Goal: Task Accomplishment & Management: Complete application form

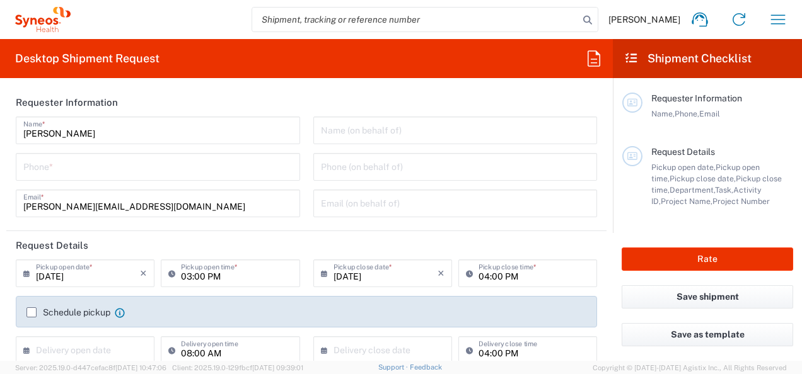
type input "Department"
type input "[GEOGRAPHIC_DATA]"
type input "Syneos Health Germany GMBH"
click at [100, 279] on input "[DATE]" at bounding box center [88, 273] width 104 height 22
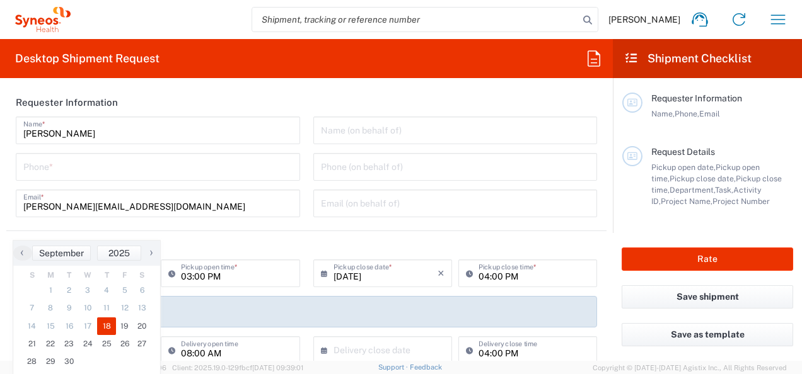
scroll to position [63, 0]
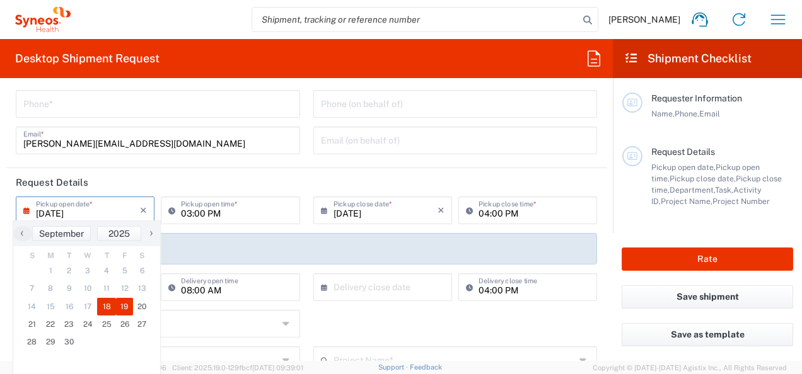
click at [126, 308] on span "19" at bounding box center [125, 307] width 18 height 18
type input "[DATE]"
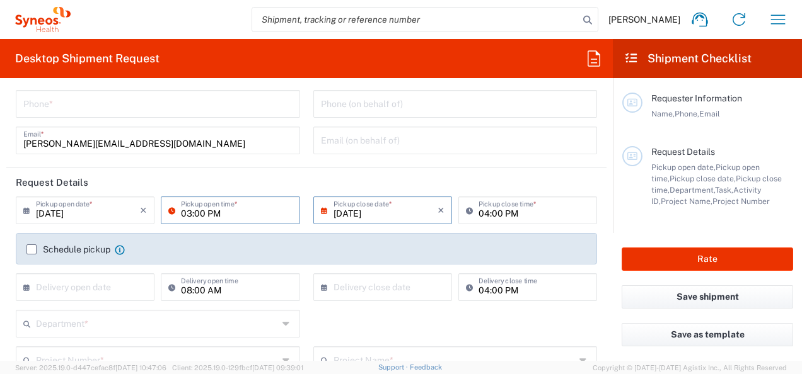
click at [241, 213] on input "03:00 PM" at bounding box center [236, 210] width 111 height 22
click at [250, 185] on header "Request Details" at bounding box center [306, 182] width 600 height 28
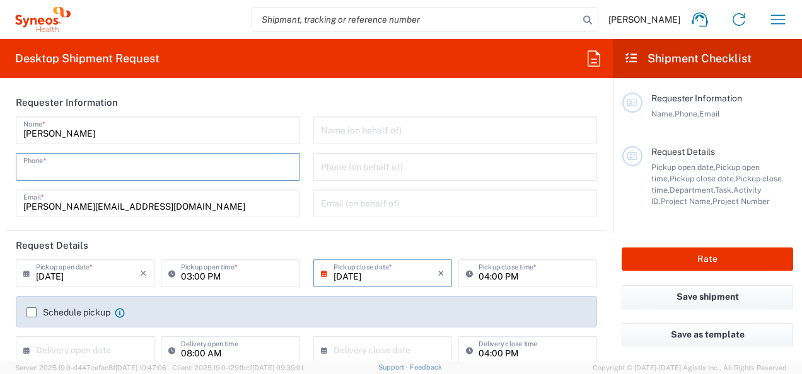
click at [77, 165] on input "tel" at bounding box center [157, 166] width 269 height 22
type input "017632168746"
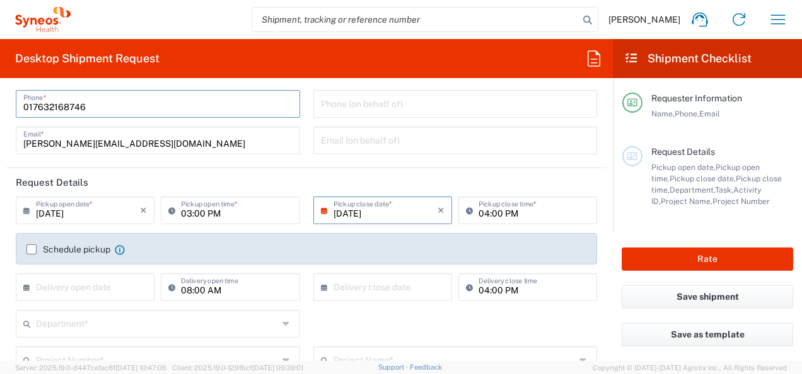
scroll to position [126, 0]
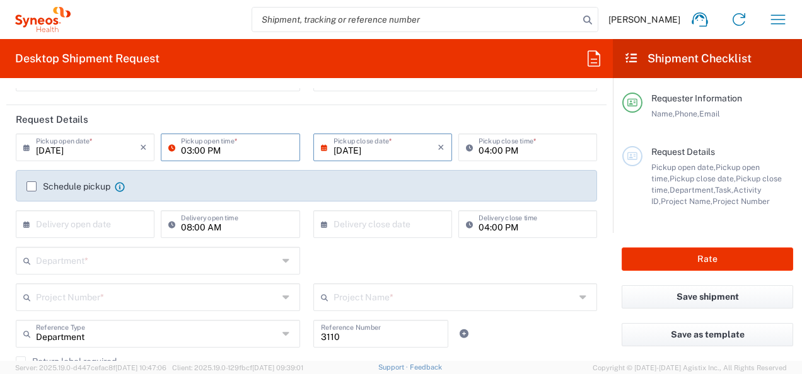
click at [223, 146] on input "03:00 PM" at bounding box center [236, 147] width 111 height 22
click at [241, 153] on input "03:00 PM" at bounding box center [236, 147] width 111 height 22
click at [171, 148] on icon at bounding box center [174, 147] width 13 height 20
click at [228, 149] on input "03:00 PM" at bounding box center [236, 147] width 111 height 22
click at [239, 119] on header "Request Details" at bounding box center [306, 119] width 600 height 28
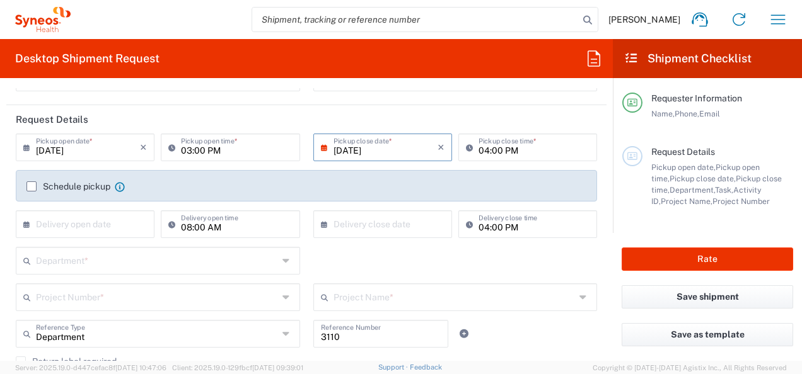
click at [224, 148] on input "03:00 PM" at bounding box center [236, 147] width 111 height 22
click at [224, 148] on input "08:00 PM" at bounding box center [236, 147] width 111 height 22
type input "08:00 AM"
click at [516, 151] on input "04:00 PM" at bounding box center [533, 147] width 111 height 22
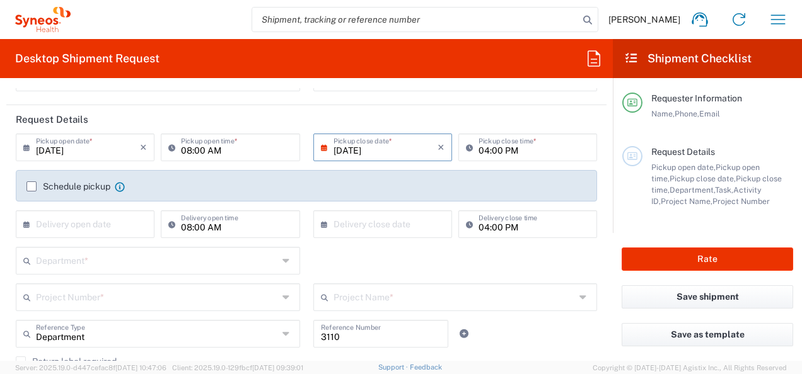
click at [422, 165] on div "[DATE] × Pickup close date * Cancel Apply" at bounding box center [382, 152] width 145 height 37
click at [779, 20] on icon "button" at bounding box center [778, 19] width 20 height 20
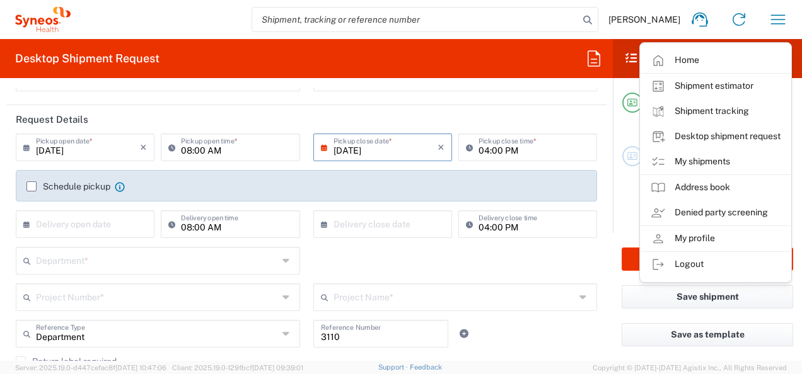
click at [695, 242] on link "My profile" at bounding box center [715, 238] width 150 height 25
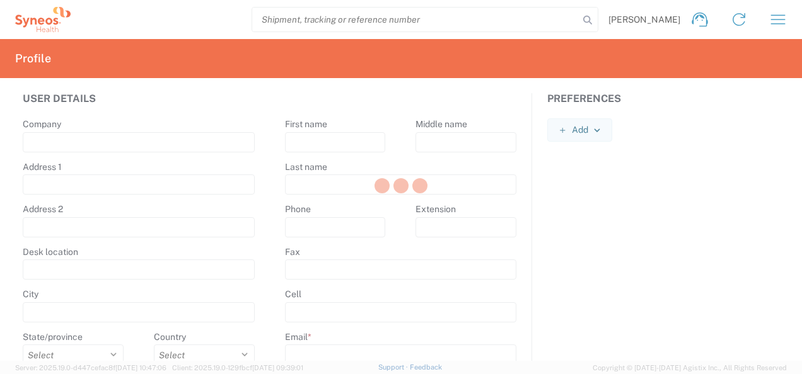
type input "[PERSON_NAME]-Ring 6"
type input "Munchen"
select select
select select "DE"
type input "81929"
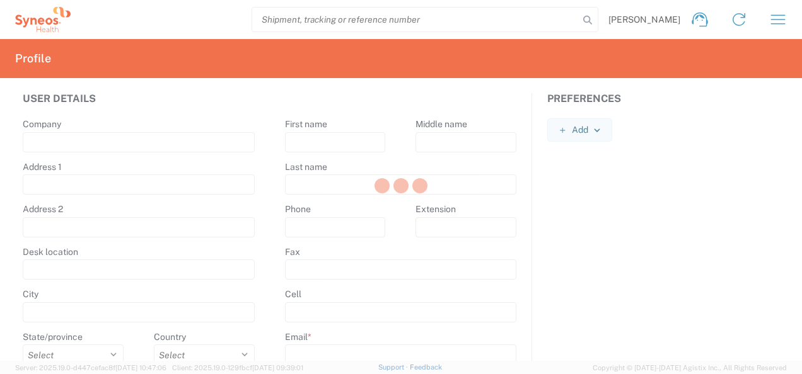
select select
type input "[PERSON_NAME]"
type input "Bahador"
type input "[PERSON_NAME][EMAIL_ADDRESS][DOMAIN_NAME]"
select select
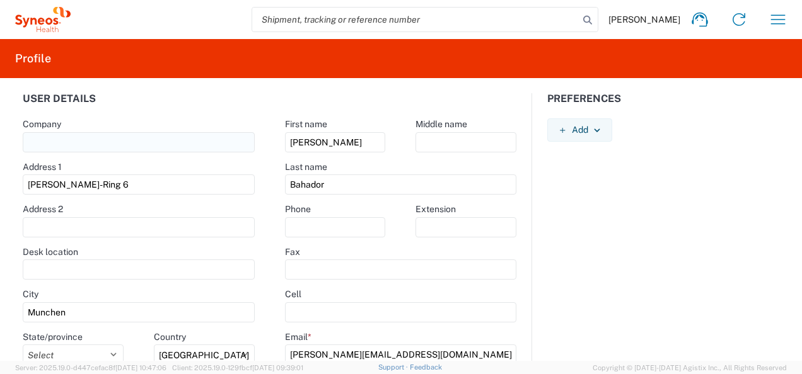
click at [75, 141] on input "text" at bounding box center [139, 142] width 232 height 20
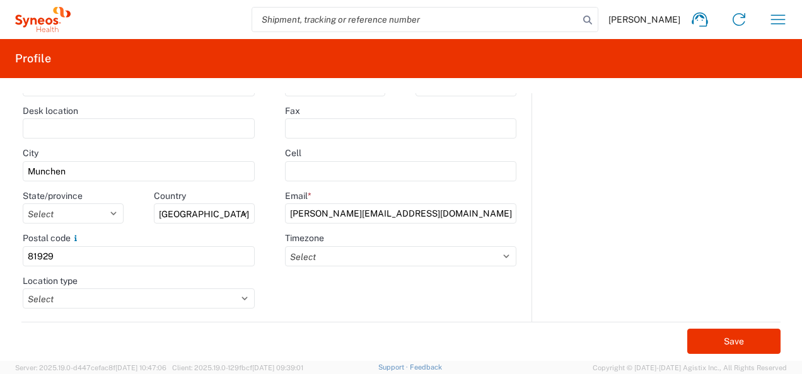
scroll to position [149, 0]
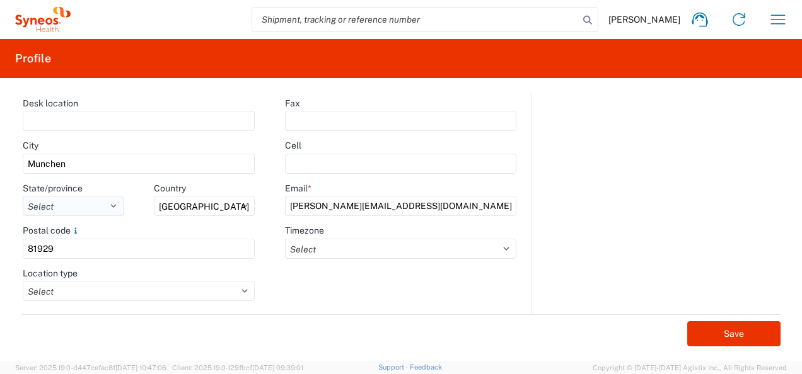
type input "Syneos Health"
click at [108, 207] on select "Select [GEOGRAPHIC_DATA] [GEOGRAPHIC_DATA] [GEOGRAPHIC_DATA] [GEOGRAPHIC_DATA] …" at bounding box center [73, 206] width 101 height 20
select select "02"
click at [23, 196] on select "Select [GEOGRAPHIC_DATA] [GEOGRAPHIC_DATA] [GEOGRAPHIC_DATA] [GEOGRAPHIC_DATA] …" at bounding box center [73, 206] width 101 height 20
click at [722, 335] on button "Save" at bounding box center [733, 333] width 93 height 25
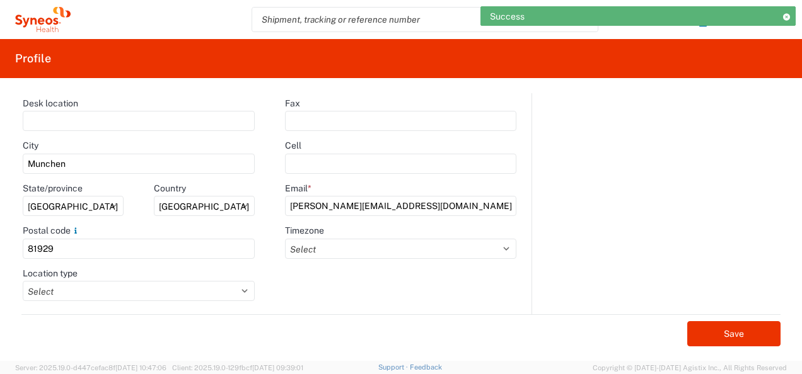
scroll to position [0, 0]
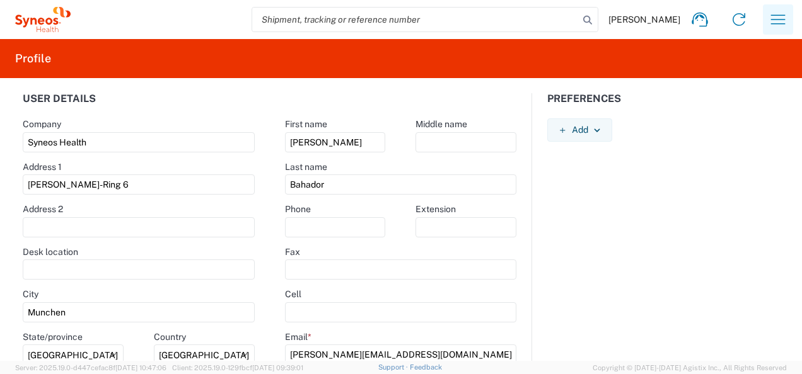
click at [772, 18] on icon "button" at bounding box center [778, 19] width 20 height 20
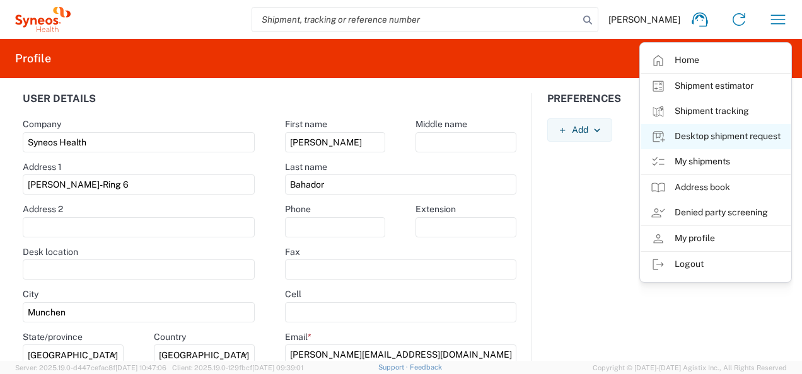
click at [714, 132] on link "Desktop shipment request" at bounding box center [715, 136] width 150 height 25
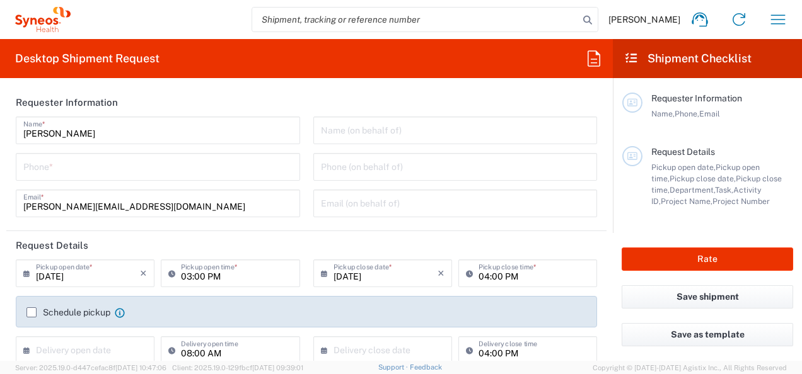
type input "[GEOGRAPHIC_DATA]"
click at [112, 134] on input "[PERSON_NAME]" at bounding box center [157, 130] width 269 height 22
click at [192, 98] on header "Requester Information" at bounding box center [306, 102] width 600 height 28
click at [71, 168] on input "tel" at bounding box center [157, 166] width 269 height 22
type input "017632168746"
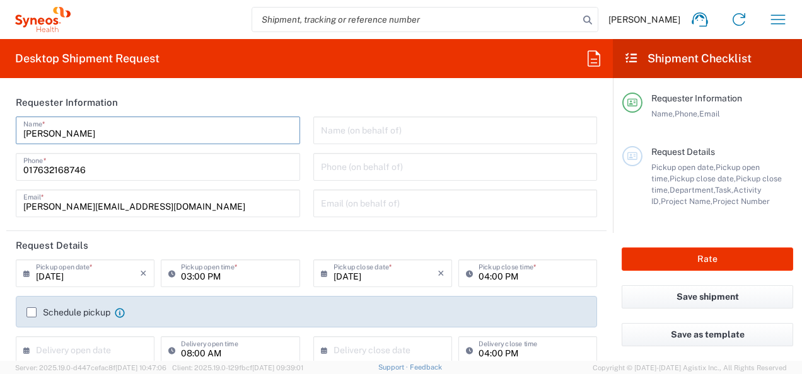
click at [137, 135] on input "[PERSON_NAME]" at bounding box center [157, 130] width 269 height 22
drag, startPoint x: 98, startPoint y: 234, endPoint x: 108, endPoint y: 229, distance: 11.8
click at [98, 234] on header "Request Details" at bounding box center [306, 245] width 600 height 28
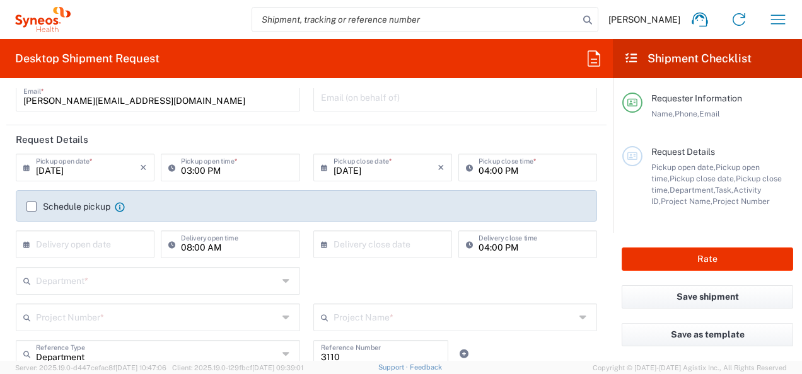
scroll to position [126, 0]
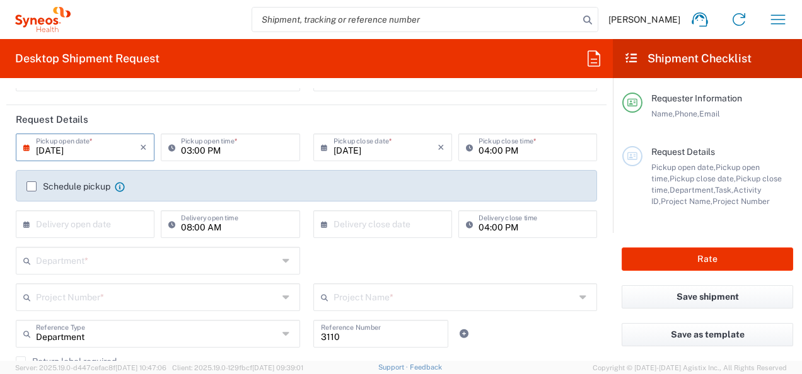
click at [84, 156] on input "[DATE]" at bounding box center [88, 147] width 104 height 22
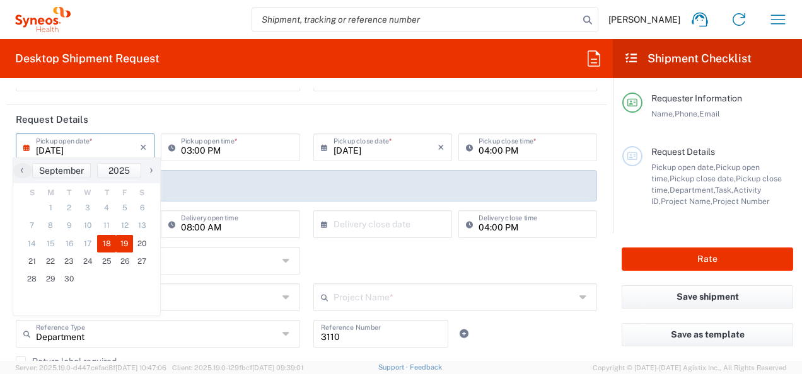
click at [126, 244] on span "19" at bounding box center [125, 244] width 18 height 18
type input "[DATE]"
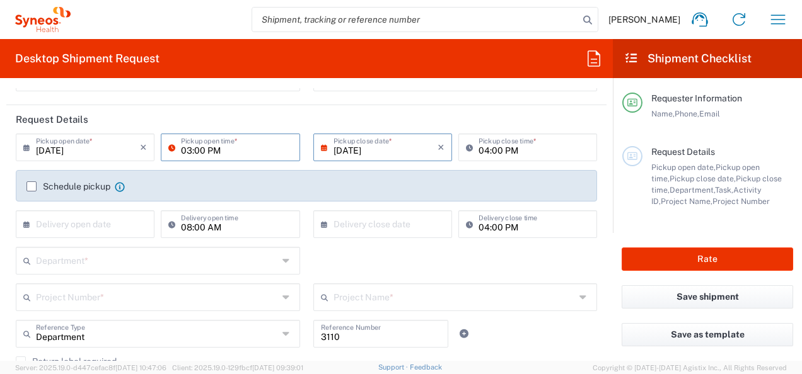
click at [223, 148] on input "03:00 PM" at bounding box center [236, 147] width 111 height 22
click at [222, 150] on input "08:00 PM" at bounding box center [236, 147] width 111 height 22
type input "08:00 AM"
click at [516, 151] on input "04:00 PM" at bounding box center [533, 147] width 111 height 22
click at [518, 149] on input "04:00 PM" at bounding box center [533, 147] width 111 height 22
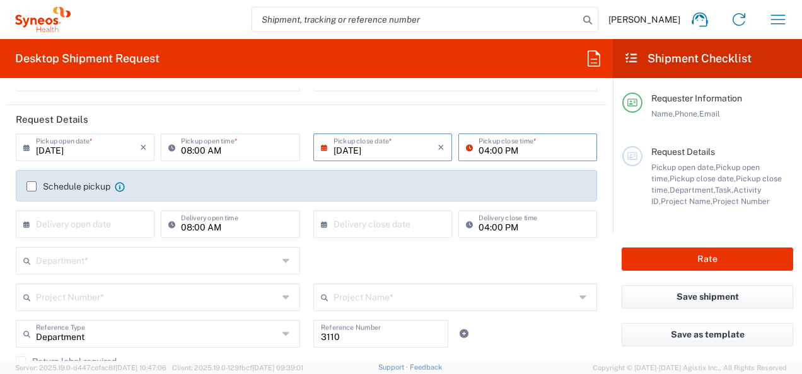
click at [419, 168] on div "[DATE] × Pickup close date * Cancel Apply" at bounding box center [382, 152] width 145 height 37
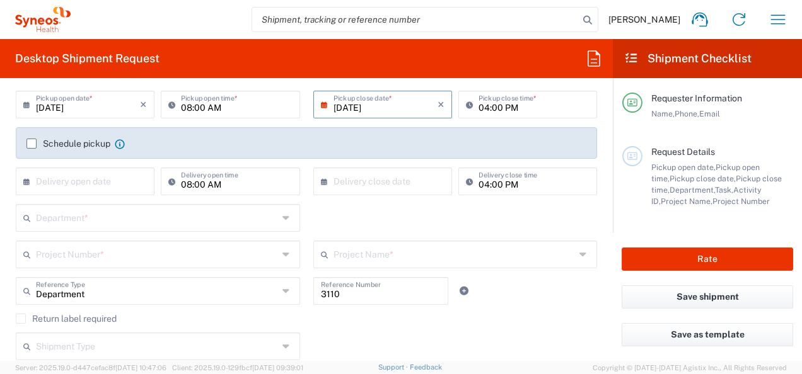
scroll to position [189, 0]
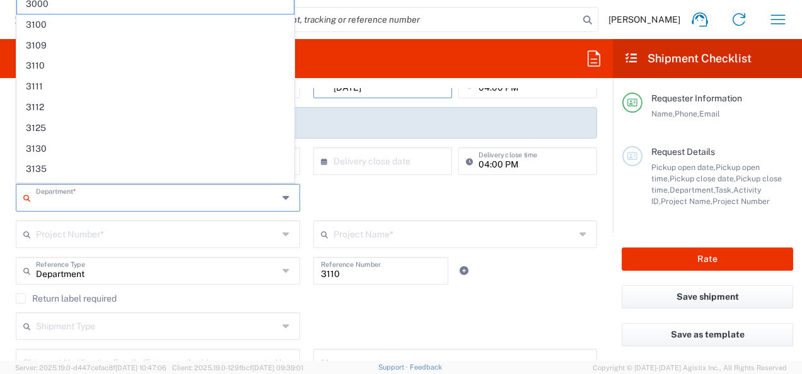
click at [79, 197] on input "text" at bounding box center [157, 197] width 242 height 22
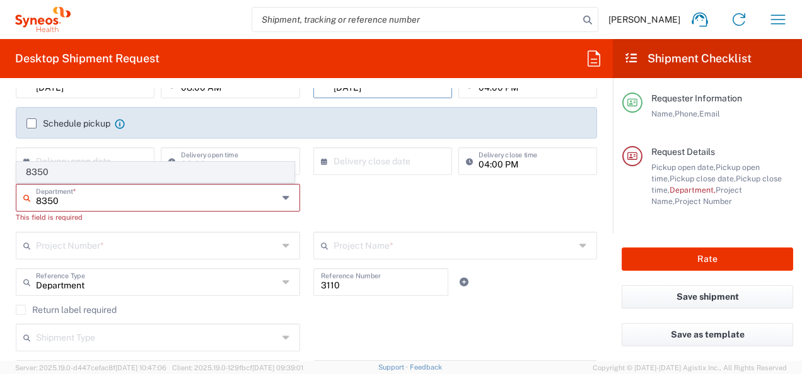
type input "8350"
click at [45, 174] on span "8350" at bounding box center [155, 173] width 277 height 20
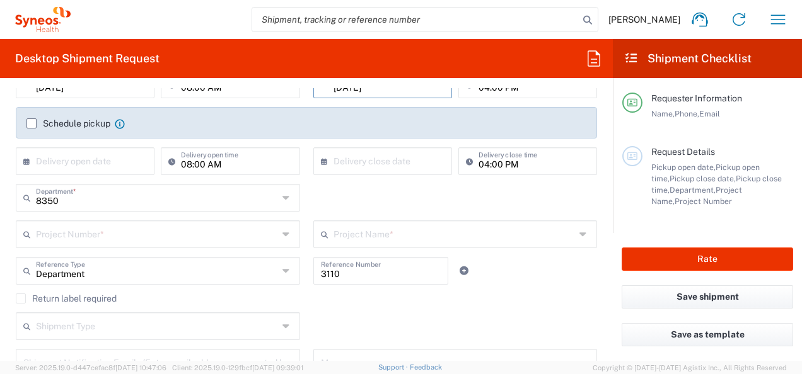
click at [34, 124] on label "Schedule pickup" at bounding box center [68, 124] width 84 height 10
click at [32, 124] on input "Schedule pickup" at bounding box center [32, 124] width 0 height 0
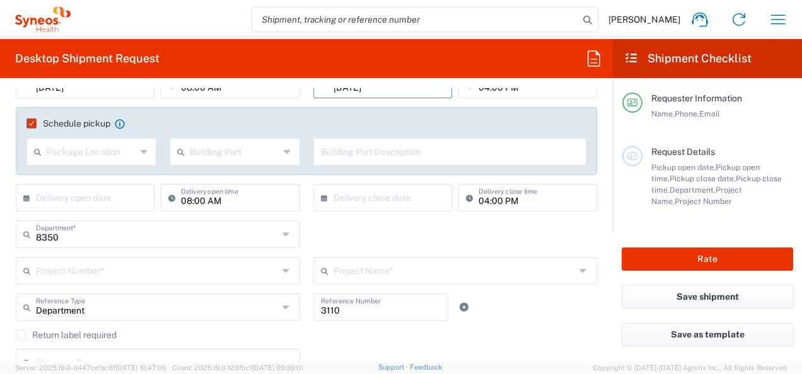
click at [32, 122] on label "Schedule pickup" at bounding box center [68, 124] width 84 height 10
click at [28, 124] on input "Schedule pickup" at bounding box center [28, 124] width 0 height 0
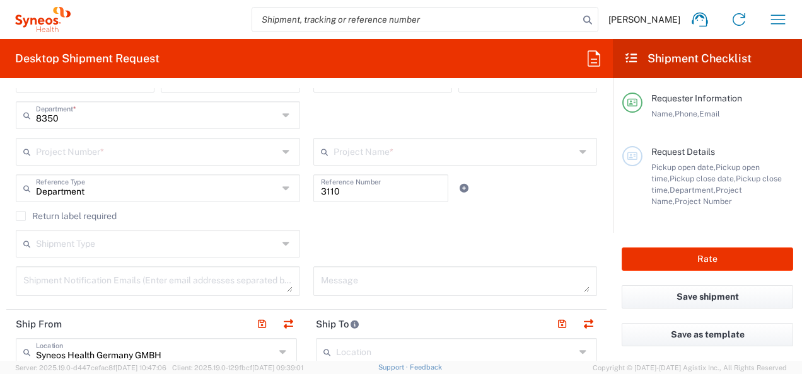
scroll to position [252, 0]
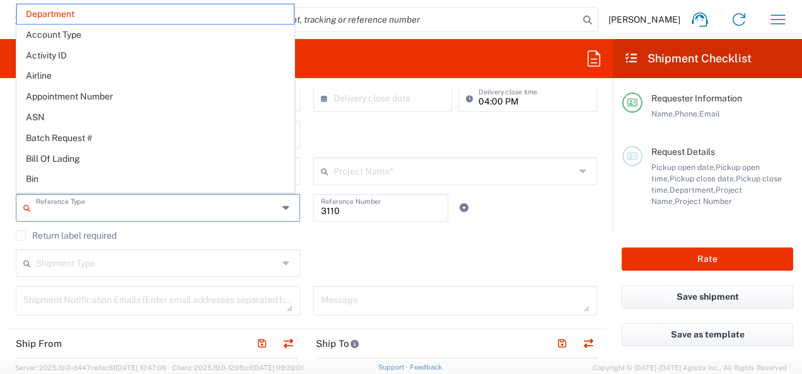
click at [91, 211] on input "text" at bounding box center [157, 207] width 242 height 22
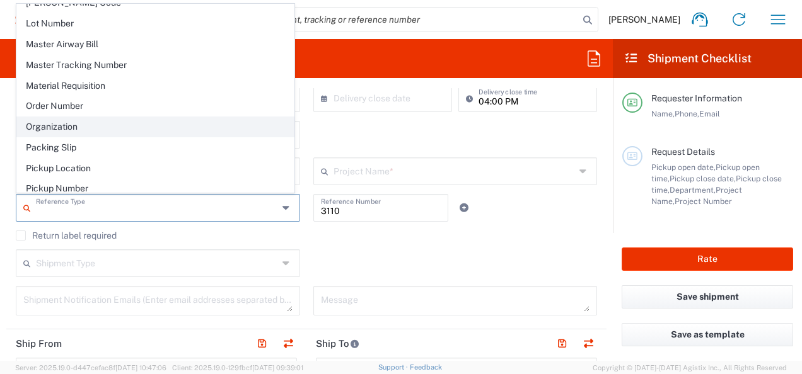
scroll to position [693, 0]
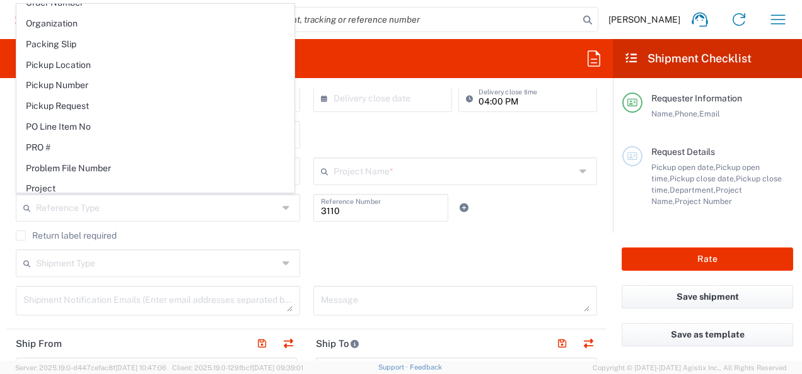
click at [382, 136] on div "8350 Department * 8350" at bounding box center [306, 139] width 594 height 37
type input "Department"
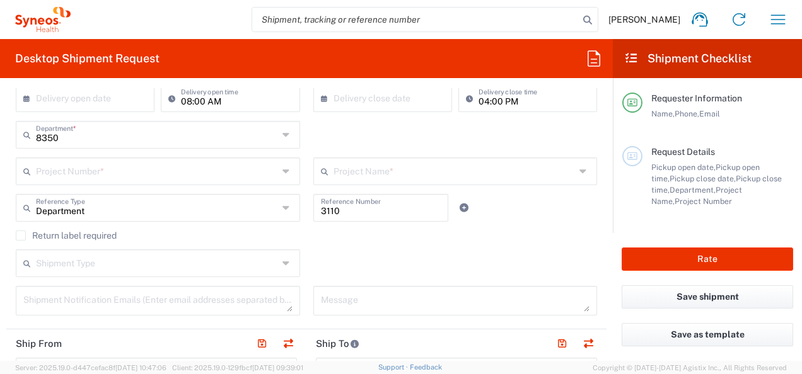
click at [116, 211] on input "Department" at bounding box center [157, 207] width 242 height 22
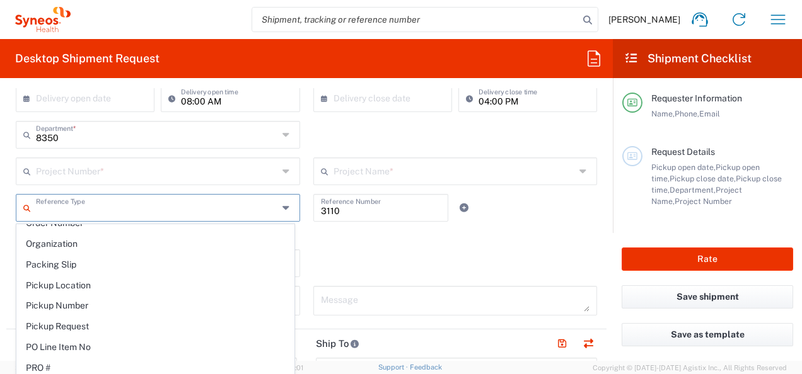
scroll to position [0, 0]
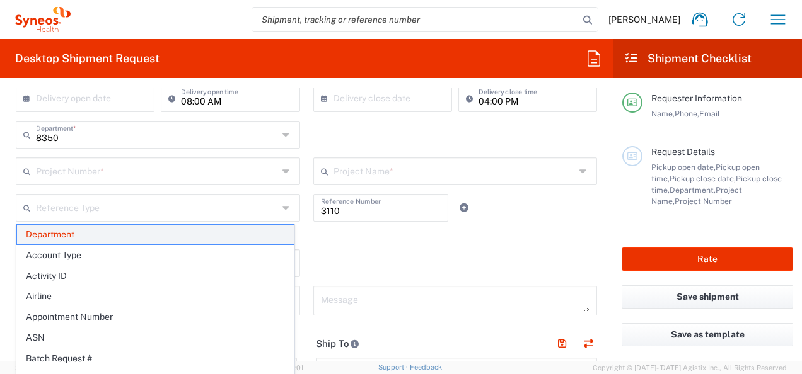
click at [95, 231] on span "Department" at bounding box center [155, 235] width 277 height 20
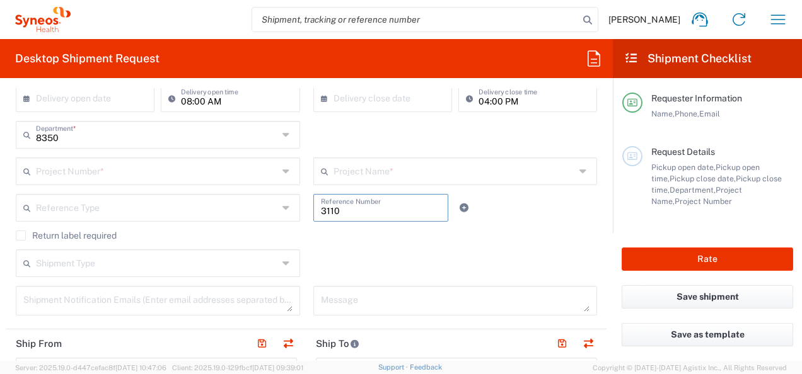
click at [344, 211] on input "3110" at bounding box center [381, 207] width 120 height 22
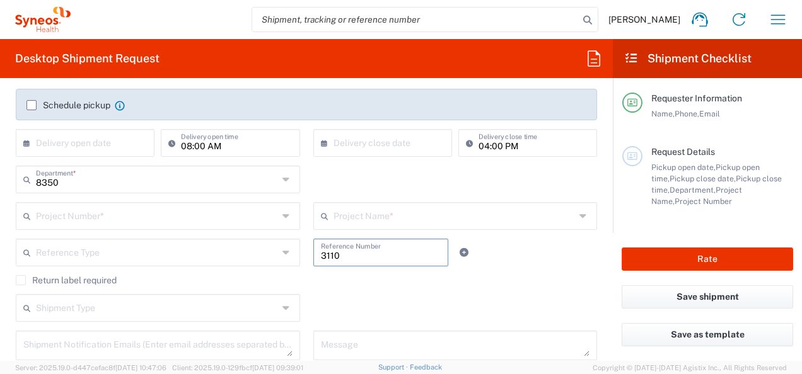
scroll to position [189, 0]
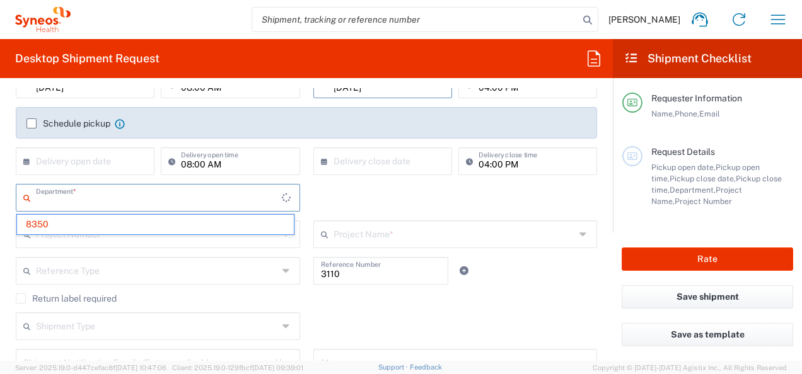
click at [119, 204] on input "text" at bounding box center [159, 197] width 246 height 22
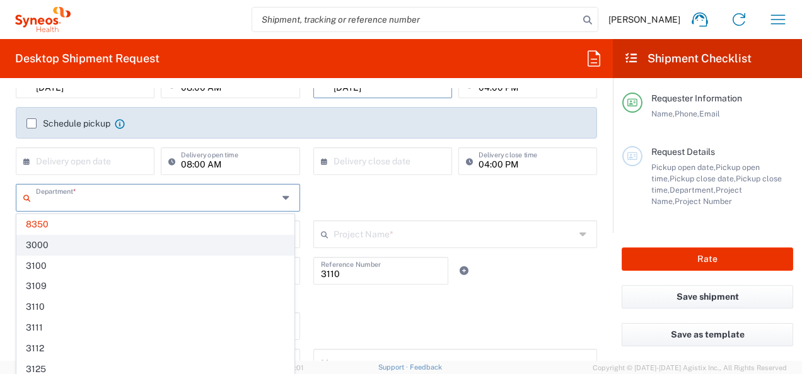
click at [79, 241] on span "3000" at bounding box center [155, 246] width 277 height 20
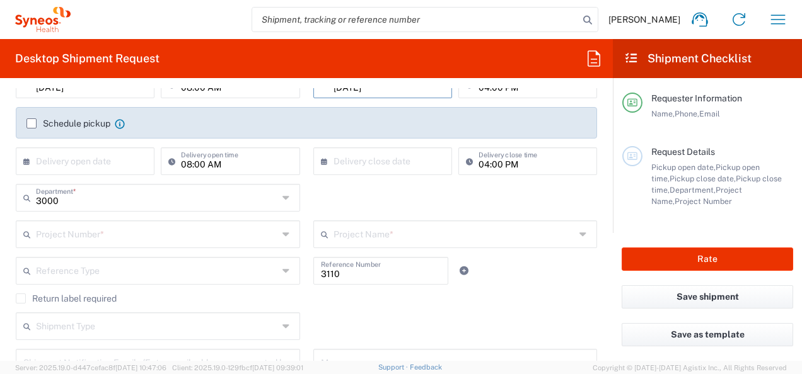
click at [282, 196] on icon at bounding box center [287, 198] width 10 height 20
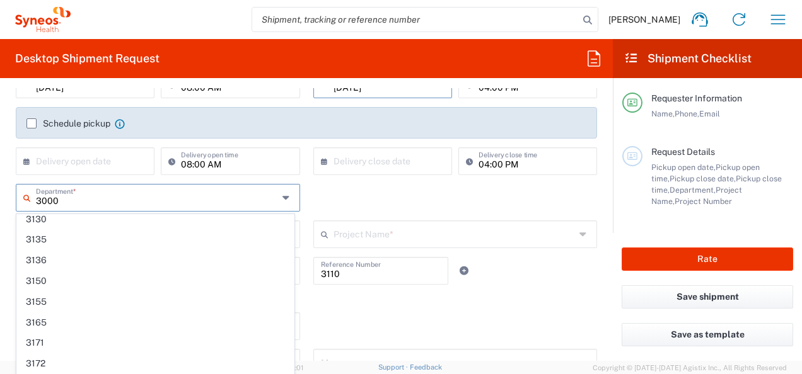
scroll to position [0, 0]
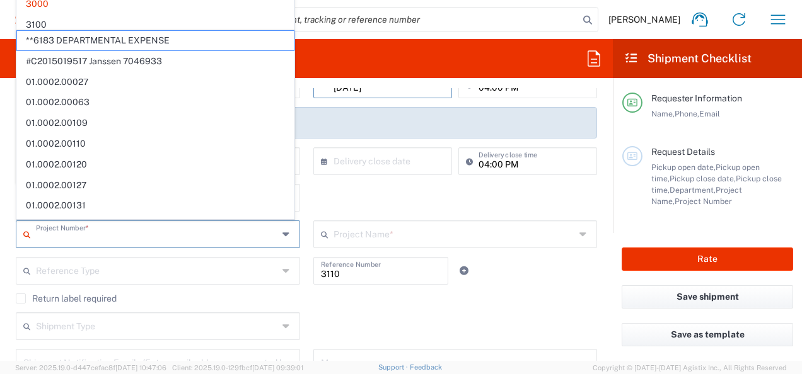
click at [104, 230] on input "text" at bounding box center [157, 234] width 242 height 22
click at [376, 200] on div "3000 Department * 3000 3100 3109 3110 3111 3112 3125 3130 3135 3136 3150 3155 3…" at bounding box center [306, 202] width 594 height 37
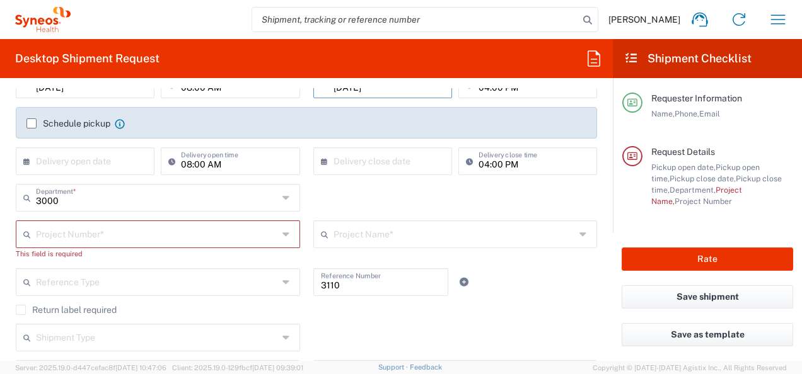
click at [202, 229] on input "text" at bounding box center [157, 234] width 242 height 22
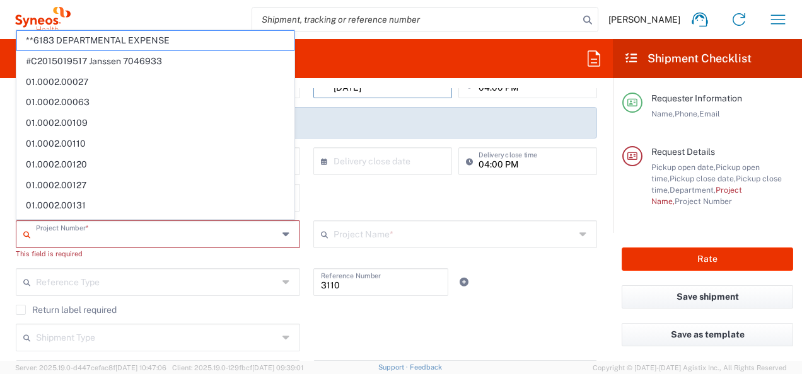
click at [327, 174] on div "× Delivery close date" at bounding box center [382, 162] width 139 height 28
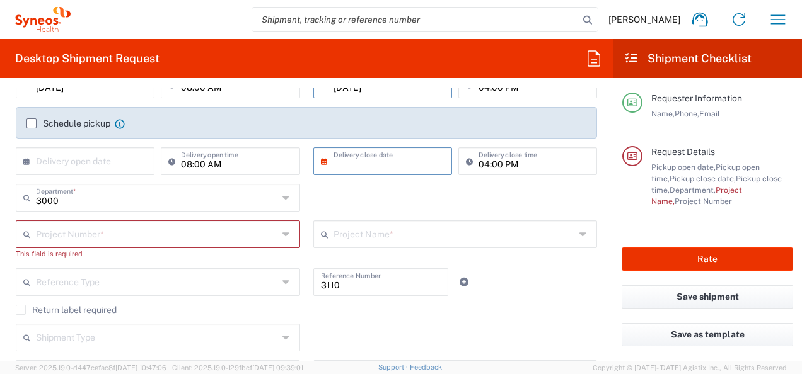
click at [321, 197] on div "3000 Department * 3000 3100 3109 3110 3111 3112 3125 3130 3135 3136 3150 3155 3…" at bounding box center [306, 202] width 594 height 37
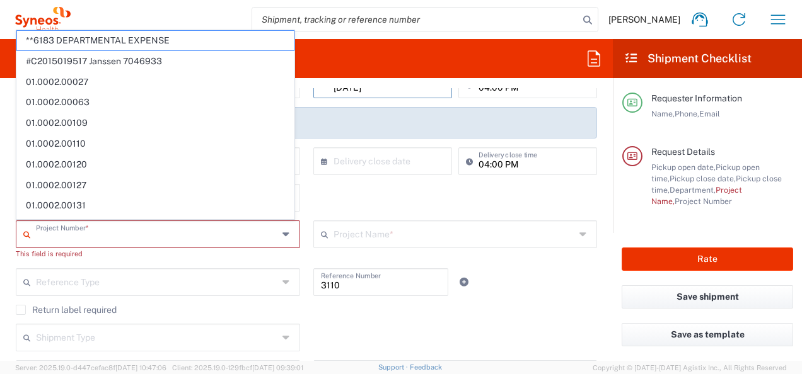
click at [131, 233] on input "text" at bounding box center [157, 234] width 242 height 22
click at [375, 211] on div "3000 Department * 3000 3100 3109 3110 3111 3112 3125 3130 3135 3136 3150 3155 3…" at bounding box center [306, 202] width 594 height 37
click at [102, 234] on input "text" at bounding box center [157, 234] width 242 height 22
click at [352, 195] on div "3000 Department * 3000 3100 3109 3110 3111 3112 3125 3130 3135 3136 3150 3155 3…" at bounding box center [306, 202] width 594 height 37
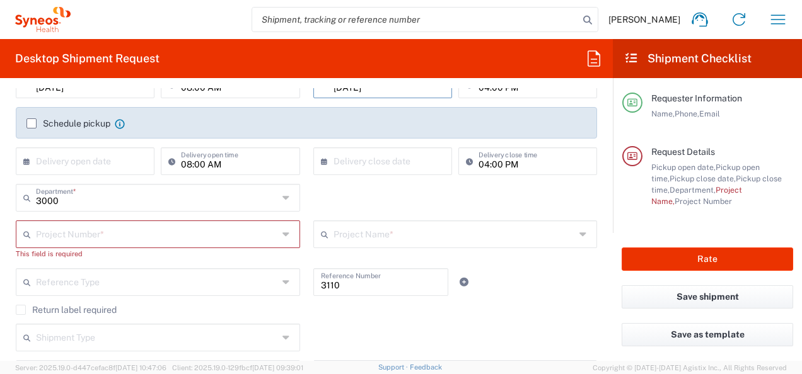
click at [282, 193] on icon at bounding box center [287, 198] width 10 height 20
type input "3000"
click at [282, 197] on icon at bounding box center [287, 198] width 10 height 20
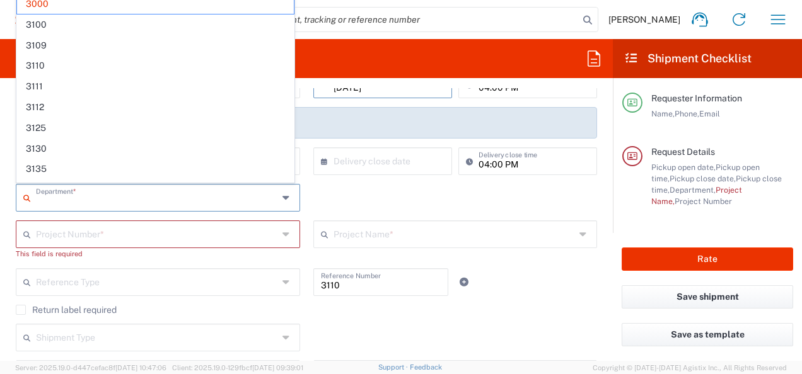
click at [274, 197] on div "Department *" at bounding box center [158, 198] width 284 height 28
click at [350, 200] on div "Department * 3000 3100 3109 3110 3111 3112 3125 3130 3135 3136 3150 3155 3165 3…" at bounding box center [306, 202] width 594 height 37
type input "3000"
click at [115, 200] on input "text" at bounding box center [159, 197] width 246 height 22
click at [488, 300] on div "Reference Type Department Account Type Activity ID Airline Appointment Number A…" at bounding box center [306, 287] width 594 height 37
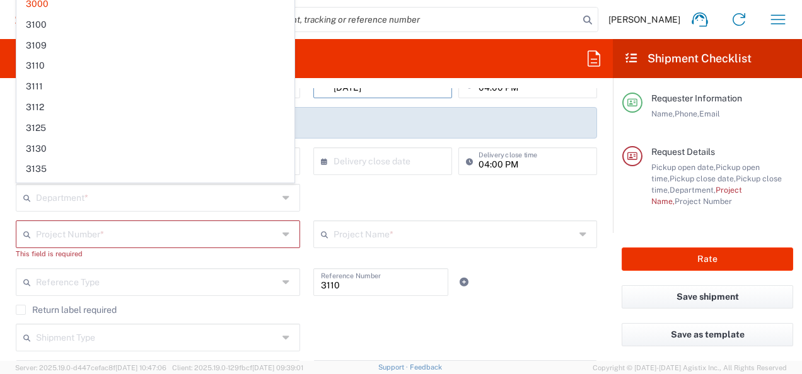
type input "3000"
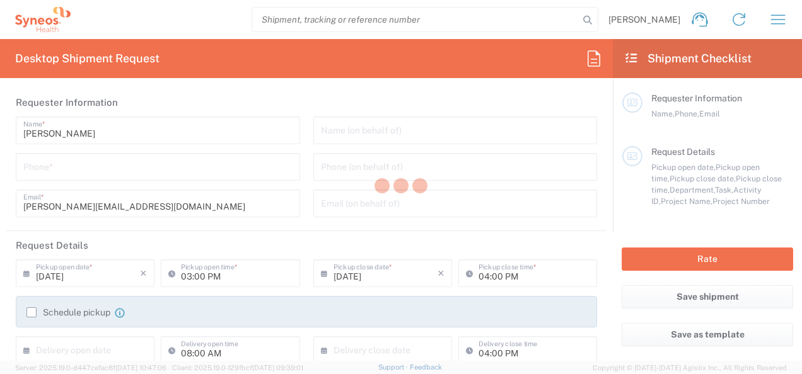
type input "Department"
type input "[GEOGRAPHIC_DATA]"
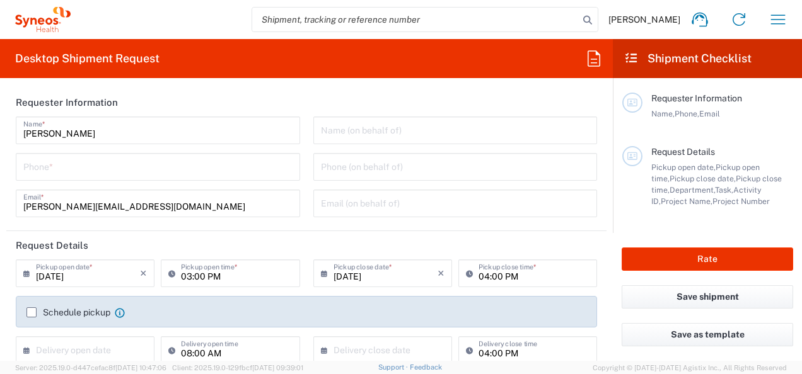
type input "Syneos Health Germany GMBH"
click at [81, 165] on input "tel" at bounding box center [157, 166] width 269 height 22
type input "017632168746"
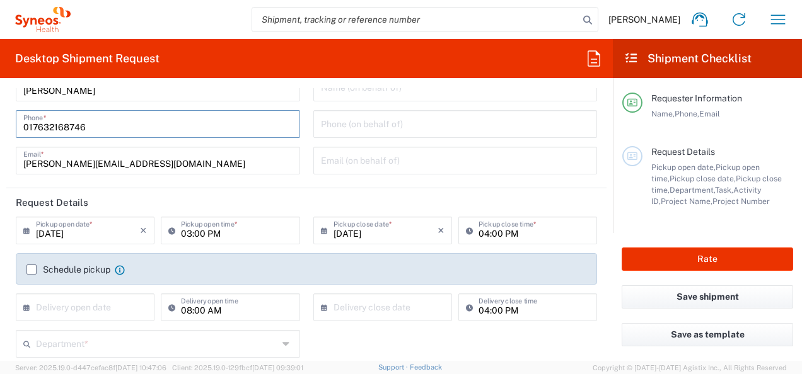
scroll to position [63, 0]
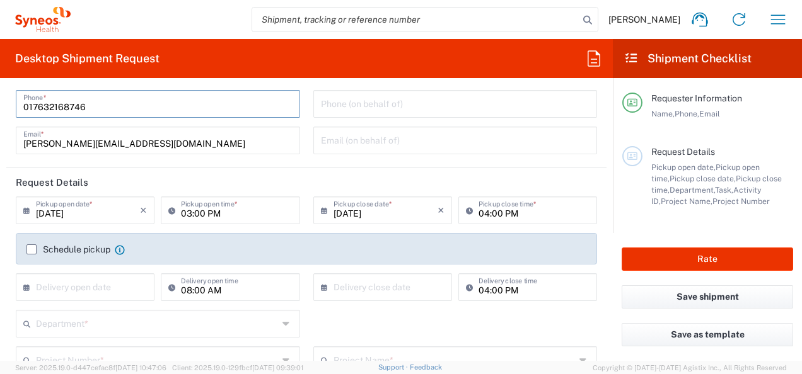
click at [86, 217] on input "[DATE]" at bounding box center [88, 210] width 104 height 22
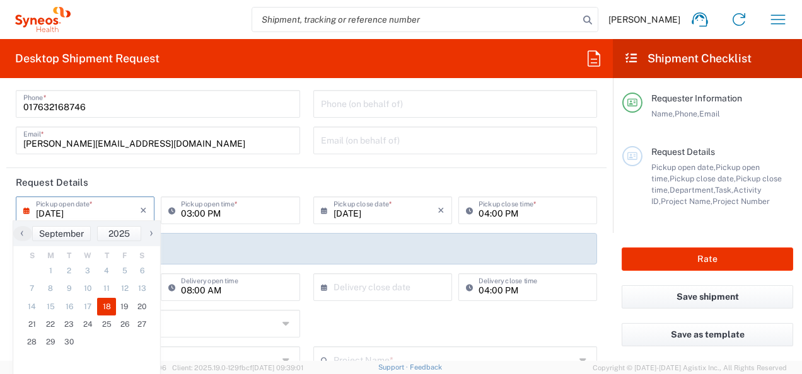
click at [60, 212] on input "[DATE]" at bounding box center [88, 210] width 104 height 22
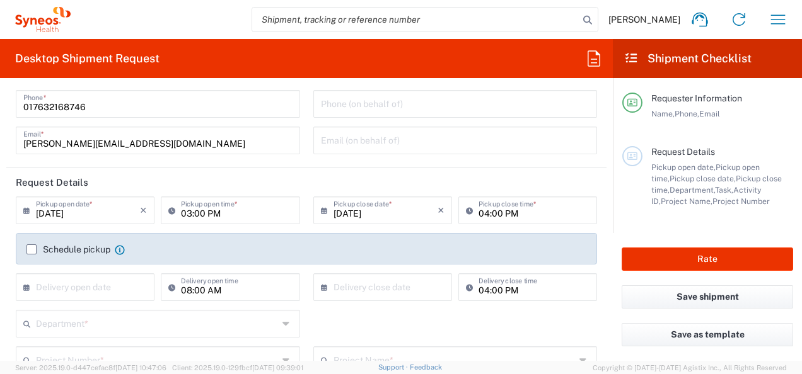
click at [95, 212] on input "[DATE]" at bounding box center [88, 210] width 104 height 22
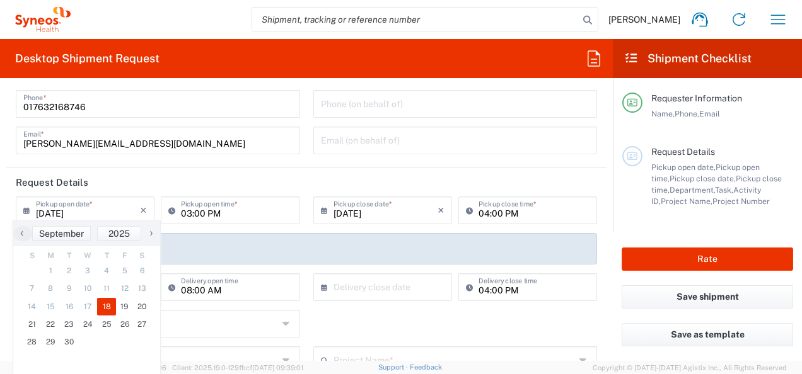
click at [61, 213] on input "[DATE]" at bounding box center [88, 210] width 104 height 22
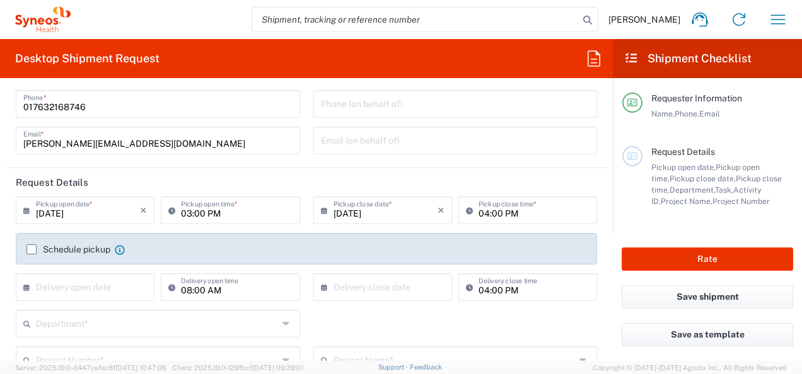
click at [59, 213] on input "[DATE]" at bounding box center [88, 210] width 104 height 22
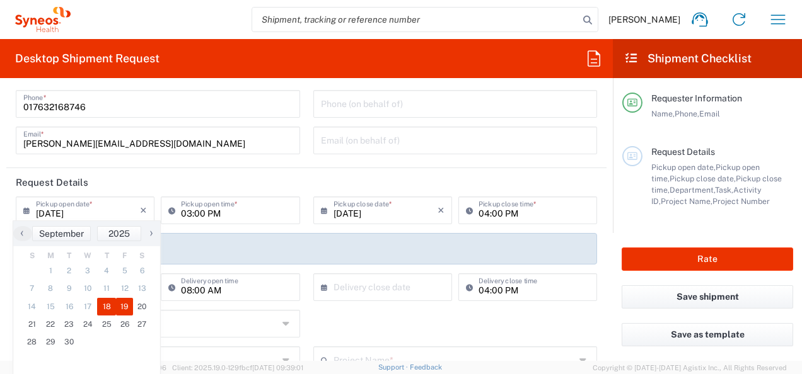
type input "[DATE]"
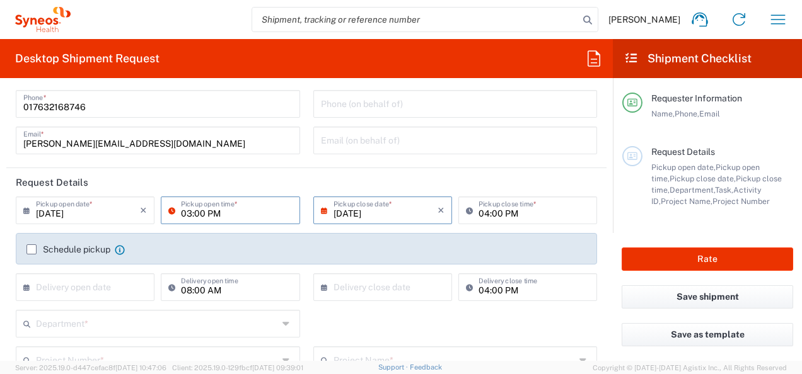
click at [220, 216] on input "03:00 PM" at bounding box center [236, 210] width 111 height 22
click at [226, 212] on input "08:00 PM" at bounding box center [236, 210] width 111 height 22
type input "08:00 AM"
click at [246, 245] on agx-checkbox-control "Schedule pickup When scheduling a pickup please be sure to meet the following c…" at bounding box center [306, 249] width 560 height 11
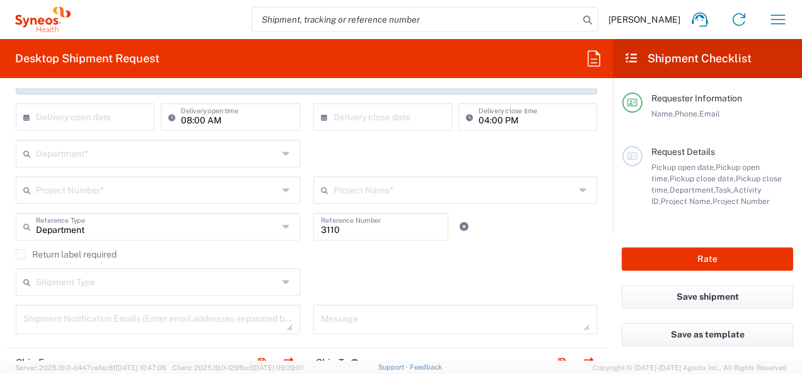
scroll to position [252, 0]
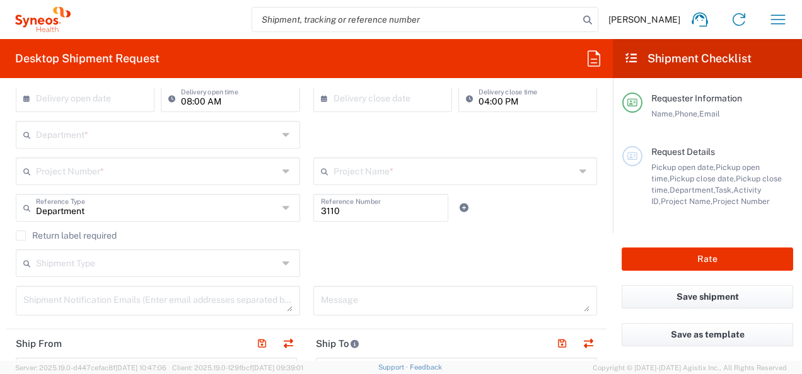
click at [50, 132] on input "text" at bounding box center [157, 134] width 242 height 22
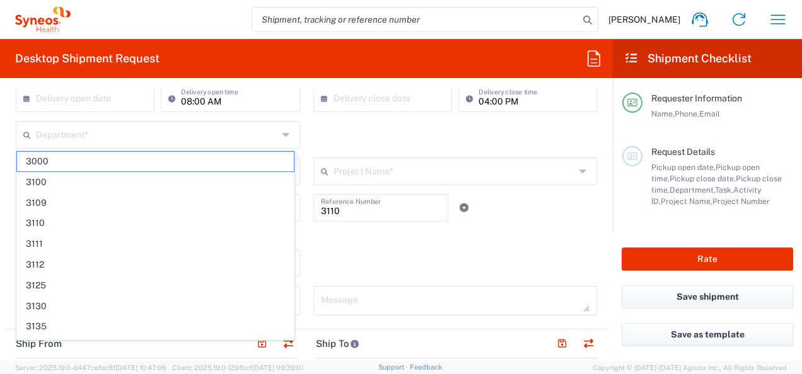
click at [364, 250] on div "Shipment Type Batch Regular" at bounding box center [306, 268] width 594 height 37
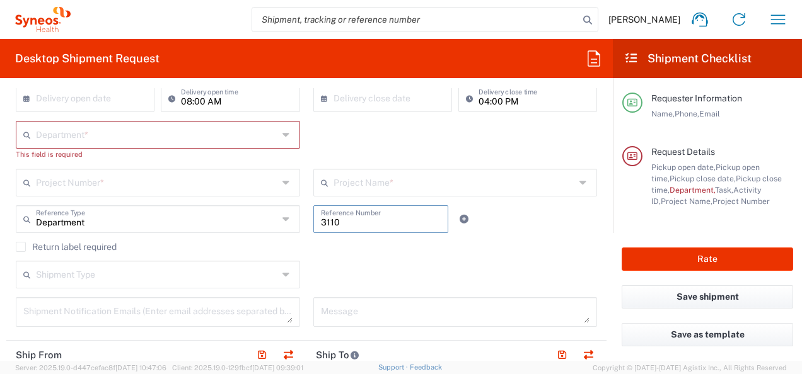
click at [335, 226] on input "3110" at bounding box center [381, 218] width 120 height 22
drag, startPoint x: 339, startPoint y: 221, endPoint x: 310, endPoint y: 221, distance: 29.0
click at [313, 221] on div "3110 Reference Number" at bounding box center [381, 220] width 136 height 28
click at [345, 222] on input "3110" at bounding box center [381, 218] width 120 height 22
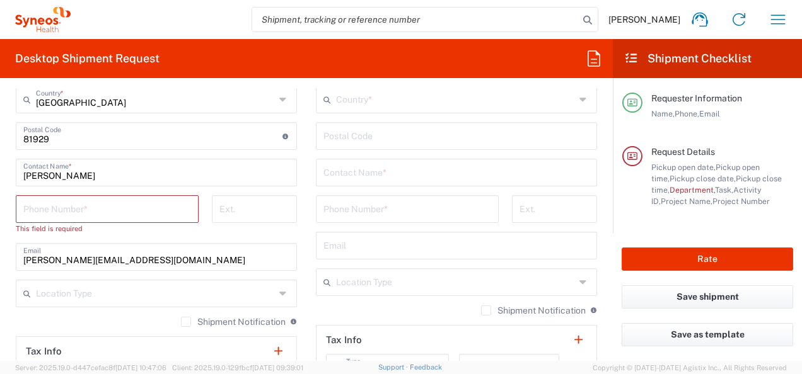
scroll to position [756, 0]
click at [124, 208] on input "tel" at bounding box center [107, 207] width 168 height 22
type input "017632168746"
type input "[PERSON_NAME][EMAIL_ADDRESS][DOMAIN_NAME]"
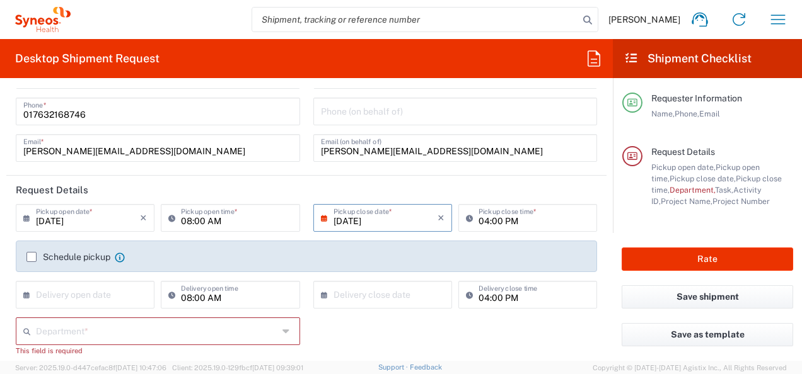
scroll to position [126, 0]
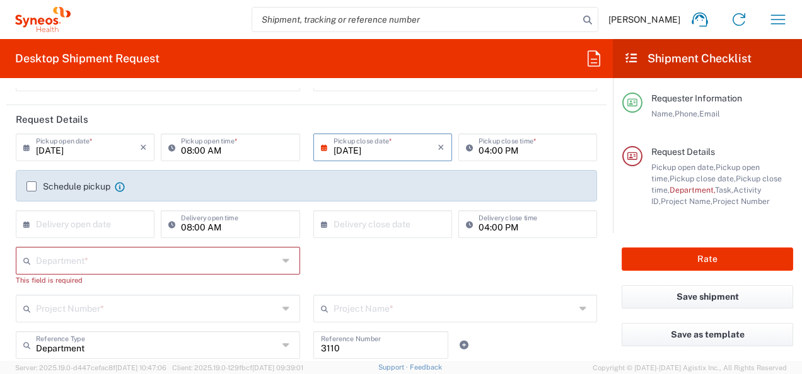
click at [71, 262] on input "text" at bounding box center [157, 260] width 242 height 22
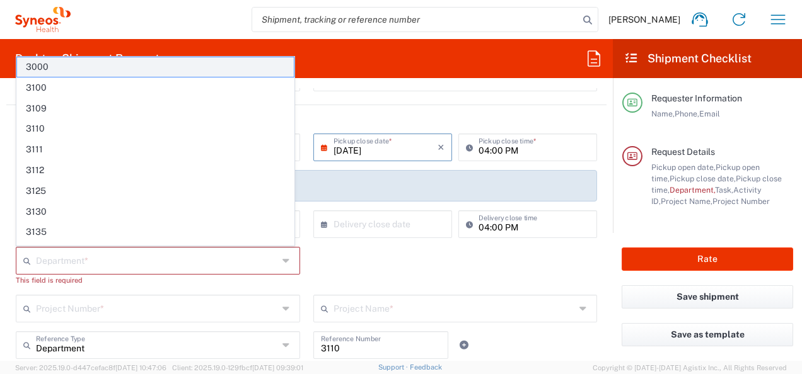
click at [72, 71] on span "3000" at bounding box center [155, 67] width 277 height 20
type input "3000"
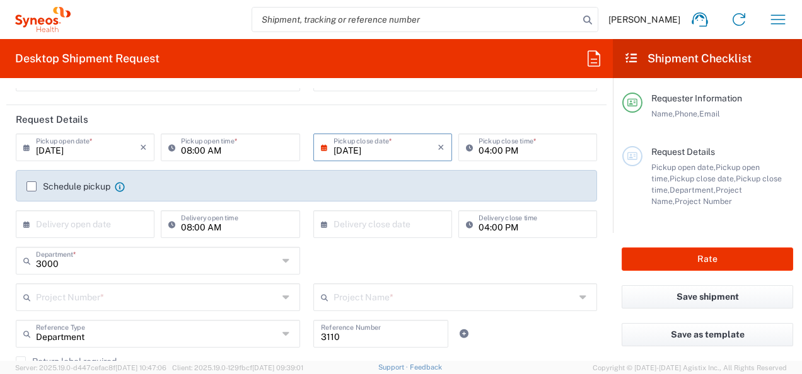
scroll to position [189, 0]
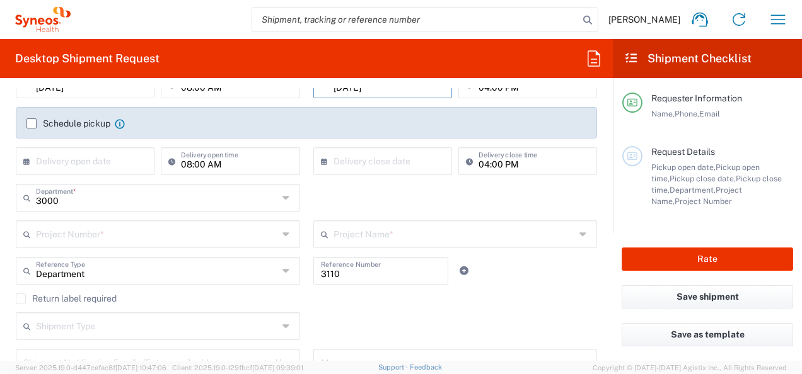
click at [125, 238] on input "text" at bounding box center [157, 234] width 242 height 22
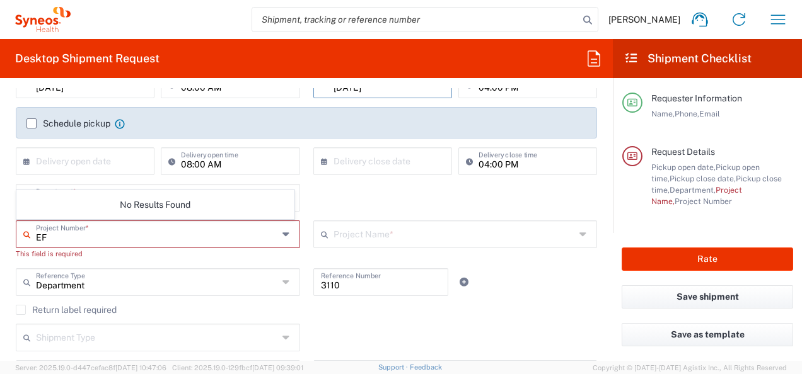
type input "E"
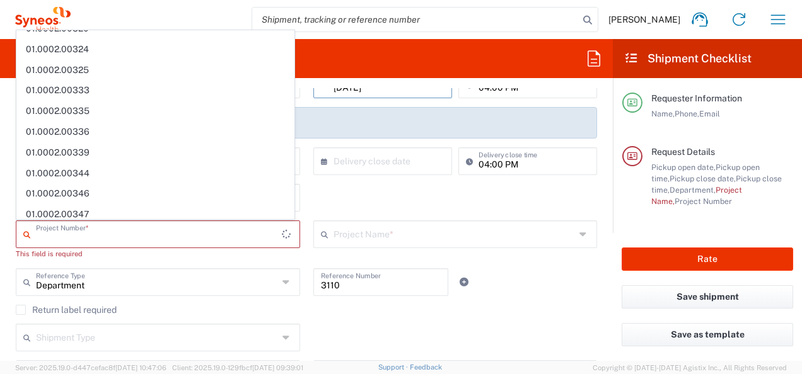
scroll to position [823, 0]
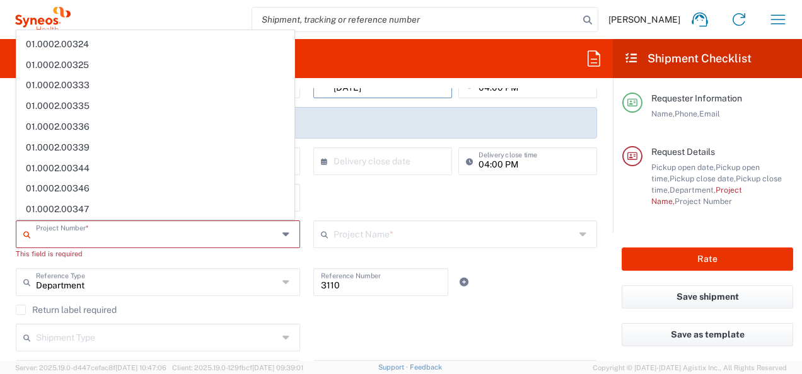
click at [393, 315] on div "Return label required" at bounding box center [306, 314] width 581 height 19
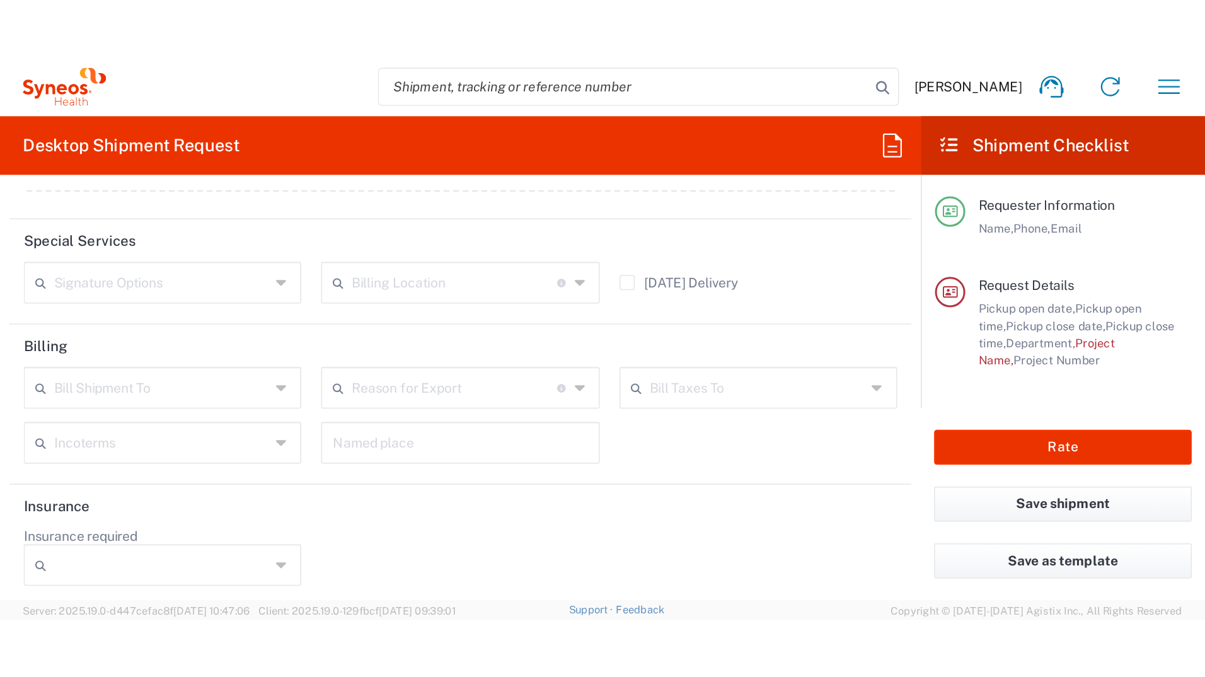
scroll to position [0, 0]
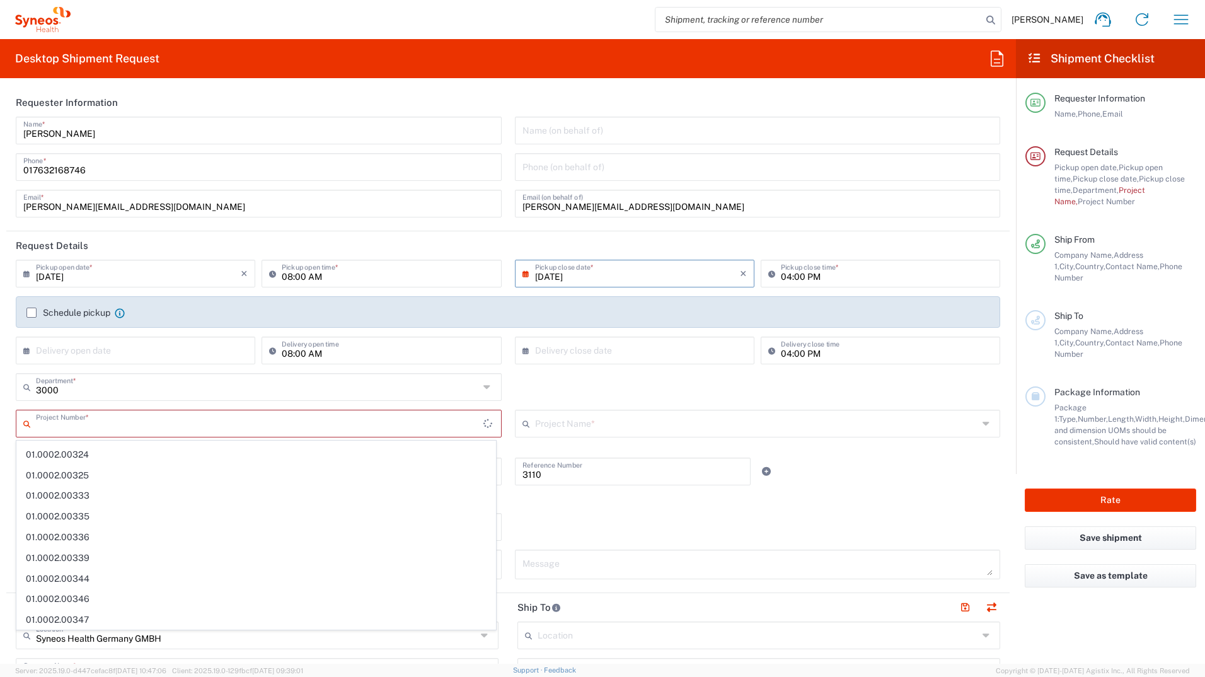
click at [106, 374] on input "text" at bounding box center [260, 423] width 448 height 22
click at [518, 374] on div "Return label required" at bounding box center [508, 503] width 985 height 19
click at [516, 374] on div "3000 Department * 3000 3100 3109 3110 3111 3112 3125 3130 3135 3136 3150 3155 3…" at bounding box center [508, 391] width 998 height 37
click at [130, 374] on input "text" at bounding box center [257, 423] width 443 height 22
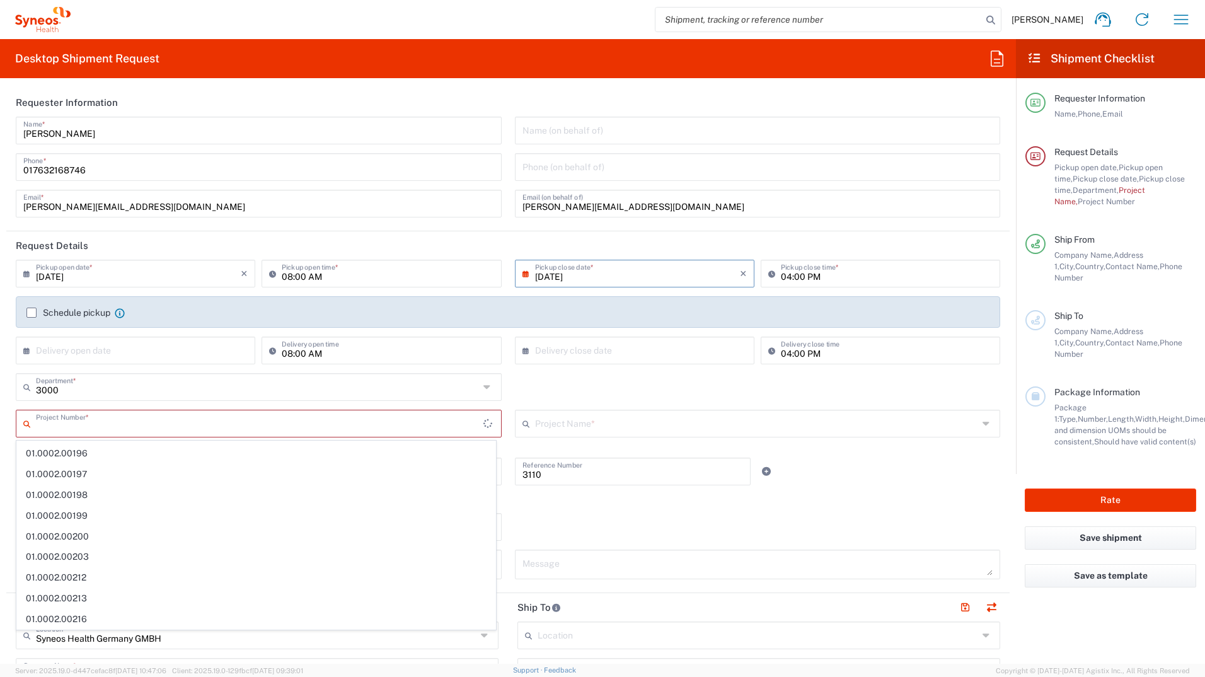
scroll to position [0, 0]
click at [523, 374] on div "3000 Department * 3000 3100 3109 3110 3111 3112 3125 3130 3135 3136 3150 3155 3…" at bounding box center [508, 391] width 998 height 37
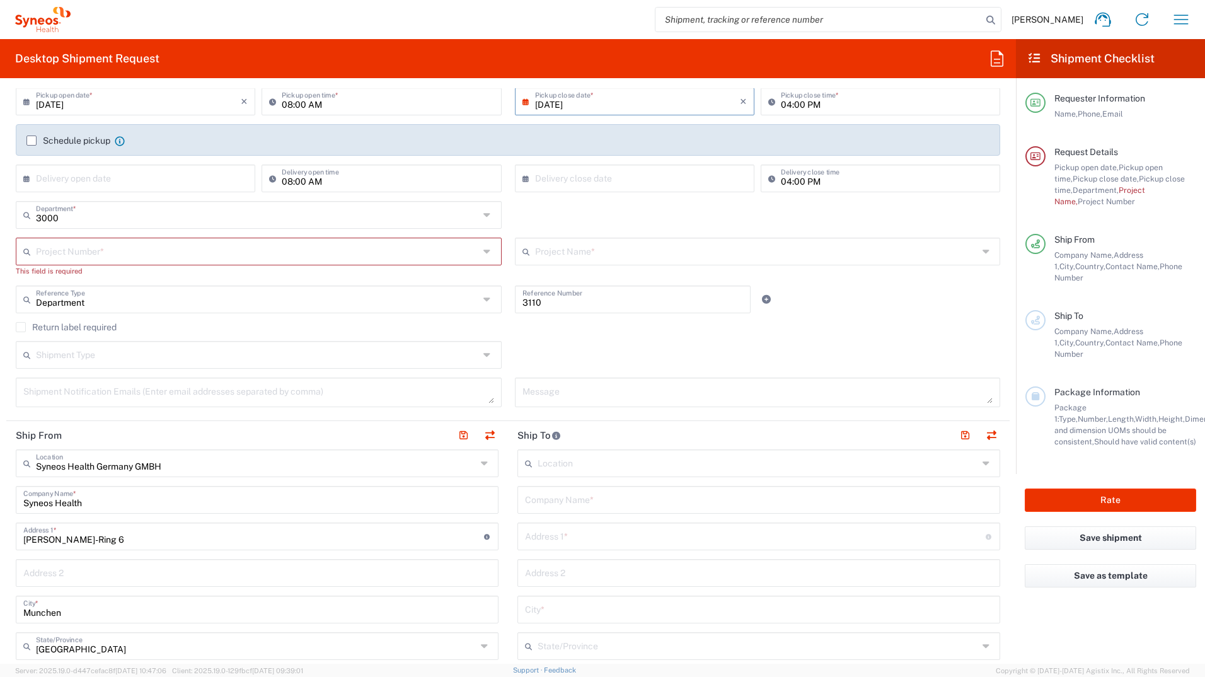
scroll to position [46, 0]
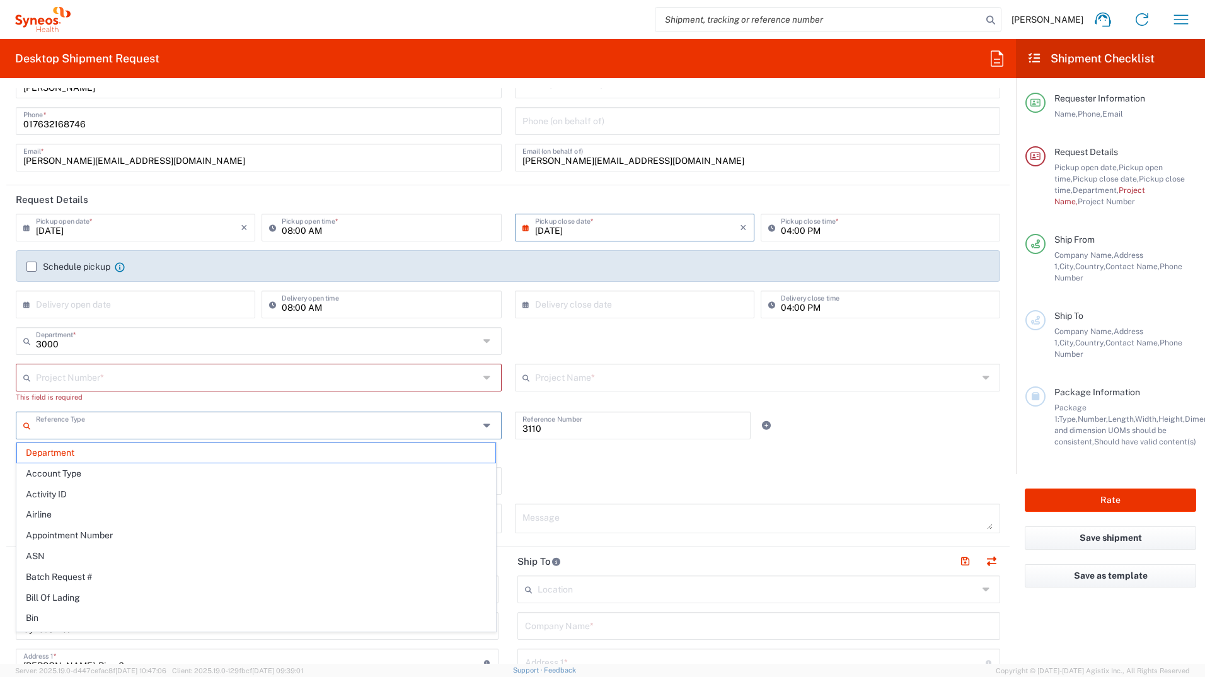
click at [127, 374] on input "text" at bounding box center [257, 425] width 443 height 22
click at [542, 374] on agx-checkbox-control "Return label required" at bounding box center [508, 453] width 985 height 10
type input "Department"
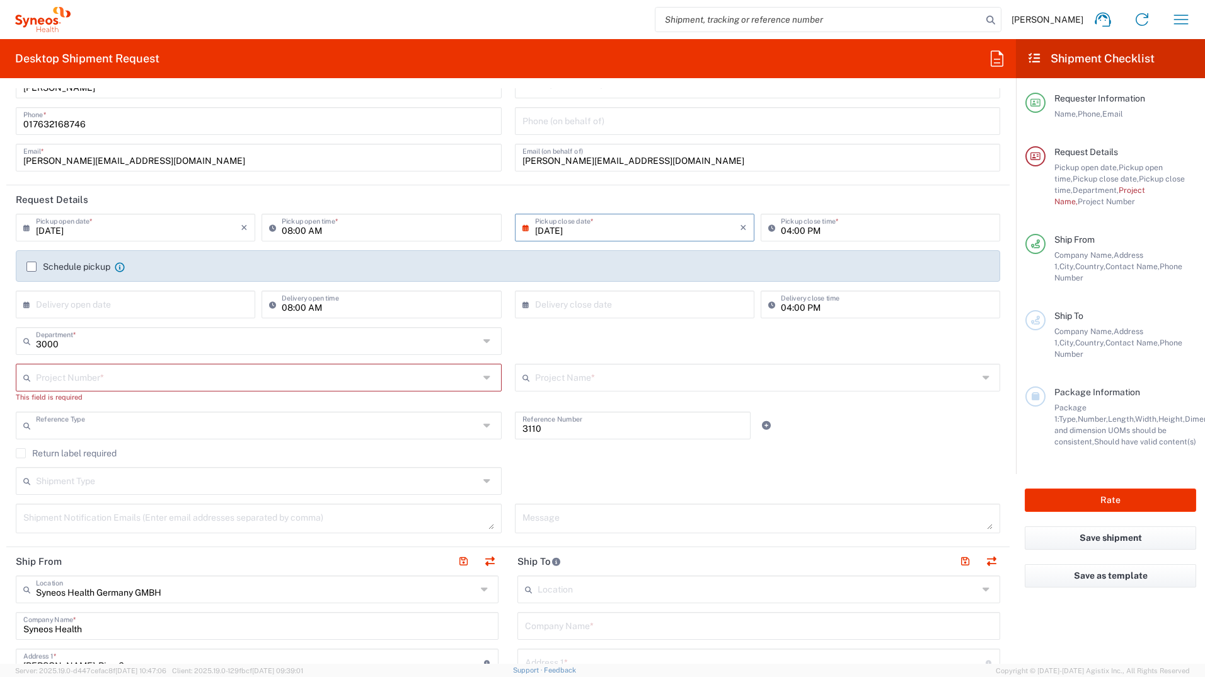
click at [119, 374] on input "text" at bounding box center [257, 425] width 443 height 22
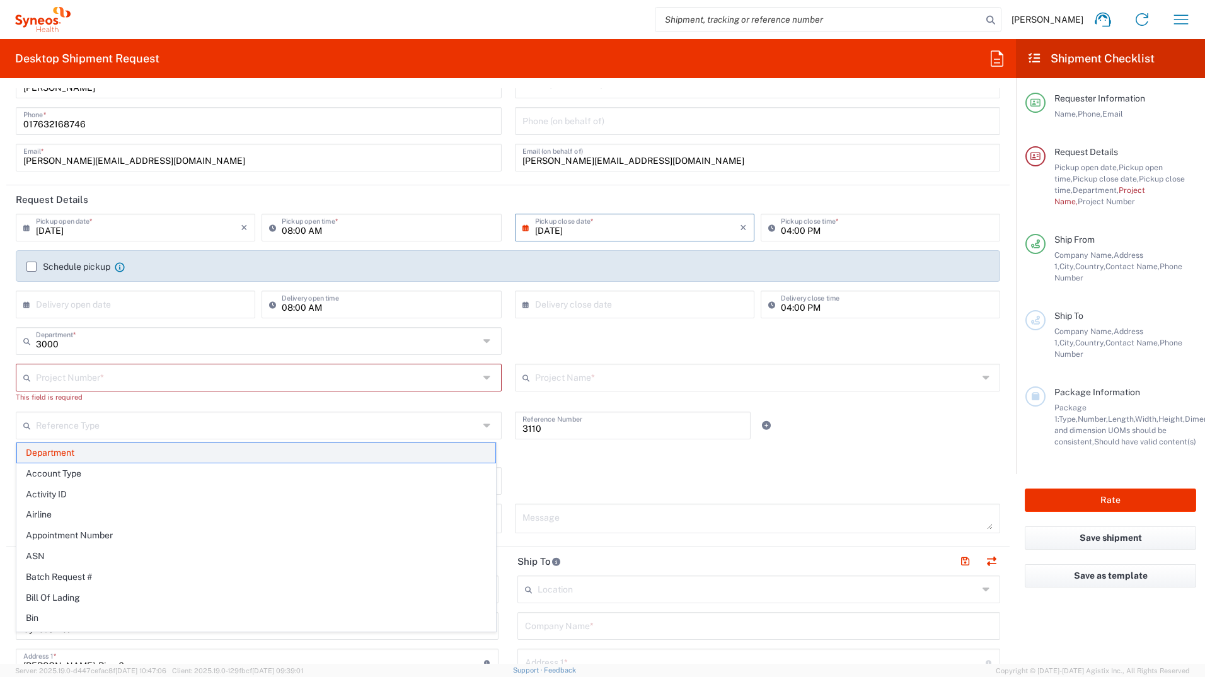
click at [103, 374] on span "Department" at bounding box center [256, 453] width 478 height 20
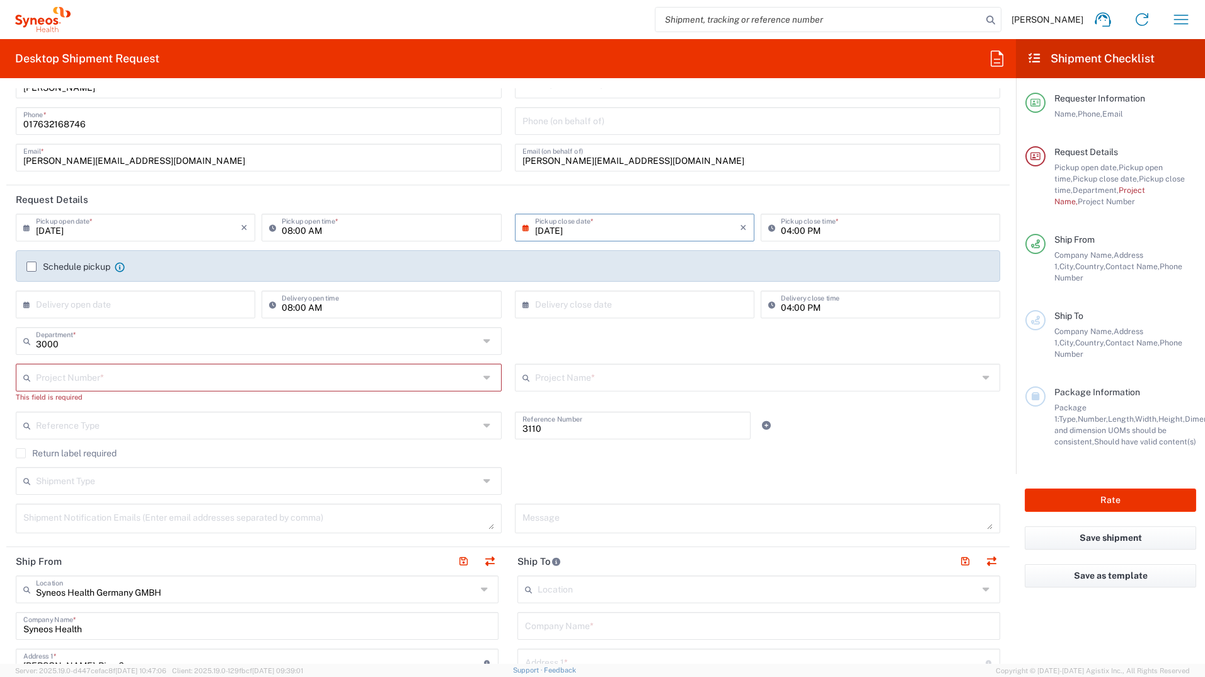
click at [88, 374] on input "text" at bounding box center [257, 377] width 443 height 22
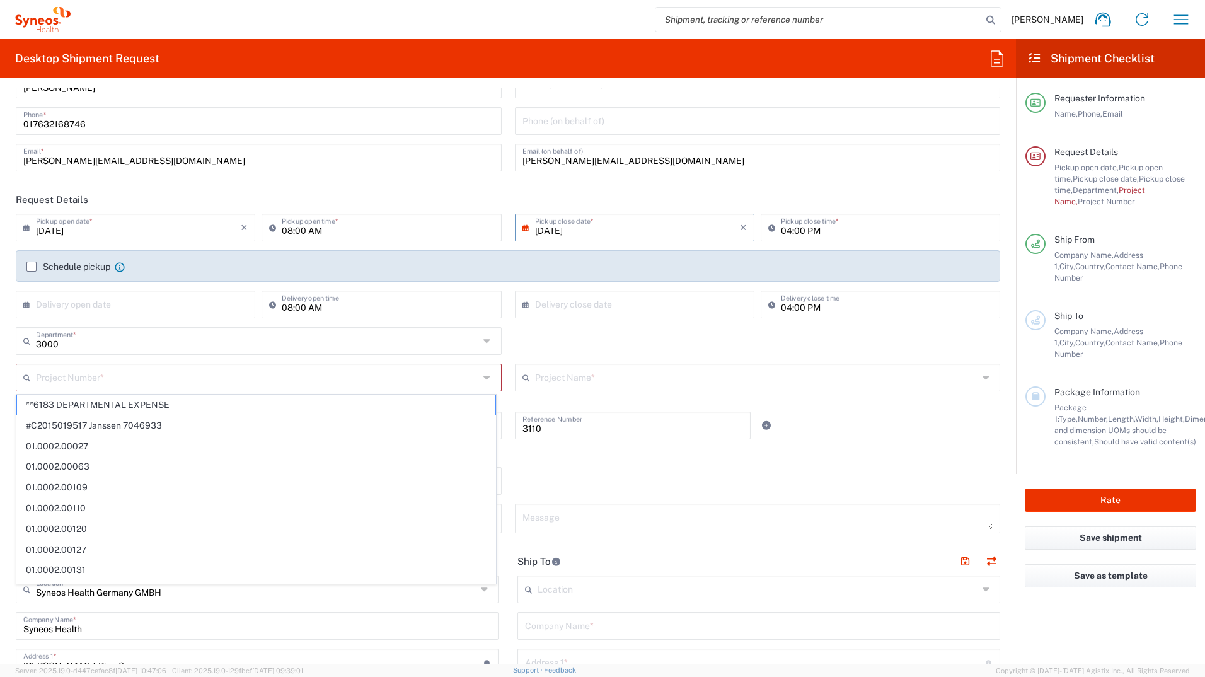
click at [526, 338] on div "3000 Department * 3000 3100 3109 3110 3111 3112 3125 3130 3135 3136 3150 3155 3…" at bounding box center [508, 345] width 998 height 37
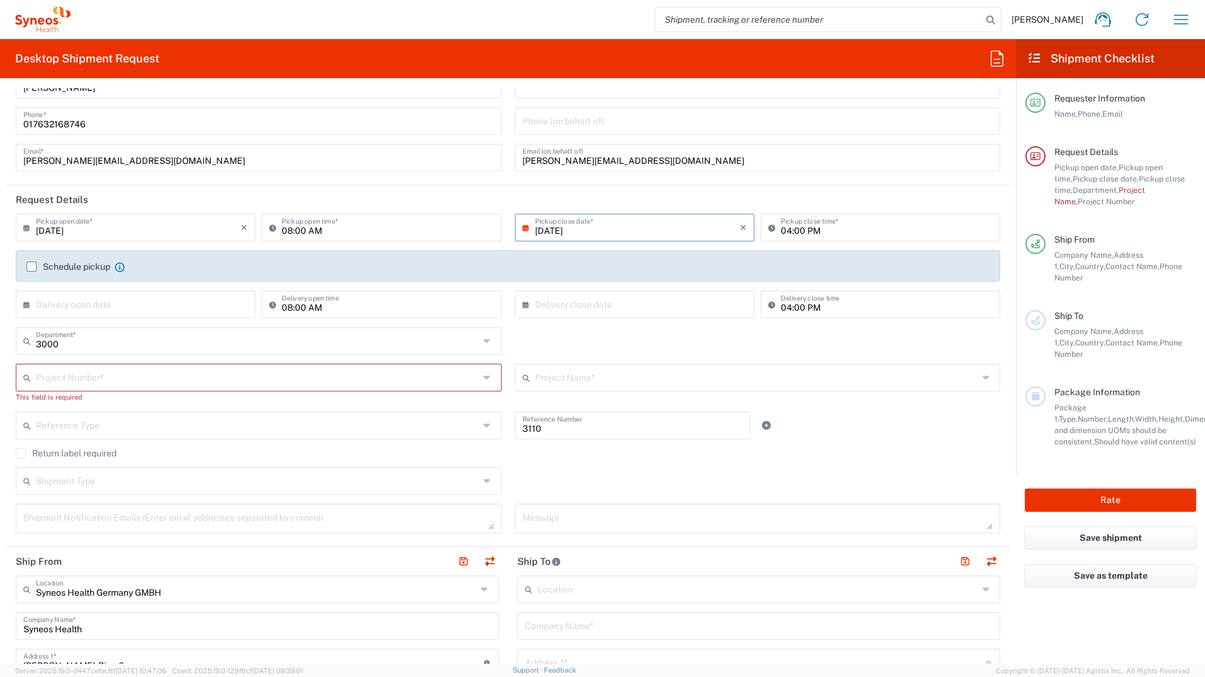
click at [146, 370] on input "text" at bounding box center [257, 377] width 443 height 22
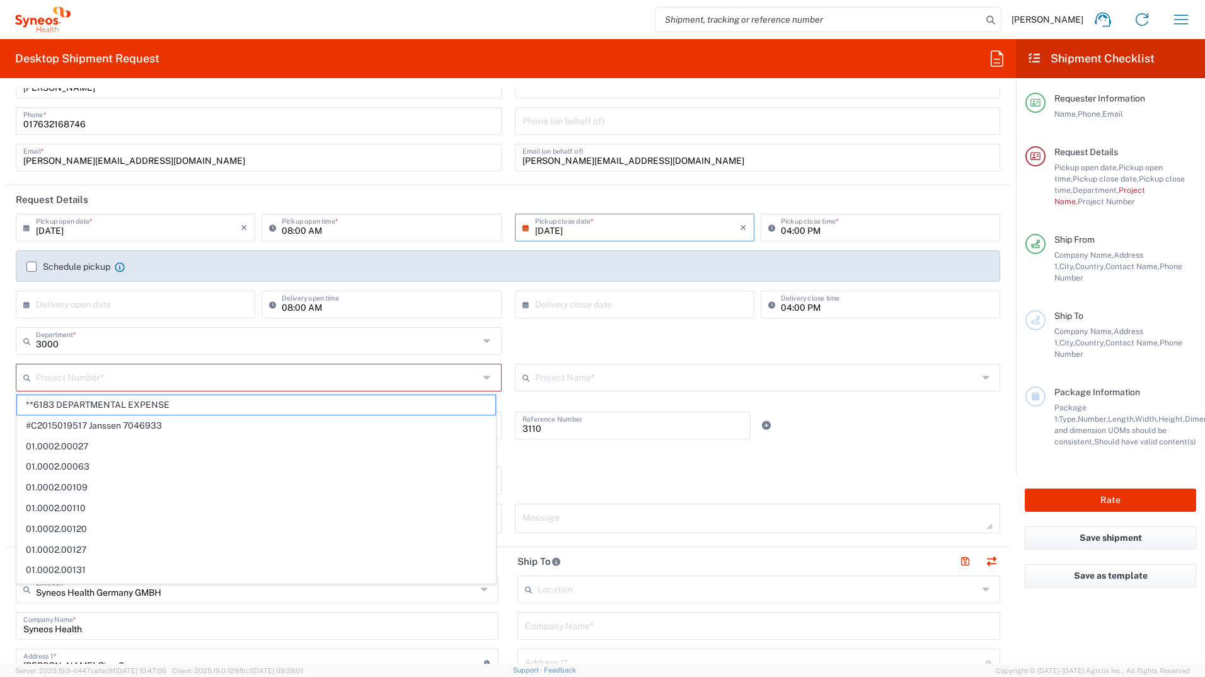
click at [589, 374] on input "text" at bounding box center [756, 377] width 443 height 22
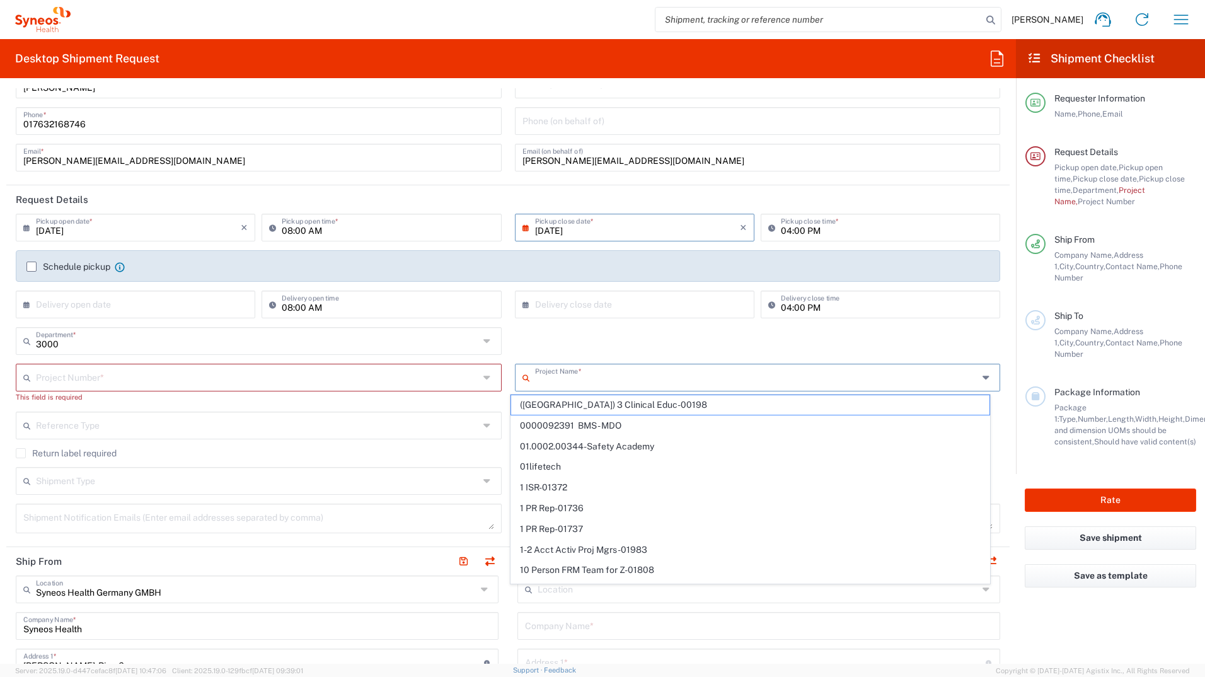
click at [102, 344] on input "3000" at bounding box center [257, 340] width 443 height 22
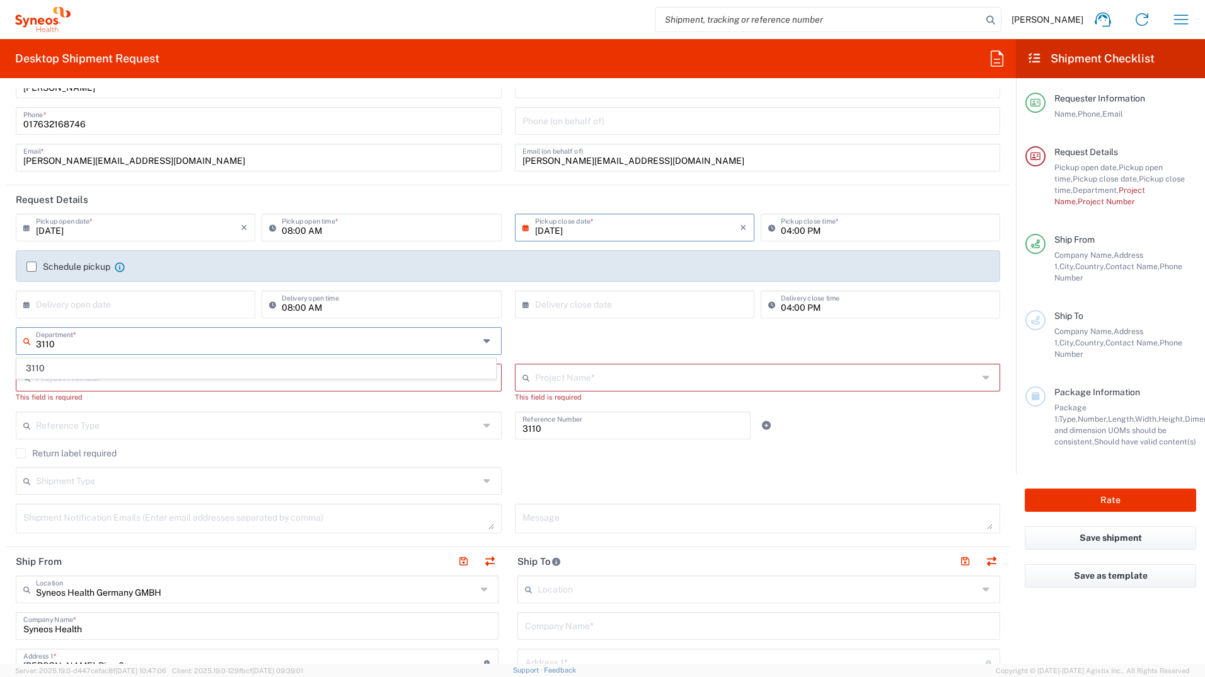
type input "3110"
click at [223, 321] on div "× Delivery open date Cancel Apply" at bounding box center [136, 309] width 246 height 37
click at [569, 335] on div "Department * 3110" at bounding box center [508, 345] width 998 height 37
click at [95, 344] on input "text" at bounding box center [257, 340] width 443 height 22
click at [65, 364] on span "3000" at bounding box center [256, 369] width 478 height 20
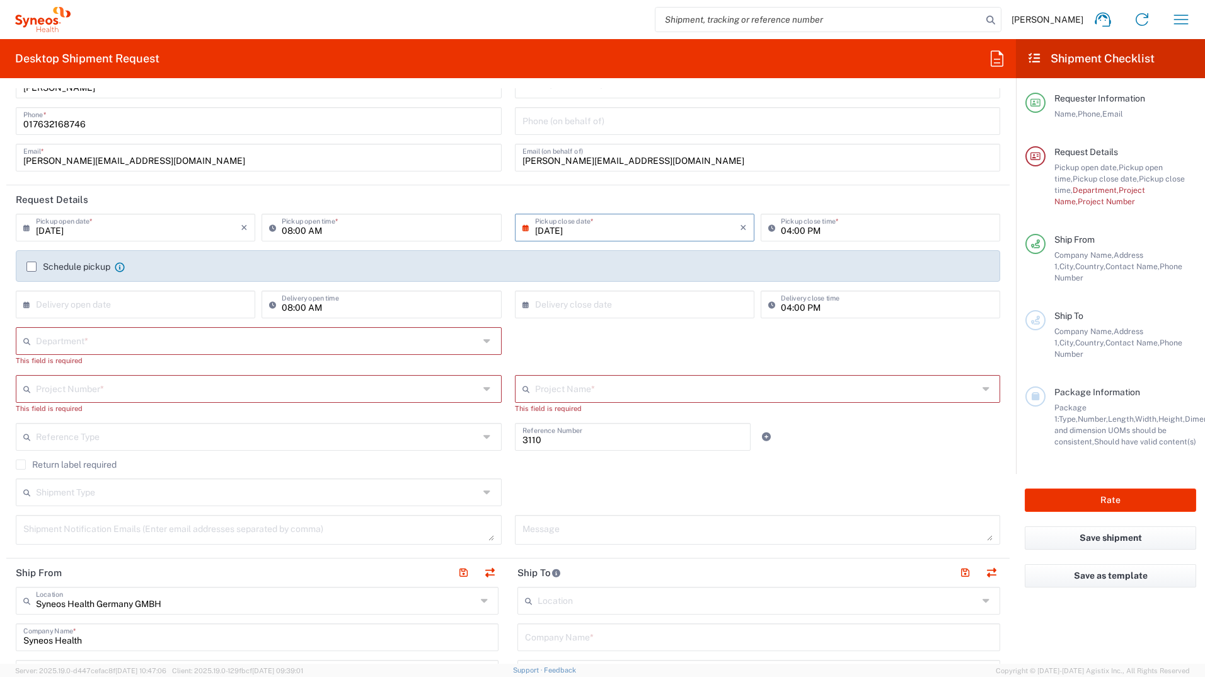
click at [64, 340] on input "text" at bounding box center [257, 340] width 443 height 22
click at [59, 374] on span "3110" at bounding box center [256, 430] width 478 height 20
type input "3110"
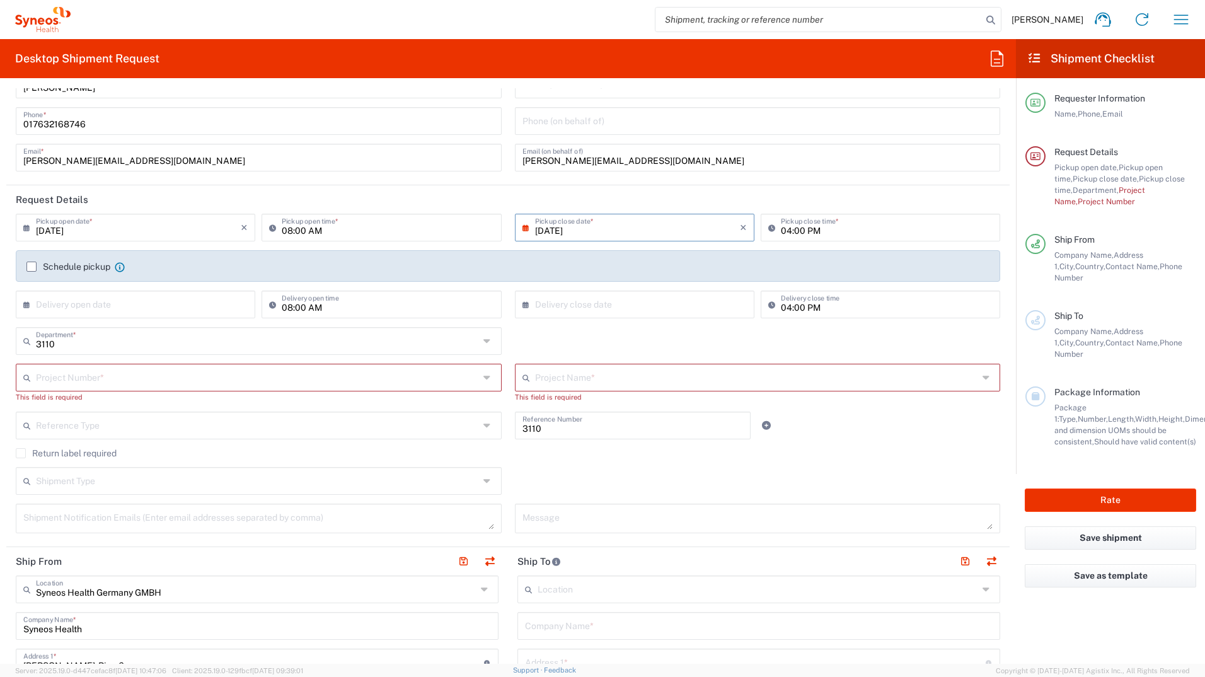
click at [99, 374] on input "text" at bounding box center [257, 377] width 443 height 22
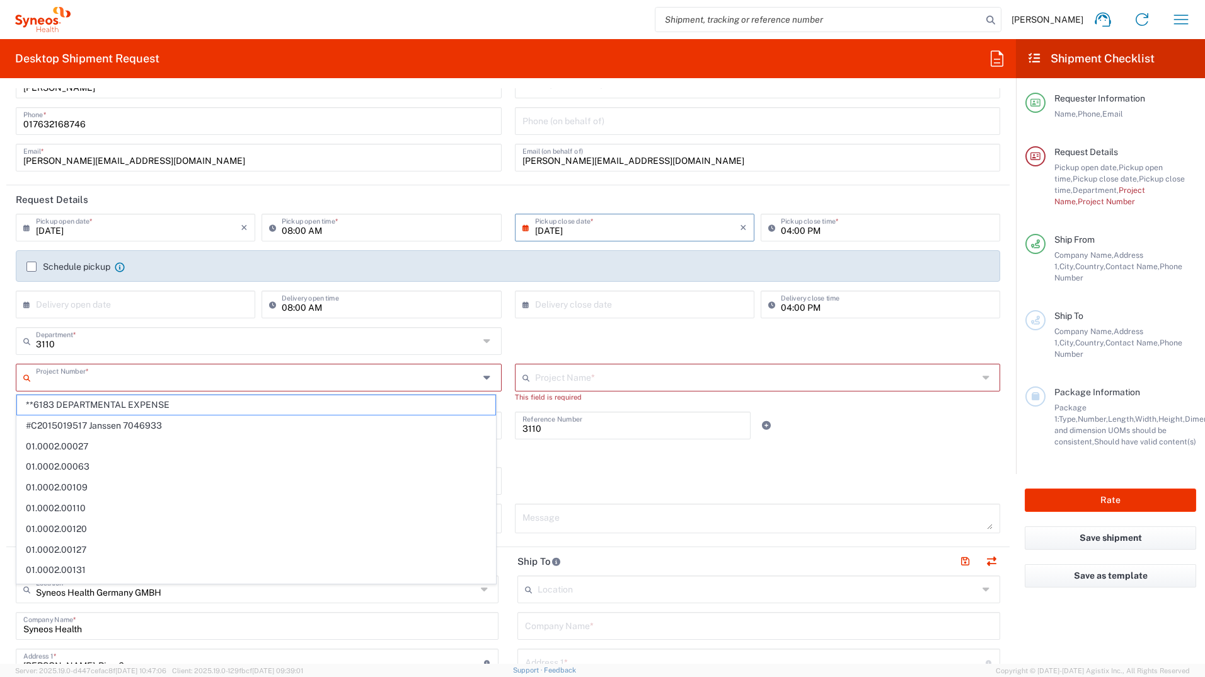
paste input "7061958H"
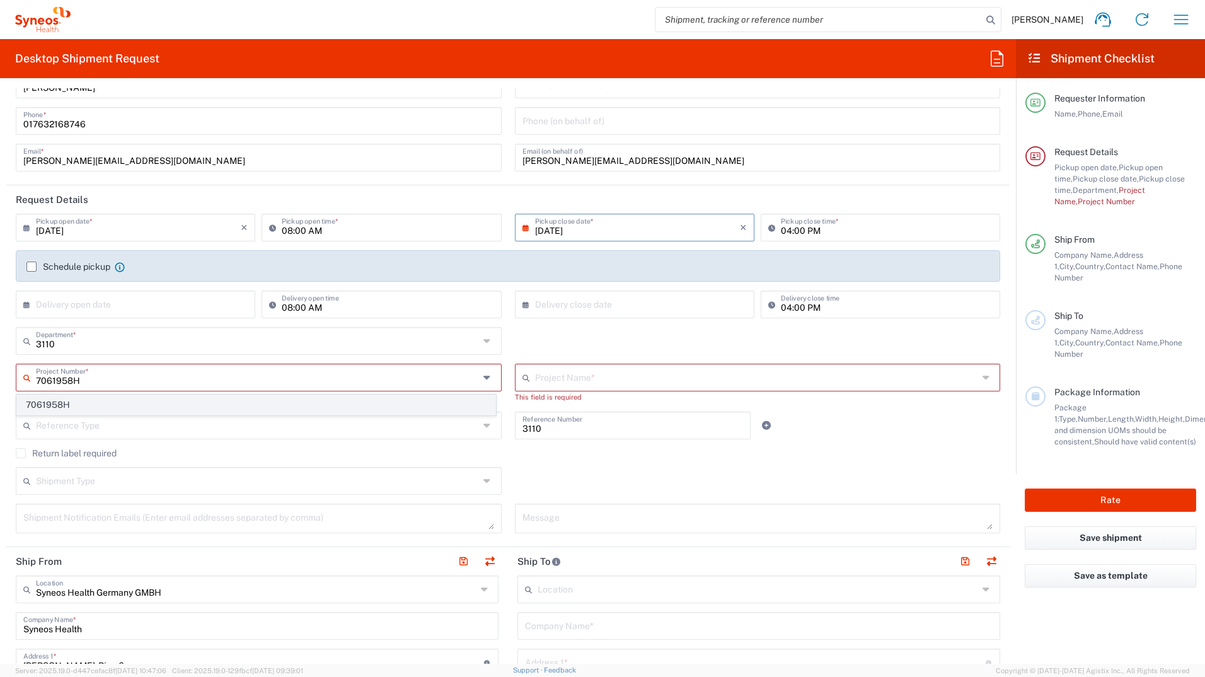
type input "7061958H"
click at [74, 374] on span "7061958H" at bounding box center [256, 405] width 478 height 20
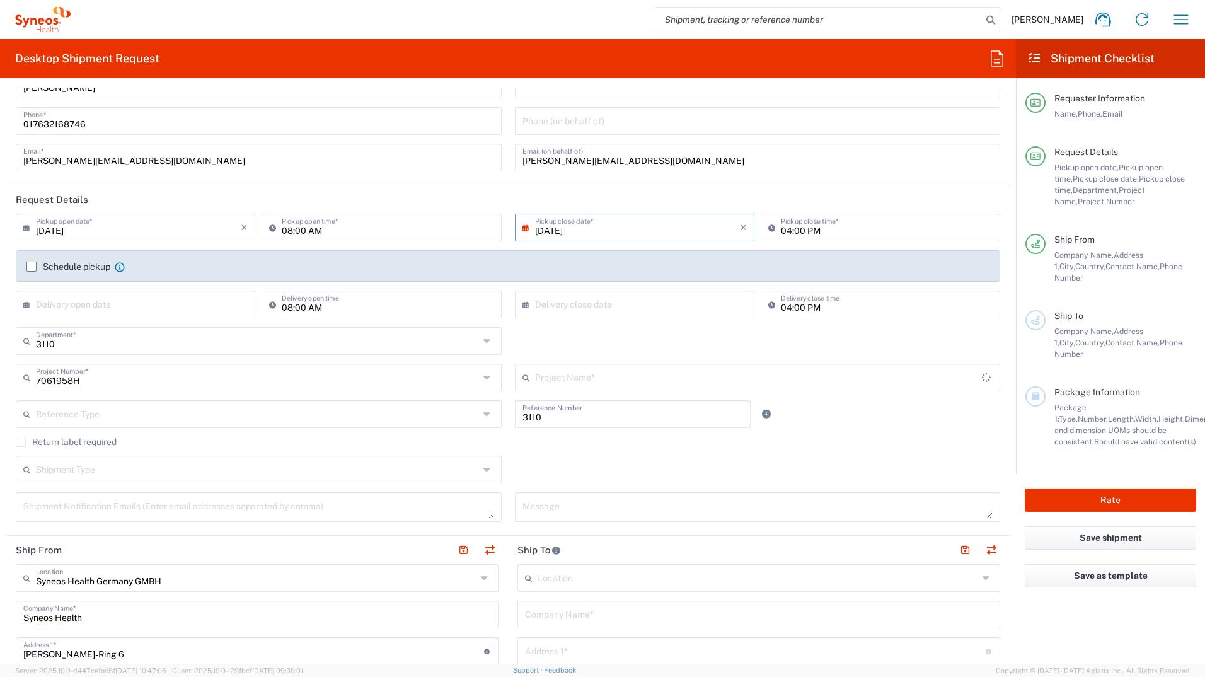
type input "Sanofi 7061958H"
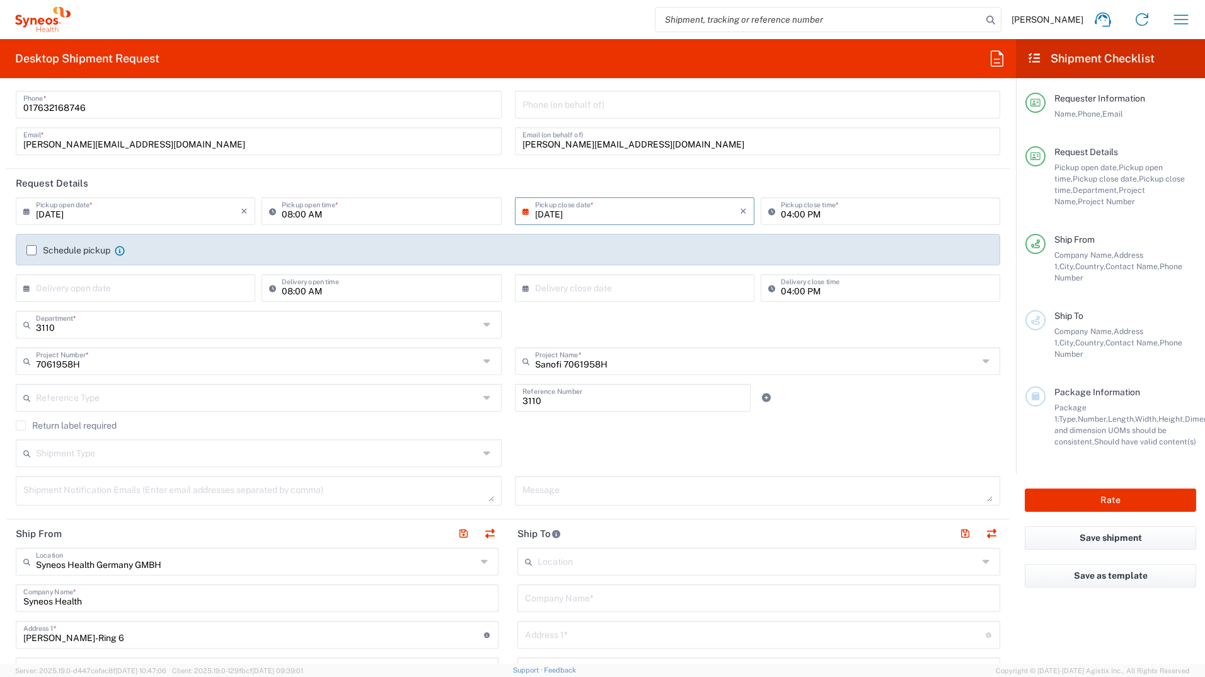
scroll to position [63, 0]
click at [303, 207] on input "08:00 AM" at bounding box center [388, 210] width 212 height 22
click at [303, 212] on input "08:00 AM" at bounding box center [388, 210] width 212 height 22
type input "08:30 AM"
click at [303, 289] on input "08:00 AM" at bounding box center [388, 286] width 212 height 22
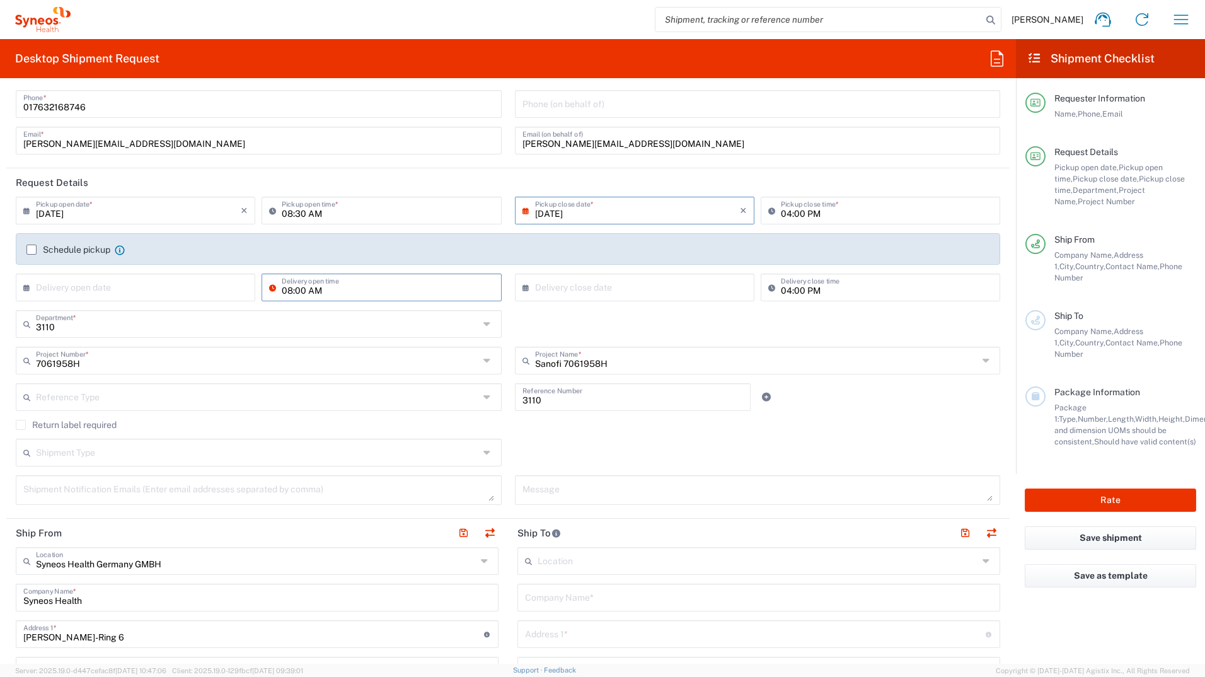
click at [301, 289] on input "08:00 AM" at bounding box center [388, 286] width 212 height 22
type input "08:30 AM"
click at [524, 313] on div "3110 Department * 3000 3100 3109 3110 3111 3112 3125 3130 3135 3136 3150 3155 3…" at bounding box center [508, 328] width 998 height 37
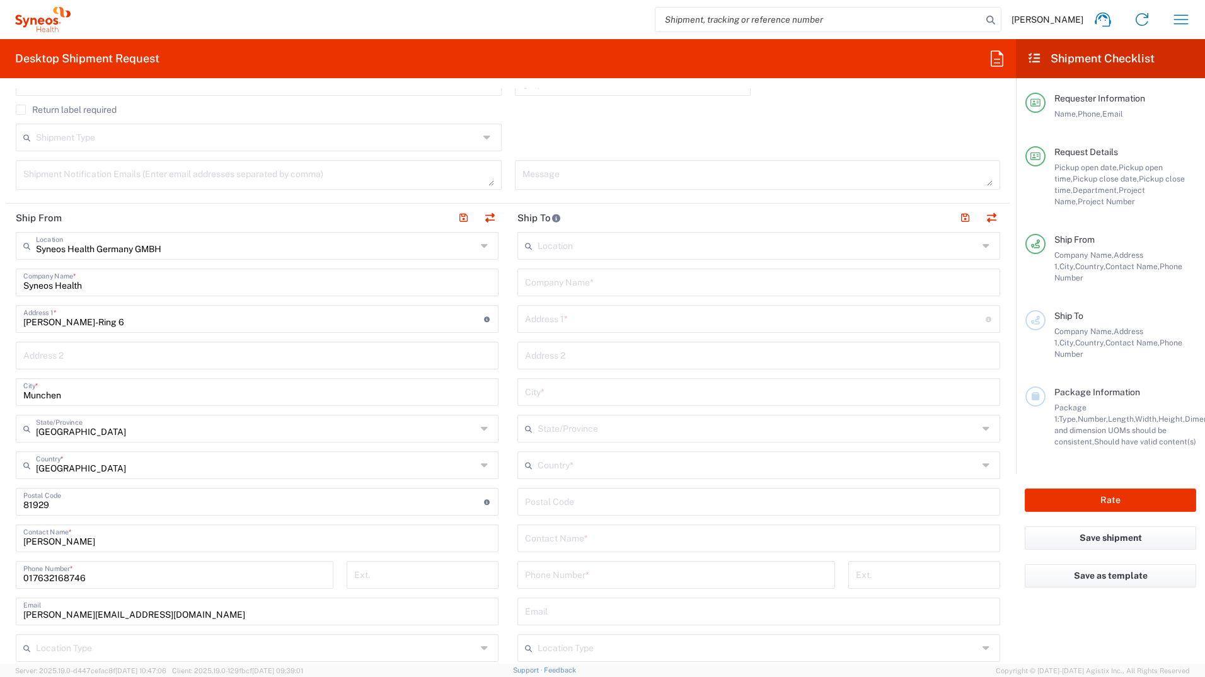
scroll to position [378, 0]
click at [582, 249] on input "text" at bounding box center [758, 245] width 441 height 22
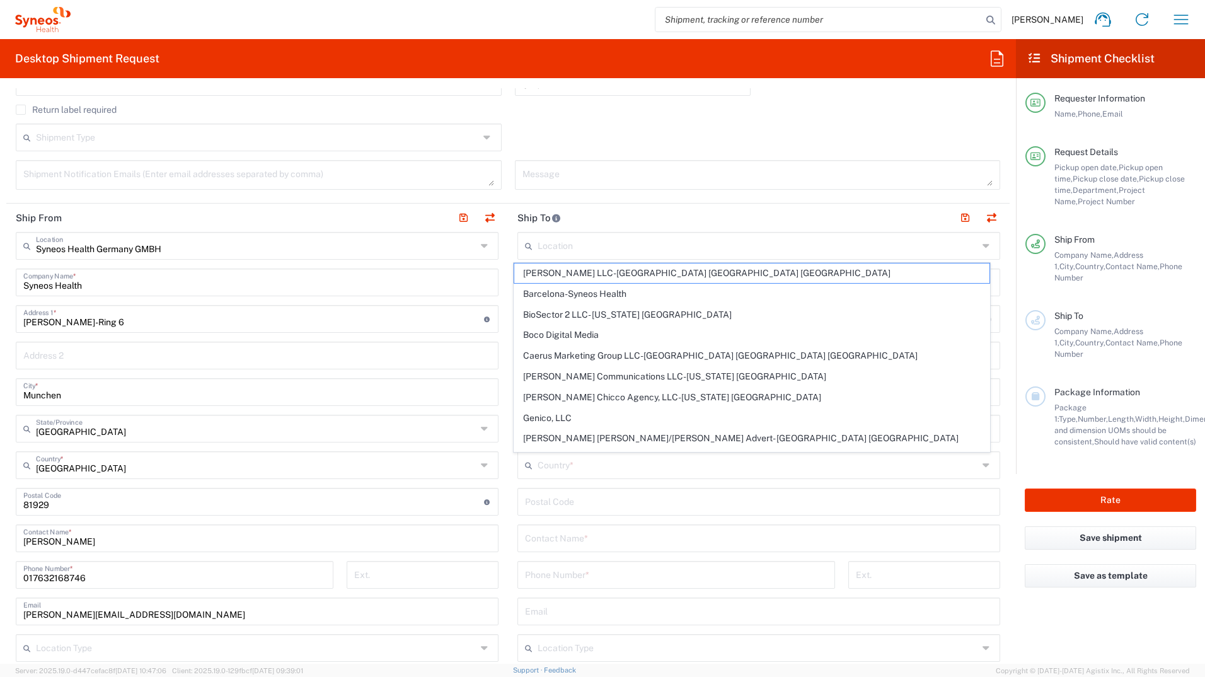
click at [573, 245] on input "text" at bounding box center [758, 245] width 441 height 22
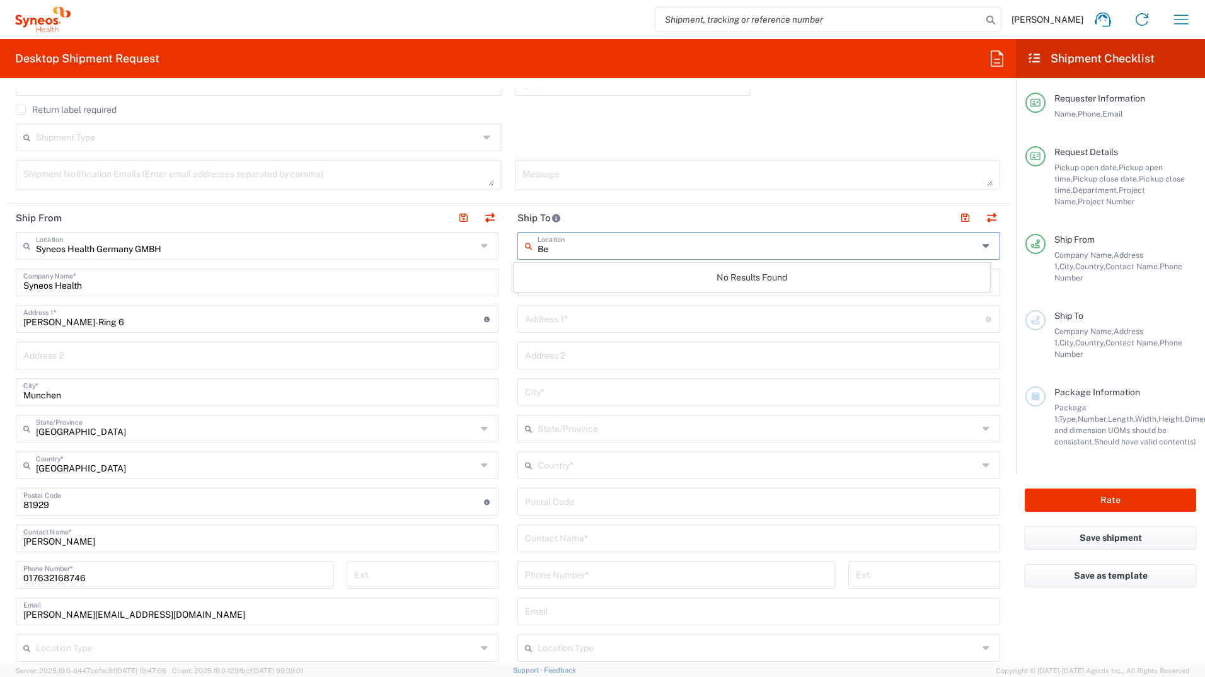
type input "B"
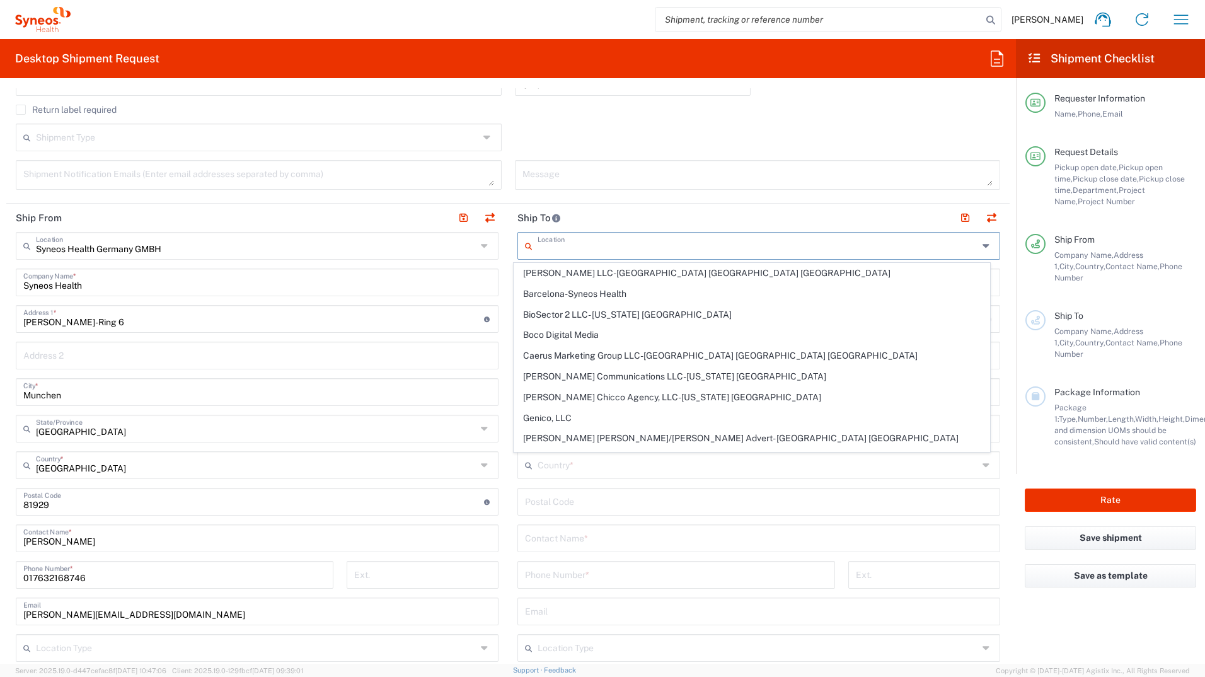
click at [594, 236] on input "text" at bounding box center [758, 245] width 441 height 22
click at [601, 214] on header "Ship To" at bounding box center [759, 218] width 502 height 28
click at [563, 243] on input "text" at bounding box center [758, 245] width 441 height 22
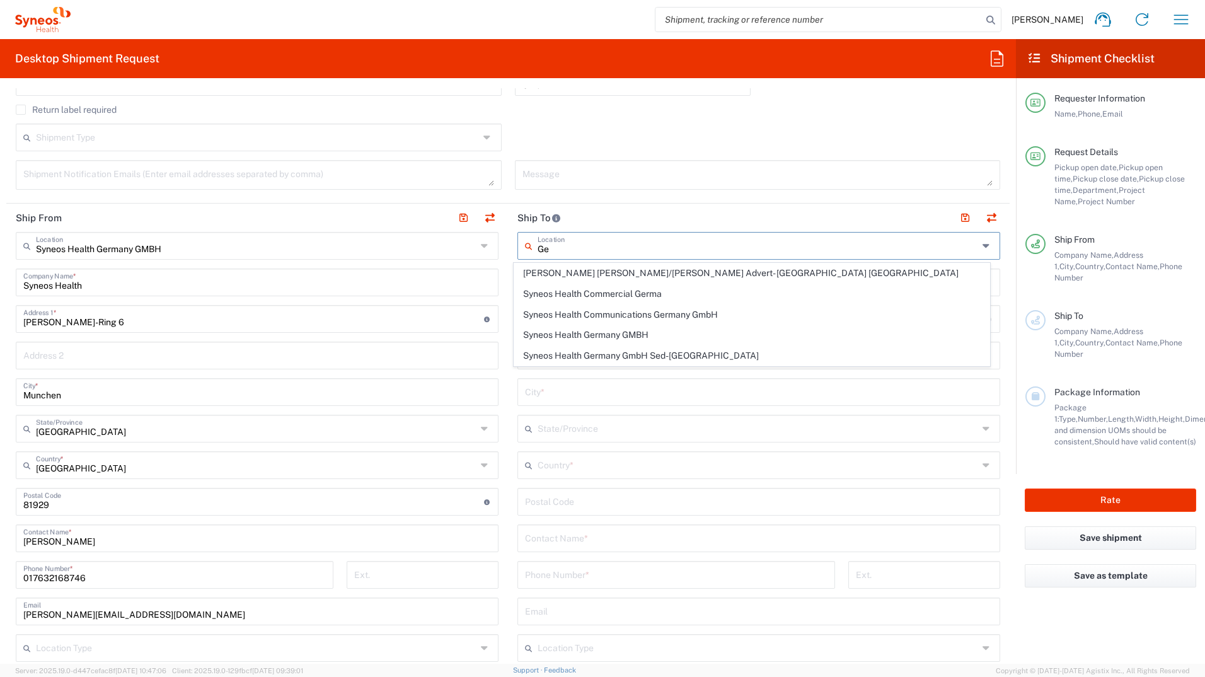
type input "G"
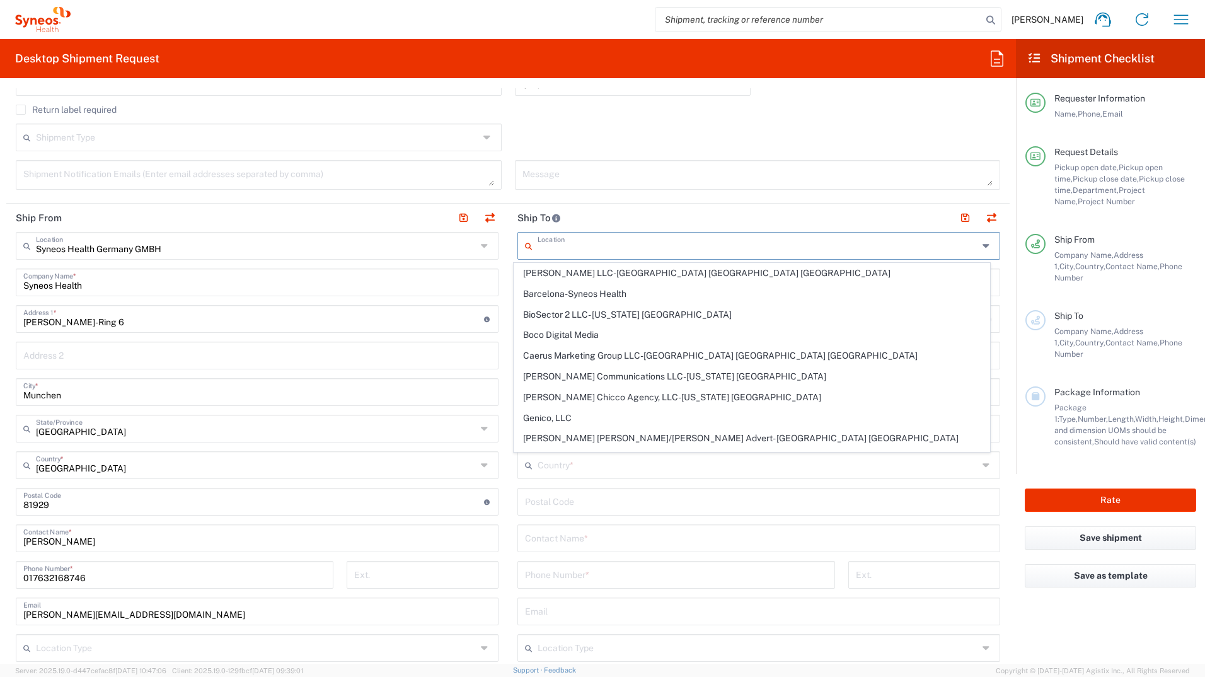
click at [576, 216] on header "Ship To" at bounding box center [759, 218] width 502 height 28
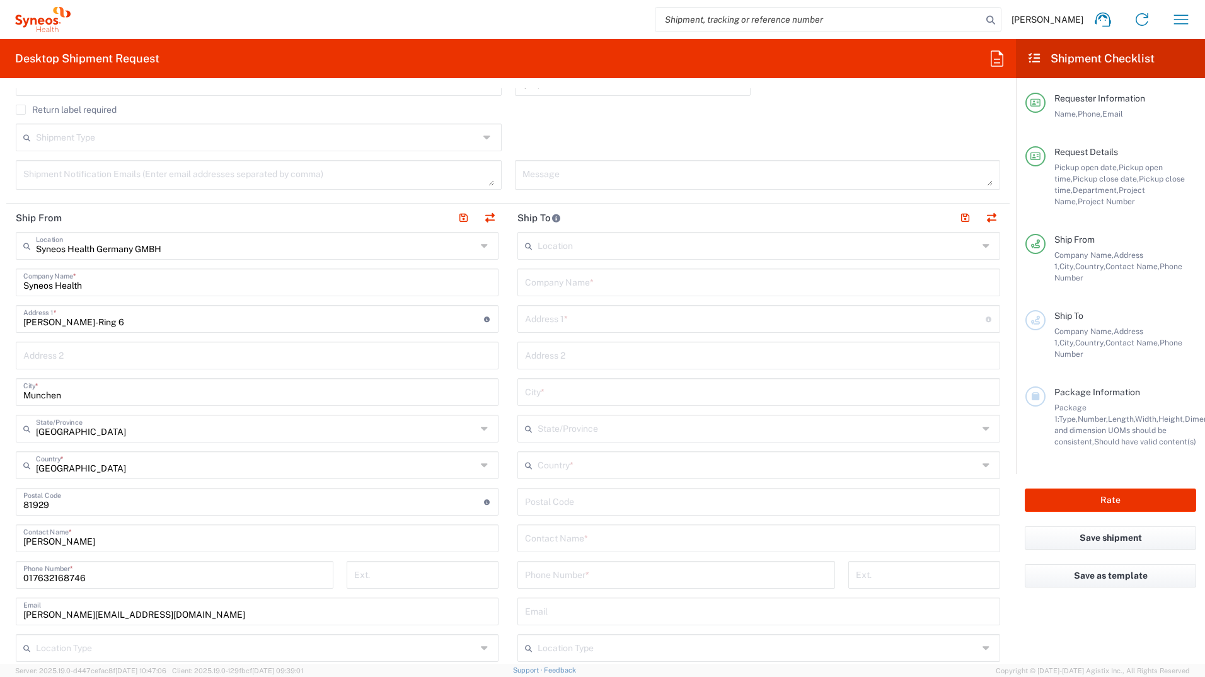
click at [565, 283] on input "text" at bounding box center [759, 281] width 468 height 22
click at [554, 328] on input "text" at bounding box center [755, 329] width 461 height 22
paste input "Schloßstraße 29"
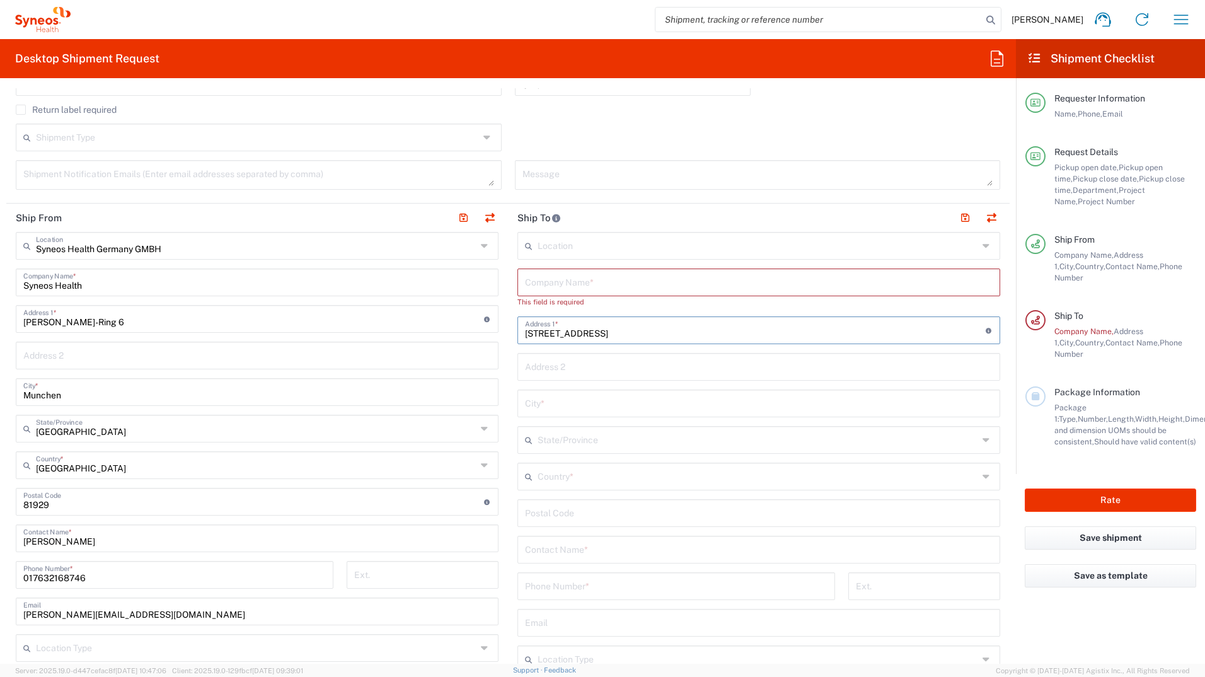
type input "Schloßstraße 29"
click at [559, 282] on input "text" at bounding box center [759, 281] width 468 height 22
paste input "Praxis Dr. Brinckmann/Dr. von Pannwitz"
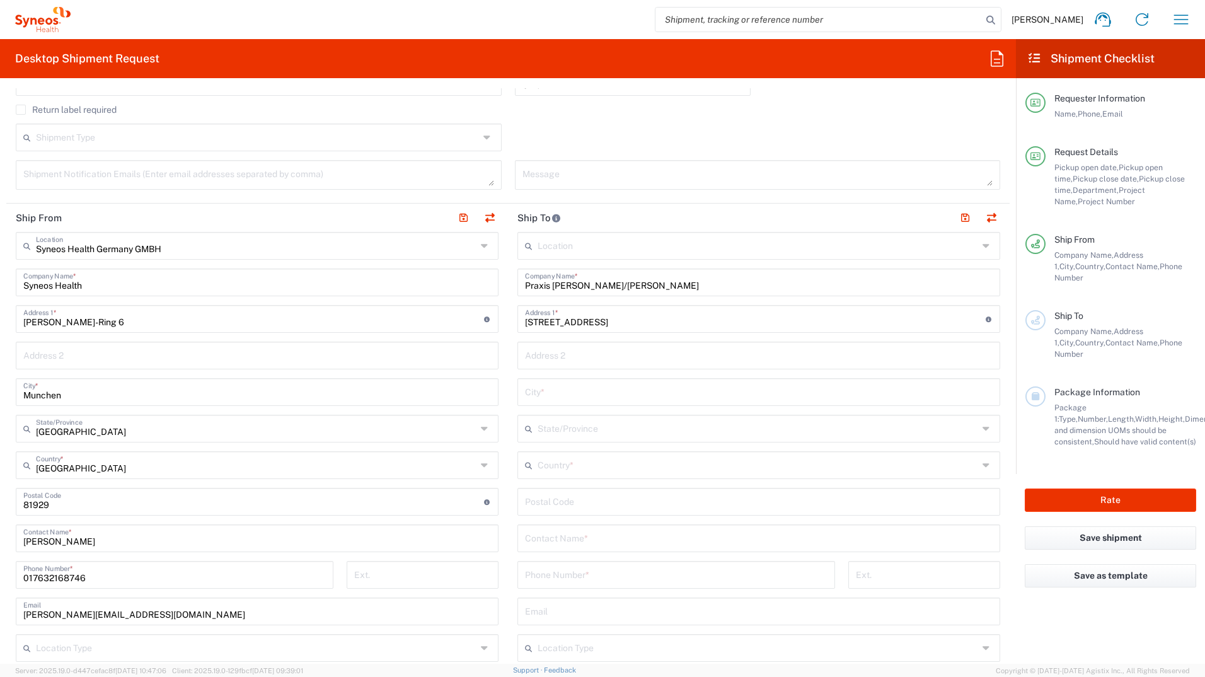
click at [525, 283] on input "Praxis Dr. Brinckmann/Dr. von Pannwitz" at bounding box center [759, 281] width 468 height 22
paste input "Neurologie Berlin"
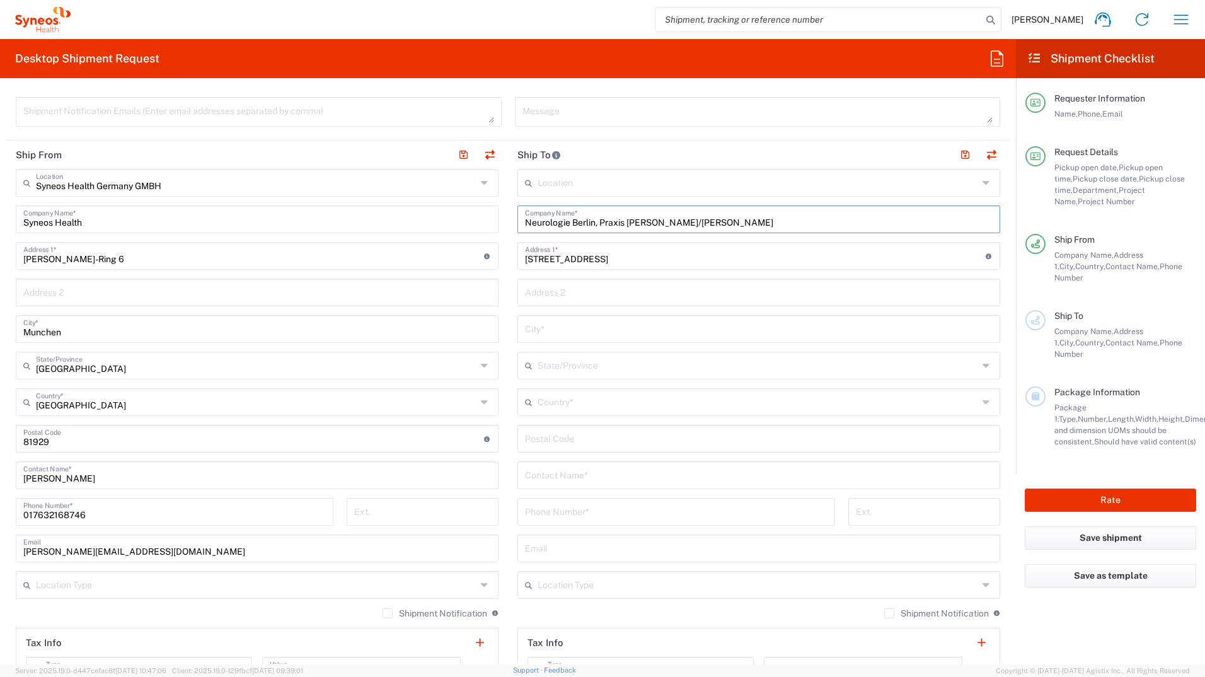
type input "Neurologie Berlin, Praxis Dr. Brinckmann/Dr. von Pannwitz"
click at [568, 332] on input "text" at bounding box center [759, 328] width 468 height 22
click at [589, 374] on input "undefined" at bounding box center [759, 449] width 468 height 22
paste input "12163"
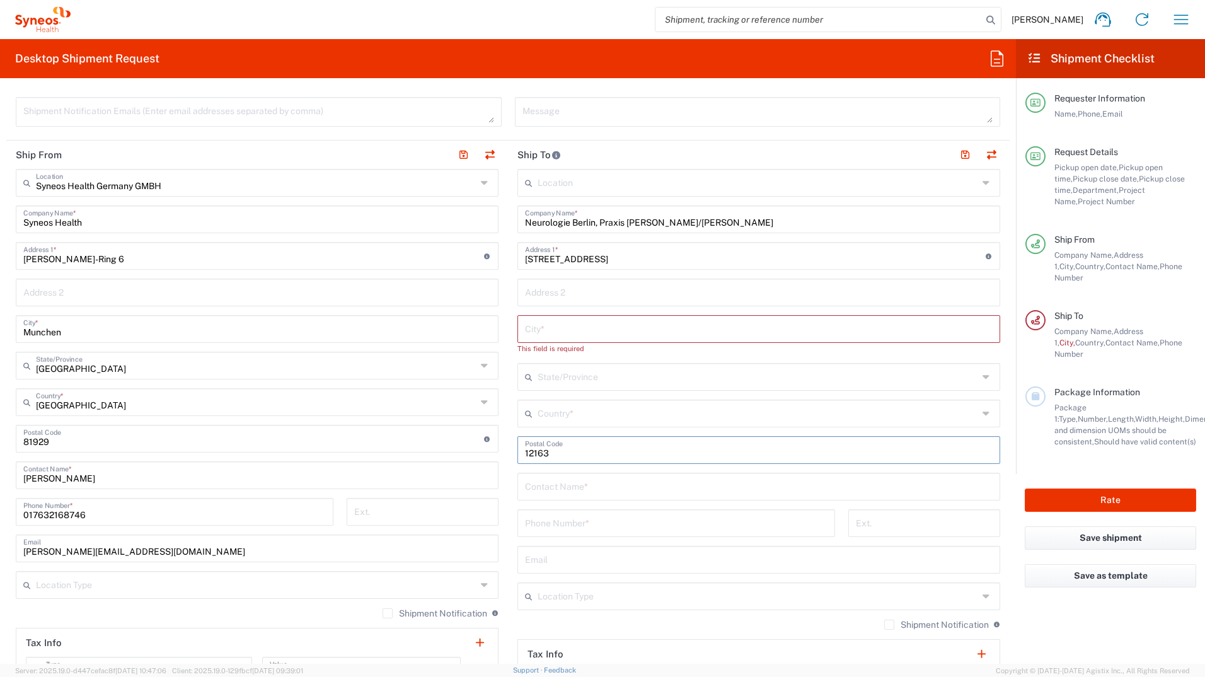
type input "1216312163"
drag, startPoint x: 581, startPoint y: 453, endPoint x: 519, endPoint y: 451, distance: 61.8
click at [519, 374] on div "Postal Code" at bounding box center [759, 450] width 483 height 28
type input "12163"
click at [548, 332] on input "text" at bounding box center [759, 328] width 468 height 22
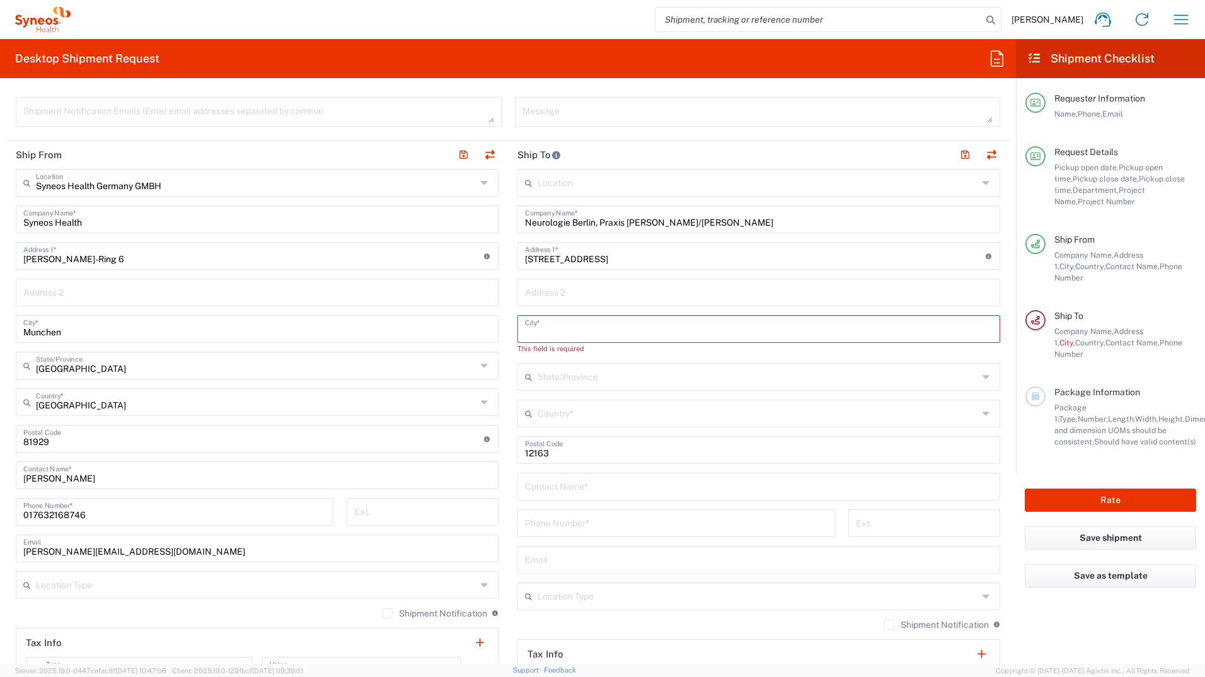
paste input "Berlin-Steglitz"
type input "Berlin-Steglitz"
click at [571, 374] on input "text" at bounding box center [758, 401] width 441 height 22
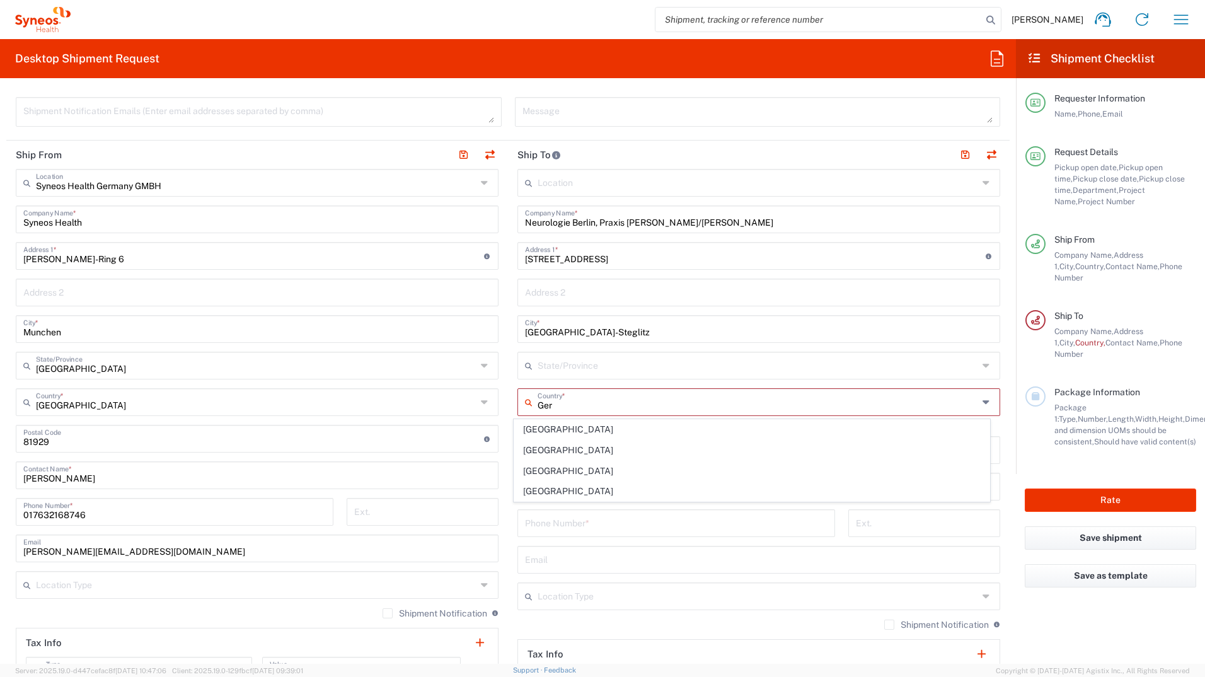
click at [544, 374] on span "[GEOGRAPHIC_DATA]" at bounding box center [752, 451] width 476 height 20
type input "[GEOGRAPHIC_DATA]"
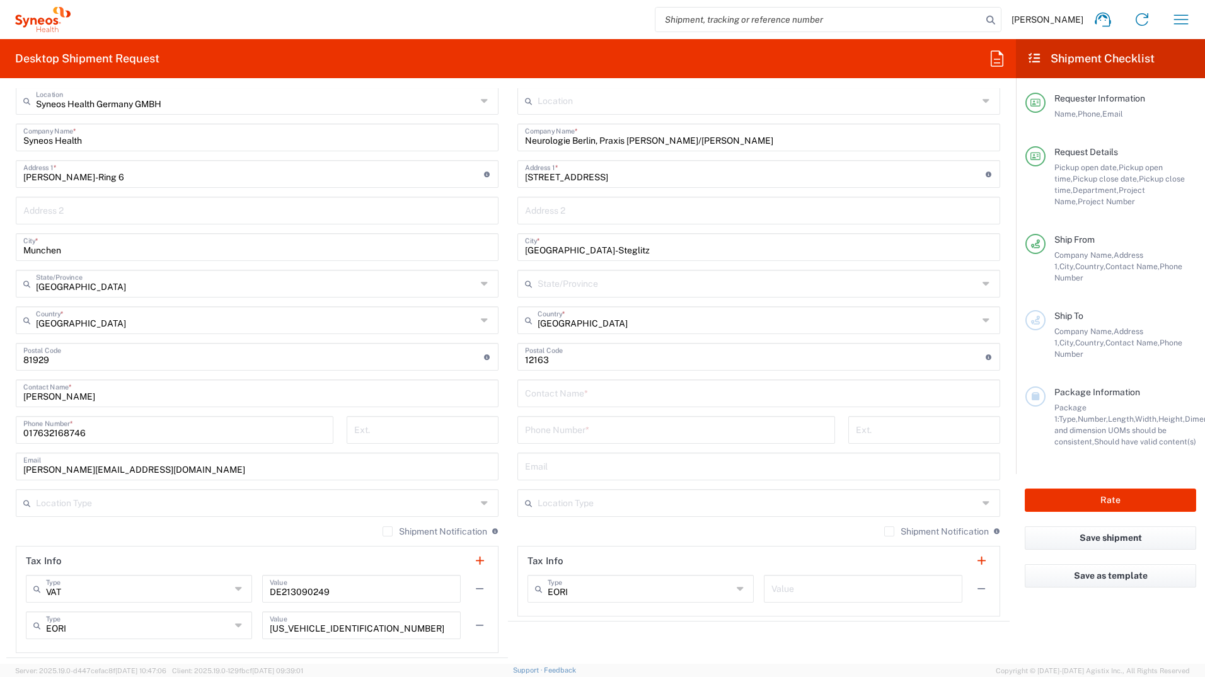
scroll to position [504, 0]
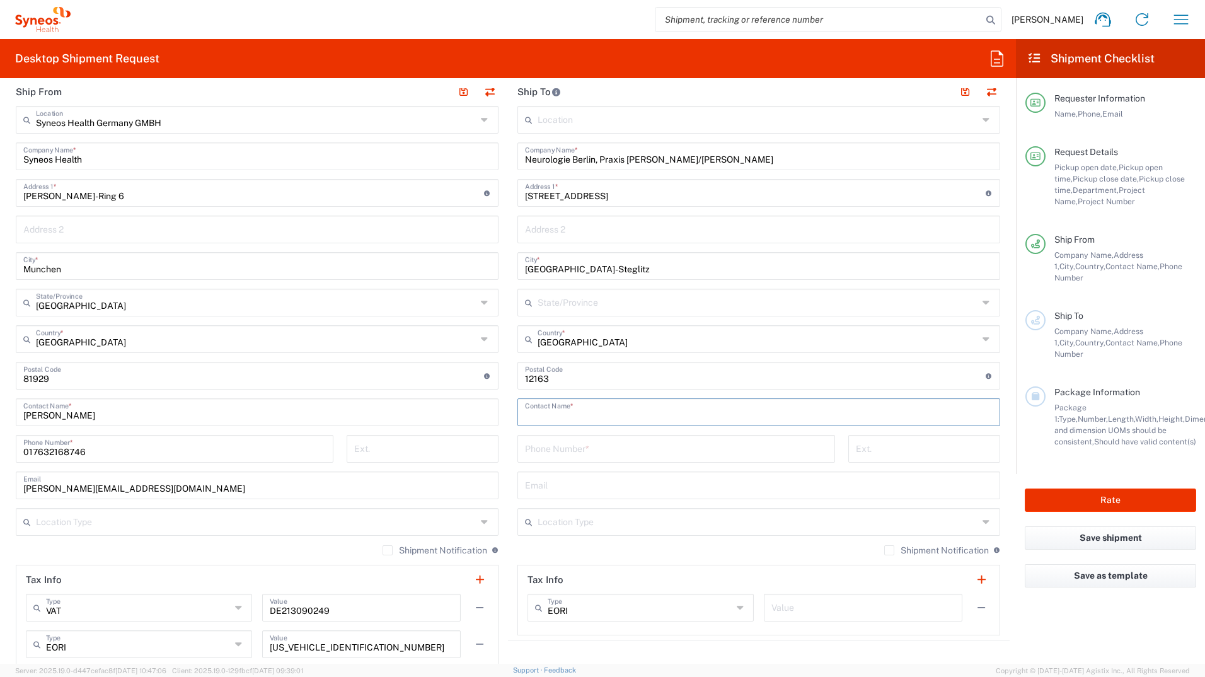
click at [559, 374] on input "text" at bounding box center [759, 411] width 468 height 22
paste input "Ines Friedrich"
type input "Ines Friedrich"
click at [562, 374] on input "tel" at bounding box center [676, 448] width 303 height 22
paste input "030 79 08 85 0"
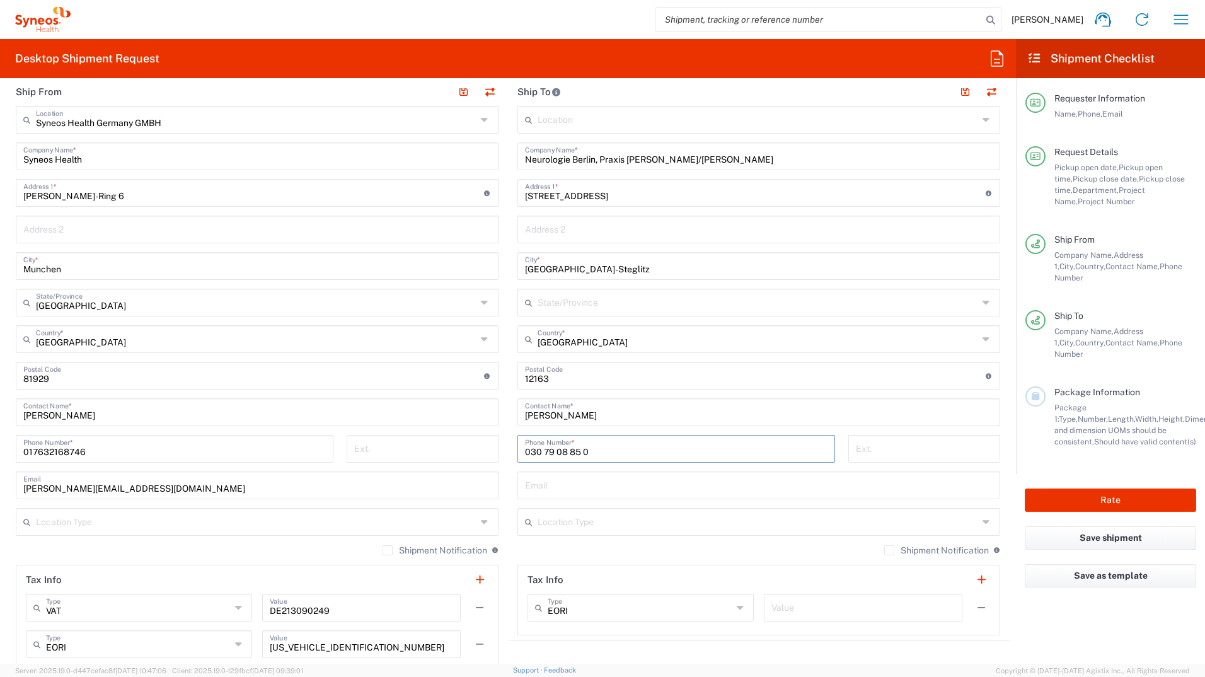
type input "030 79 08 85 0"
click at [550, 374] on input "text" at bounding box center [759, 484] width 468 height 22
paste input "kontakt@neurologie-berlin.de"
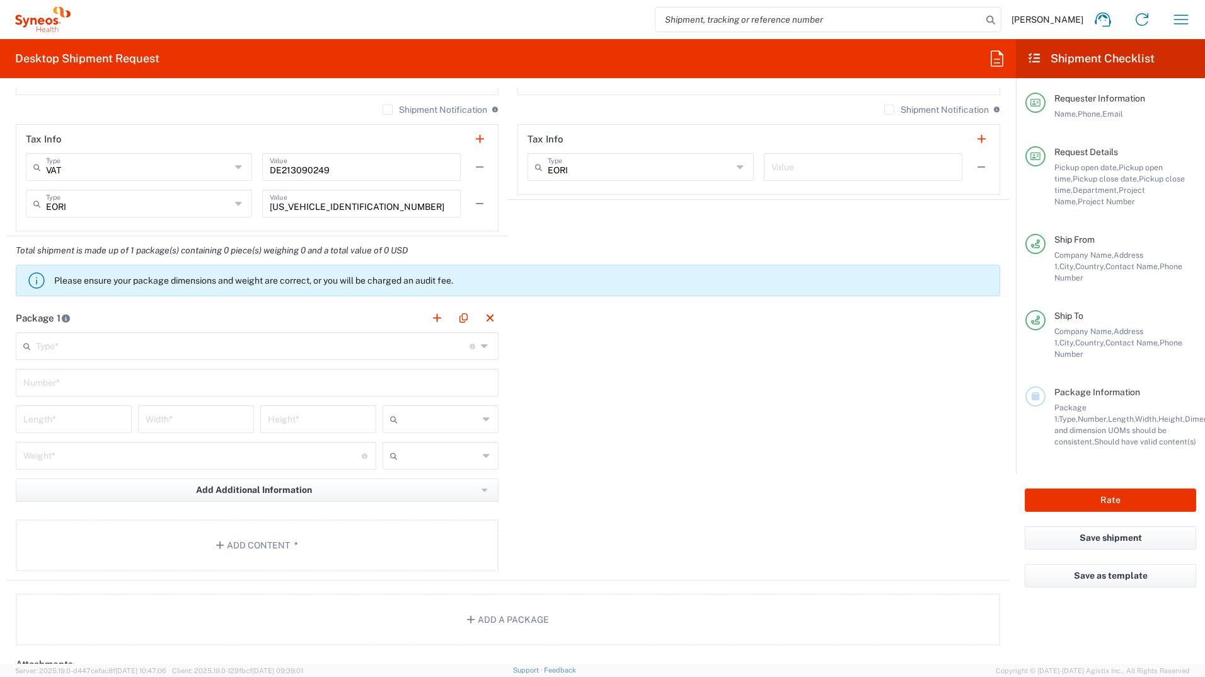
scroll to position [946, 0]
type input "kontakt@neurologie-berlin.de"
click at [67, 348] on input "text" at bounding box center [253, 344] width 434 height 22
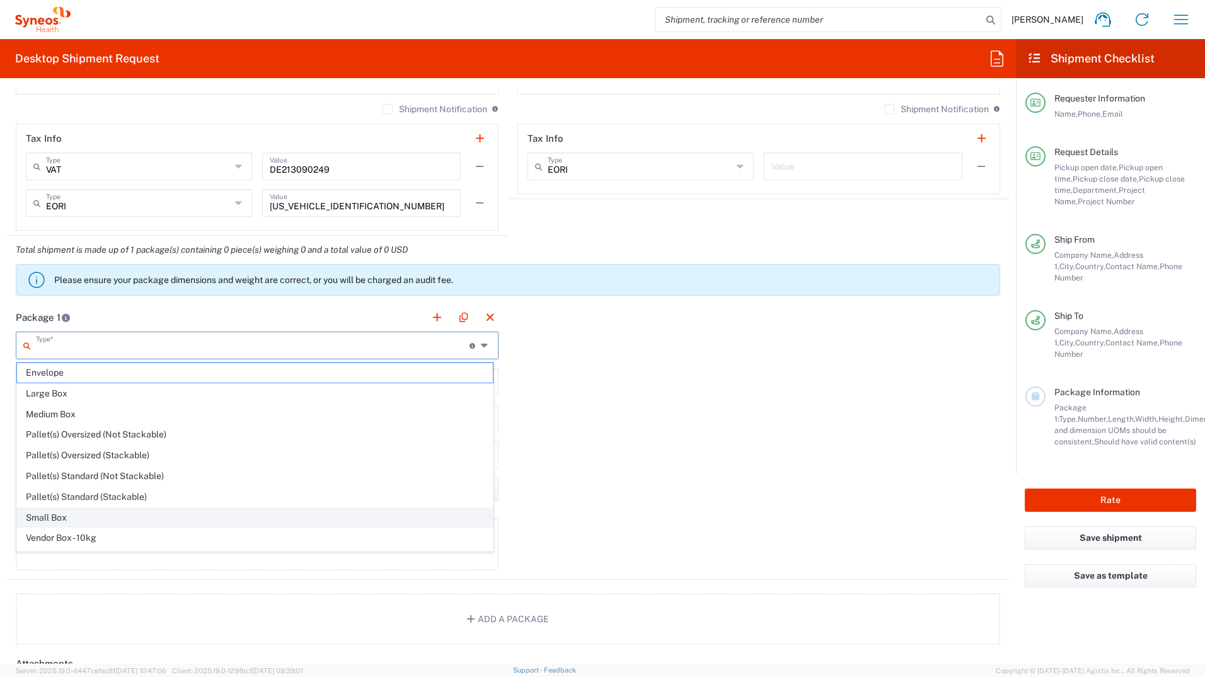
click at [74, 374] on span "Small Box" at bounding box center [255, 518] width 476 height 20
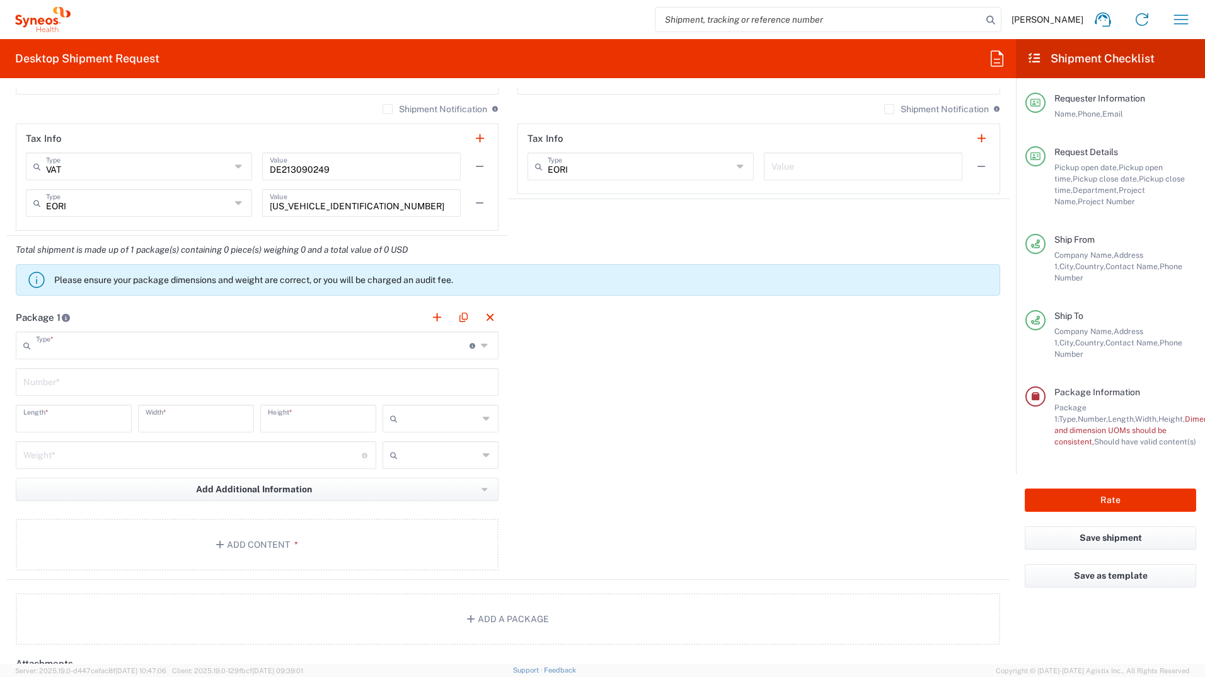
type input "Small Box"
type input "12.25"
type input "11"
type input "1.5"
type input "in"
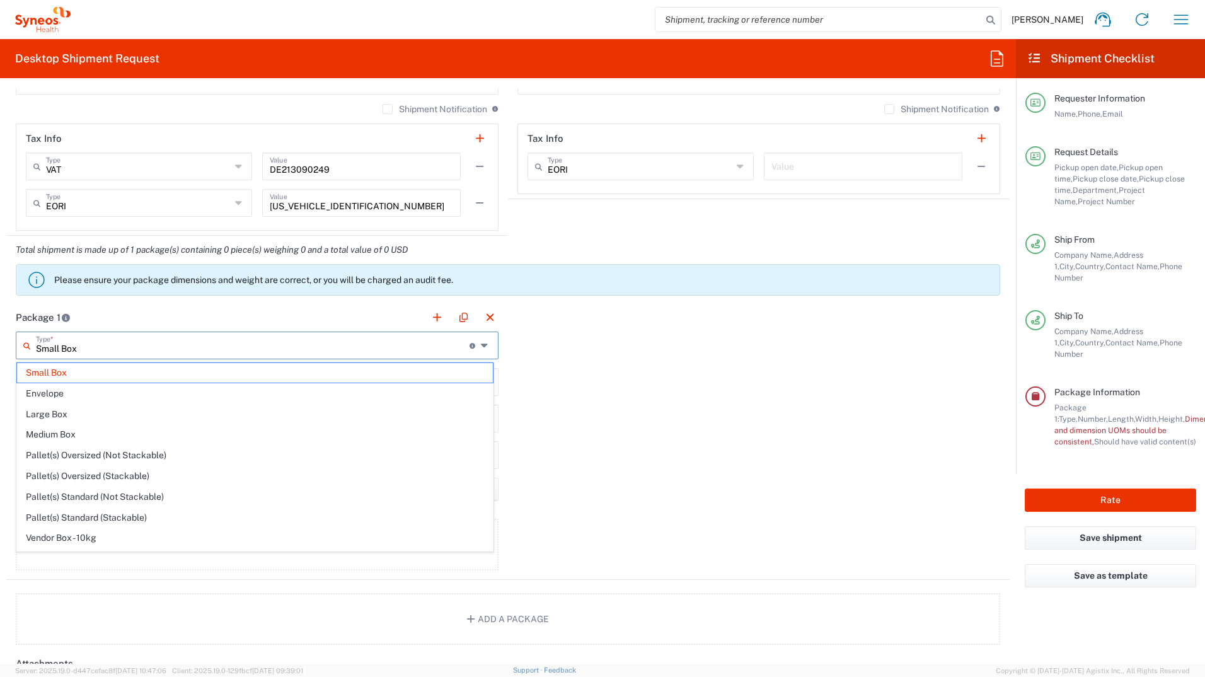
click at [104, 351] on input "Small Box" at bounding box center [253, 344] width 434 height 22
click at [67, 374] on span "Medium Box" at bounding box center [255, 435] width 476 height 20
type input "Medium Box"
type input "13"
type input "11.5"
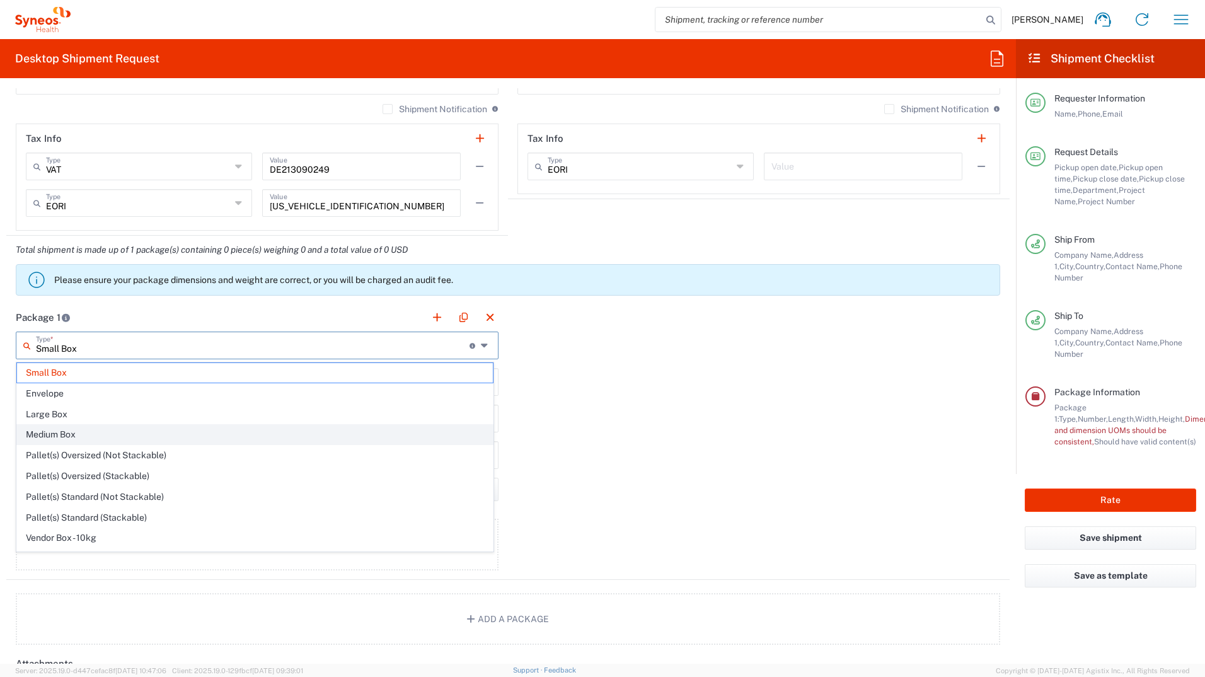
type input "2.5"
click at [99, 342] on input "Medium Box" at bounding box center [253, 344] width 434 height 22
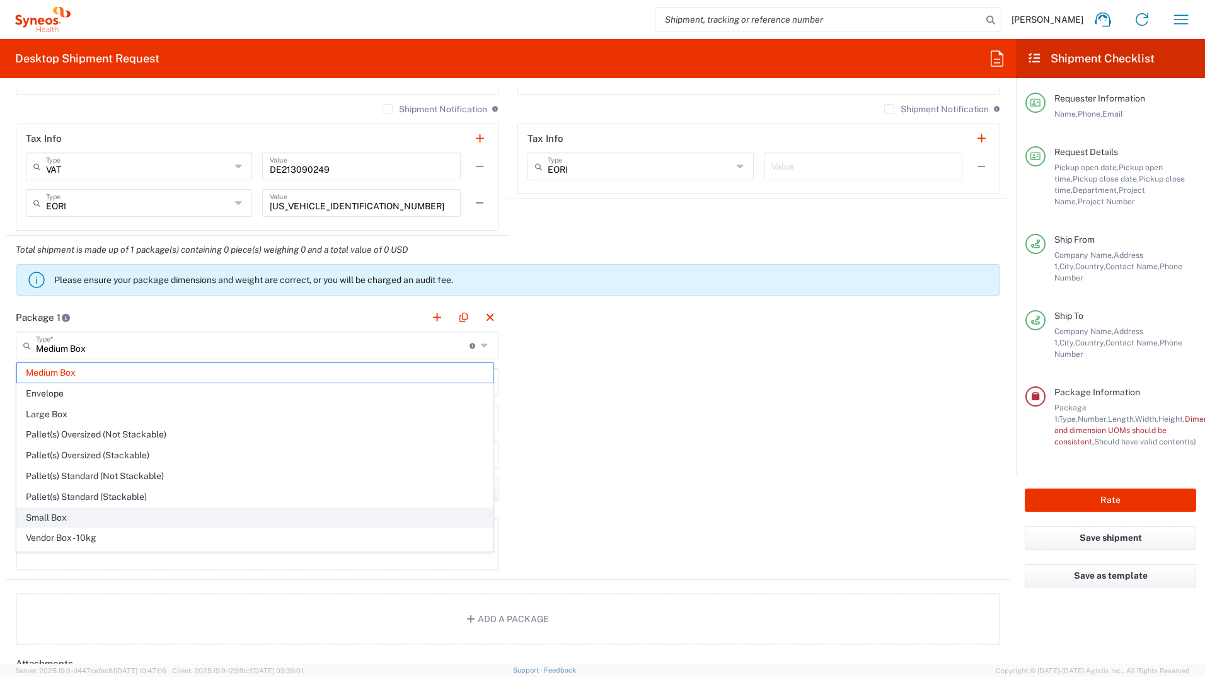
click at [74, 374] on span "Small Box" at bounding box center [255, 518] width 476 height 20
type input "Small Box"
type input "12.25"
type input "11"
type input "1.5"
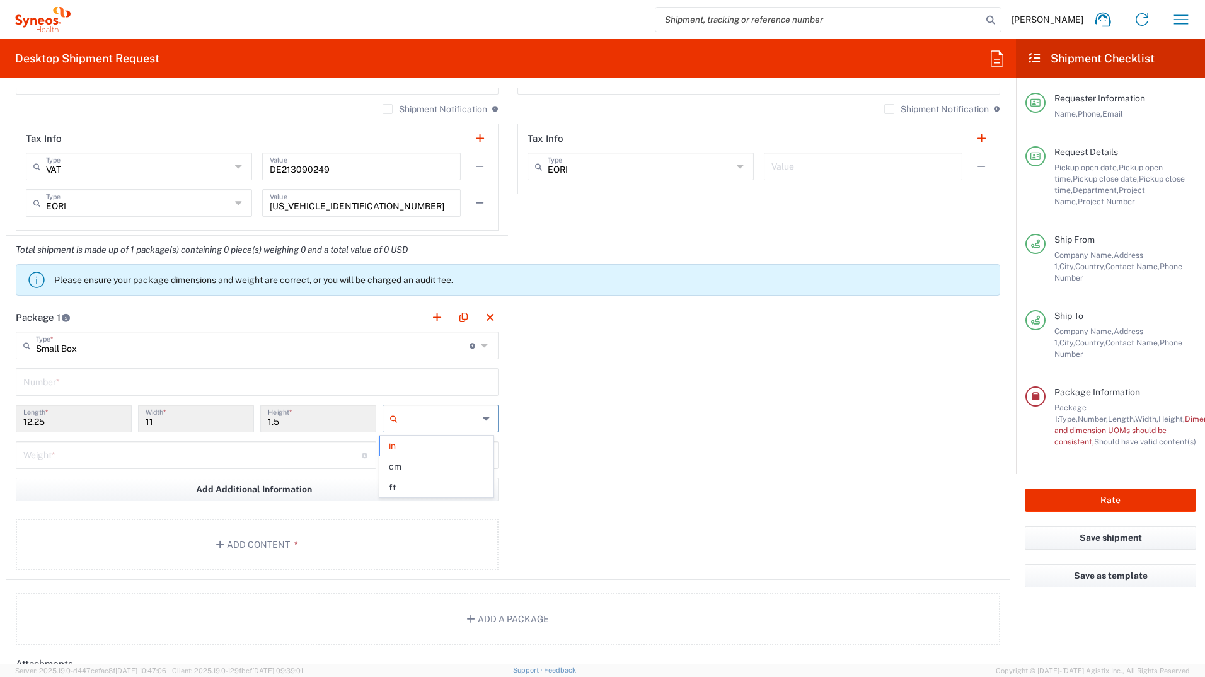
click at [426, 374] on input "text" at bounding box center [441, 418] width 76 height 20
click at [414, 374] on span "cm" at bounding box center [436, 467] width 112 height 20
type input "31.12"
type input "27.94"
type input "3.81"
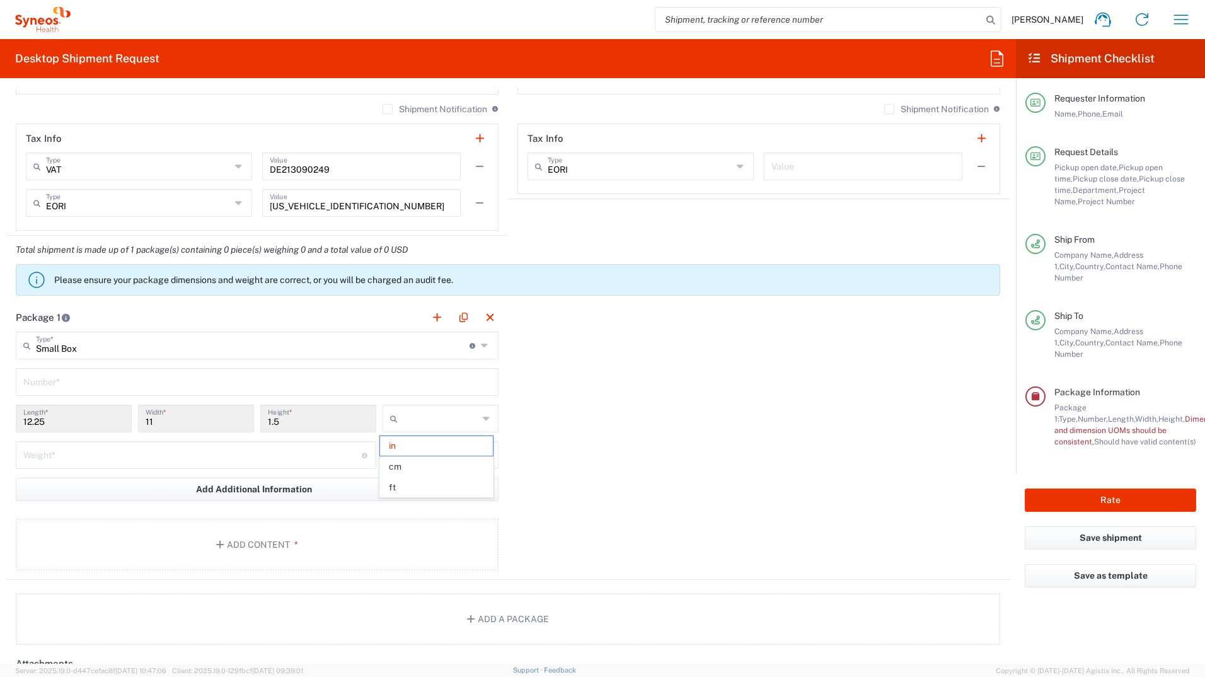
type input "cm"
click at [94, 374] on input "number" at bounding box center [192, 454] width 339 height 22
click at [209, 374] on input "3.5" at bounding box center [192, 454] width 339 height 22
type input "3.5"
click at [483, 374] on icon at bounding box center [487, 455] width 8 height 20
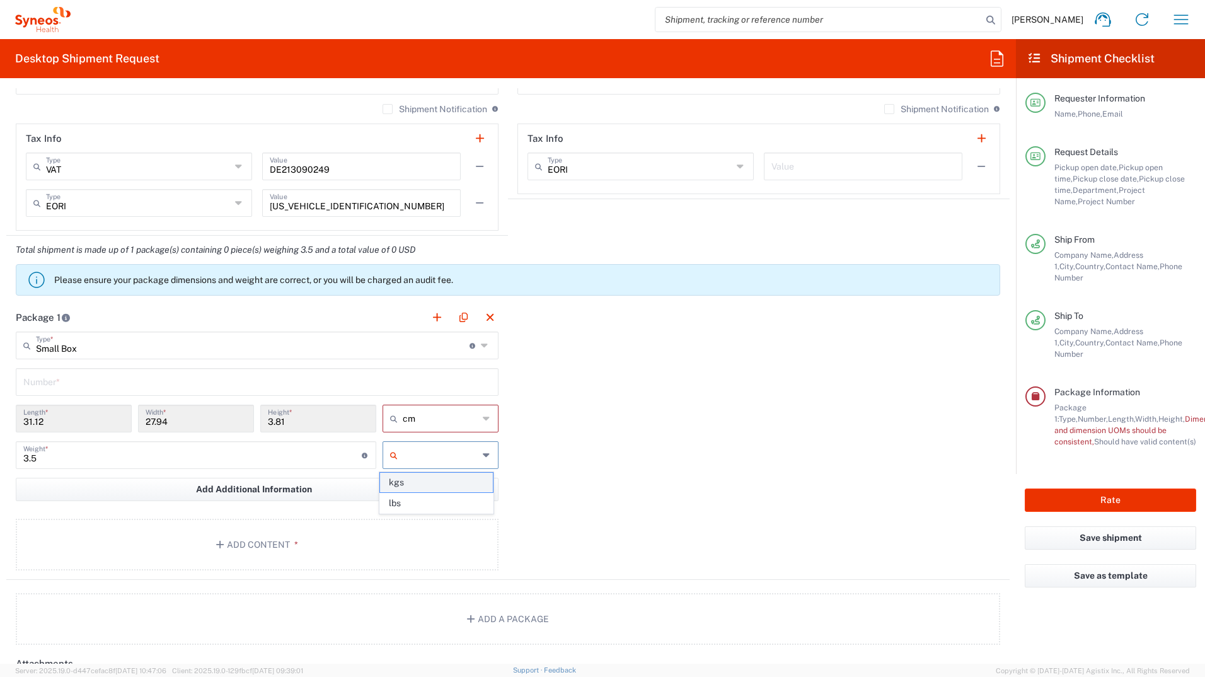
click at [410, 374] on span "kgs" at bounding box center [436, 483] width 112 height 20
type input "kgs"
type input "Small Box"
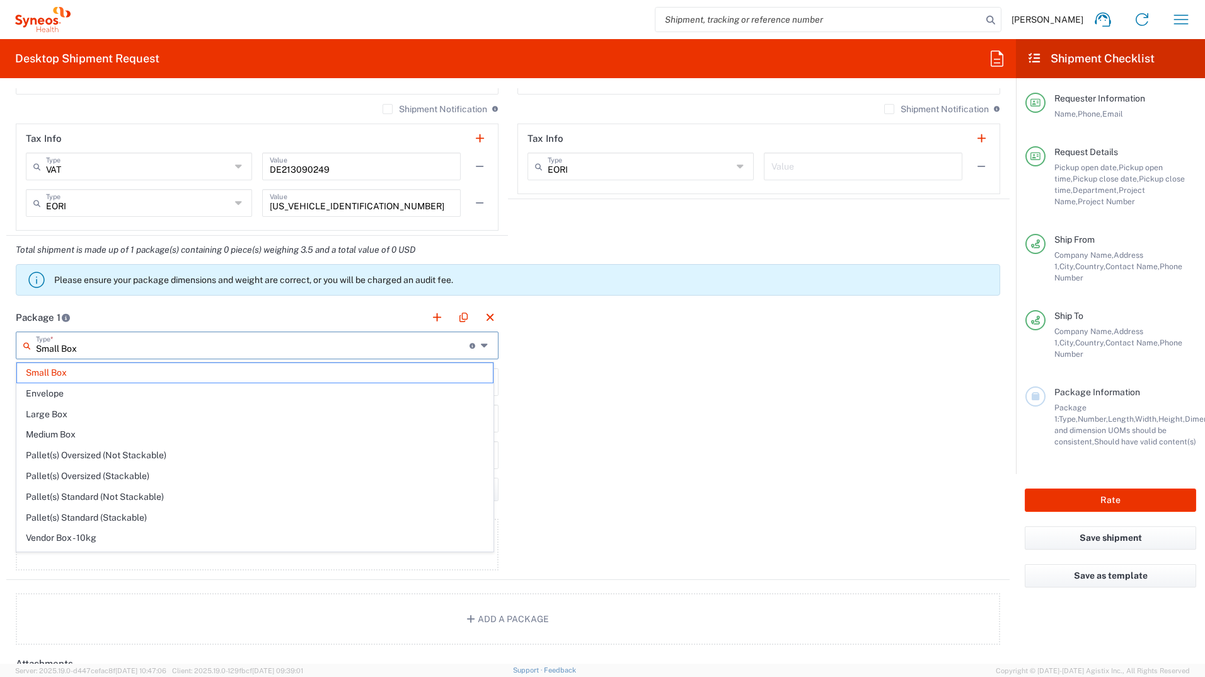
click at [89, 345] on input "Small Box" at bounding box center [253, 344] width 434 height 22
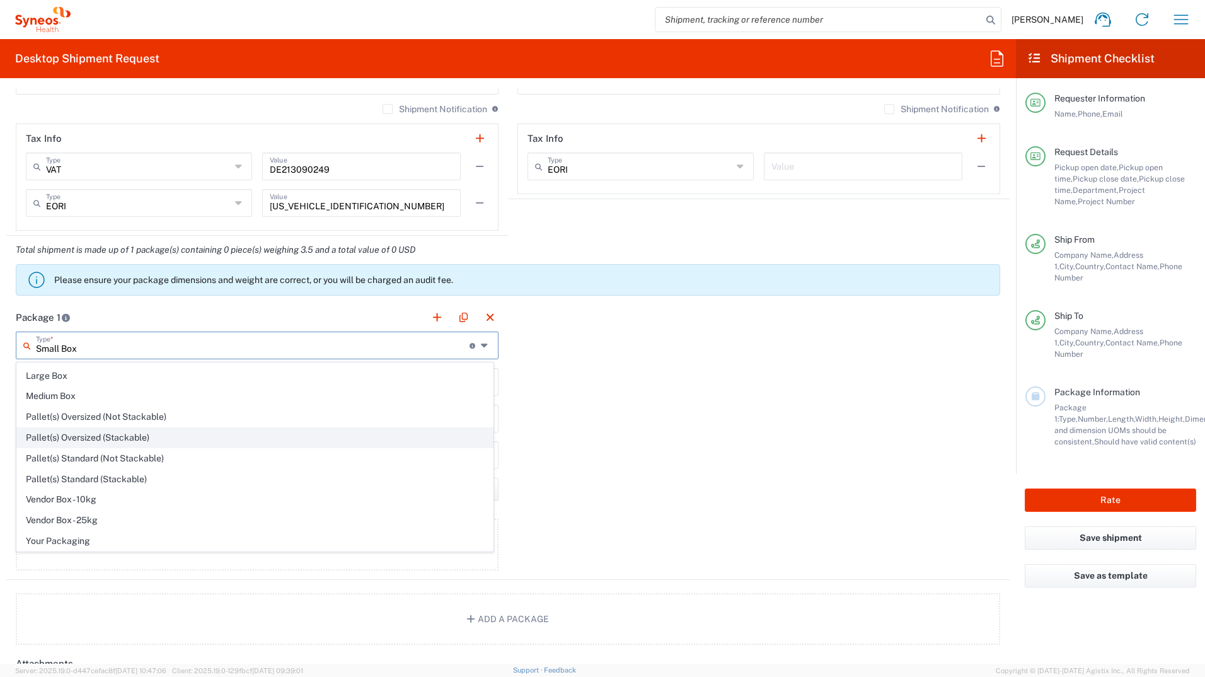
scroll to position [0, 0]
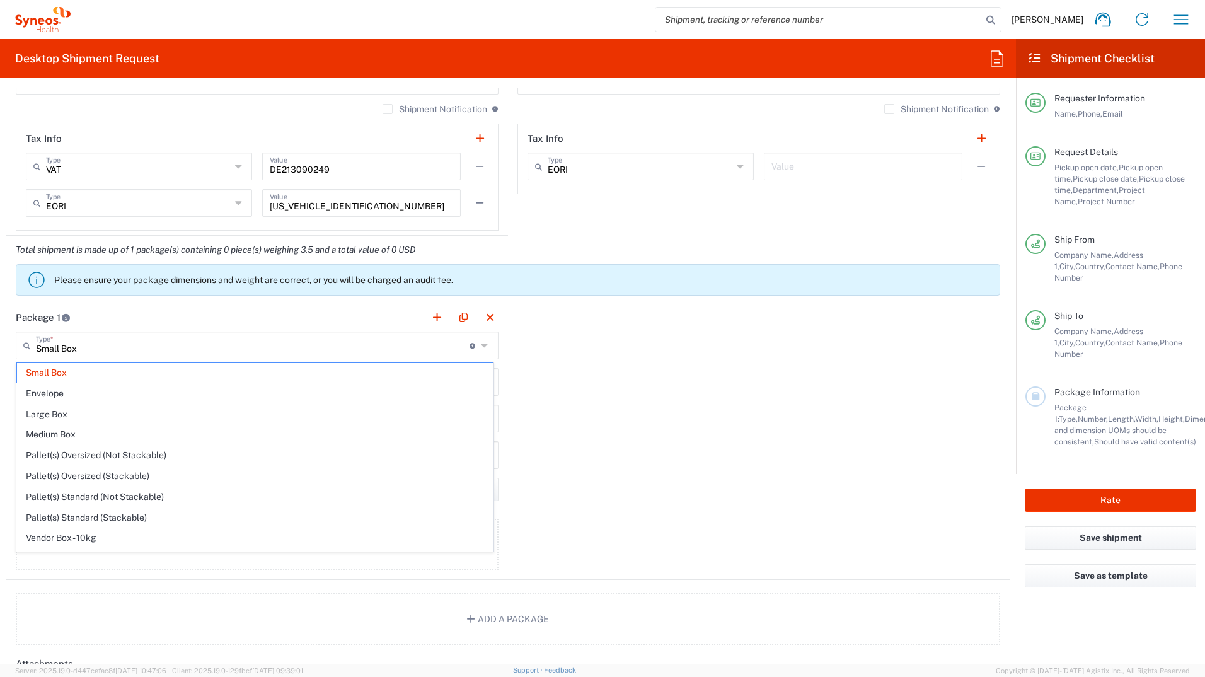
click at [126, 308] on header "Package 1" at bounding box center [257, 317] width 502 height 28
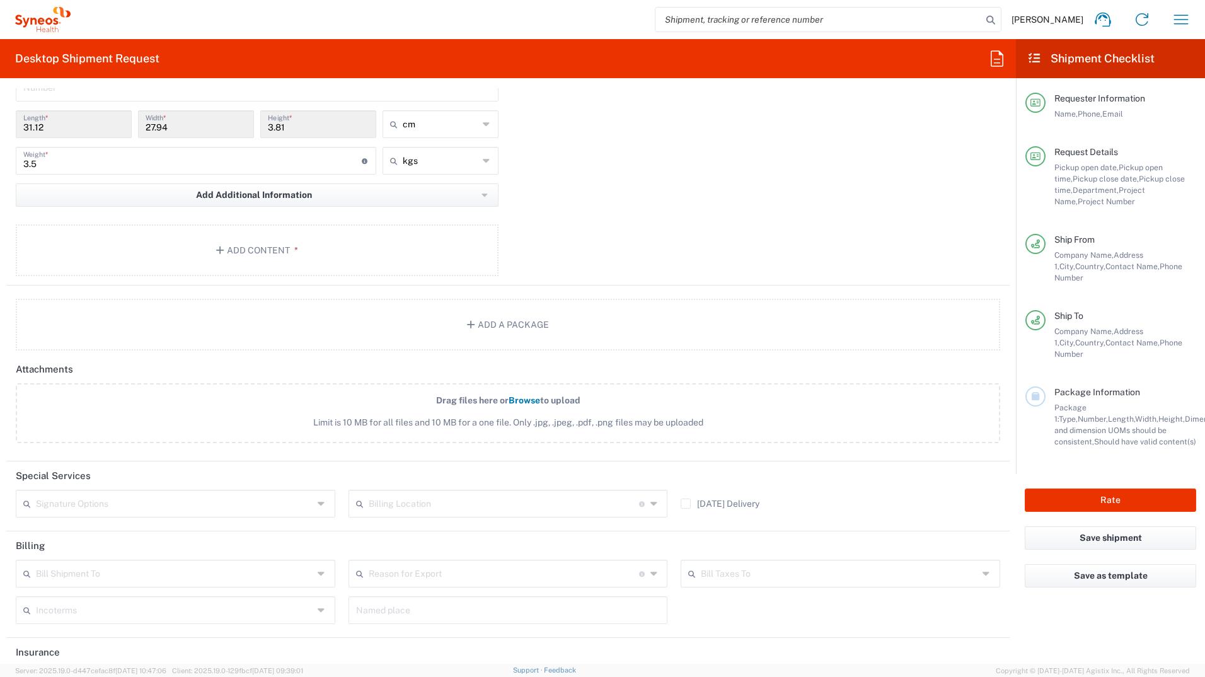
scroll to position [1295, 0]
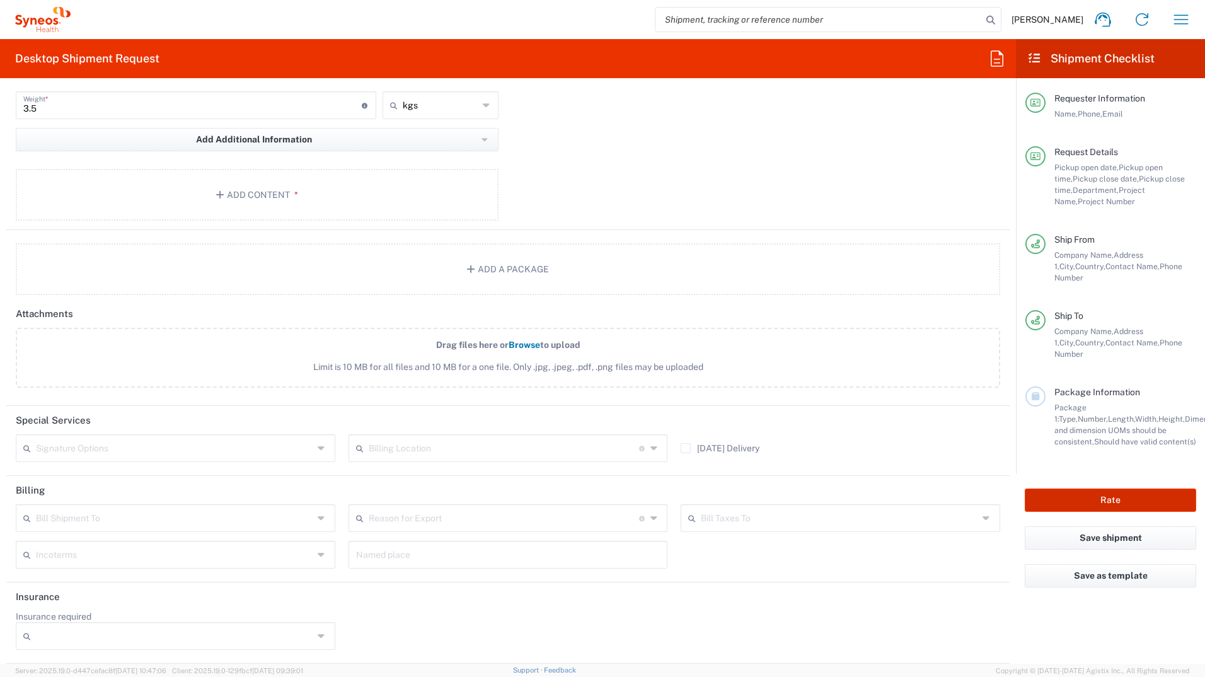
click at [801, 374] on button "Rate" at bounding box center [1110, 500] width 171 height 23
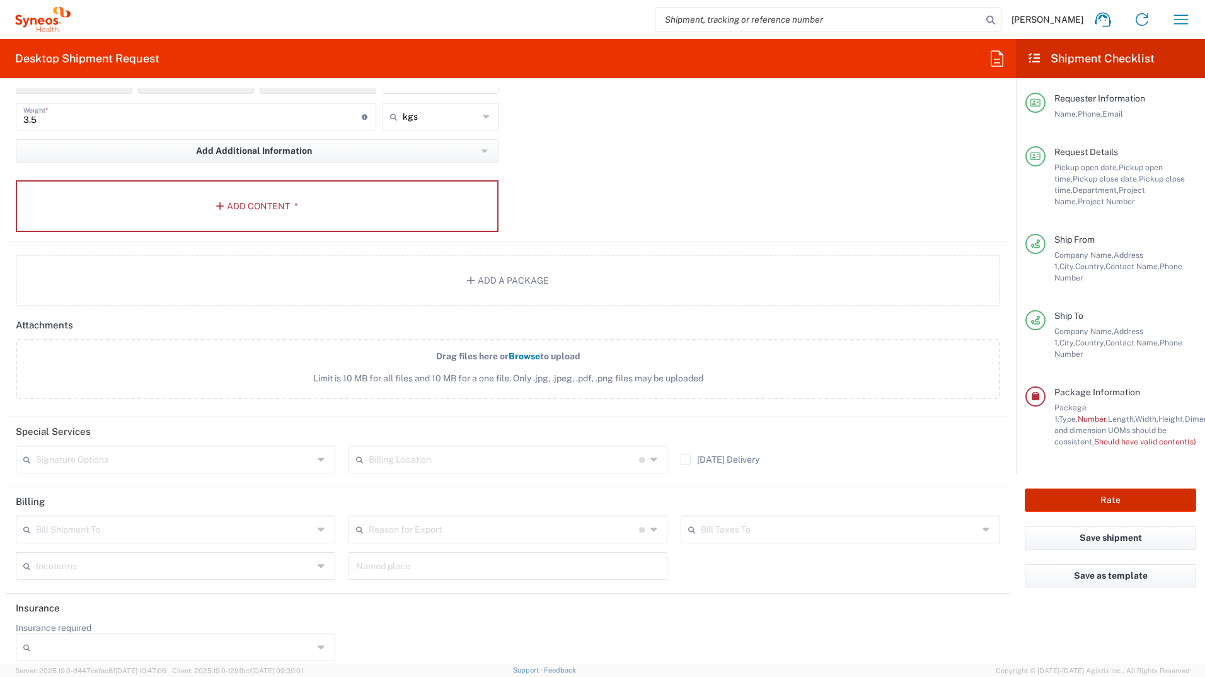
scroll to position [1307, 0]
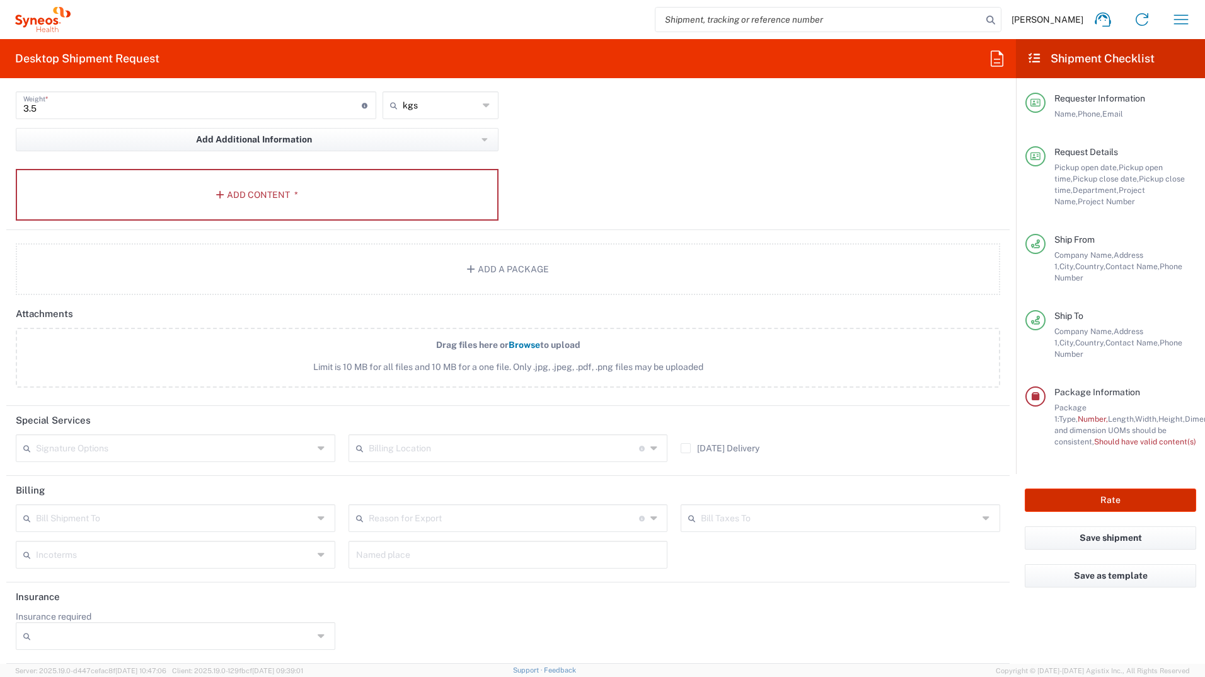
type input "7061958H"
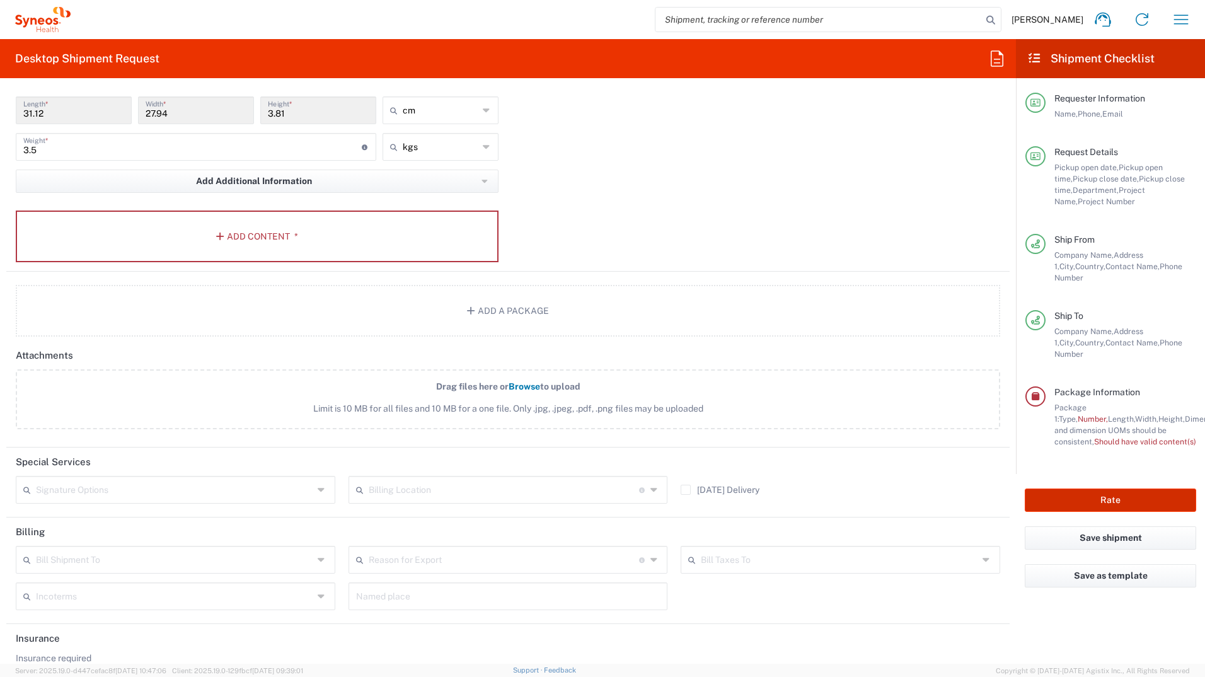
scroll to position [1244, 0]
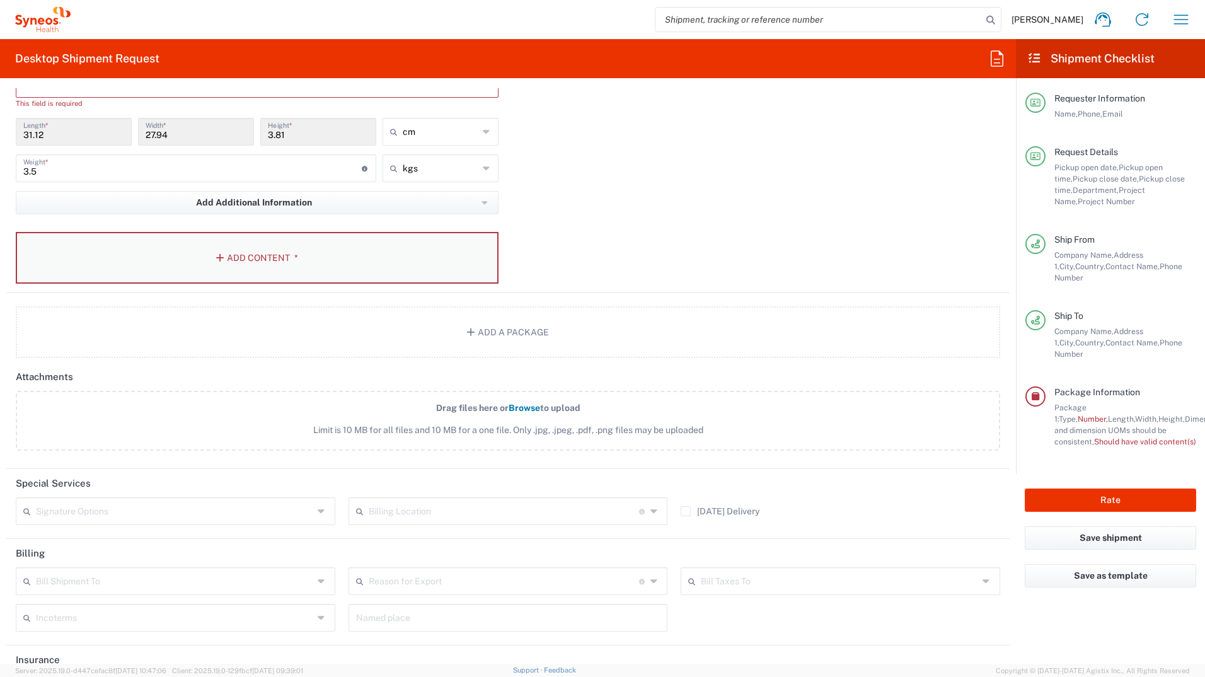
click at [263, 260] on button "Add Content *" at bounding box center [257, 258] width 483 height 52
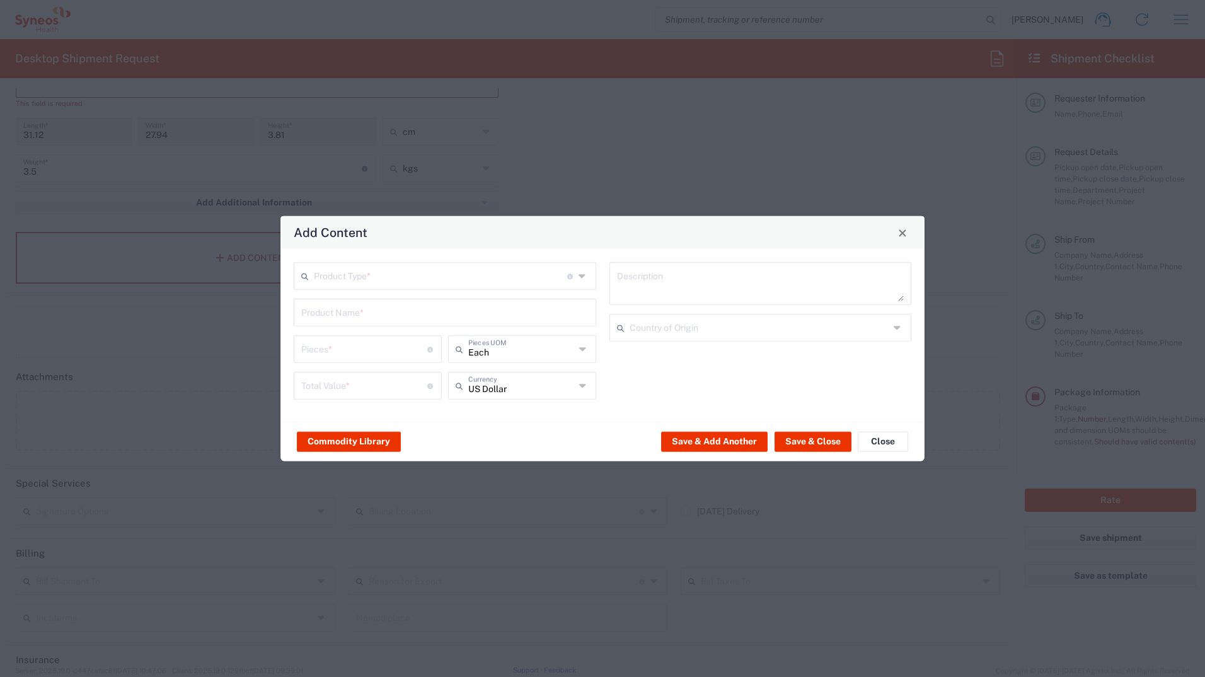
click at [383, 274] on input "text" at bounding box center [440, 275] width 253 height 22
click at [362, 301] on span "Documents" at bounding box center [445, 304] width 300 height 20
type input "Documents"
type input "1"
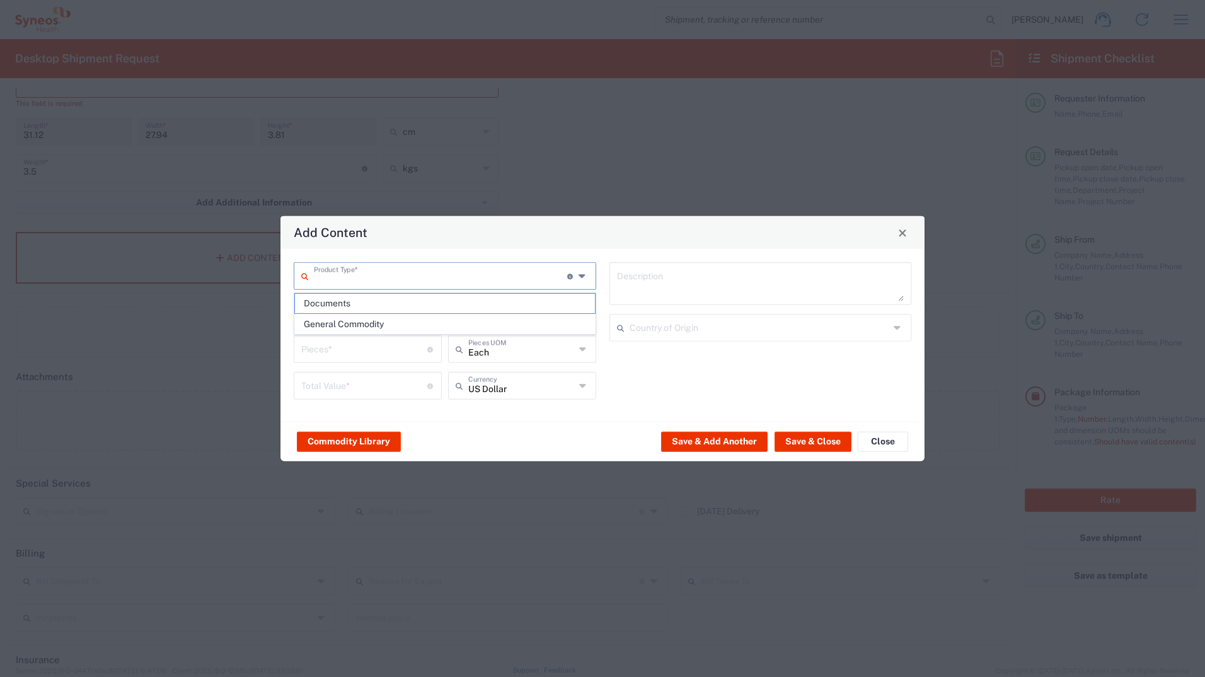
type input "1"
type textarea "Documents"
click at [350, 354] on input "1" at bounding box center [364, 348] width 126 height 22
click at [325, 374] on input "1" at bounding box center [364, 385] width 126 height 22
drag, startPoint x: 315, startPoint y: 355, endPoint x: 256, endPoint y: 355, distance: 59.3
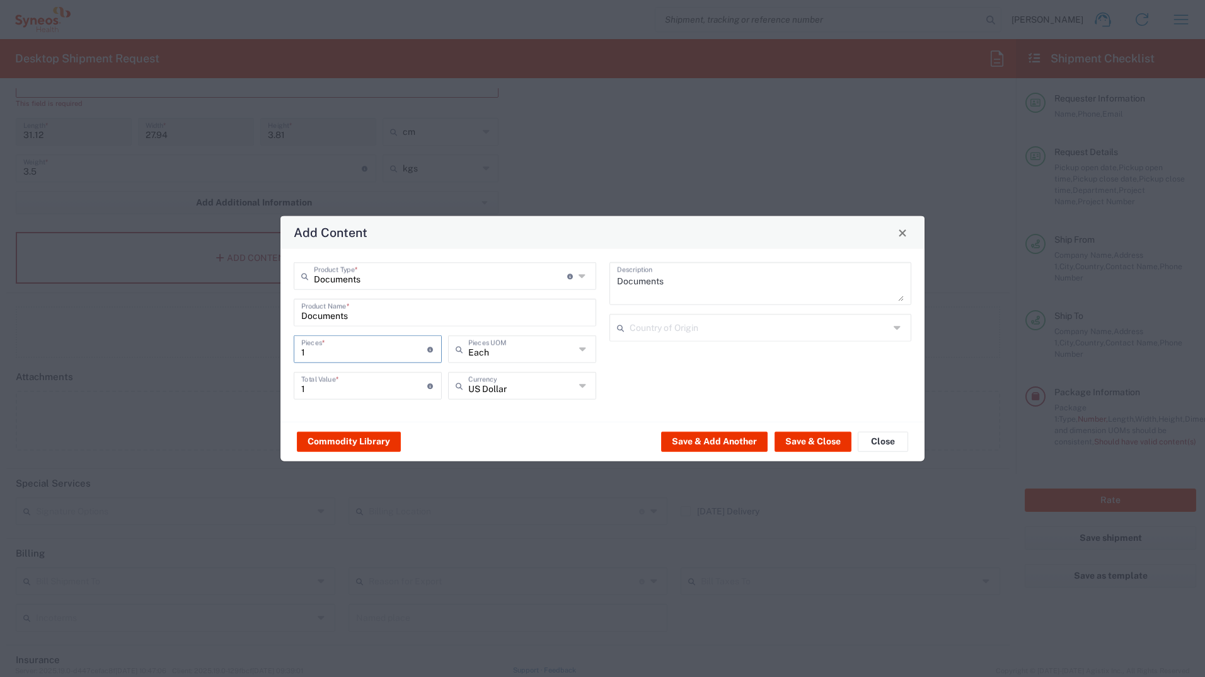
click at [256, 355] on div "Add Content Documents Product Type * Document: Paper document generated interna…" at bounding box center [602, 338] width 1205 height 677
type input "5"
click at [801, 374] on button "Save & Close" at bounding box center [813, 441] width 77 height 20
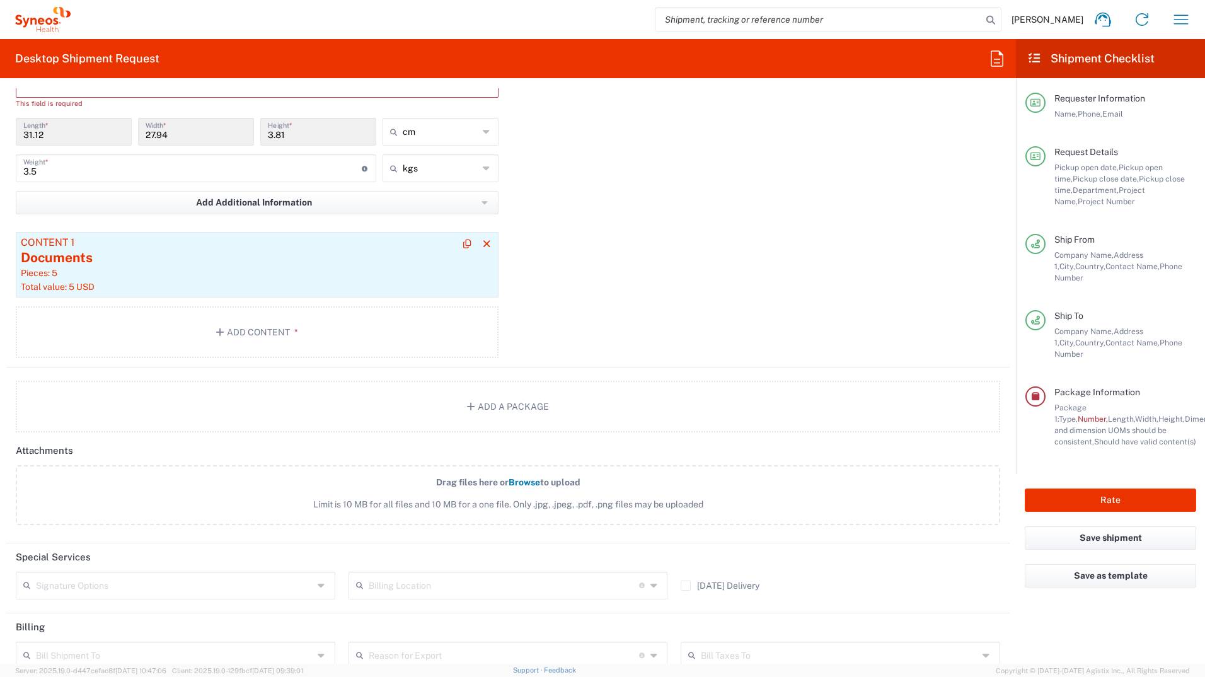
click at [152, 268] on div "Pieces: 5" at bounding box center [257, 272] width 473 height 11
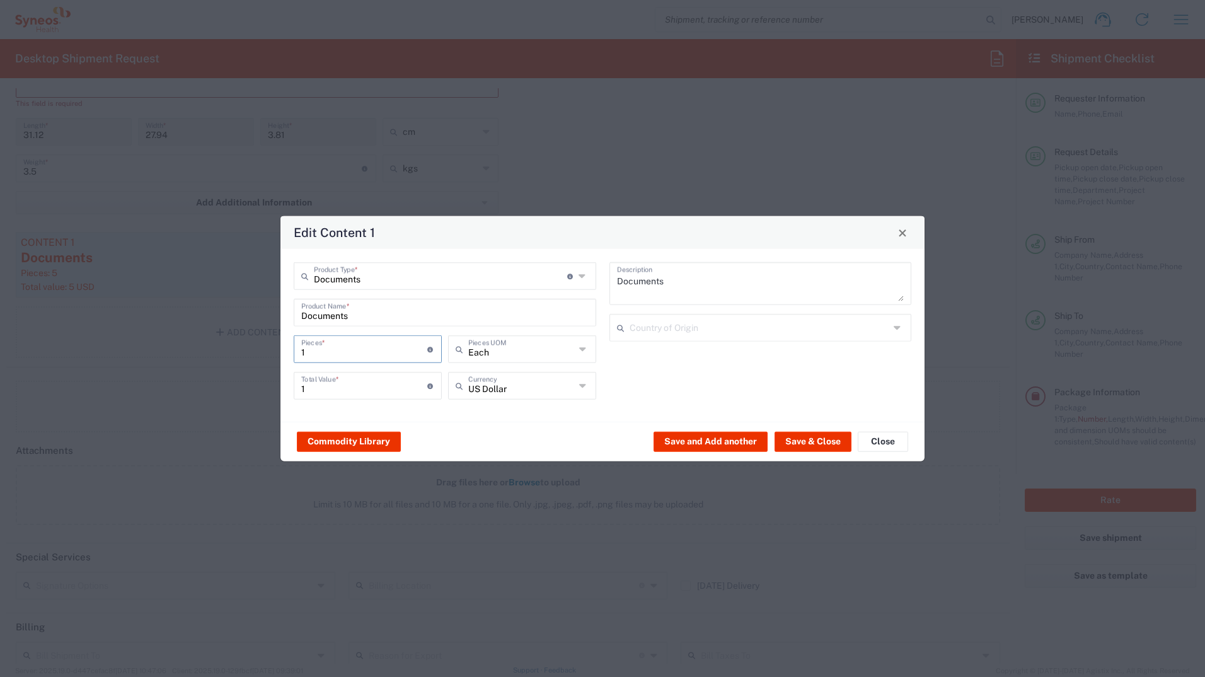
click at [316, 354] on input "1" at bounding box center [364, 348] width 126 height 22
type input "5"
click at [315, 374] on input "5" at bounding box center [364, 385] width 126 height 22
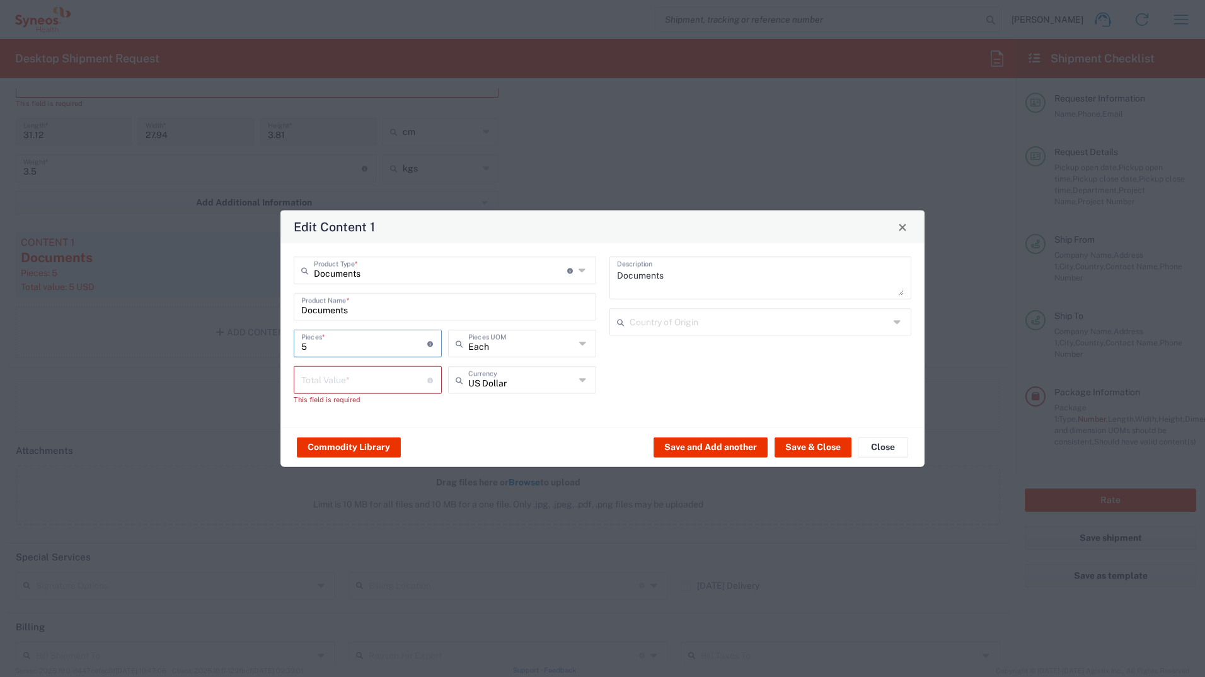
click at [323, 355] on div "5 Pieces * Number of pieces inside all the packages" at bounding box center [368, 344] width 148 height 28
type input "1"
click at [330, 374] on input "number" at bounding box center [364, 379] width 126 height 22
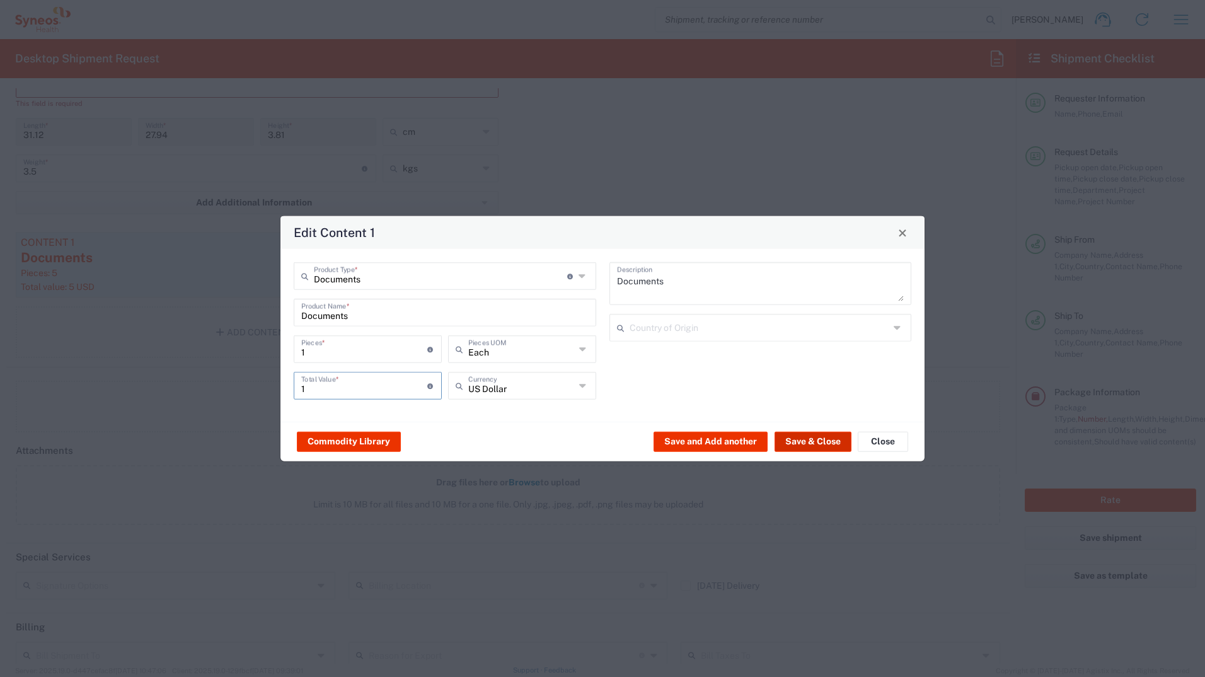
type input "1"
click at [801, 374] on button "Save & Close" at bounding box center [813, 441] width 77 height 20
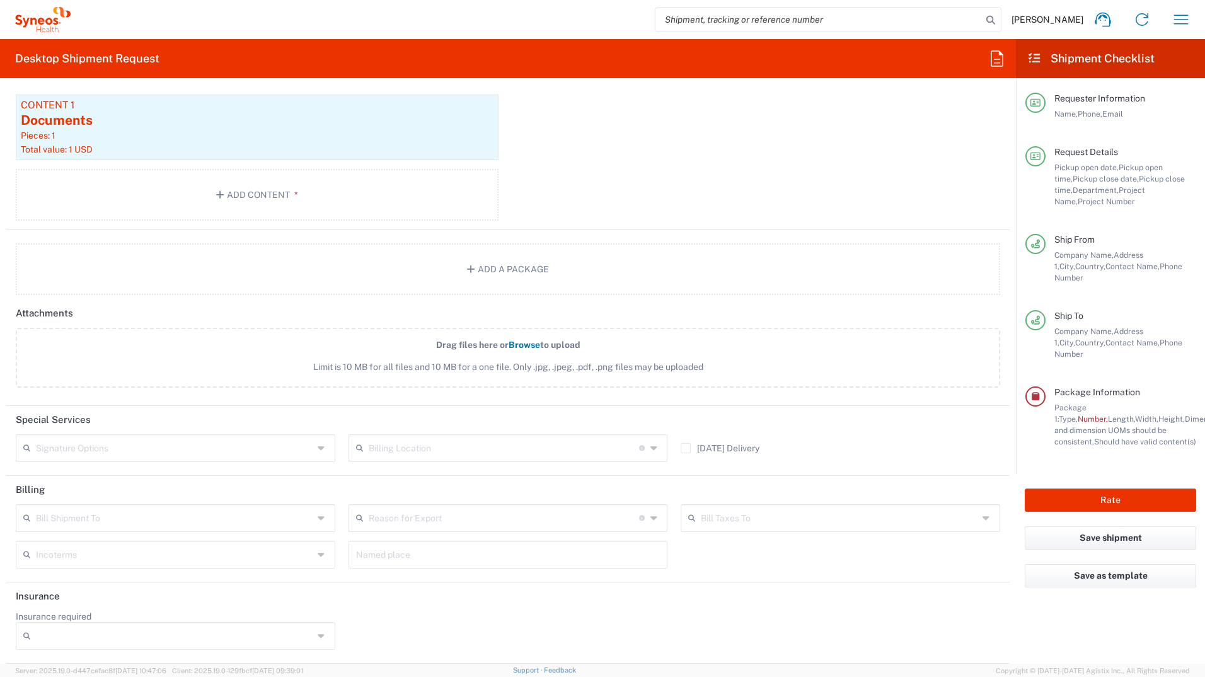
scroll to position [1066, 0]
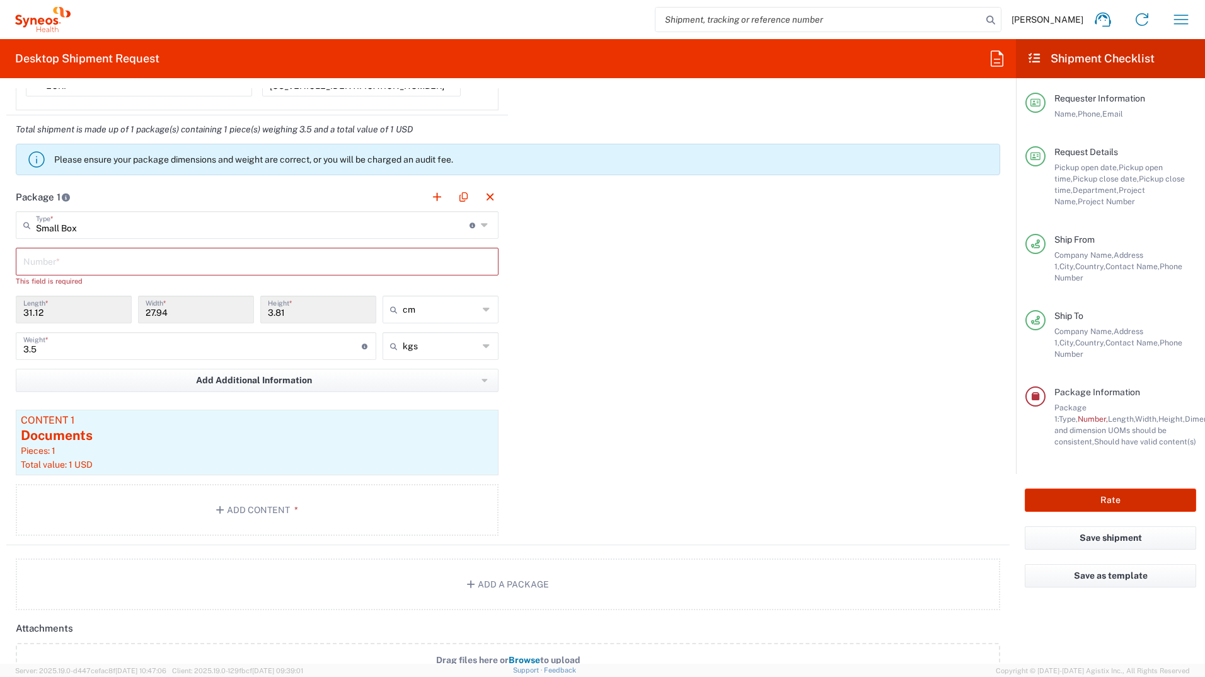
click at [801, 374] on button "Rate" at bounding box center [1110, 500] width 171 height 23
click at [83, 264] on input "text" at bounding box center [257, 261] width 468 height 22
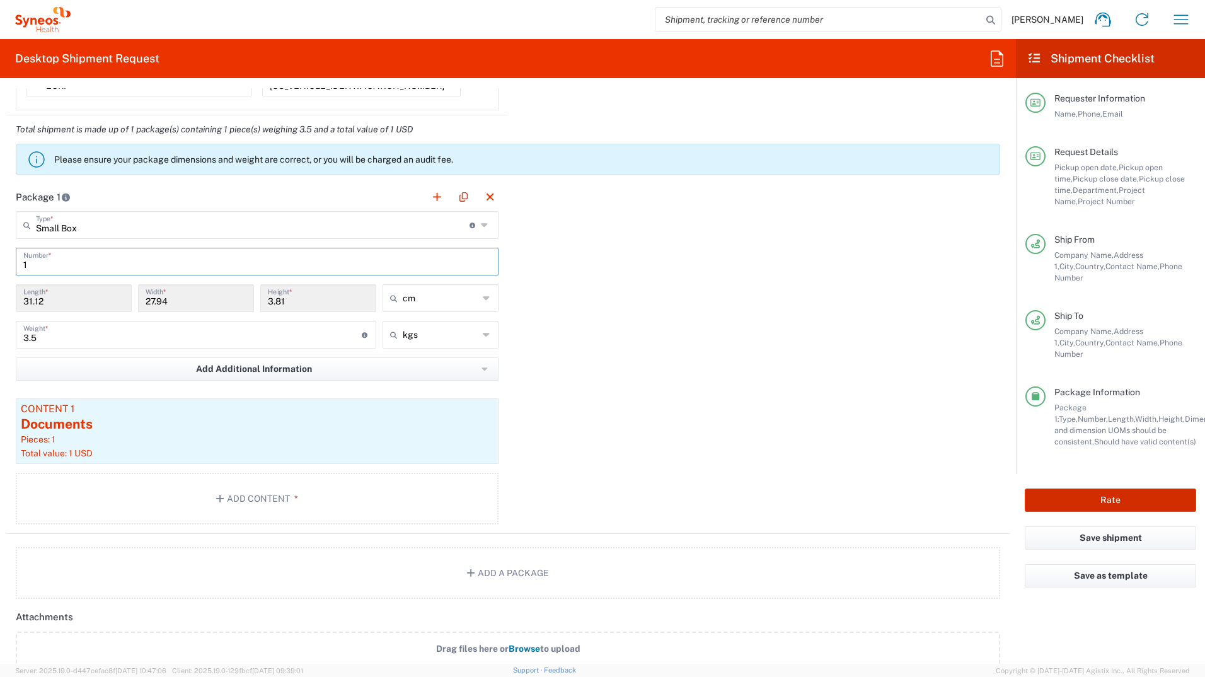
type input "1"
click at [801, 374] on button "Rate" at bounding box center [1110, 500] width 171 height 23
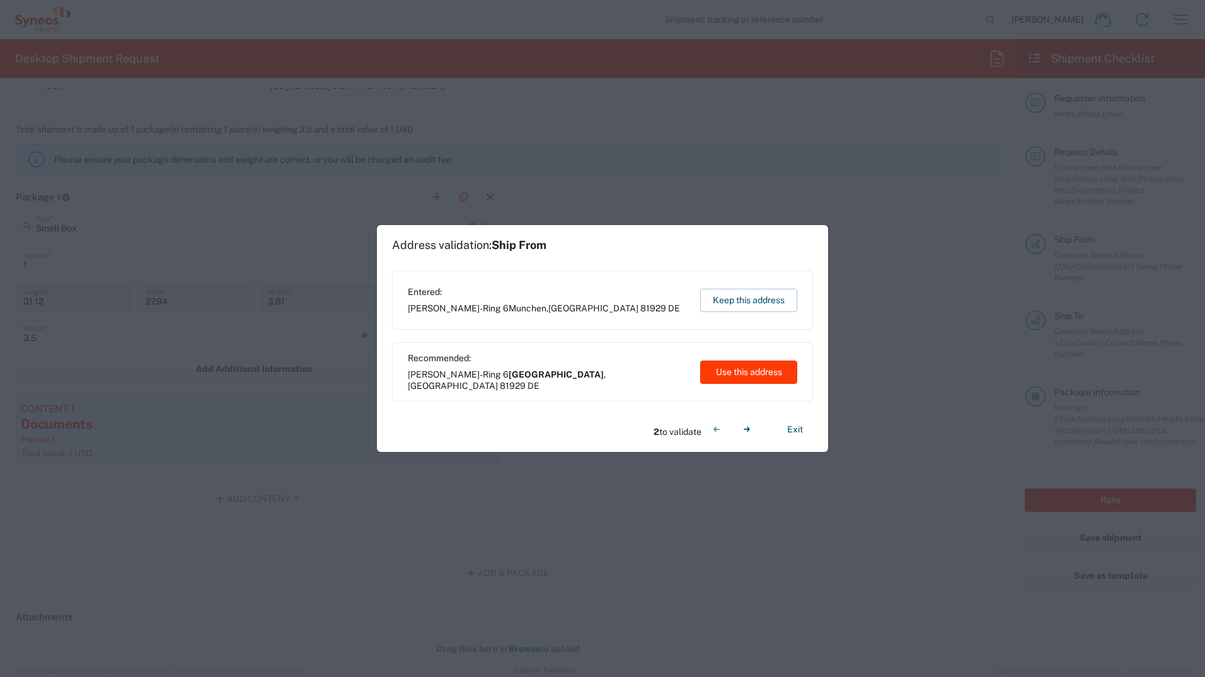
click at [743, 374] on button "Use this address" at bounding box center [748, 372] width 97 height 23
click at [743, 373] on button "Use this address" at bounding box center [748, 372] width 97 height 23
type input "München"
type input "Berlin"
type input "[GEOGRAPHIC_DATA]"
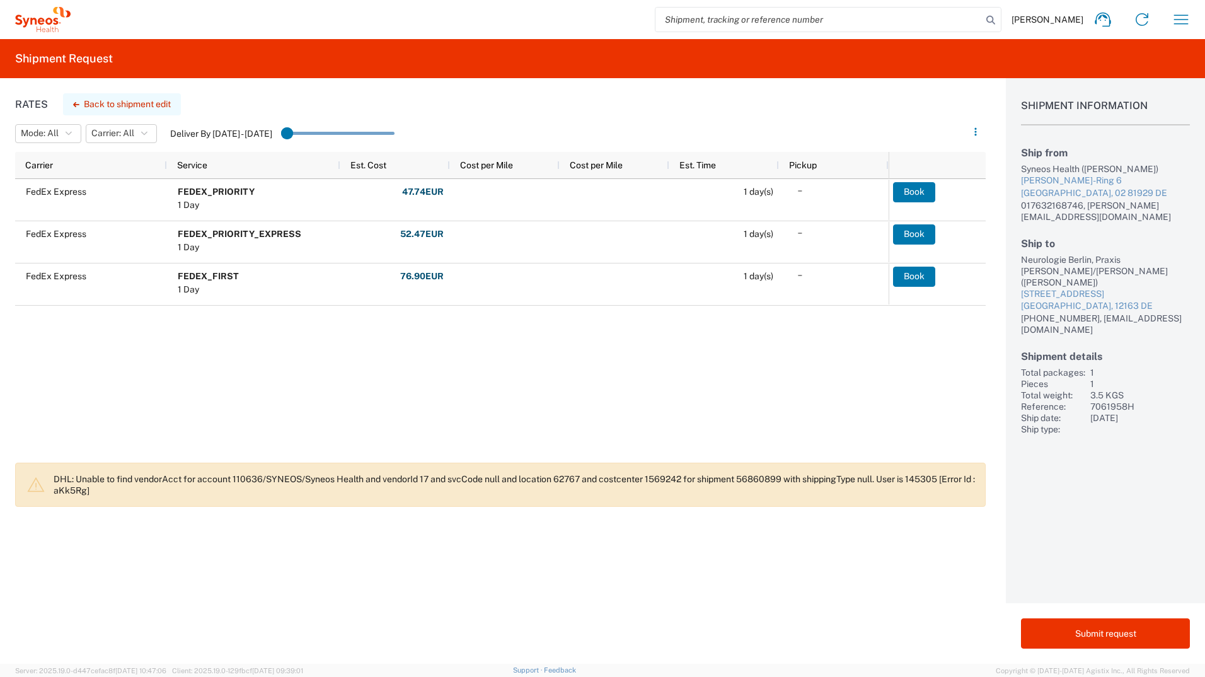
click at [131, 103] on button "Back to shipment edit" at bounding box center [122, 104] width 118 height 22
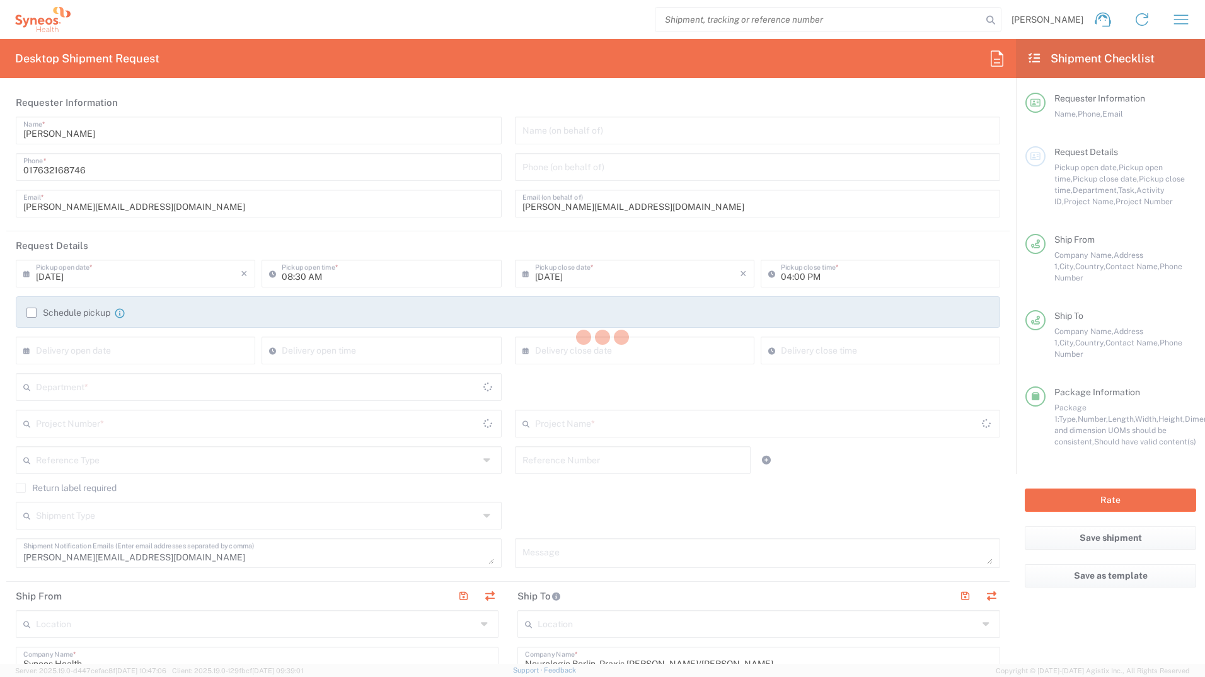
type input "7061958H"
type input "[GEOGRAPHIC_DATA]"
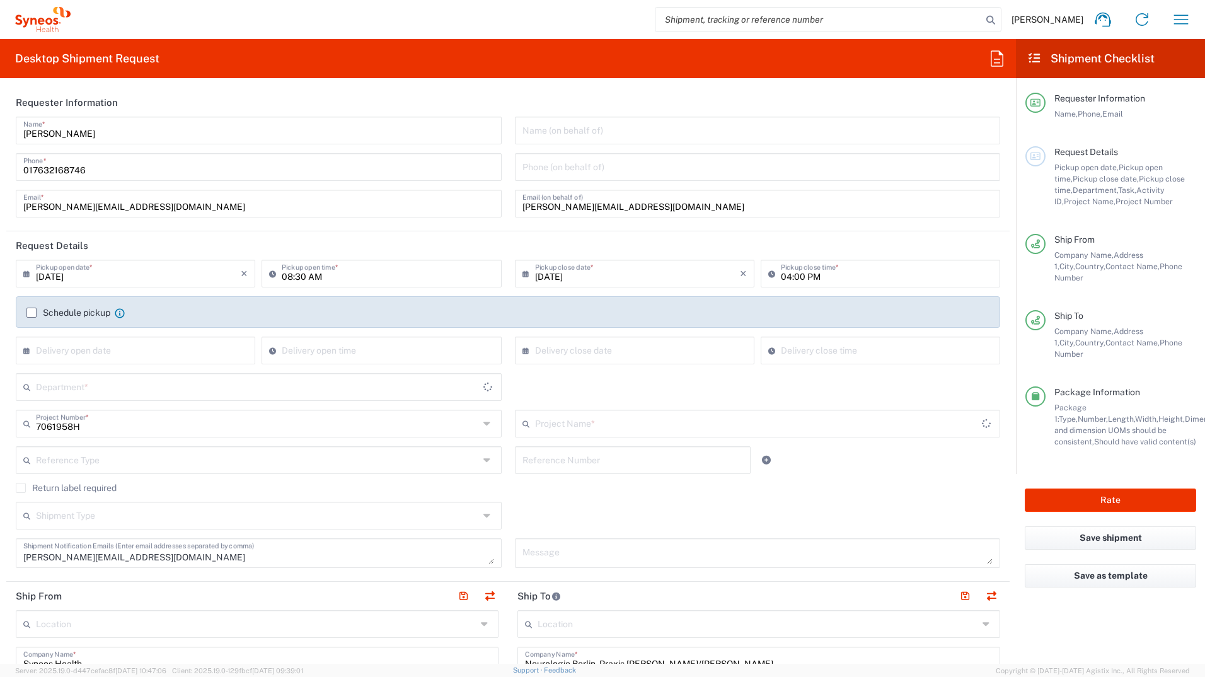
type input "Sanofi 7061958H"
type input "Small Box"
type input "3110"
click at [96, 271] on input "[DATE]" at bounding box center [138, 273] width 205 height 22
click at [173, 371] on span "19" at bounding box center [175, 370] width 18 height 18
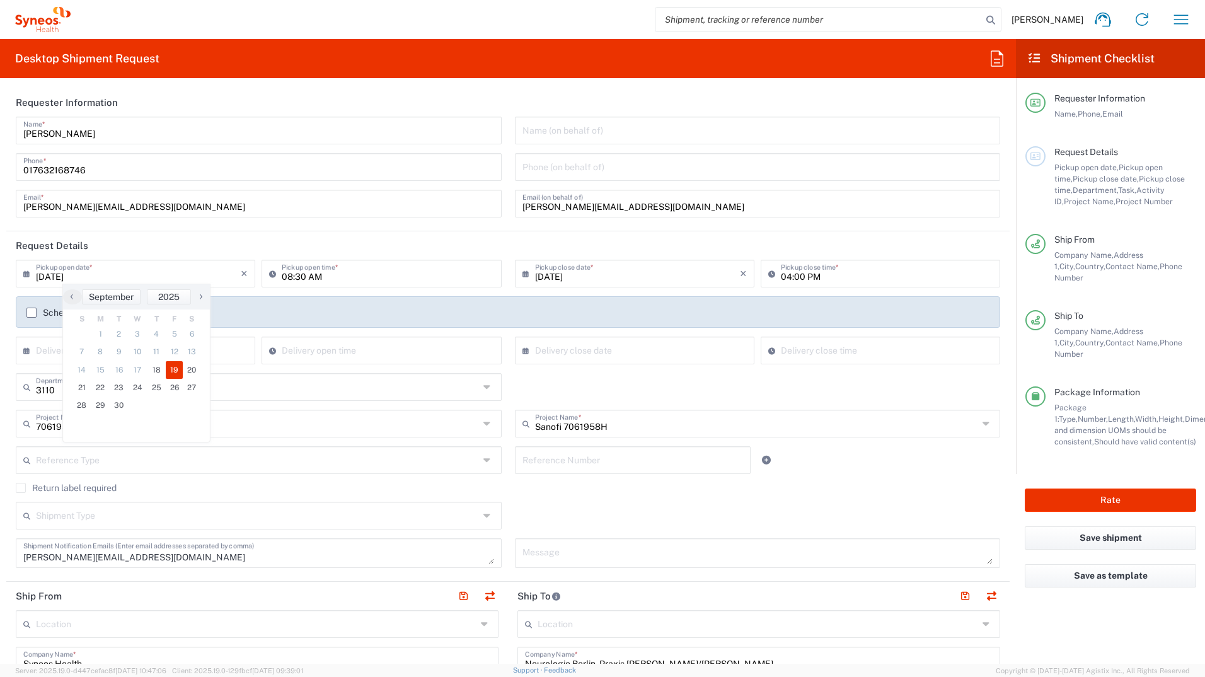
click at [414, 330] on div "Schedule pickup When scheduling a pickup please be sure to meet the following c…" at bounding box center [508, 316] width 998 height 40
drag, startPoint x: 307, startPoint y: 276, endPoint x: 299, endPoint y: 282, distance: 10.0
click at [306, 276] on input "08:30 AM" at bounding box center [388, 273] width 212 height 22
click at [300, 273] on input "08:30 AM" at bounding box center [388, 273] width 212 height 22
click at [301, 279] on input "08:30 AM" at bounding box center [388, 273] width 212 height 22
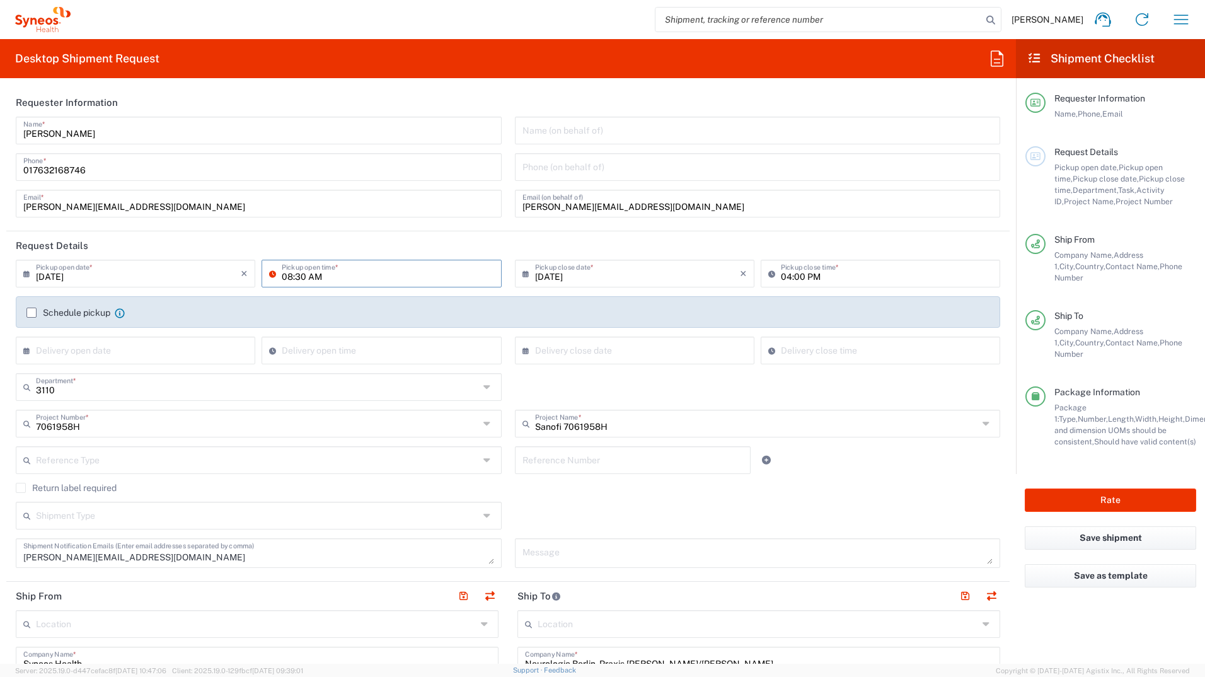
click at [291, 274] on input "08:30 AM" at bounding box center [388, 273] width 212 height 22
click at [304, 275] on input "09:30 AM" at bounding box center [388, 273] width 212 height 22
type input "09:00 AM"
click at [331, 306] on div "Schedule pickup When scheduling a pickup please be sure to meet the following c…" at bounding box center [508, 312] width 985 height 32
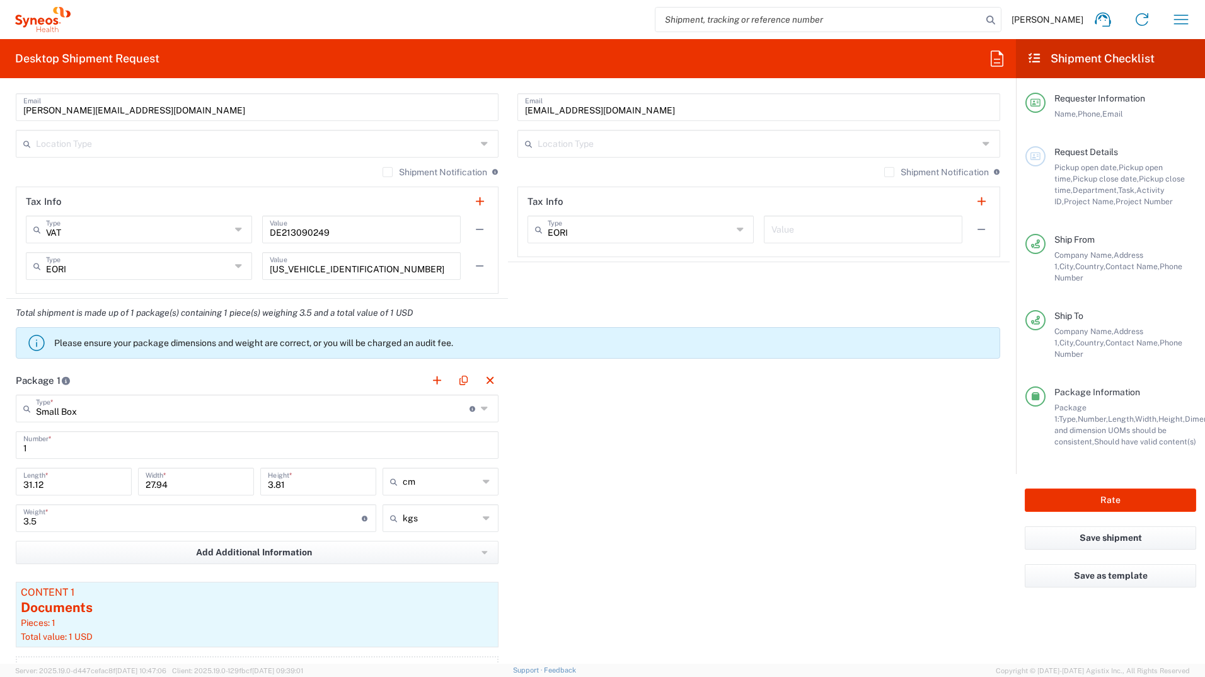
scroll to position [1009, 0]
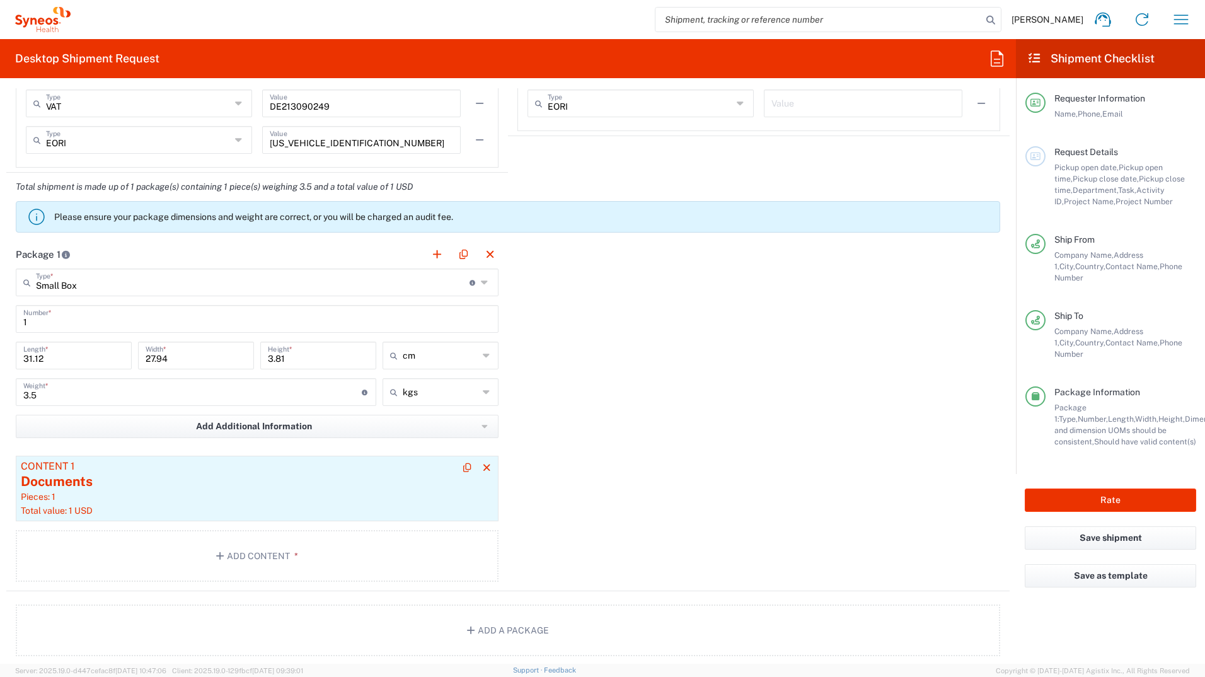
click at [71, 374] on div "Documents" at bounding box center [257, 481] width 473 height 19
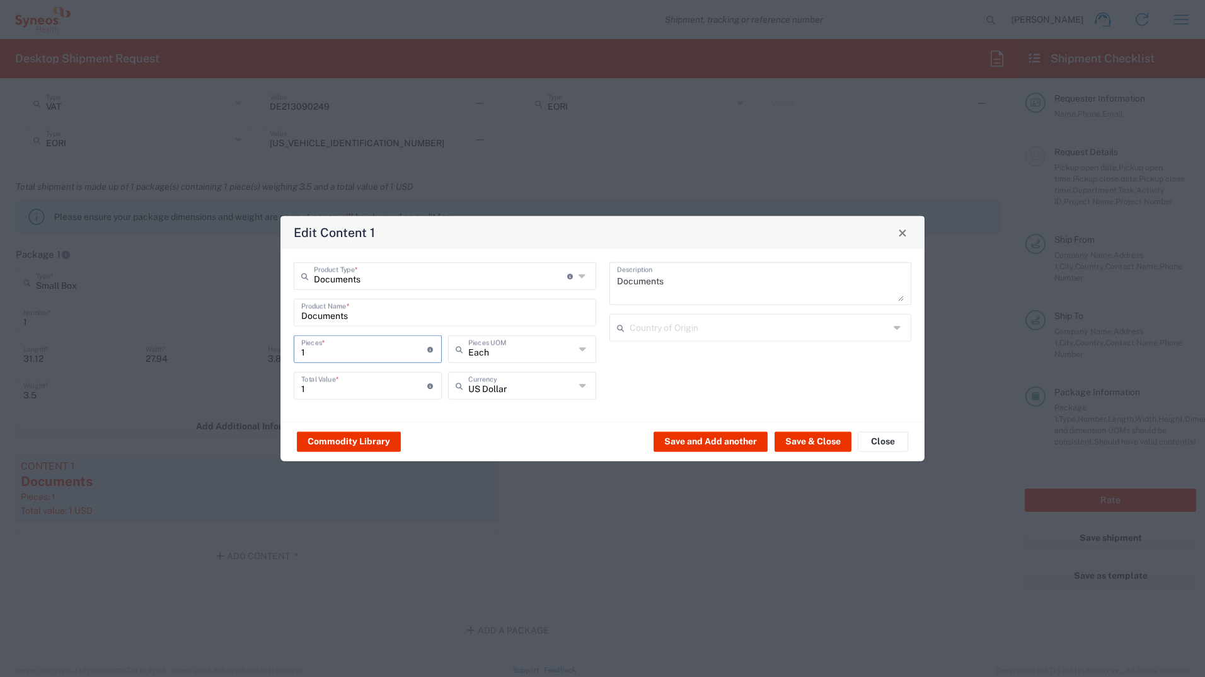
drag, startPoint x: 315, startPoint y: 352, endPoint x: 299, endPoint y: 349, distance: 16.0
click at [299, 349] on div "1 Pieces * Number of pieces inside all the packages" at bounding box center [368, 349] width 148 height 28
type input "5"
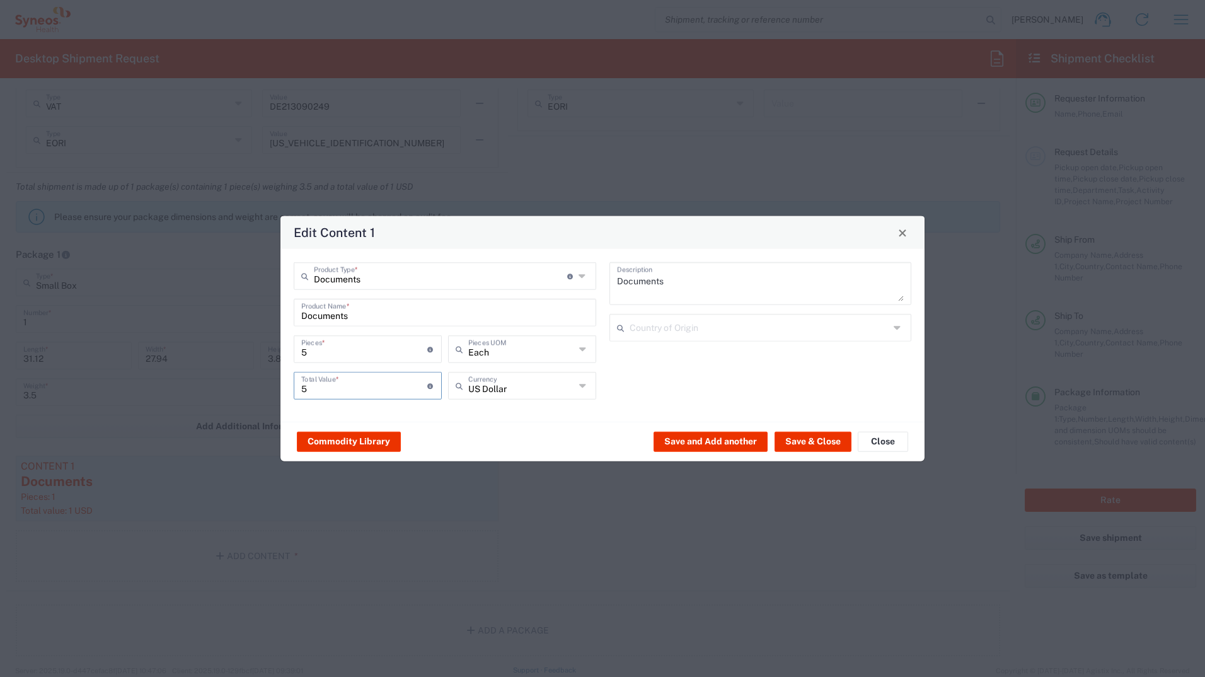
click at [316, 374] on input "5" at bounding box center [364, 385] width 126 height 22
click at [584, 352] on icon at bounding box center [583, 349] width 9 height 20
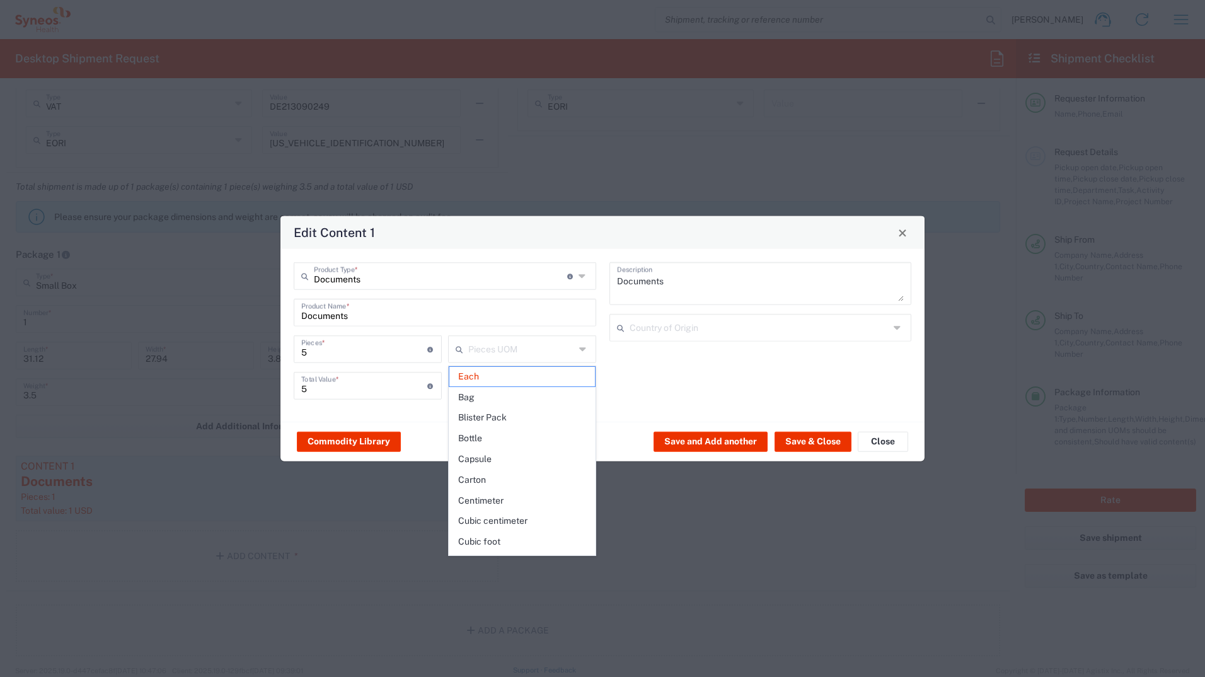
click at [584, 349] on icon at bounding box center [583, 349] width 9 height 20
click at [678, 374] on div "Edit Content 1 Documents Product Type * Document: Paper document generated inte…" at bounding box center [602, 338] width 1205 height 677
type input "Each"
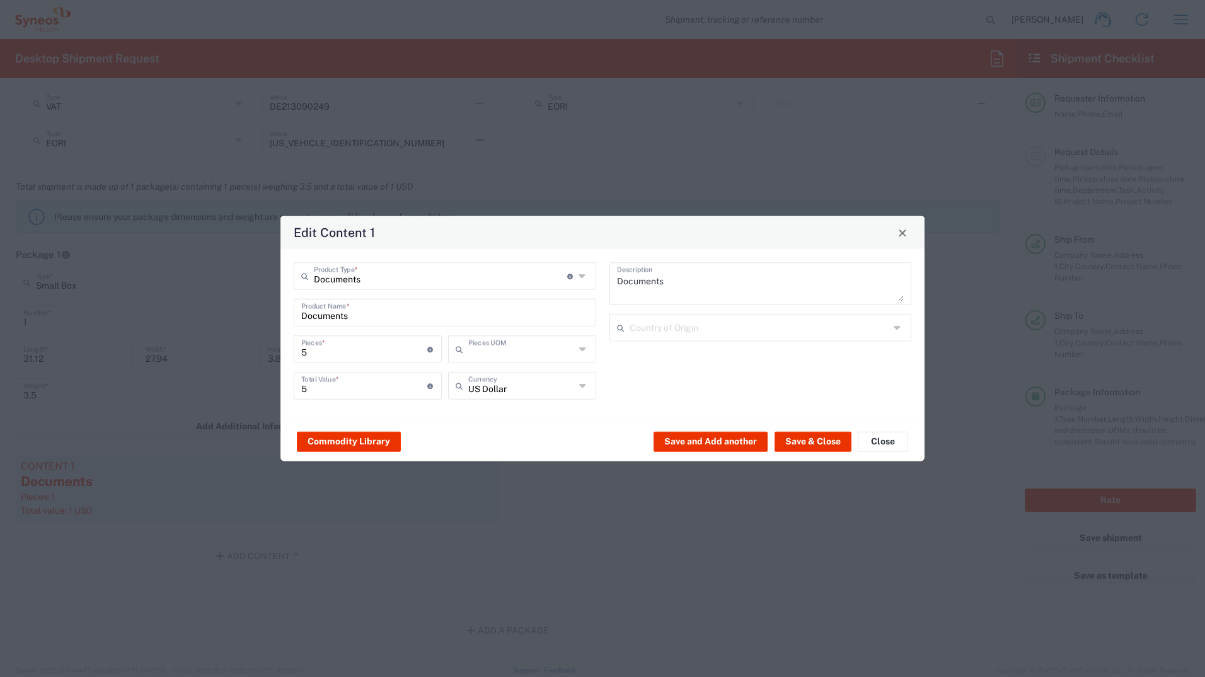
click at [511, 358] on input "text" at bounding box center [521, 348] width 107 height 22
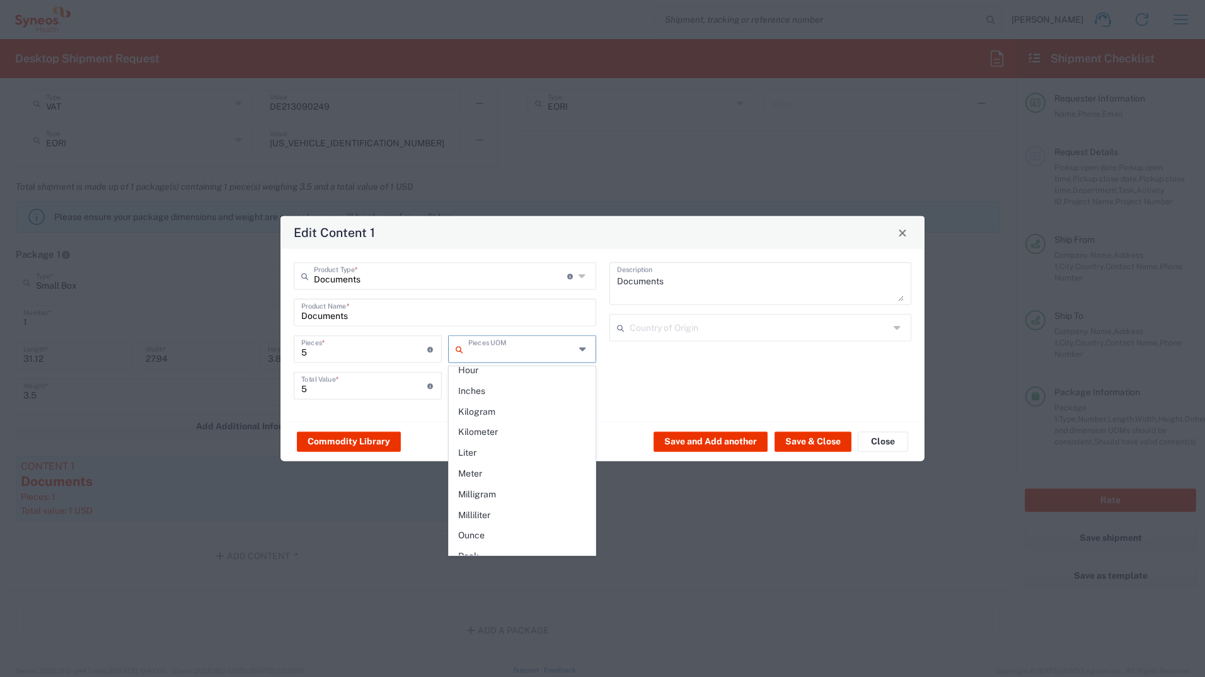
scroll to position [0, 0]
drag, startPoint x: 485, startPoint y: 345, endPoint x: 456, endPoint y: 347, distance: 29.7
click at [486, 345] on input "text" at bounding box center [521, 348] width 107 height 22
click at [463, 316] on input "Documents" at bounding box center [444, 312] width 287 height 22
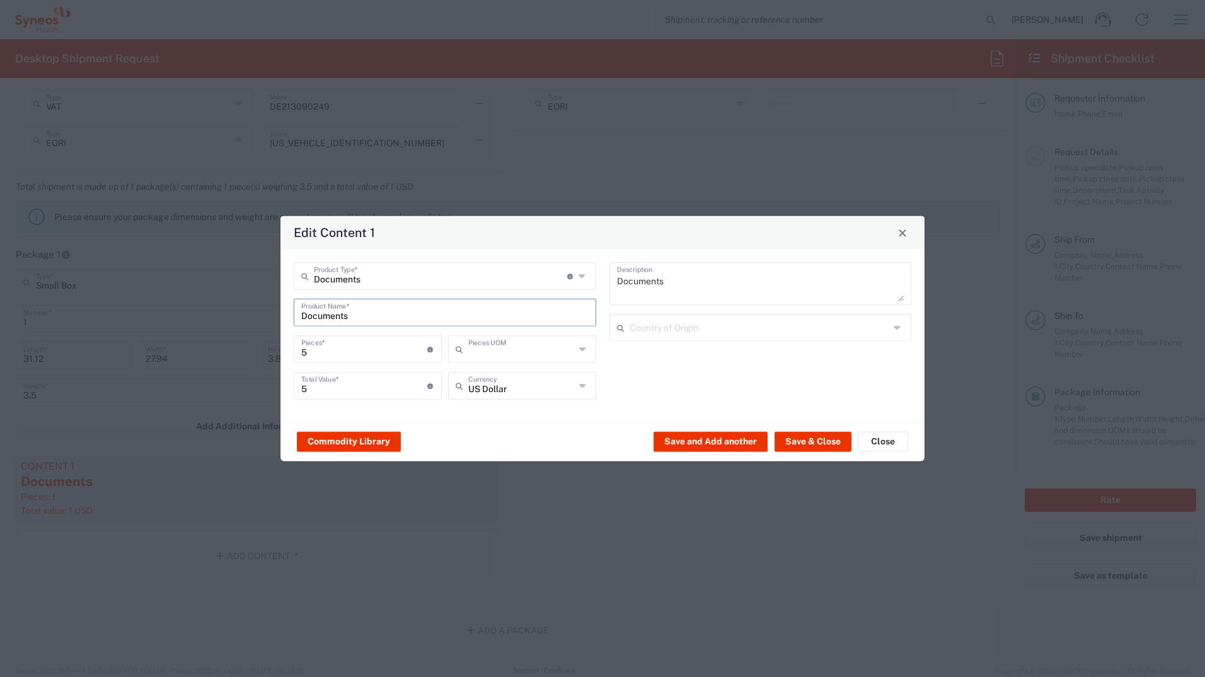
type input "Each"
click at [540, 374] on input "text" at bounding box center [521, 385] width 107 height 22
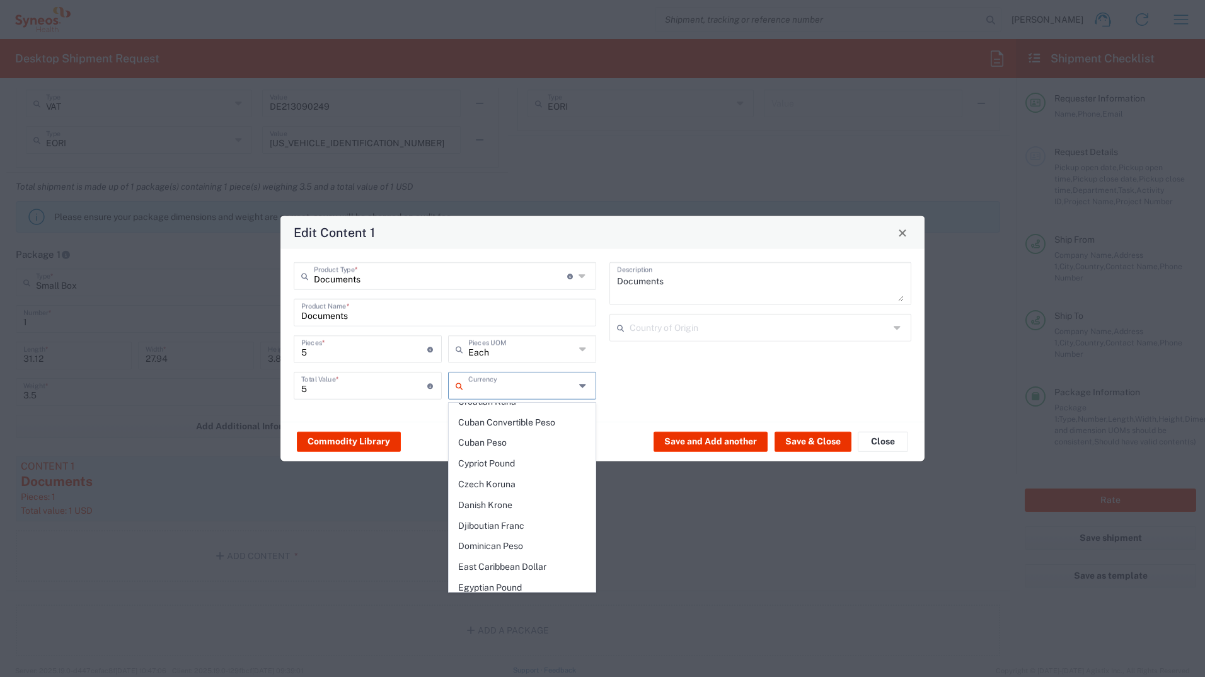
scroll to position [1072, 0]
click at [426, 374] on div "Commodity Library Save and Add another Save & Close Close" at bounding box center [603, 442] width 644 height 40
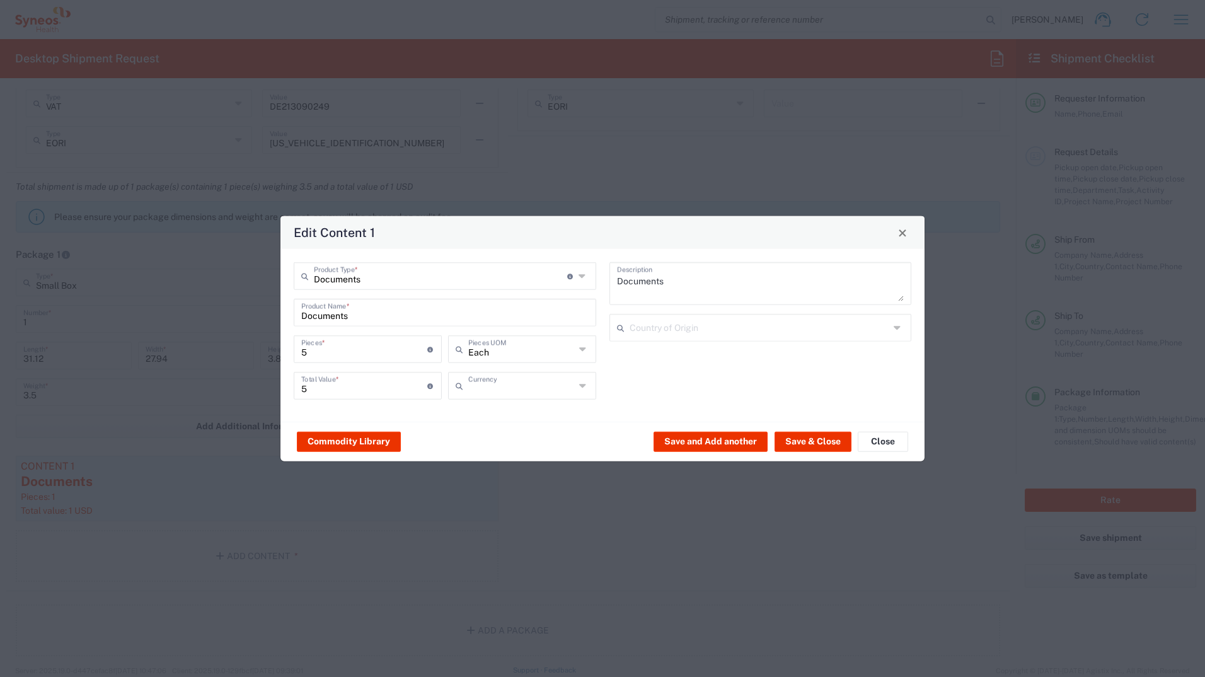
type input "US Dollar"
click at [498, 350] on input "text" at bounding box center [521, 348] width 107 height 22
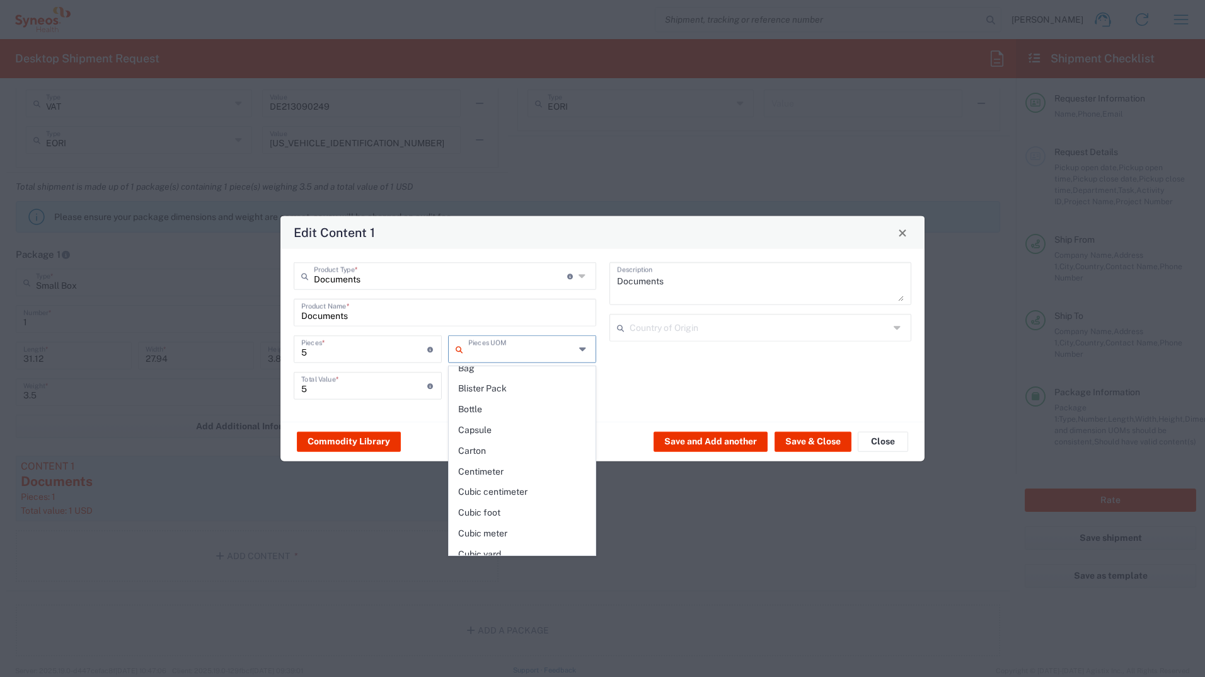
scroll to position [0, 0]
click at [430, 374] on div "Commodity Library Save and Add another Save & Close Close" at bounding box center [603, 442] width 644 height 40
type input "Each"
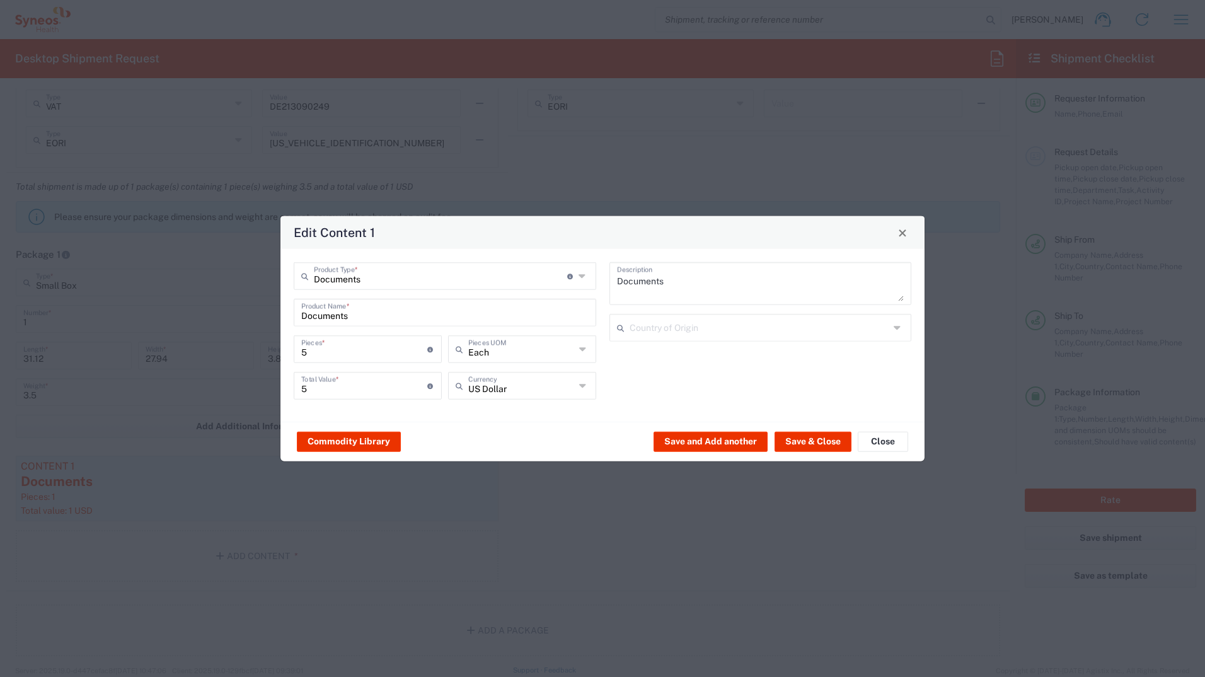
click at [429, 374] on div "Documents Product Type * Document: Paper document generated internally by Syneo…" at bounding box center [603, 335] width 644 height 173
click at [665, 284] on textarea "Documents" at bounding box center [760, 283] width 287 height 35
drag, startPoint x: 670, startPoint y: 281, endPoint x: 606, endPoint y: 281, distance: 64.3
click at [606, 281] on div "Documents Description Country of Origin" at bounding box center [761, 335] width 316 height 146
click at [801, 234] on span "Close" at bounding box center [902, 232] width 9 height 9
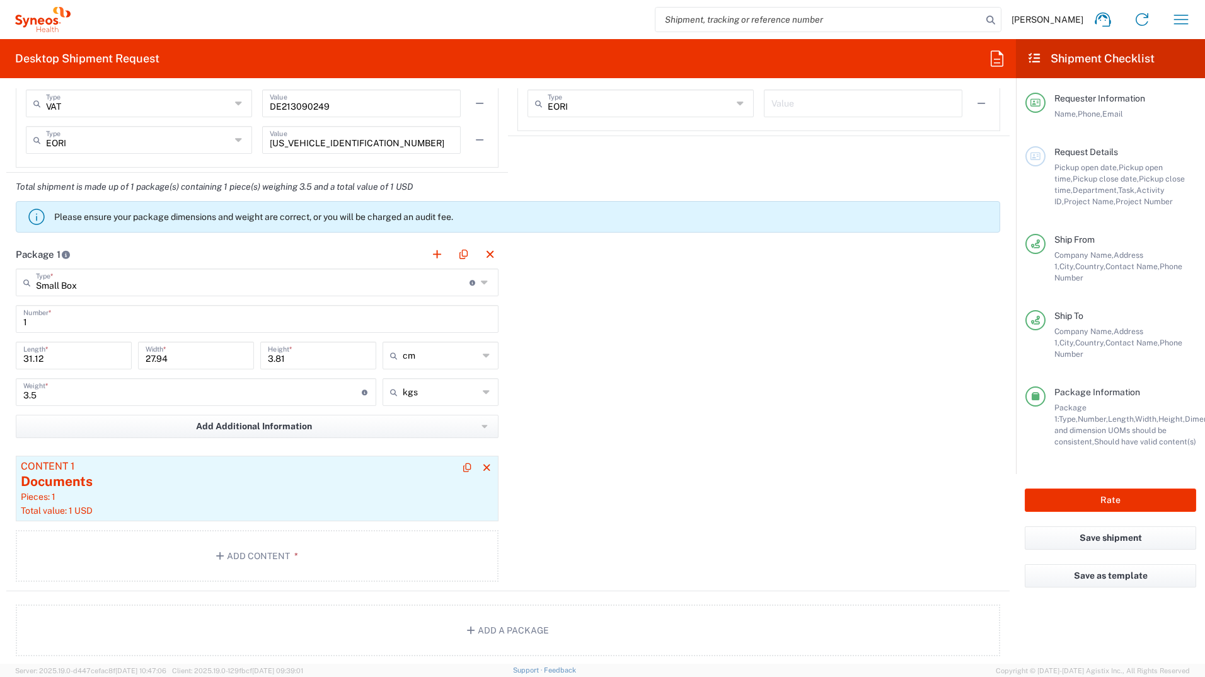
click at [98, 374] on div "Documents" at bounding box center [257, 481] width 473 height 19
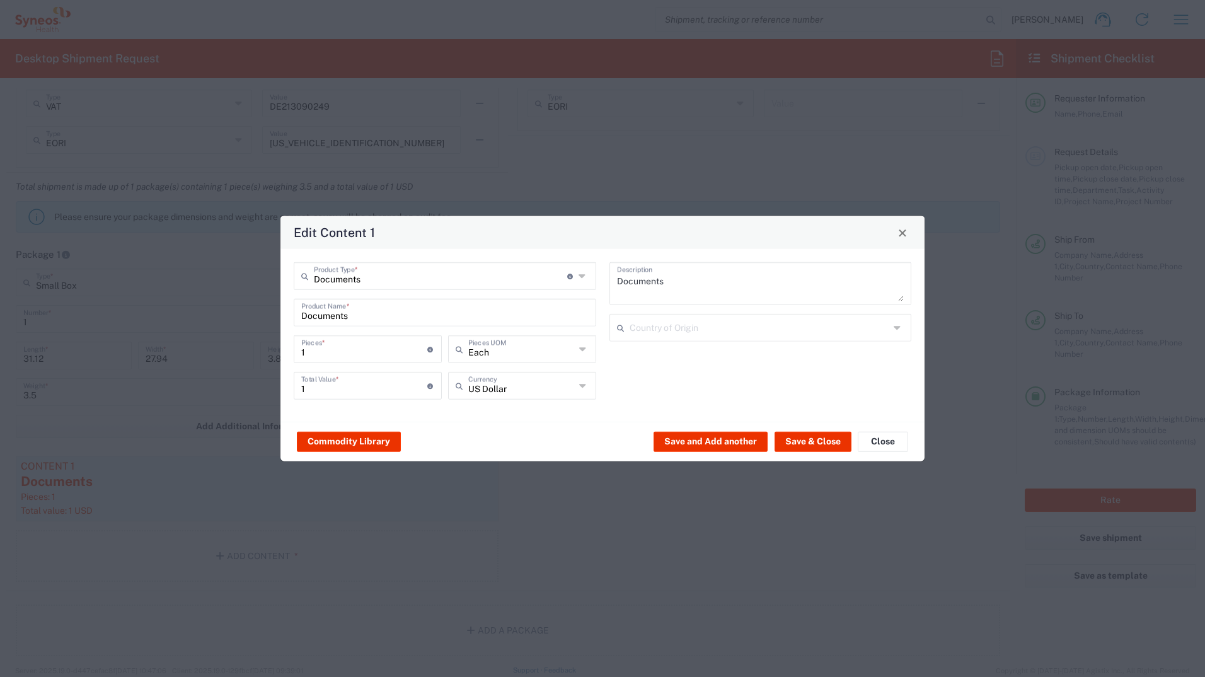
click at [697, 284] on textarea "Documents" at bounding box center [760, 283] width 287 height 35
click at [386, 275] on input "text" at bounding box center [440, 275] width 253 height 22
click at [717, 275] on textarea "Documents" at bounding box center [760, 283] width 287 height 35
type input "Documents"
click at [368, 313] on input "Documents" at bounding box center [444, 312] width 287 height 22
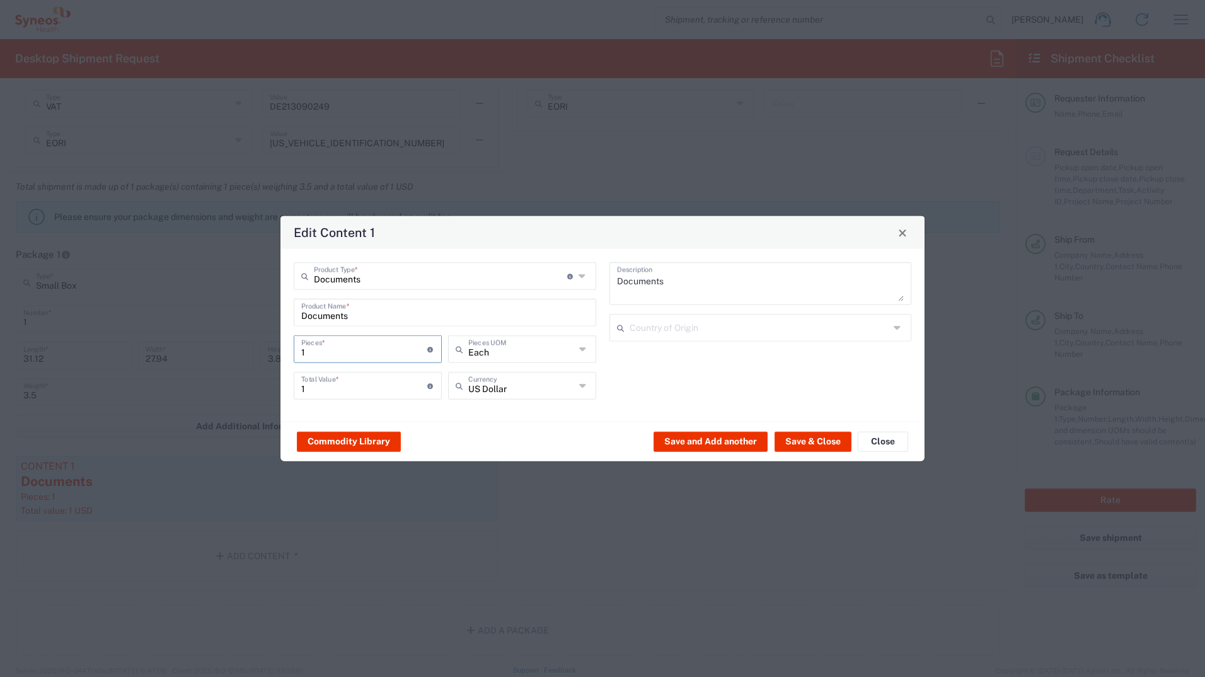
drag, startPoint x: 343, startPoint y: 356, endPoint x: 287, endPoint y: 354, distance: 55.5
click at [287, 354] on div "Documents Product Type * Document: Paper document generated internally by Syneo…" at bounding box center [445, 335] width 316 height 146
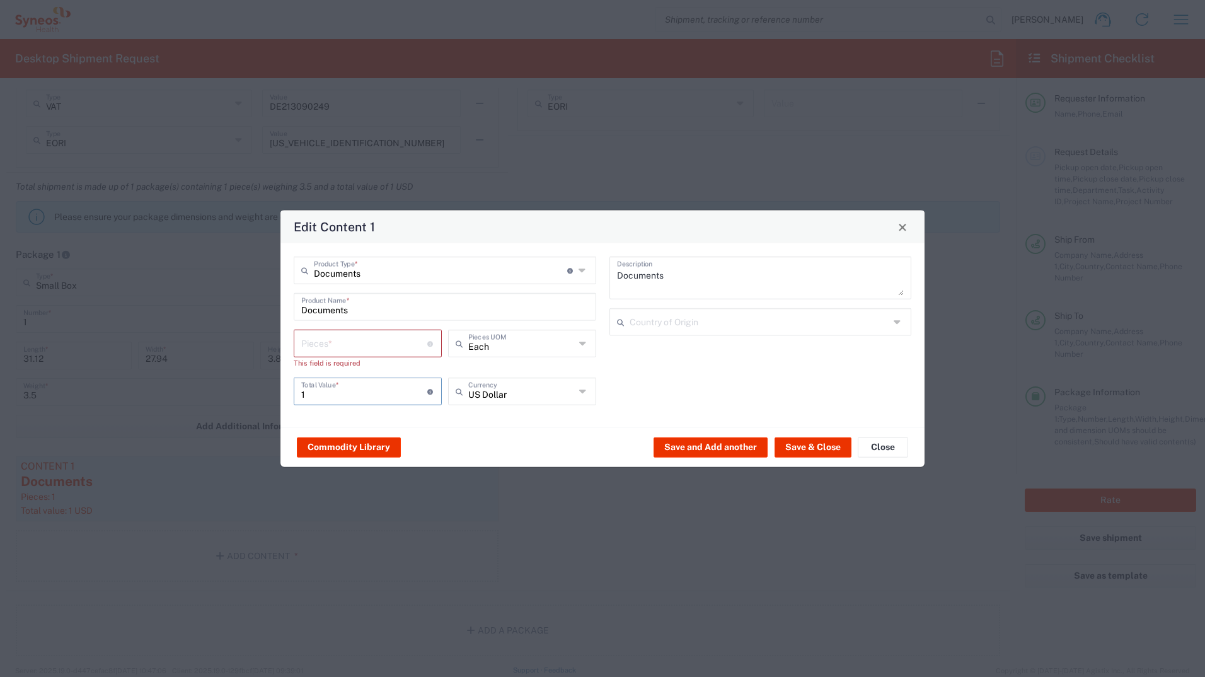
drag, startPoint x: 322, startPoint y: 389, endPoint x: 302, endPoint y: 390, distance: 20.2
click at [302, 374] on input "1" at bounding box center [364, 390] width 126 height 22
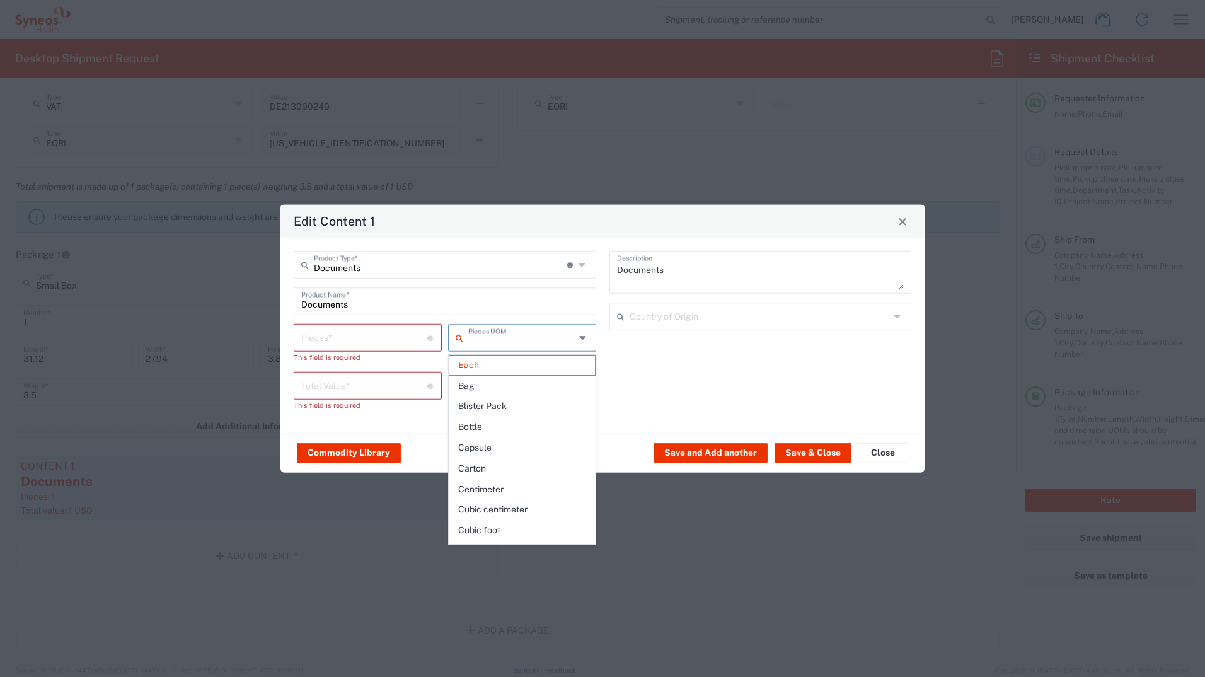
click at [502, 347] on input "text" at bounding box center [521, 337] width 107 height 22
click at [497, 366] on span "Each" at bounding box center [522, 366] width 146 height 20
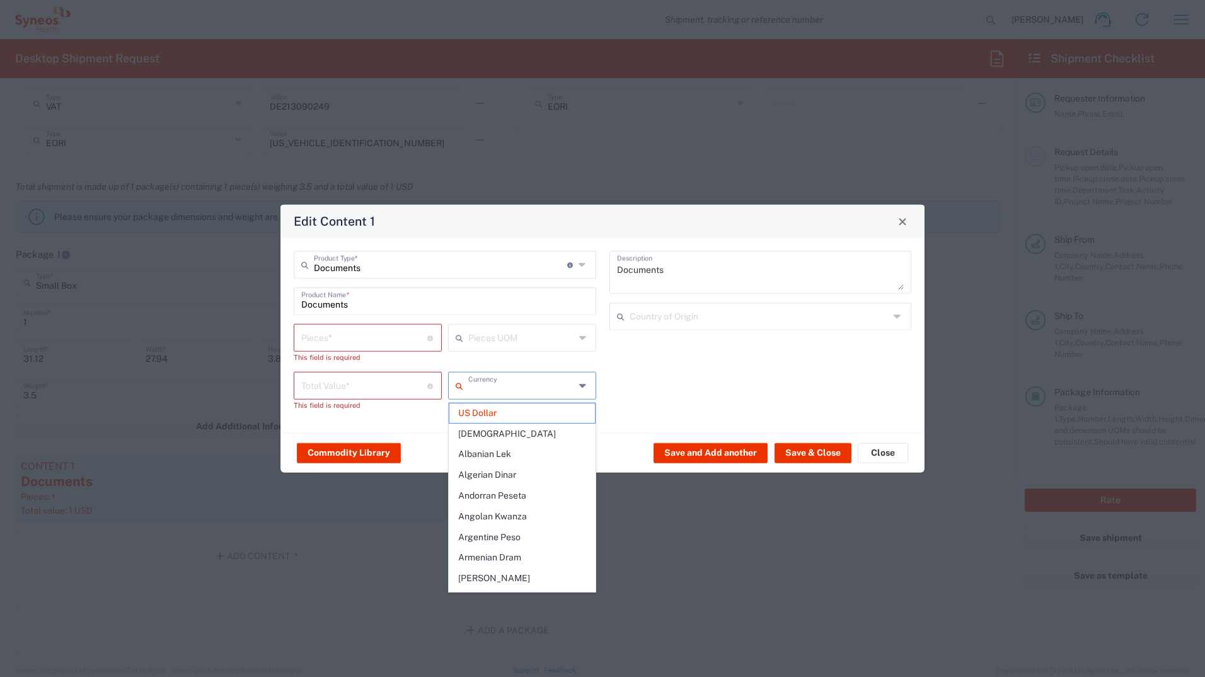
click at [531, 374] on input "text" at bounding box center [521, 385] width 107 height 22
drag, startPoint x: 495, startPoint y: 414, endPoint x: 540, endPoint y: 439, distance: 52.2
click at [495, 374] on span "US Dollar" at bounding box center [522, 413] width 146 height 20
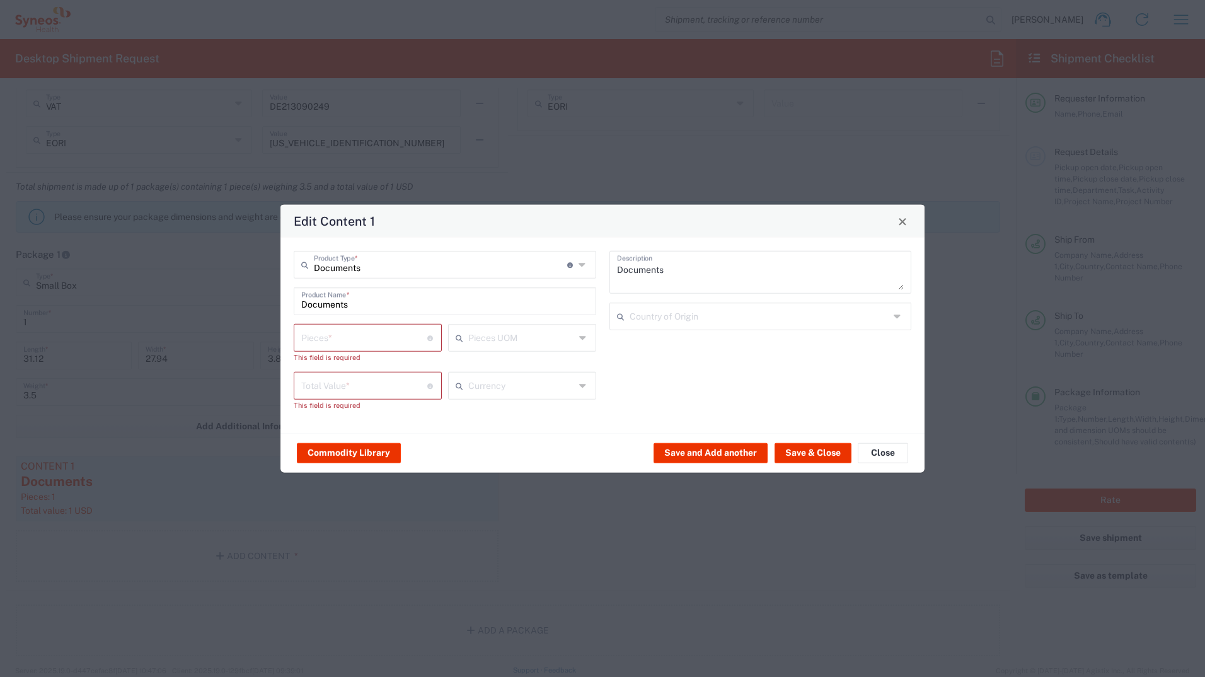
click at [358, 333] on input "number" at bounding box center [364, 337] width 126 height 22
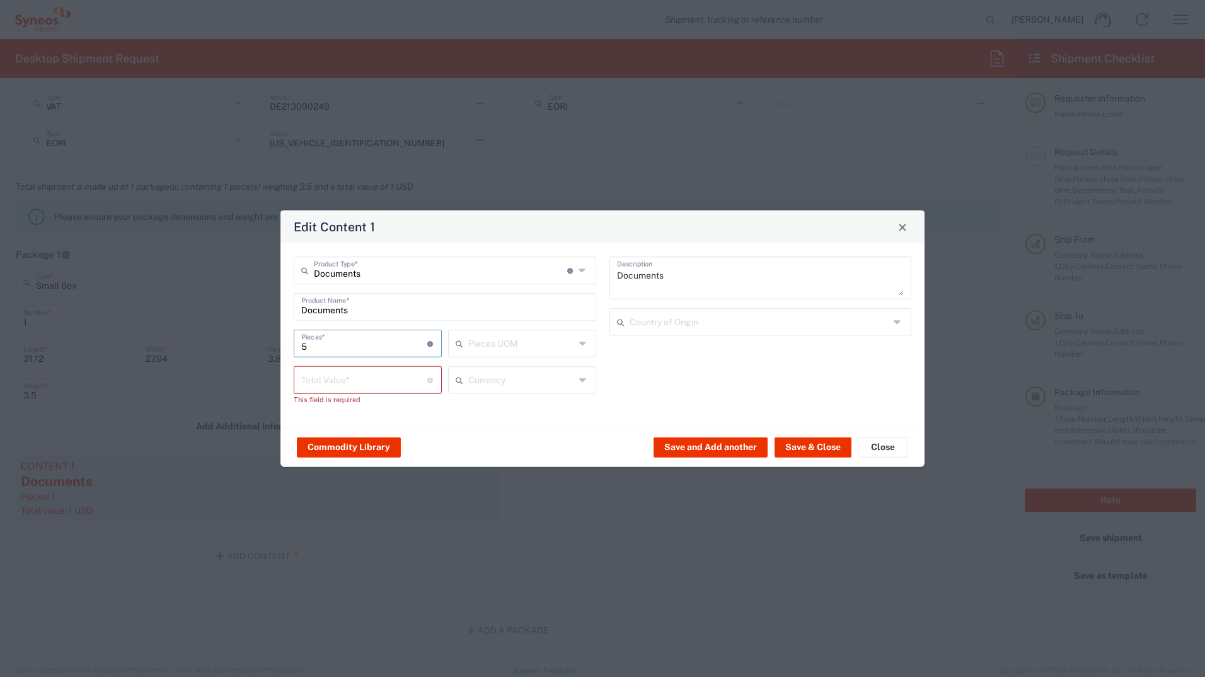
type input "5"
click at [325, 374] on input "number" at bounding box center [364, 379] width 126 height 22
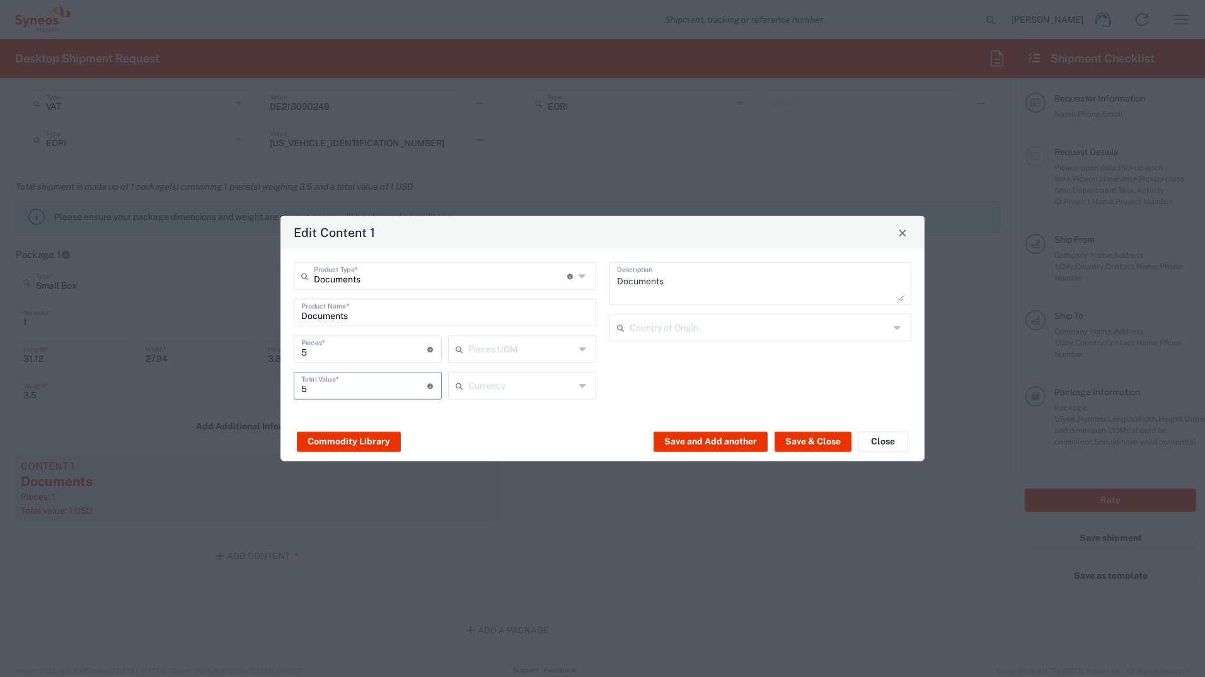
type input "5"
click at [491, 347] on input "text" at bounding box center [521, 348] width 107 height 22
type input "Each"
click at [487, 371] on span "Each" at bounding box center [522, 377] width 146 height 20
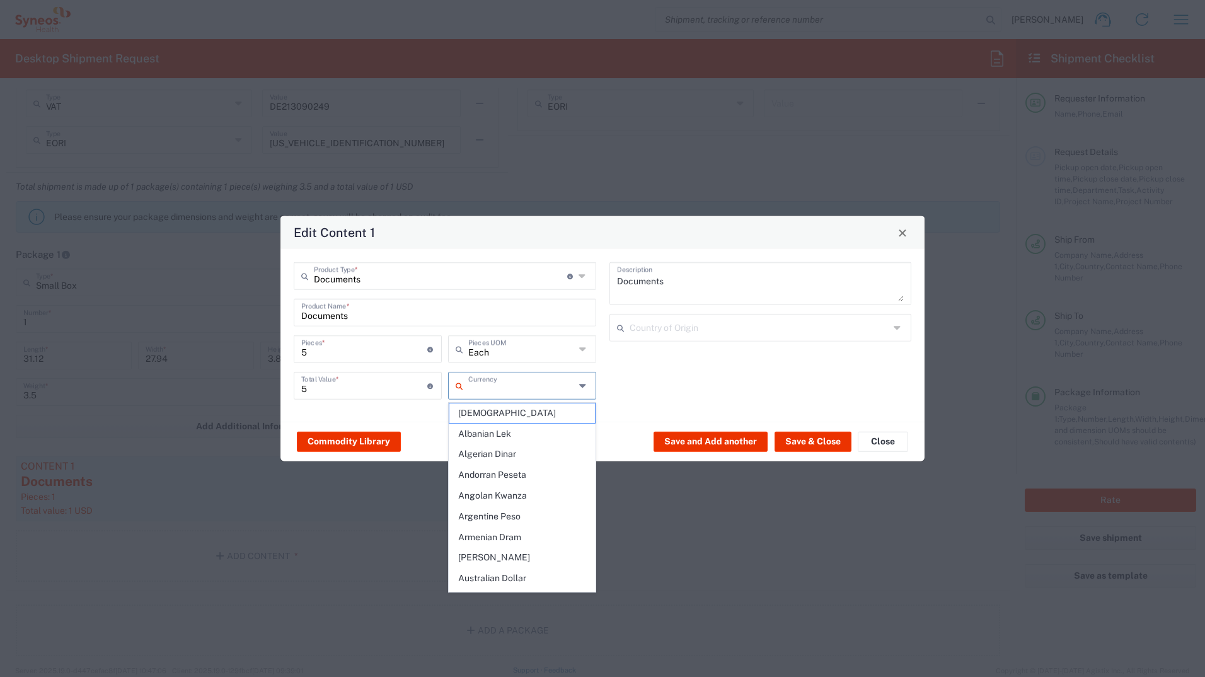
click at [497, 374] on input "text" at bounding box center [521, 385] width 107 height 22
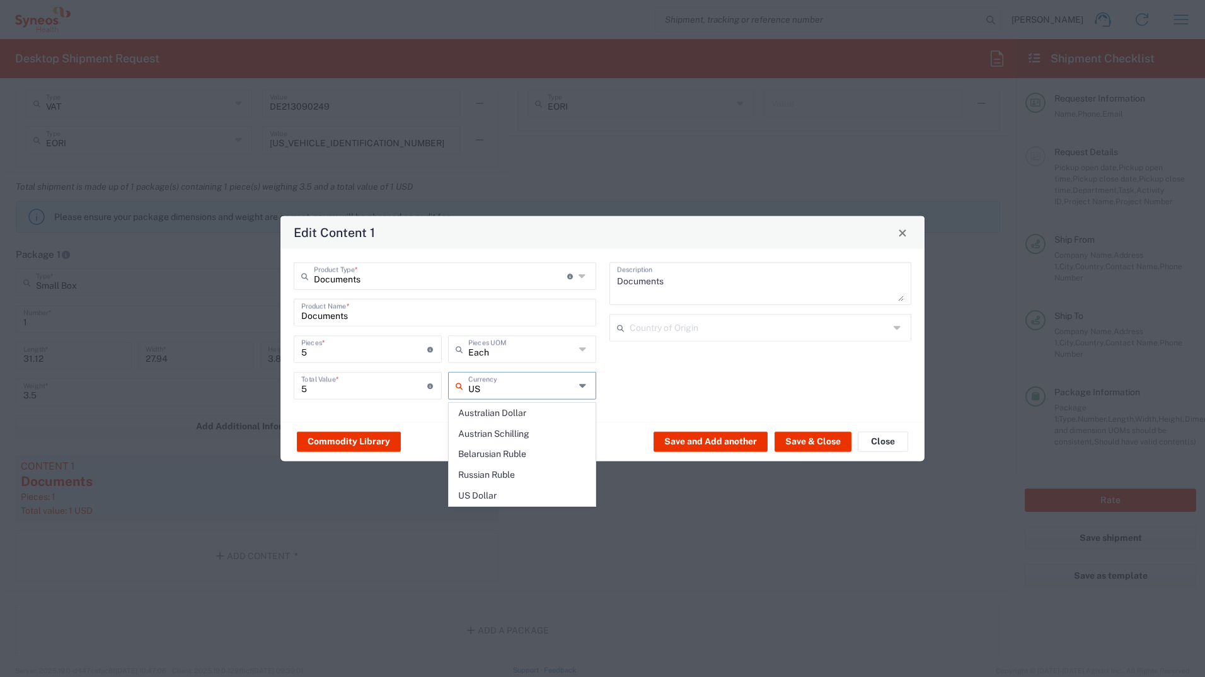
click at [495, 374] on span "US Dollar" at bounding box center [522, 496] width 146 height 20
type input "US Dollar"
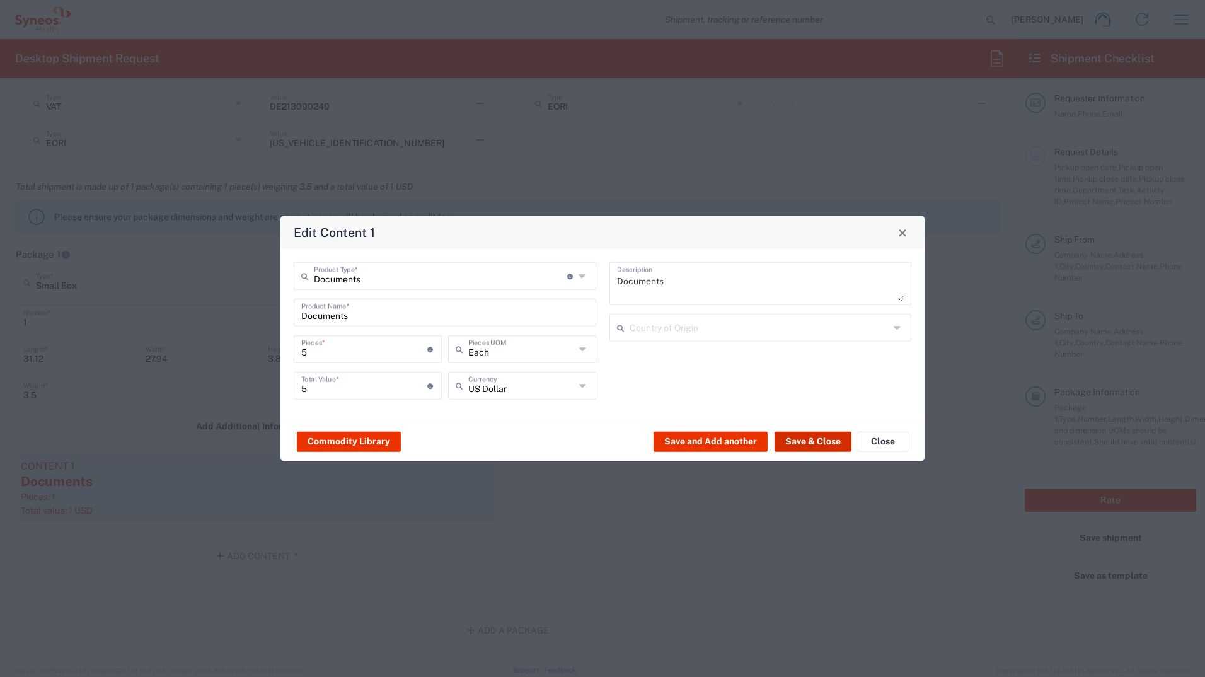
click at [801, 374] on button "Save & Close" at bounding box center [813, 441] width 77 height 20
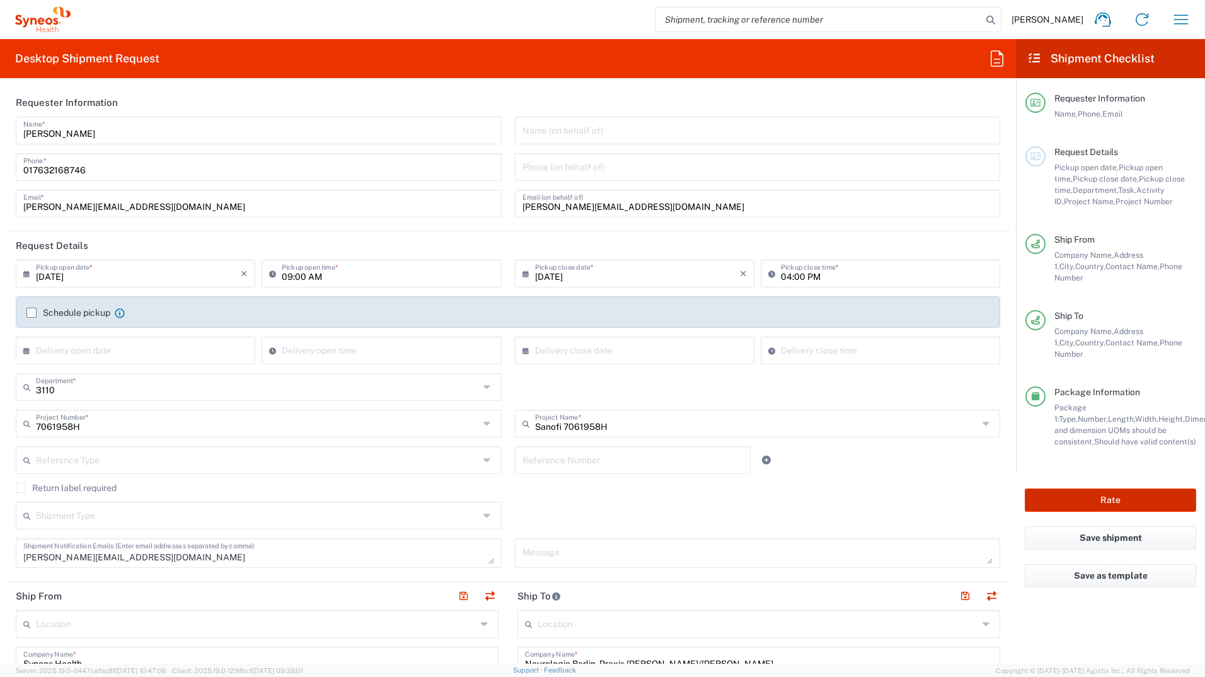
click at [801, 374] on button "Rate" at bounding box center [1110, 500] width 171 height 23
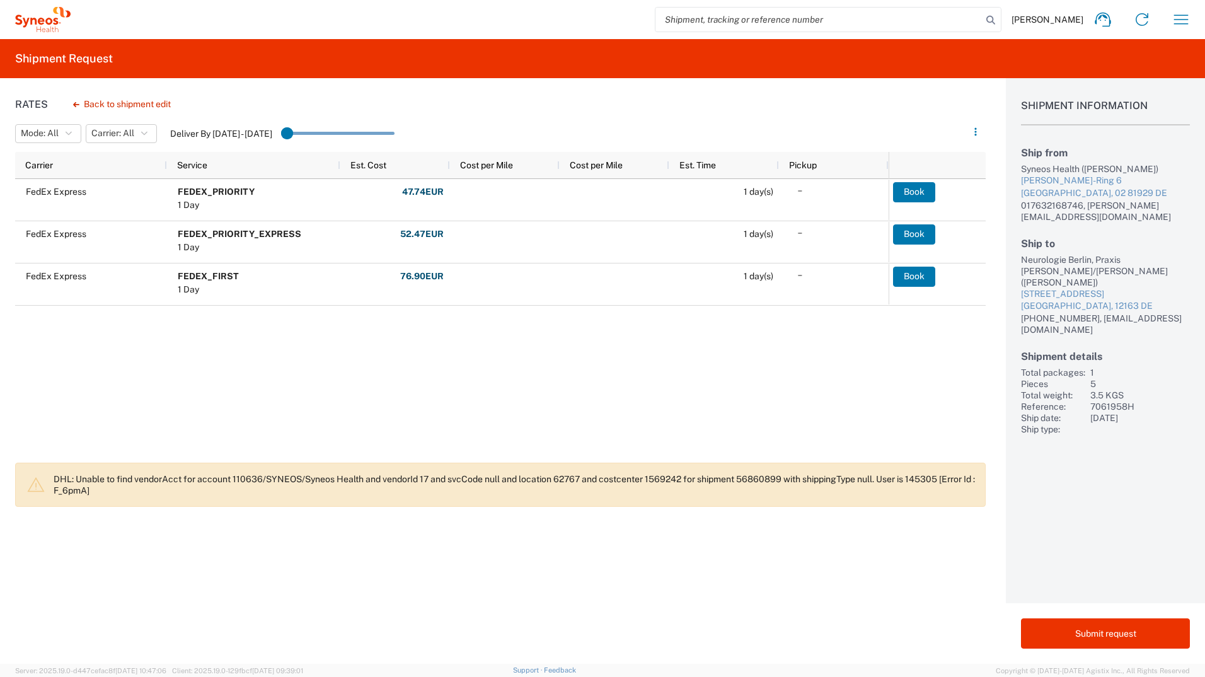
drag, startPoint x: 291, startPoint y: 132, endPoint x: 304, endPoint y: 132, distance: 13.2
click at [304, 132] on input "range" at bounding box center [337, 133] width 113 height 19
click at [286, 131] on agx-inline-range-filter "Deliver By Sep 20 - Sep 20" at bounding box center [282, 133] width 224 height 21
drag, startPoint x: 294, startPoint y: 132, endPoint x: 320, endPoint y: 132, distance: 25.9
click at [320, 132] on input "range" at bounding box center [337, 133] width 113 height 19
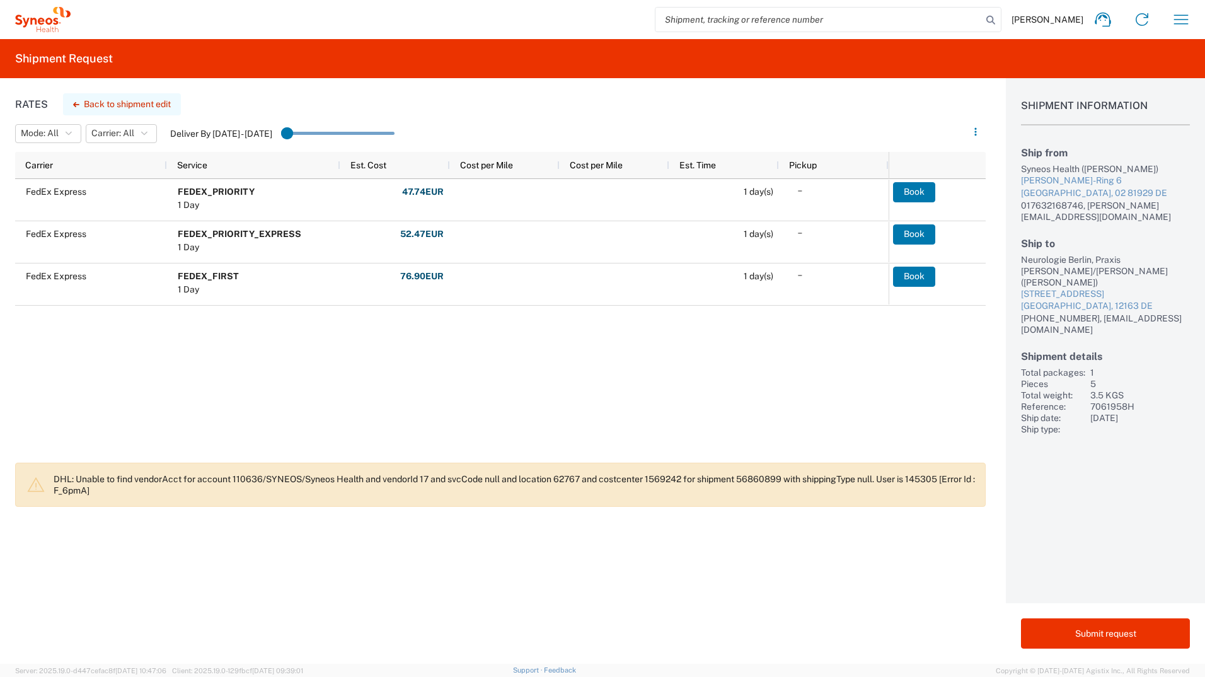
click at [132, 105] on button "Back to shipment edit" at bounding box center [122, 104] width 118 height 22
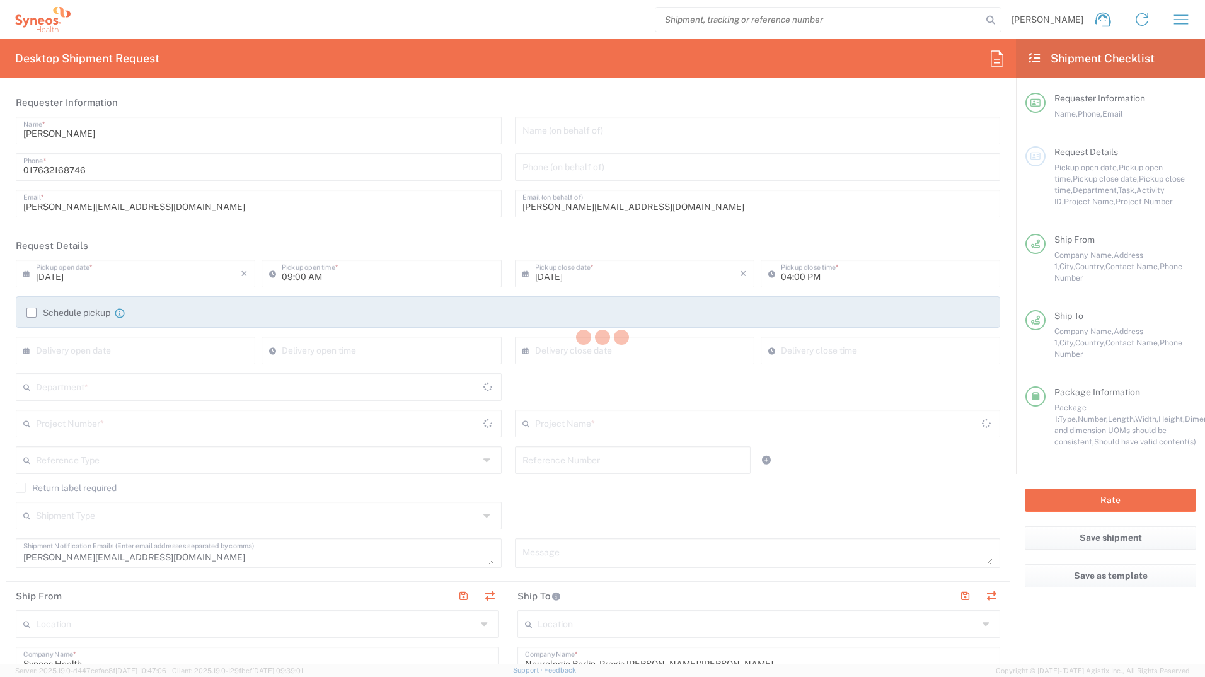
type input "7061958H"
type input "[GEOGRAPHIC_DATA]"
type input "Sanofi 7061958H"
type input "Small Box"
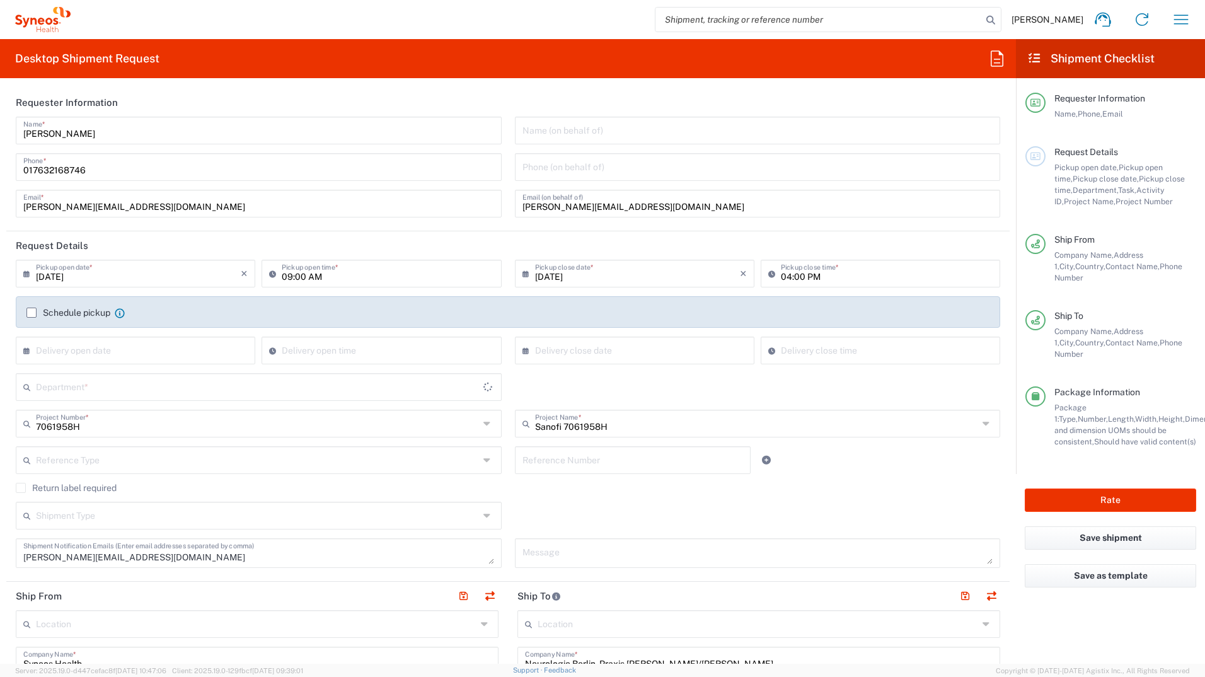
type input "3110"
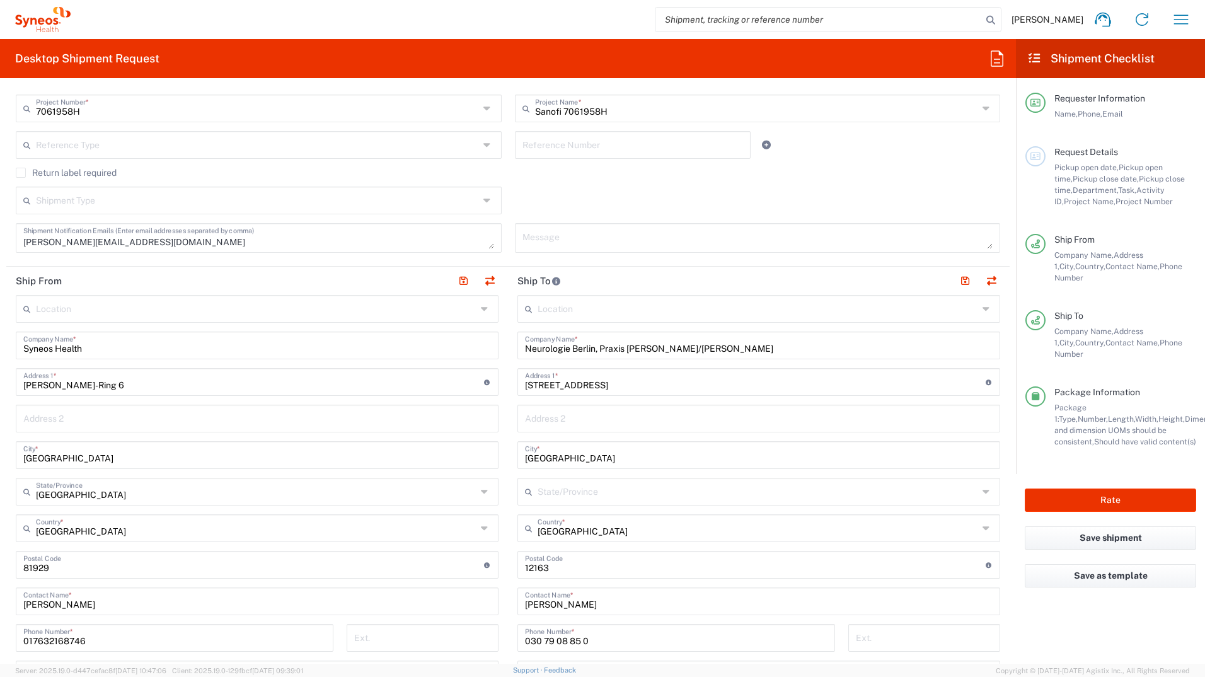
scroll to position [504, 0]
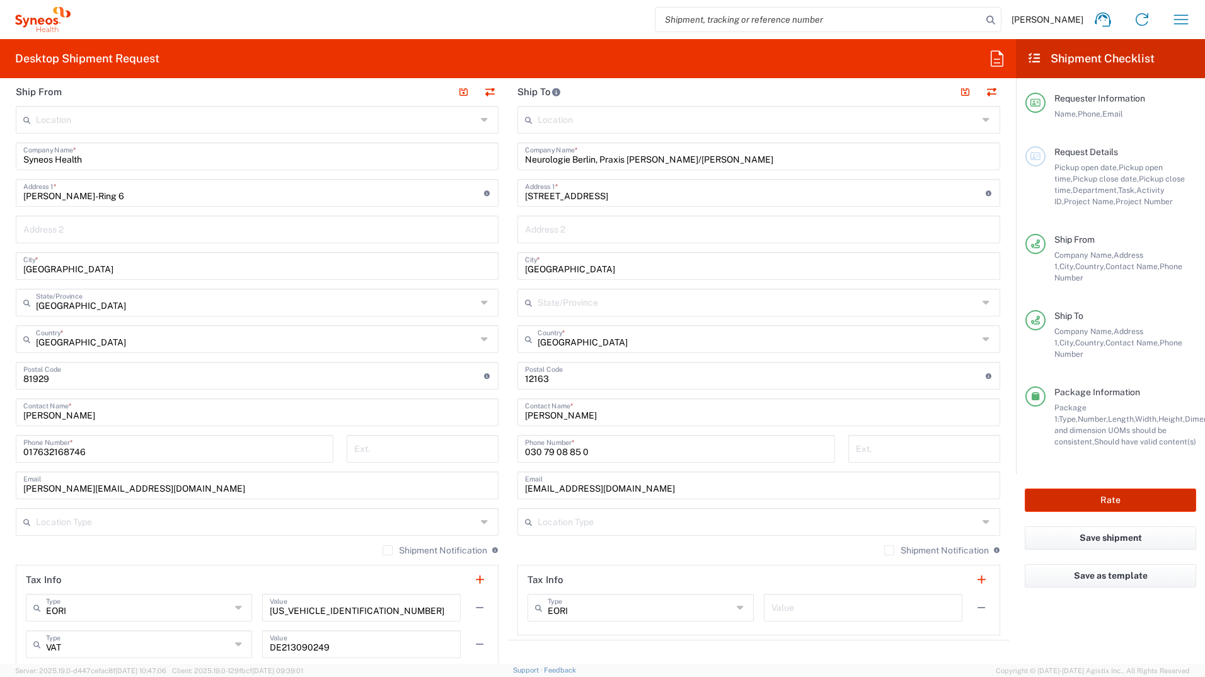
click at [801, 374] on button "Rate" at bounding box center [1110, 500] width 171 height 23
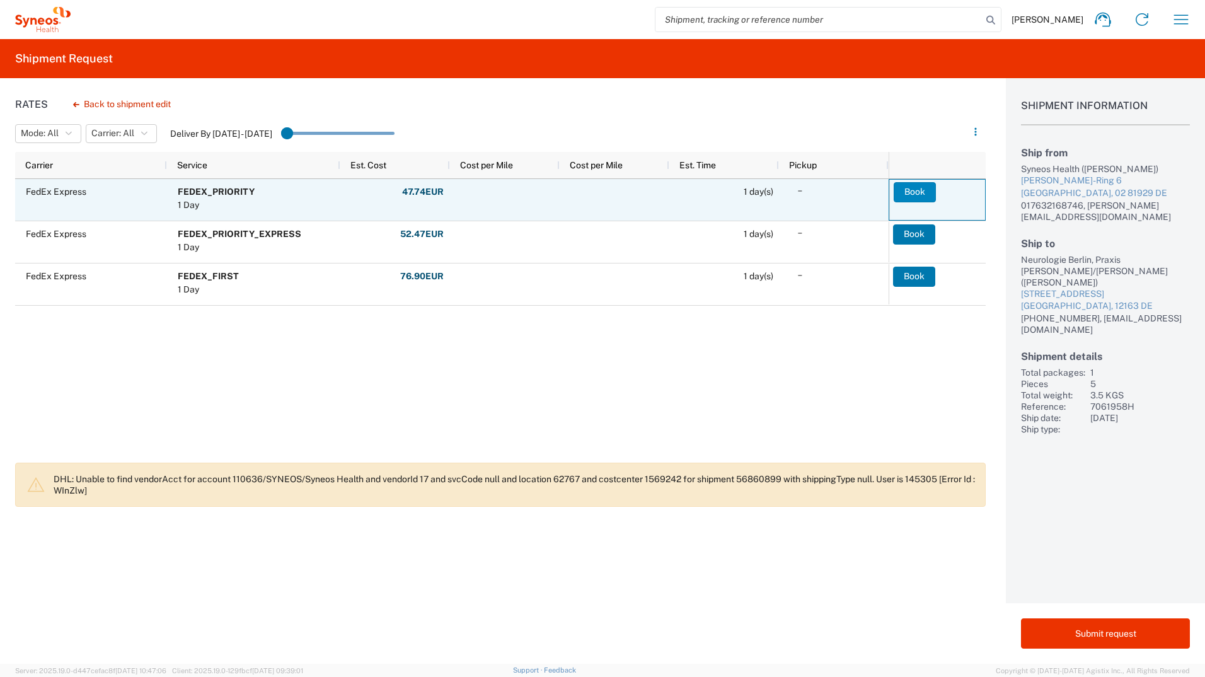
click at [801, 190] on button "Book" at bounding box center [915, 192] width 42 height 20
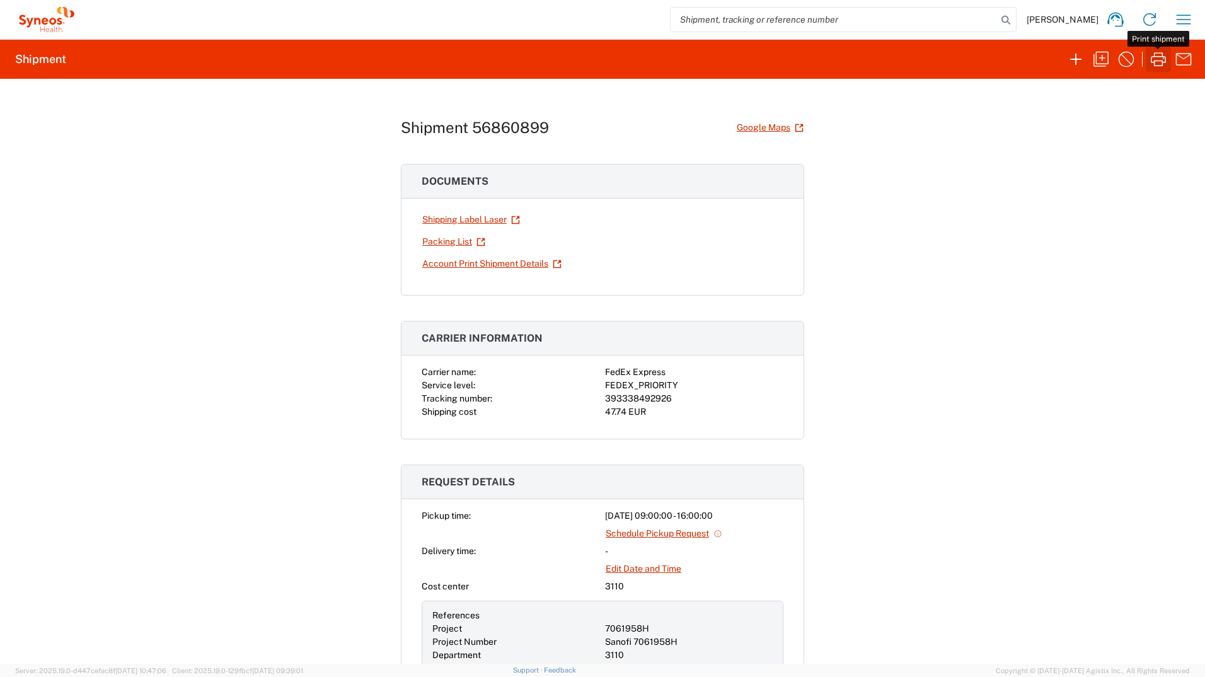
click at [801, 60] on icon "button" at bounding box center [1159, 59] width 20 height 20
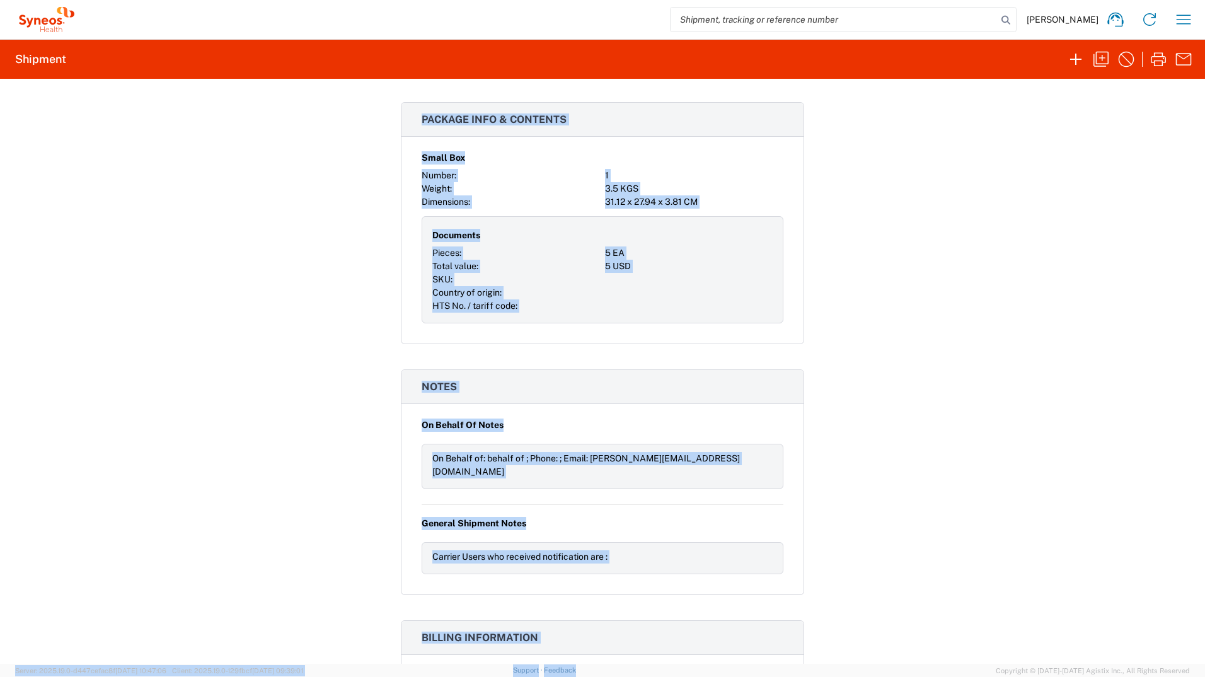
scroll to position [1050, 0]
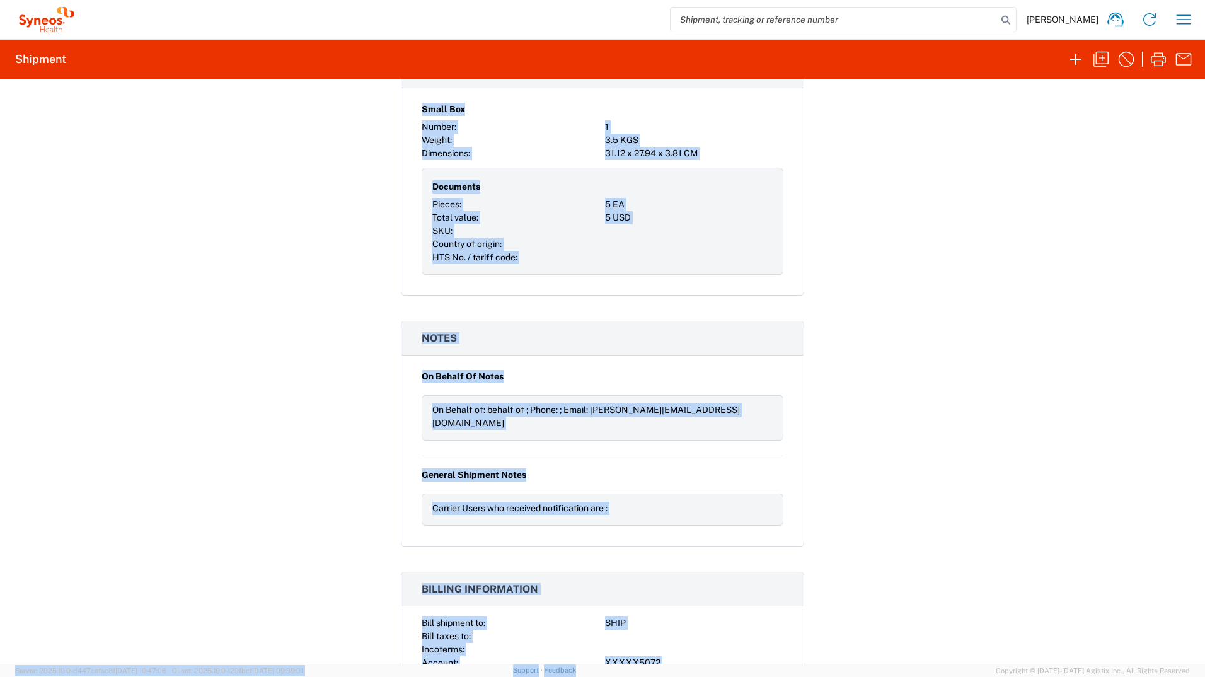
drag, startPoint x: 417, startPoint y: 115, endPoint x: 706, endPoint y: 702, distance: 653.8
click at [706, 374] on html "Marzieh Bahador Home Shipment estimator Shipment tracking Desktop shipment requ…" at bounding box center [602, 338] width 1205 height 677
copy agx-forms-host "Shipment 56860899 Google Maps Documents Shipping Label Laser Packing List Accou…"
click at [221, 259] on div "Shipment 56860899 Google Maps Documents Shipping Label Laser Packing List Accou…" at bounding box center [602, 371] width 1205 height 585
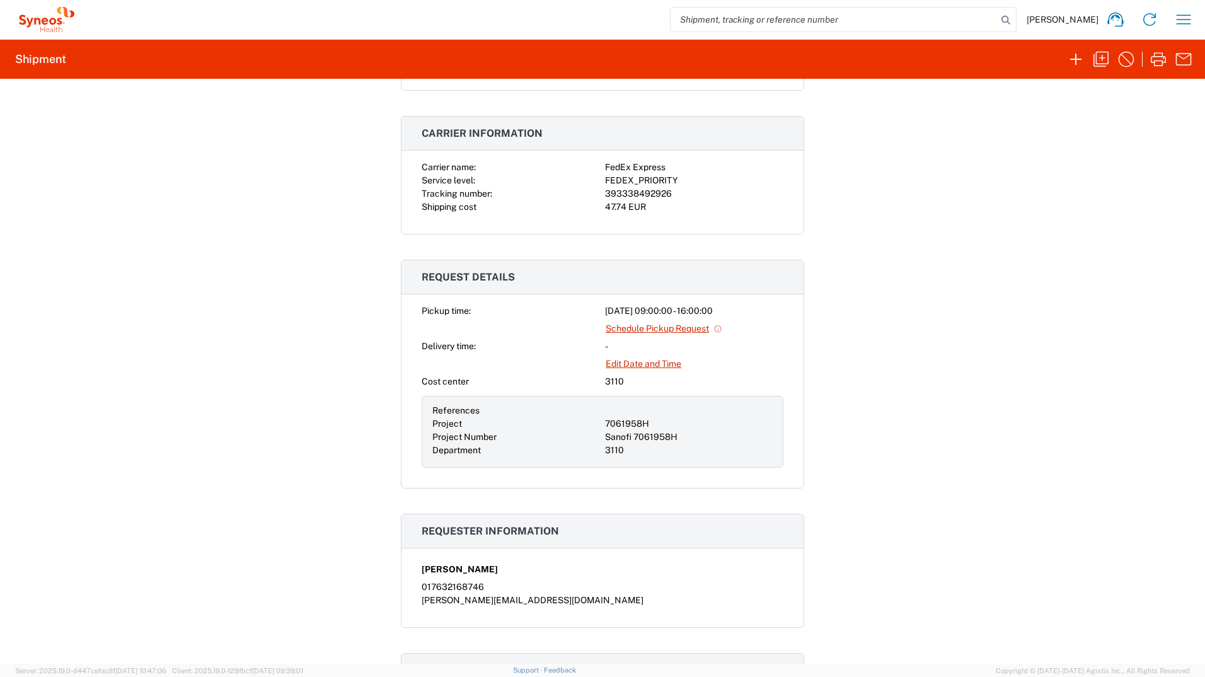
scroll to position [104, 0]
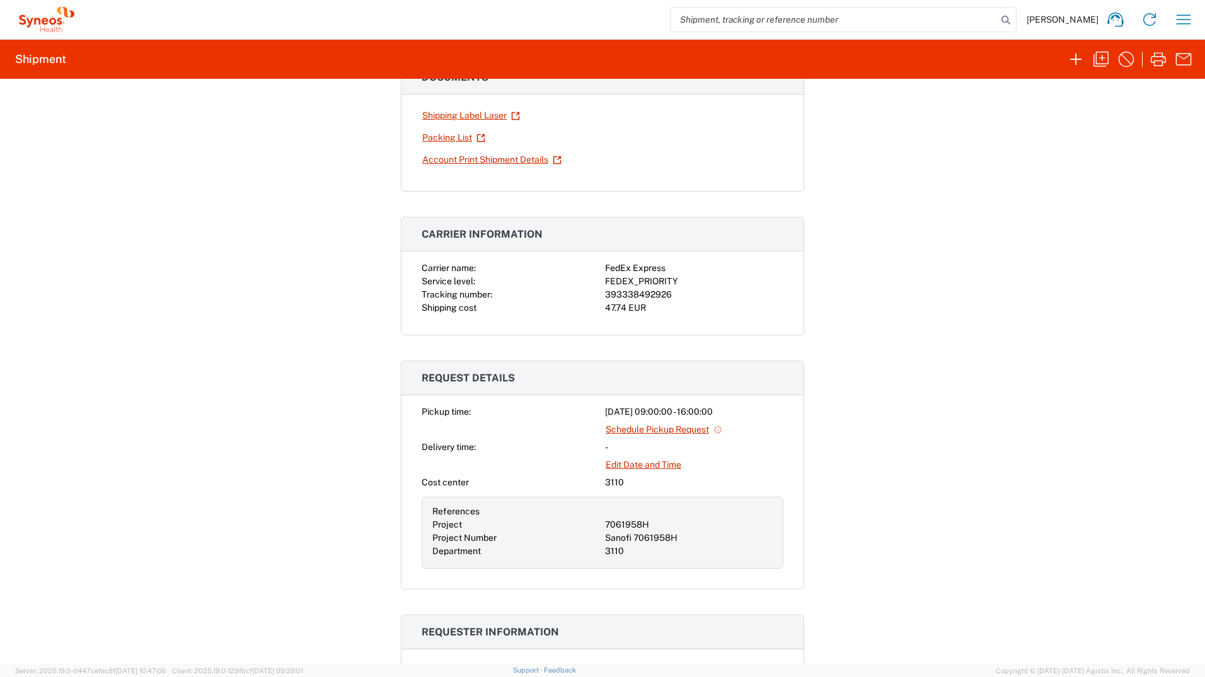
click at [55, 25] on icon at bounding box center [46, 19] width 63 height 25
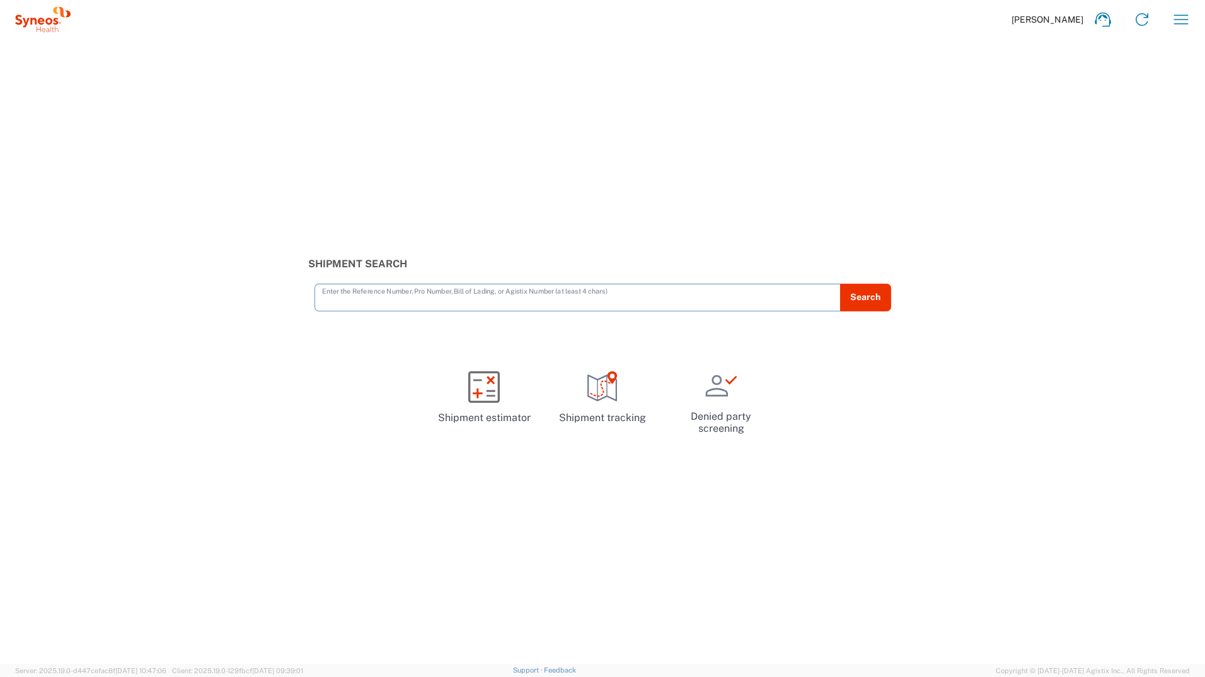
click at [409, 296] on input "text" at bounding box center [577, 297] width 511 height 22
click at [801, 17] on icon "button" at bounding box center [1181, 19] width 20 height 20
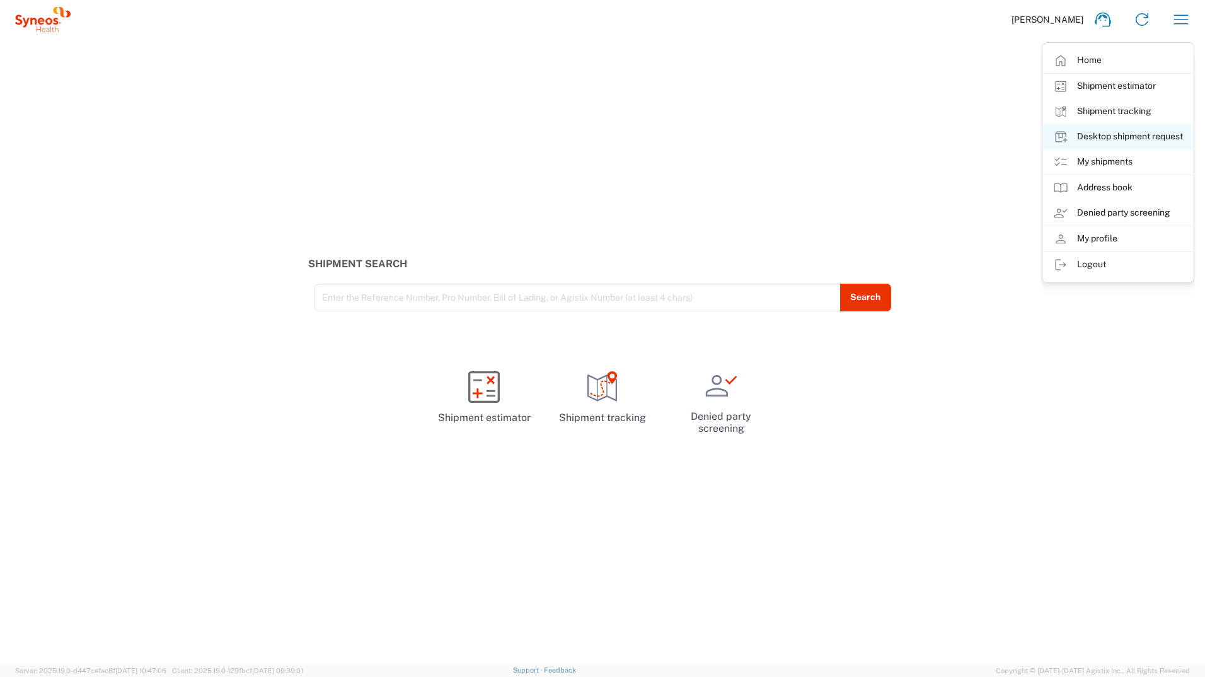
click at [801, 134] on link "Desktop shipment request" at bounding box center [1118, 136] width 150 height 25
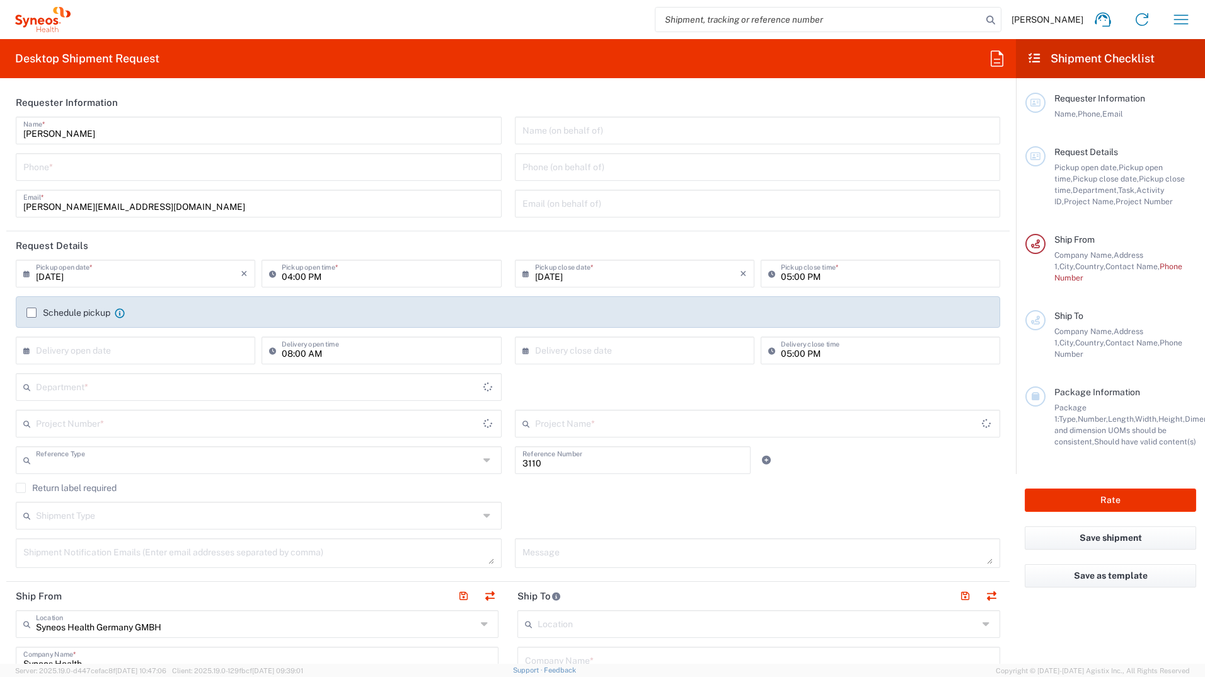
type input "Department"
type input "[GEOGRAPHIC_DATA]"
click at [69, 160] on input "tel" at bounding box center [258, 166] width 471 height 22
type input "017632168746"
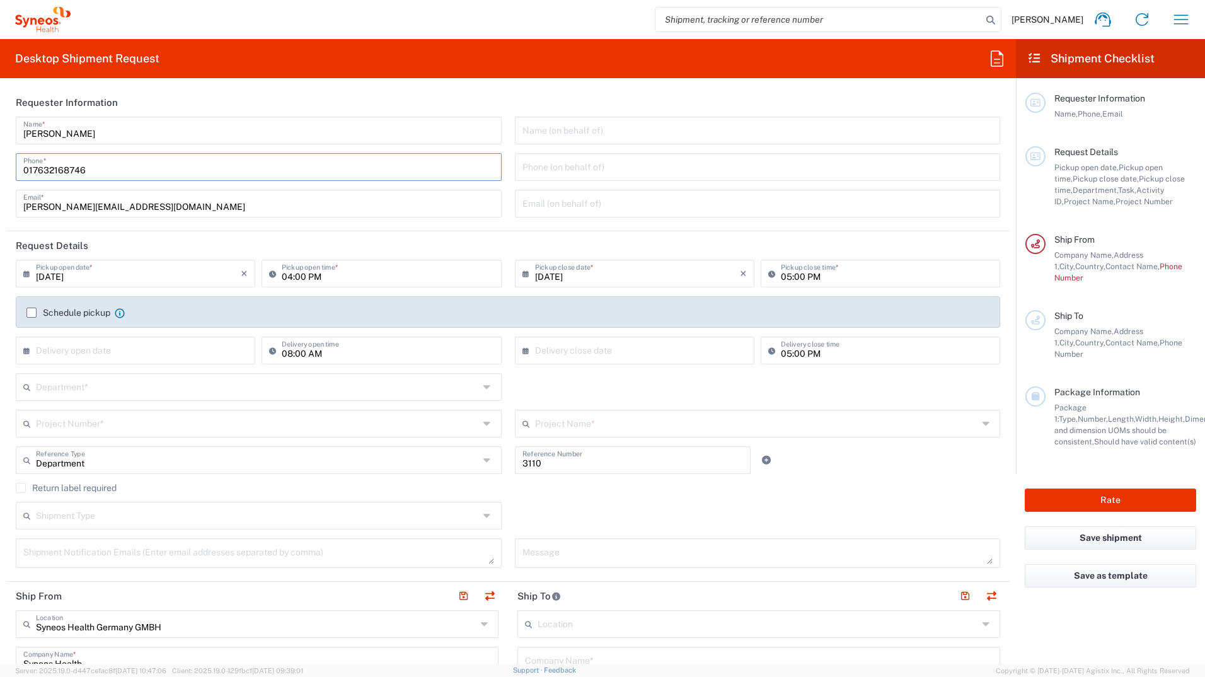
type input "[PERSON_NAME][EMAIL_ADDRESS][DOMAIN_NAME]"
type input "017632168746"
type input "Neurologie Berlin, Praxis Dr. Brinckmann/Dr. von Pannwitz"
type input "Schloßstraße 29"
type input "Berlin-Steglitz"
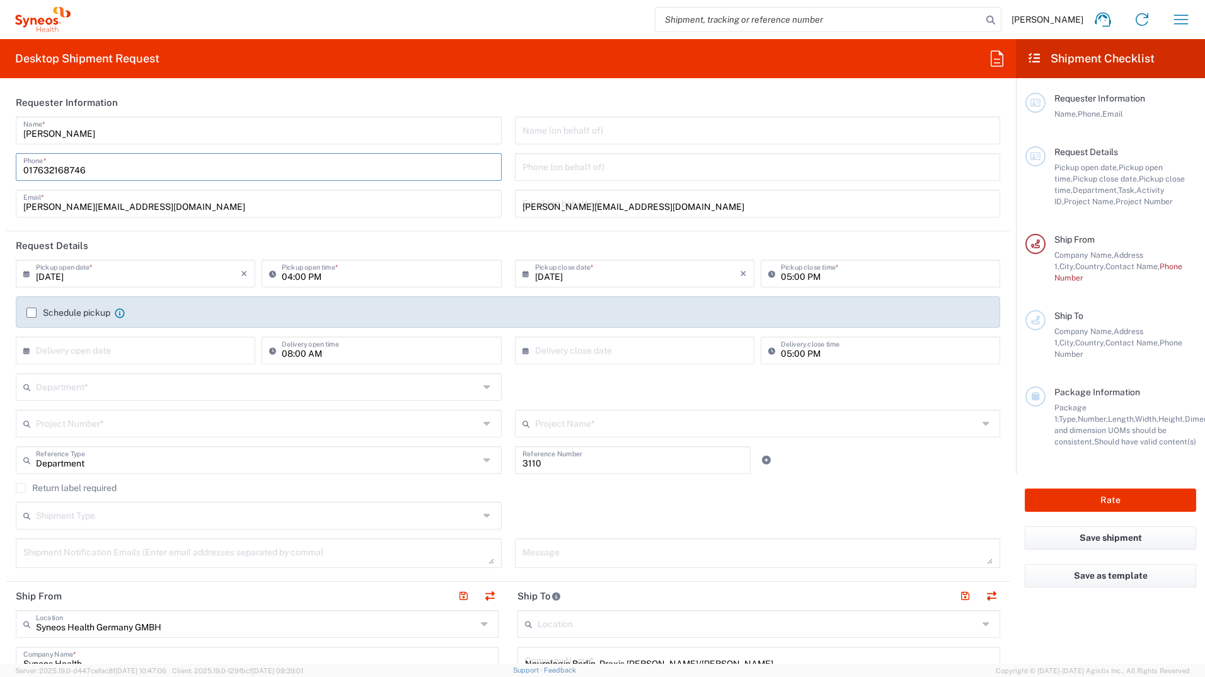
type input "[GEOGRAPHIC_DATA]"
type input "12163"
type input "030 79 08 85 0"
type input "kontakt@neurologie-berlin.de"
click at [96, 275] on input "[DATE]" at bounding box center [138, 273] width 205 height 22
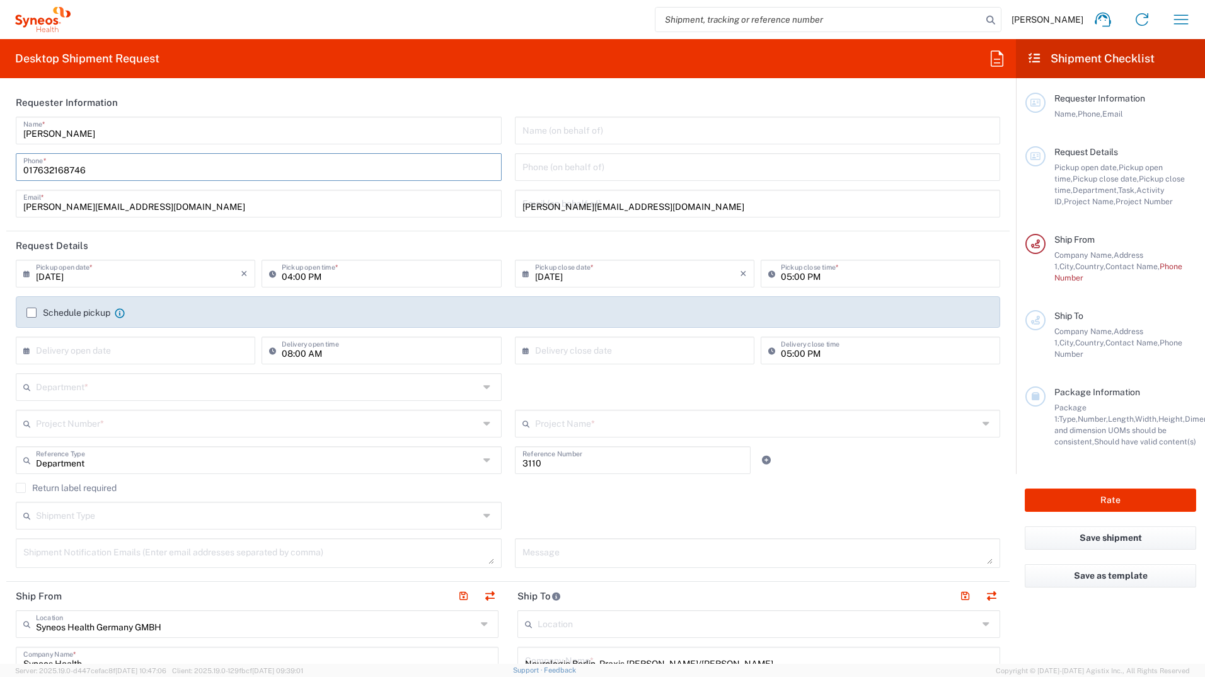
click at [95, 279] on input "[DATE]" at bounding box center [138, 273] width 205 height 22
click at [332, 275] on input "04:00 PM" at bounding box center [388, 273] width 212 height 22
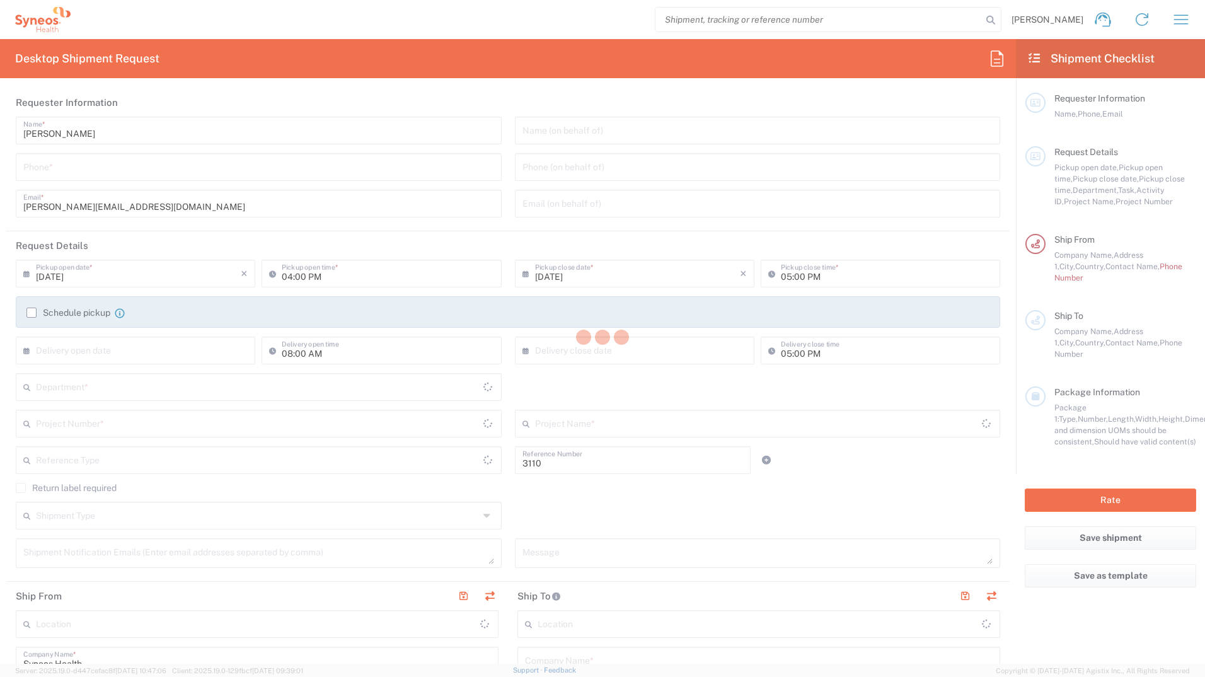
type input "Department"
type input "[GEOGRAPHIC_DATA]"
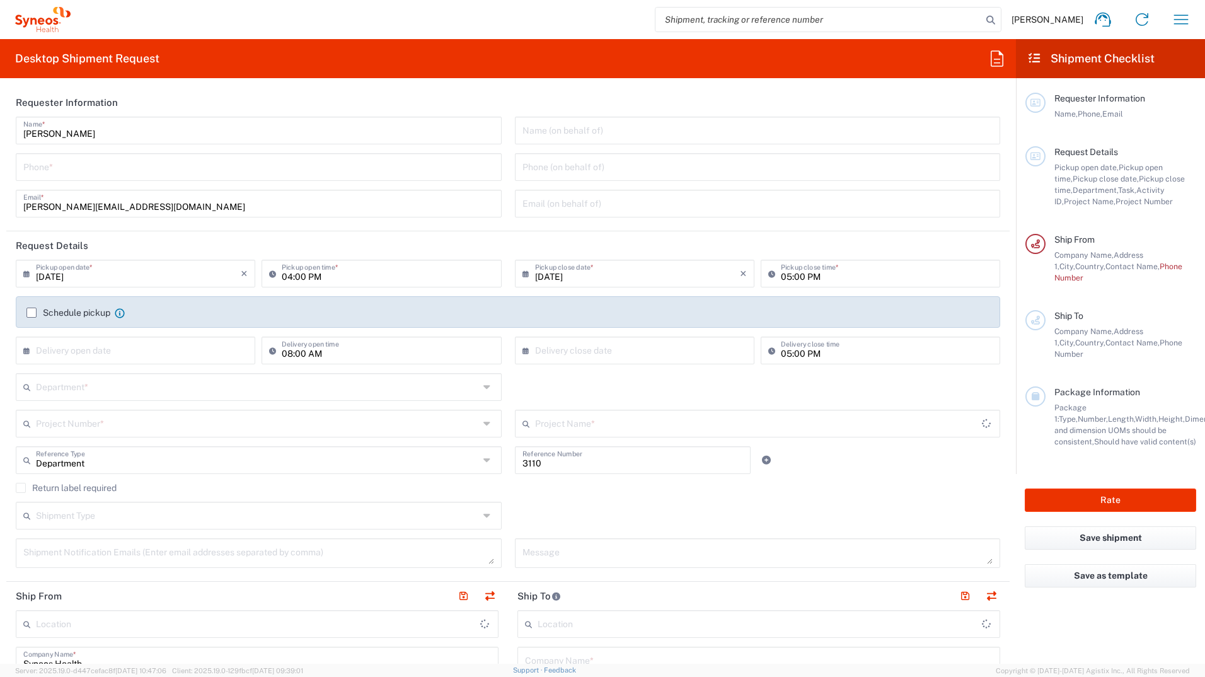
type input "[GEOGRAPHIC_DATA]"
click at [94, 275] on input "[DATE]" at bounding box center [138, 273] width 205 height 22
click at [173, 369] on span "19" at bounding box center [175, 370] width 18 height 18
type input "[DATE]"
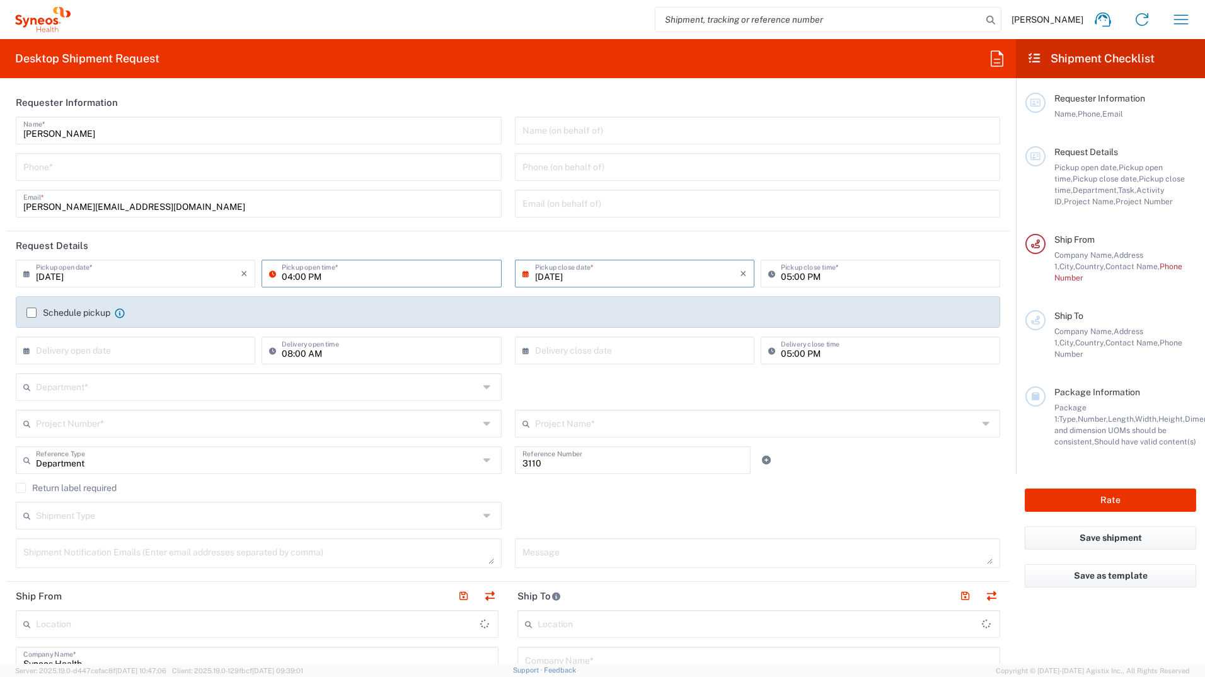
click at [324, 278] on input "04:00 PM" at bounding box center [388, 273] width 212 height 22
type input "Syneos Health Germany GMBH"
drag, startPoint x: 313, startPoint y: 273, endPoint x: 277, endPoint y: 275, distance: 35.4
click at [277, 275] on div "0900:00 PM Pickup open time *" at bounding box center [382, 274] width 240 height 28
click at [318, 275] on input "09:00 PM" at bounding box center [388, 273] width 212 height 22
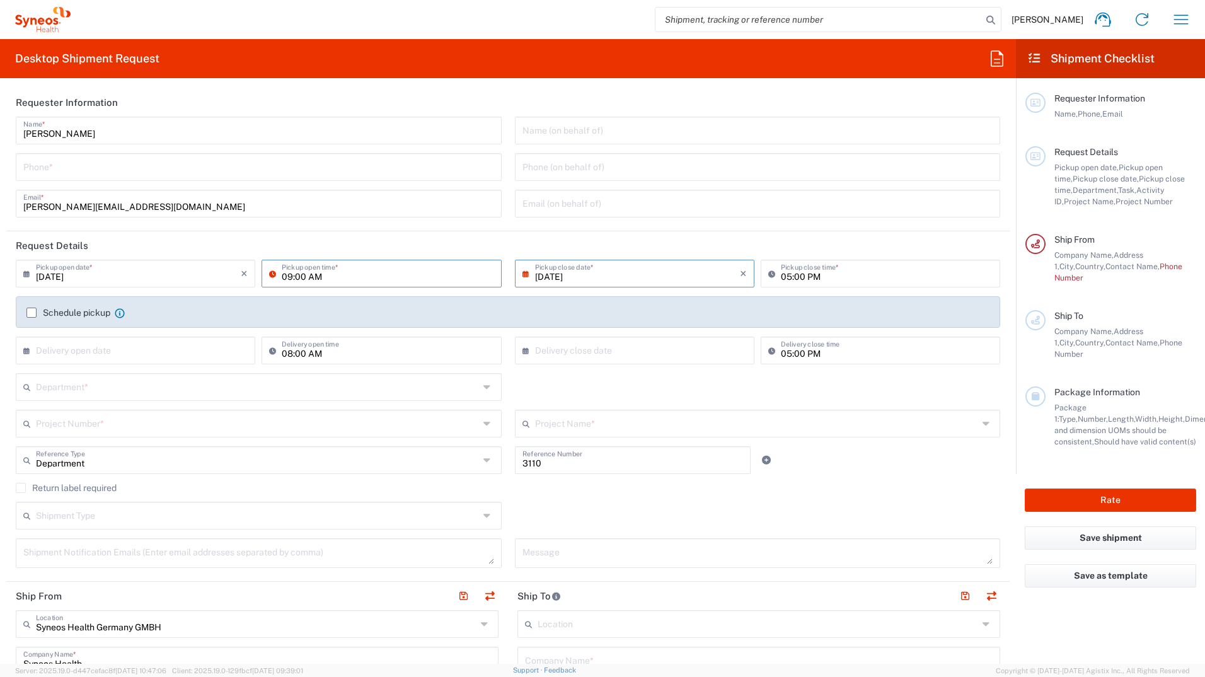
type input "09:00 AM"
click at [782, 274] on input "05:00 PM" at bounding box center [887, 273] width 212 height 22
click at [785, 275] on input "05:00 PM" at bounding box center [887, 273] width 212 height 22
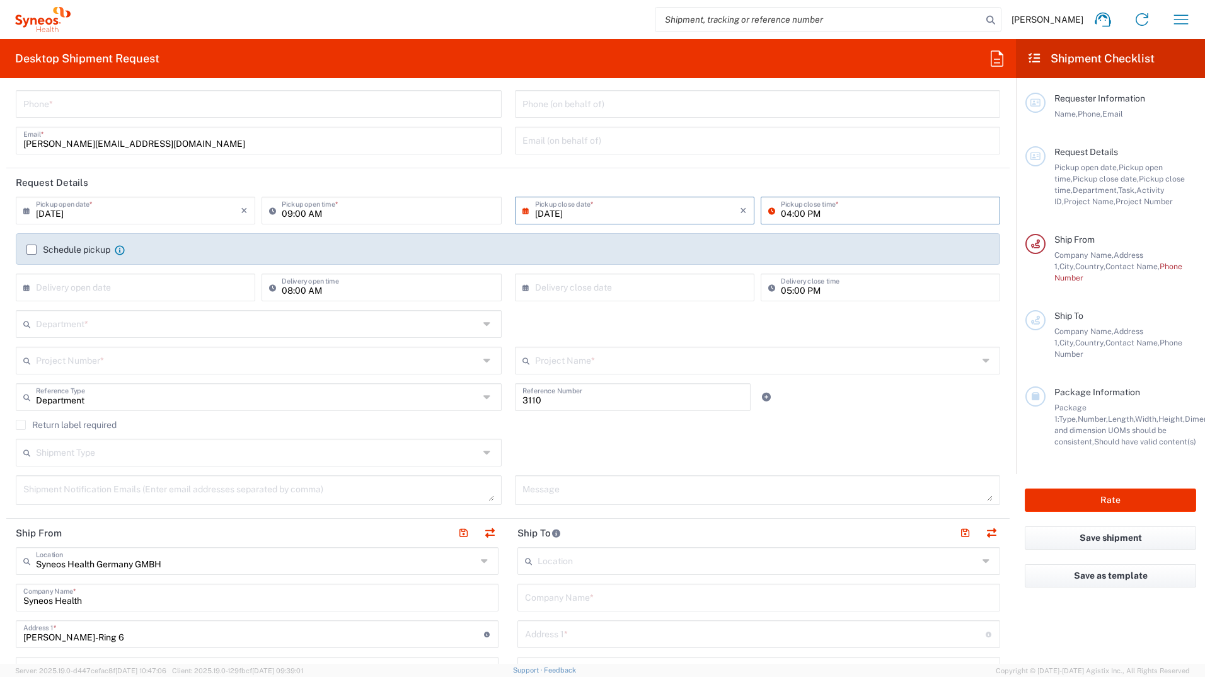
scroll to position [126, 0]
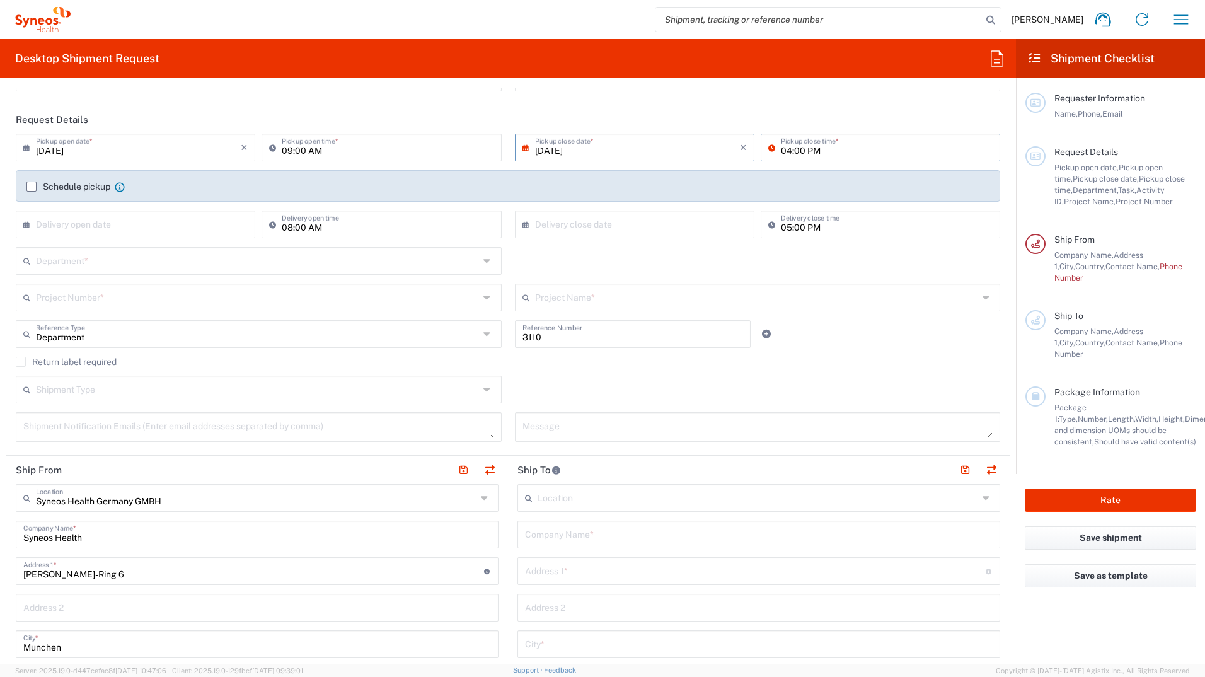
type input "04:00 PM"
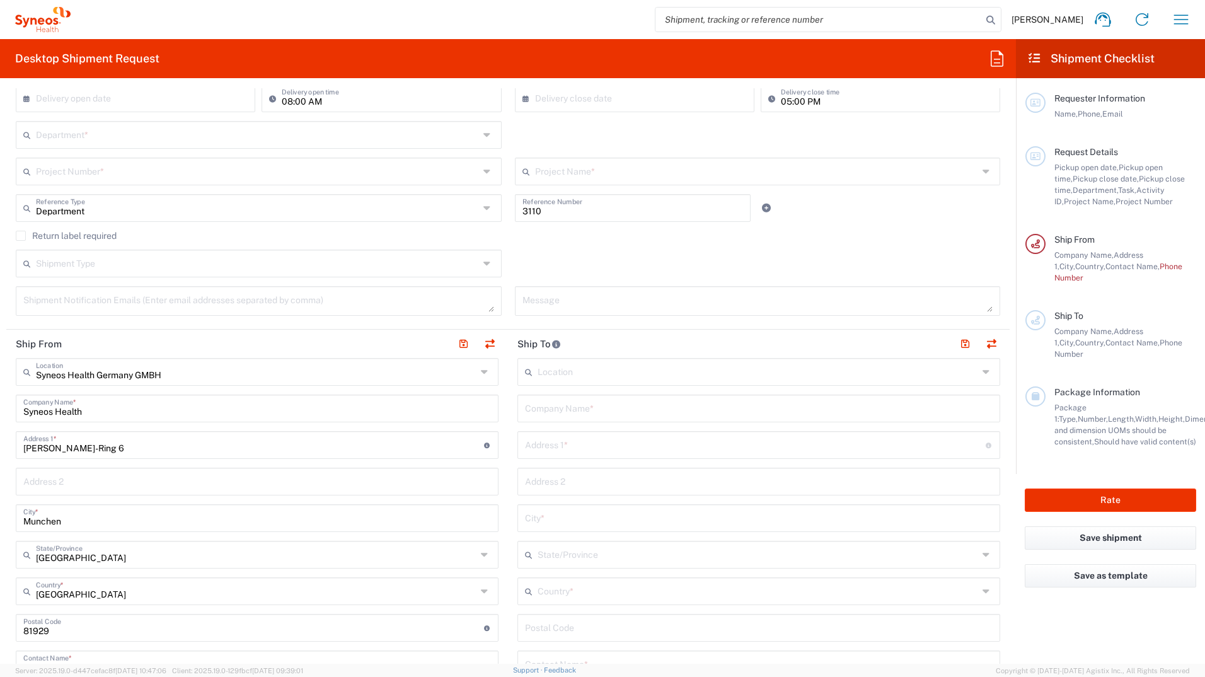
scroll to position [189, 0]
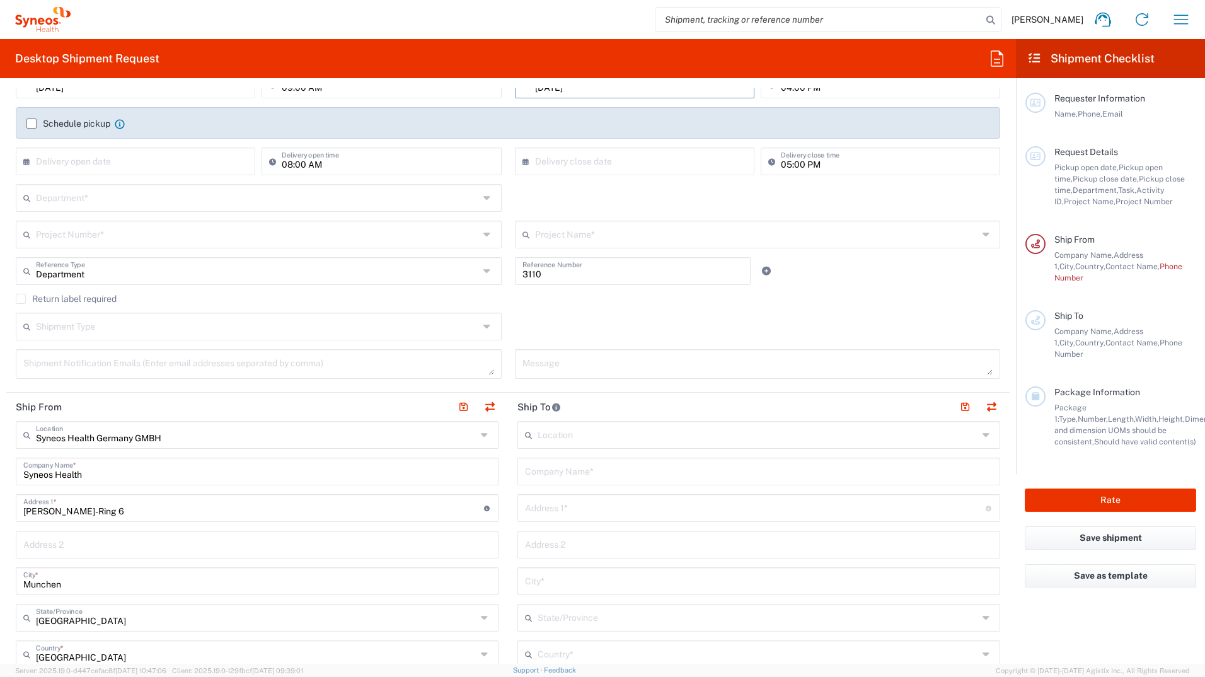
click at [115, 235] on input "text" at bounding box center [257, 234] width 443 height 22
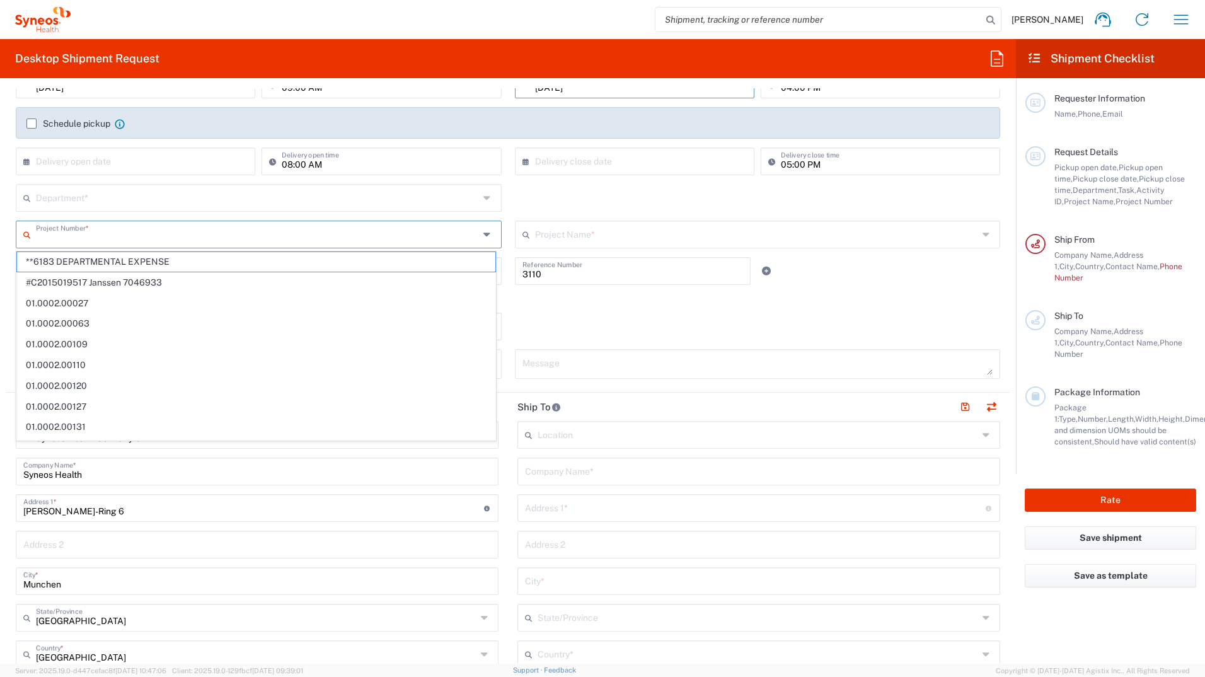
paste input "7061958H"
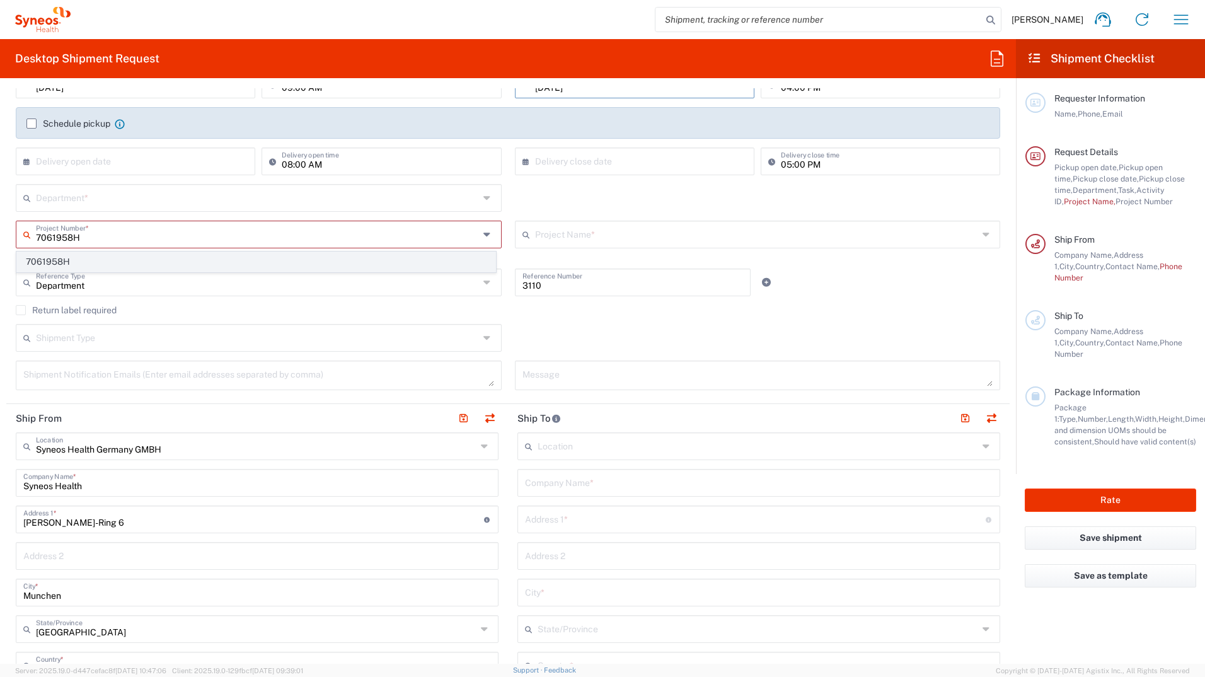
type input "7061958H"
click at [86, 256] on span "7061958H" at bounding box center [256, 262] width 478 height 20
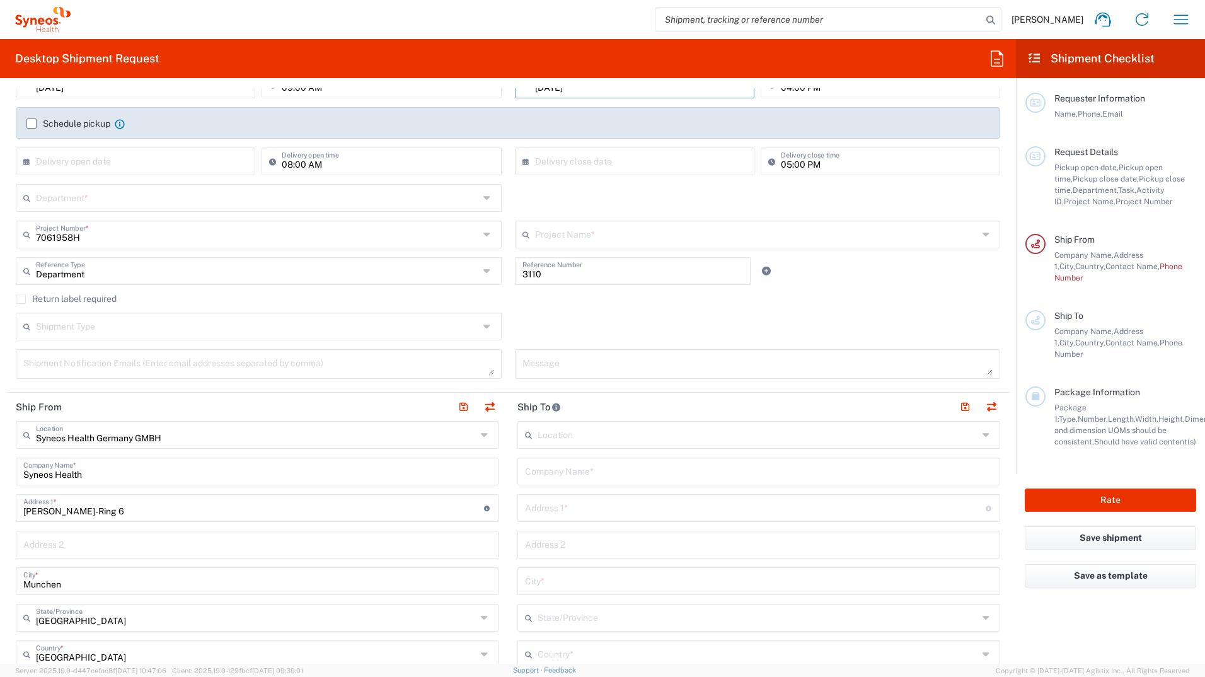
click at [593, 233] on input "text" at bounding box center [756, 234] width 443 height 22
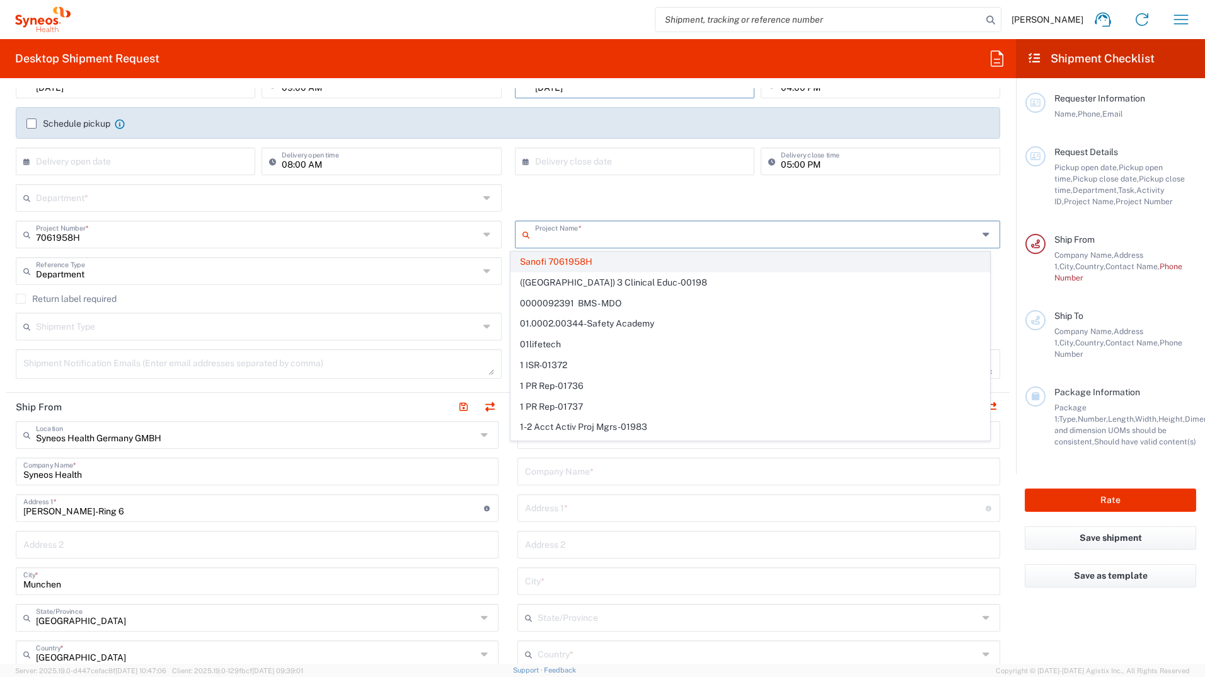
click at [592, 258] on span "Sanofi 7061958H" at bounding box center [750, 262] width 478 height 20
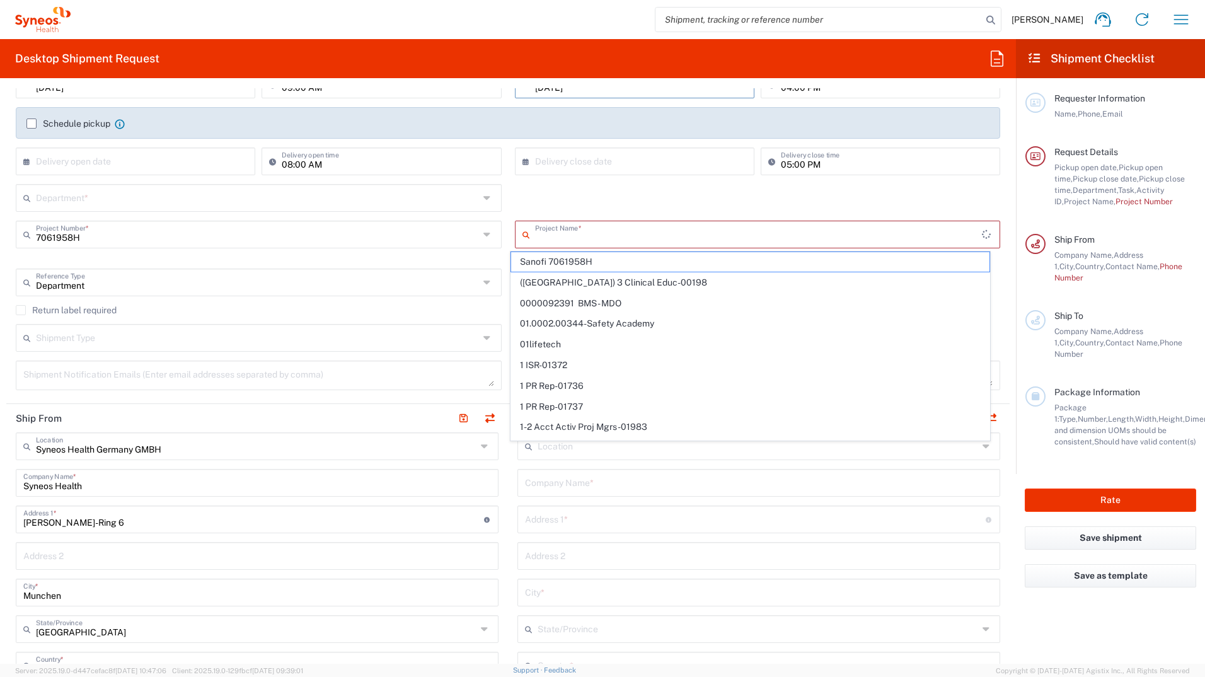
click at [562, 233] on input "text" at bounding box center [759, 234] width 448 height 22
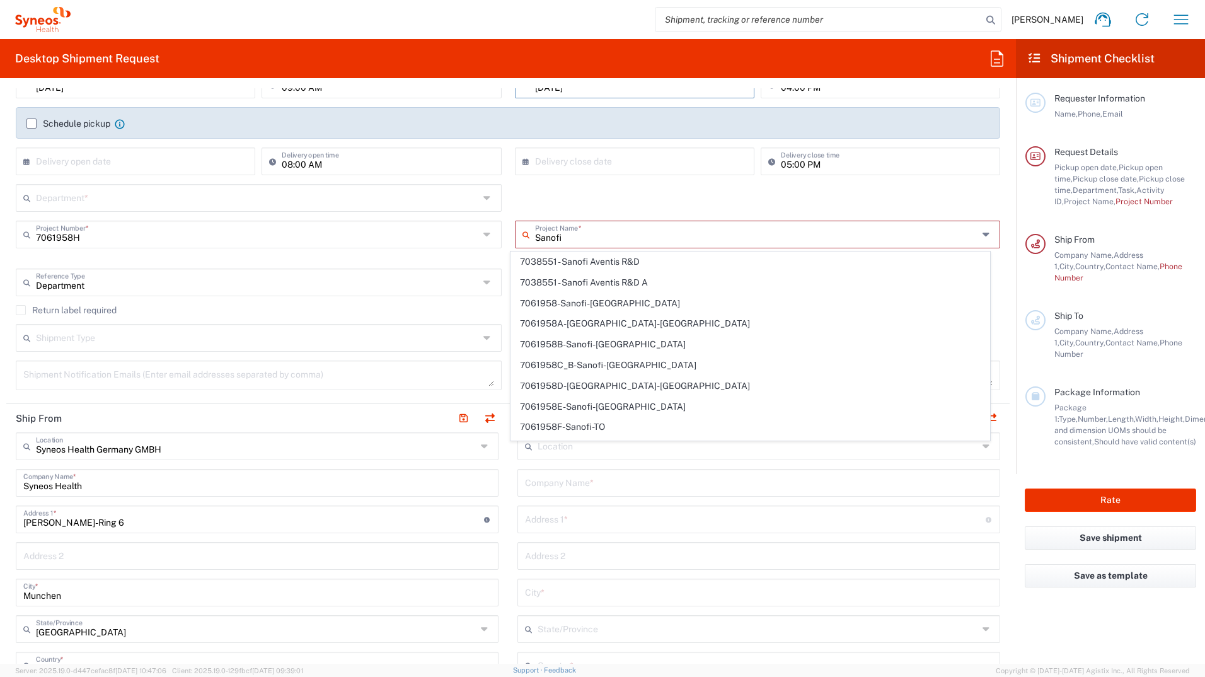
type input "Sanofi"
click at [593, 199] on div "Department * 3000 3100 3109 3110 3111 3112 3125 3130 3135 3136 3150 3155 3165 3…" at bounding box center [508, 202] width 998 height 37
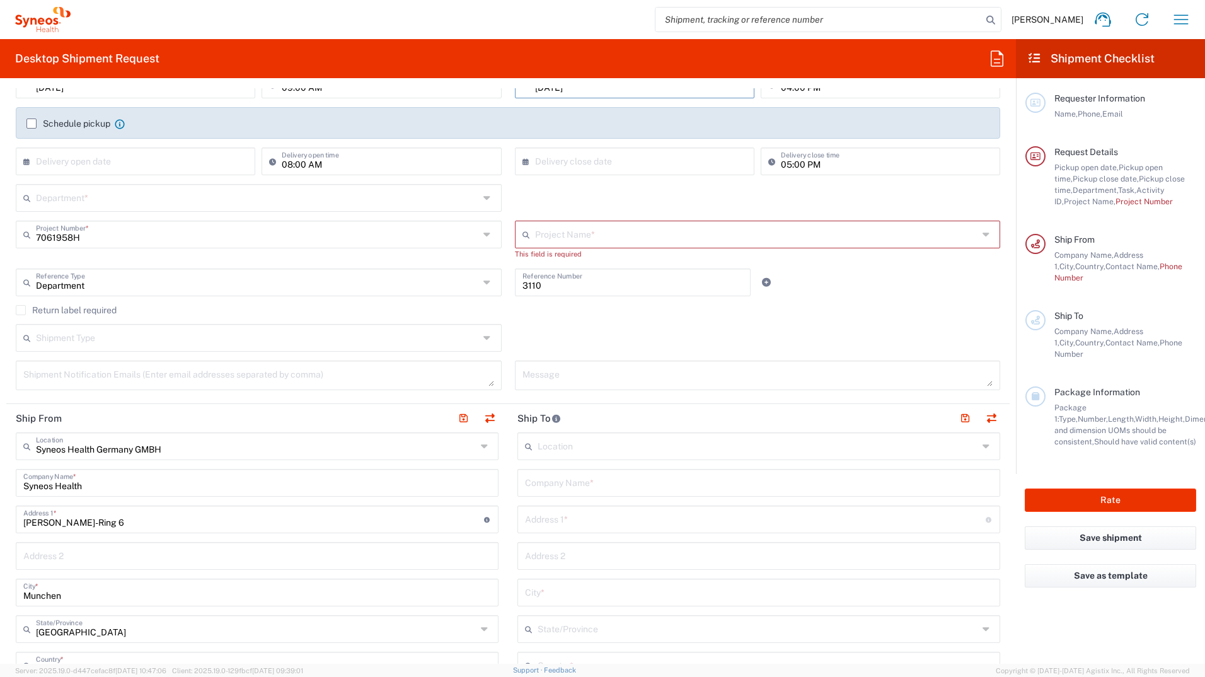
click at [574, 228] on input "text" at bounding box center [756, 234] width 443 height 22
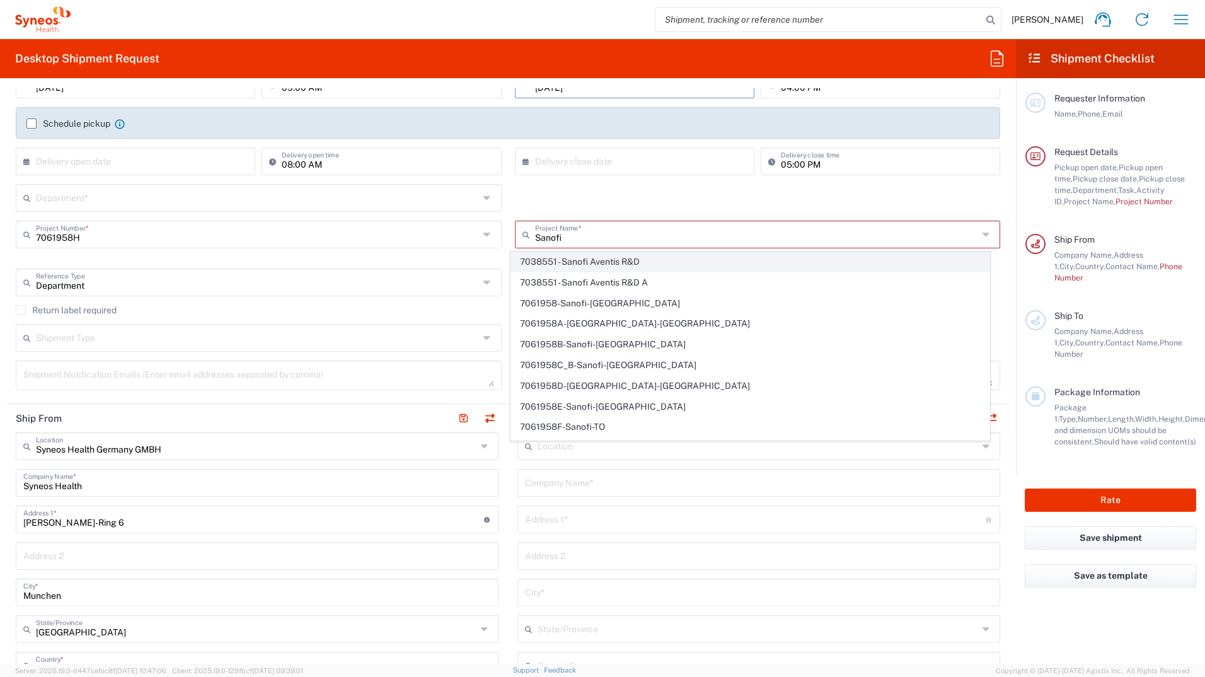
click at [618, 260] on span "7038551 - Sanofi Aventis R&D" at bounding box center [750, 262] width 478 height 20
type input "7038551 - Sanofi Aventis R&D"
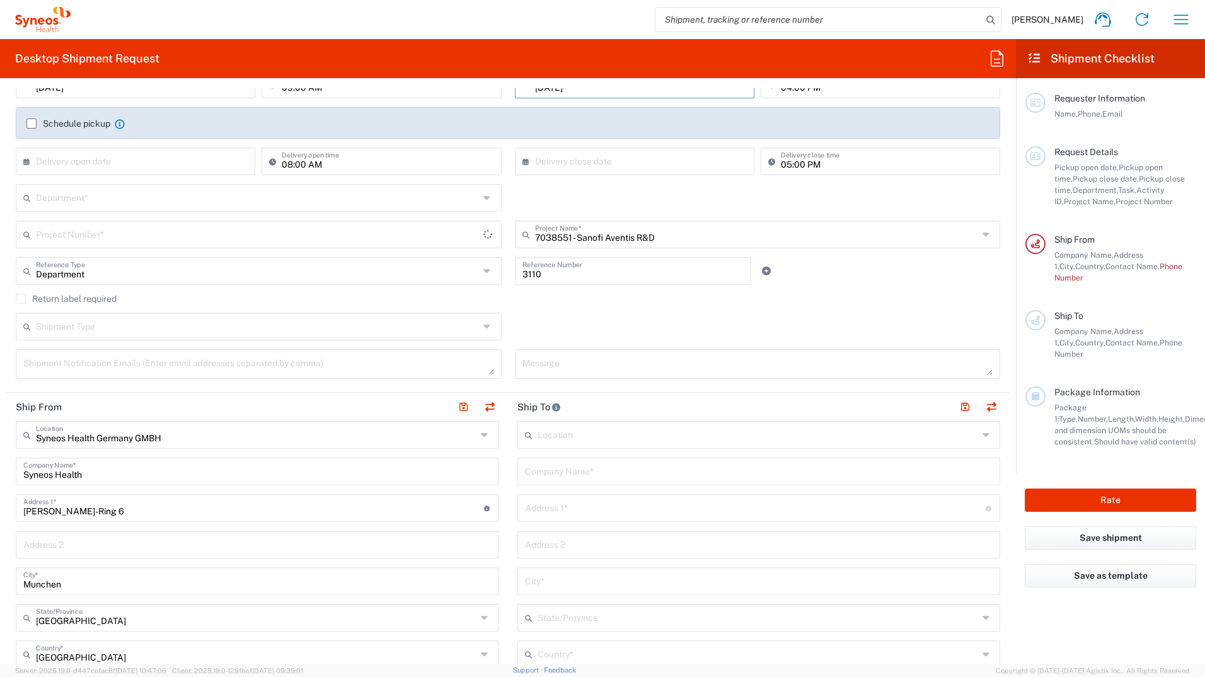
type input "7038551A"
click at [103, 236] on input "text" at bounding box center [257, 234] width 443 height 22
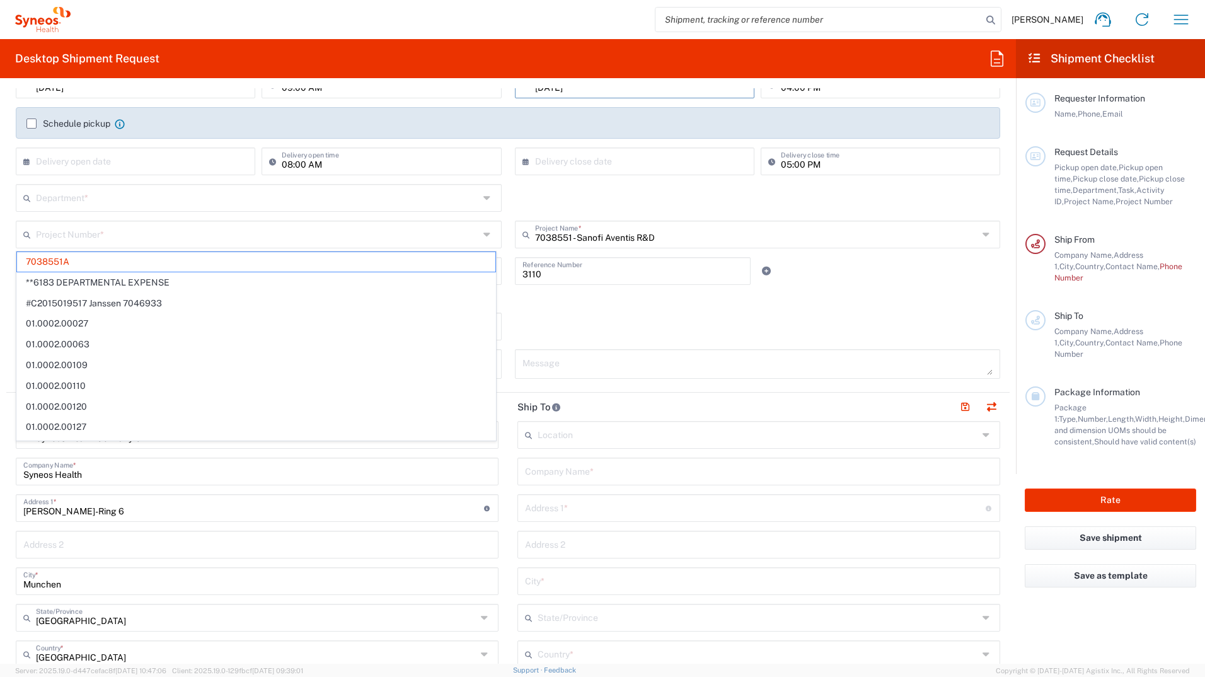
click at [104, 229] on input "text" at bounding box center [257, 234] width 443 height 22
paste input "7061958H"
type input "7061958H"
type input "7038551 - Sanofi Aventis R&D"
click at [521, 202] on div "Department * 3000 3100 3109 3110 3111 3112 3125 3130 3135 3136 3150 3155 3165 3…" at bounding box center [508, 202] width 998 height 37
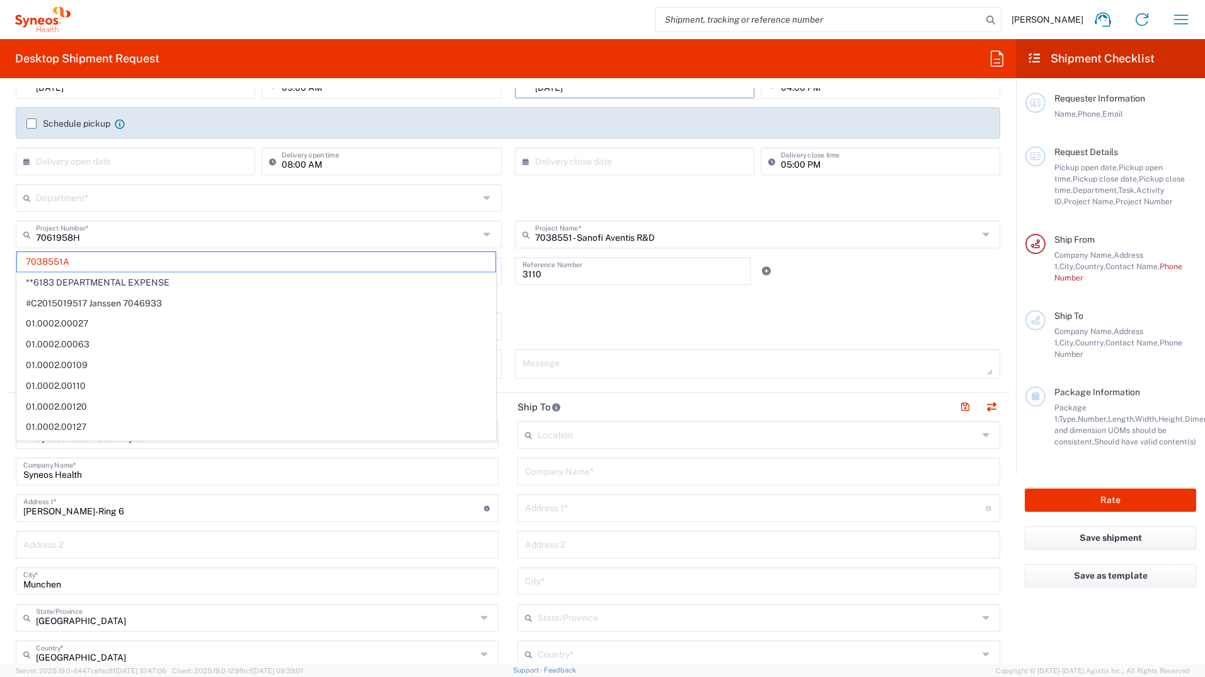
type input "7038551A"
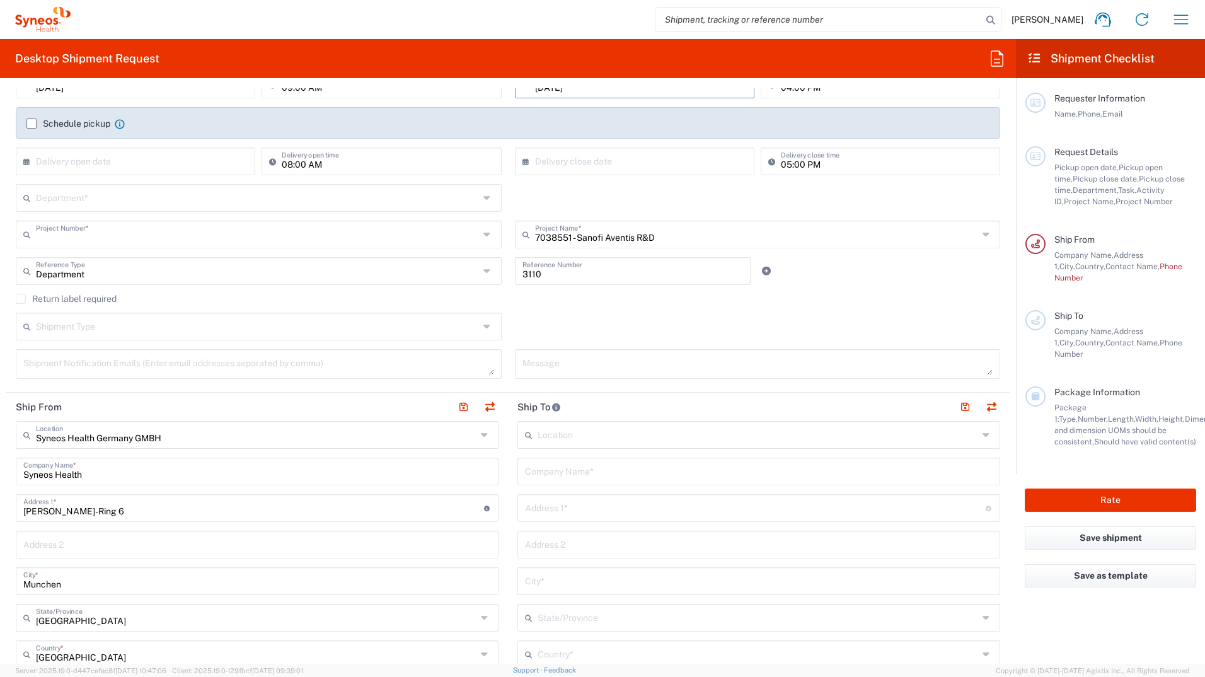
click at [93, 236] on input "text" at bounding box center [257, 234] width 443 height 22
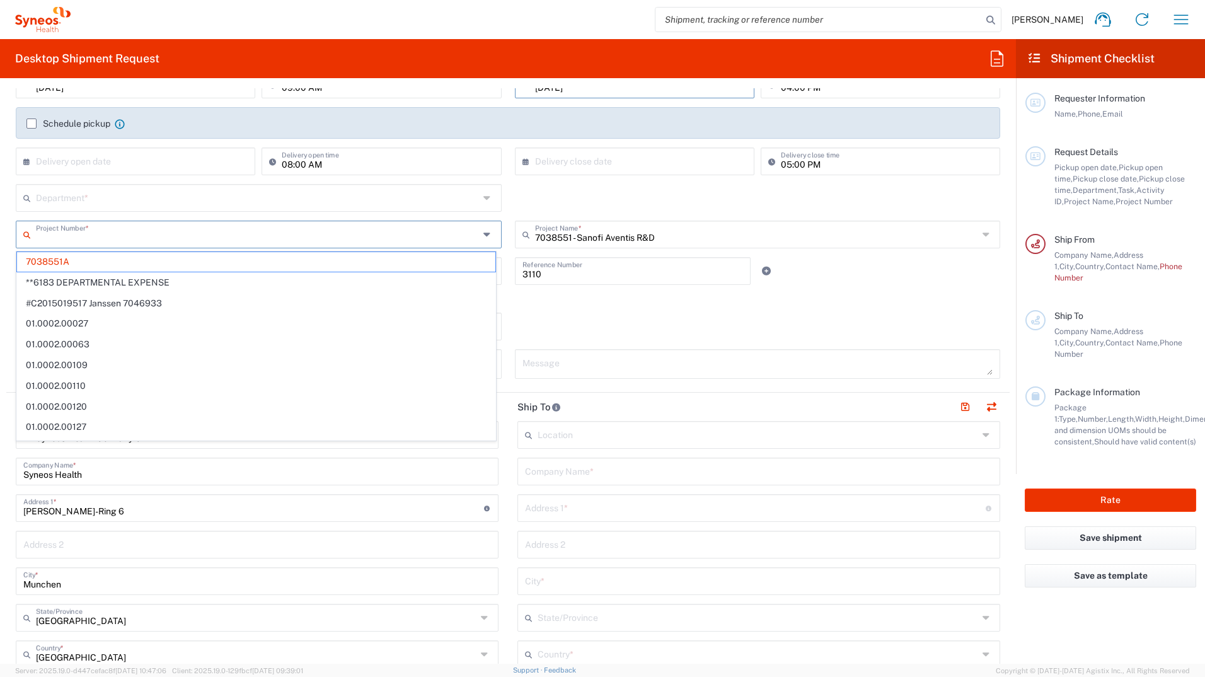
click at [573, 199] on div "Department * 3000 3100 3109 3110 3111 3112 3125 3130 3135 3136 3150 3155 3165 3…" at bounding box center [508, 202] width 998 height 37
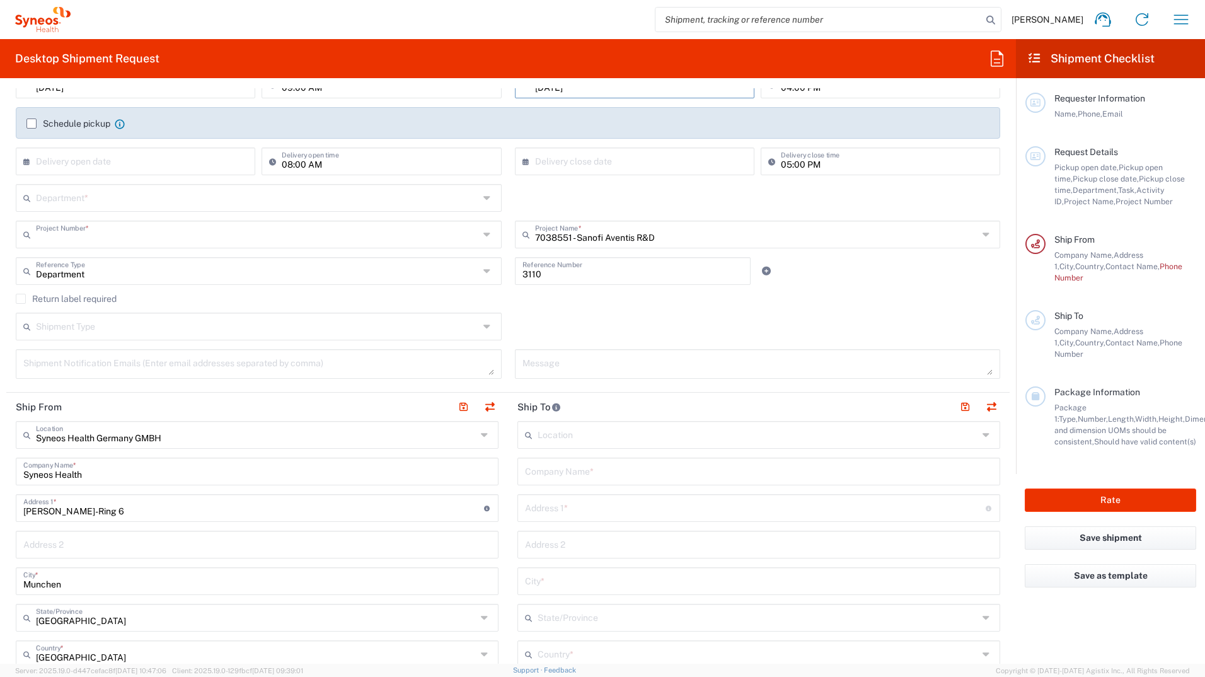
type input "7038551A"
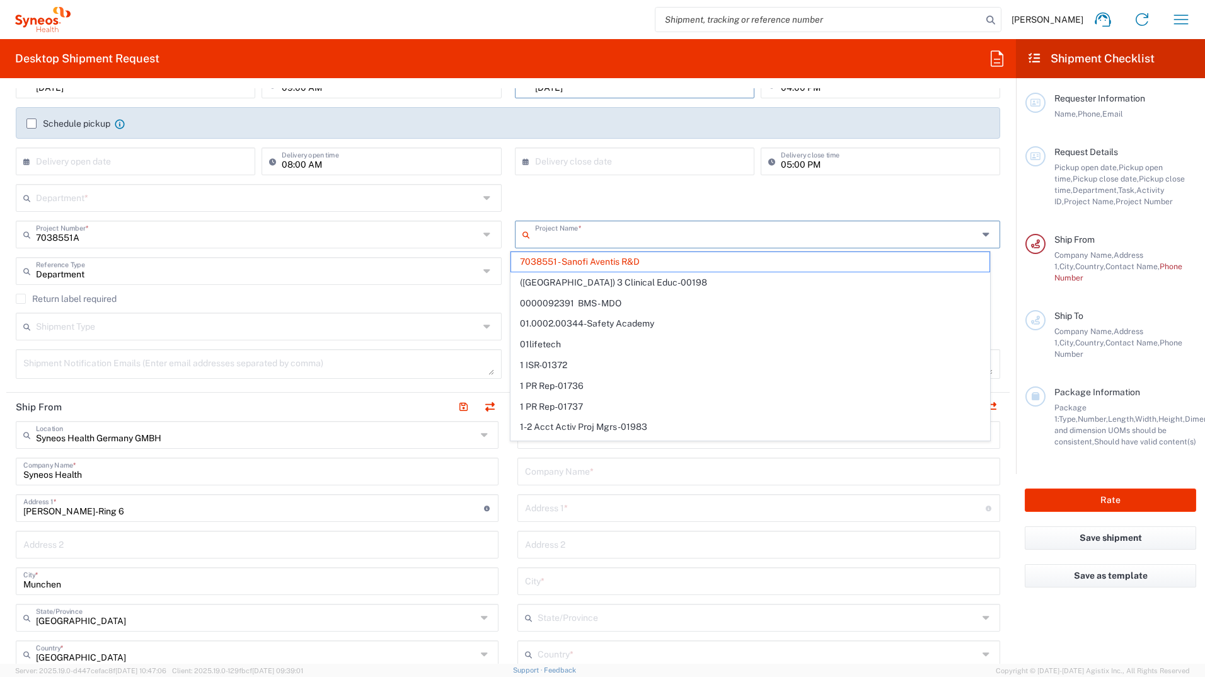
drag, startPoint x: 664, startPoint y: 239, endPoint x: 589, endPoint y: 243, distance: 74.5
click at [535, 236] on input "text" at bounding box center [756, 234] width 443 height 22
click at [594, 195] on div "Department * 3000 3100 3109 3110 3111 3112 3125 3130 3135 3136 3150 3155 3165 3…" at bounding box center [508, 202] width 998 height 37
type input "7038551 - Sanofi Aventis R&D"
drag, startPoint x: 666, startPoint y: 241, endPoint x: 546, endPoint y: 244, distance: 120.4
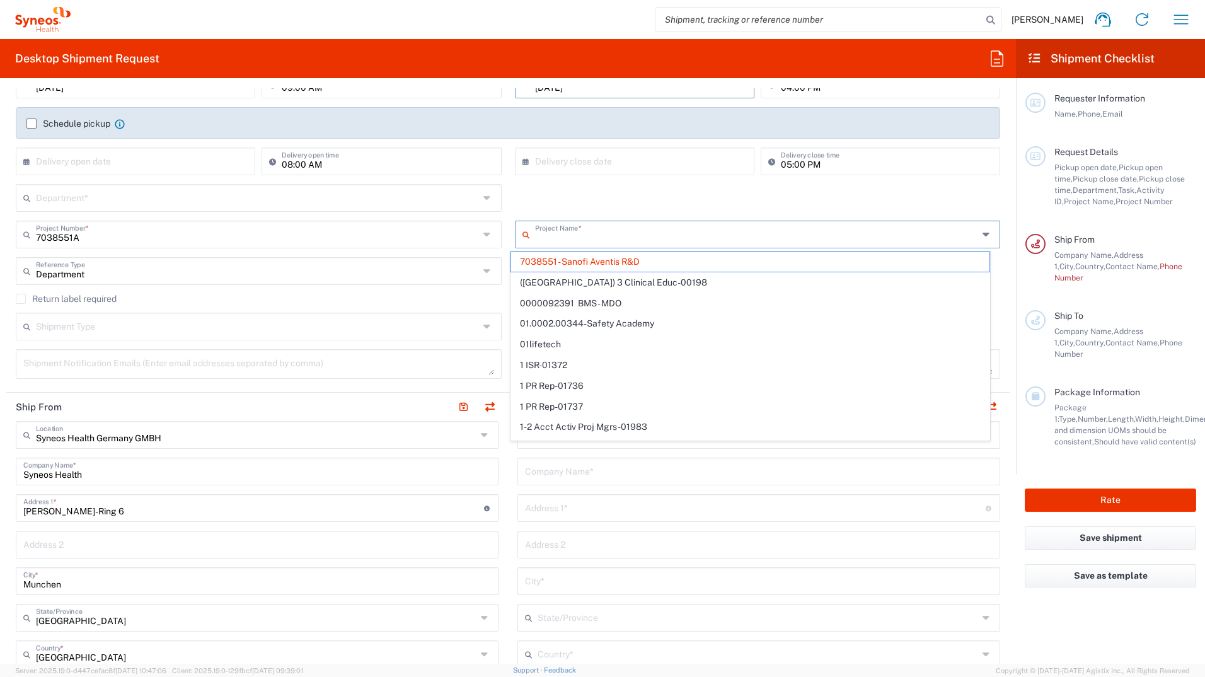
click at [546, 244] on input "text" at bounding box center [756, 234] width 443 height 22
click at [598, 186] on div "Department * 3000 3100 3109 3110 3111 3112 3125 3130 3135 3136 3150 3155 3165 3…" at bounding box center [508, 202] width 998 height 37
type input "7038551 - Sanofi Aventis R&D"
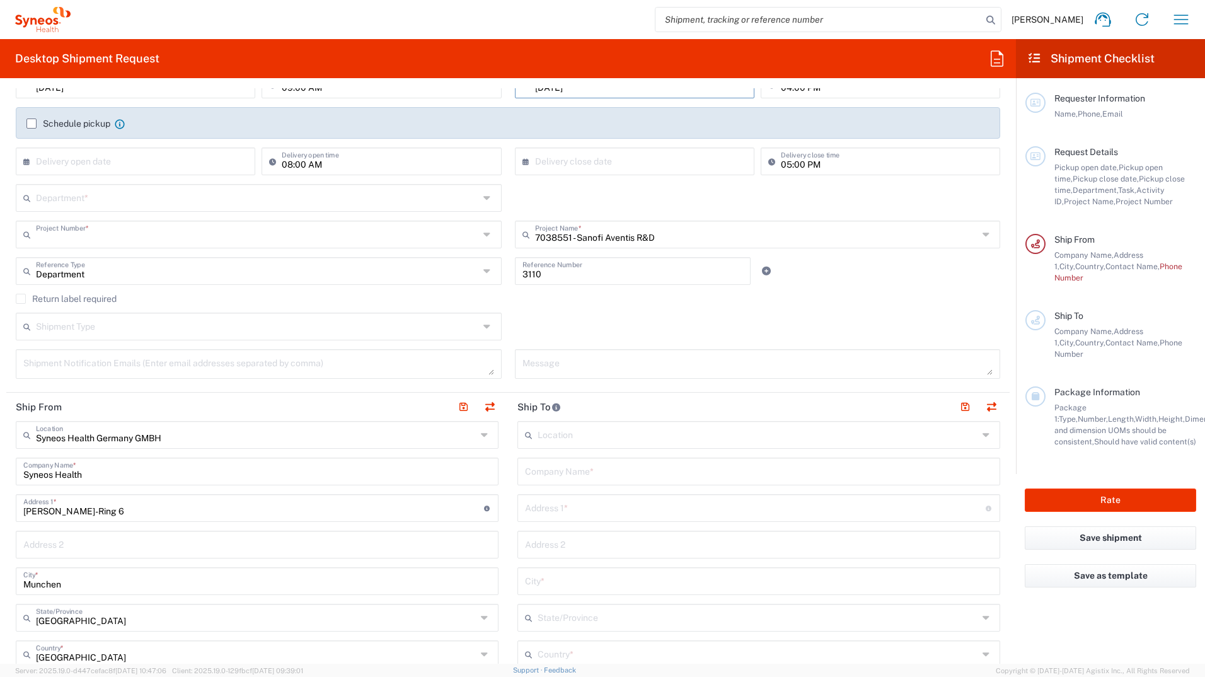
click at [105, 239] on input "text" at bounding box center [257, 234] width 443 height 22
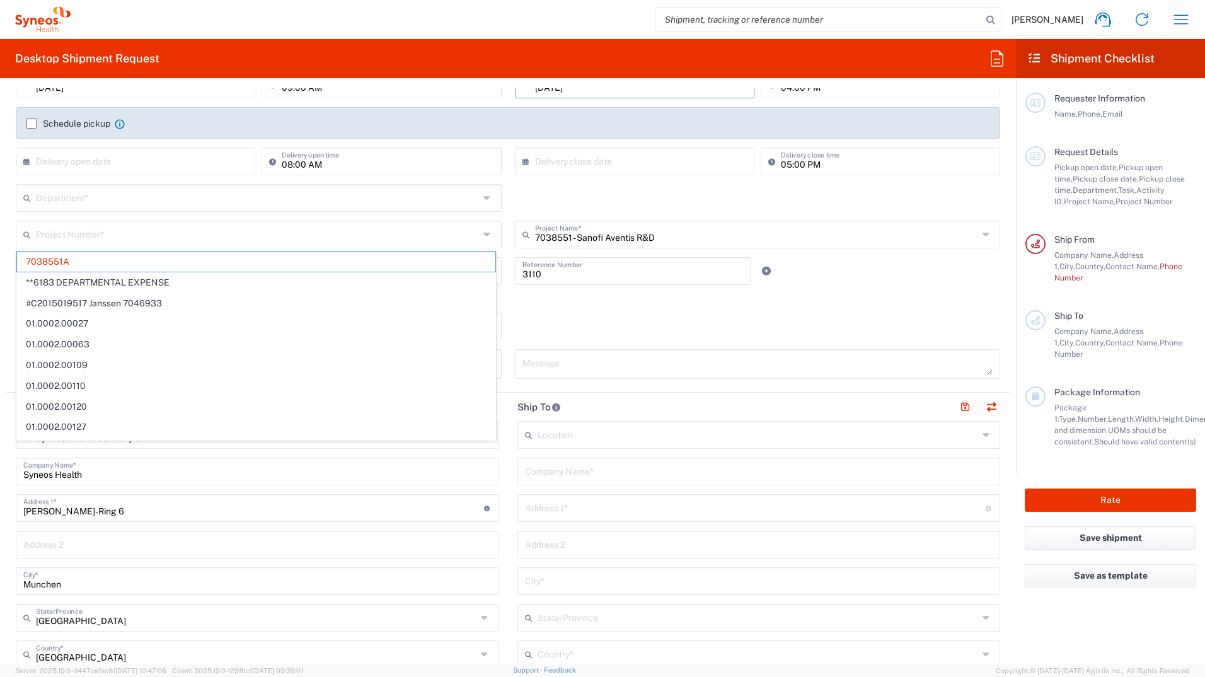
click at [95, 233] on input "text" at bounding box center [257, 234] width 443 height 22
click at [527, 198] on div "Department * 3000 3100 3109 3110 3111 3112 3125 3130 3135 3136 3150 3155 3165 3…" at bounding box center [508, 202] width 998 height 37
type input "7038551A"
click at [101, 233] on input "text" at bounding box center [257, 234] width 443 height 22
paste input "7061958H"
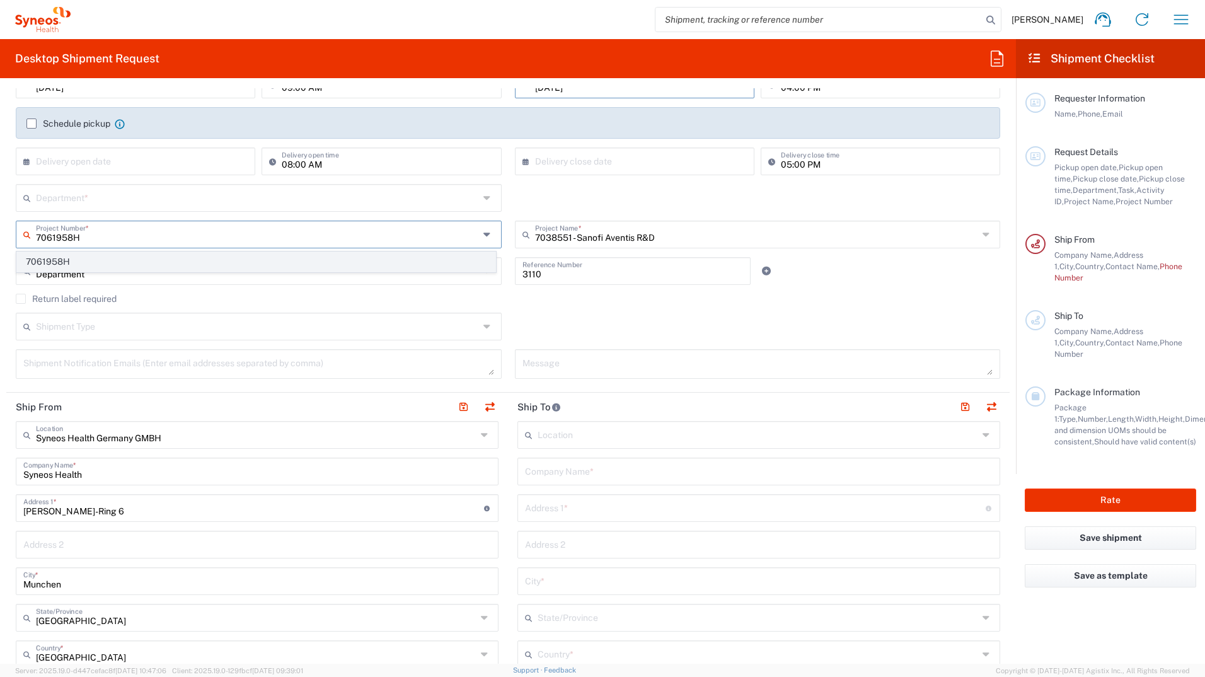
type input "7061958H"
click at [68, 262] on span "7061958H" at bounding box center [256, 262] width 478 height 20
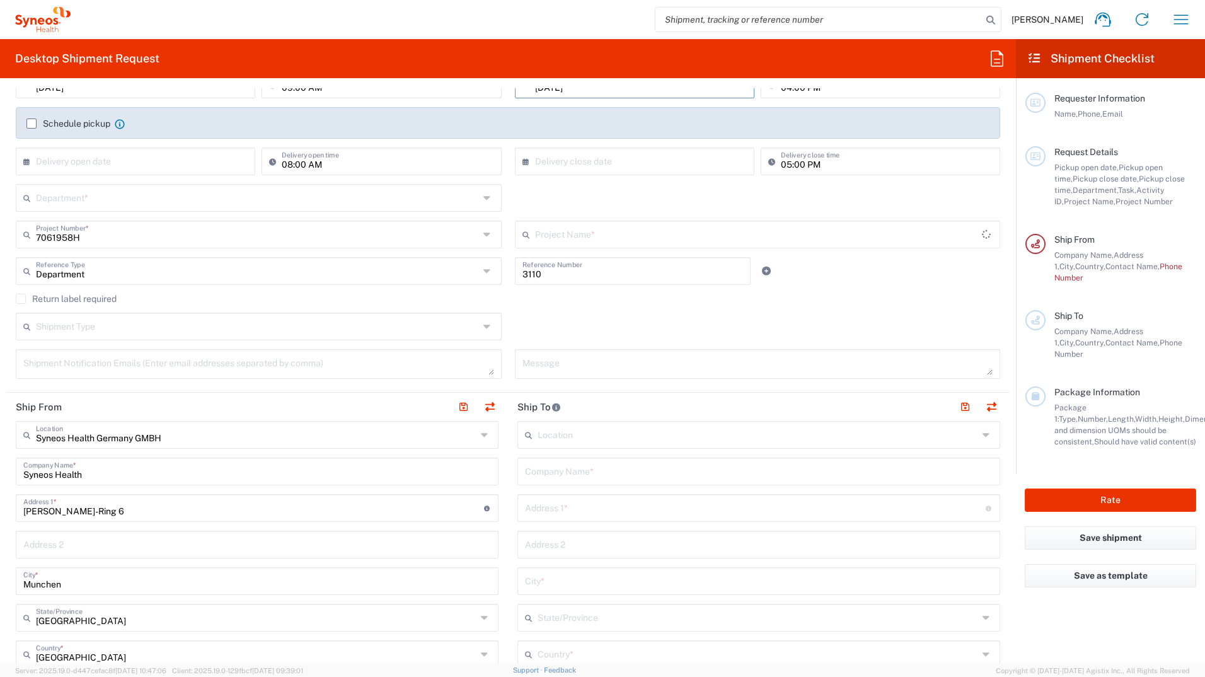
type input "Sanofi 7061958H"
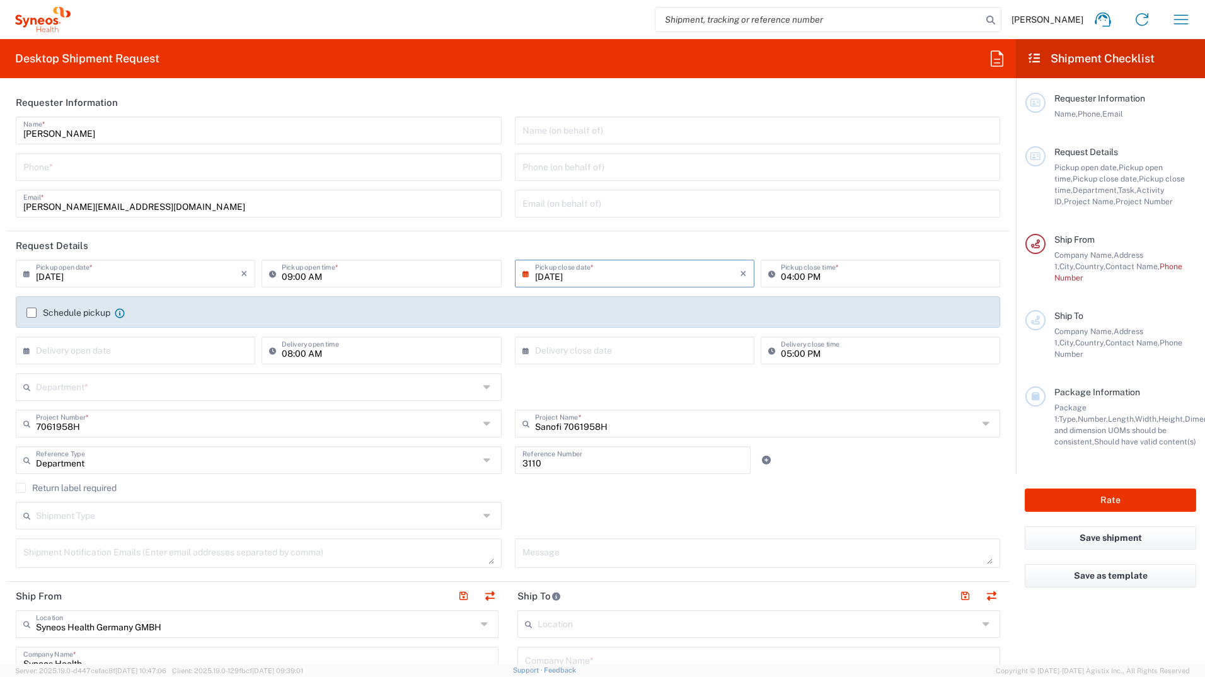
click at [82, 168] on input "tel" at bounding box center [258, 166] width 471 height 22
type input "017632168746"
type input "[PERSON_NAME][EMAIL_ADDRESS][DOMAIN_NAME]"
type input "017632168746"
type input "Neurologie Berlin, Praxis Dr. Brinckmann/Dr. von Pannwitz"
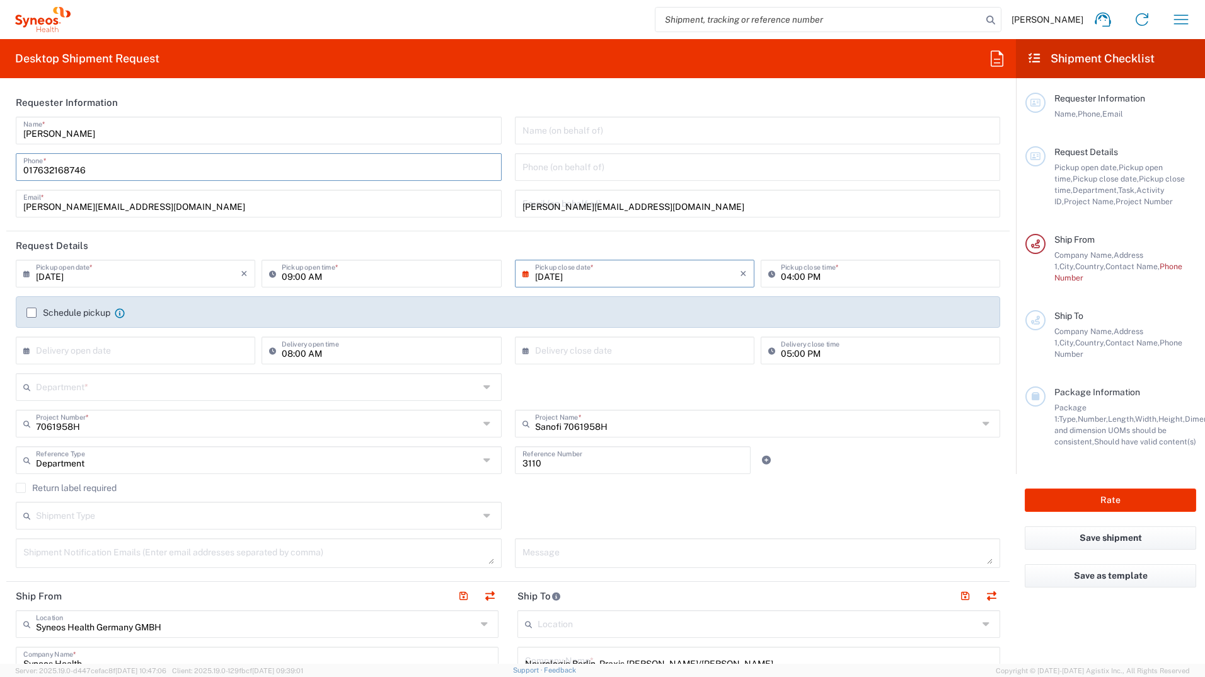
type input "Schloßstraße 29"
type input "Berlin-Steglitz"
type input "12163"
type input "030 79 08 85 0"
type input "kontakt@neurologie-berlin.de"
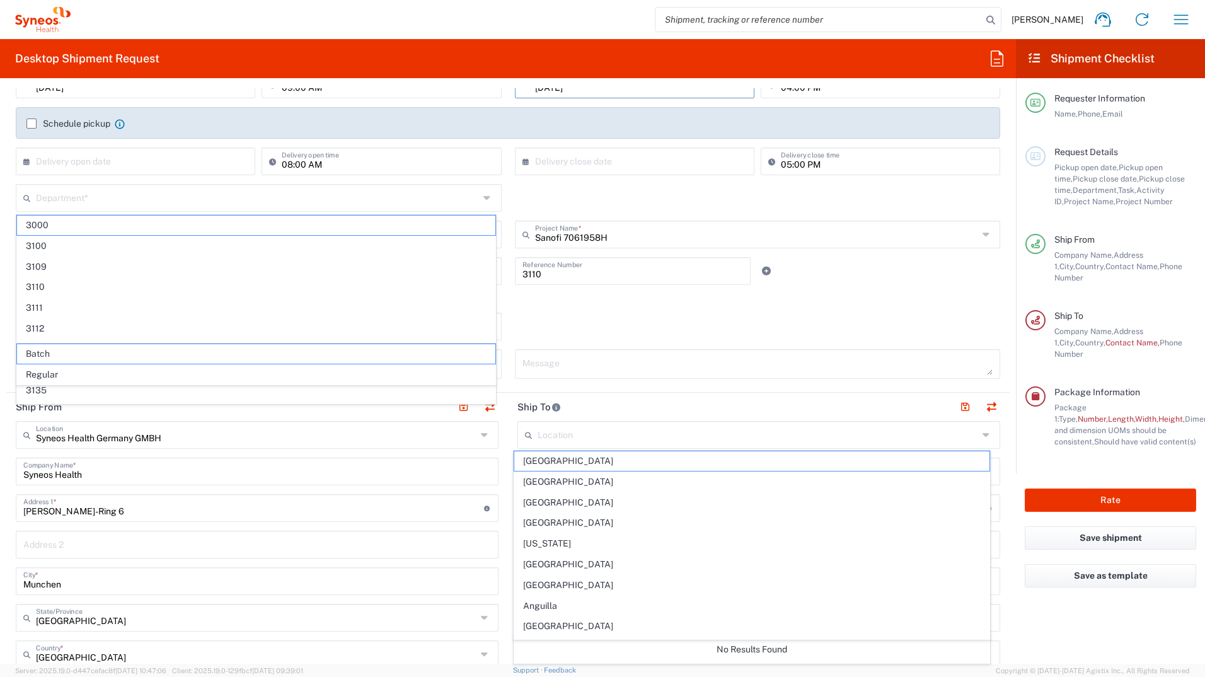
click at [682, 188] on div "Department * 3000 3100 3109 3110 3111 3112 3125 3130 3135 3136 3150 3155 3165 3…" at bounding box center [508, 202] width 998 height 37
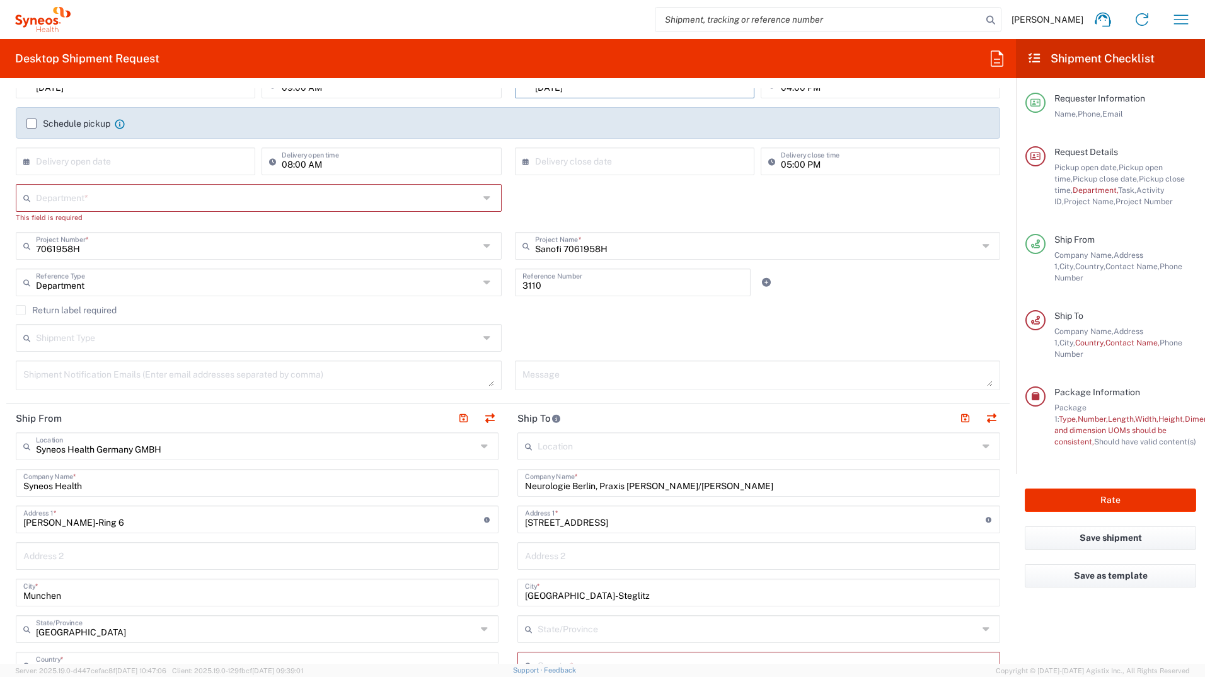
click at [68, 198] on input "text" at bounding box center [257, 197] width 443 height 22
click at [54, 283] on span "3110" at bounding box center [256, 287] width 478 height 20
type input "3110"
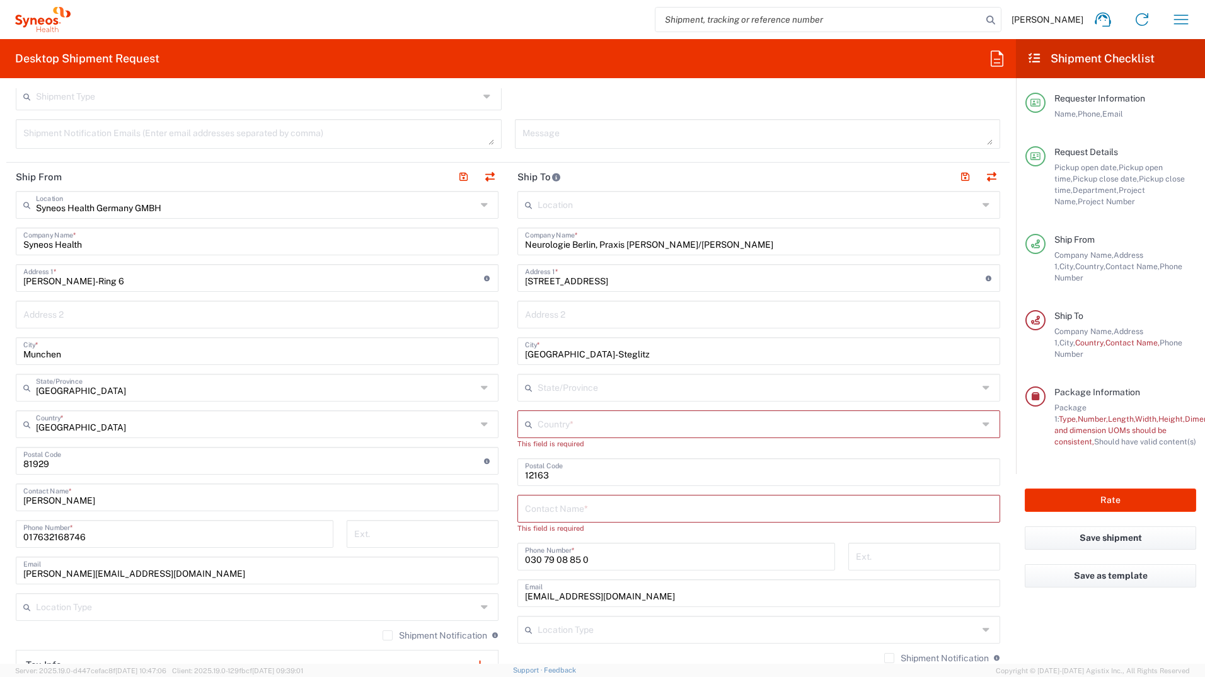
scroll to position [441, 0]
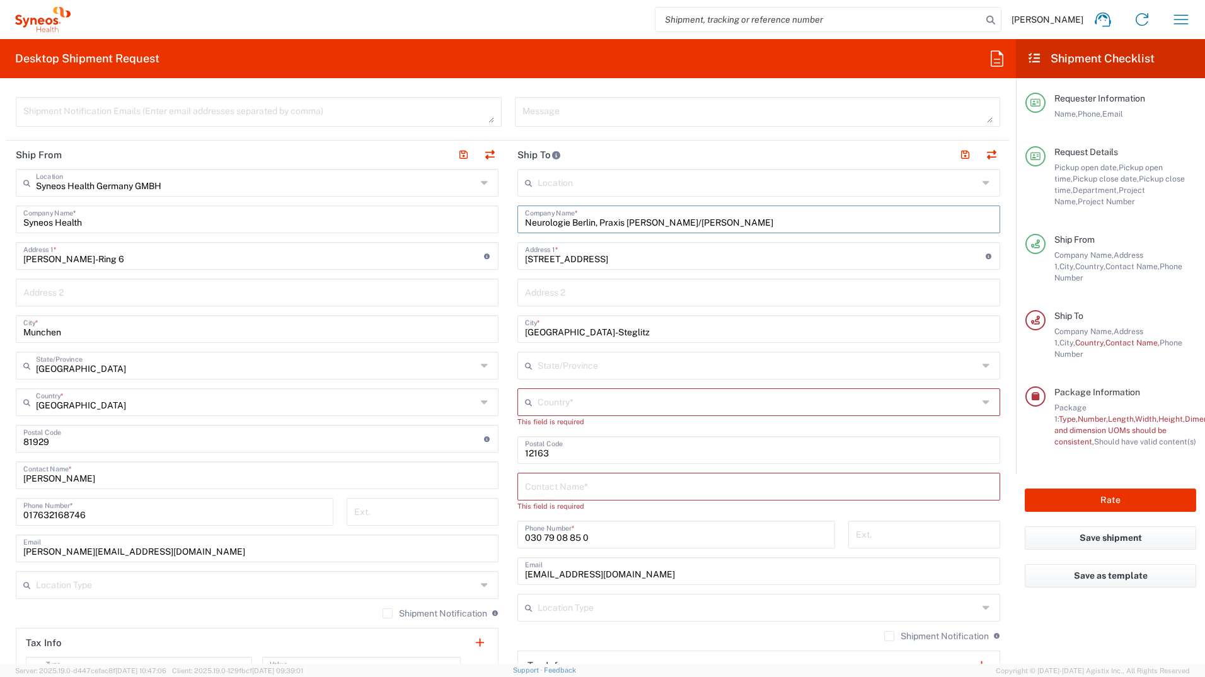
drag, startPoint x: 777, startPoint y: 222, endPoint x: 515, endPoint y: 222, distance: 262.2
click at [518, 222] on div "Neurologie Berlin, Praxis Dr. Brinckmann/Dr. von Pannwitz Company Name *" at bounding box center [759, 220] width 483 height 28
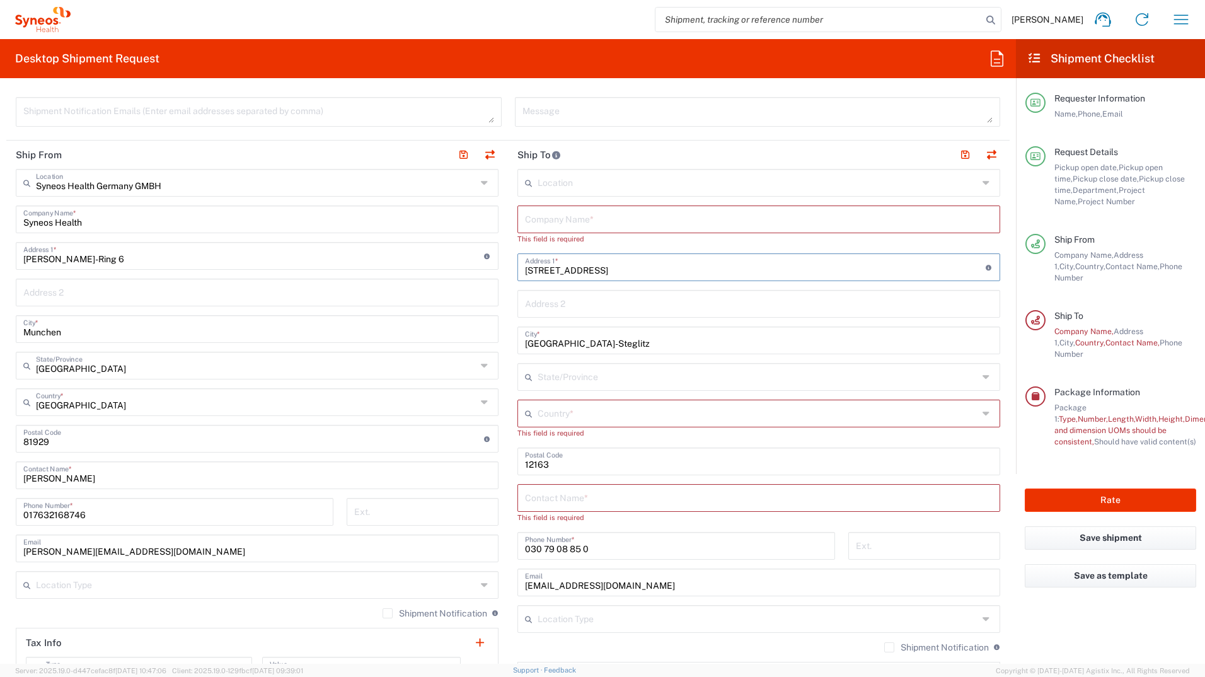
drag, startPoint x: 620, startPoint y: 271, endPoint x: 517, endPoint y: 269, distance: 102.8
click at [518, 269] on div "Schloßstraße 29 Address 1 * For cross streets use street names with '&' or 'and…" at bounding box center [759, 267] width 483 height 28
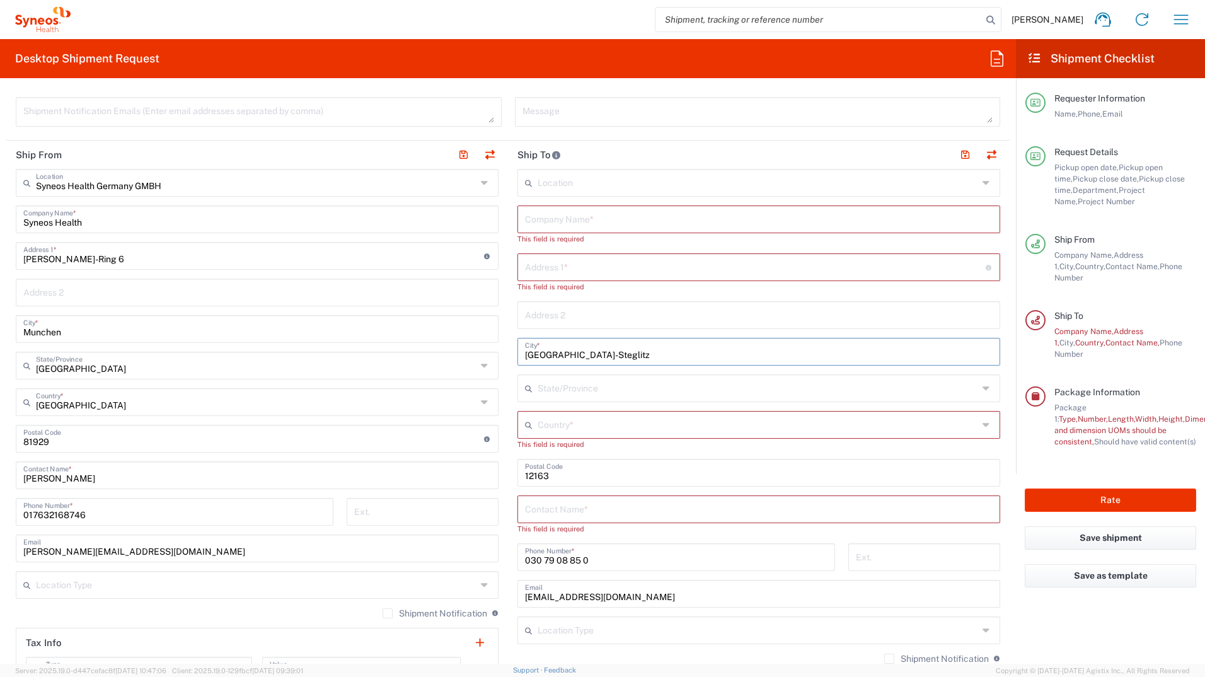
drag, startPoint x: 601, startPoint y: 353, endPoint x: 506, endPoint y: 356, distance: 95.9
click at [508, 356] on main "Location Addison Whitney LLC-Morrisvile NC US Barcelona-Syneos Health BioSector…" at bounding box center [759, 456] width 502 height 575
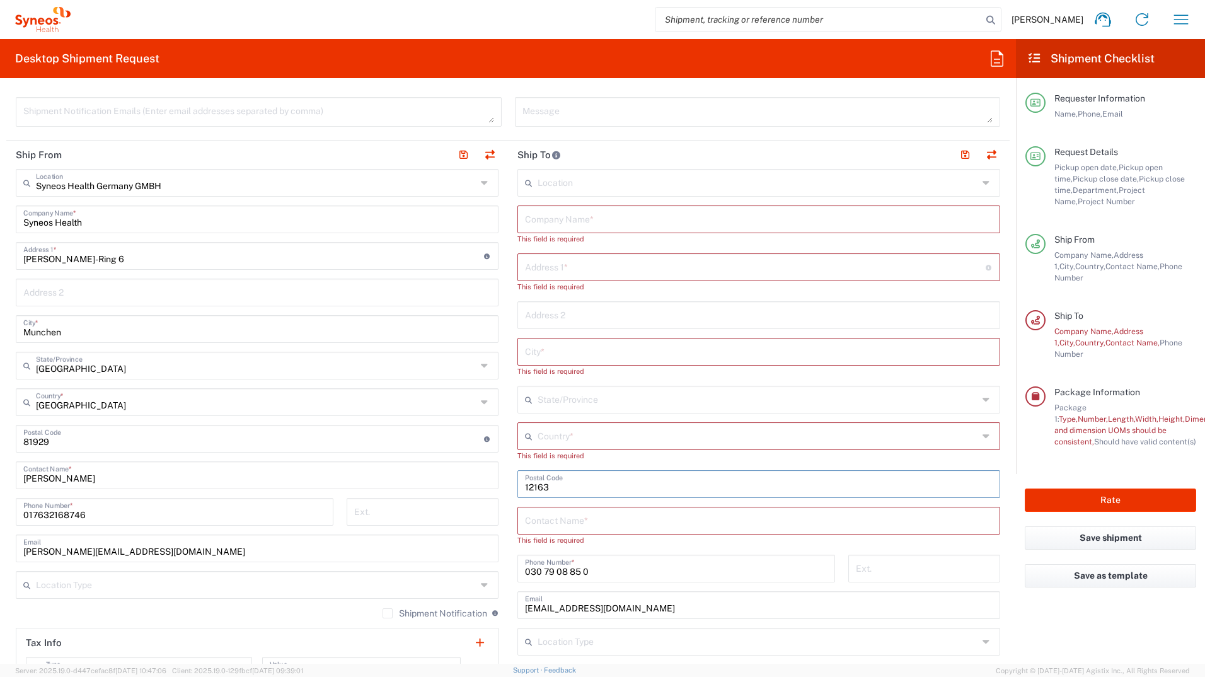
drag, startPoint x: 551, startPoint y: 489, endPoint x: 518, endPoint y: 489, distance: 33.4
click at [518, 489] on div "Postal Code" at bounding box center [759, 484] width 483 height 28
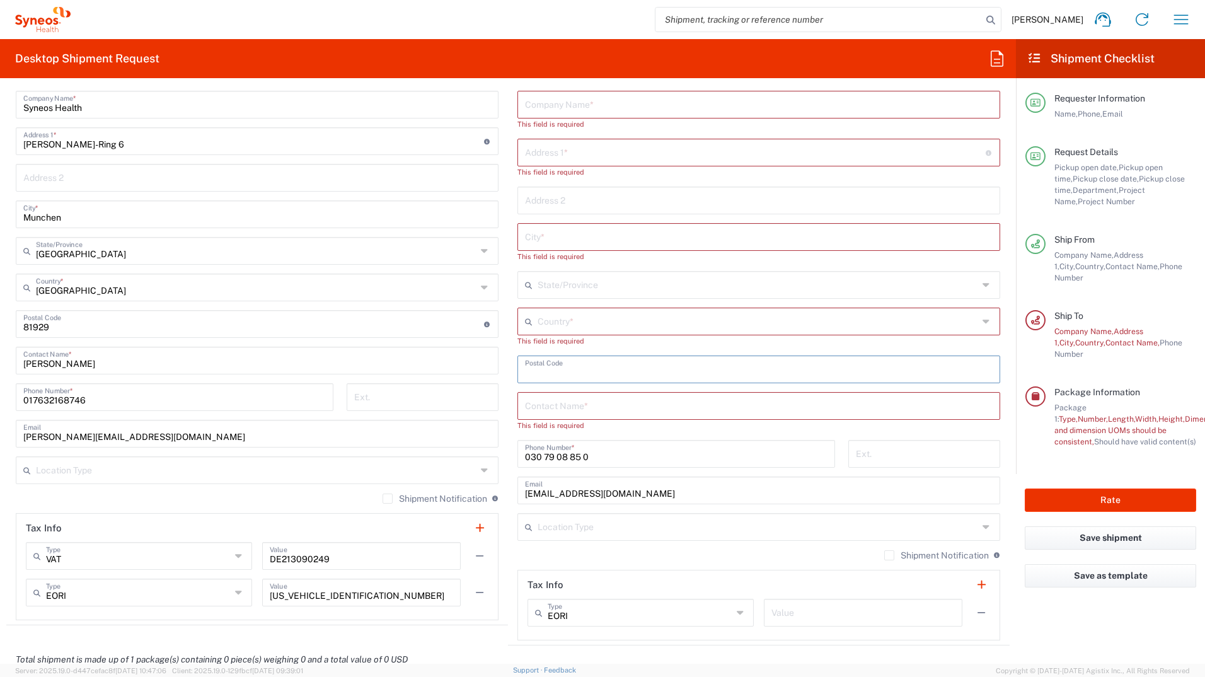
scroll to position [567, 0]
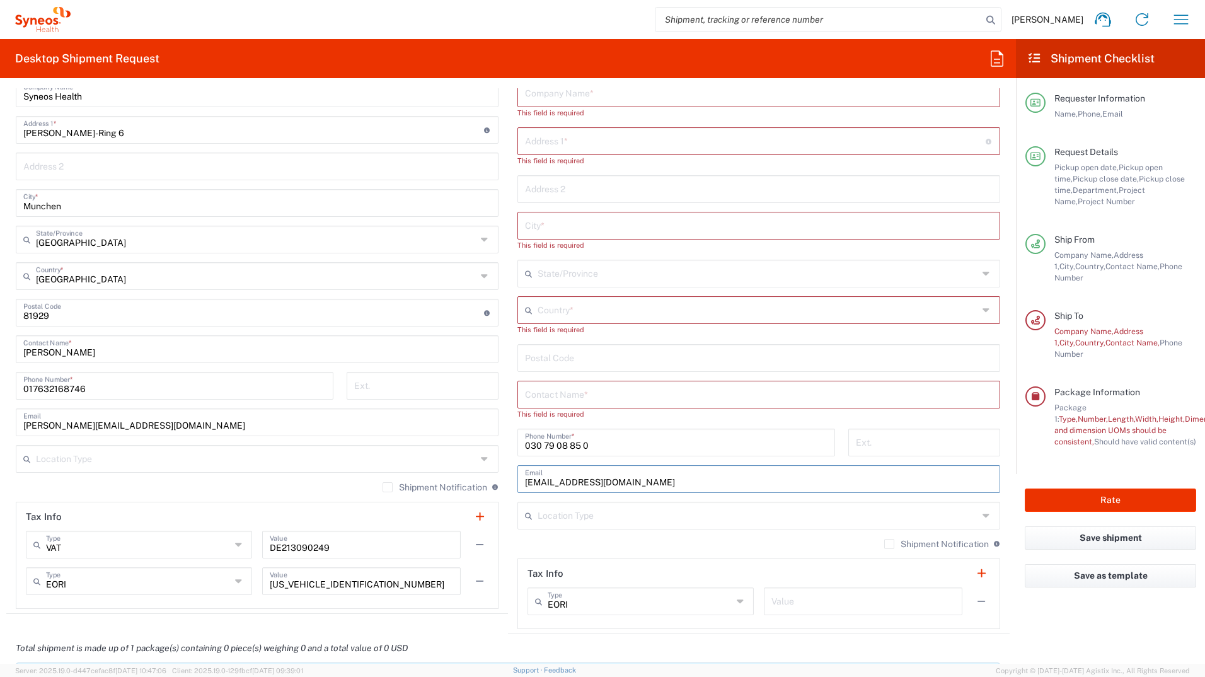
drag, startPoint x: 661, startPoint y: 475, endPoint x: 575, endPoint y: 451, distance: 89.6
click at [518, 477] on div "kontakt@neurologie-berlin.de Email" at bounding box center [759, 479] width 483 height 28
drag, startPoint x: 592, startPoint y: 446, endPoint x: 519, endPoint y: 445, distance: 73.1
click at [519, 445] on div "030 79 08 85 0 Phone Number *" at bounding box center [677, 443] width 318 height 28
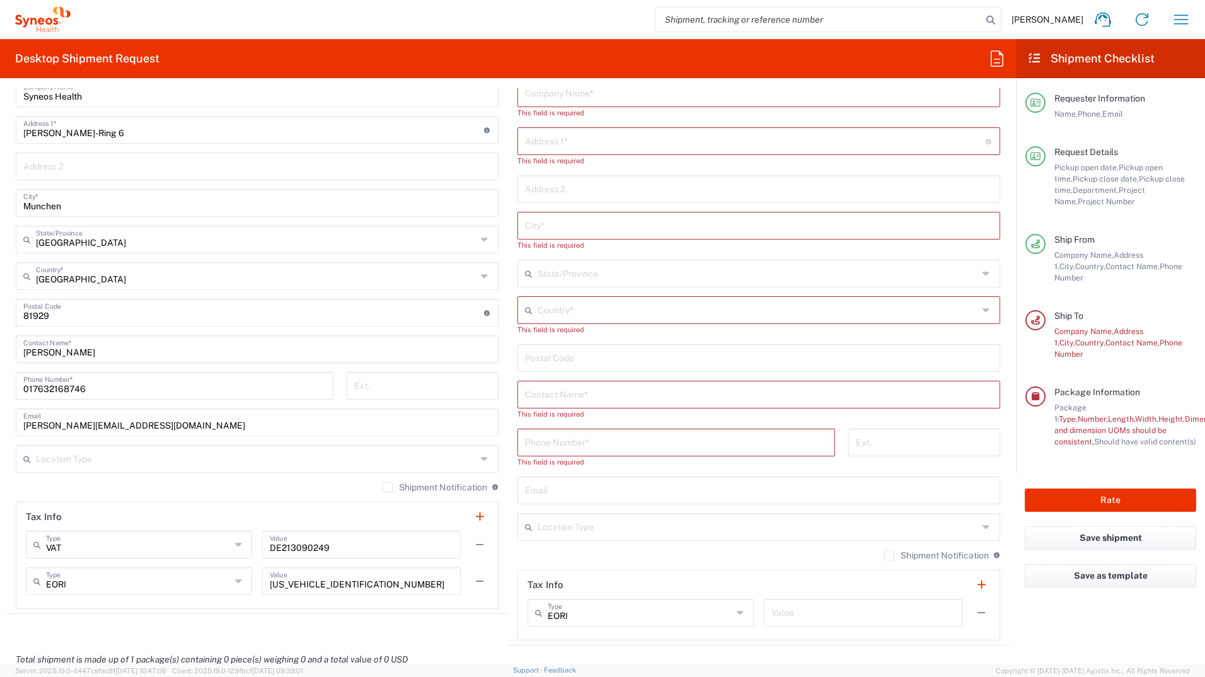
scroll to position [441, 0]
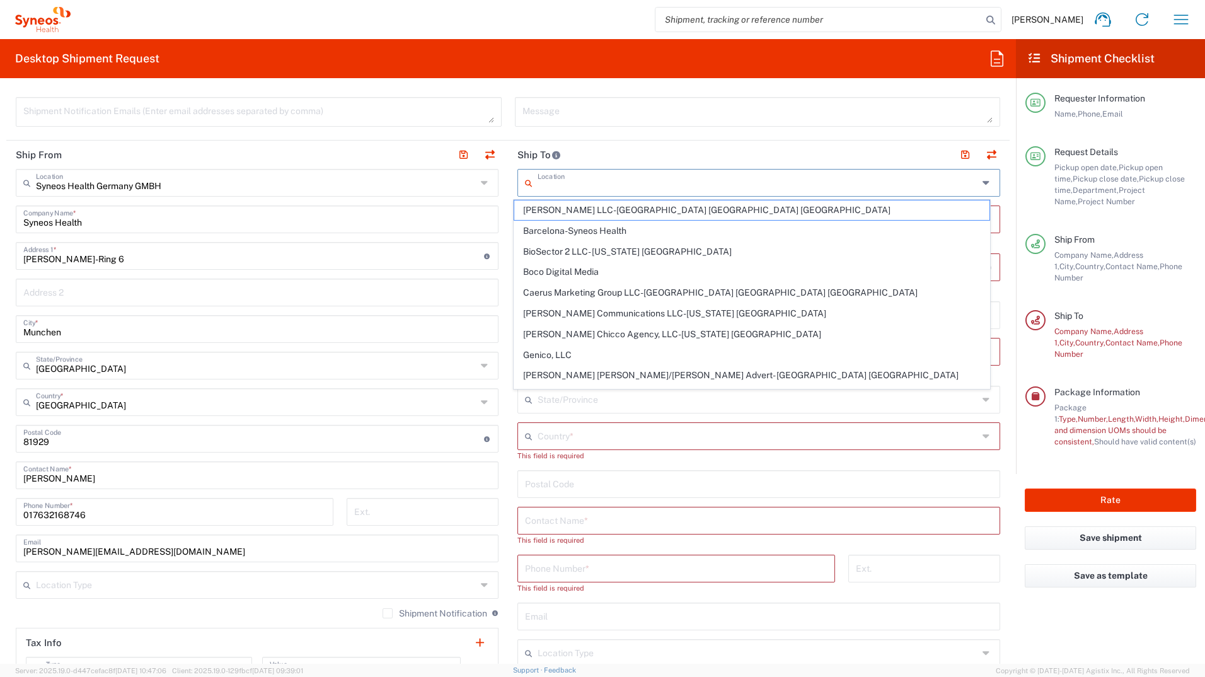
click at [581, 177] on input "text" at bounding box center [758, 182] width 441 height 22
click at [591, 153] on header "Ship To" at bounding box center [759, 155] width 502 height 28
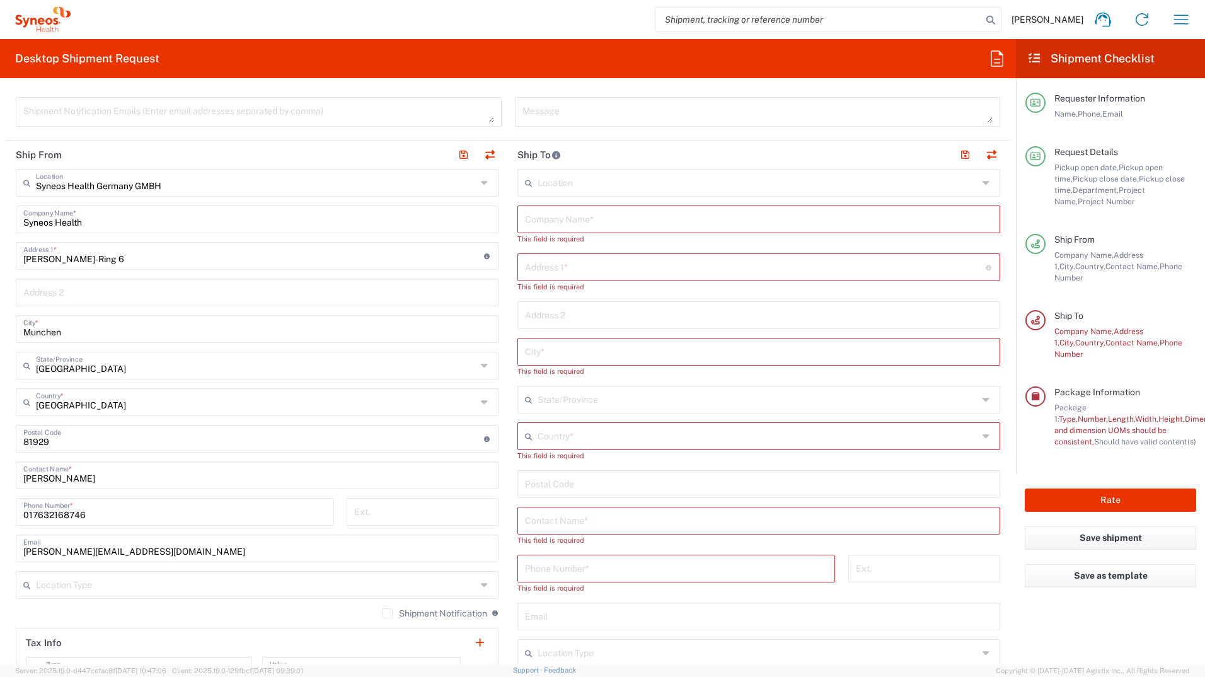
click at [578, 217] on input "text" at bounding box center [759, 218] width 468 height 22
paste input "Universitätsklinikum Essen"
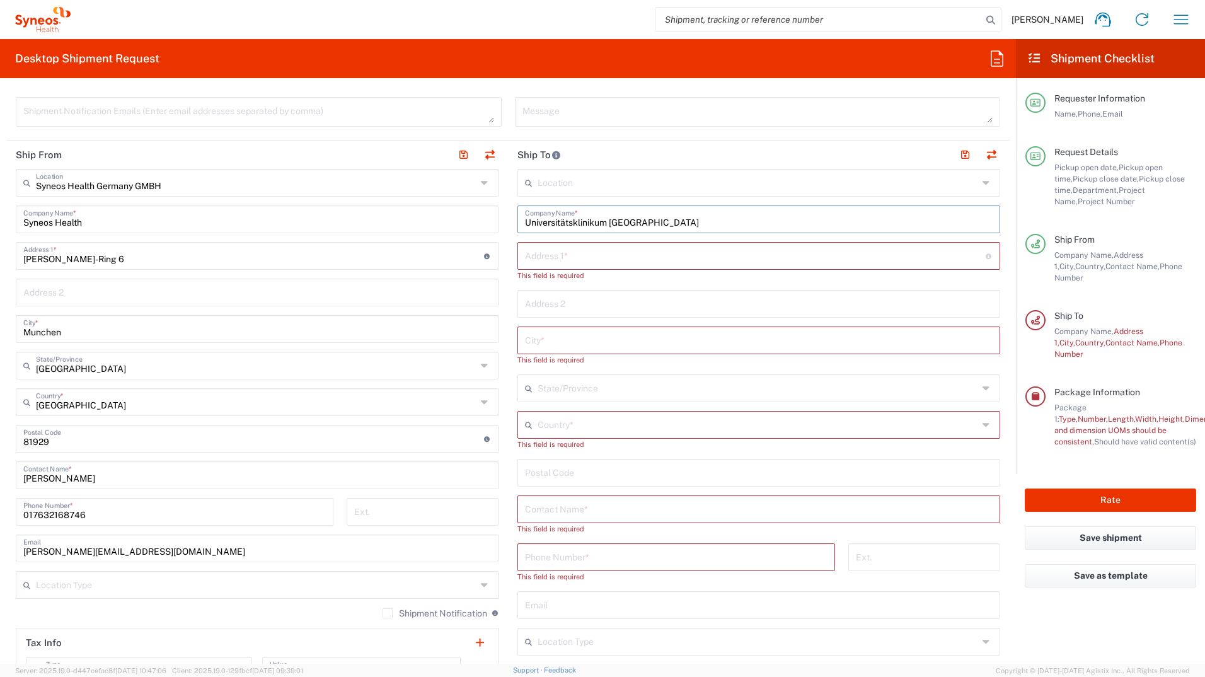
type input "Universitätsklinikum Essen"
click at [548, 255] on input "text" at bounding box center [755, 255] width 461 height 22
paste input "Medizinisches Zentrum Klinik für Neurologie"
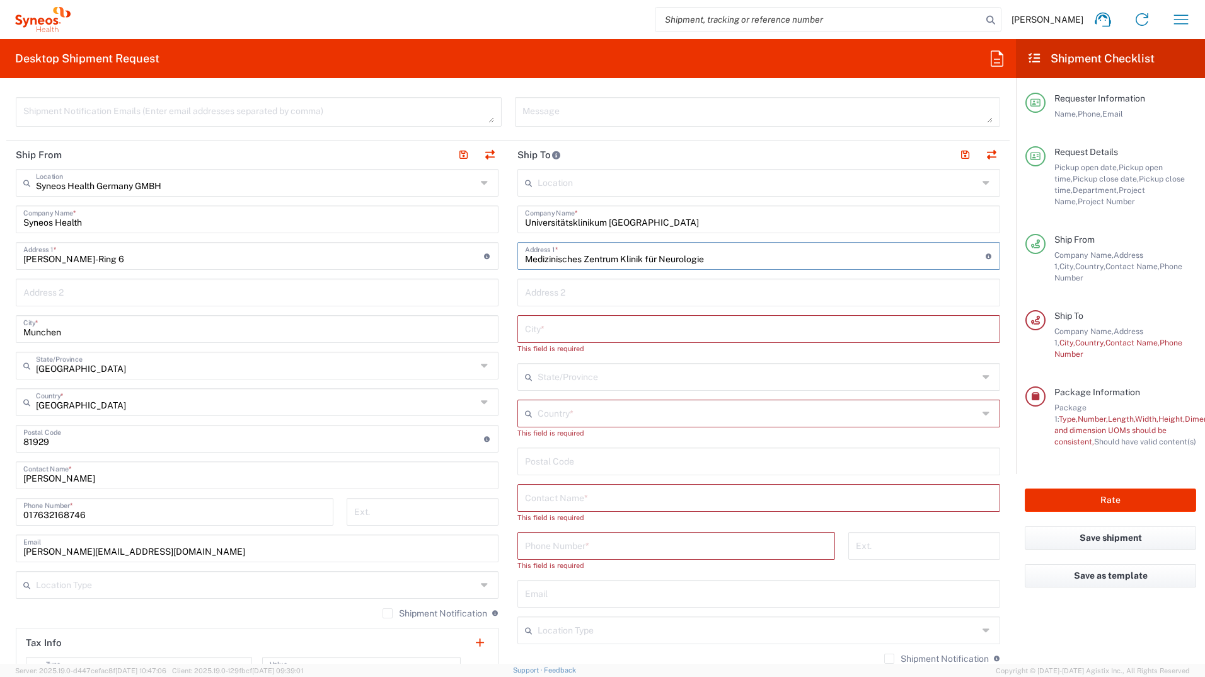
type input "Medizinisches Zentrum Klinik für Neurologie"
click at [583, 296] on input "text" at bounding box center [759, 292] width 468 height 22
paste input "Hufelandstraße 55"
type input "Hufelandstraße 55"
click at [542, 335] on input "text" at bounding box center [759, 328] width 468 height 22
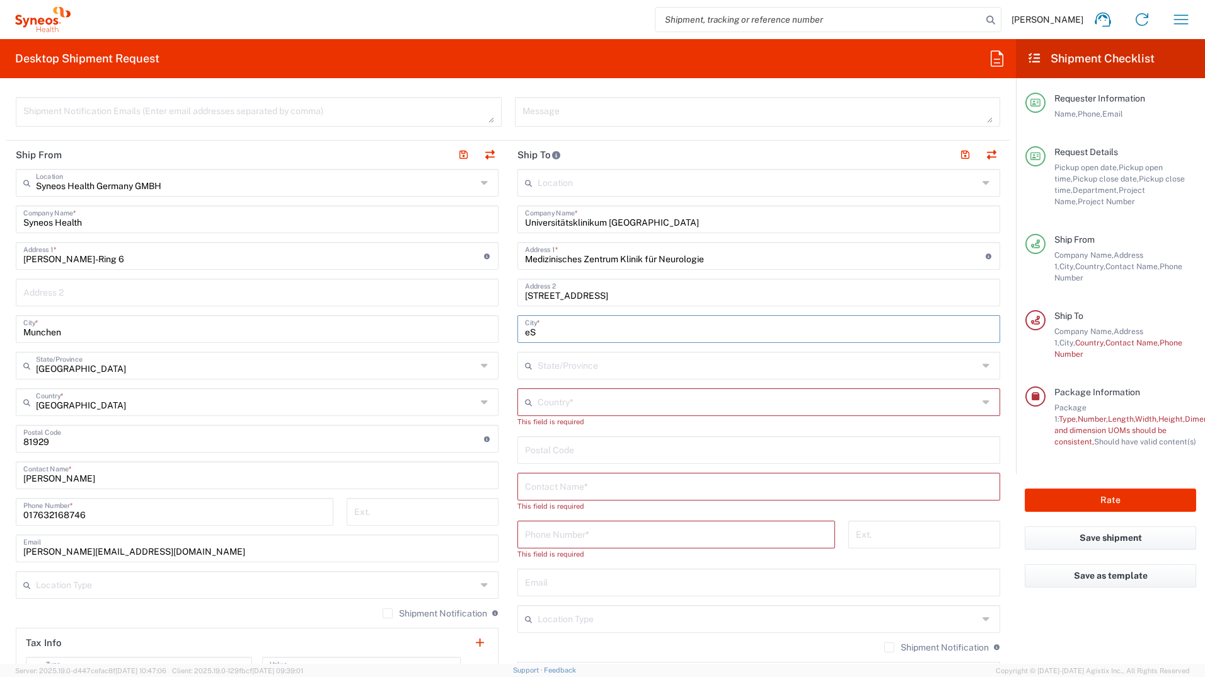
type input "e"
type input "Essen"
click at [577, 453] on input "undefined" at bounding box center [759, 449] width 468 height 22
paste input "45147"
type input "45147"
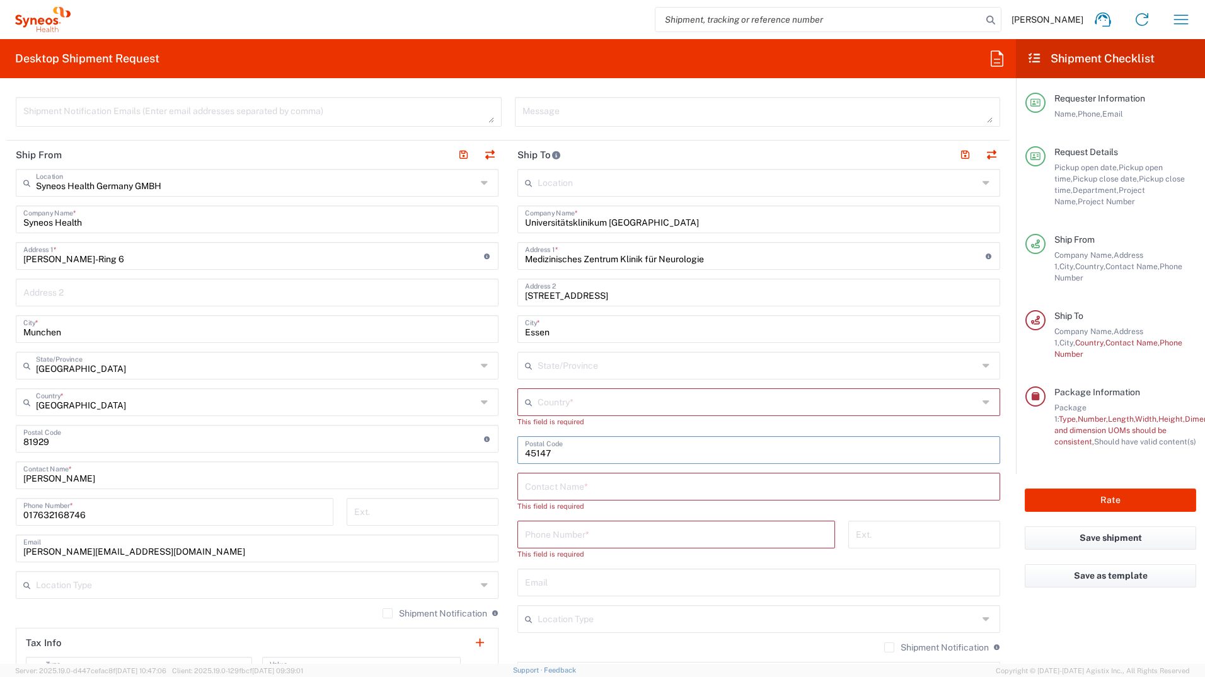
click at [574, 403] on input "text" at bounding box center [758, 401] width 441 height 22
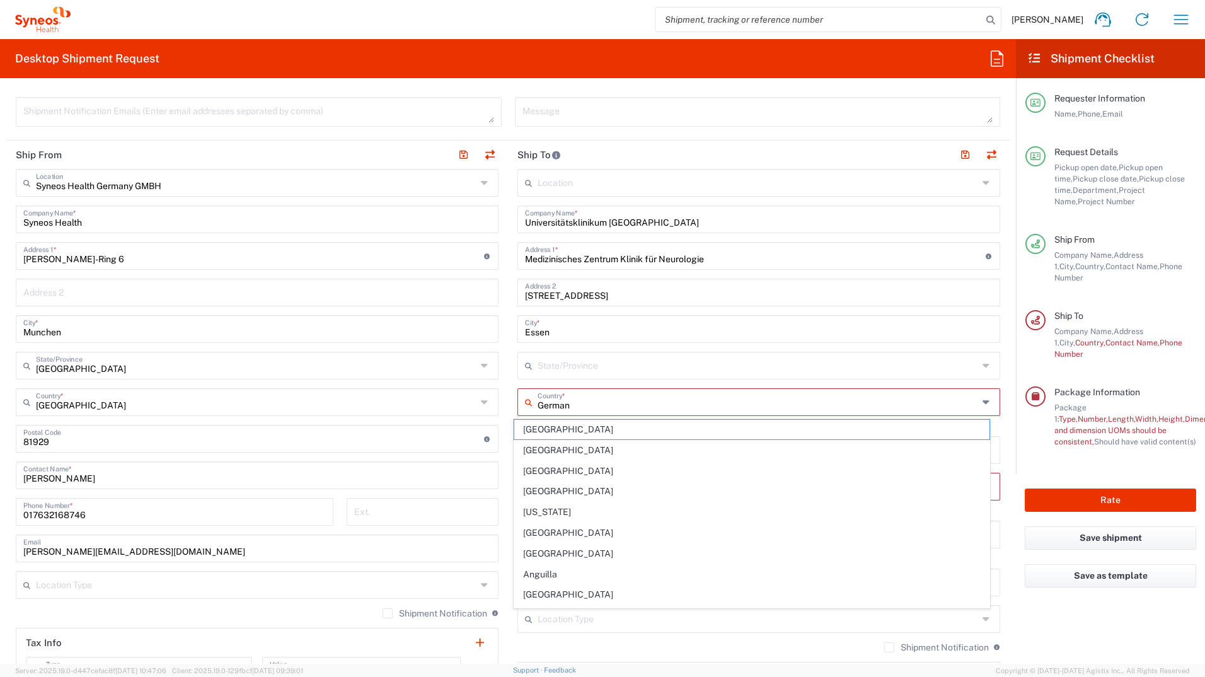
type input "[GEOGRAPHIC_DATA]"
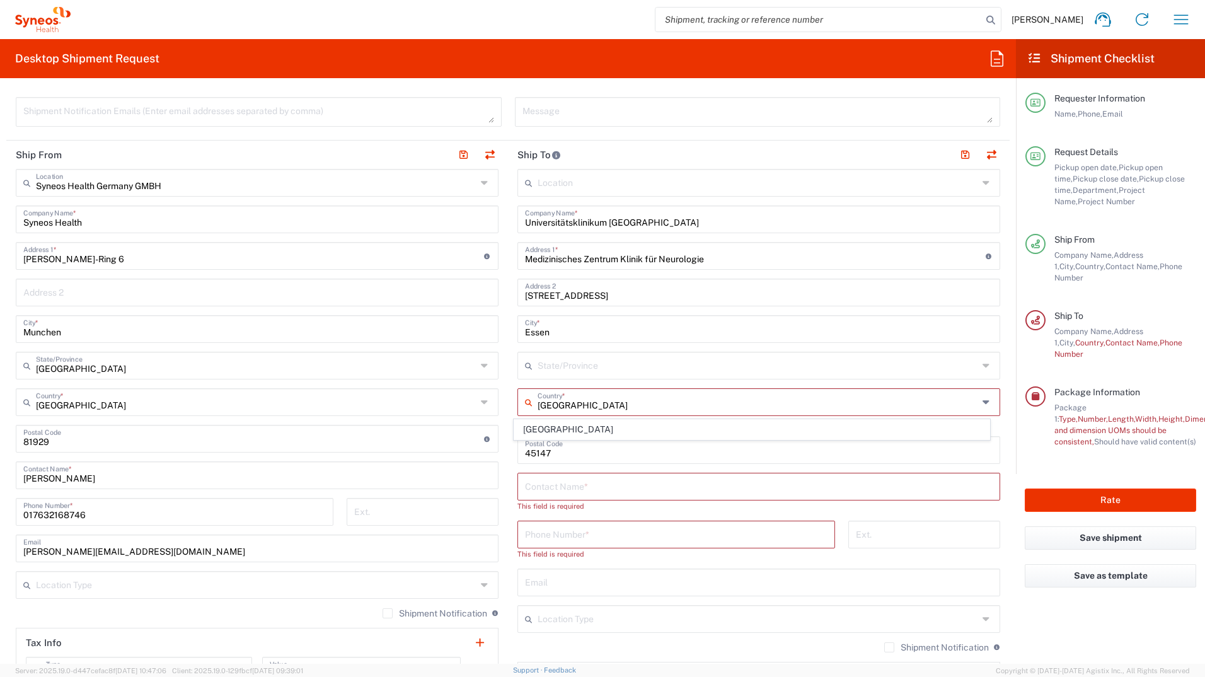
type input "[GEOGRAPHIC_DATA]"
type input "017632168746"
type input "[GEOGRAPHIC_DATA]"
drag, startPoint x: 598, startPoint y: 536, endPoint x: 518, endPoint y: 535, distance: 80.1
click at [518, 535] on div "017632168746 Phone Number *" at bounding box center [677, 535] width 318 height 28
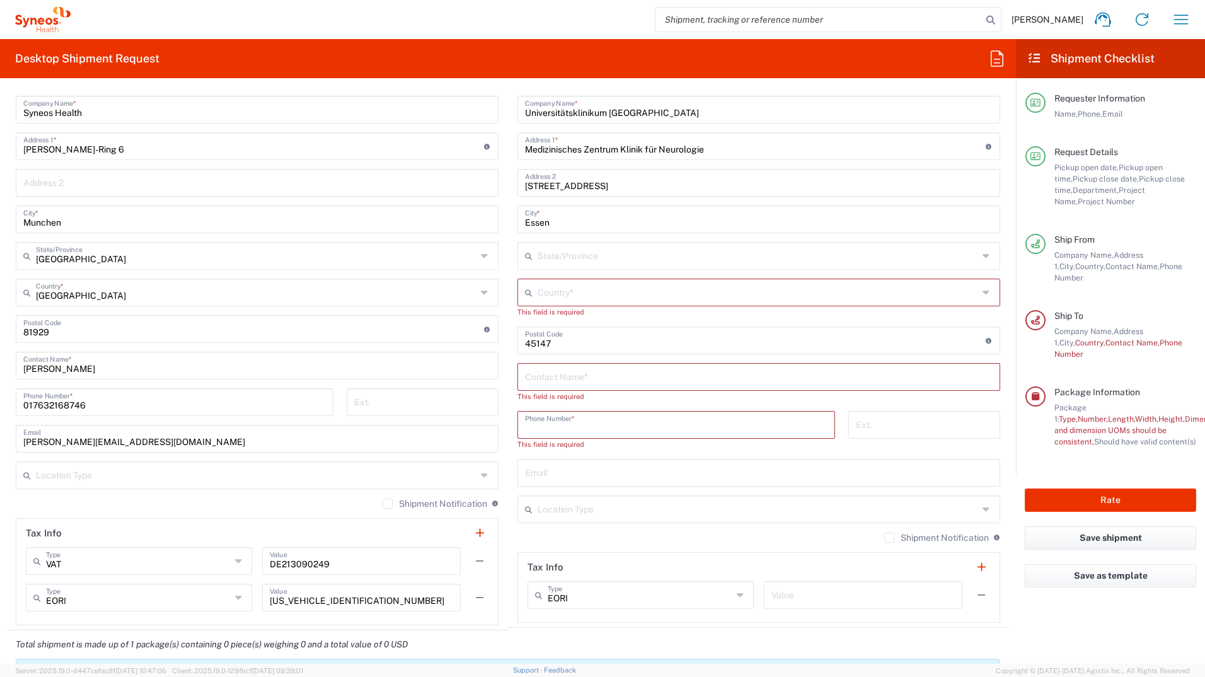
scroll to position [567, 0]
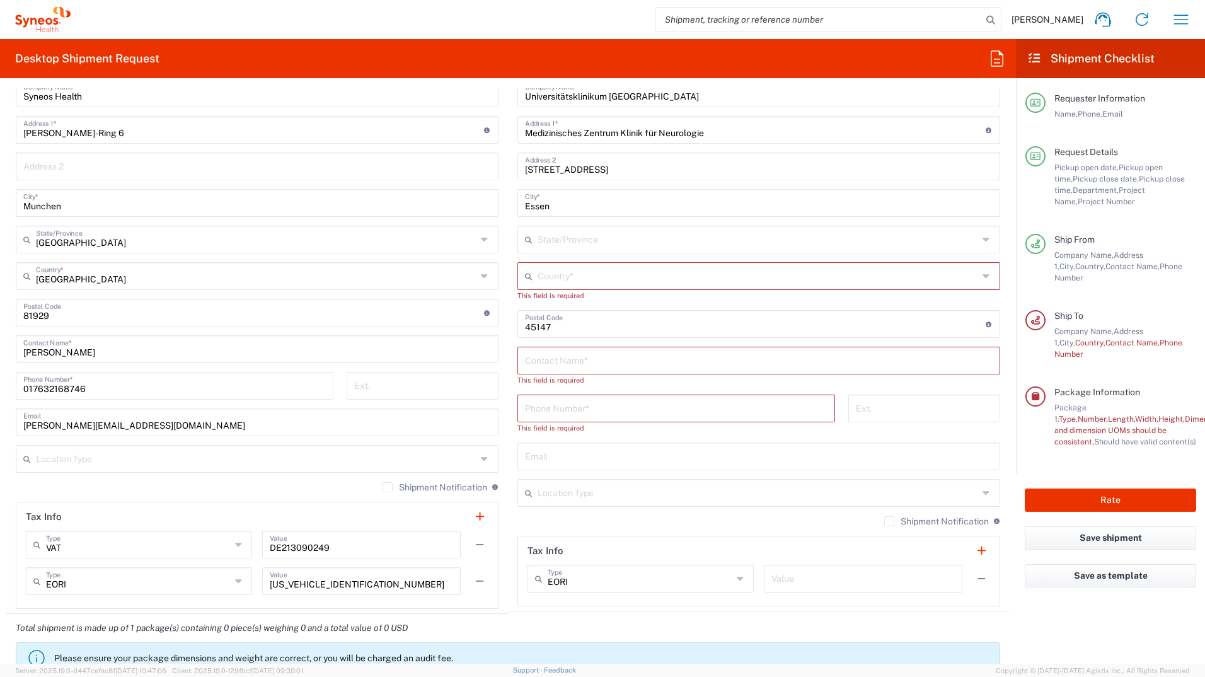
click at [564, 457] on input "text" at bounding box center [759, 455] width 468 height 22
paste input "franziska.kaiser@uk-essen.de"
type input "franziska.kaiser@uk-essen.de"
click at [591, 359] on input "text" at bounding box center [759, 360] width 468 height 22
paste input "Franziska Kaiser"
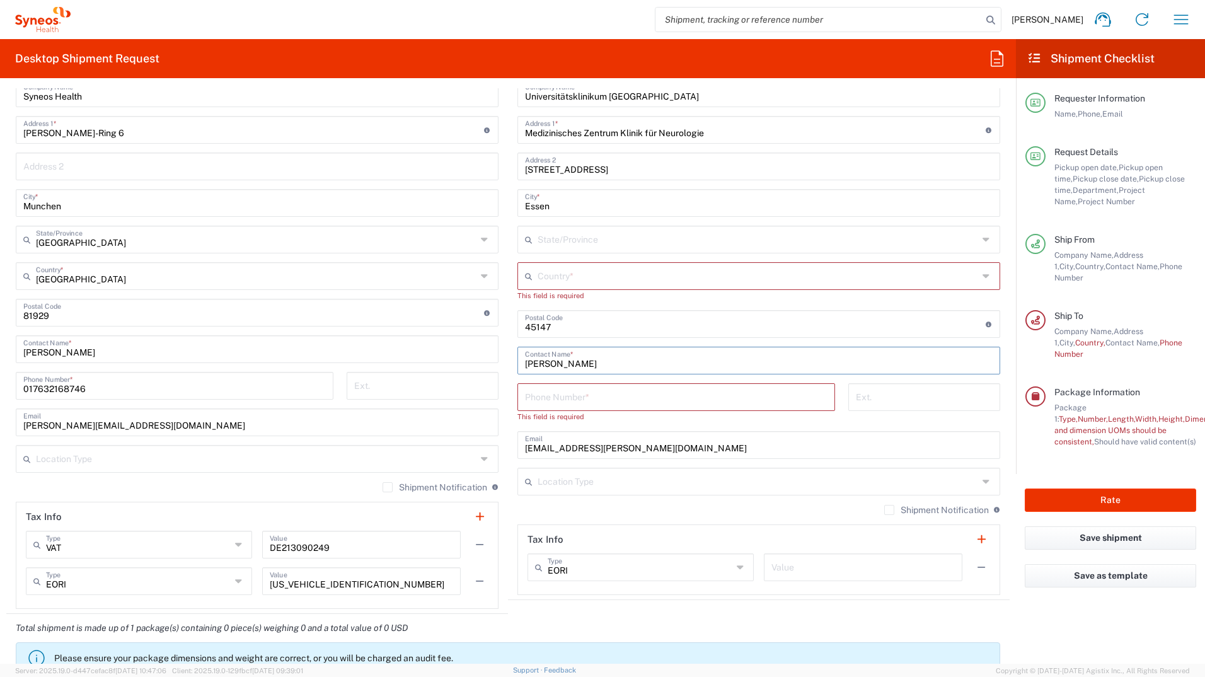
type input "Franziska Kaiser"
click at [563, 401] on input "tel" at bounding box center [676, 396] width 303 height 22
paste input "+4920172383823"
click at [547, 393] on input "+4920172383823" at bounding box center [676, 396] width 303 height 22
paste input "+4920172383823"
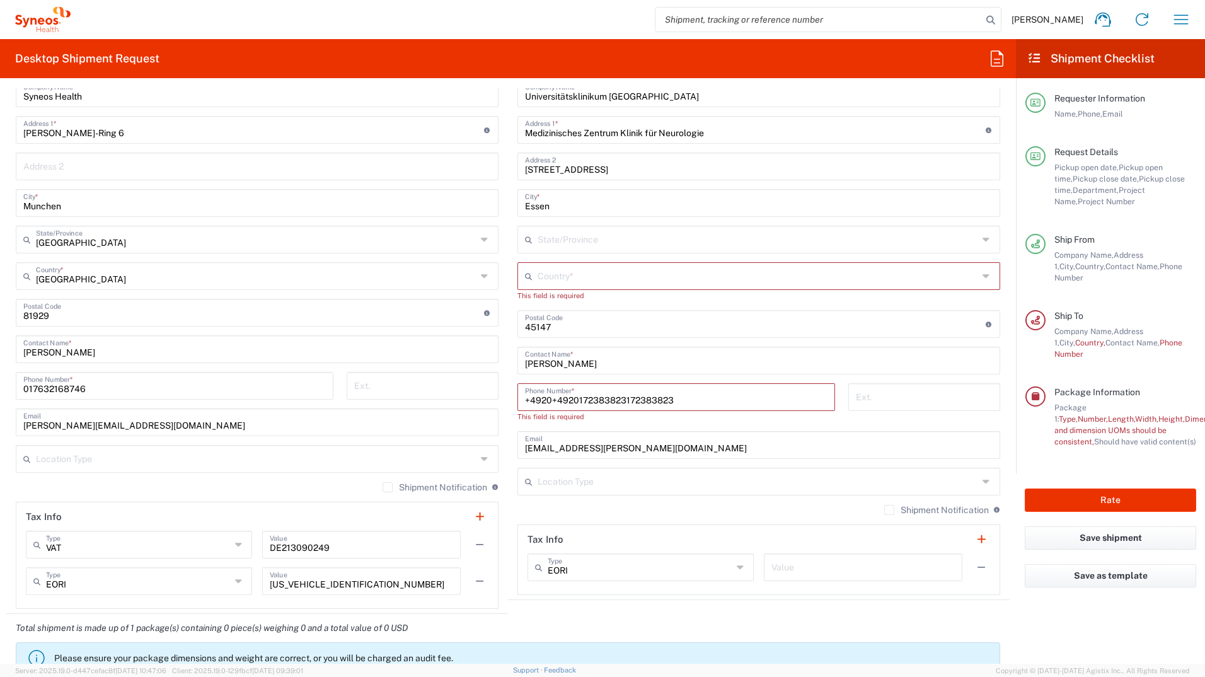
click at [547, 393] on input "+4920+4920172383823172383823" at bounding box center [676, 396] width 303 height 22
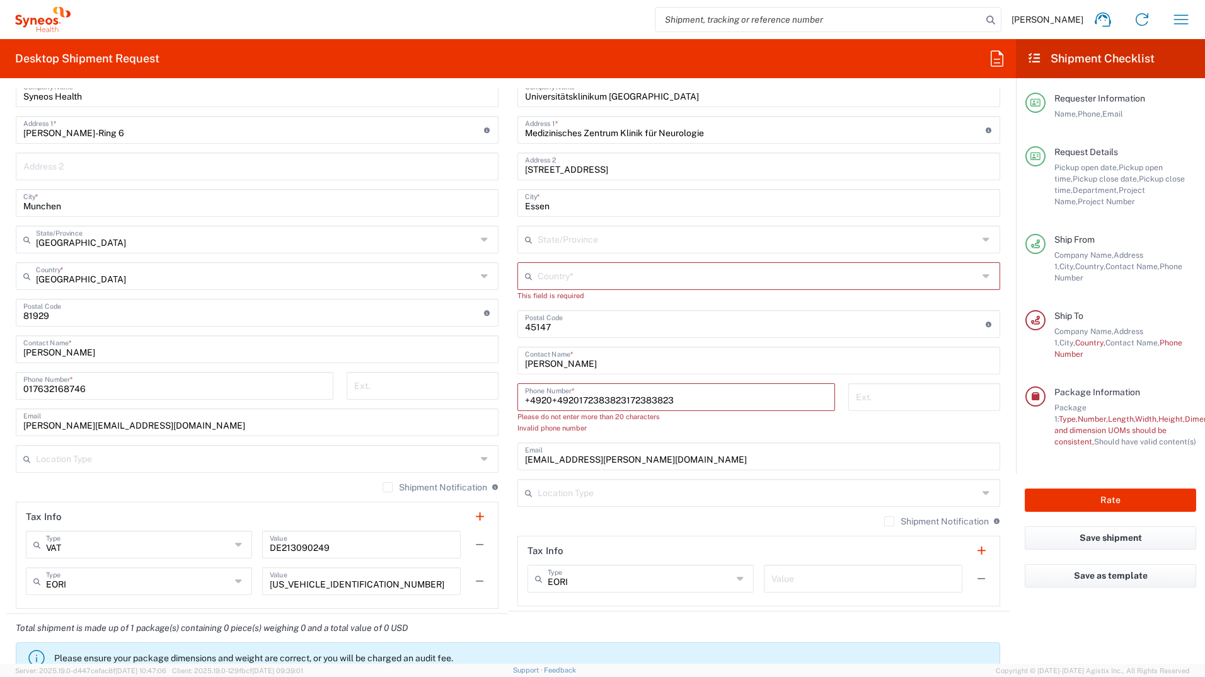
paste input "+4920172383823"
type input "+4920+4920172383823+4920172383823172383823"
drag, startPoint x: 791, startPoint y: 398, endPoint x: 510, endPoint y: 400, distance: 280.5
click at [511, 400] on div "+4920+4920172383823+4920172383823172383823 Phone Number * Please do not enter m…" at bounding box center [676, 412] width 331 height 59
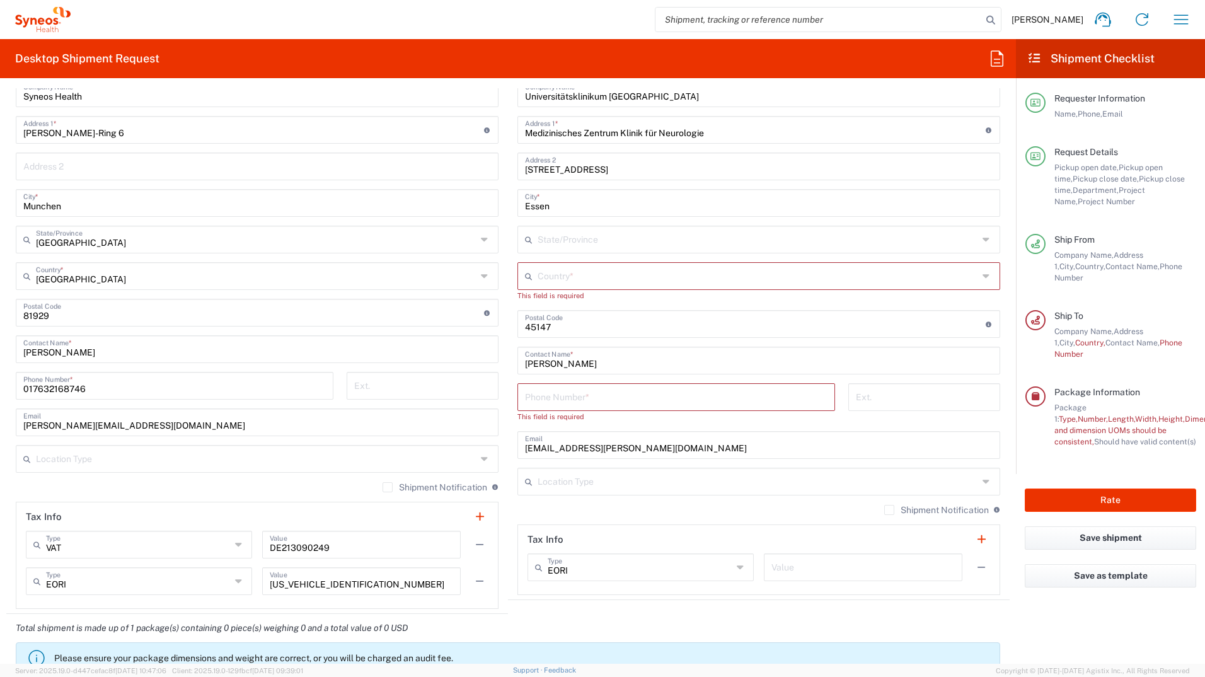
click at [552, 399] on input "tel" at bounding box center [676, 396] width 303 height 22
paste input "+4920172383823"
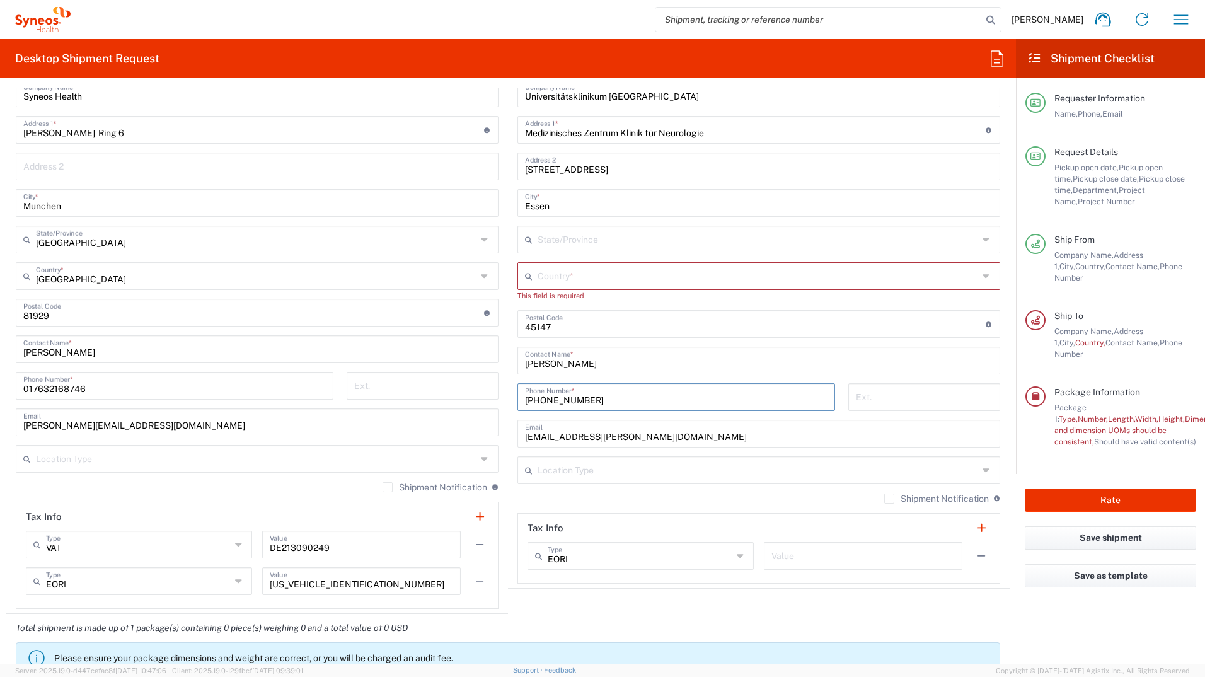
type input "+4920172383823"
click at [785, 378] on div "Location Addison Whitney LLC-Morrisvile NC US Barcelona-Syneos Health BioSector…" at bounding box center [759, 313] width 483 height 541
click at [567, 273] on input "text" at bounding box center [758, 275] width 441 height 22
type input "[GEOGRAPHIC_DATA]"
click at [610, 241] on input "text" at bounding box center [758, 239] width 441 height 22
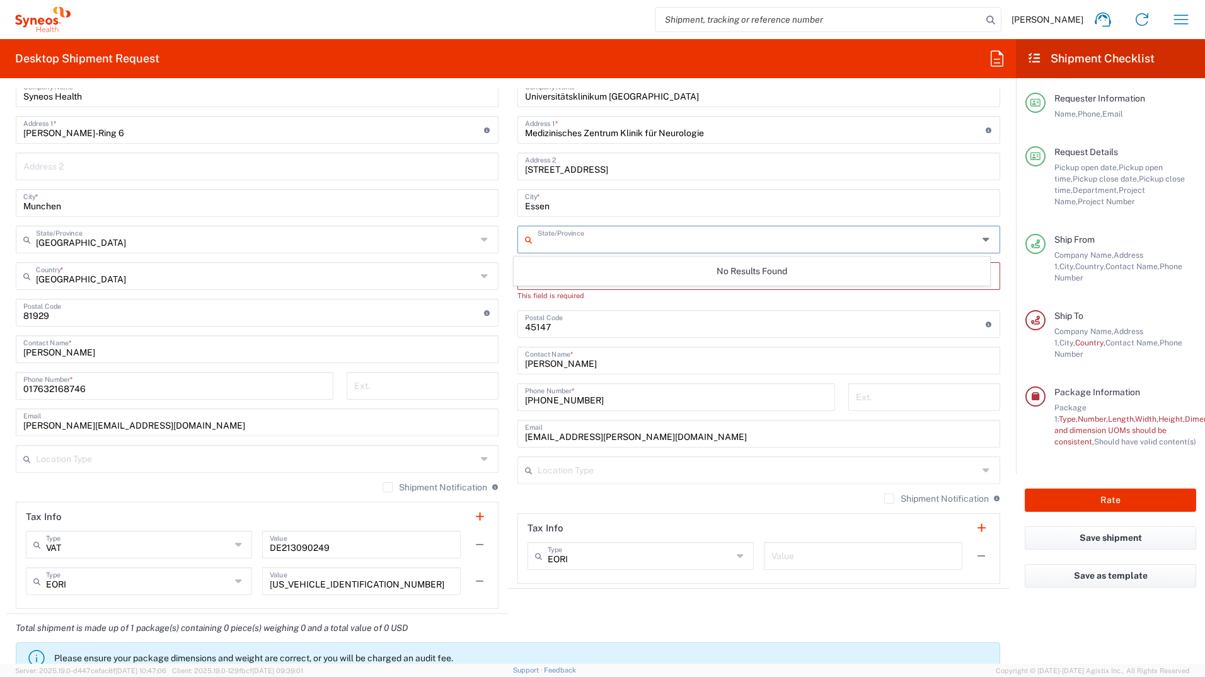
click at [536, 264] on div "No Results Found" at bounding box center [752, 271] width 477 height 29
click at [551, 267] on div "No Results Found" at bounding box center [752, 271] width 477 height 29
drag, startPoint x: 560, startPoint y: 236, endPoint x: 622, endPoint y: 240, distance: 62.5
click at [560, 236] on input "text" at bounding box center [758, 239] width 441 height 22
click at [547, 267] on div "No Results Found" at bounding box center [752, 271] width 477 height 29
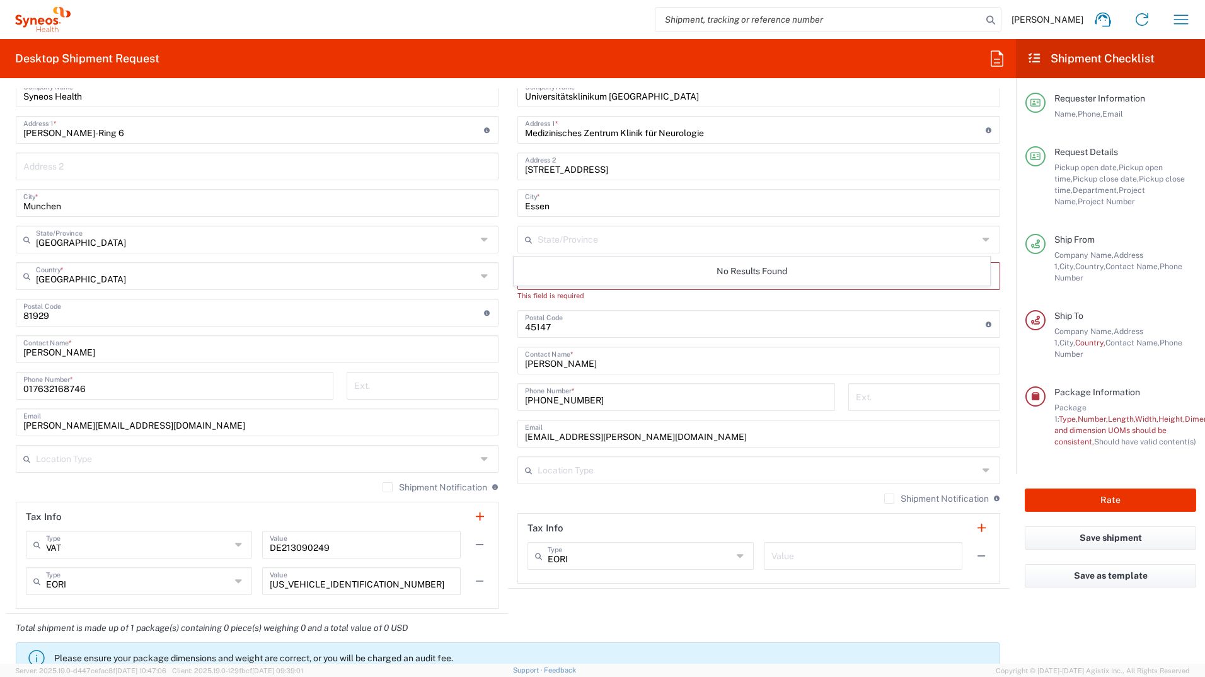
click at [589, 294] on div "This field is required" at bounding box center [759, 295] width 483 height 11
drag, startPoint x: 979, startPoint y: 274, endPoint x: 617, endPoint y: 202, distance: 369.5
click at [983, 275] on icon at bounding box center [988, 276] width 10 height 20
click at [983, 279] on icon at bounding box center [988, 276] width 10 height 20
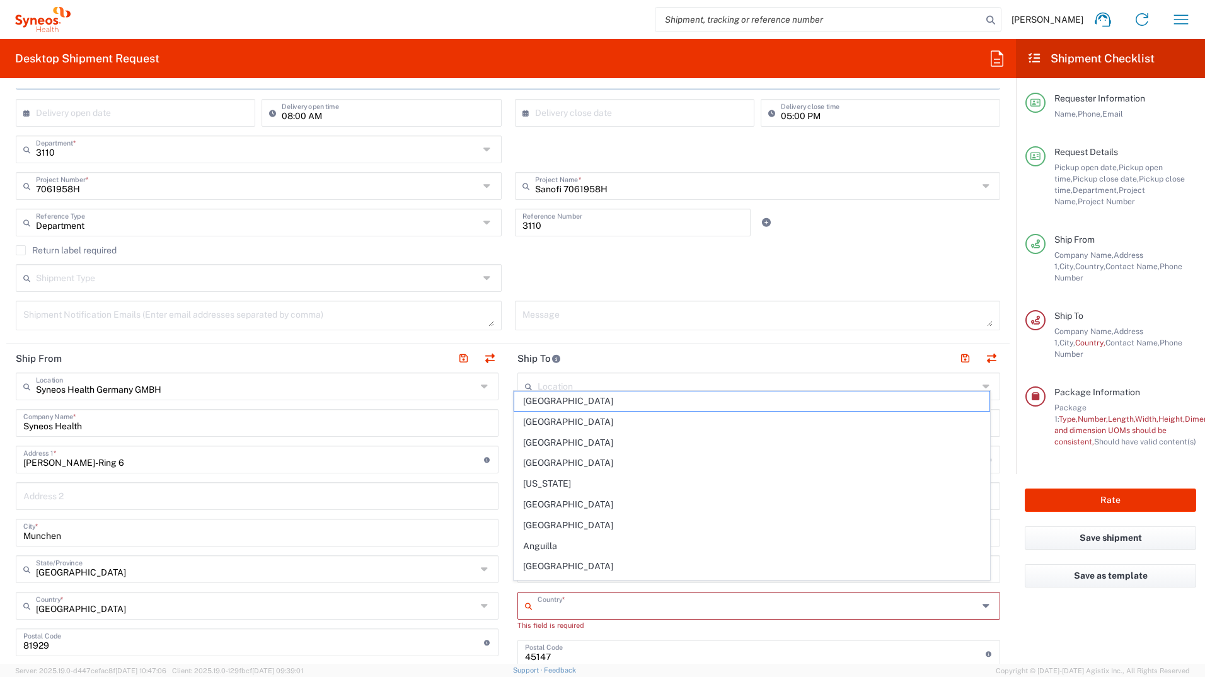
scroll to position [252, 0]
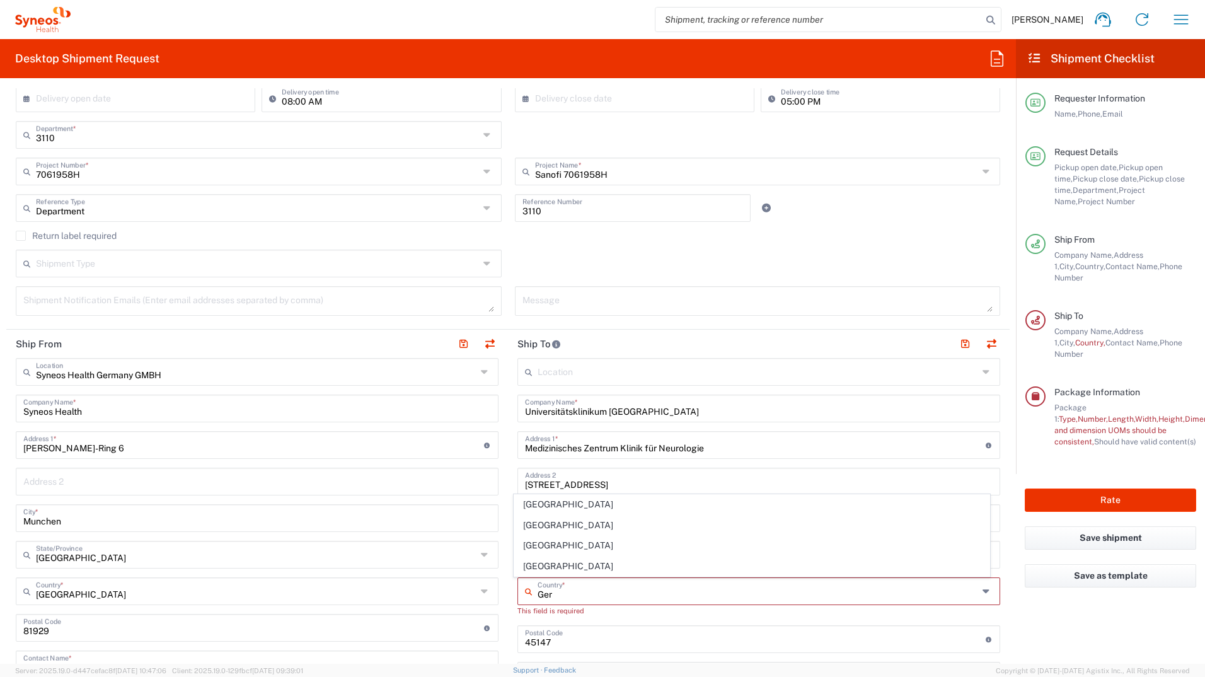
click at [606, 590] on input "Ger" at bounding box center [758, 590] width 441 height 22
click at [598, 593] on input "Ger" at bounding box center [758, 590] width 441 height 22
click at [551, 524] on span "[GEOGRAPHIC_DATA]" at bounding box center [752, 526] width 476 height 20
type input "[GEOGRAPHIC_DATA]"
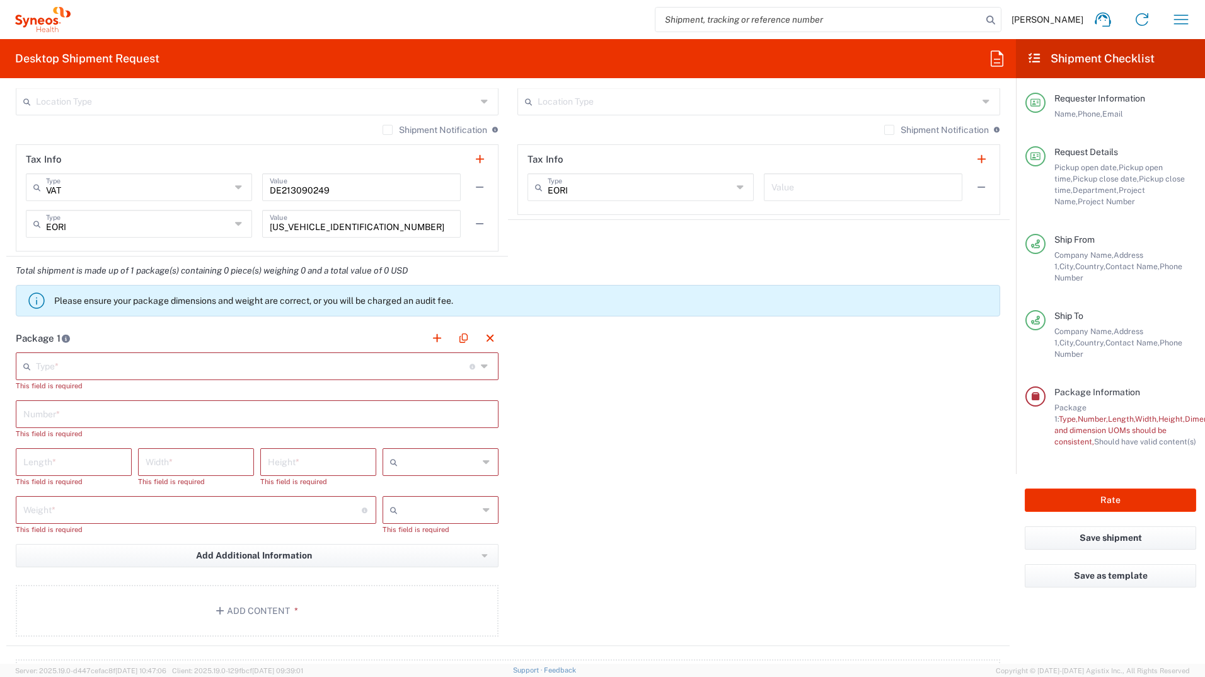
scroll to position [946, 0]
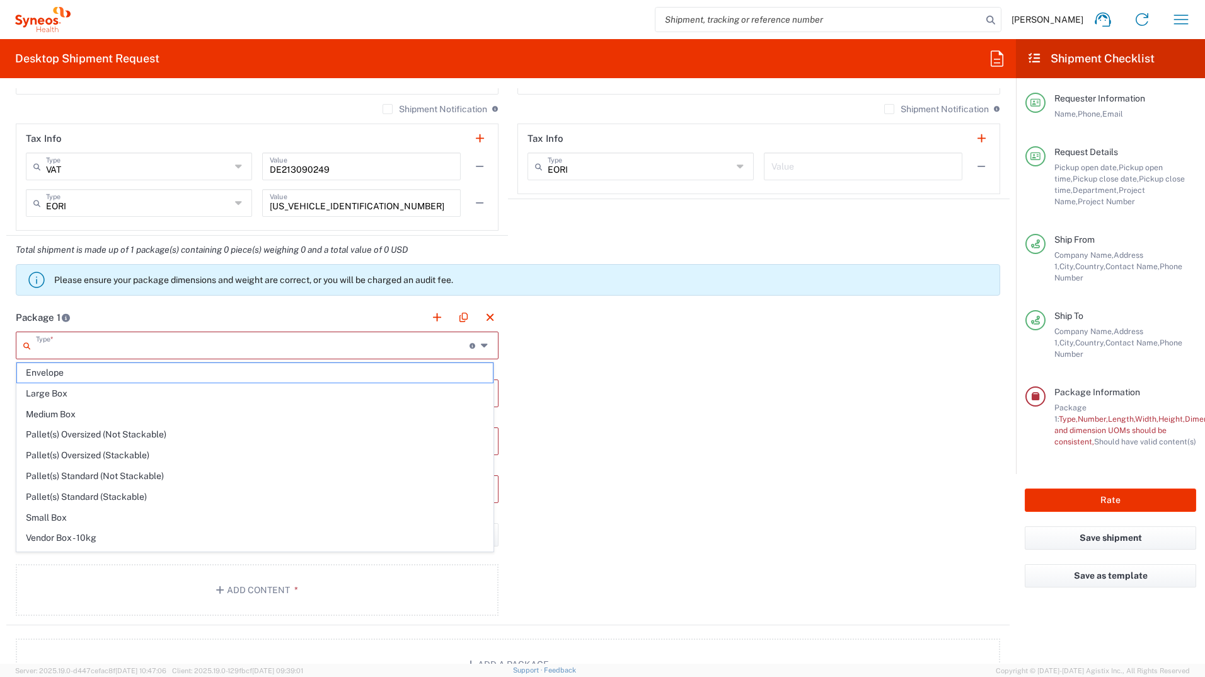
click at [59, 341] on input "text" at bounding box center [253, 344] width 434 height 22
click at [81, 516] on span "Small Box" at bounding box center [255, 518] width 476 height 20
type input "Small Box"
type input "12.25"
type input "11"
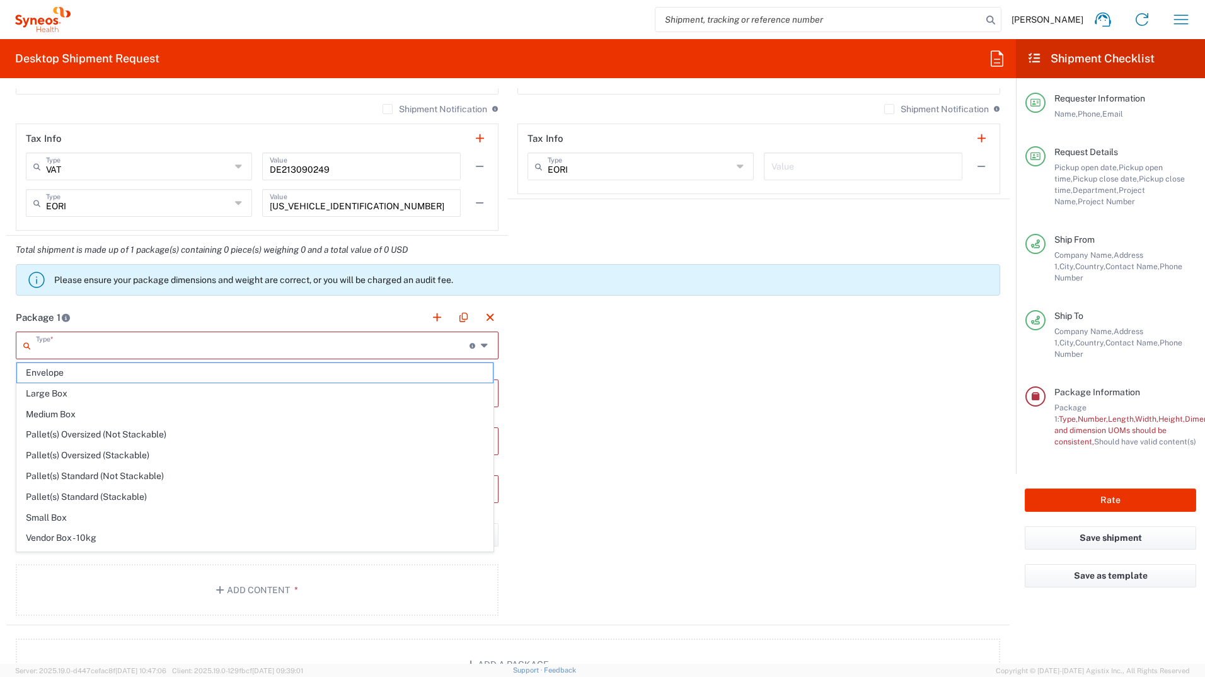
type input "1.5"
type input "in"
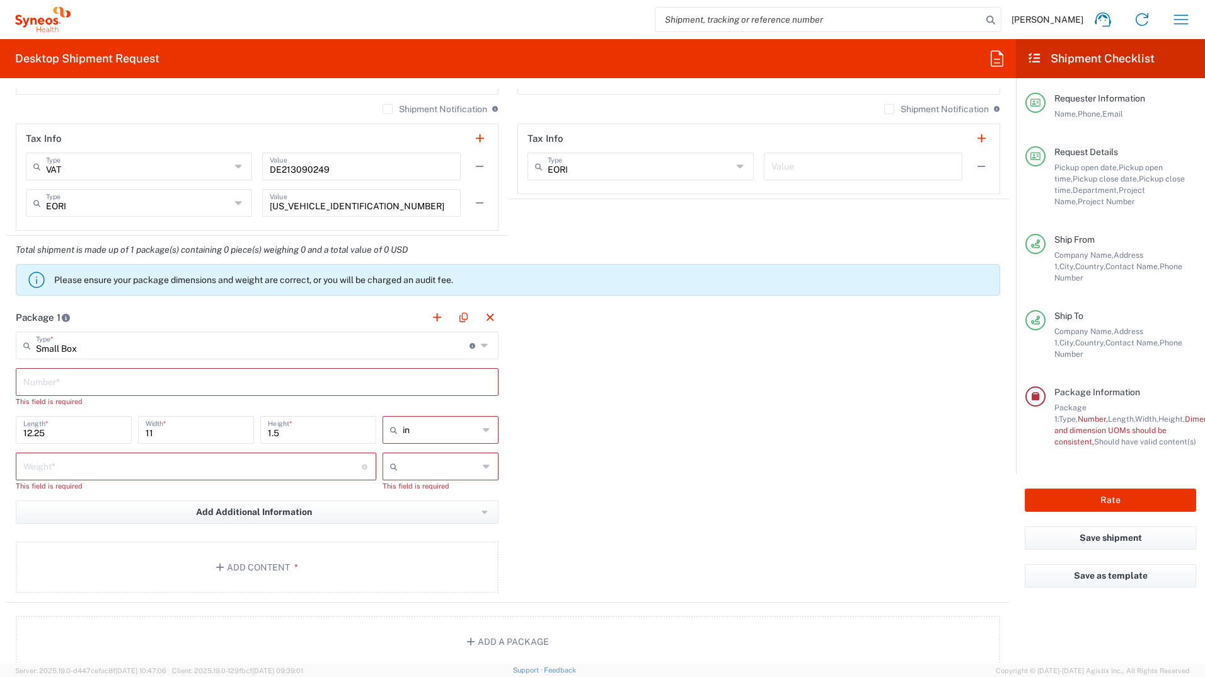
click at [62, 377] on input "text" at bounding box center [257, 381] width 468 height 22
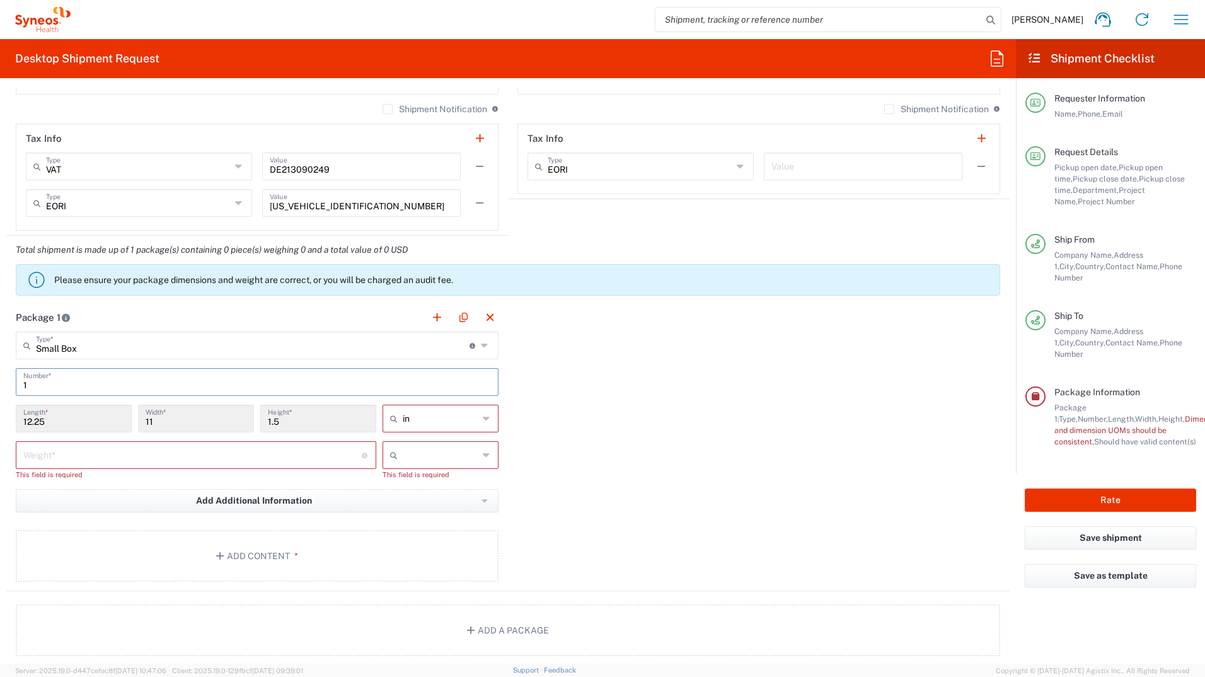
type input "1"
click at [62, 453] on input "number" at bounding box center [192, 454] width 339 height 22
type input "3.5"
click at [424, 413] on input "text" at bounding box center [441, 418] width 76 height 20
drag, startPoint x: 408, startPoint y: 468, endPoint x: 453, endPoint y: 454, distance: 46.9
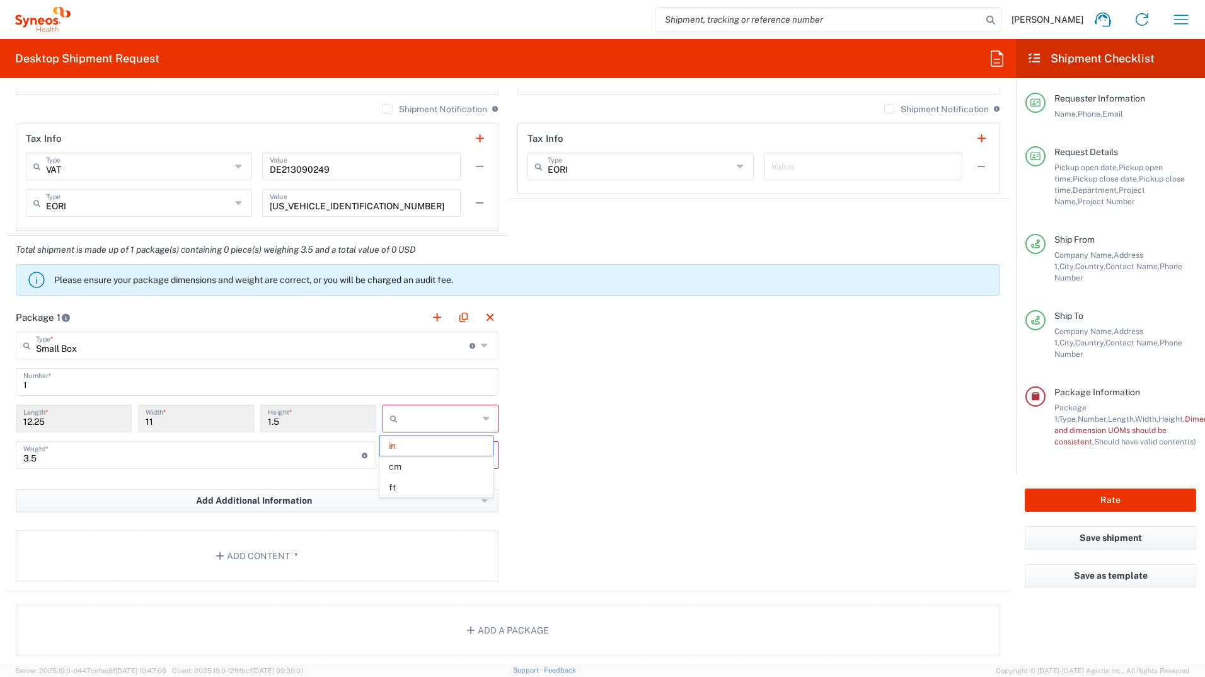
click at [408, 467] on span "cm" at bounding box center [436, 467] width 112 height 20
type input "31.12"
type input "27.94"
type input "3.81"
type input "cm"
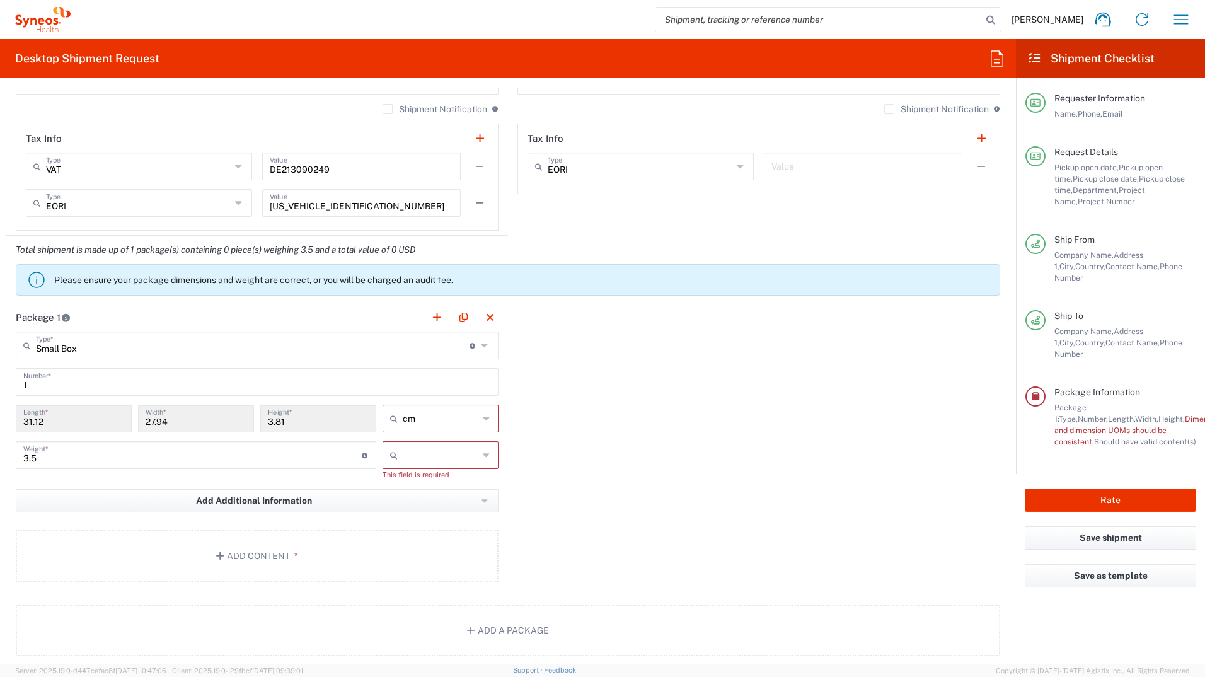
click at [419, 455] on input "text" at bounding box center [441, 455] width 76 height 20
drag, startPoint x: 408, startPoint y: 484, endPoint x: 458, endPoint y: 475, distance: 49.8
click at [407, 485] on span "kgs" at bounding box center [436, 483] width 112 height 20
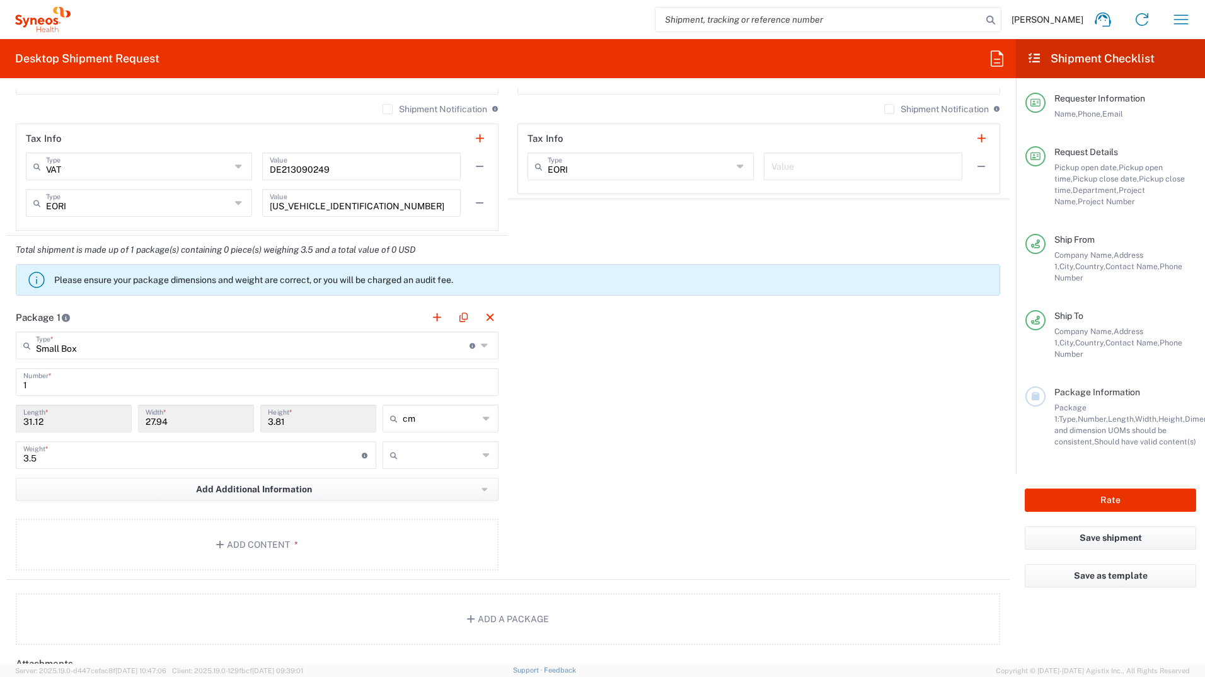
type input "kgs"
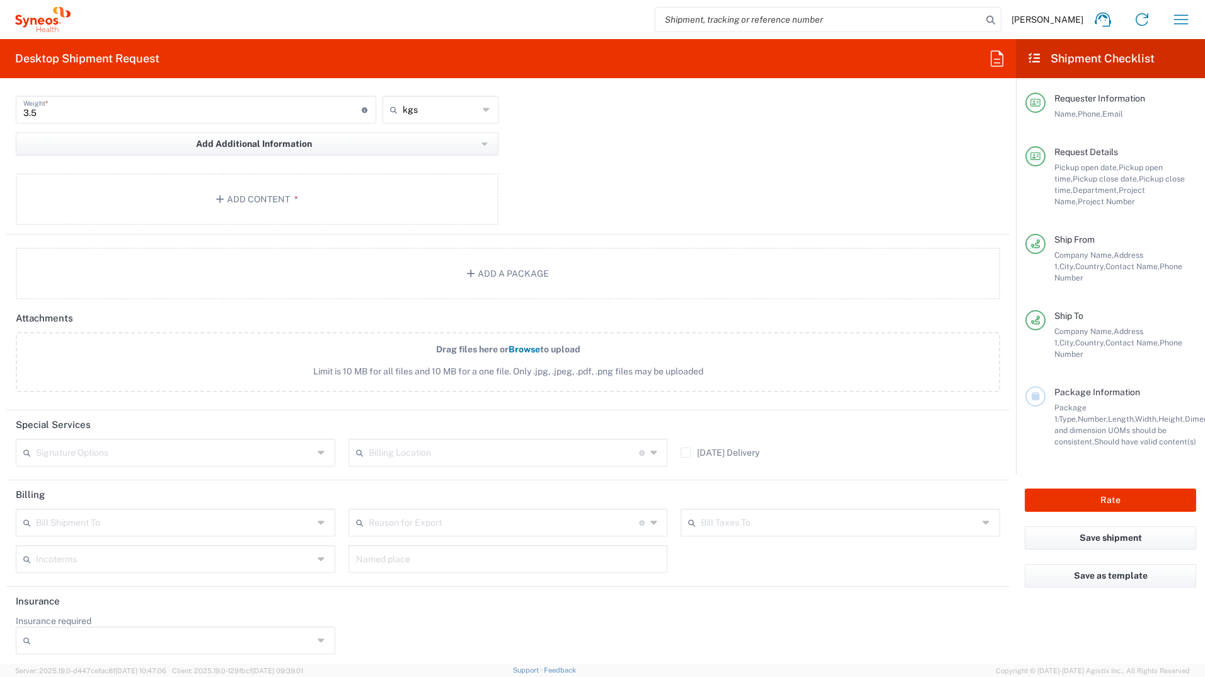
scroll to position [1295, 0]
click at [1117, 489] on button "Rate" at bounding box center [1110, 500] width 171 height 23
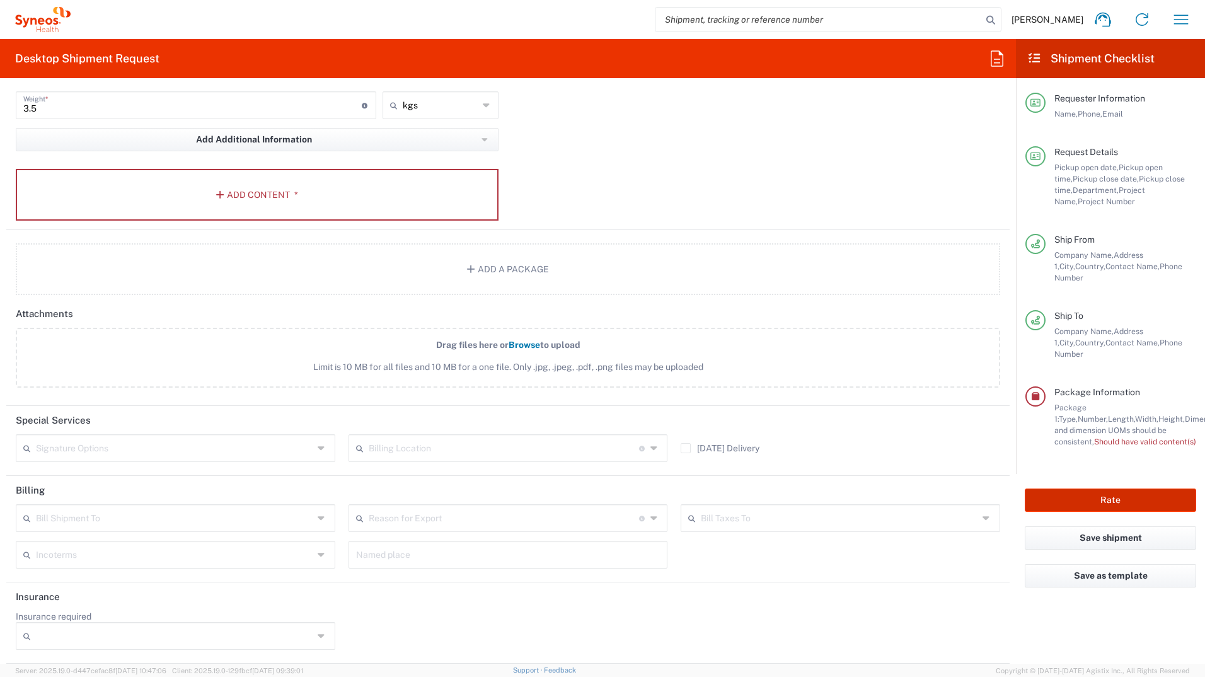
type input "7061958H"
click at [275, 201] on button "Add Content *" at bounding box center [257, 195] width 483 height 52
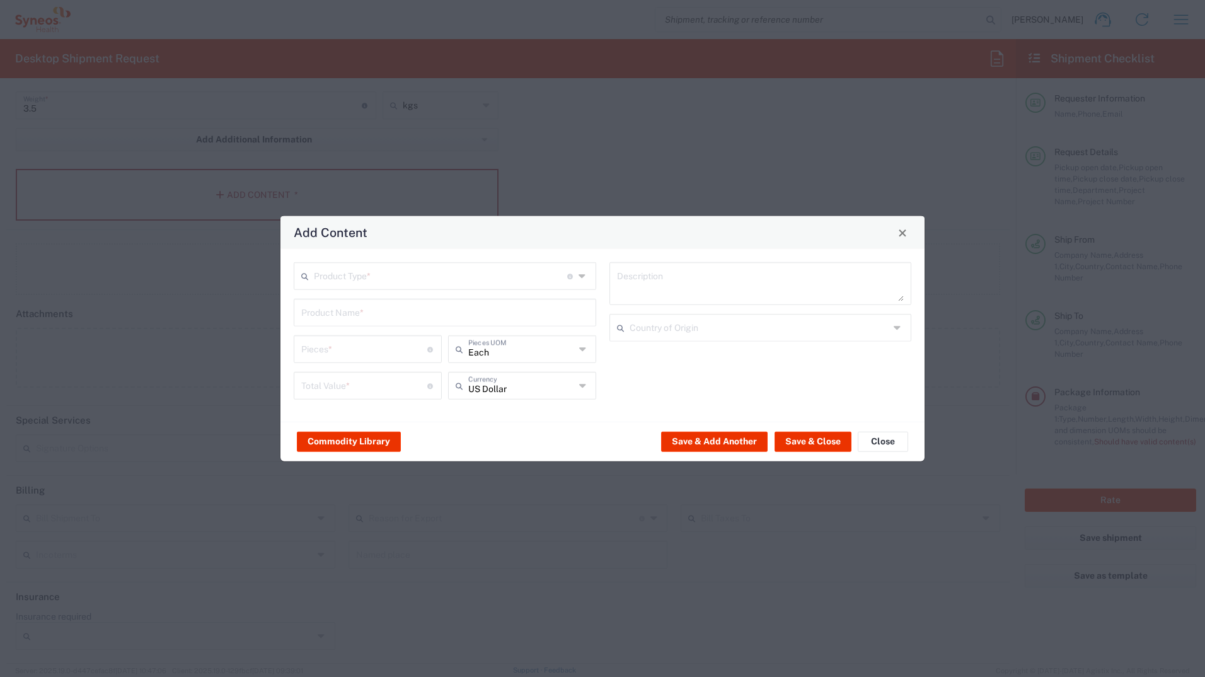
click at [435, 275] on input "text" at bounding box center [440, 275] width 253 height 22
drag, startPoint x: 402, startPoint y: 300, endPoint x: 709, endPoint y: 285, distance: 307.4
click at [401, 300] on span "Documents" at bounding box center [445, 304] width 300 height 20
type input "Documents"
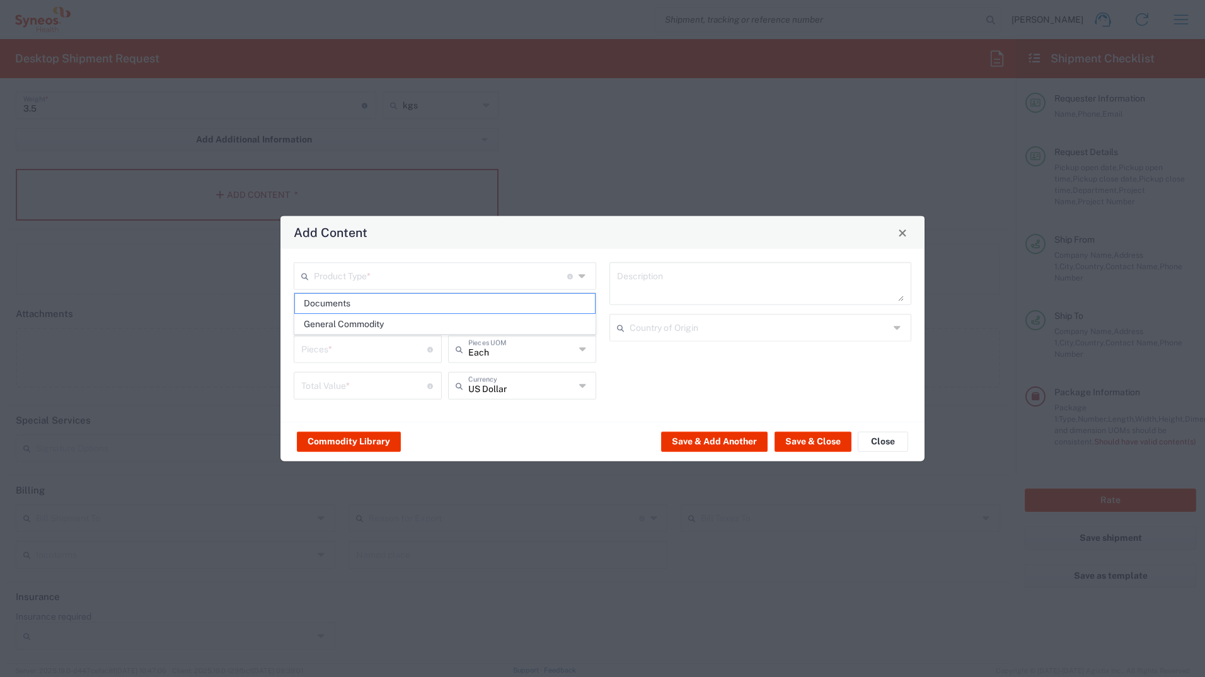
type input "1"
type textarea "Documents"
click at [337, 350] on input "1" at bounding box center [364, 348] width 126 height 22
drag, startPoint x: 325, startPoint y: 352, endPoint x: 294, endPoint y: 353, distance: 31.5
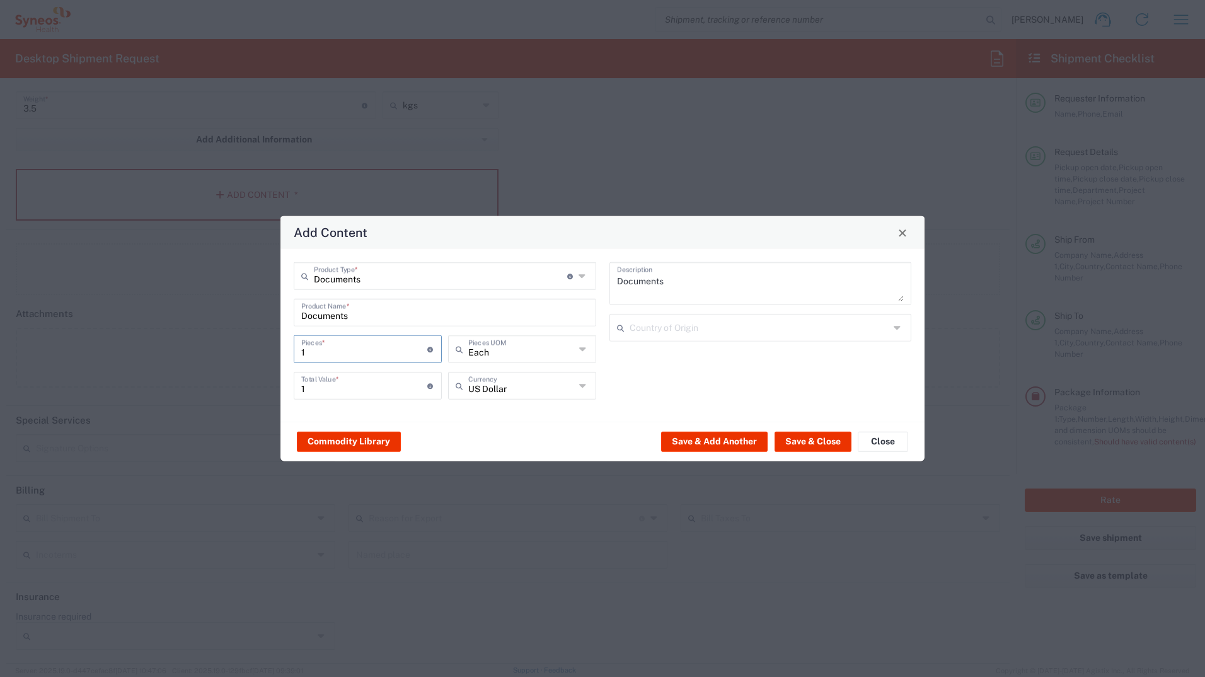
click at [294, 353] on div "1 Pieces * Number of pieces inside all the packages" at bounding box center [368, 349] width 148 height 28
type input "5"
drag, startPoint x: 319, startPoint y: 388, endPoint x: 303, endPoint y: 388, distance: 15.8
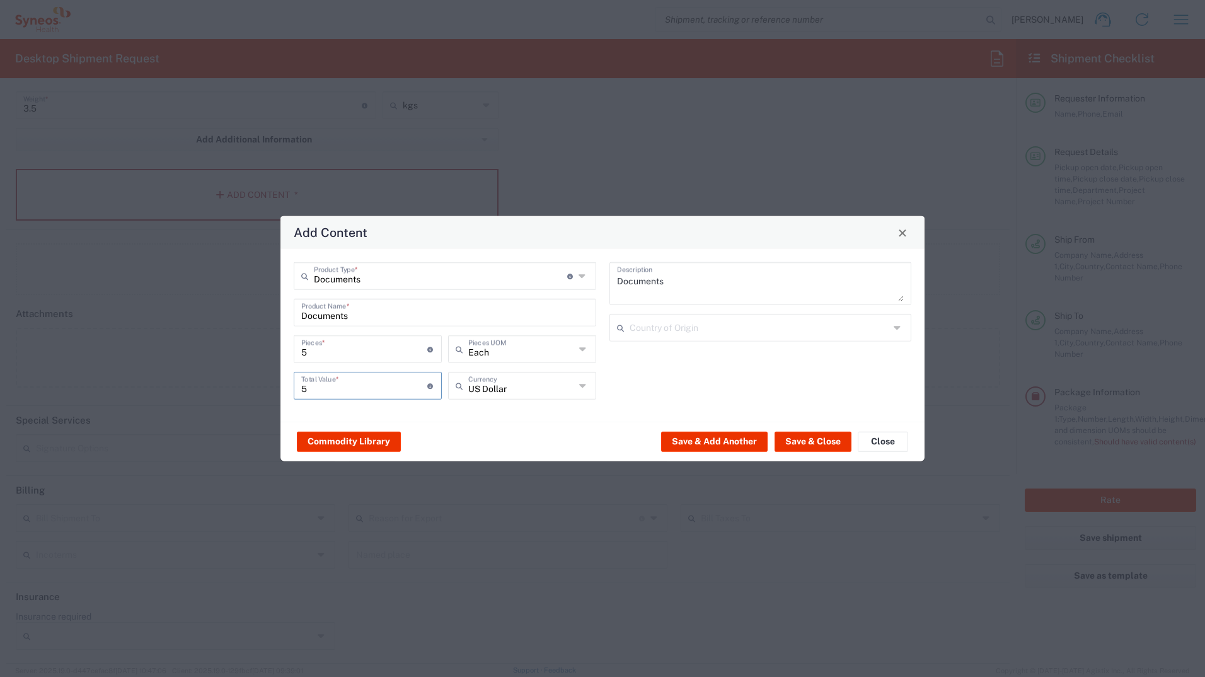
click at [303, 388] on input "5" at bounding box center [364, 385] width 126 height 22
click at [333, 388] on input "5" at bounding box center [364, 385] width 126 height 22
click at [806, 440] on button "Save & Close" at bounding box center [813, 441] width 77 height 20
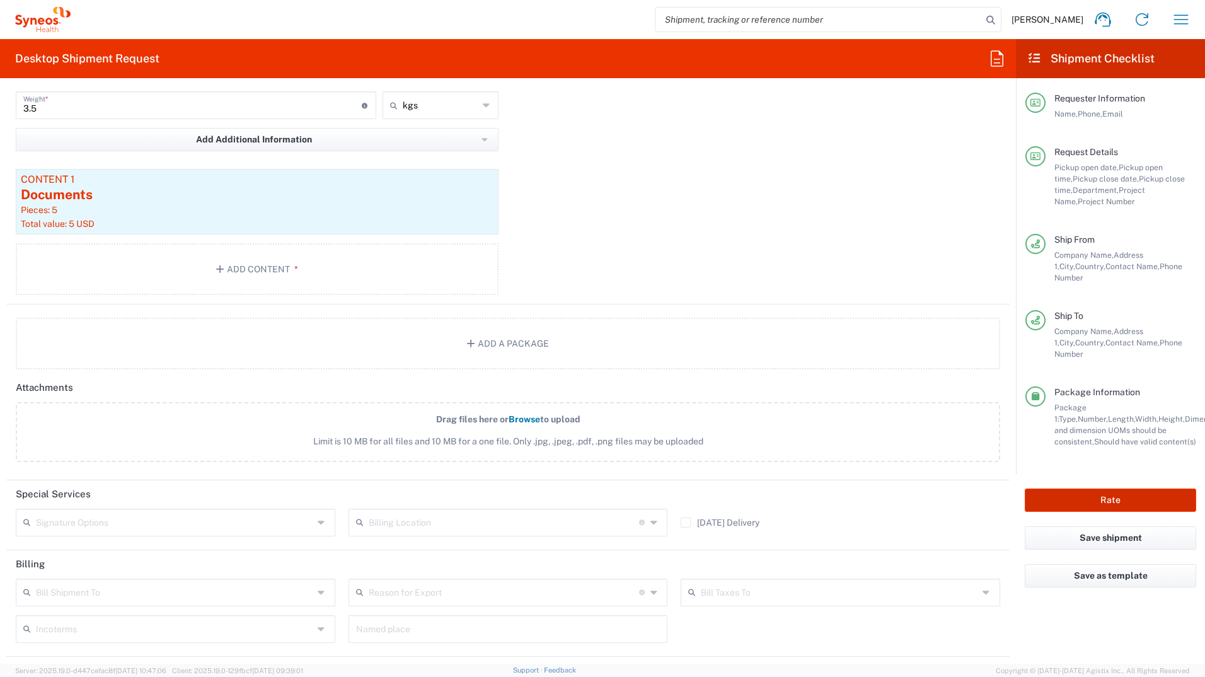
click at [1109, 489] on button "Rate" at bounding box center [1110, 500] width 171 height 23
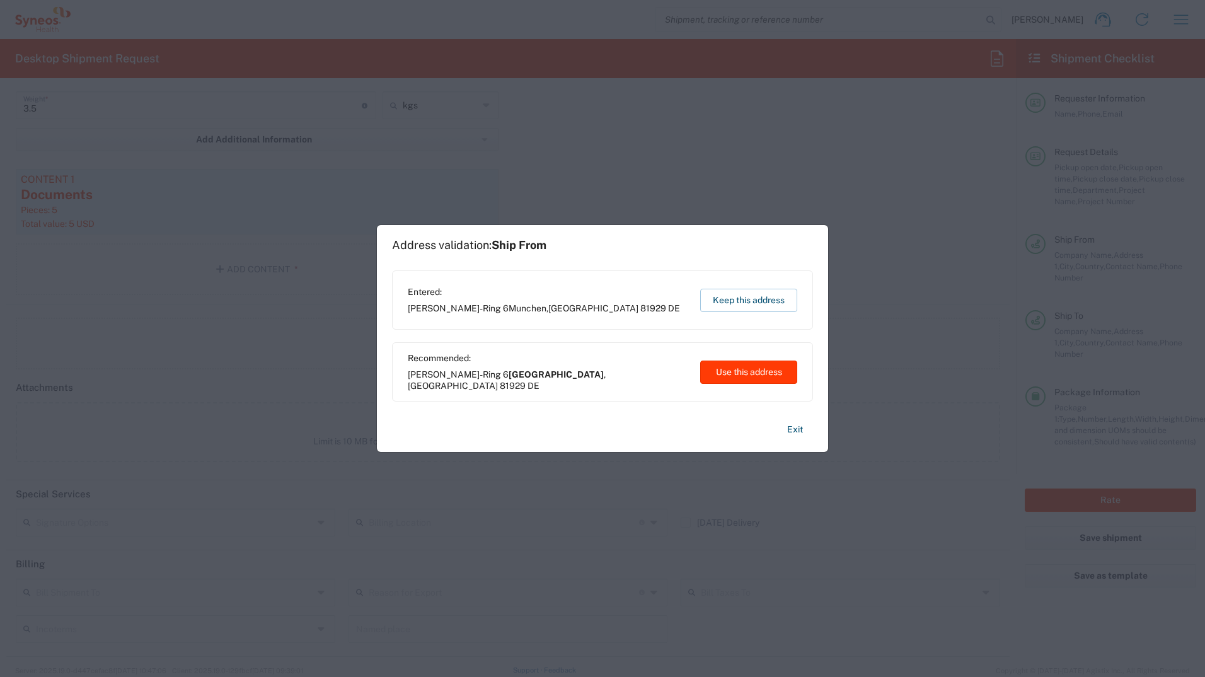
click at [749, 372] on button "Use this address" at bounding box center [748, 372] width 97 height 23
type input "München"
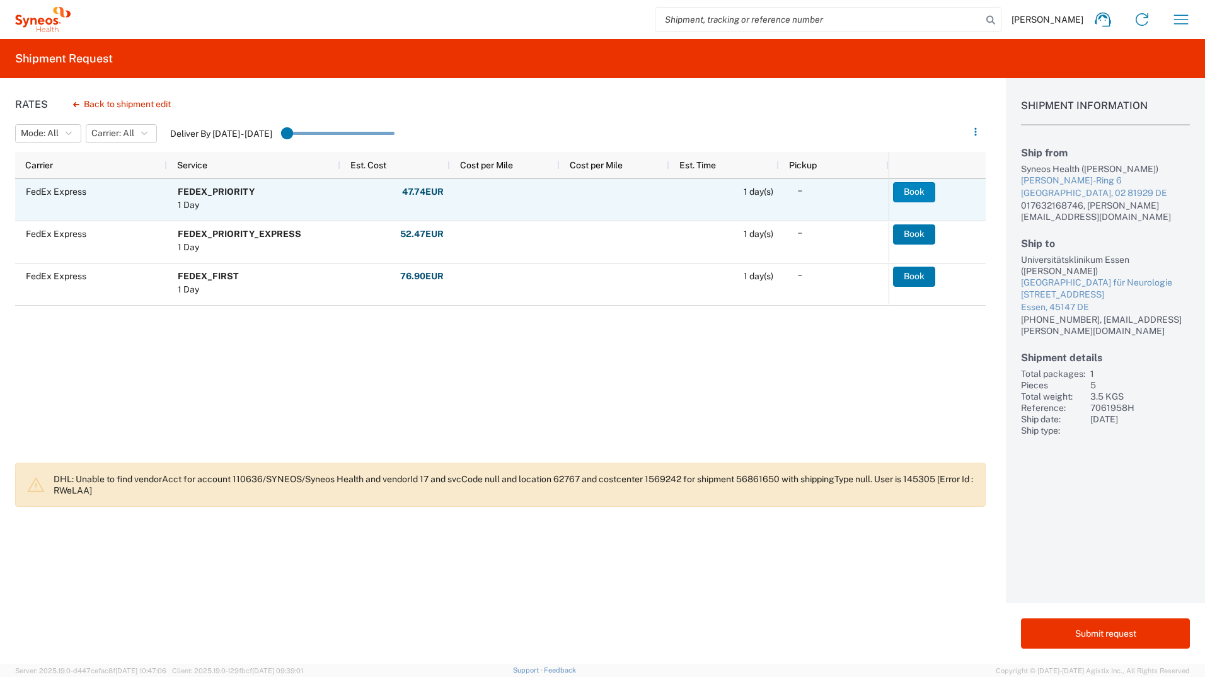
click at [914, 191] on button "Book" at bounding box center [914, 192] width 42 height 20
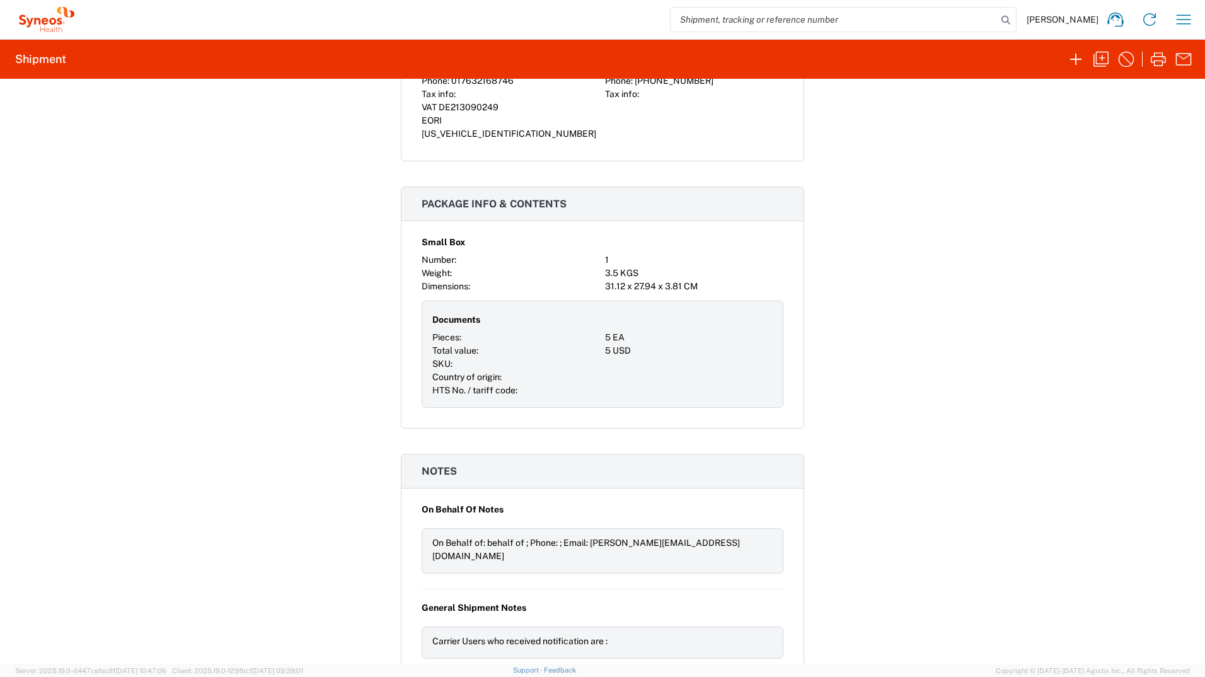
scroll to position [748, 0]
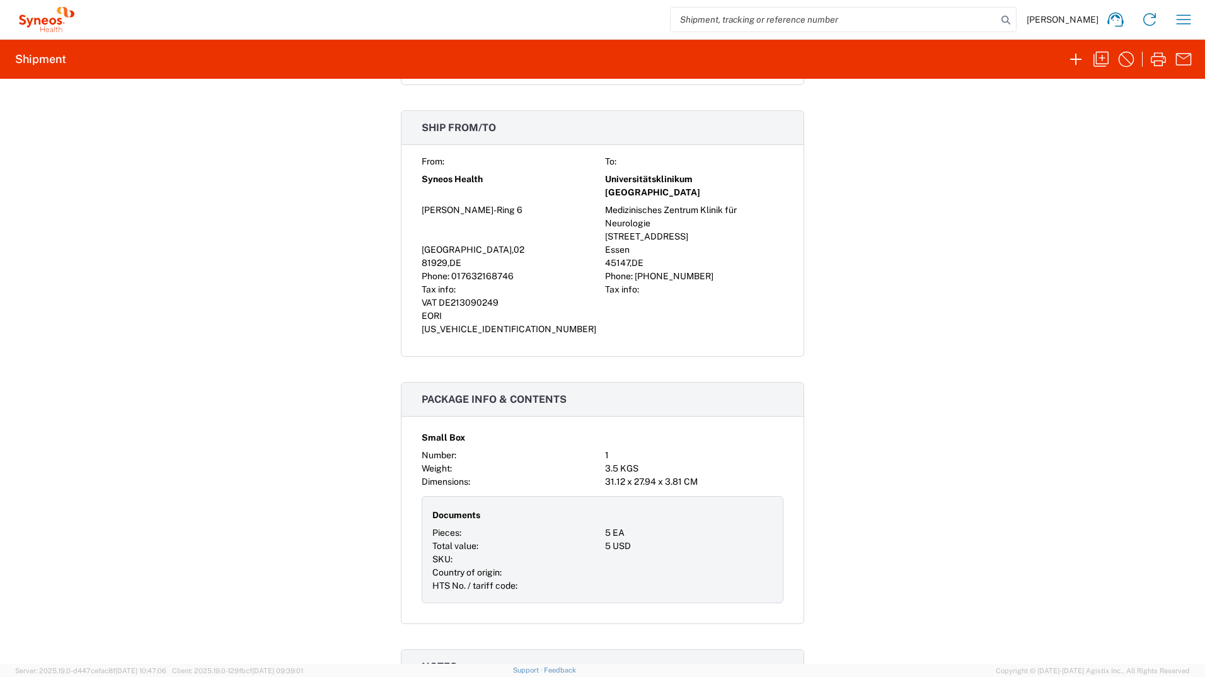
click at [35, 25] on icon at bounding box center [46, 19] width 63 height 25
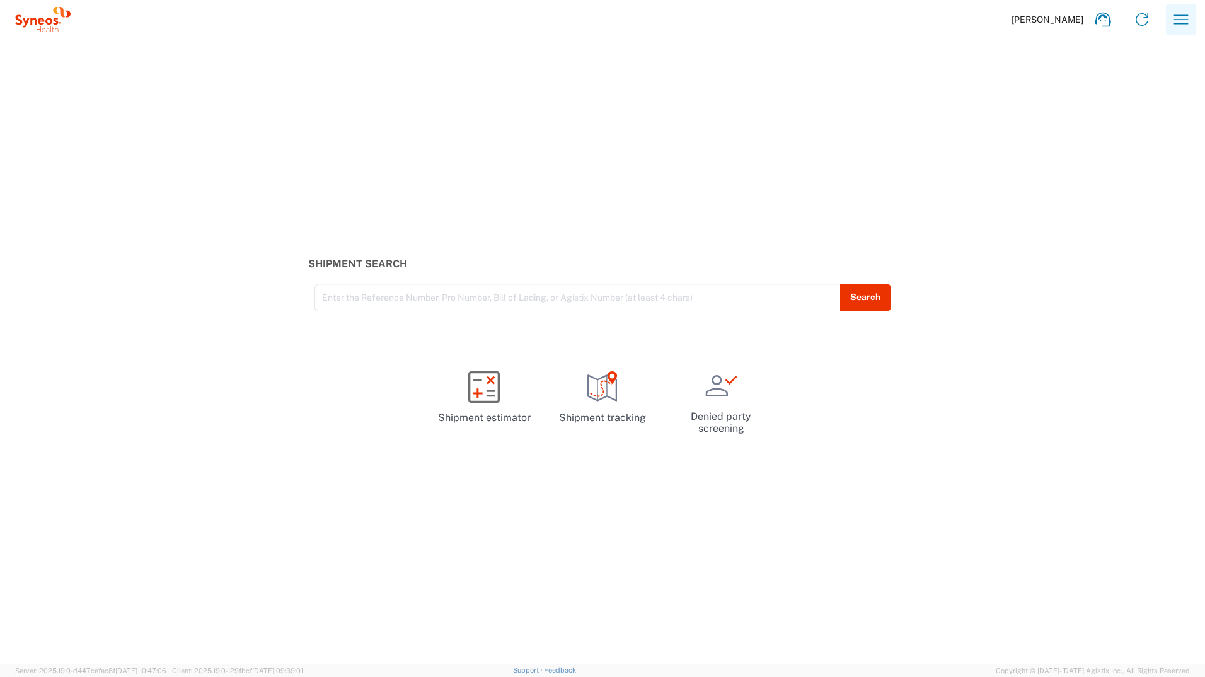
click at [1176, 20] on icon "button" at bounding box center [1181, 18] width 14 height 9
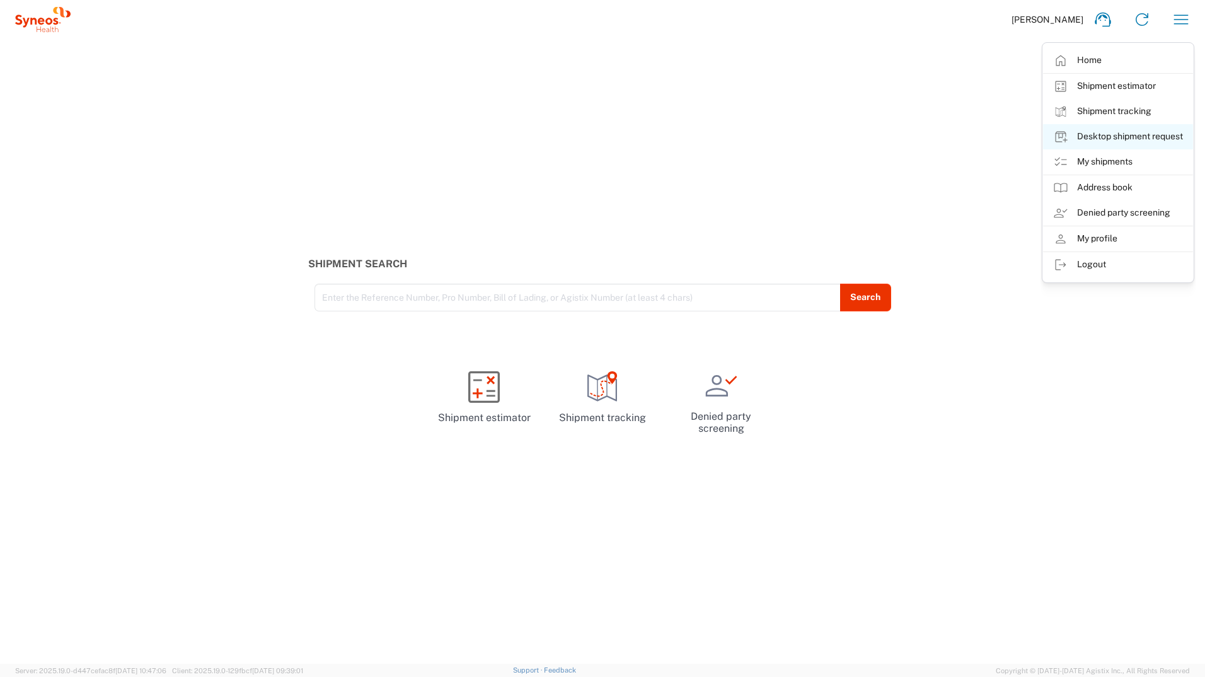
click at [1133, 136] on link "Desktop shipment request" at bounding box center [1118, 136] width 150 height 25
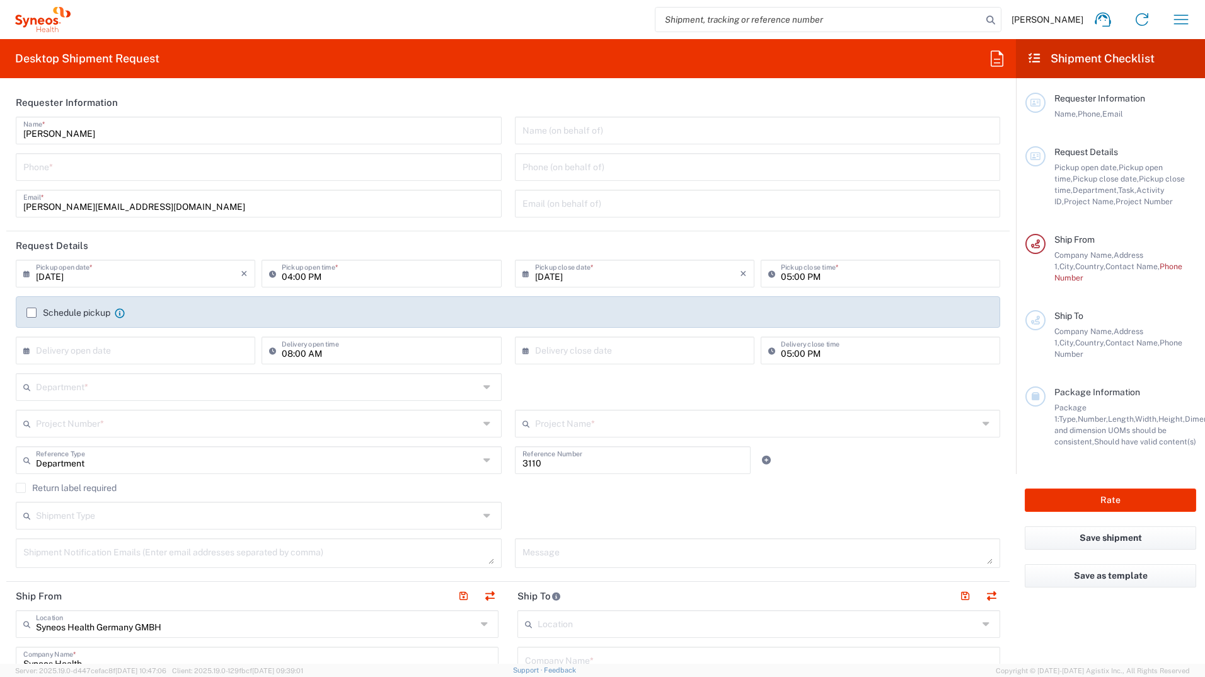
type input "[GEOGRAPHIC_DATA]"
drag, startPoint x: 94, startPoint y: 274, endPoint x: 231, endPoint y: 274, distance: 137.4
click at [94, 274] on input "[DATE]" at bounding box center [138, 273] width 205 height 22
click at [177, 364] on span "19" at bounding box center [175, 370] width 18 height 18
type input "[DATE]"
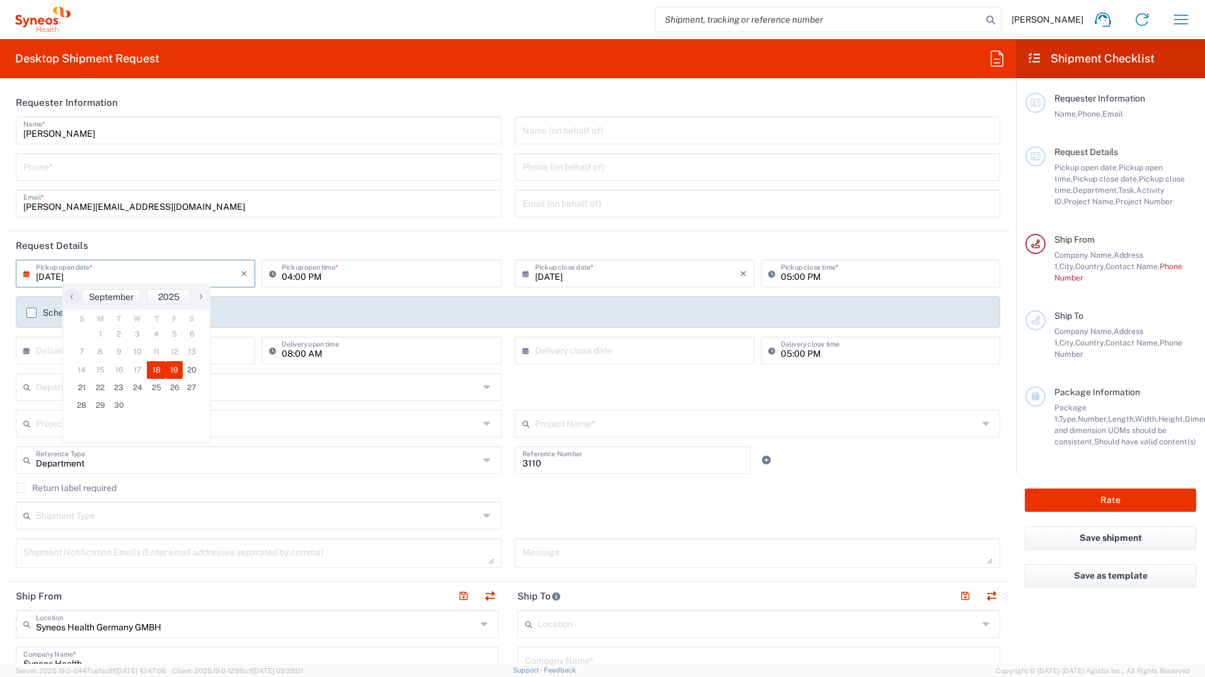
type input "[DATE]"
click at [335, 266] on input "04:00 PM" at bounding box center [388, 273] width 212 height 22
click at [292, 273] on input "04:00 PM" at bounding box center [388, 273] width 212 height 22
click at [289, 275] on input "04:00 PM" at bounding box center [388, 273] width 212 height 22
click at [321, 276] on input "09:00 PM" at bounding box center [388, 273] width 212 height 22
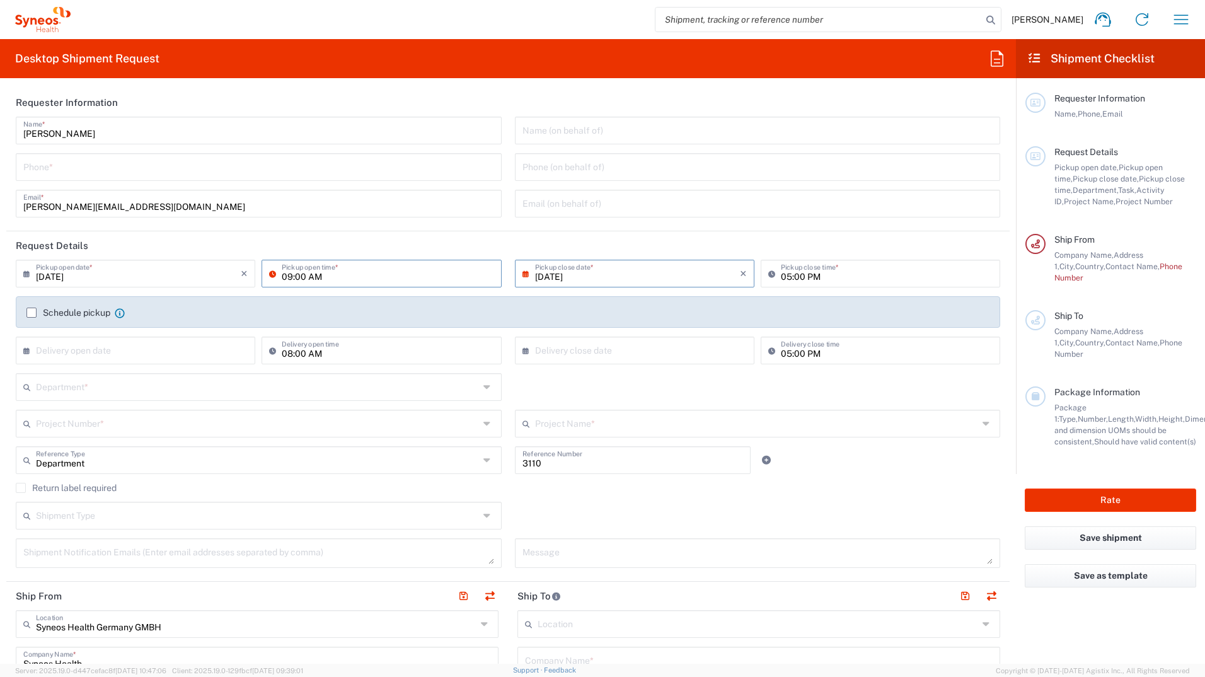
type input "09:00 AM"
click at [342, 315] on agx-checkbox-control "Schedule pickup When scheduling a pickup please be sure to meet the following c…" at bounding box center [507, 312] width 963 height 11
drag, startPoint x: 61, startPoint y: 166, endPoint x: 72, endPoint y: 170, distance: 12.0
click at [61, 166] on input "tel" at bounding box center [258, 166] width 471 height 22
type input "017632168746"
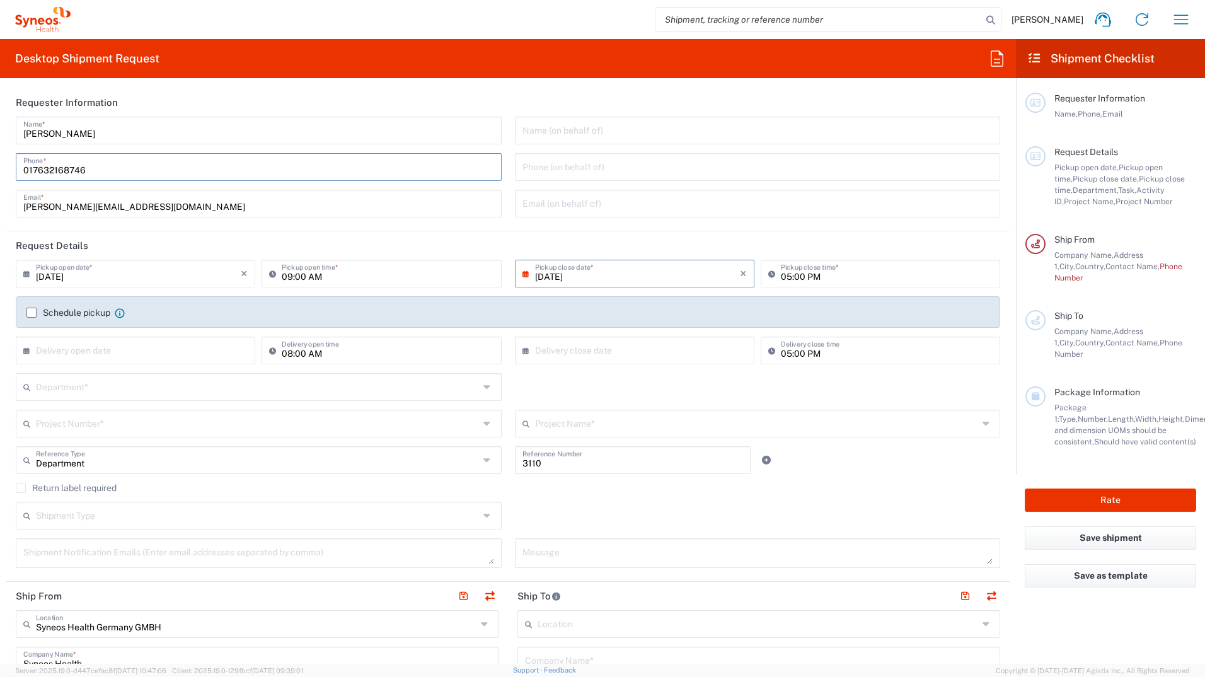
type input "[PERSON_NAME][EMAIL_ADDRESS][DOMAIN_NAME]"
type input "017632168746"
type input "Neurologie Berlin, Praxis Dr. Brinckmann/Dr. von Pannwitz"
type input "Schloßstraße 29"
type input "Berlin-Steglitz"
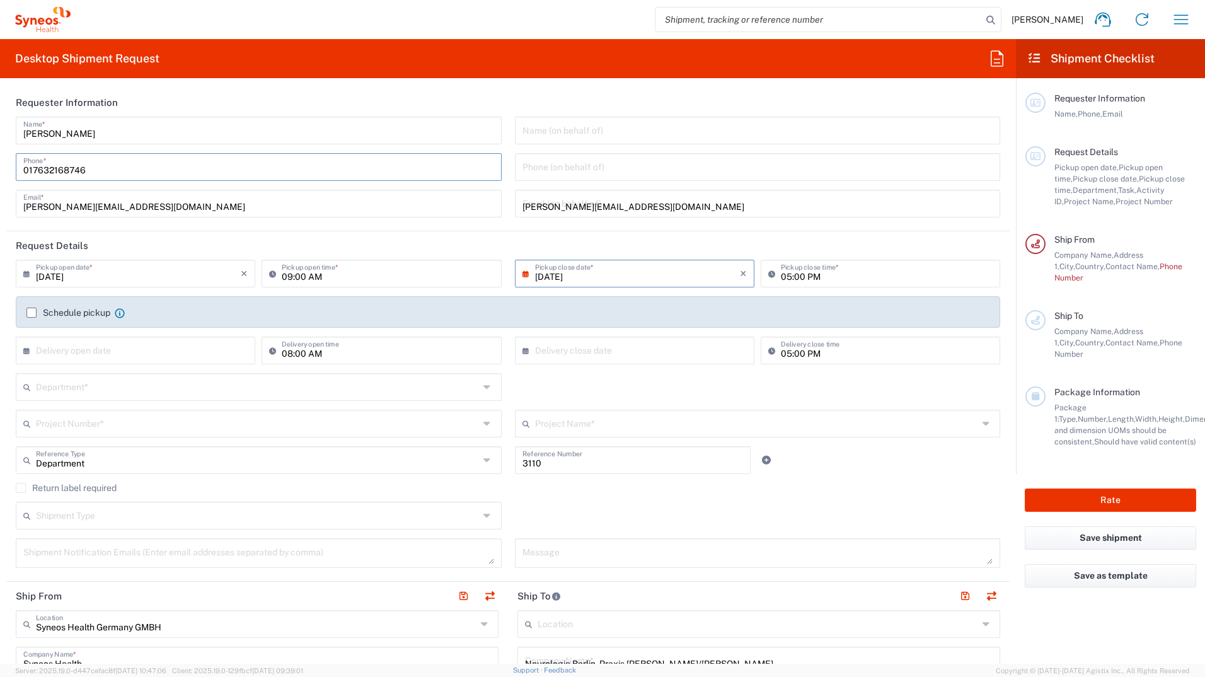
type input "12163"
type input "030 79 08 85 0"
type input "kontakt@neurologie-berlin.de"
click at [265, 313] on agx-checkbox-control "Schedule pickup When scheduling a pickup please be sure to meet the following c…" at bounding box center [507, 312] width 963 height 11
click at [842, 375] on div "Department * 3000 3100 3109 3110 3111 3112 3125 3130 3135 3136 3150 3155 3165 3…" at bounding box center [508, 391] width 998 height 37
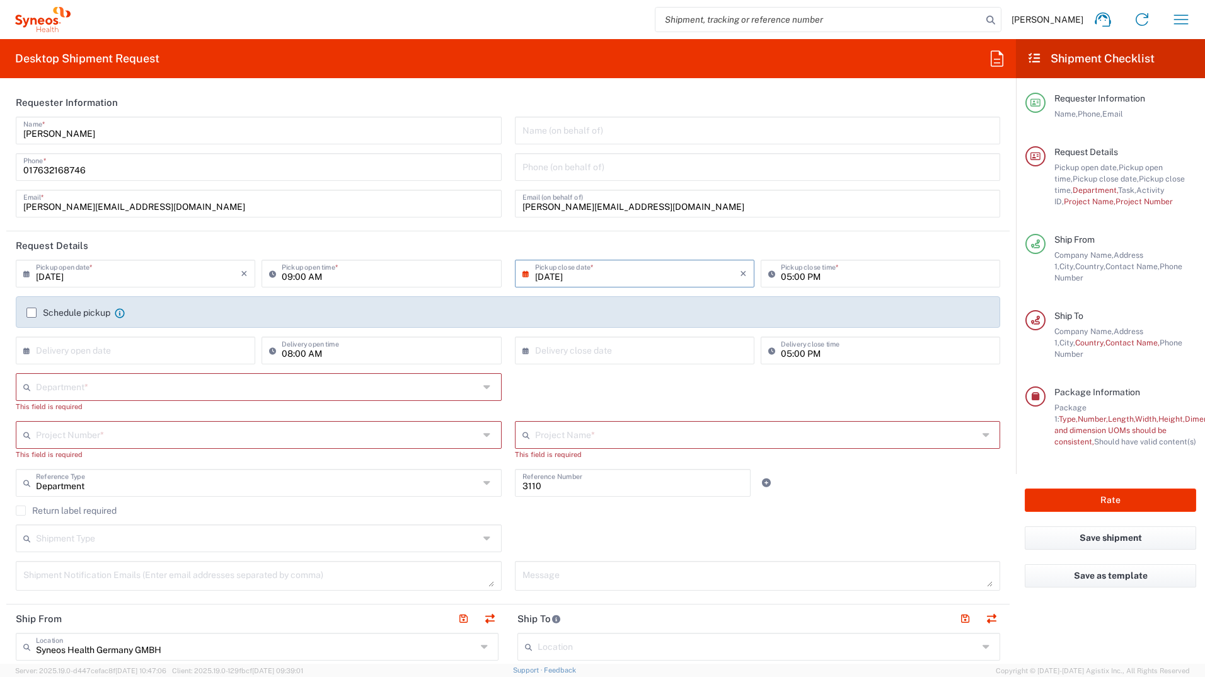
click at [72, 385] on input "text" at bounding box center [257, 386] width 443 height 22
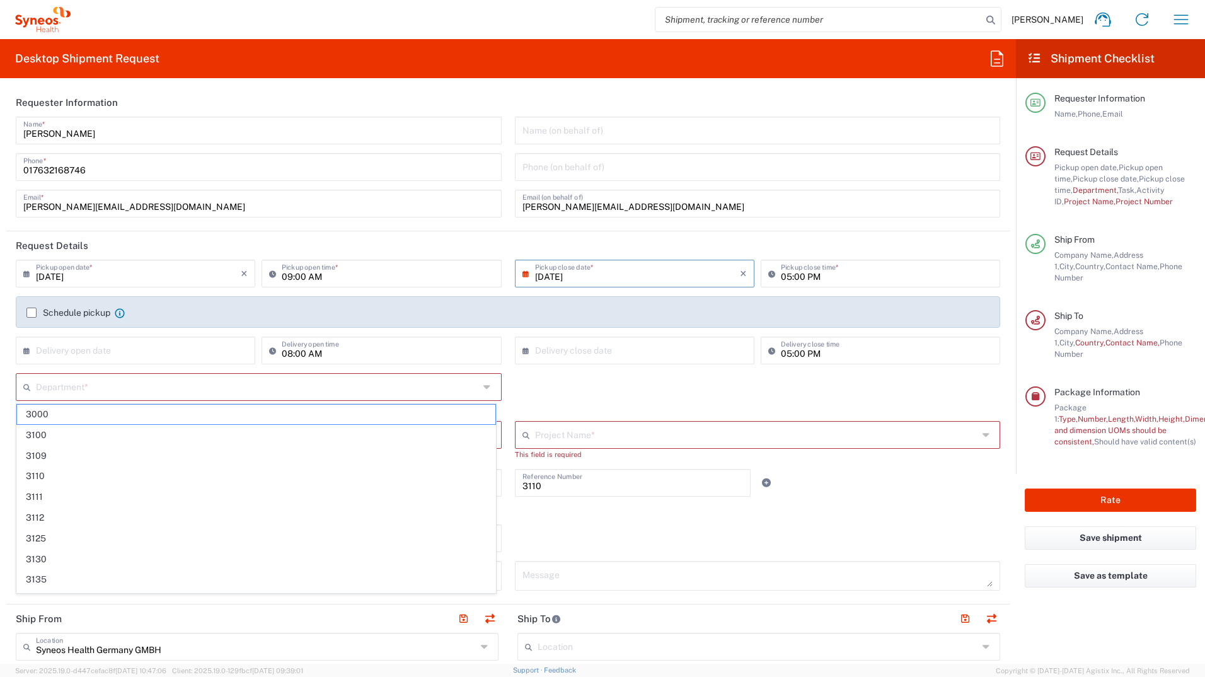
drag, startPoint x: 57, startPoint y: 473, endPoint x: 71, endPoint y: 468, distance: 15.4
click at [57, 473] on span "3110" at bounding box center [256, 476] width 478 height 20
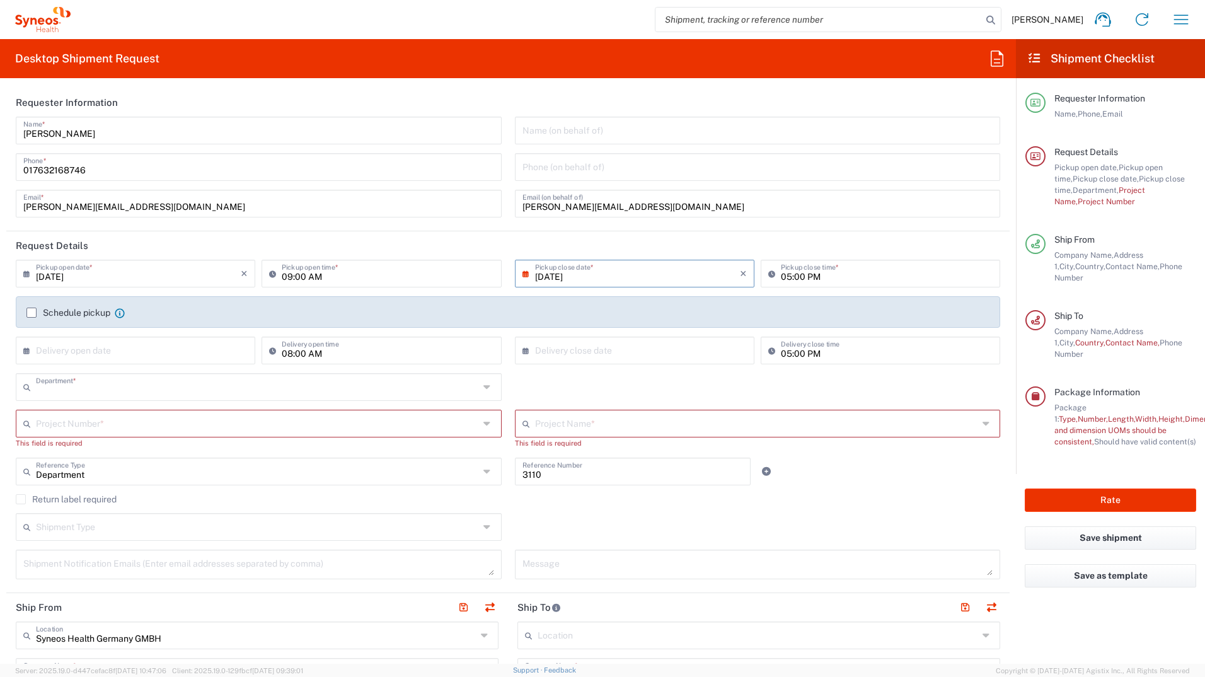
type input "3110"
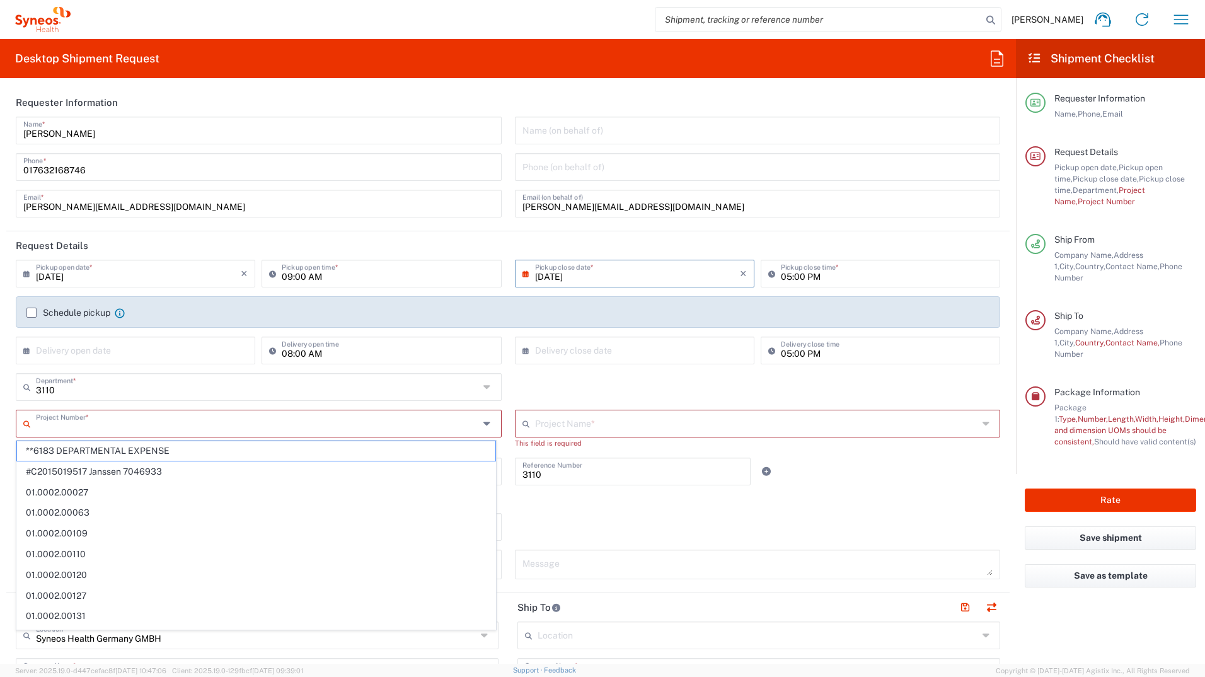
click at [95, 423] on input "text" at bounding box center [257, 423] width 443 height 22
paste input "7061958H"
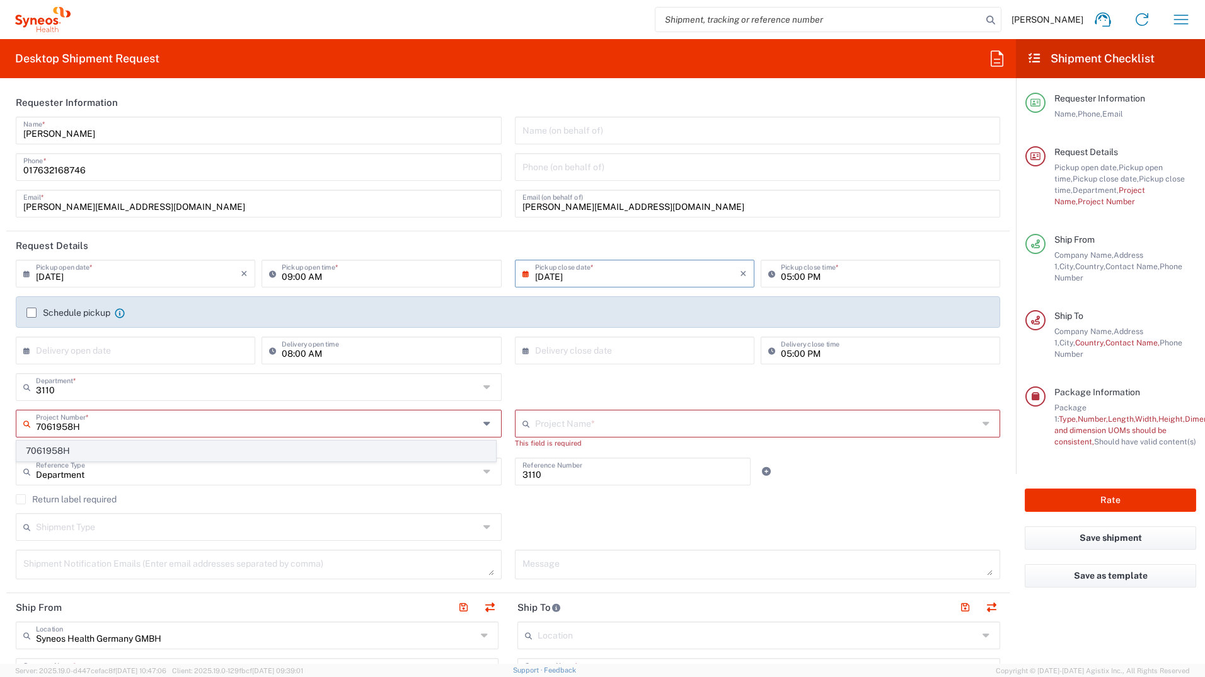
type input "7061958H"
drag, startPoint x: 63, startPoint y: 444, endPoint x: 502, endPoint y: 430, distance: 439.0
click at [64, 445] on span "7061958H" at bounding box center [256, 451] width 478 height 20
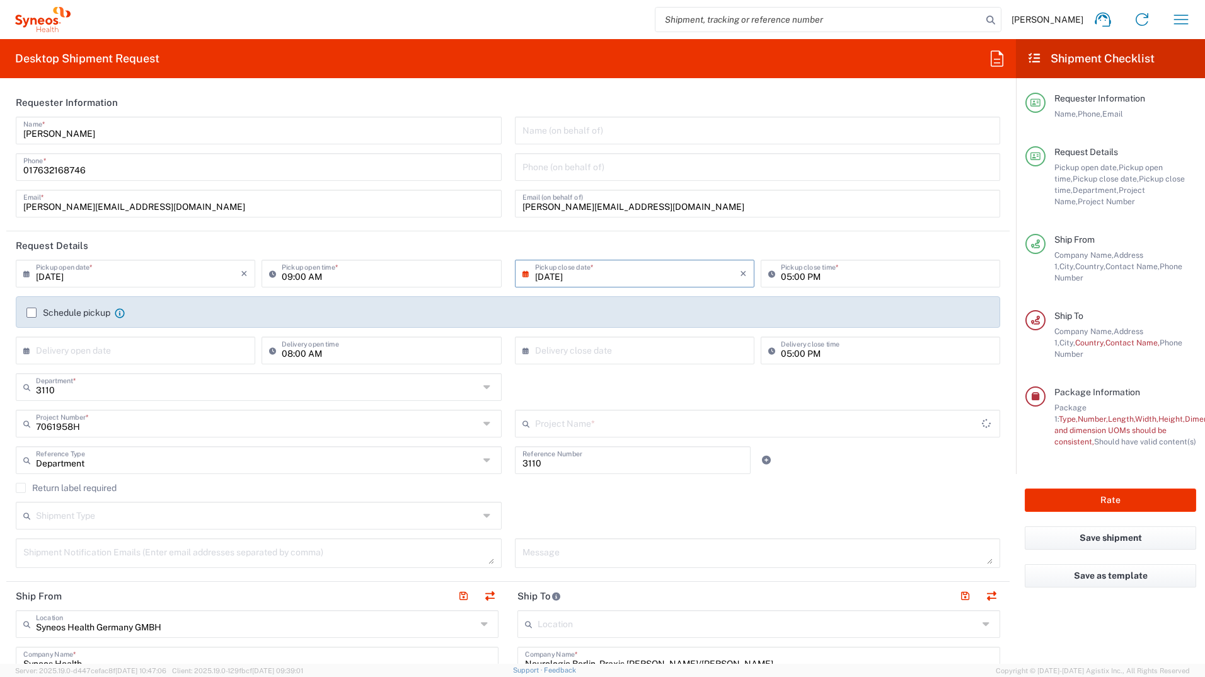
type input "Sanofi 7061958H"
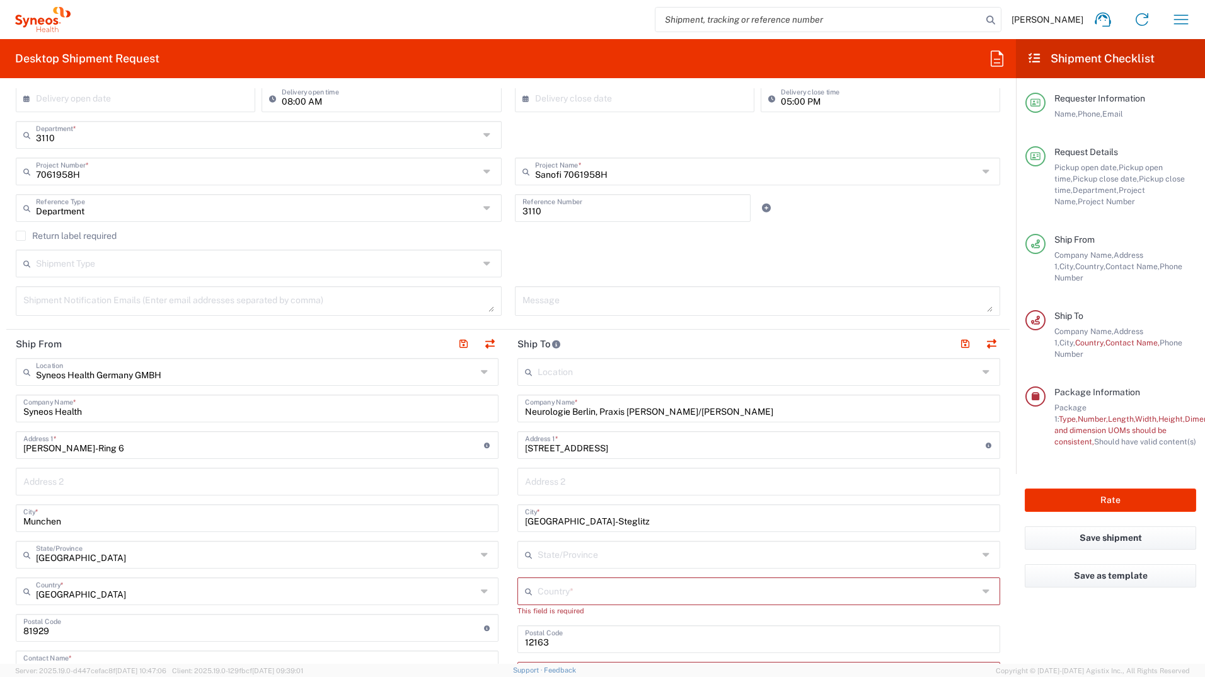
scroll to position [315, 0]
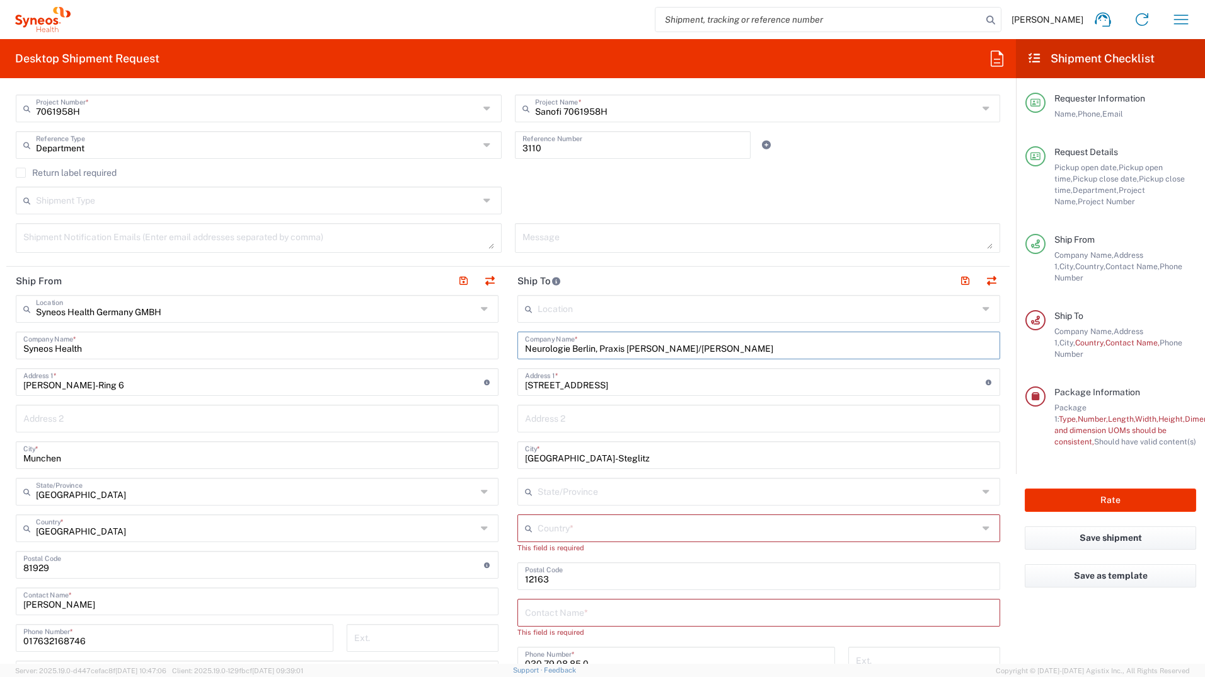
drag, startPoint x: 799, startPoint y: 347, endPoint x: 523, endPoint y: 352, distance: 276.1
click at [518, 352] on div "Neurologie Berlin, Praxis Dr. Brinckmann/Dr. von Pannwitz Company Name *" at bounding box center [759, 346] width 483 height 28
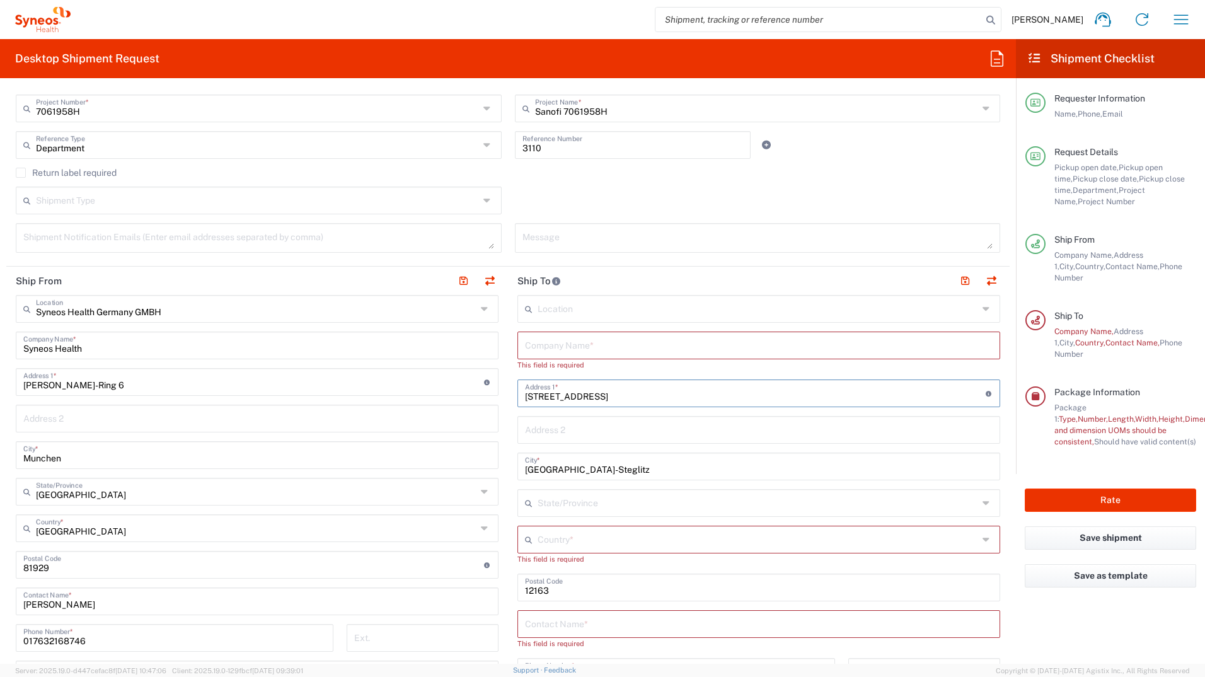
drag, startPoint x: 603, startPoint y: 391, endPoint x: 511, endPoint y: 395, distance: 92.1
click at [511, 395] on main "Location Addison Whitney LLC-Morrisvile NC US Barcelona-Syneos Health BioSector…" at bounding box center [759, 577] width 502 height 564
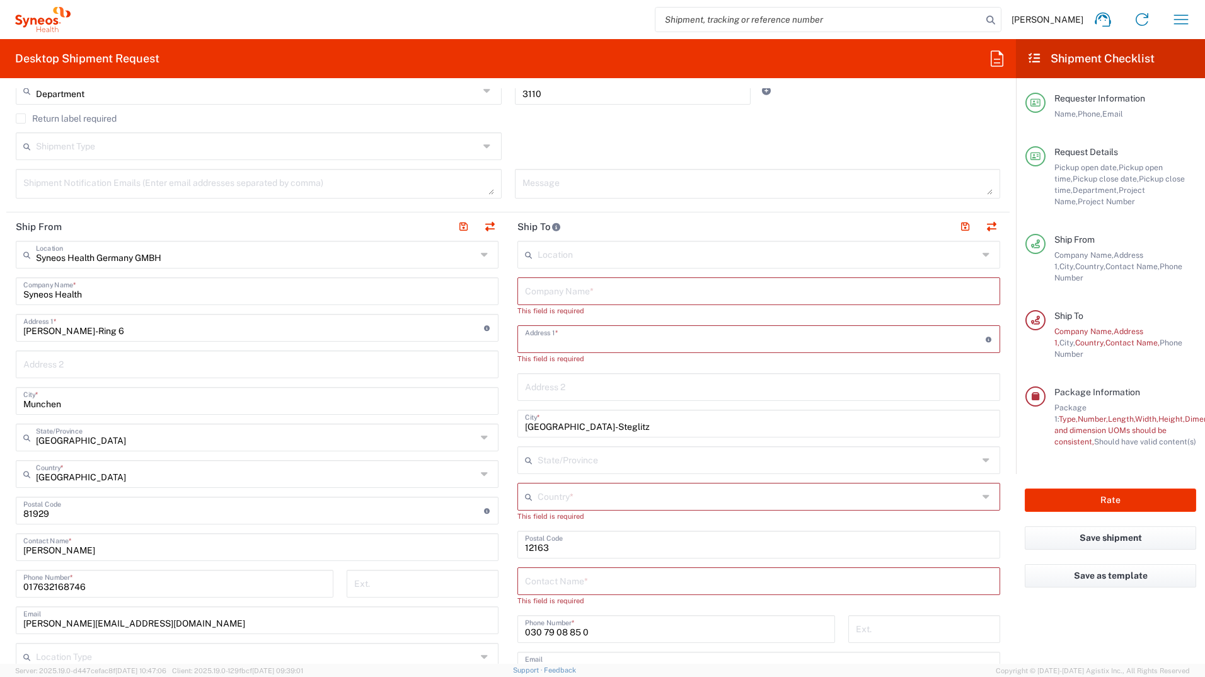
scroll to position [441, 0]
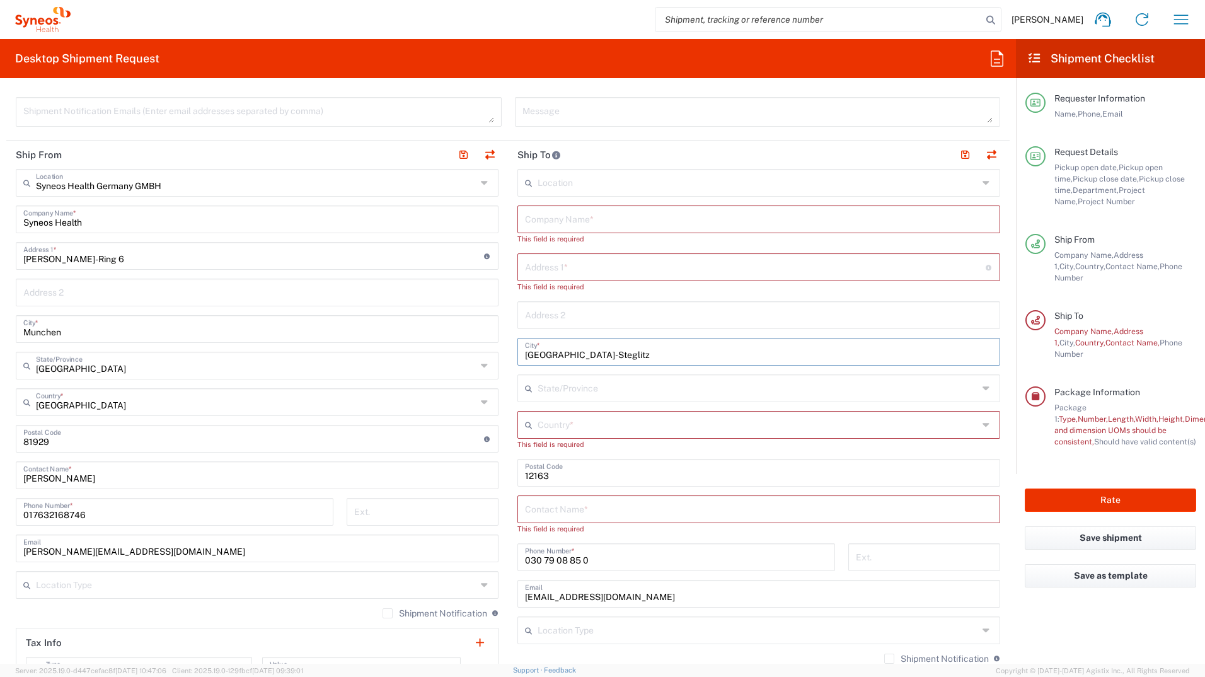
drag, startPoint x: 589, startPoint y: 356, endPoint x: 522, endPoint y: 354, distance: 66.8
click at [525, 354] on input "Berlin-Steglitz" at bounding box center [759, 351] width 468 height 22
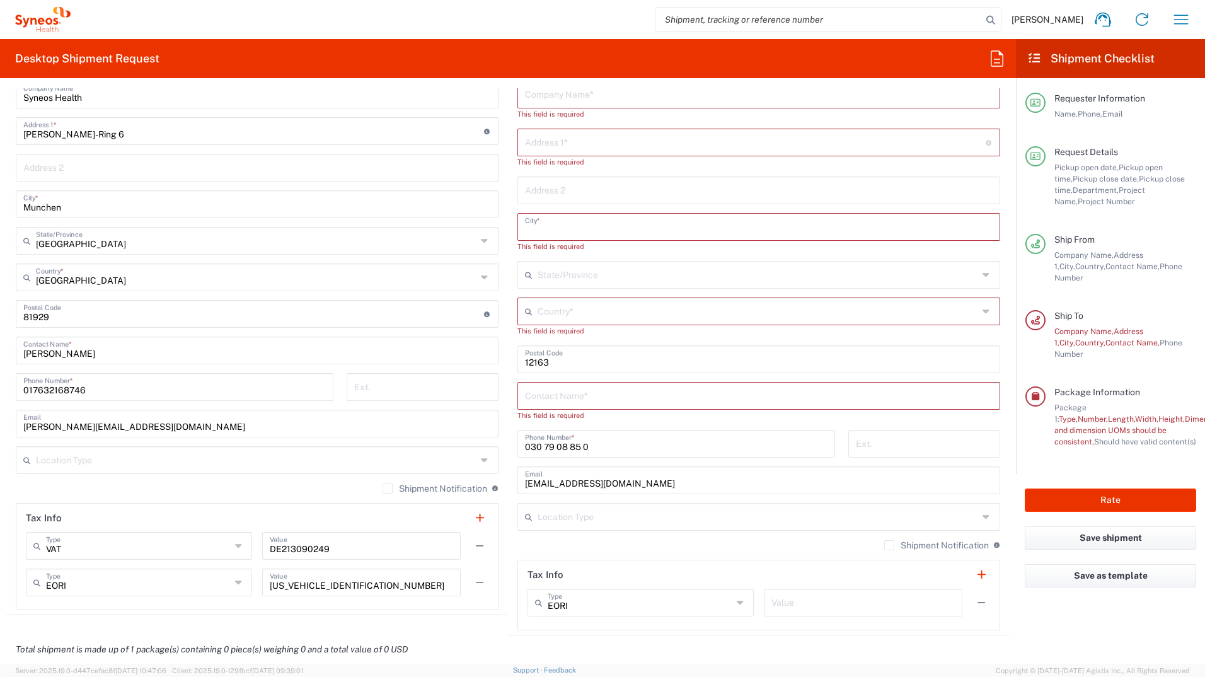
scroll to position [567, 0]
drag, startPoint x: 555, startPoint y: 362, endPoint x: 511, endPoint y: 361, distance: 44.1
click at [511, 361] on main "Location Addison Whitney LLC-Morrisvile NC US Barcelona-Syneos Health BioSector…" at bounding box center [759, 336] width 502 height 586
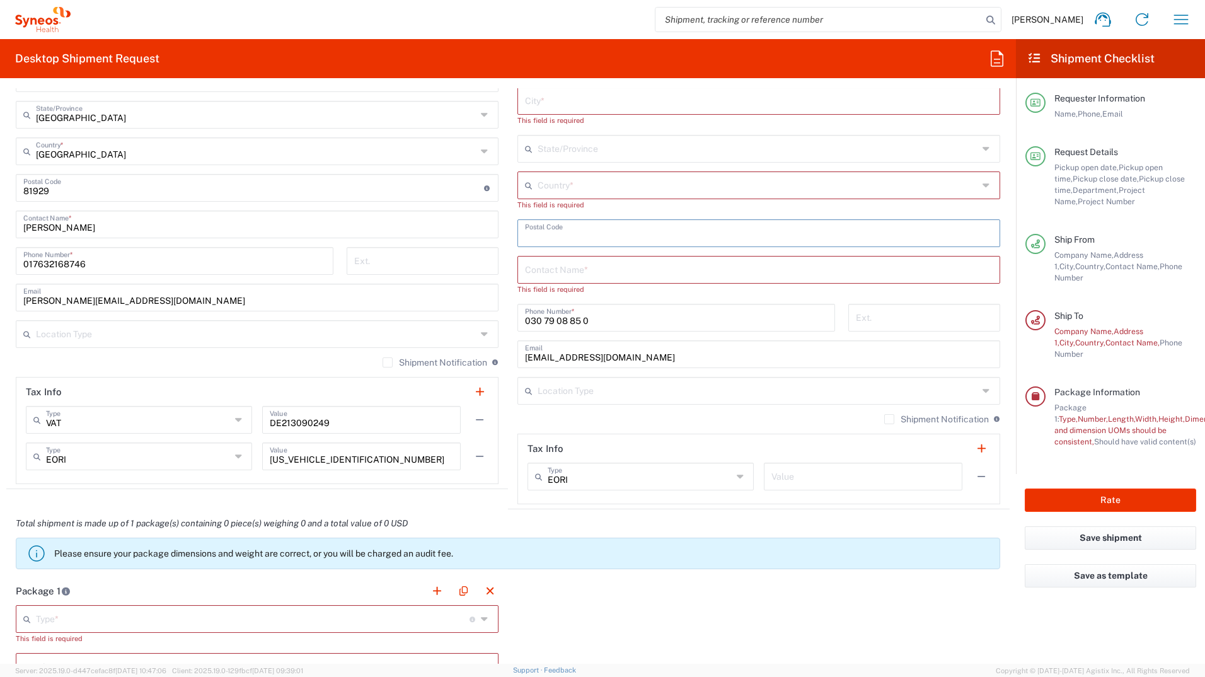
scroll to position [693, 0]
drag, startPoint x: 590, startPoint y: 319, endPoint x: 522, endPoint y: 320, distance: 68.1
click at [525, 320] on input "030 79 08 85 0" at bounding box center [676, 315] width 303 height 22
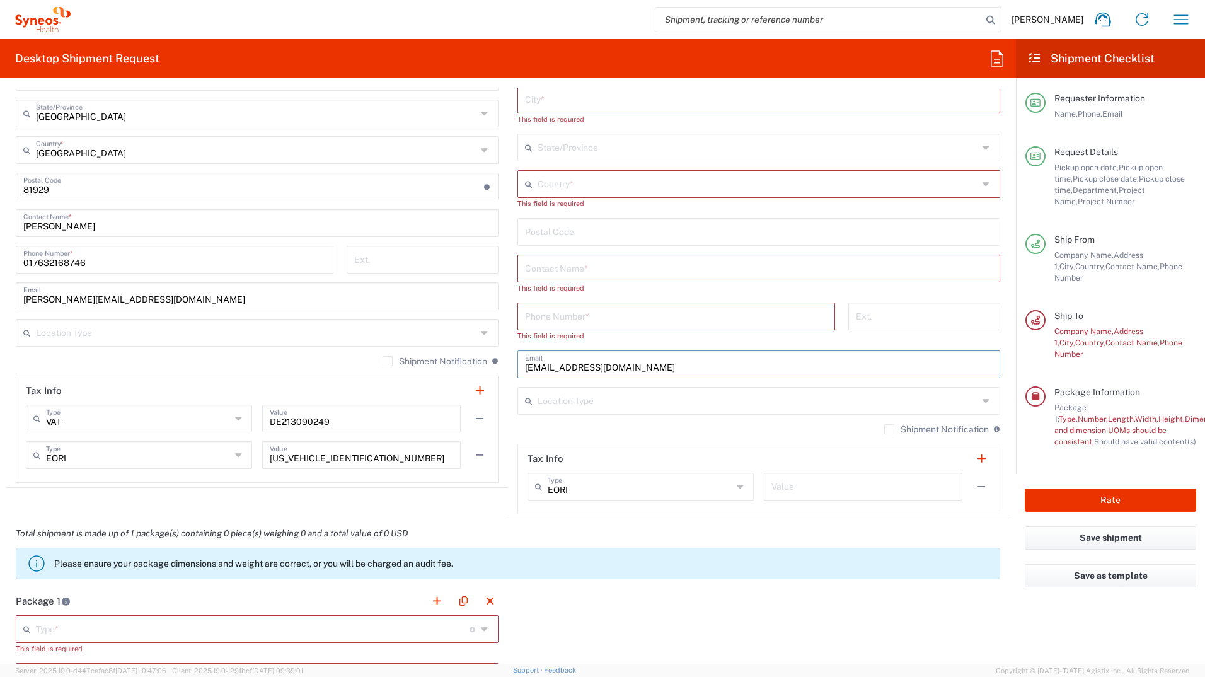
drag, startPoint x: 592, startPoint y: 365, endPoint x: 521, endPoint y: 367, distance: 70.6
click at [525, 367] on input "kontakt@neurologie-berlin.de" at bounding box center [759, 363] width 468 height 22
click at [579, 357] on input "text" at bounding box center [759, 363] width 468 height 22
paste input "christian.hengsbach@med.uni-tuebingen.de"
type input "christian.hengsbach@med.uni-tuebingen.de"
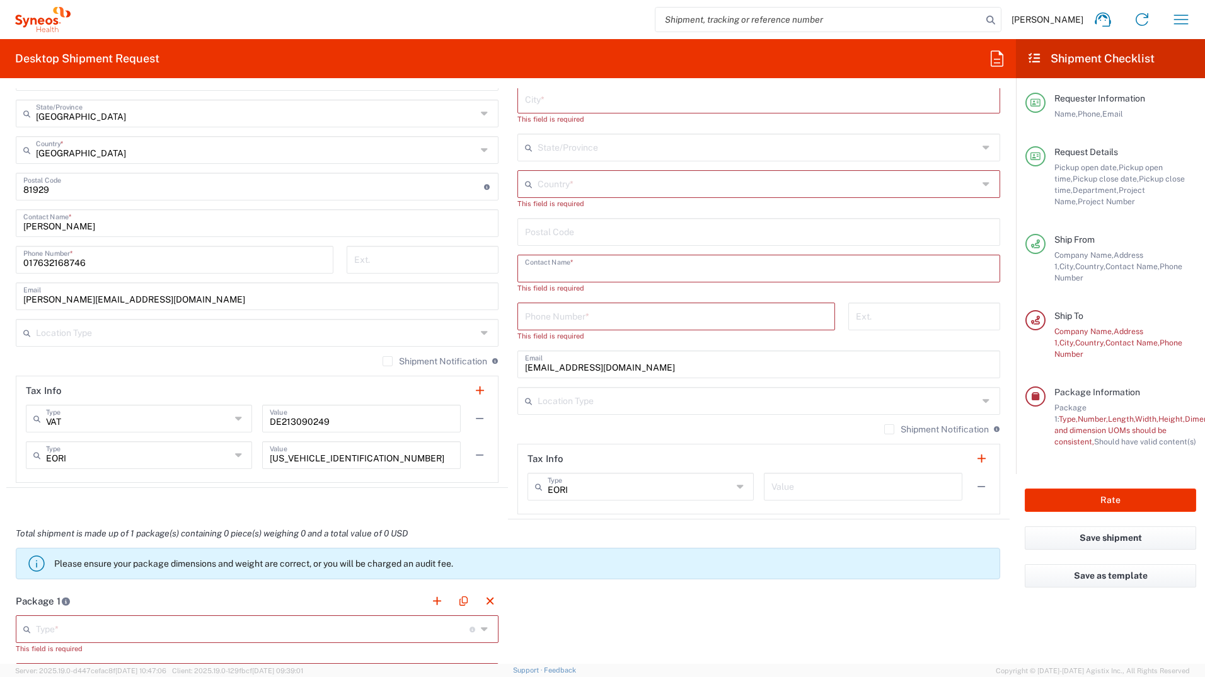
click at [569, 269] on input "text" at bounding box center [759, 268] width 468 height 22
paste input "Christian Hengsbach"
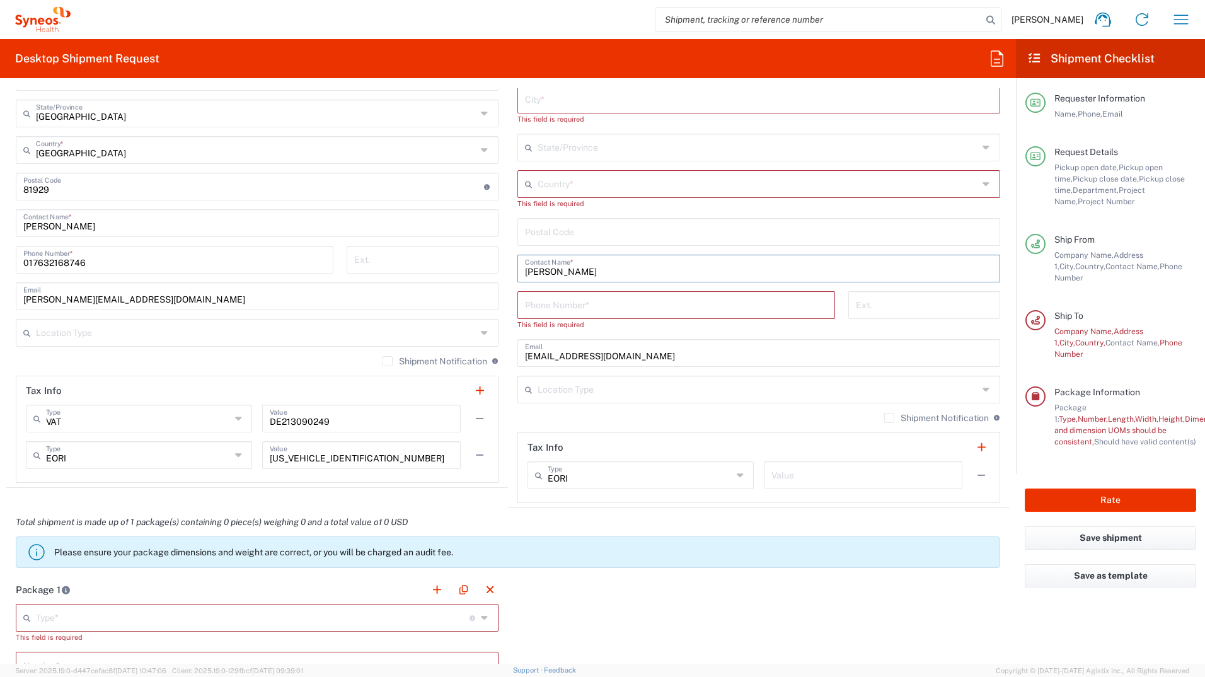
type input "Christian Hengsbach"
click at [533, 304] on input "tel" at bounding box center [676, 304] width 303 height 22
paste input "07071 29 85711"
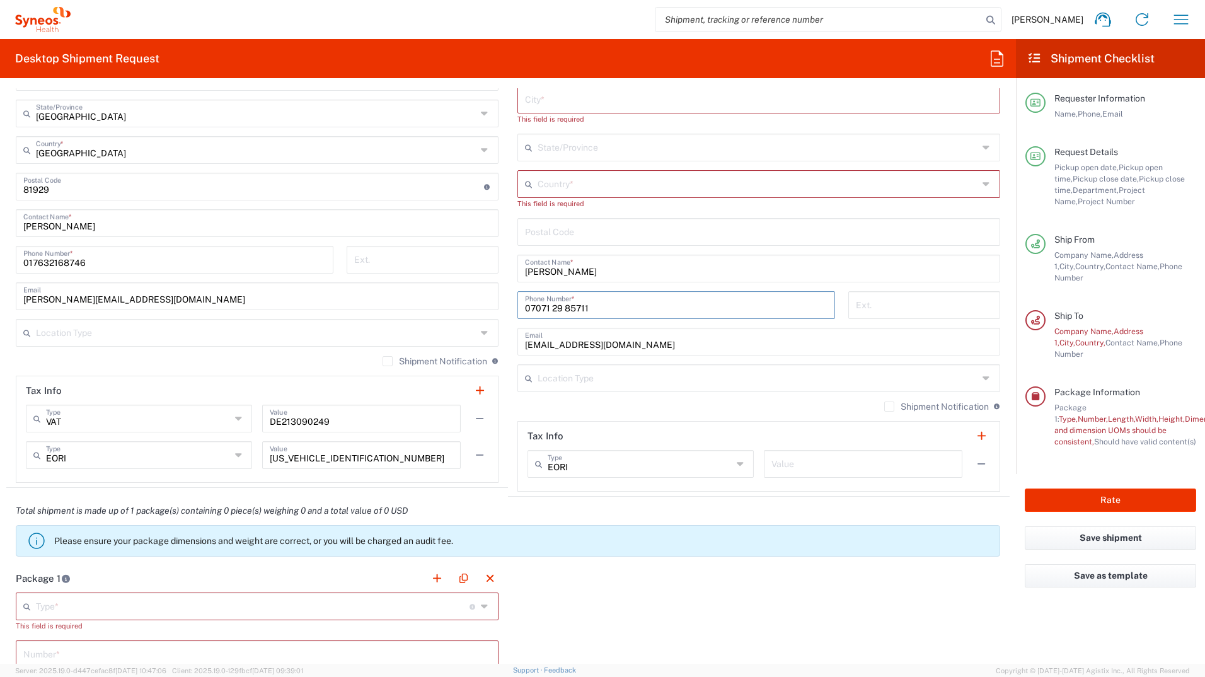
type input "07071 29 85711"
click at [569, 226] on input "undefined" at bounding box center [759, 231] width 468 height 22
paste input "72076"
type input "72076"
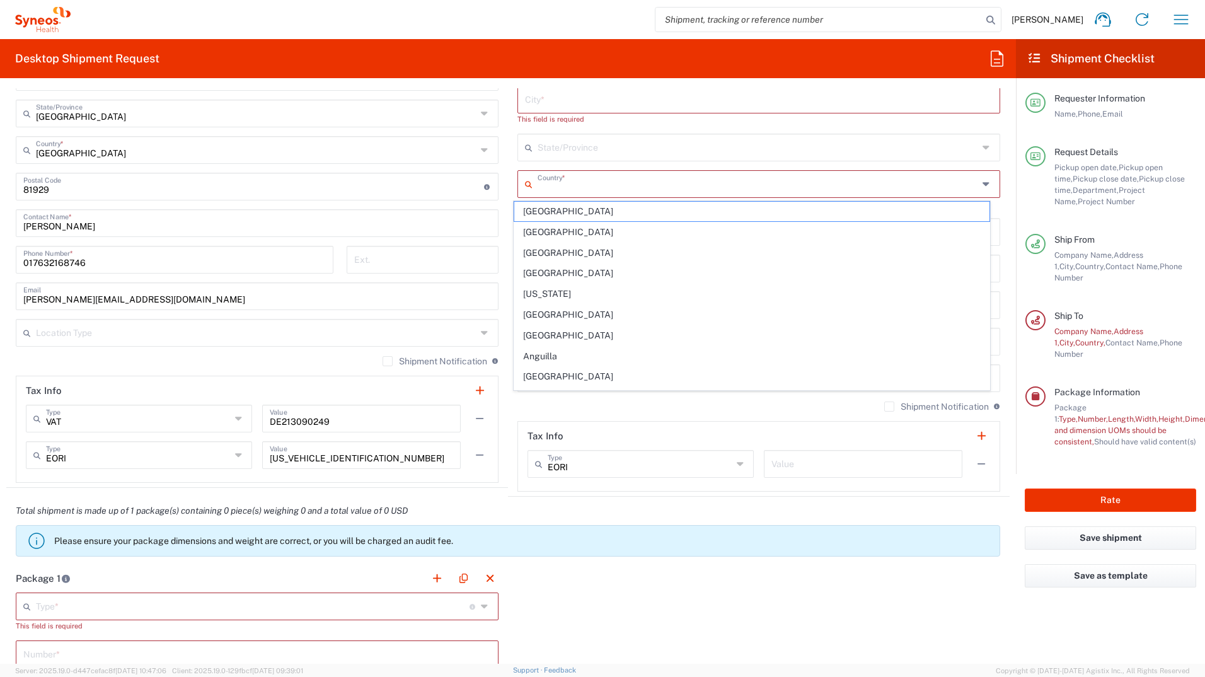
click at [570, 185] on input "text" at bounding box center [758, 183] width 441 height 22
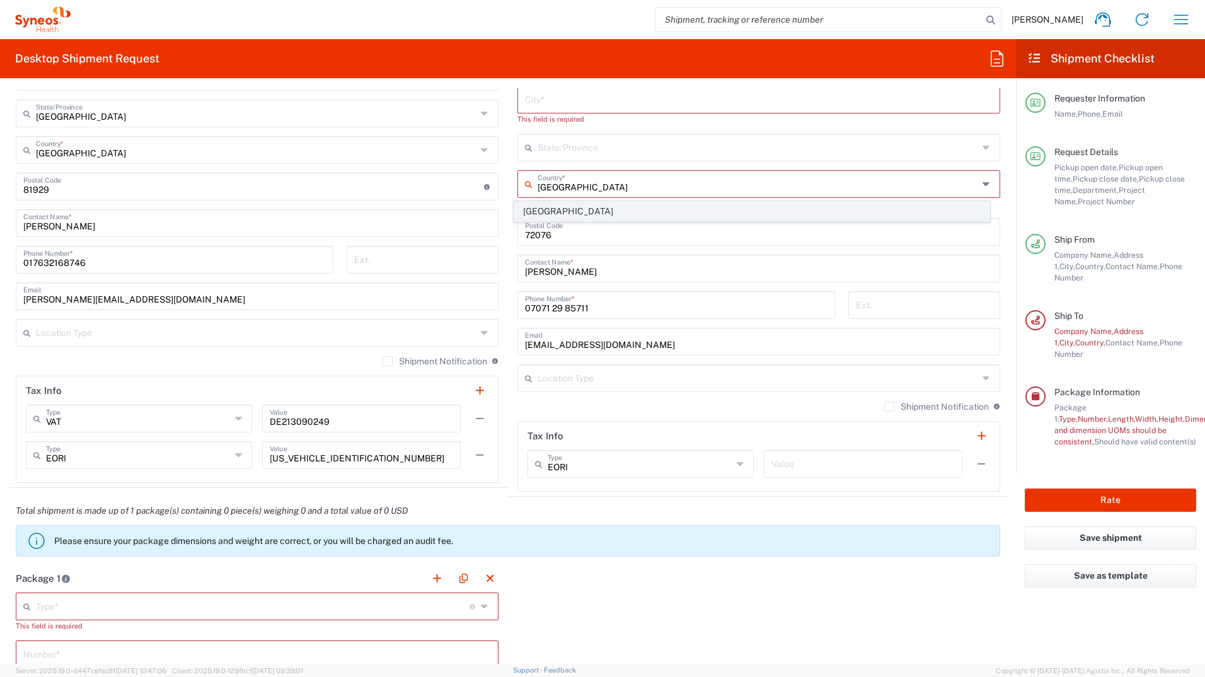
type input "[GEOGRAPHIC_DATA]"
drag, startPoint x: 536, startPoint y: 212, endPoint x: 540, endPoint y: 205, distance: 7.9
click at [536, 212] on span "[GEOGRAPHIC_DATA]" at bounding box center [752, 212] width 476 height 20
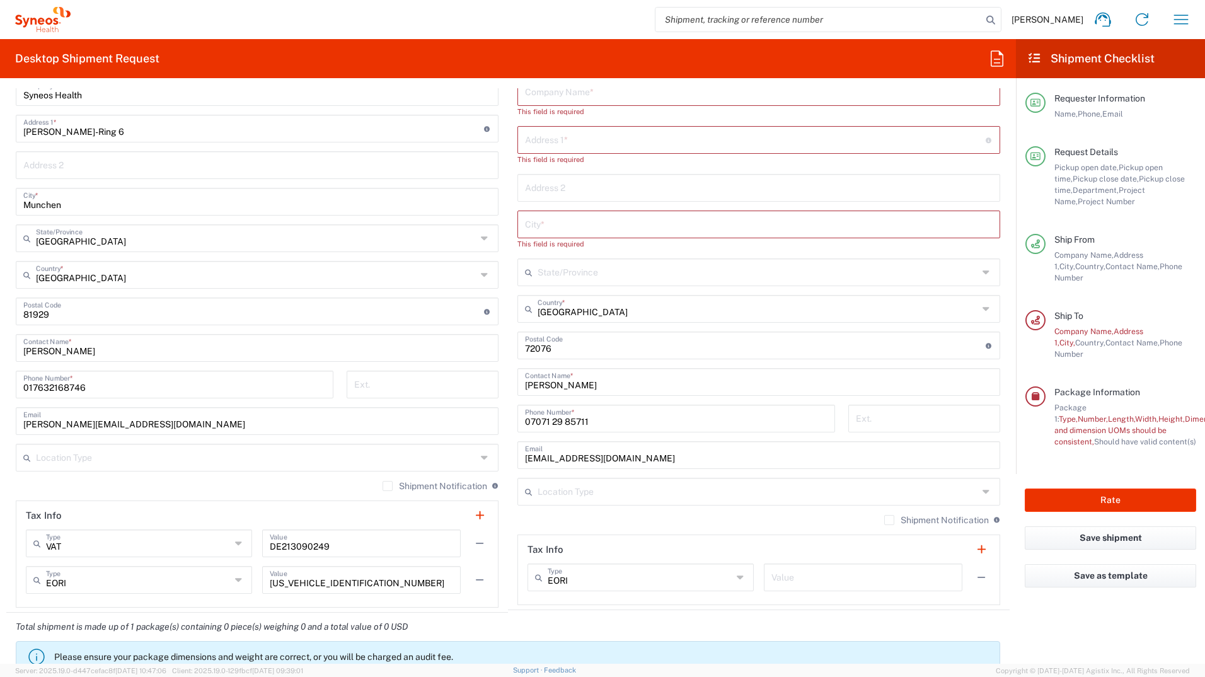
scroll to position [567, 0]
click at [549, 225] on input "text" at bounding box center [759, 225] width 468 height 22
paste input "Tübingen"
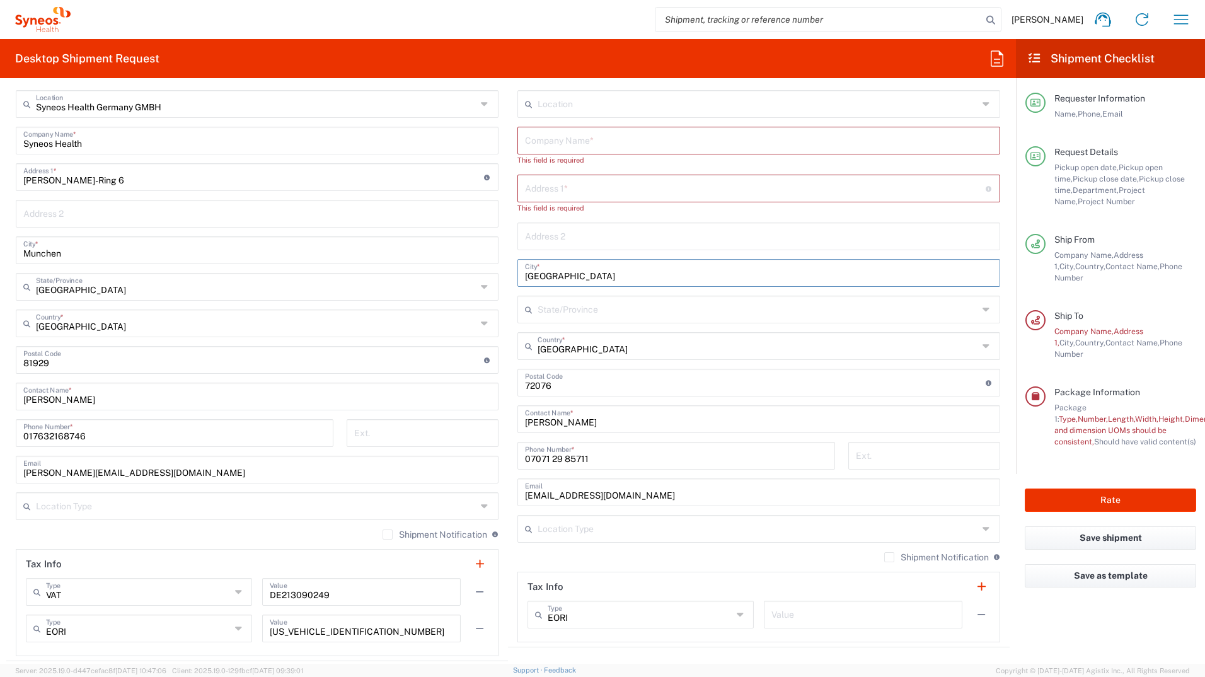
scroll to position [441, 0]
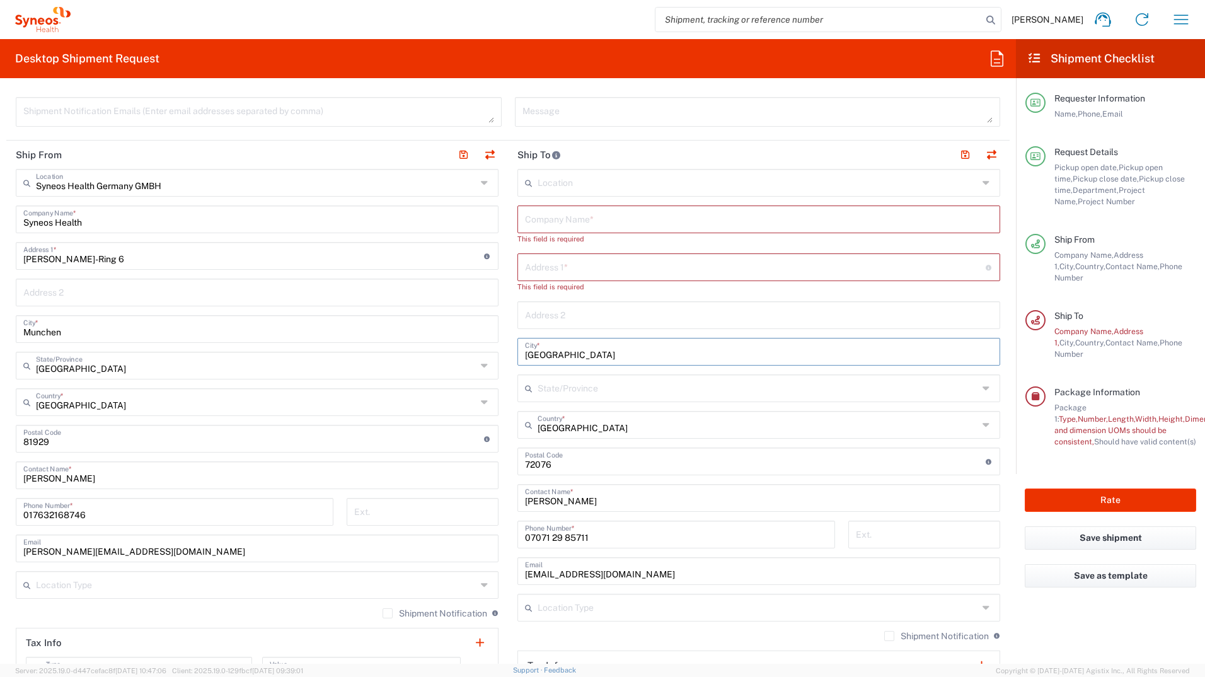
type input "Tübingen"
click at [567, 180] on input "text" at bounding box center [758, 182] width 441 height 22
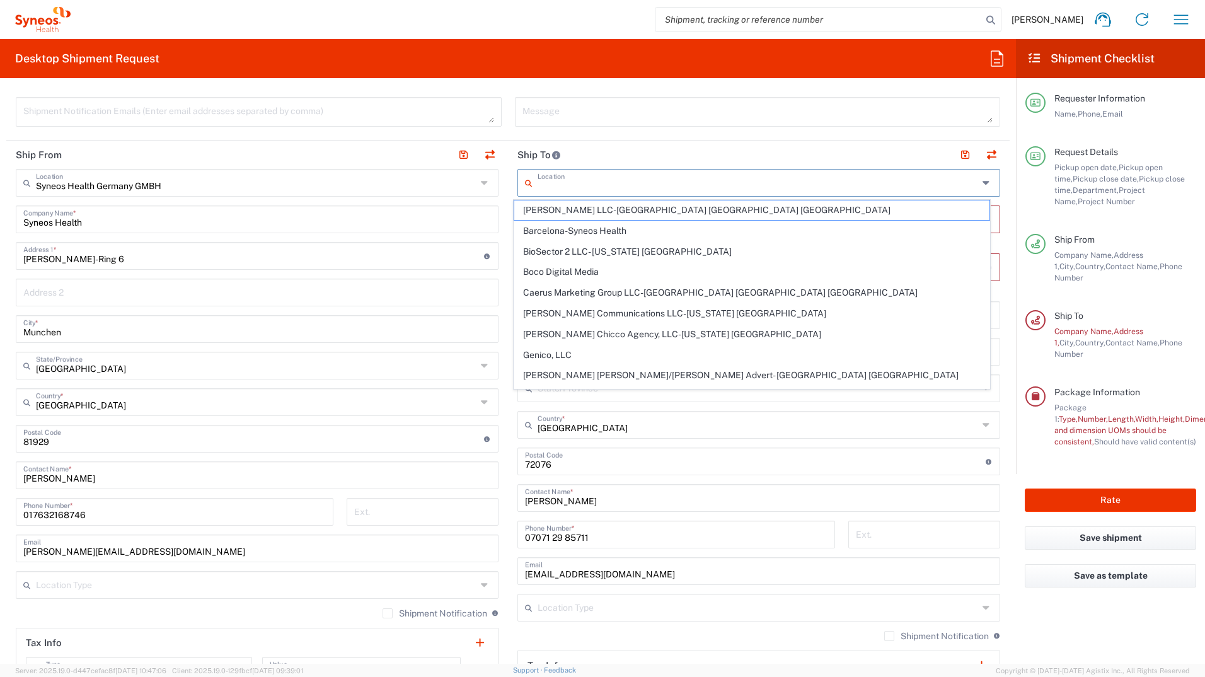
paste input "Universitätsklinikum Tübingen"
type input "Universitätsklinikum Tübingen"
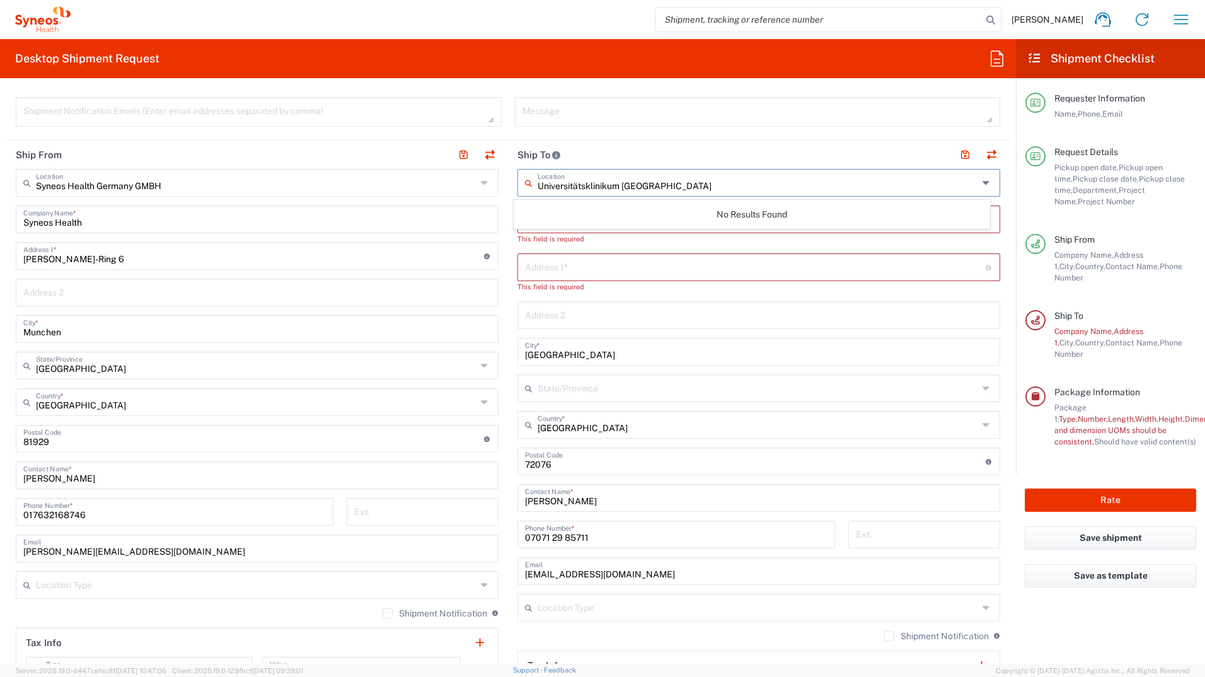
drag, startPoint x: 658, startPoint y: 182, endPoint x: 531, endPoint y: 184, distance: 126.7
click at [531, 184] on div "Universitätsklinikum Tübingen Location" at bounding box center [759, 183] width 483 height 28
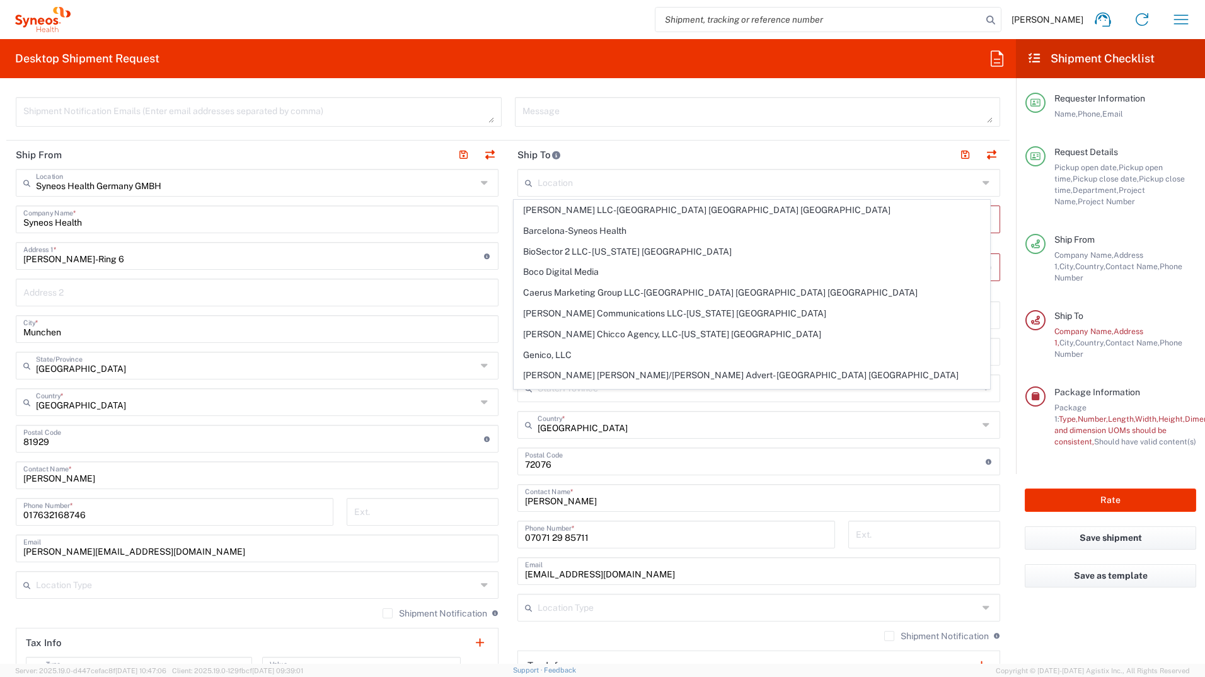
click at [562, 214] on span "[PERSON_NAME] LLC-[GEOGRAPHIC_DATA] [GEOGRAPHIC_DATA] [GEOGRAPHIC_DATA]" at bounding box center [752, 210] width 476 height 20
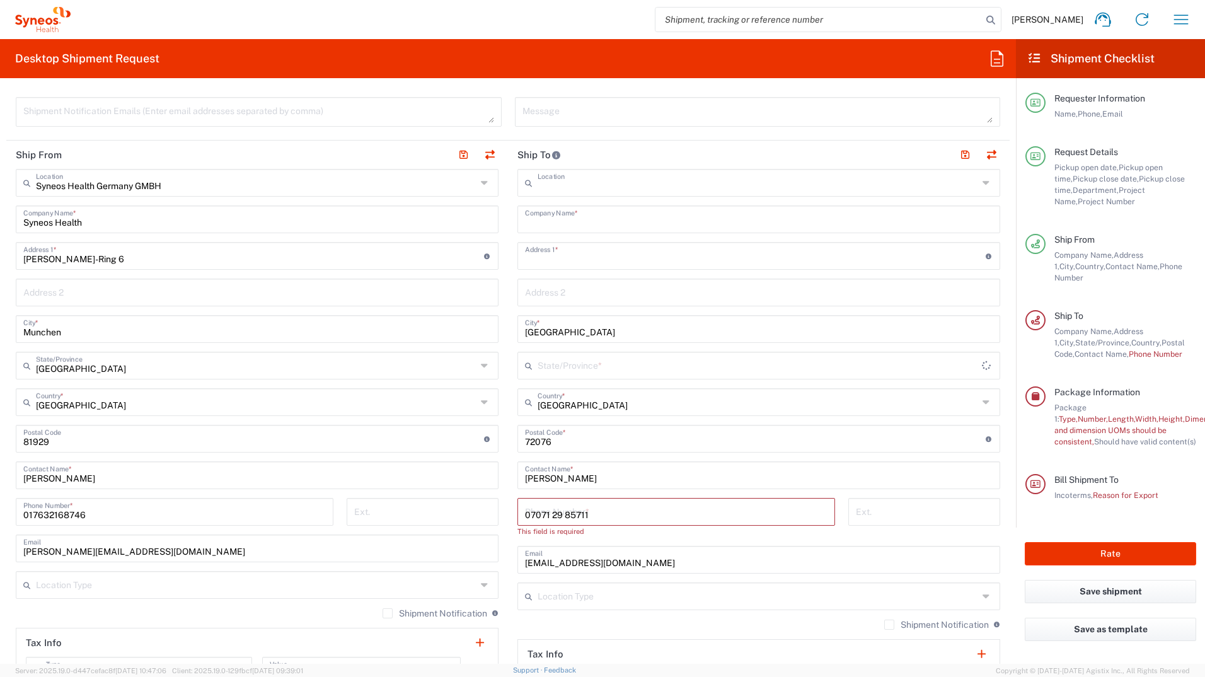
type input "[PERSON_NAME] LLC-[GEOGRAPHIC_DATA] [GEOGRAPHIC_DATA] [GEOGRAPHIC_DATA]"
type input "Addison Whitney LLC"
type input "1030 Sync St"
type input "Morrisville"
type input "[GEOGRAPHIC_DATA]"
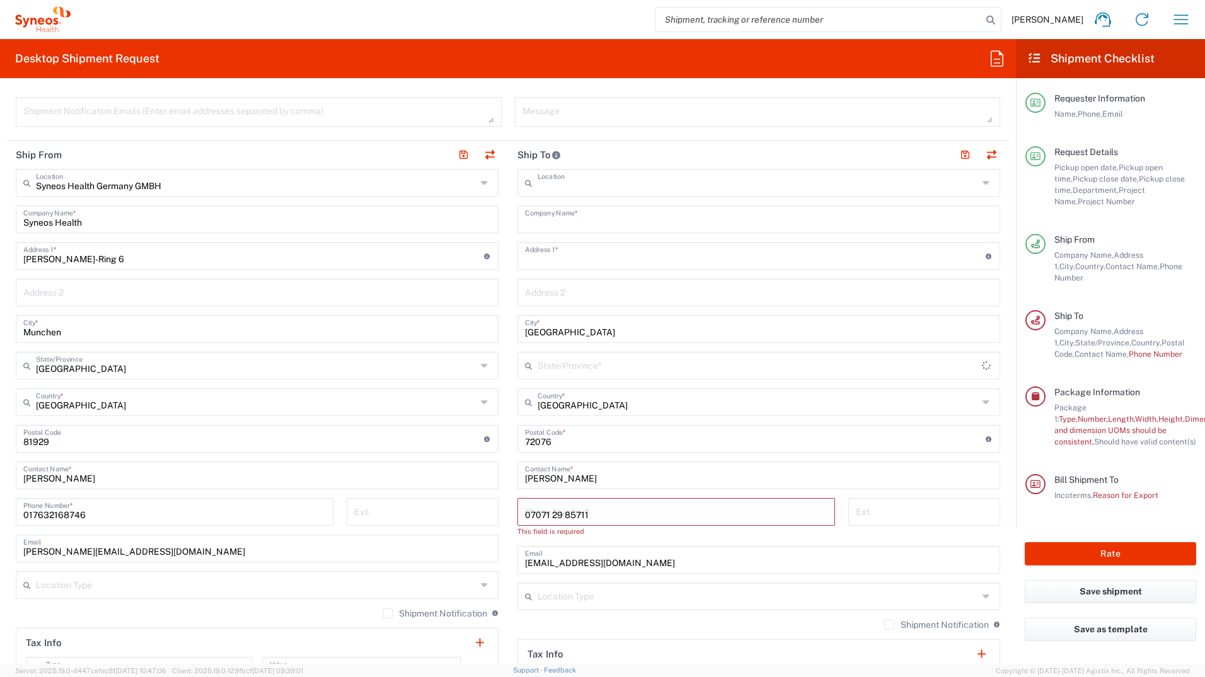
type input "27560"
type input "Sender/Shipper"
type input "Delivery Duty Paid"
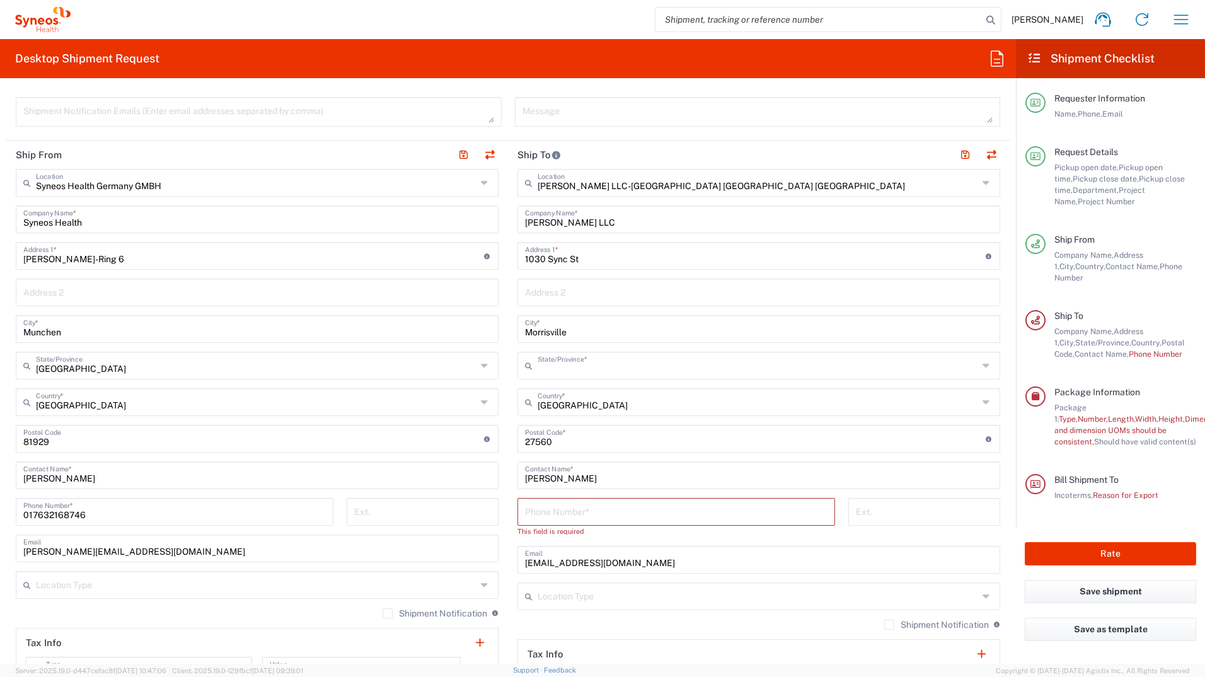
type input "North Carolina"
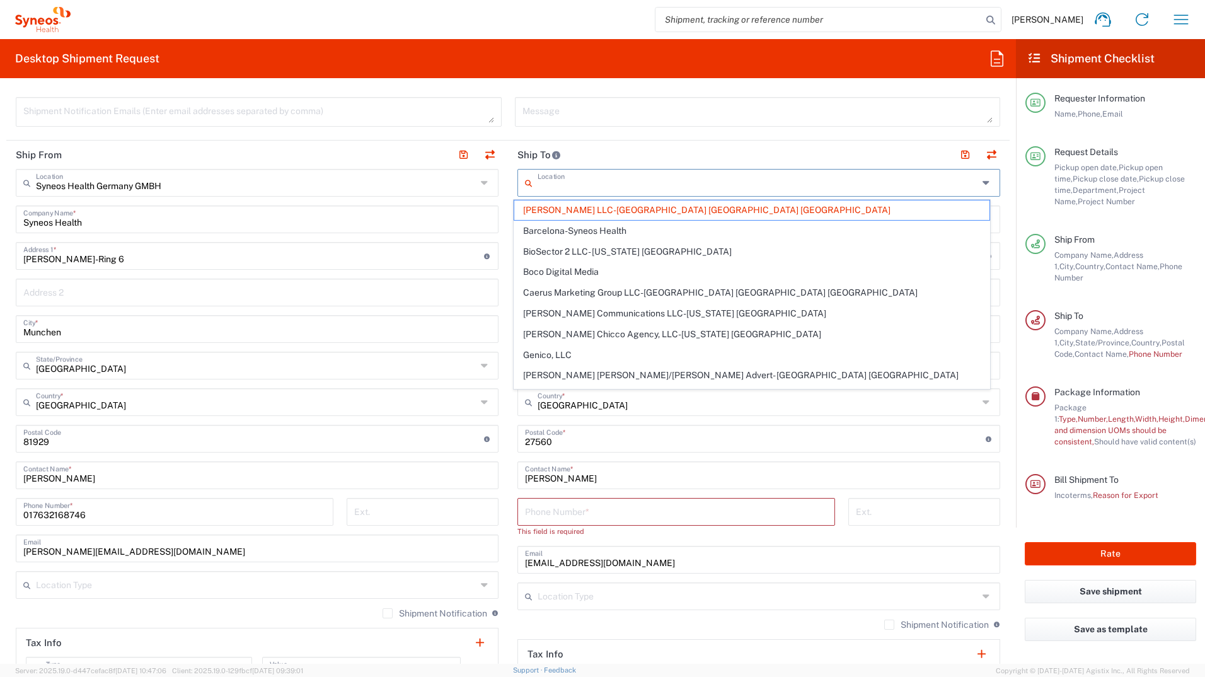
drag, startPoint x: 707, startPoint y: 188, endPoint x: 569, endPoint y: 188, distance: 138.1
click at [569, 188] on input "text" at bounding box center [758, 182] width 441 height 22
click at [604, 156] on header "Ship To" at bounding box center [759, 155] width 502 height 28
type input "[PERSON_NAME] LLC-[GEOGRAPHIC_DATA] [GEOGRAPHIC_DATA] [GEOGRAPHIC_DATA]"
drag, startPoint x: 700, startPoint y: 187, endPoint x: 589, endPoint y: 190, distance: 111.0
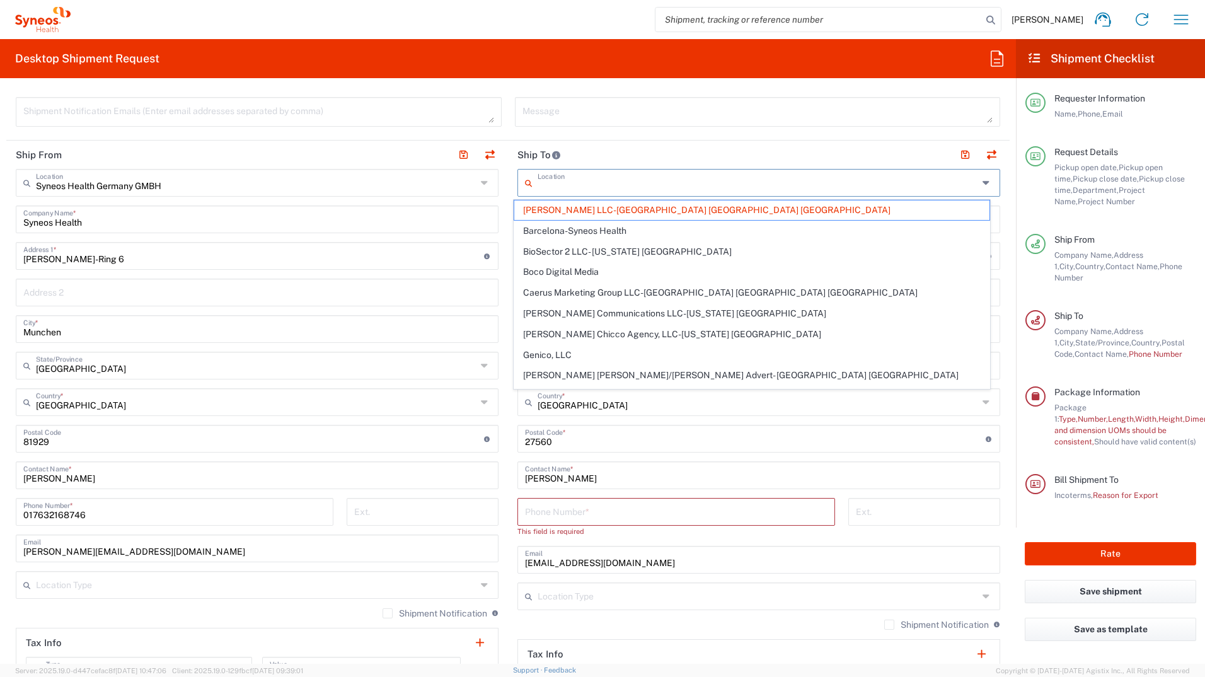
click at [548, 187] on input "text" at bounding box center [758, 182] width 441 height 22
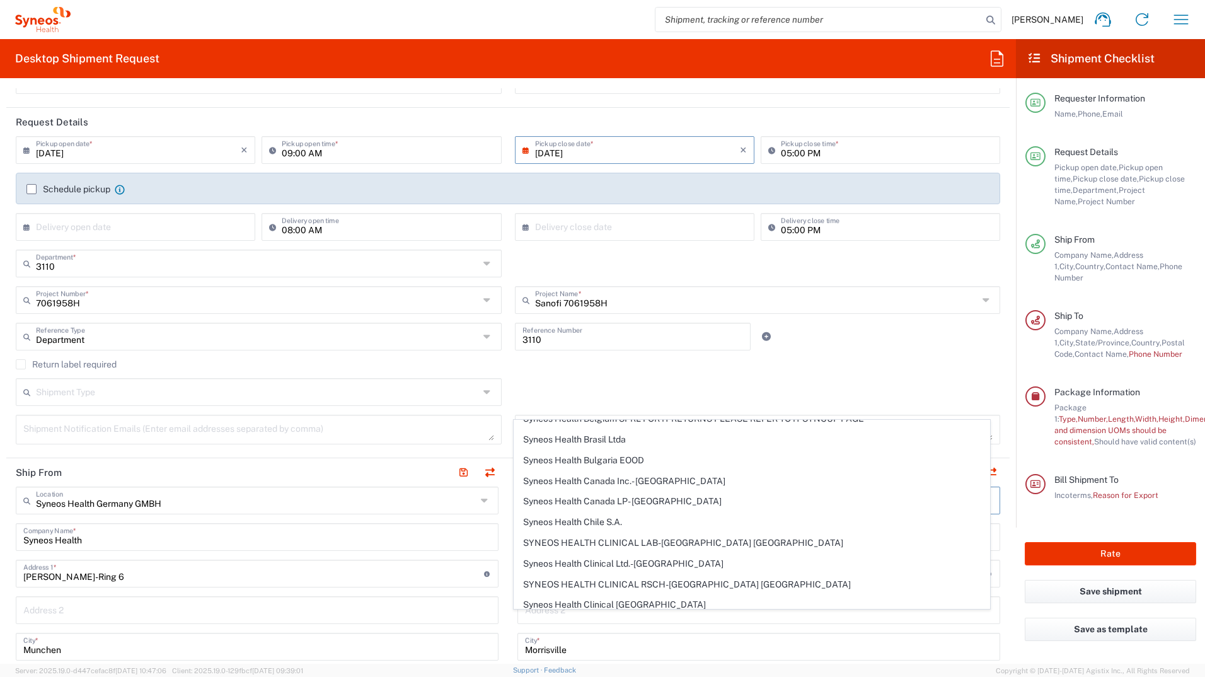
scroll to position [0, 0]
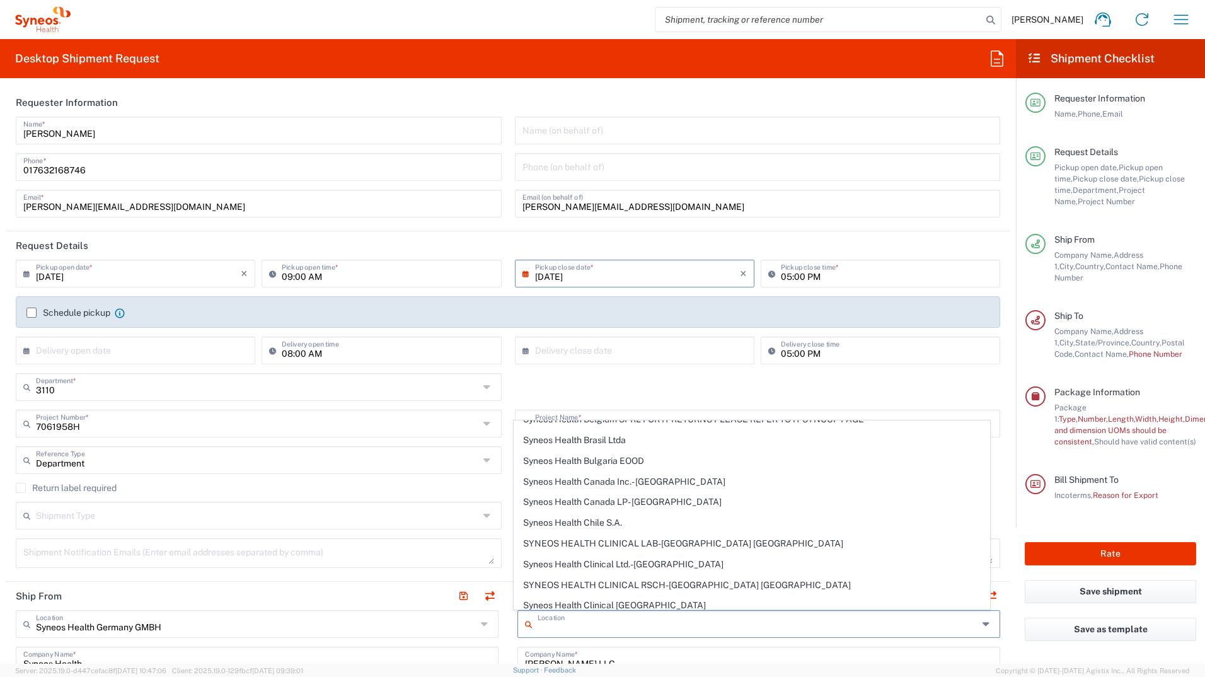
click at [651, 383] on div "3110 Department * 3000 3100 3109 3110 3111 3112 3125 3130 3135 3136 3150 3155 3…" at bounding box center [508, 391] width 998 height 37
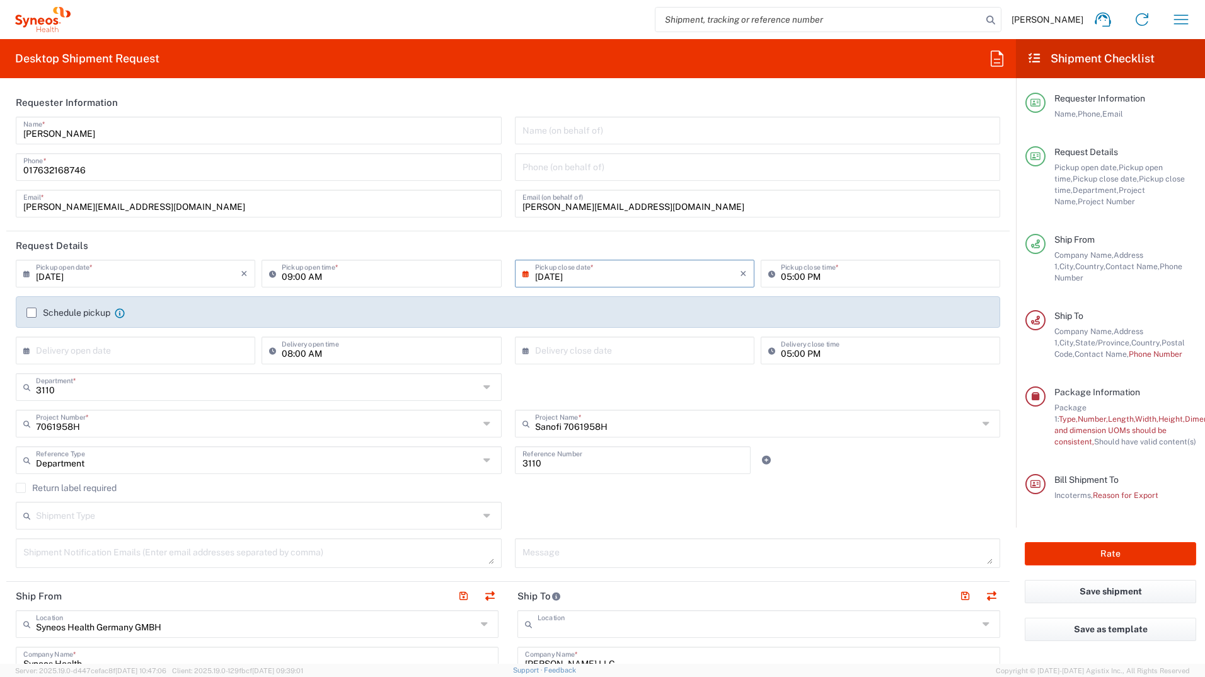
type input "[PERSON_NAME] LLC-[GEOGRAPHIC_DATA] [GEOGRAPHIC_DATA] [GEOGRAPHIC_DATA]"
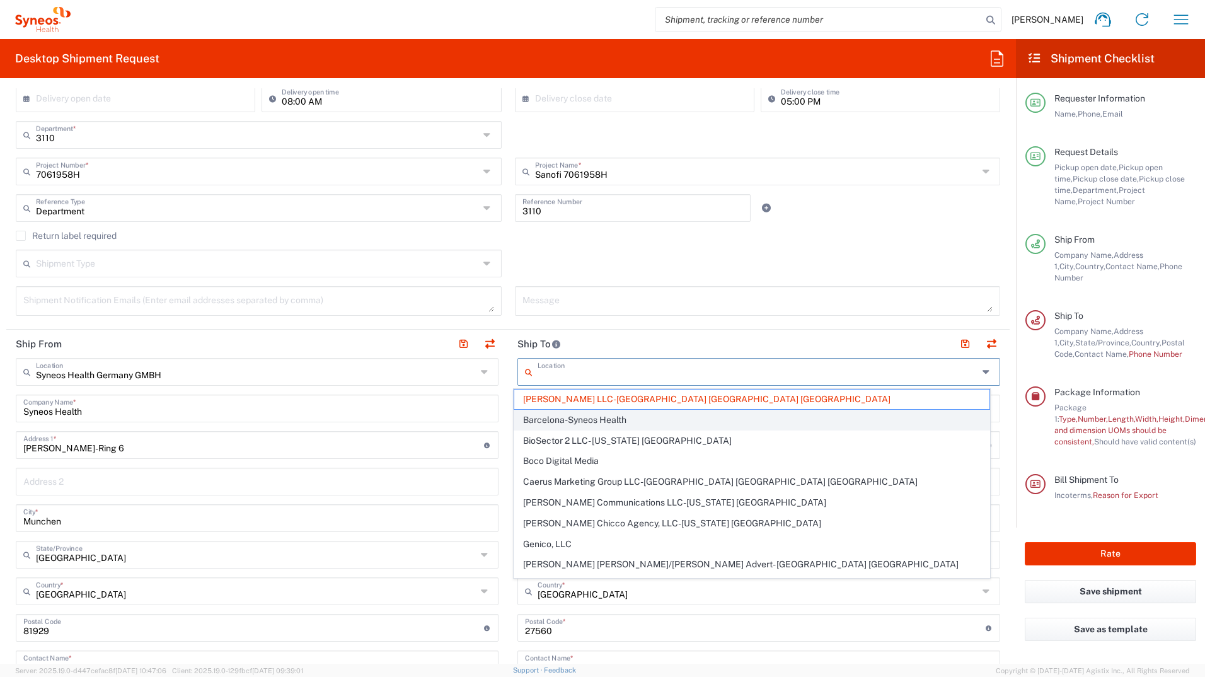
drag, startPoint x: 707, startPoint y: 374, endPoint x: 570, endPoint y: 412, distance: 141.9
click at [674, 374] on input "text" at bounding box center [758, 371] width 441 height 22
click at [566, 370] on input "text" at bounding box center [758, 371] width 441 height 22
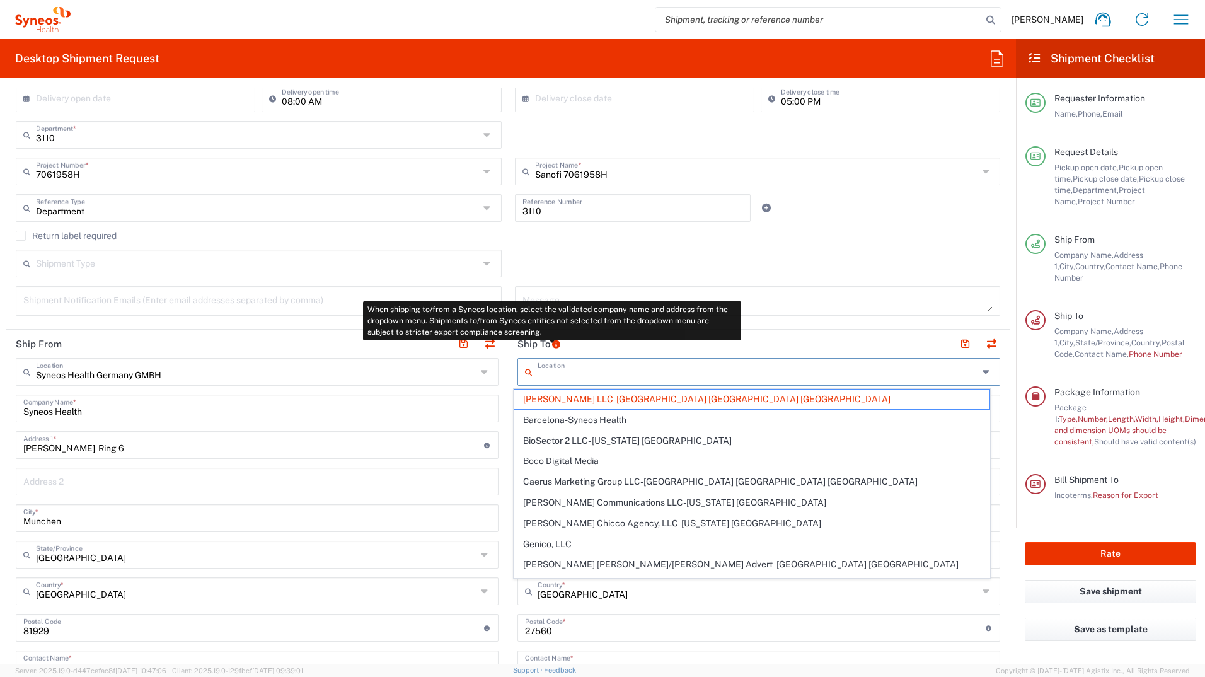
click at [552, 344] on icon at bounding box center [556, 344] width 10 height 8
type input "[PERSON_NAME] LLC-[GEOGRAPHIC_DATA] [GEOGRAPHIC_DATA] [GEOGRAPHIC_DATA]"
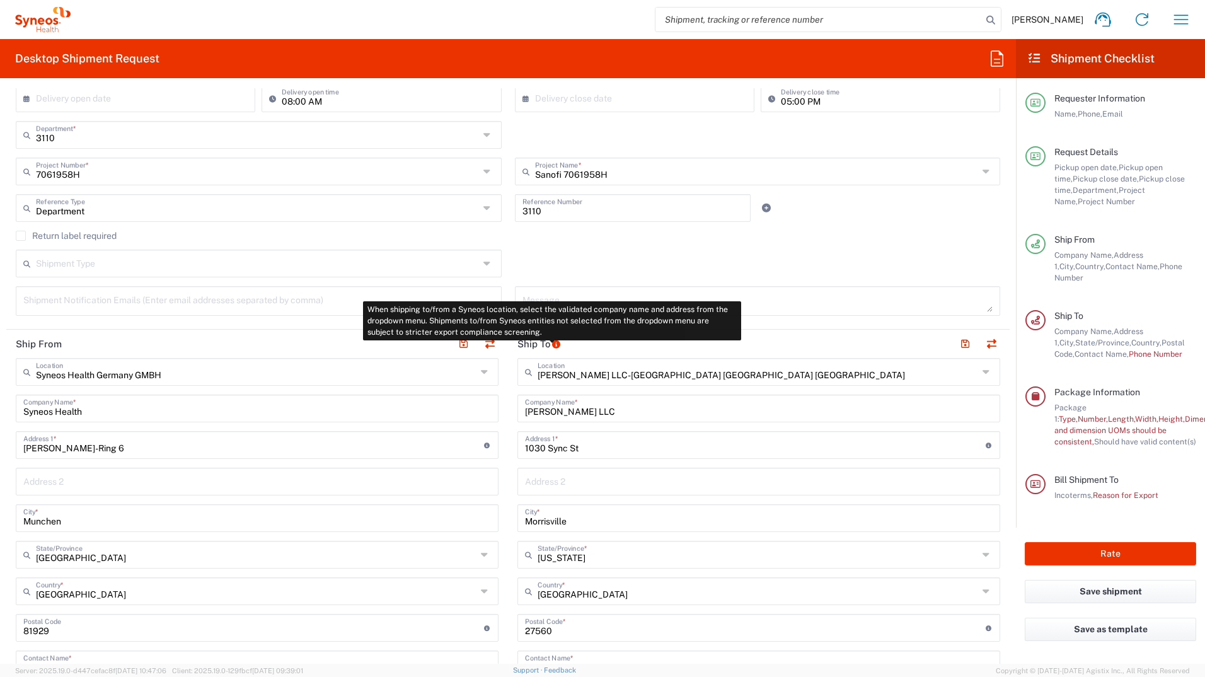
click at [552, 341] on icon at bounding box center [556, 344] width 10 height 8
click at [553, 341] on icon at bounding box center [556, 344] width 10 height 8
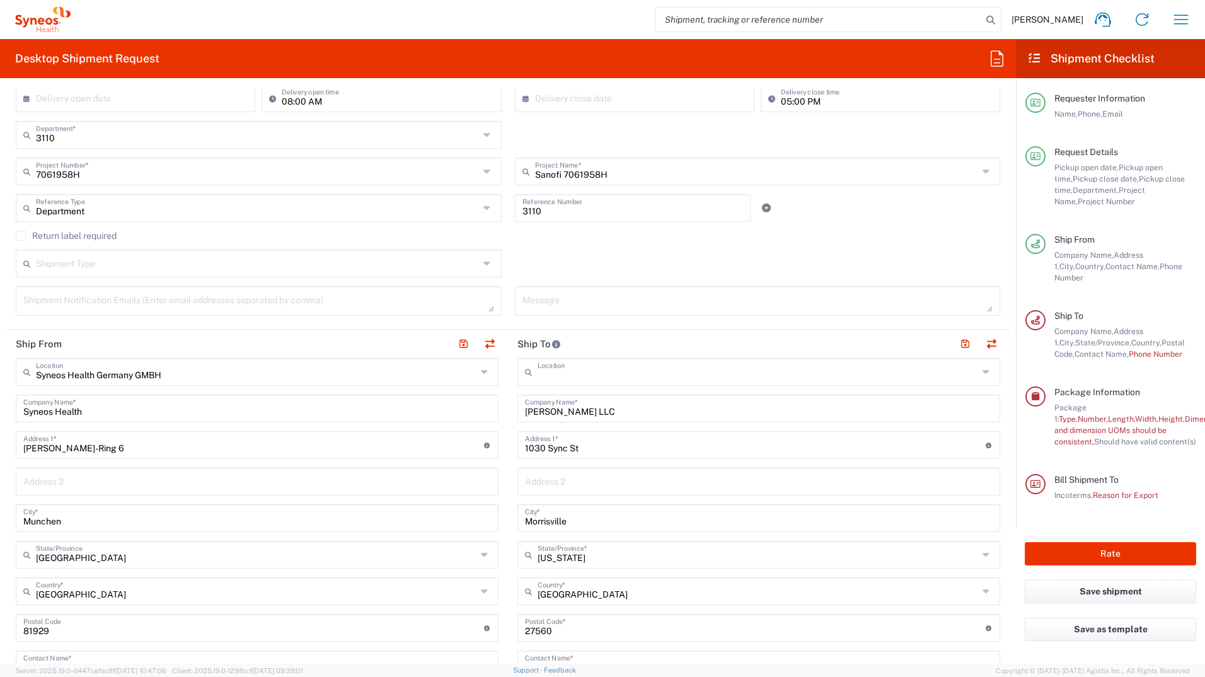
click at [702, 375] on input "text" at bounding box center [758, 371] width 441 height 22
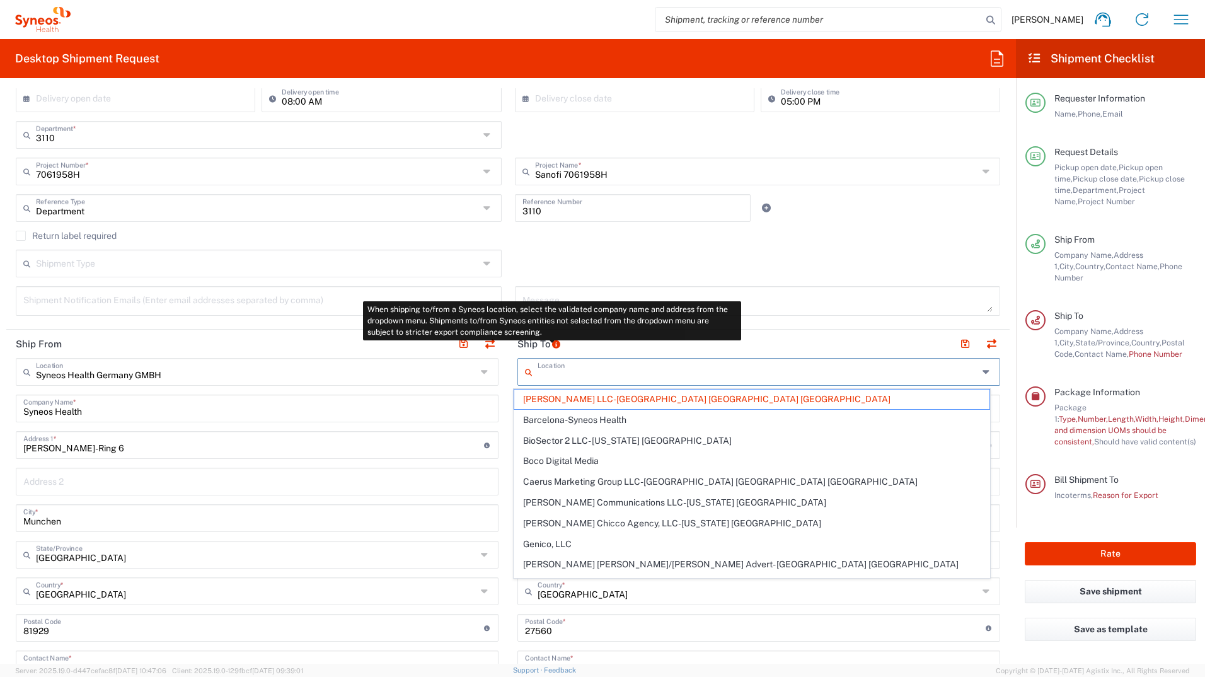
click at [553, 344] on icon at bounding box center [556, 344] width 10 height 8
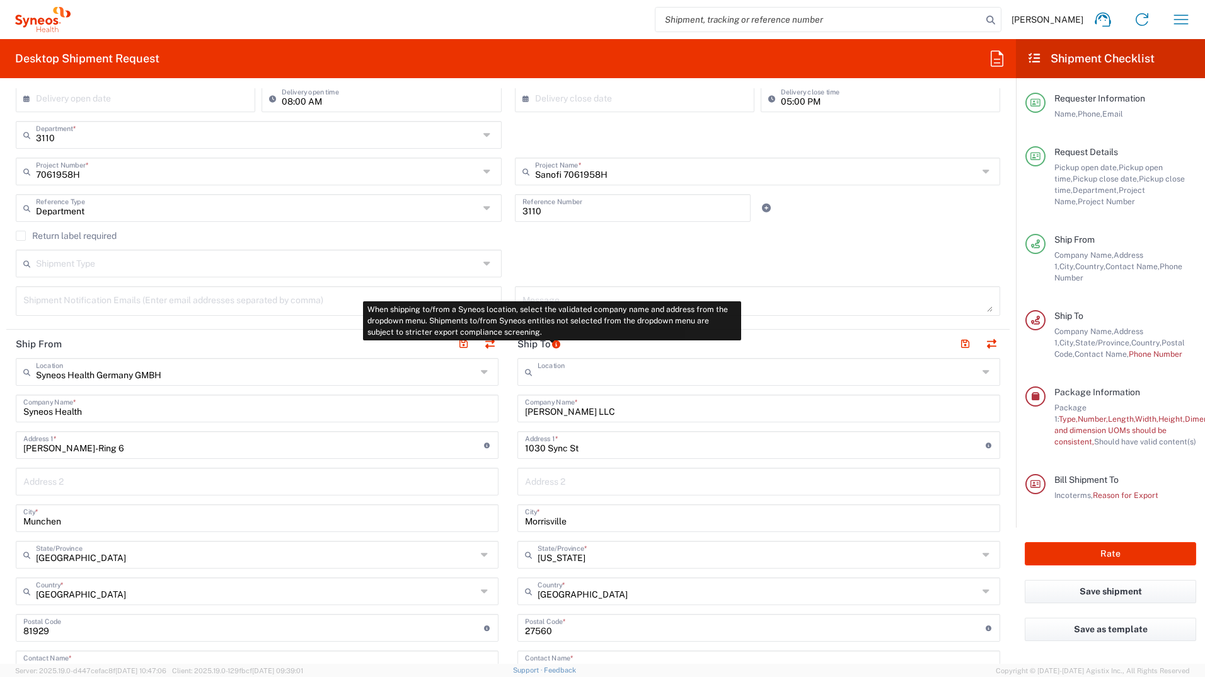
type input "[PERSON_NAME] LLC-[GEOGRAPHIC_DATA] [GEOGRAPHIC_DATA] [GEOGRAPHIC_DATA]"
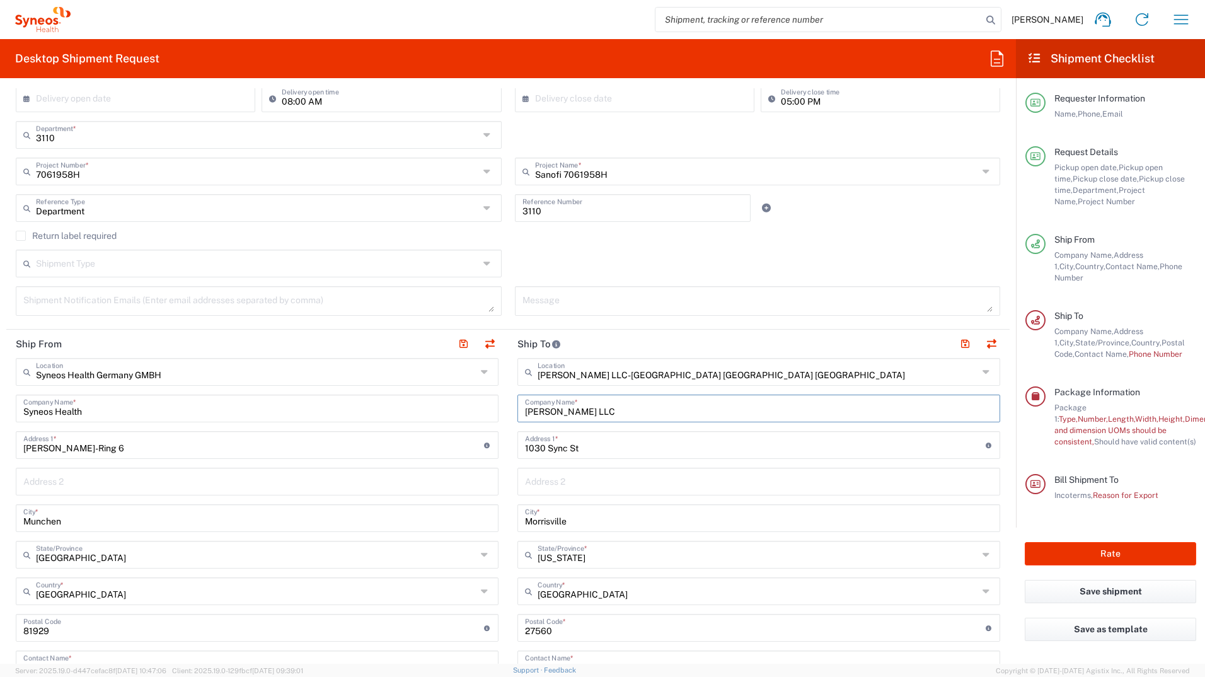
drag, startPoint x: 637, startPoint y: 412, endPoint x: 509, endPoint y: 412, distance: 128.0
click at [509, 412] on main "Addison Whitney LLC-Morrisvile NC US Location Addison Whitney LLC-Morrisvile NC…" at bounding box center [759, 628] width 502 height 541
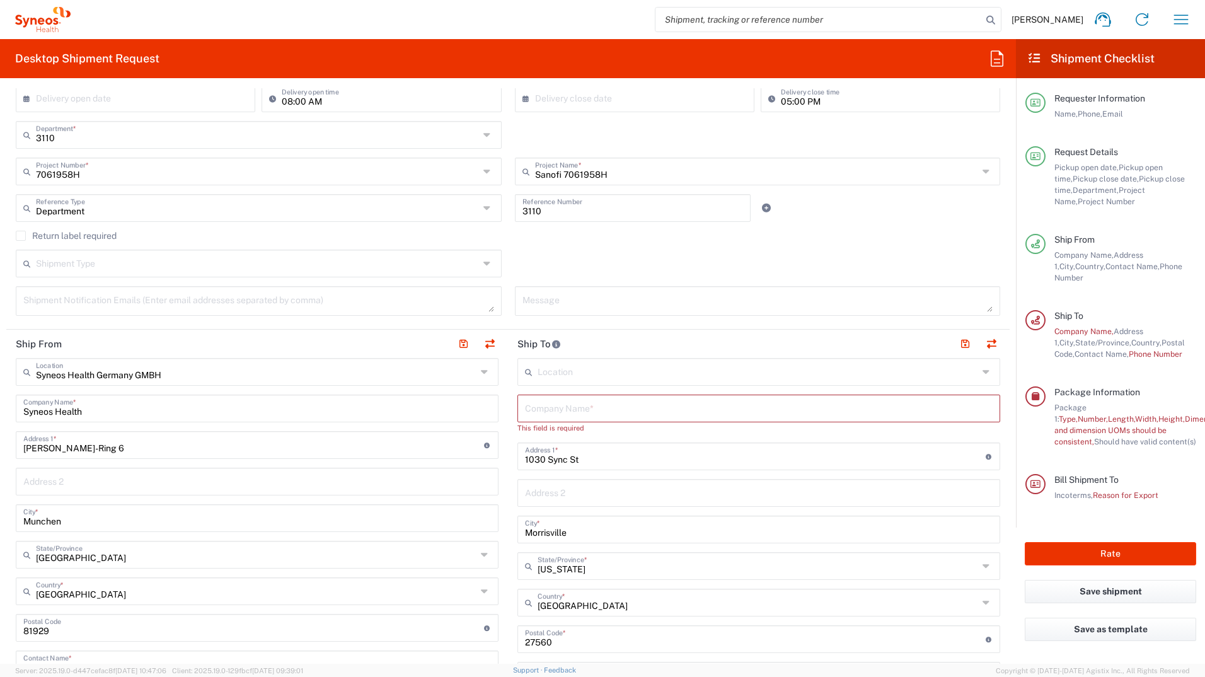
click at [586, 405] on input "text" at bounding box center [759, 408] width 468 height 22
paste input "Universitätsklinikum Tübingen"
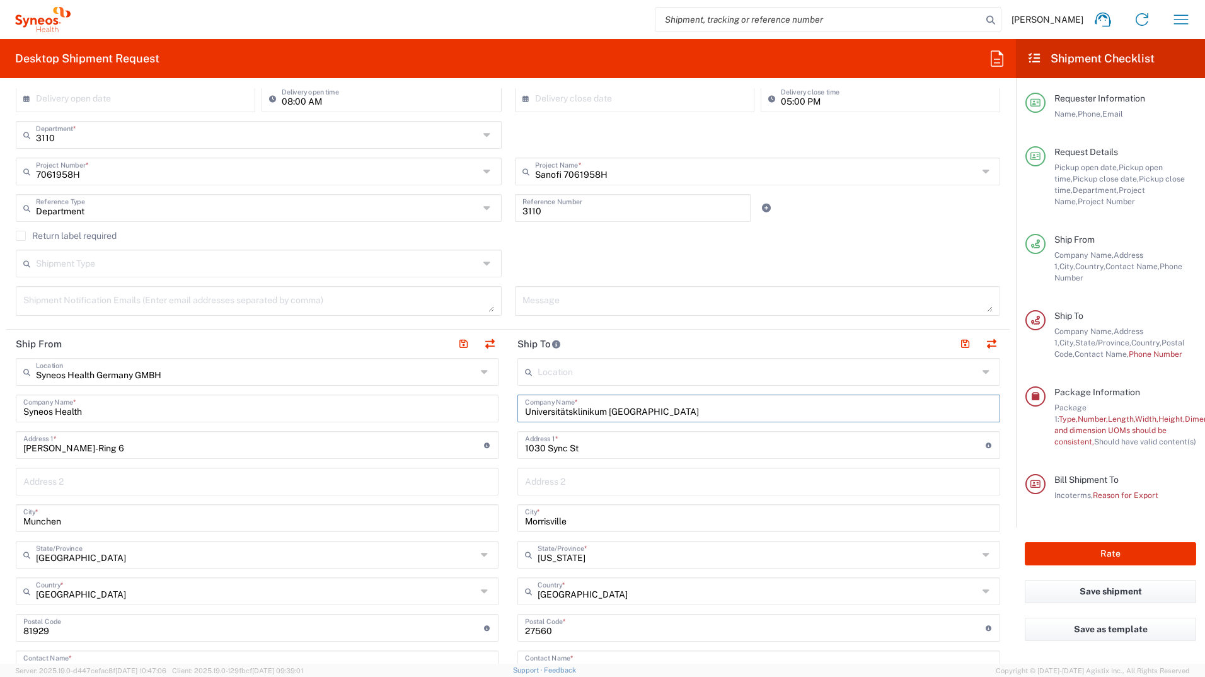
type input "Universitätsklinikum Tübingen"
drag, startPoint x: 582, startPoint y: 446, endPoint x: 521, endPoint y: 446, distance: 60.5
click at [525, 446] on input "1030 Sync St" at bounding box center [755, 444] width 461 height 22
click at [555, 495] on input "text" at bounding box center [759, 492] width 468 height 22
paste input "Hoppe-Seyler Str. 3"
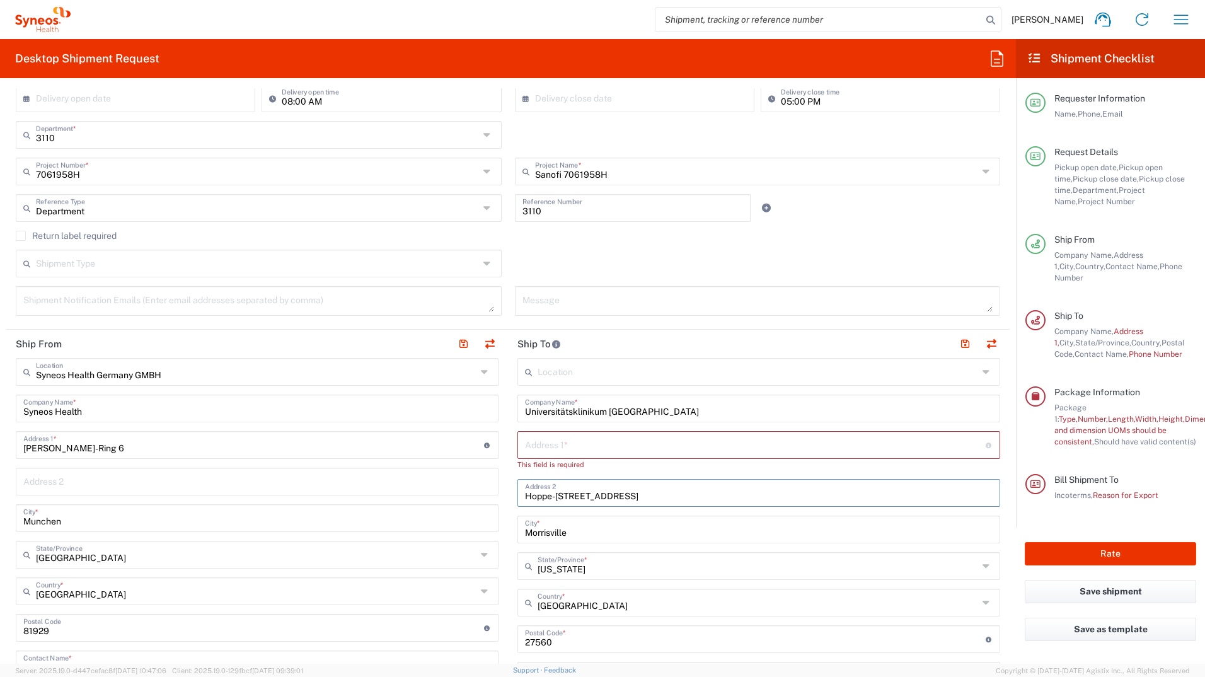
type input "Hoppe-Seyler Str. 3"
click at [550, 446] on input "text" at bounding box center [755, 444] width 461 height 22
paste input "Abteilung Neurologie mit Schwerpunkt Epileptologie"
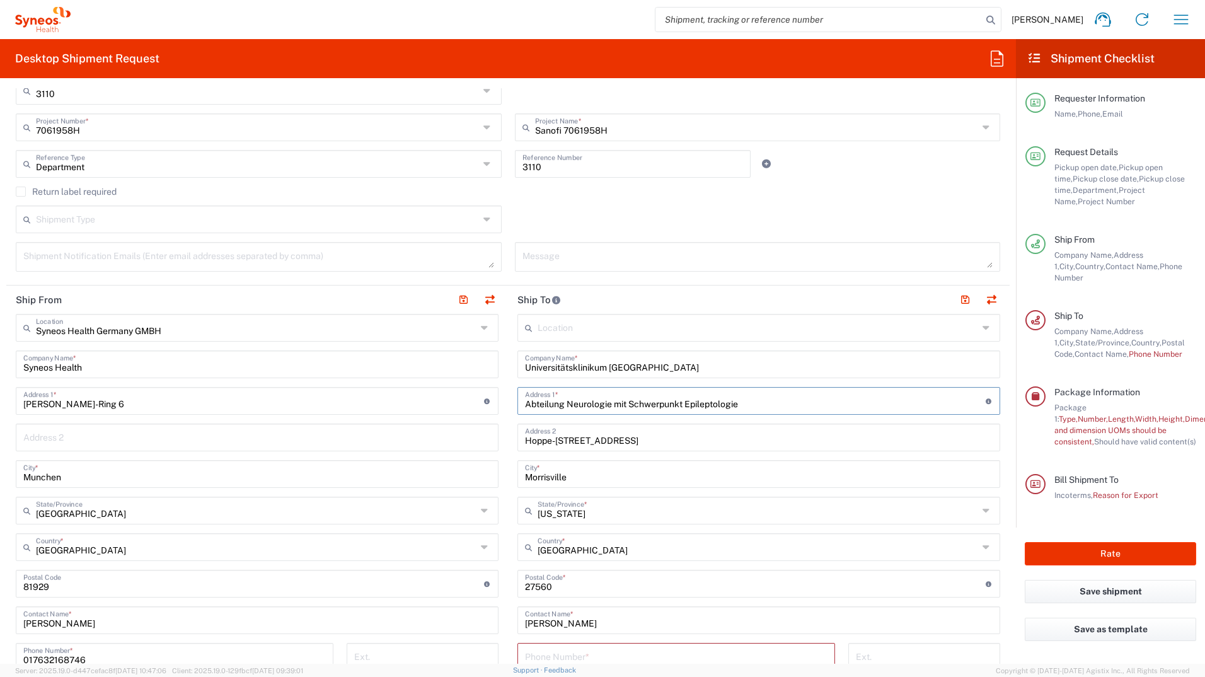
scroll to position [315, 0]
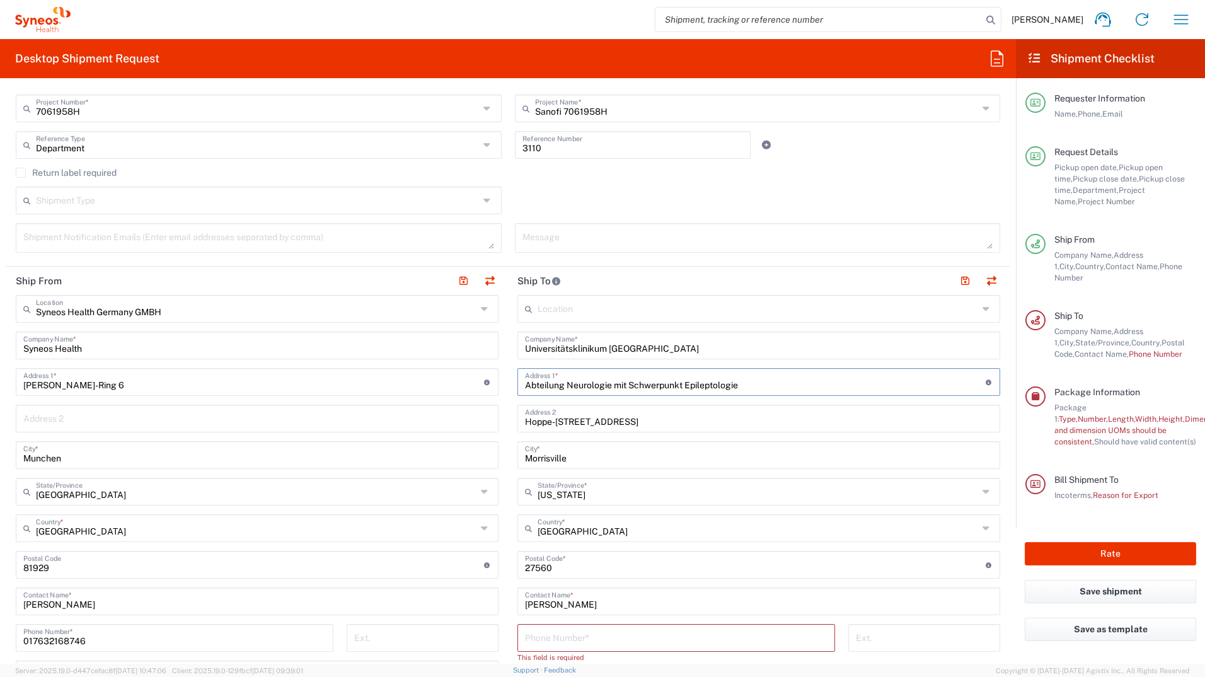
type input "Abteilung Neurologie mit Schwerpunkt Epileptologie"
drag, startPoint x: 591, startPoint y: 454, endPoint x: 518, endPoint y: 454, distance: 72.5
click at [518, 454] on div "Morrisville City *" at bounding box center [759, 455] width 483 height 28
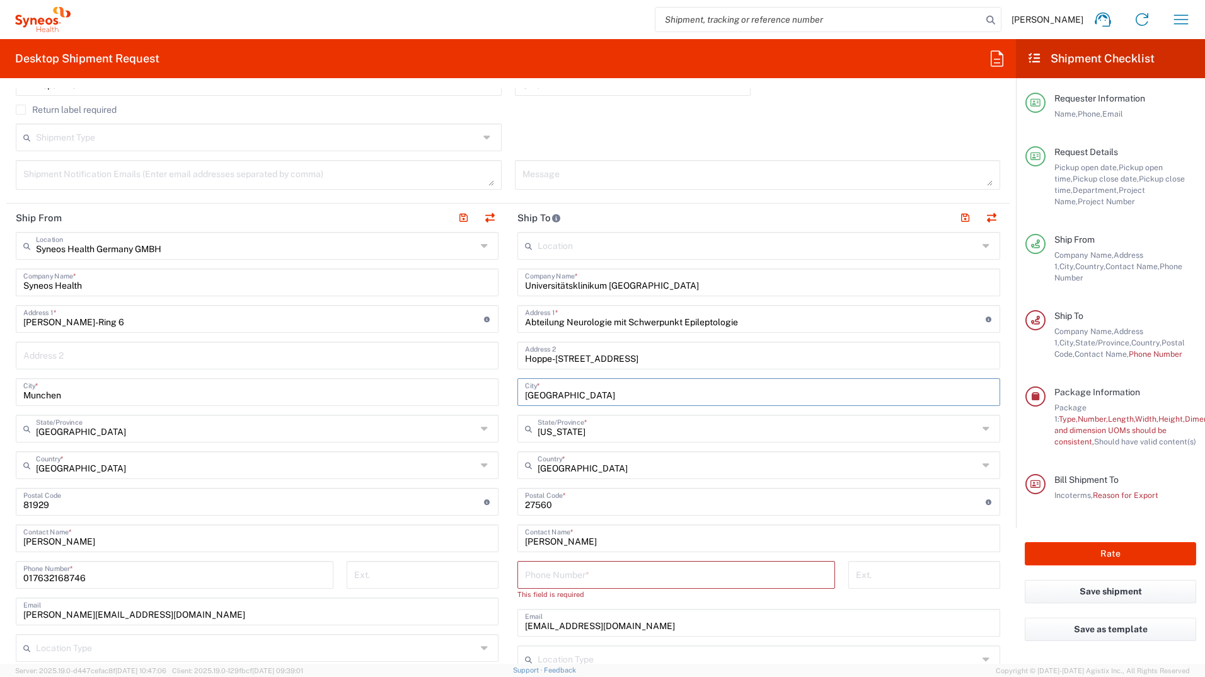
type input "Tübingen"
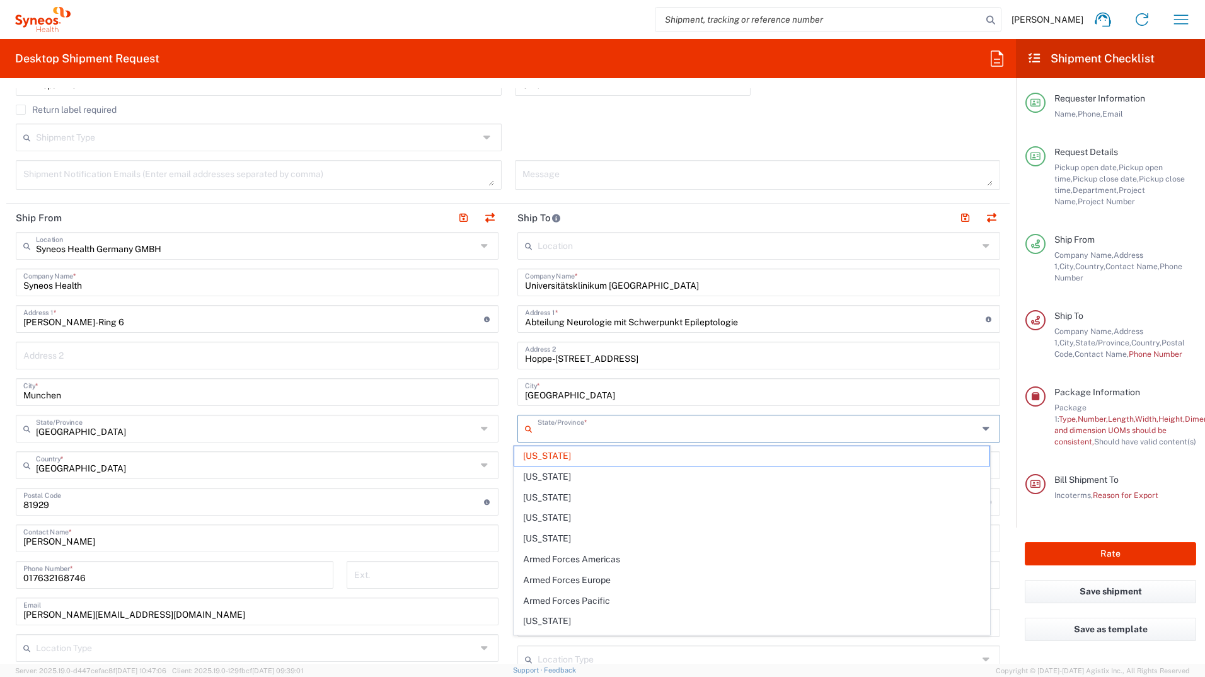
drag, startPoint x: 617, startPoint y: 427, endPoint x: 532, endPoint y: 429, distance: 85.1
click at [532, 429] on div "State/Province *" at bounding box center [759, 429] width 483 height 28
drag, startPoint x: 562, startPoint y: 430, endPoint x: 556, endPoint y: 428, distance: 6.6
click at [562, 430] on input "text" at bounding box center [758, 428] width 441 height 22
click at [855, 395] on input "Tübingen" at bounding box center [759, 391] width 468 height 22
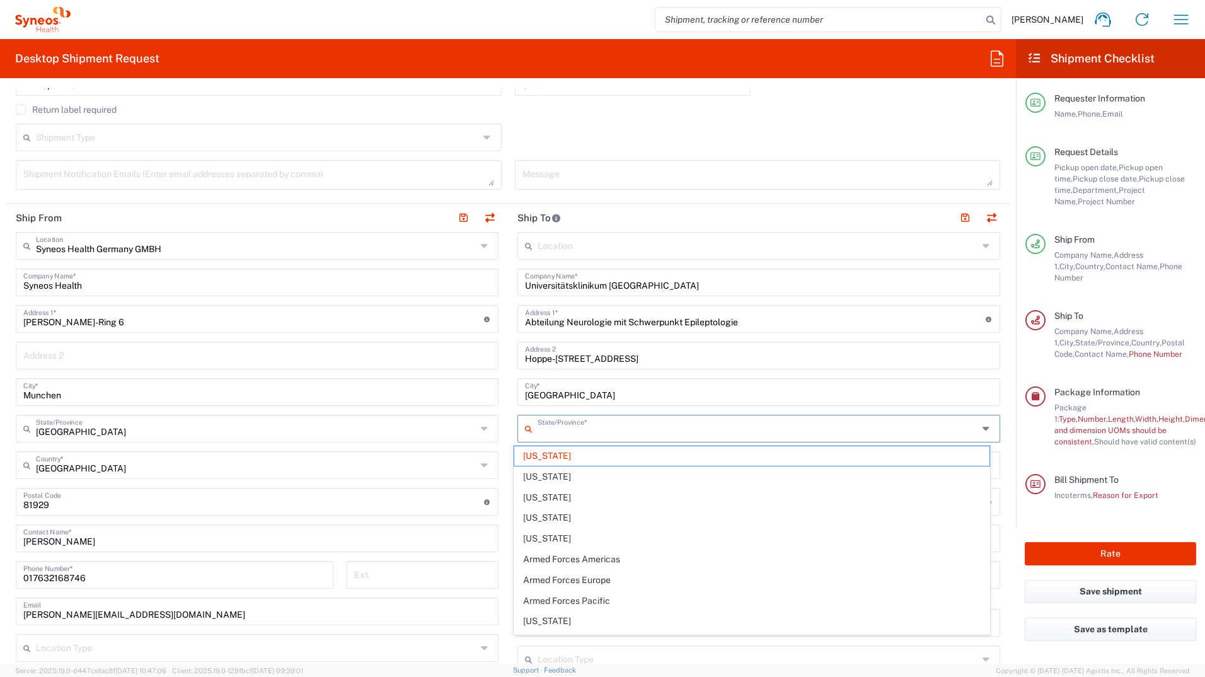
type input "North Carolina"
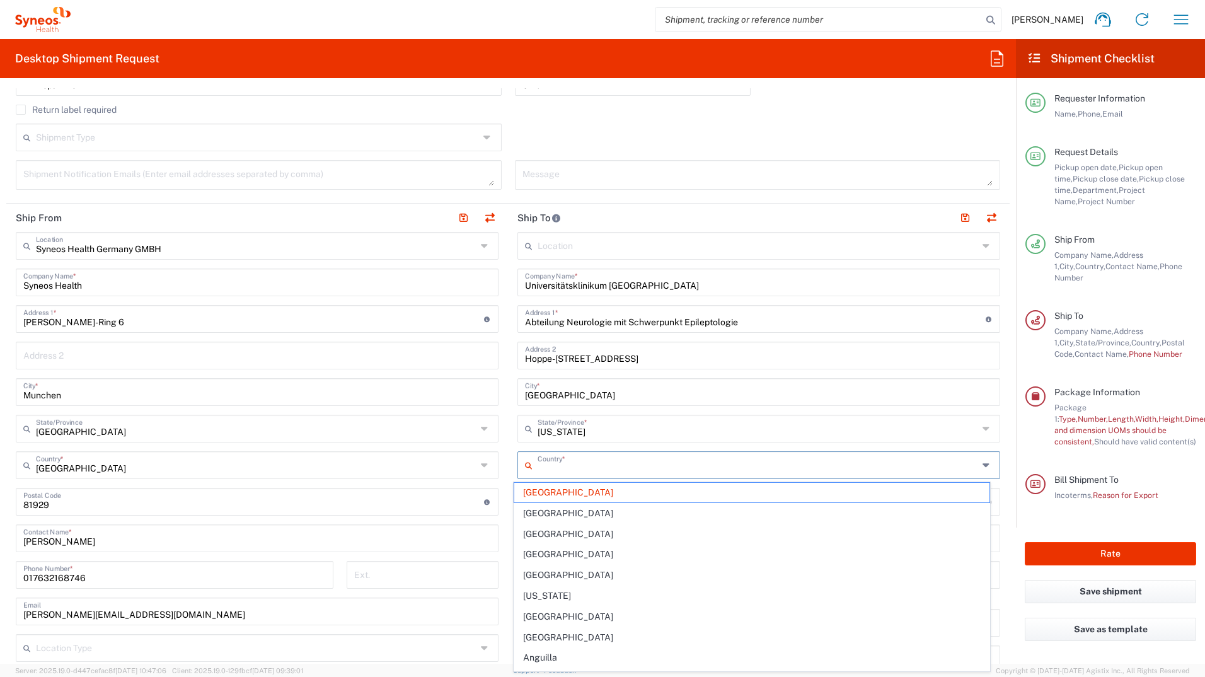
drag, startPoint x: 601, startPoint y: 467, endPoint x: 550, endPoint y: 471, distance: 51.2
click at [550, 471] on input "text" at bounding box center [758, 464] width 441 height 22
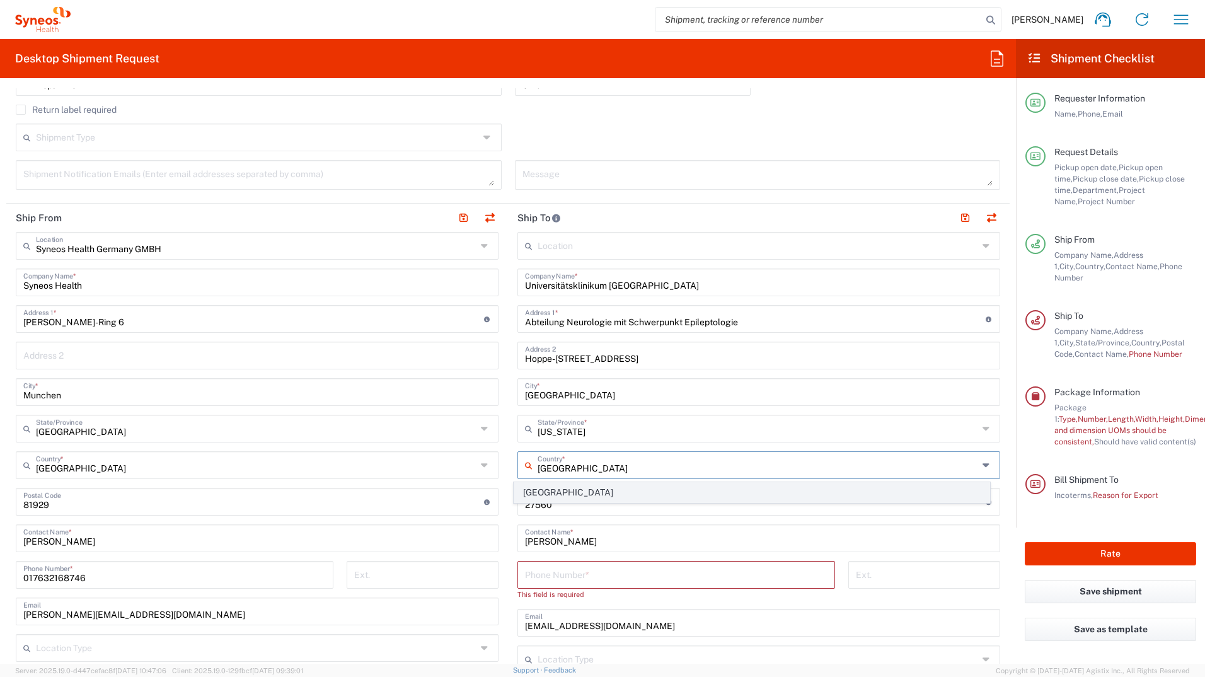
type input "[GEOGRAPHIC_DATA]"
click at [541, 491] on span "[GEOGRAPHIC_DATA]" at bounding box center [752, 493] width 476 height 20
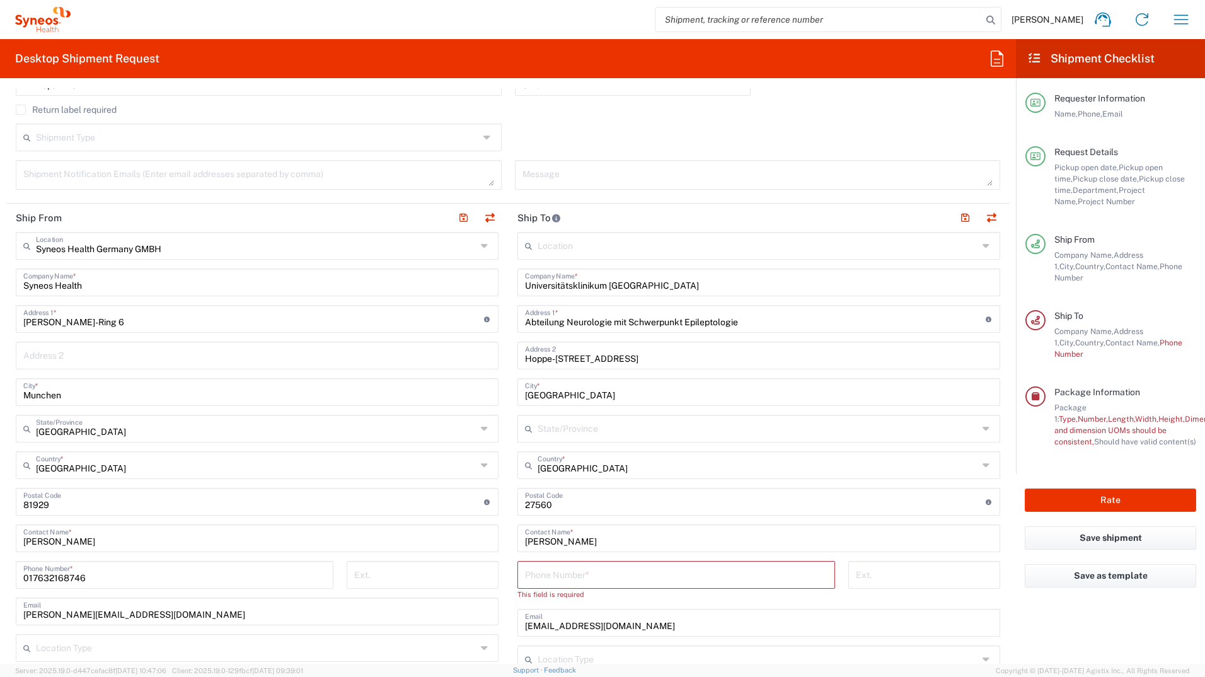
scroll to position [441, 0]
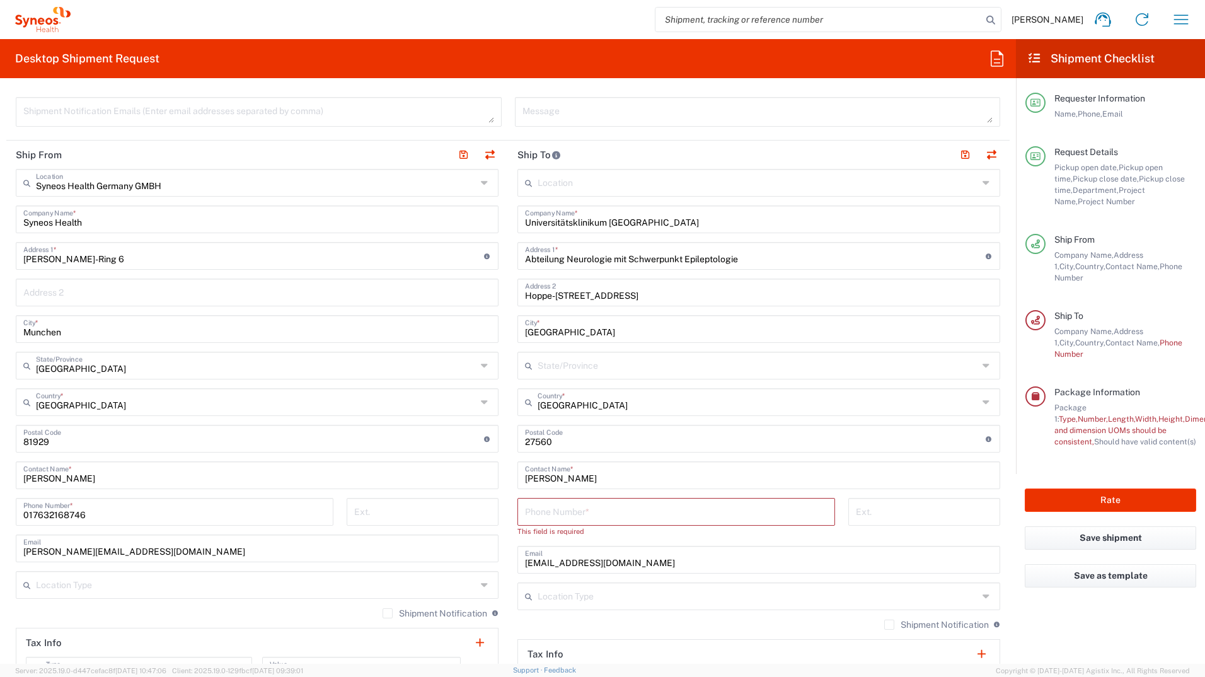
click at [564, 517] on input "tel" at bounding box center [676, 511] width 303 height 22
paste input "07071 29 85711"
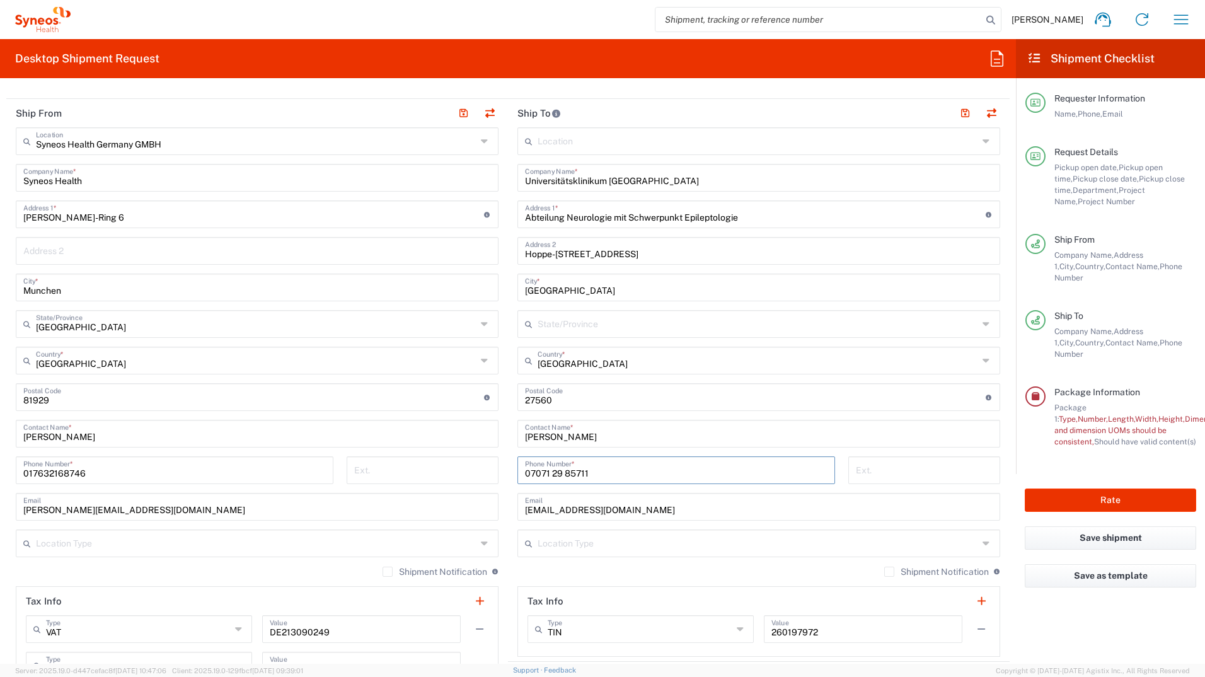
scroll to position [504, 0]
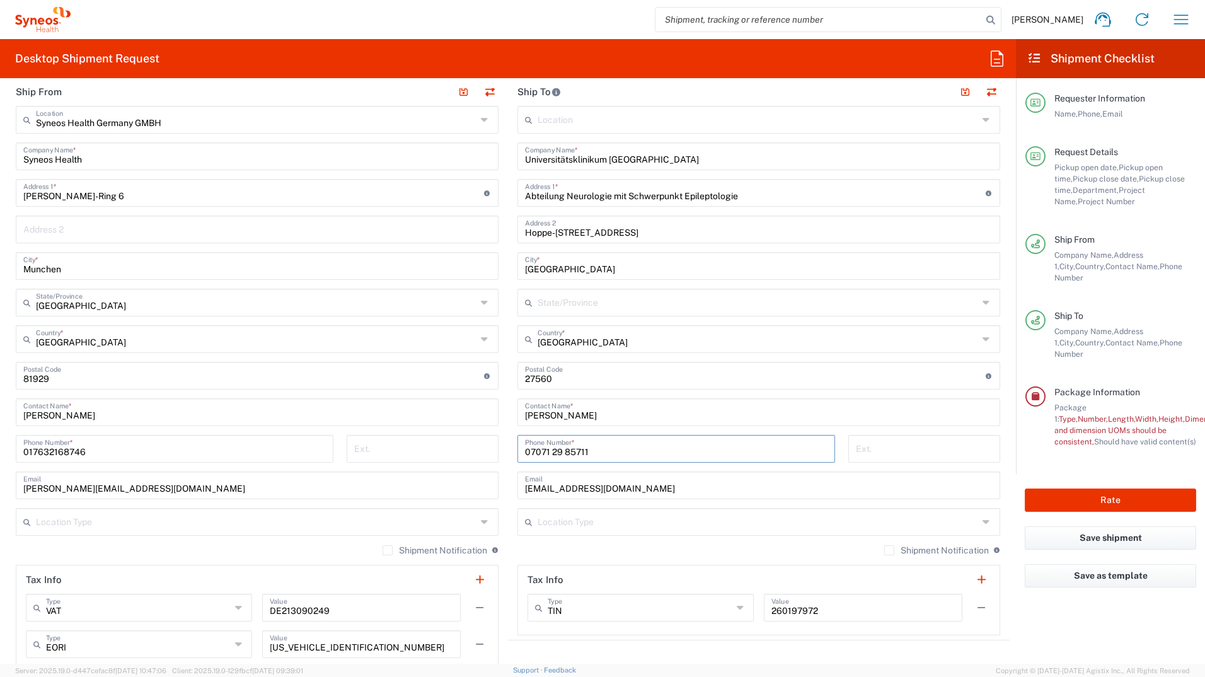
type input "07071 29 85711"
drag, startPoint x: 554, startPoint y: 379, endPoint x: 507, endPoint y: 378, distance: 46.7
click at [508, 378] on main "Location Addison Whitney LLC-Morrisvile NC US Barcelona-Syneos Health BioSector…" at bounding box center [759, 371] width 502 height 530
type input "72076"
click at [1002, 449] on form "Requester Information Marzieh Bahador Name * 017632168746 Phone * marzieh.bahad…" at bounding box center [508, 376] width 1016 height 576
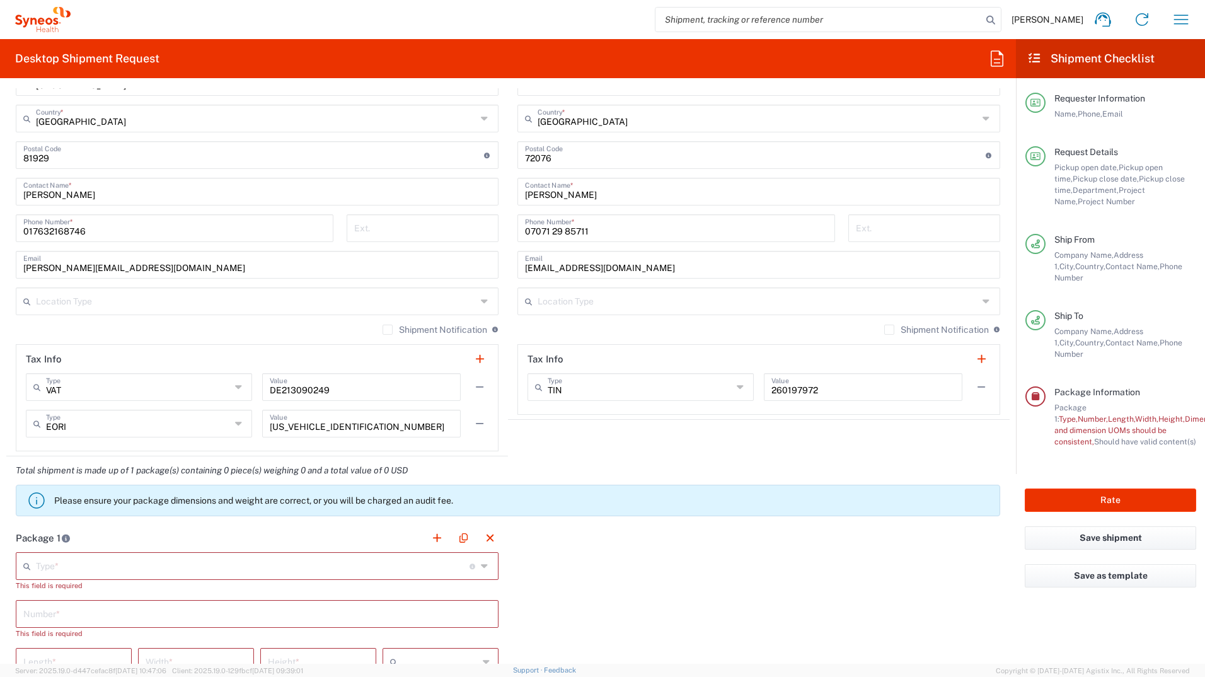
scroll to position [819, 0]
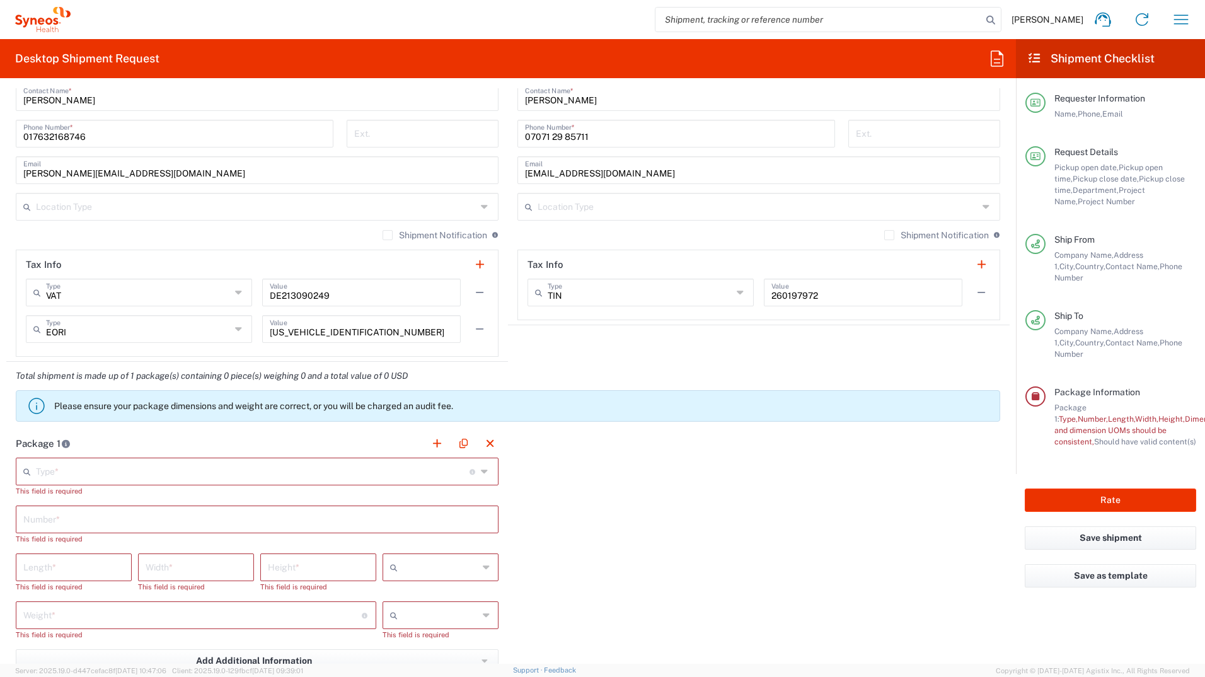
click at [95, 466] on input "text" at bounding box center [253, 471] width 434 height 22
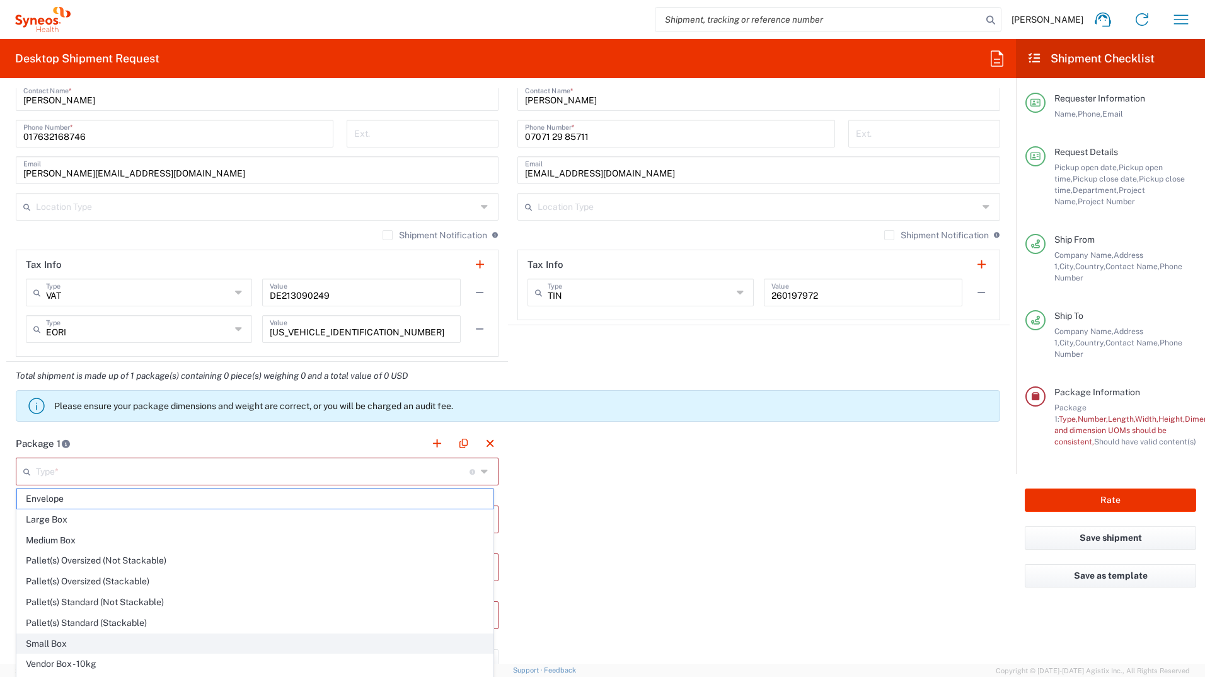
click at [70, 642] on span "Small Box" at bounding box center [255, 644] width 476 height 20
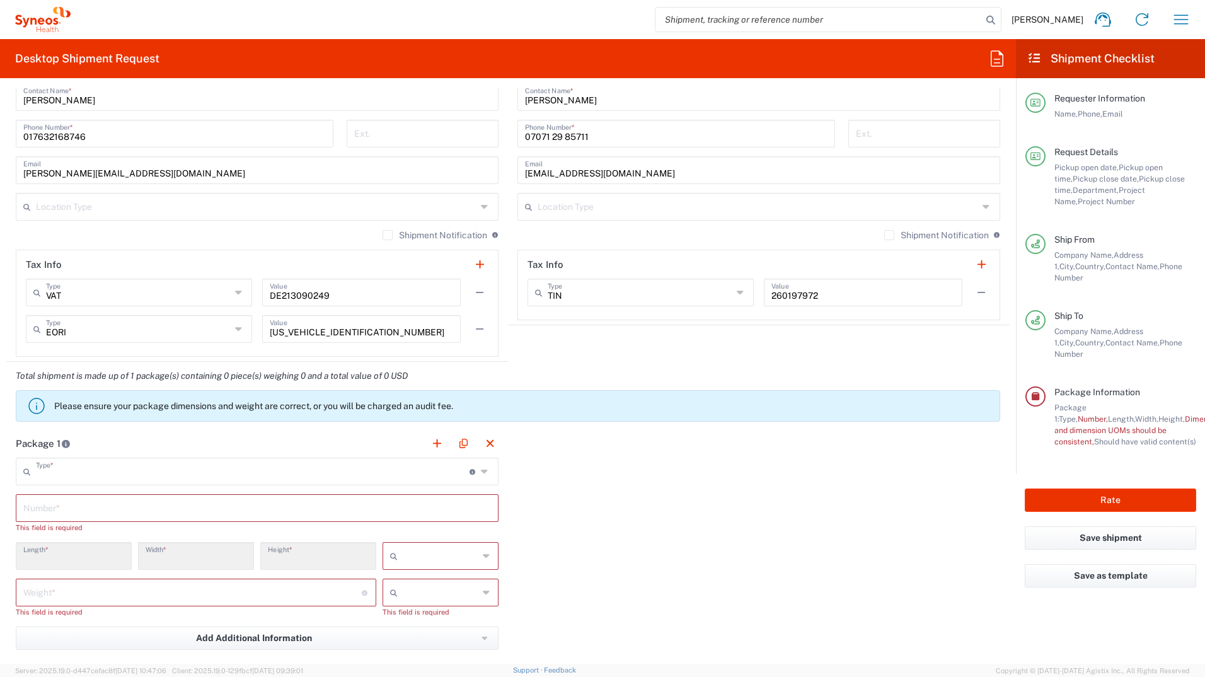
type input "Small Box"
type input "12.25"
type input "11"
type input "1.5"
type input "in"
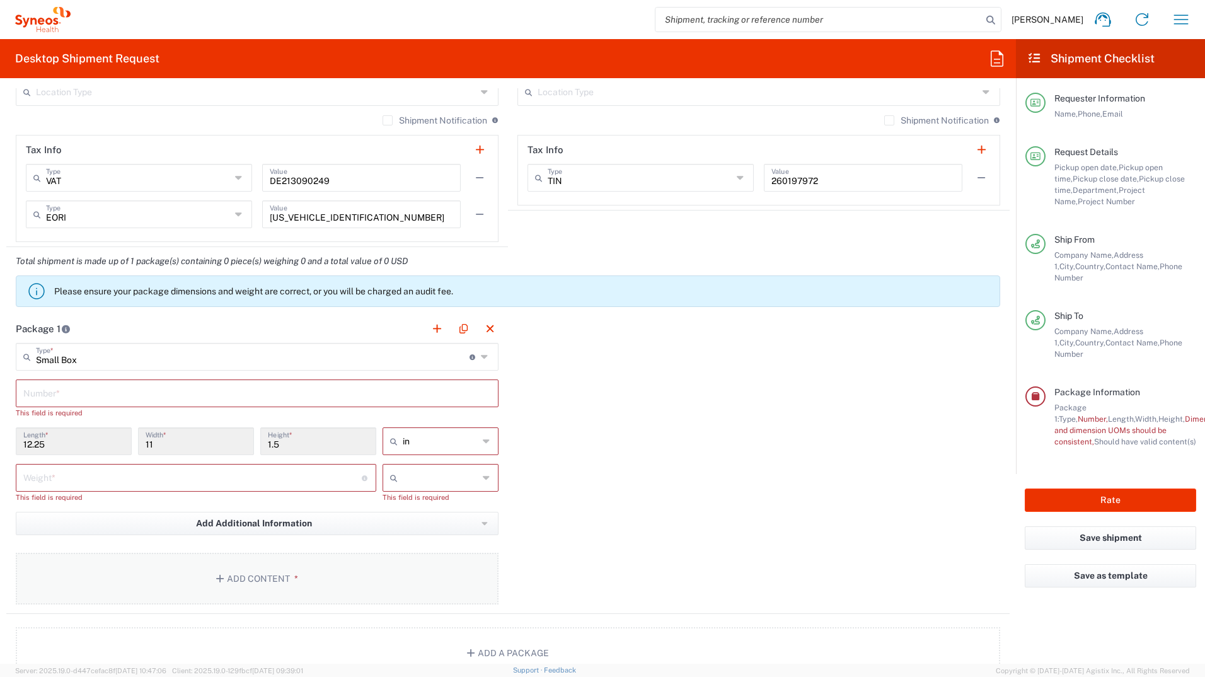
scroll to position [946, 0]
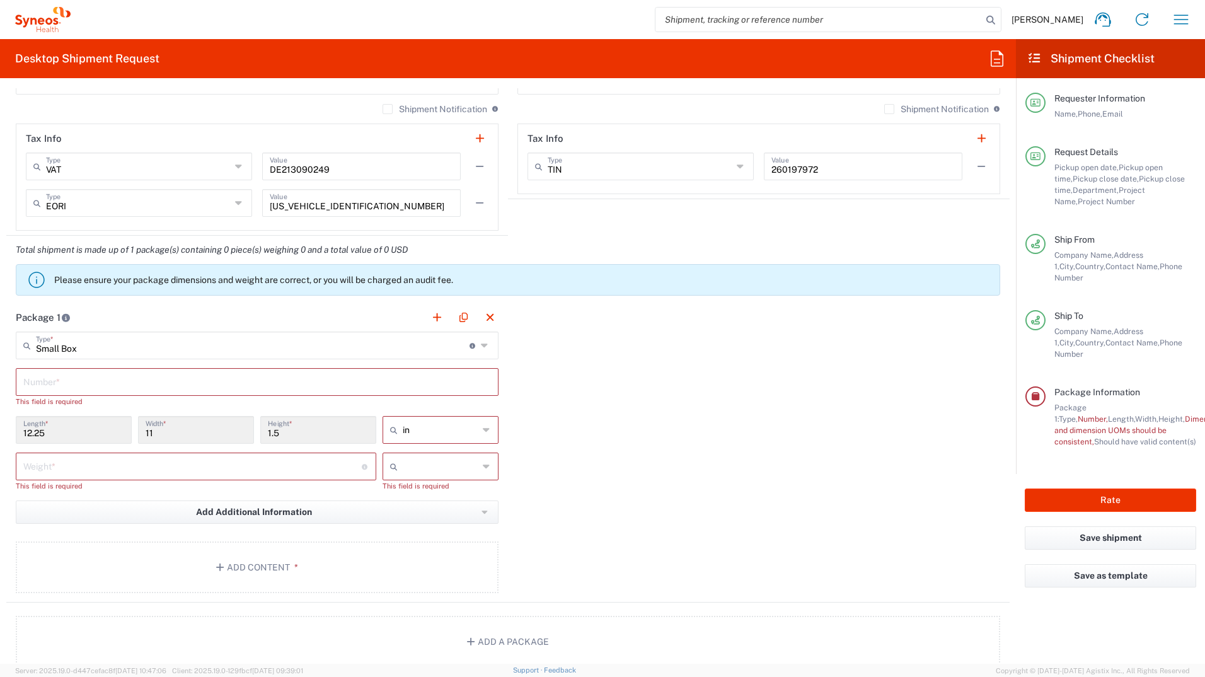
click at [75, 378] on input "text" at bounding box center [257, 381] width 468 height 22
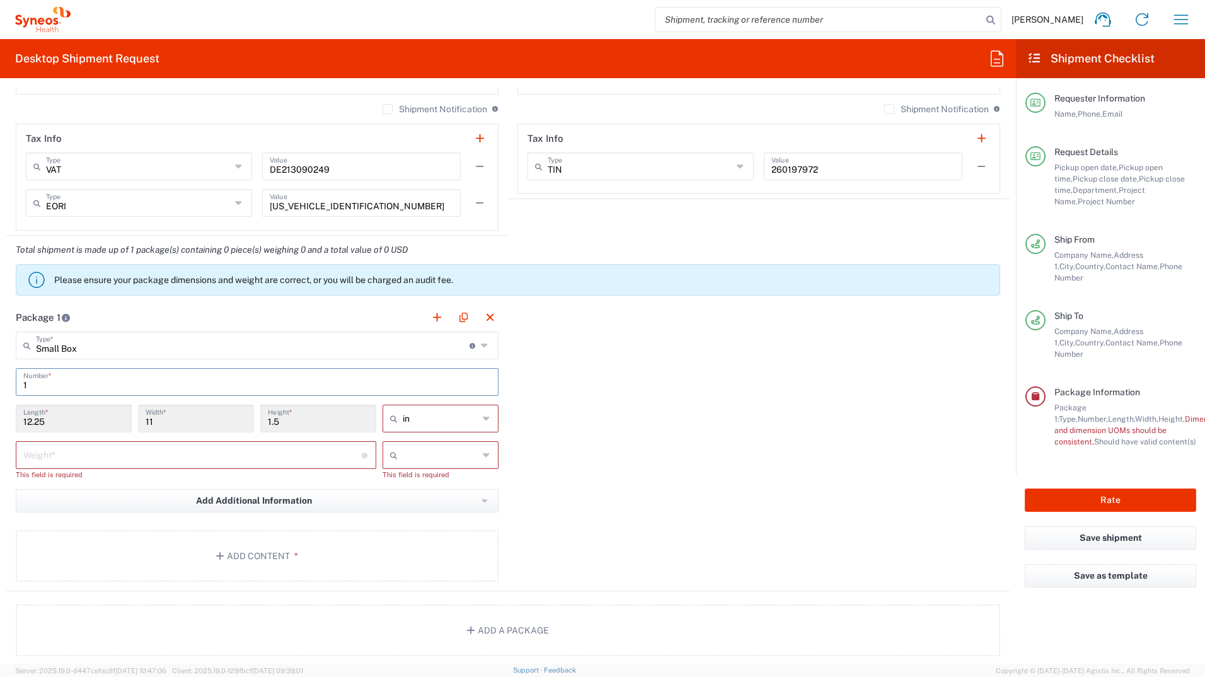
type input "1"
click at [55, 419] on input "12.25" at bounding box center [73, 418] width 101 height 22
click at [468, 420] on input "text" at bounding box center [441, 418] width 76 height 20
click at [415, 469] on span "cm" at bounding box center [436, 467] width 112 height 20
type input "31.12"
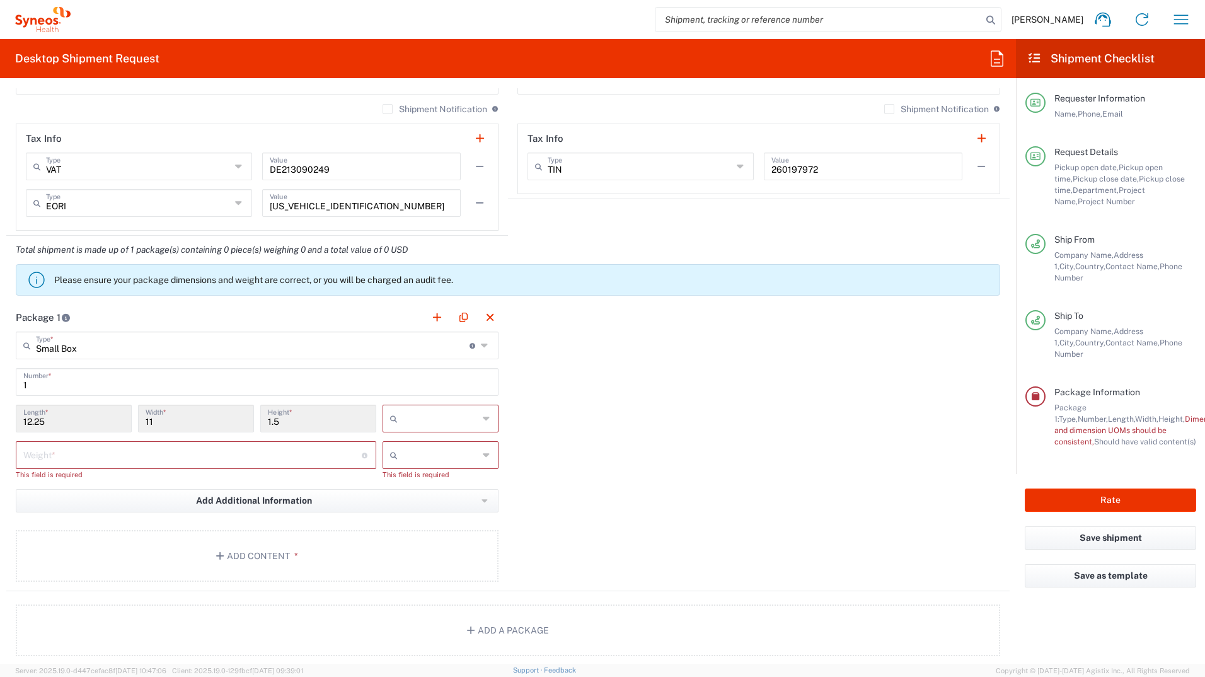
type input "27.94"
type input "3.81"
type input "cm"
click at [76, 456] on input "number" at bounding box center [192, 454] width 339 height 22
type input "3.5"
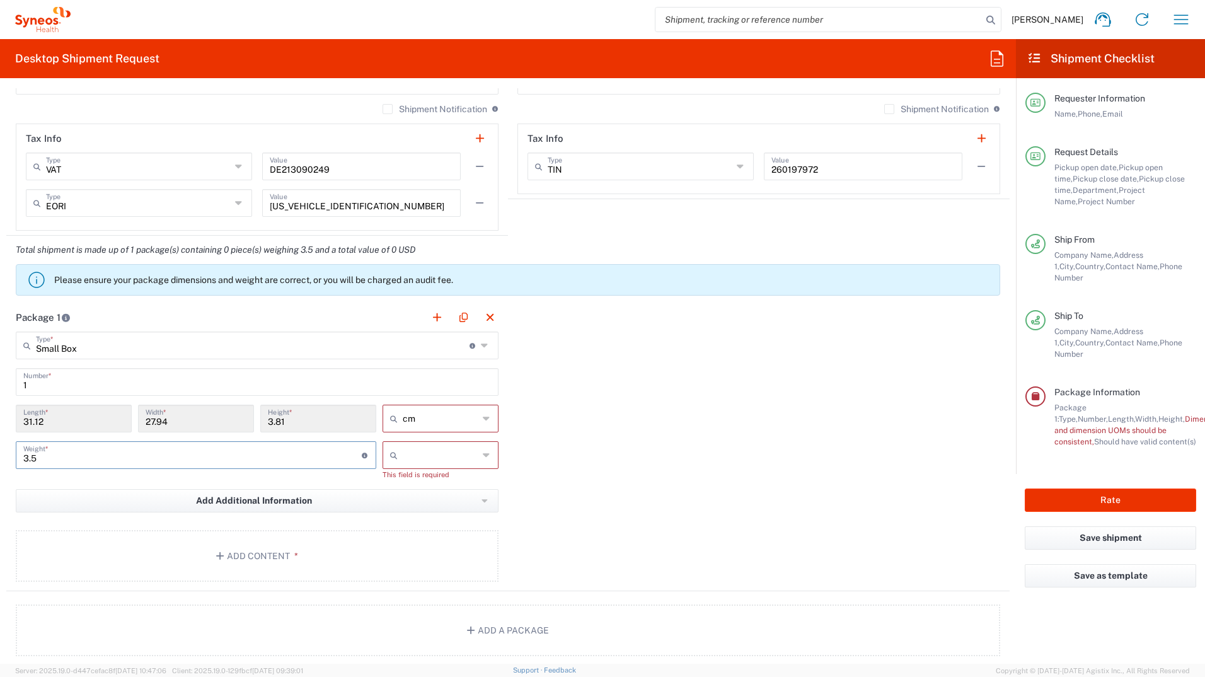
click at [406, 453] on input "text" at bounding box center [441, 455] width 76 height 20
click at [407, 481] on span "kgs" at bounding box center [436, 483] width 112 height 20
type input "kgs"
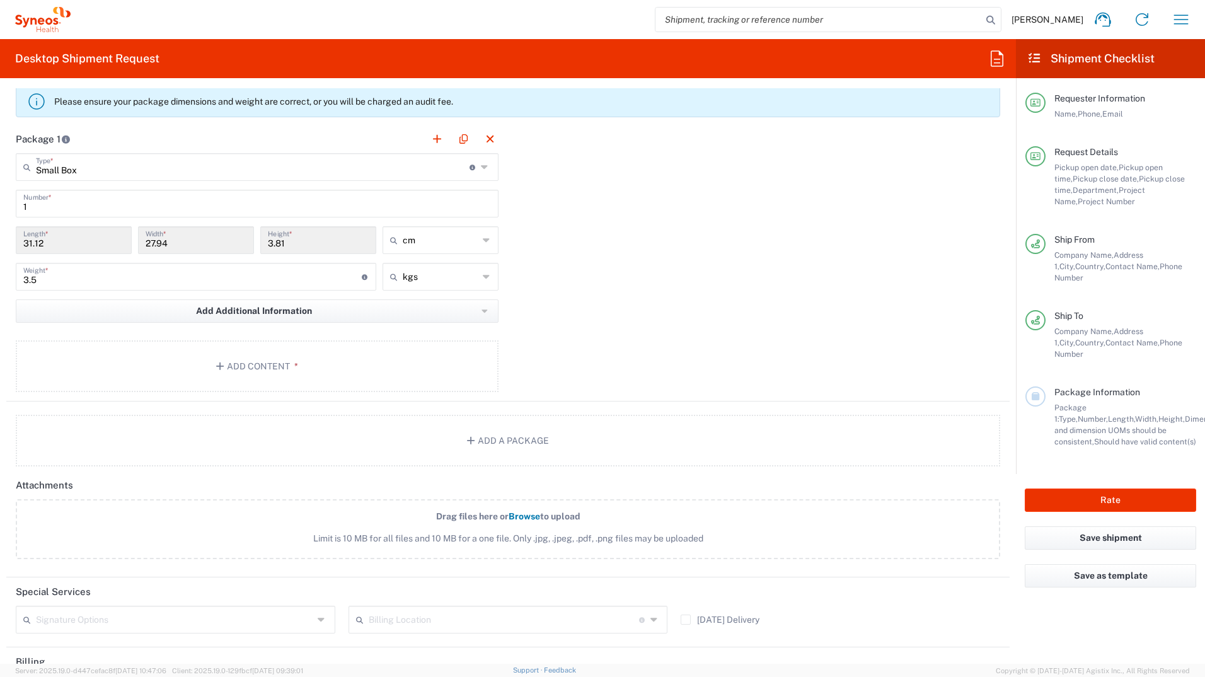
scroll to position [1135, 0]
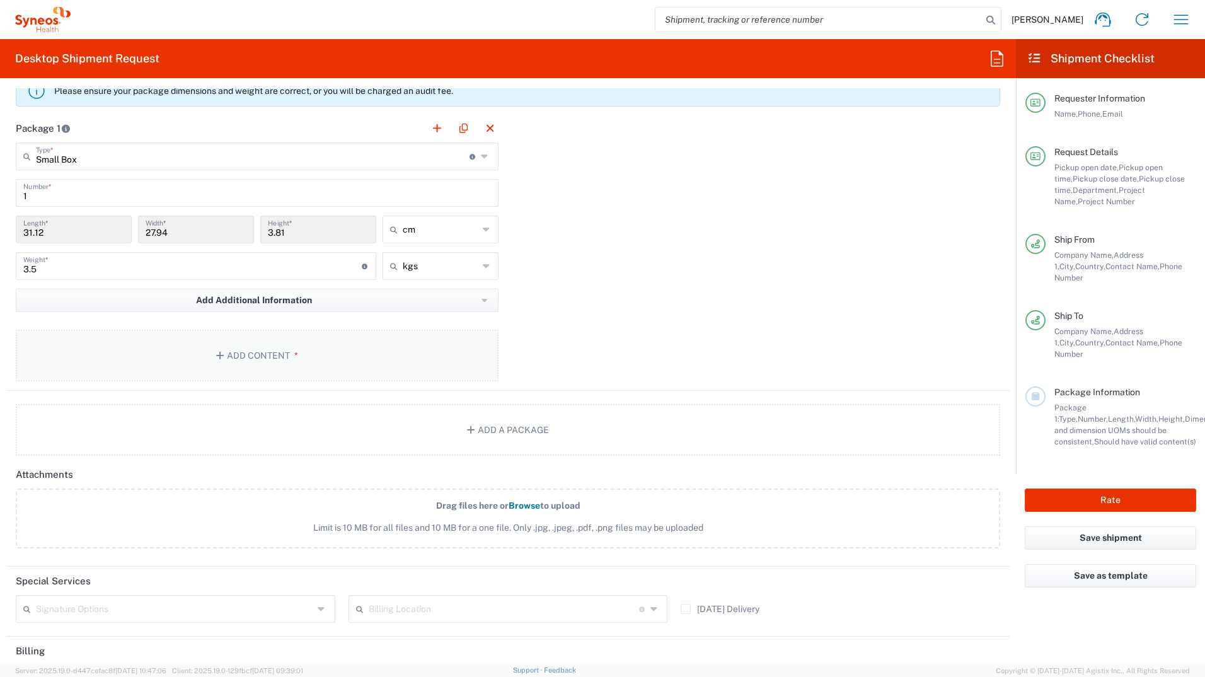
click at [259, 353] on button "Add Content *" at bounding box center [257, 356] width 483 height 52
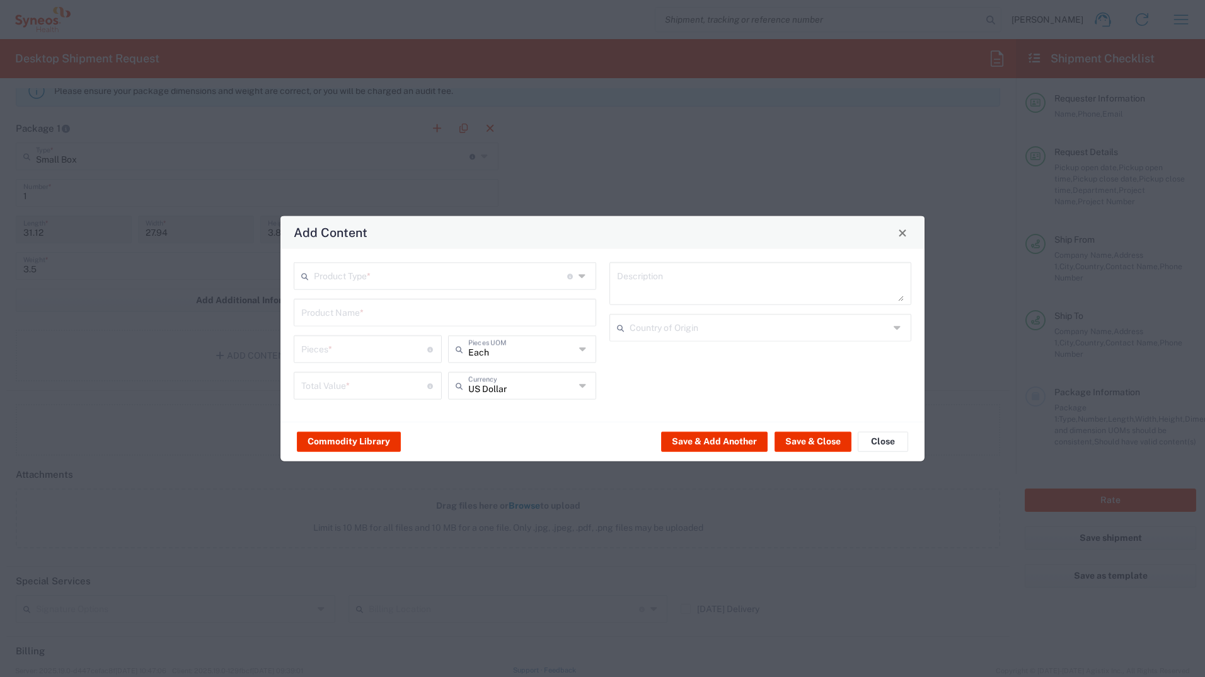
click at [379, 272] on input "text" at bounding box center [440, 275] width 253 height 22
click at [366, 304] on span "Documents" at bounding box center [445, 304] width 300 height 20
type input "Documents"
type input "1"
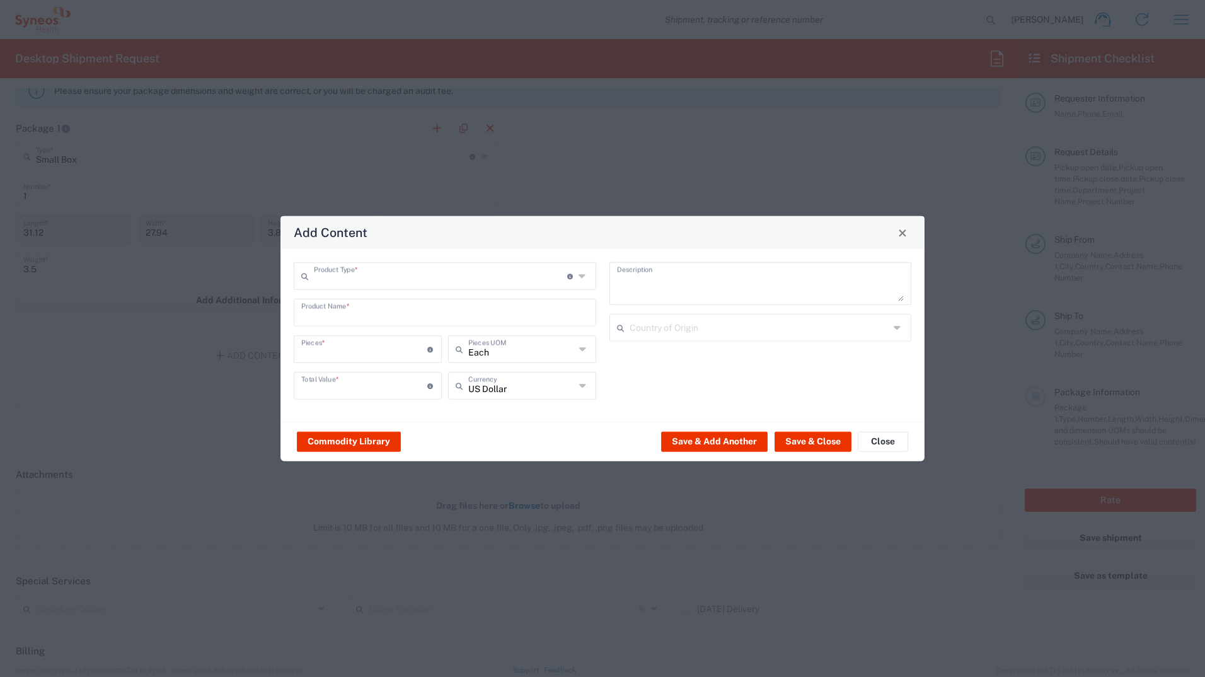
type input "1"
type textarea "Documents"
click at [686, 275] on textarea "Documents" at bounding box center [760, 283] width 287 height 35
click at [801, 441] on button "Save & Close" at bounding box center [813, 441] width 77 height 20
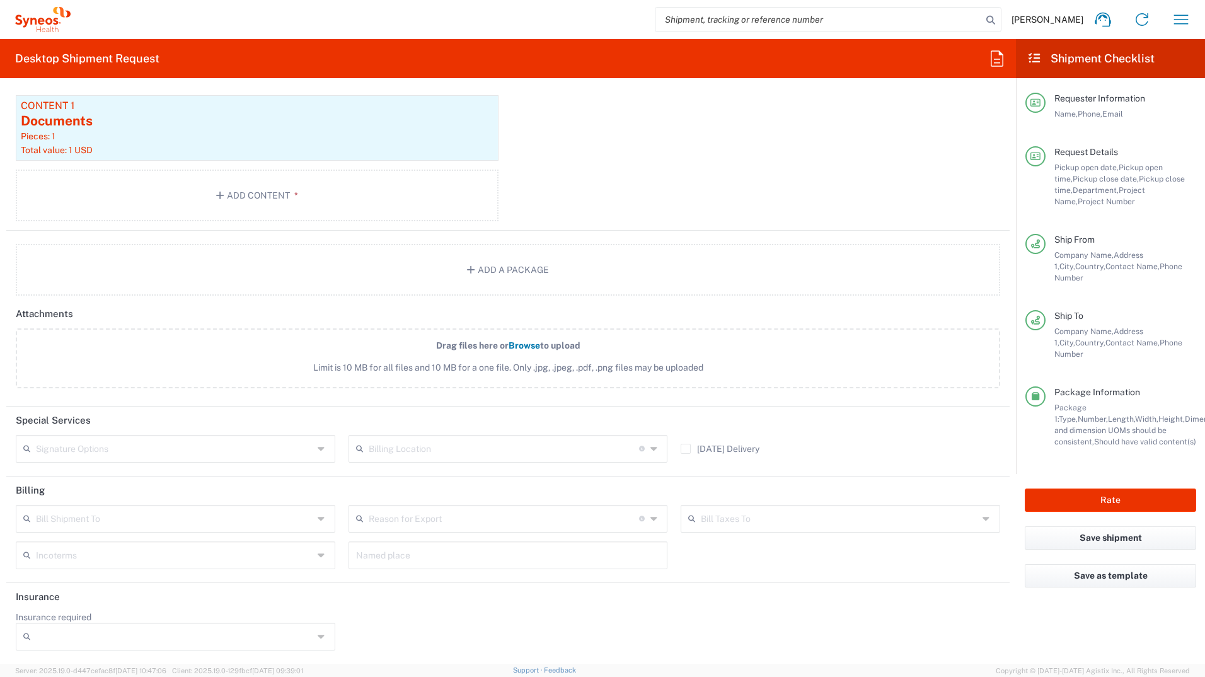
scroll to position [1370, 0]
click at [1105, 489] on button "Rate" at bounding box center [1110, 500] width 171 height 23
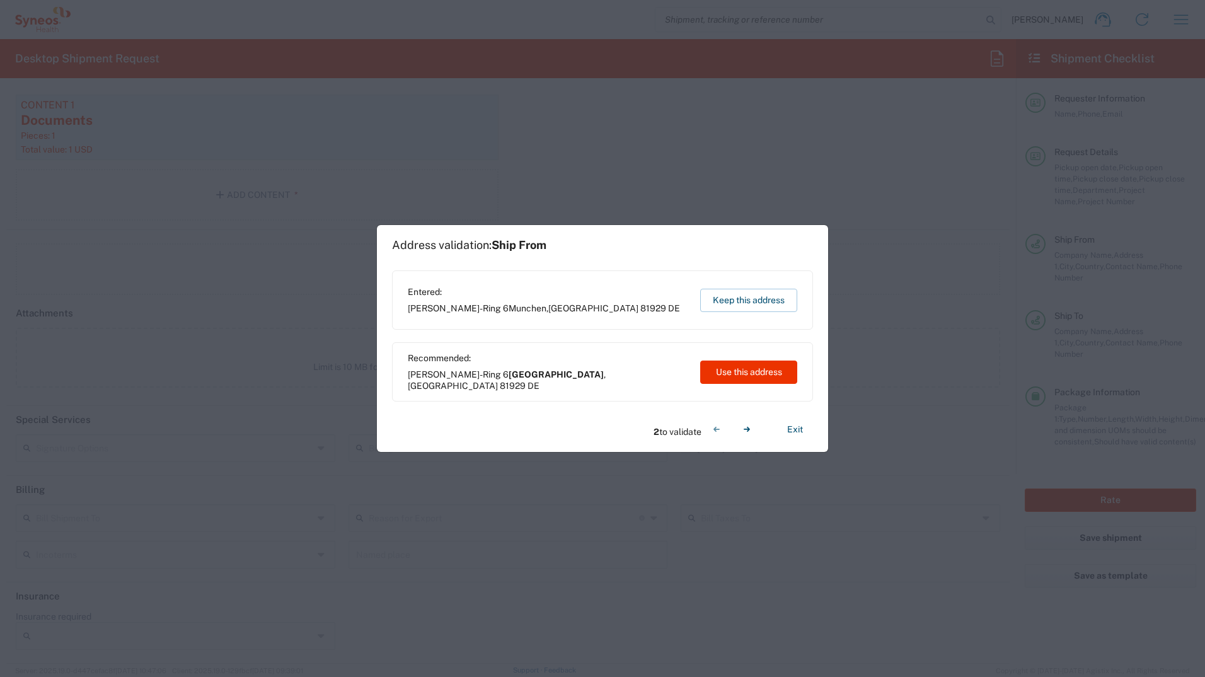
type input "7061958H"
click at [736, 371] on button "Use this address" at bounding box center [748, 372] width 97 height 23
click at [741, 371] on button "Use this address" at bounding box center [748, 372] width 97 height 23
type input "München"
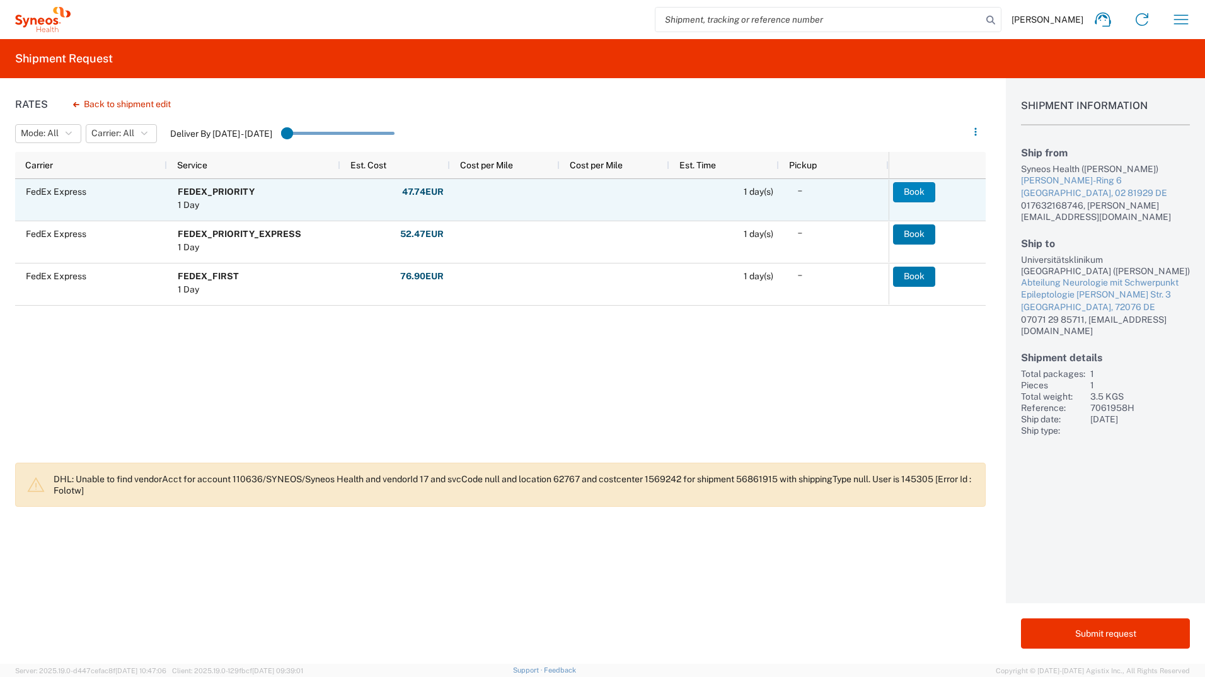
click at [906, 190] on button "Book" at bounding box center [914, 192] width 42 height 20
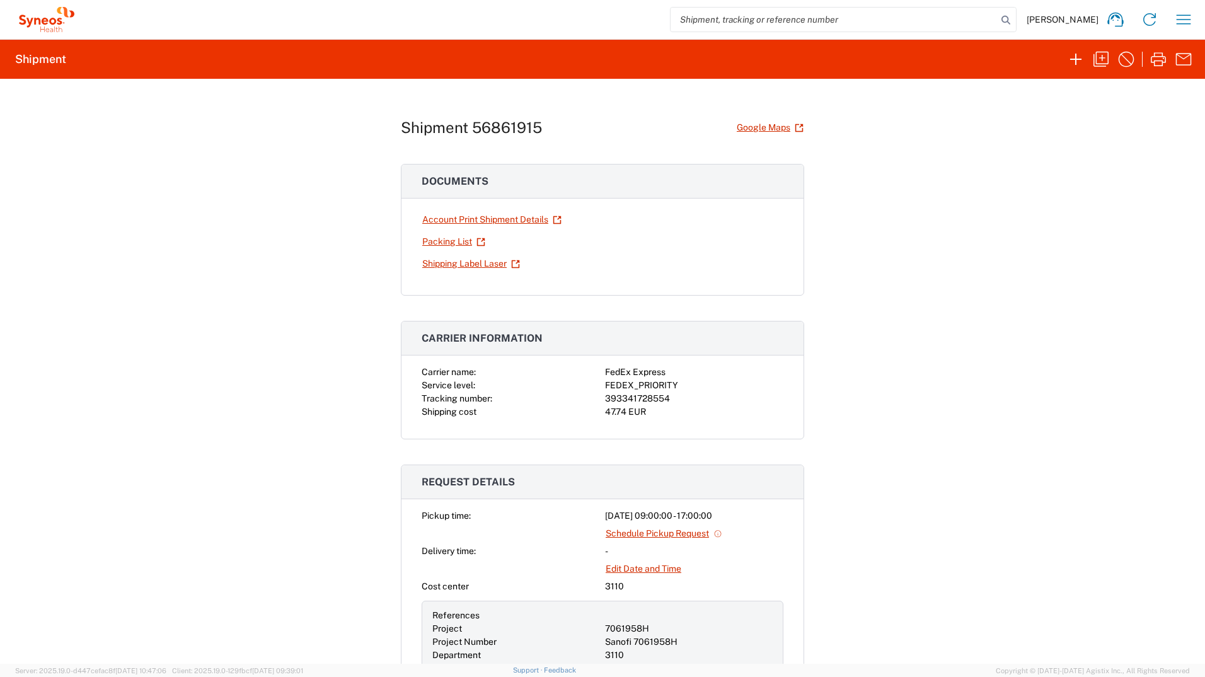
click at [54, 20] on icon at bounding box center [52, 21] width 7 height 7
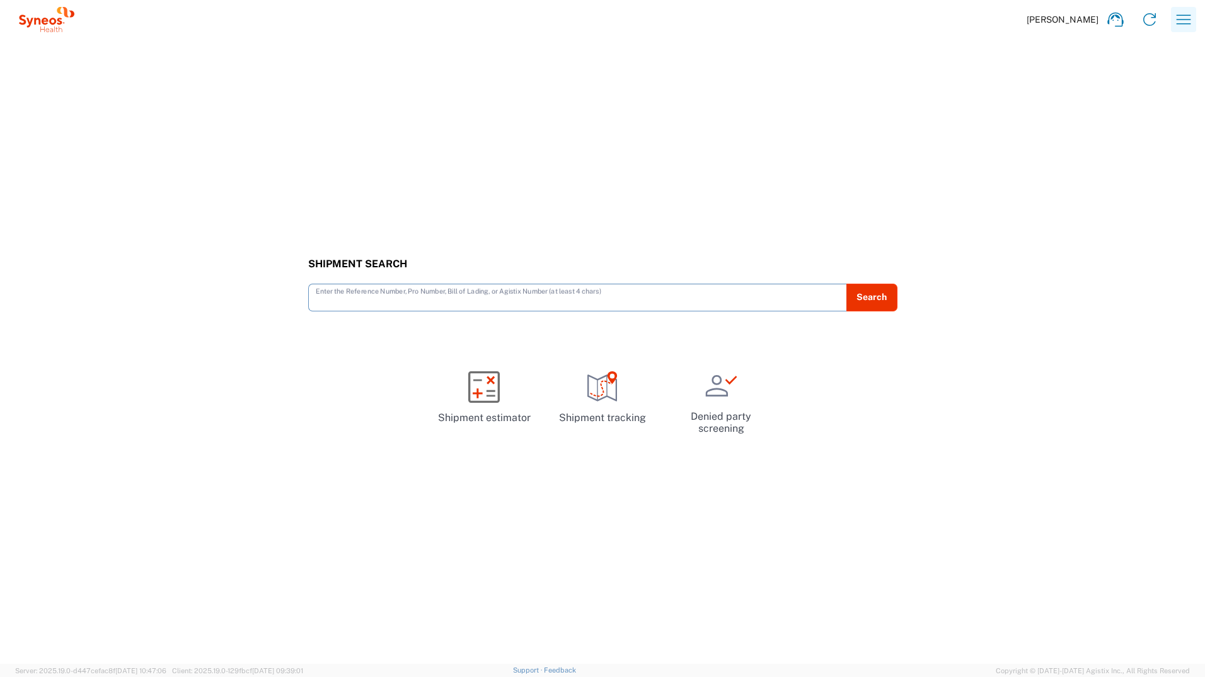
click at [1176, 18] on icon "button" at bounding box center [1184, 19] width 20 height 20
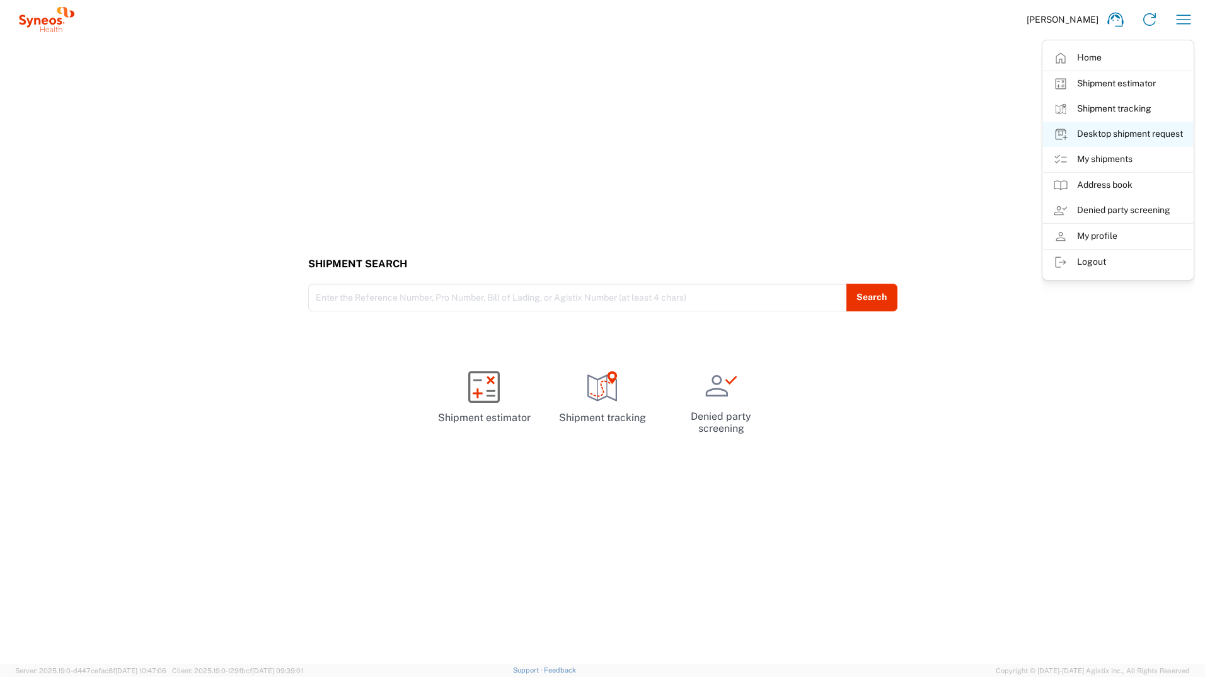
click at [1112, 135] on link "Desktop shipment request" at bounding box center [1118, 134] width 150 height 25
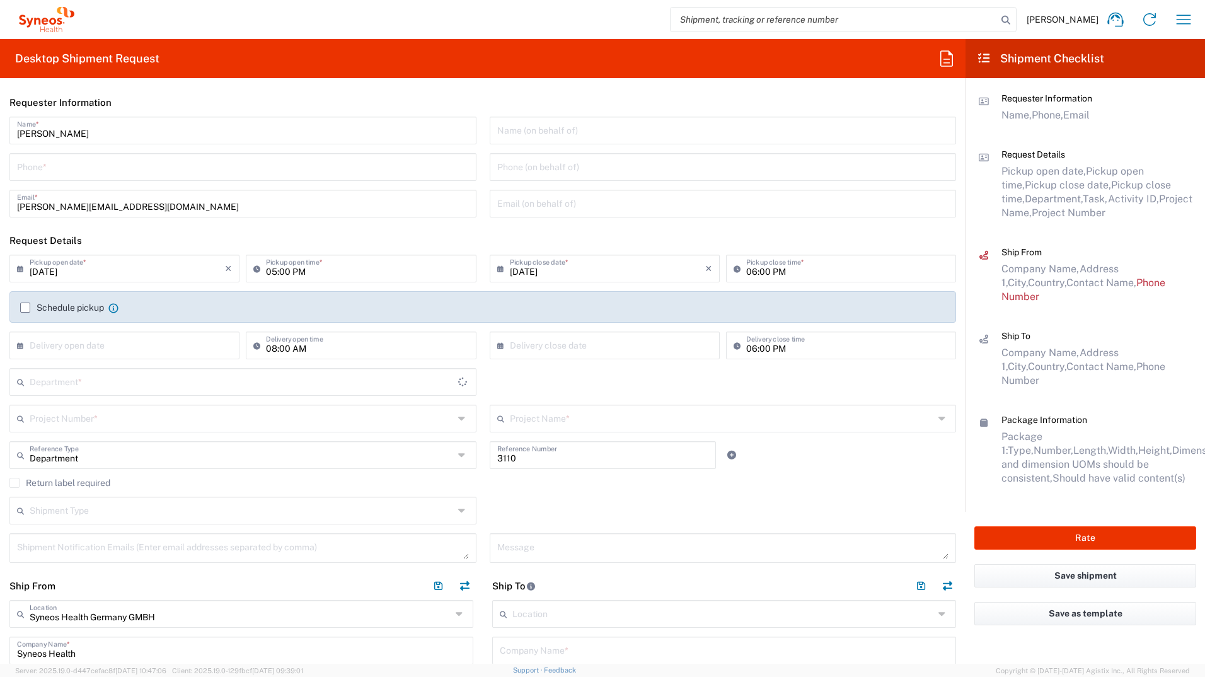
type input "[GEOGRAPHIC_DATA]"
drag, startPoint x: 309, startPoint y: 274, endPoint x: 223, endPoint y: 278, distance: 85.8
click at [309, 274] on input "05:00 PM" at bounding box center [367, 268] width 202 height 22
drag, startPoint x: 117, startPoint y: 270, endPoint x: 55, endPoint y: 269, distance: 61.8
click at [117, 270] on input "[DATE]" at bounding box center [127, 268] width 195 height 22
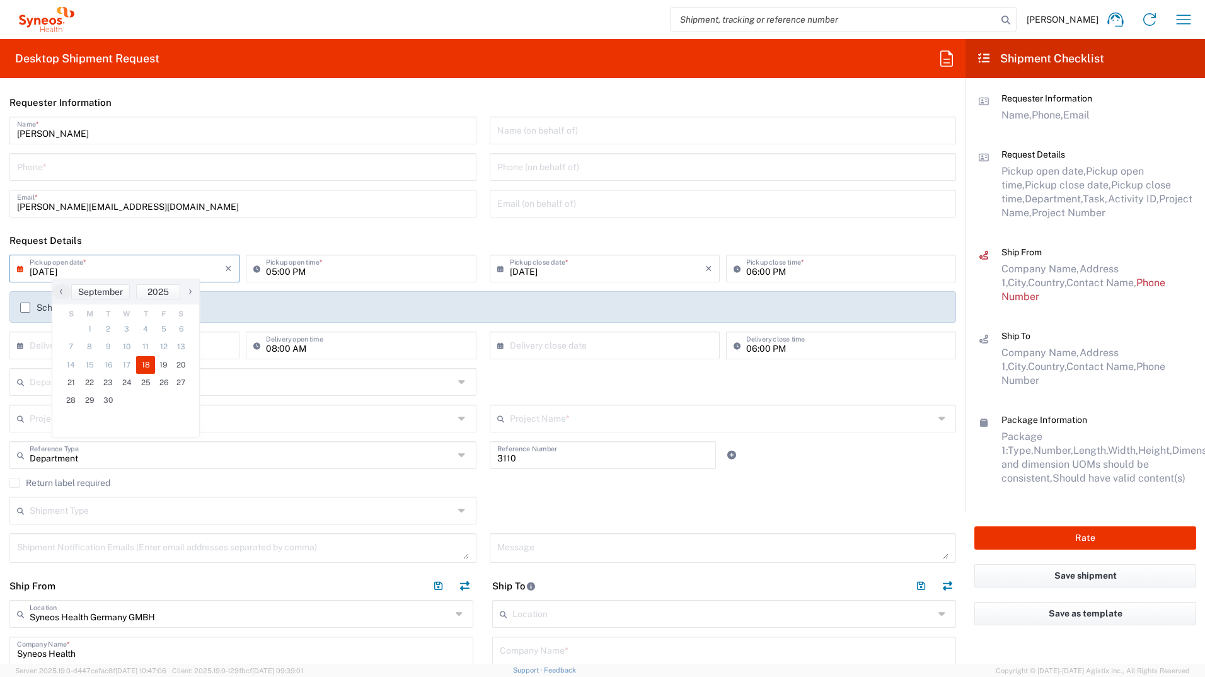
click at [56, 269] on input "[DATE]" at bounding box center [127, 268] width 195 height 22
click at [83, 273] on input "[DATE]" at bounding box center [127, 268] width 195 height 22
click at [162, 358] on span "19" at bounding box center [164, 365] width 18 height 18
type input "[DATE]"
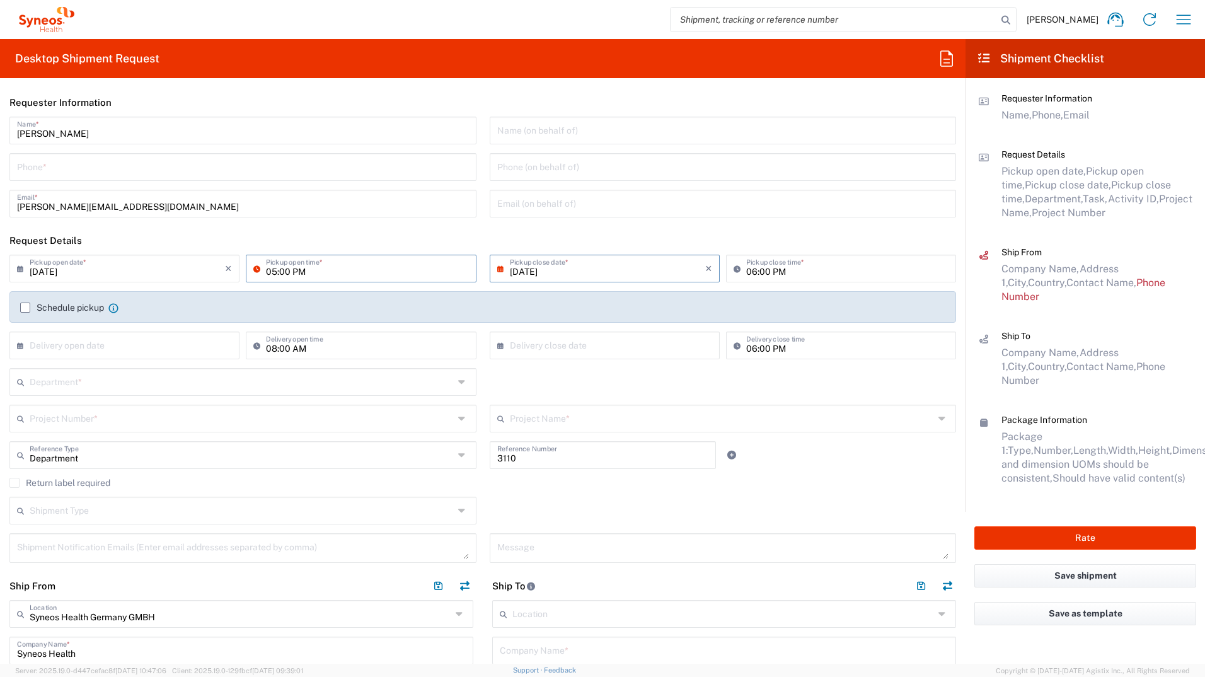
click at [269, 274] on input "05:00 PM" at bounding box center [367, 268] width 202 height 22
click at [275, 270] on input "05:00 PM" at bounding box center [367, 268] width 202 height 22
click at [301, 270] on input "9:00 PM" at bounding box center [367, 268] width 202 height 22
type input "09:00 AM"
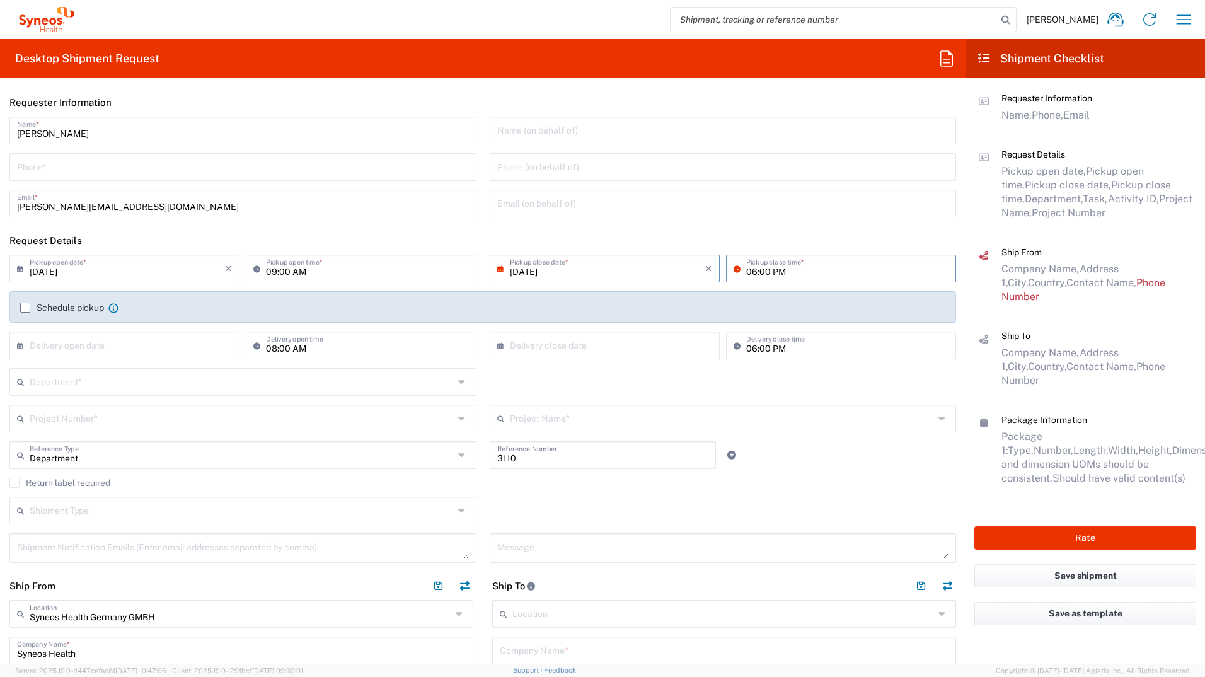
click at [748, 267] on input "06:00 PM" at bounding box center [847, 268] width 202 height 22
click at [749, 271] on input "06:00 PM" at bounding box center [847, 268] width 202 height 22
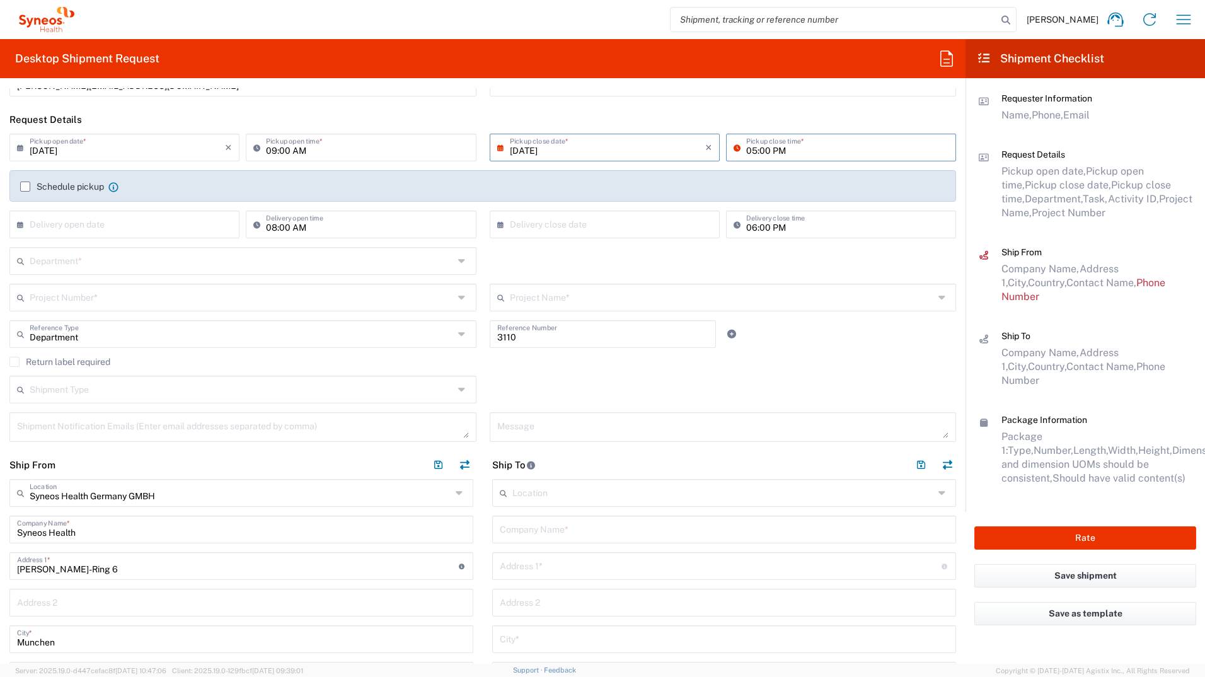
scroll to position [126, 0]
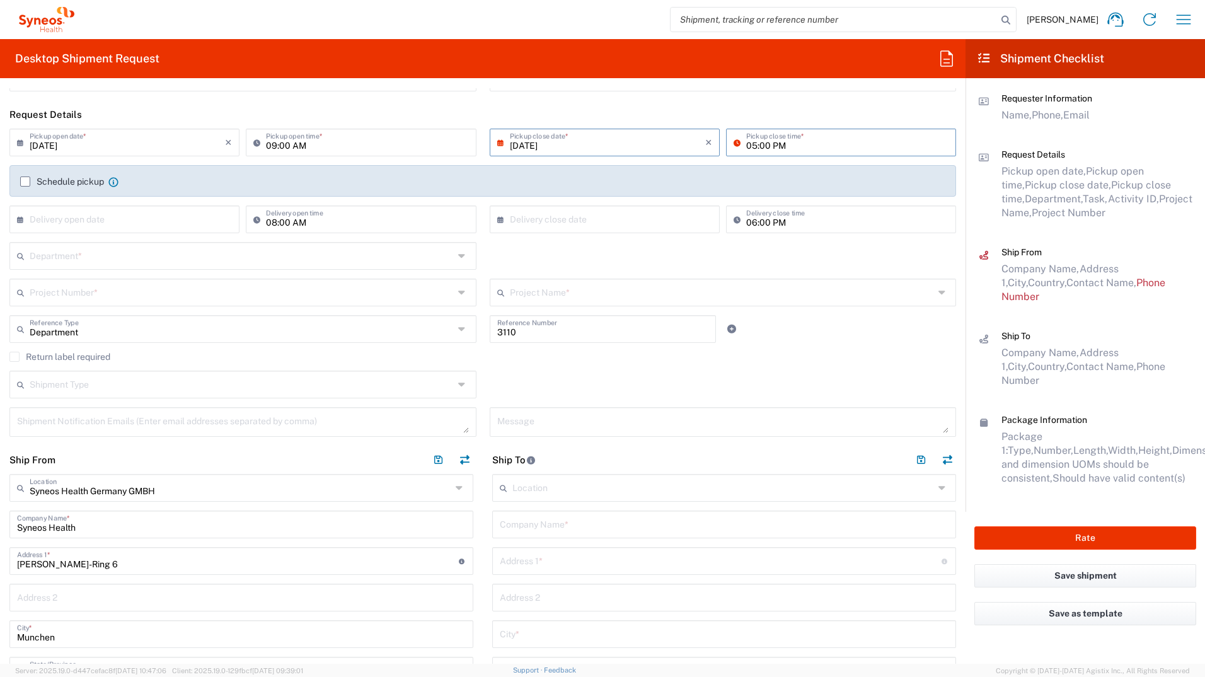
type input "05:00 PM"
click at [83, 292] on input "text" at bounding box center [242, 292] width 424 height 22
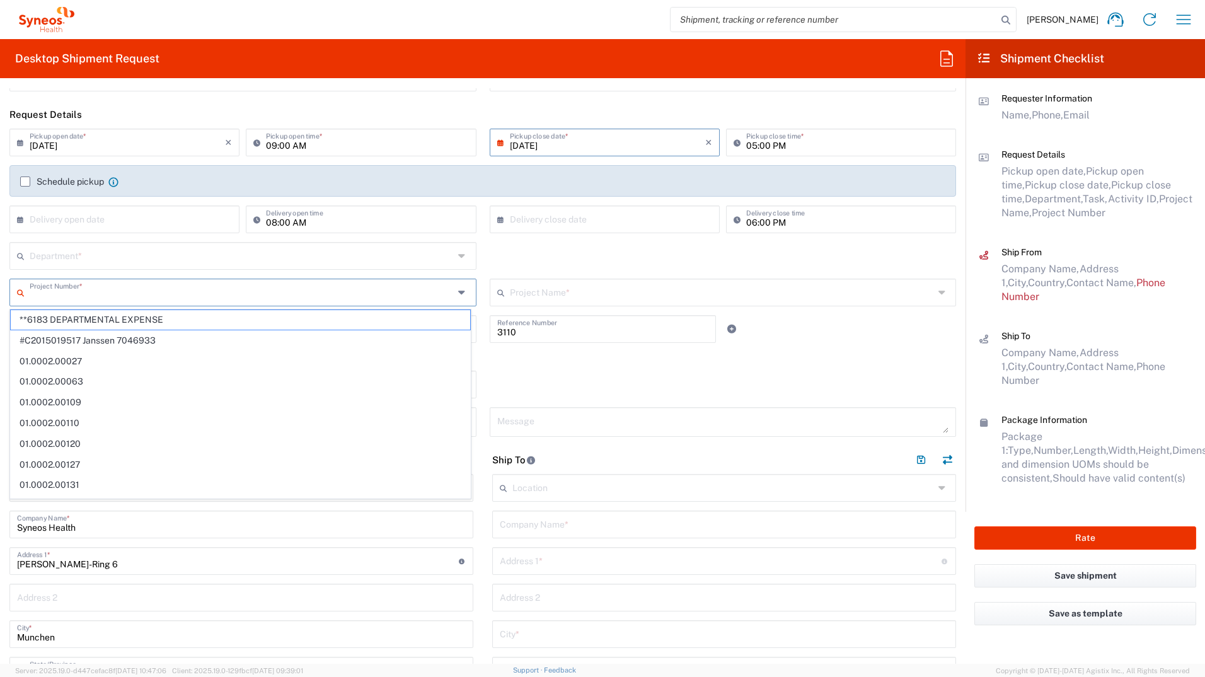
paste input "7061958H"
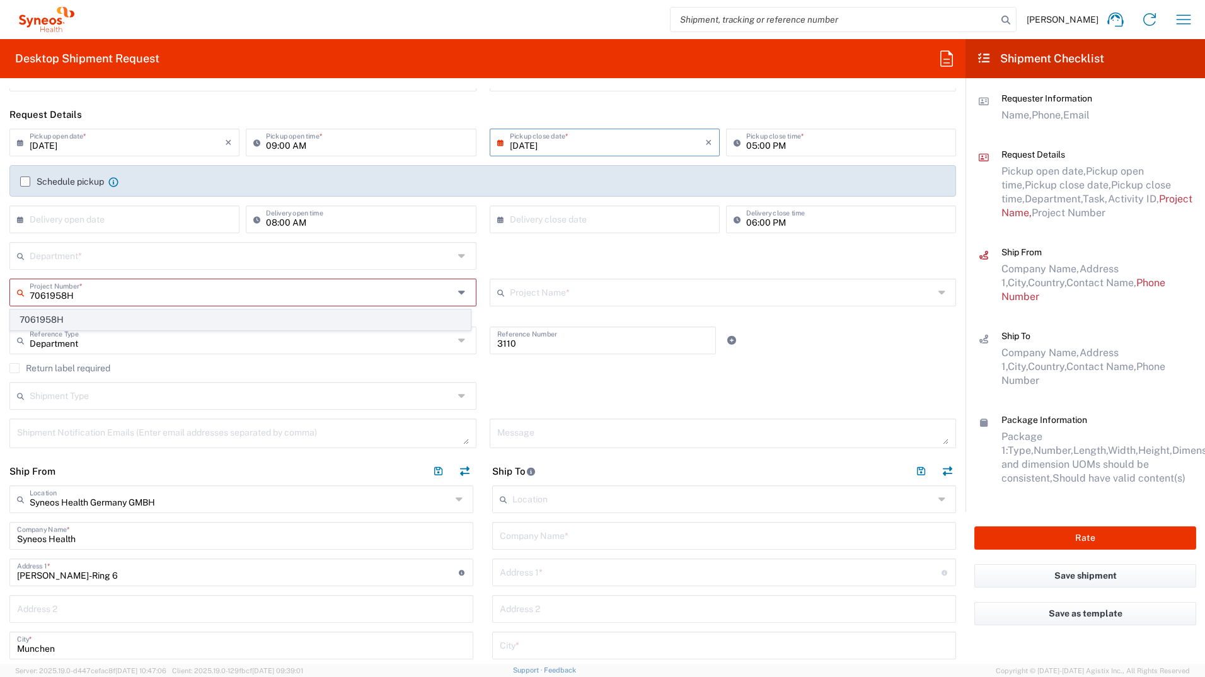
type input "7061958H"
click at [64, 315] on span "7061958H" at bounding box center [241, 320] width 460 height 20
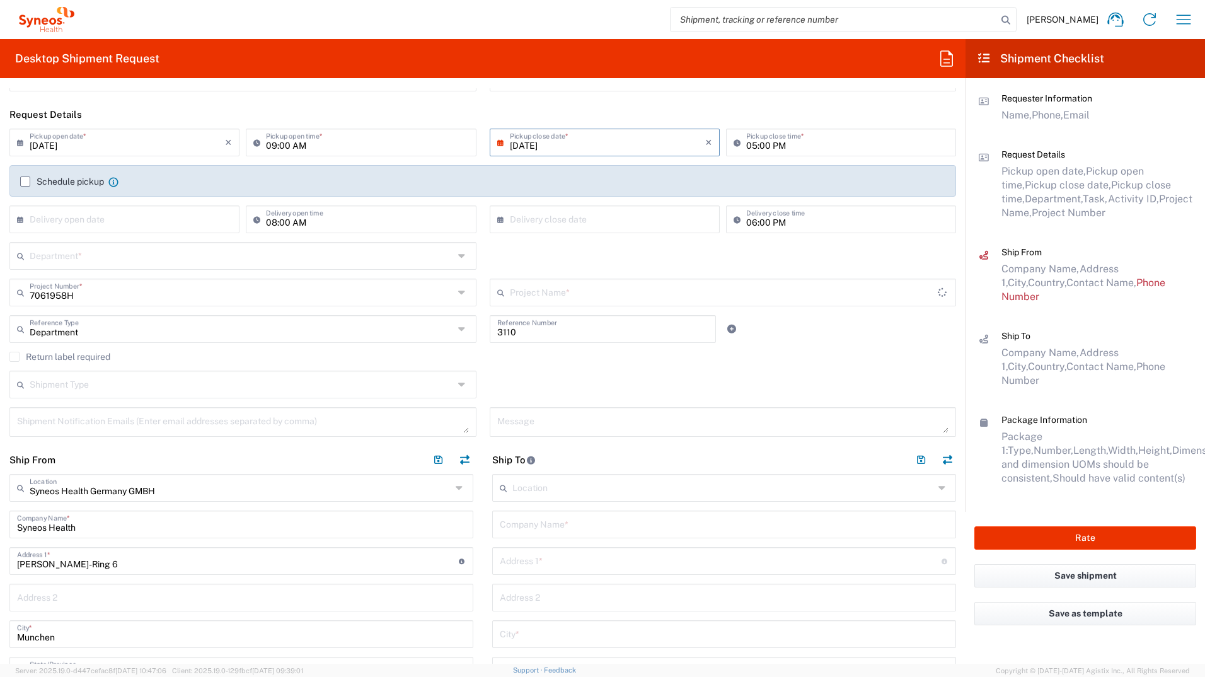
type input "Sanofi 7061958H"
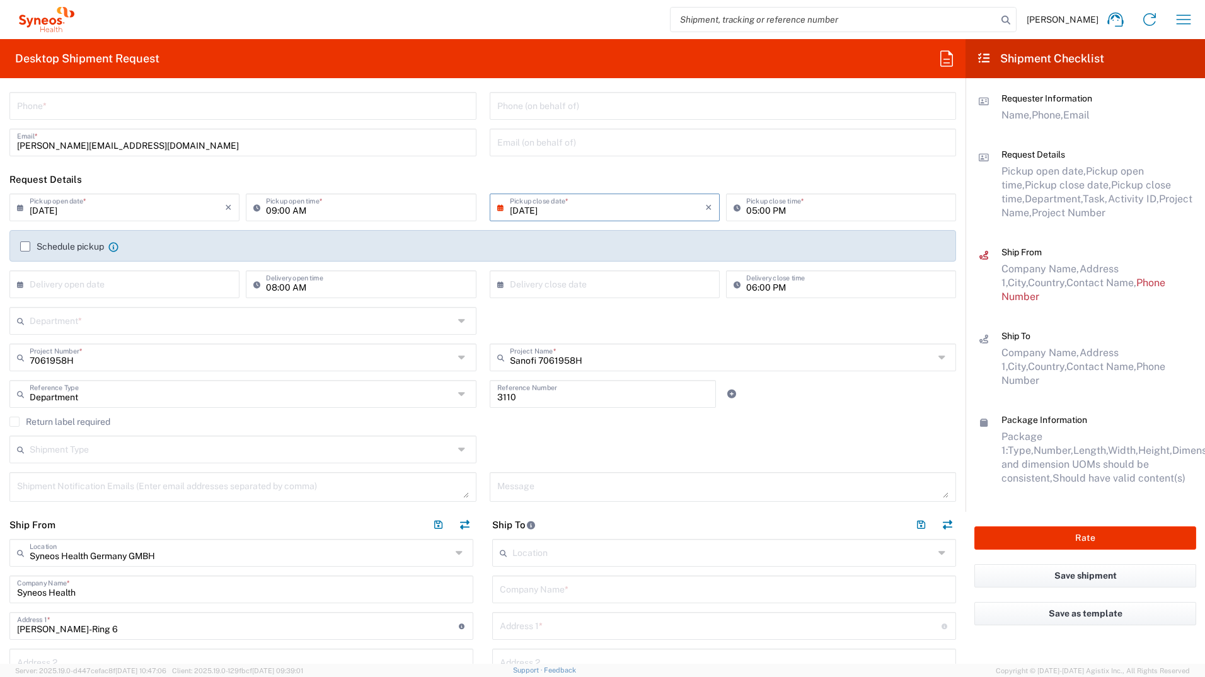
scroll to position [0, 0]
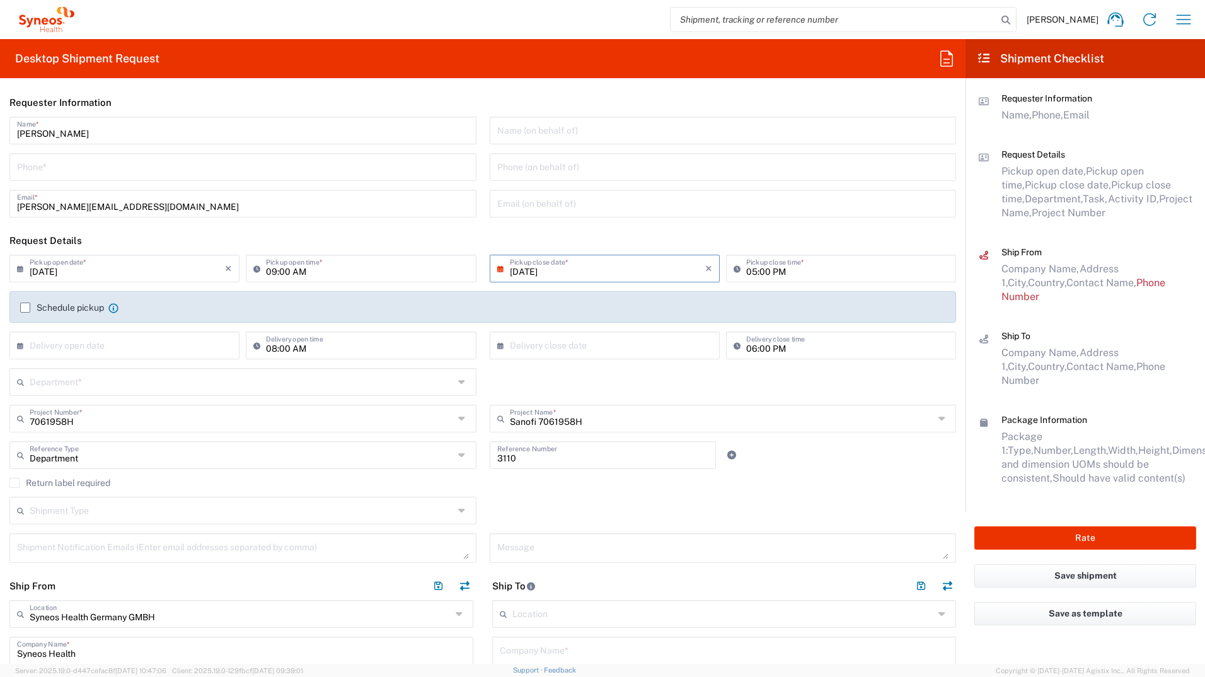
click at [77, 170] on input "tel" at bounding box center [243, 166] width 452 height 22
type input "017632168746"
type input "[PERSON_NAME][EMAIL_ADDRESS][DOMAIN_NAME]"
type input "017632168746"
type input "Universitätsklinikum Tübingen"
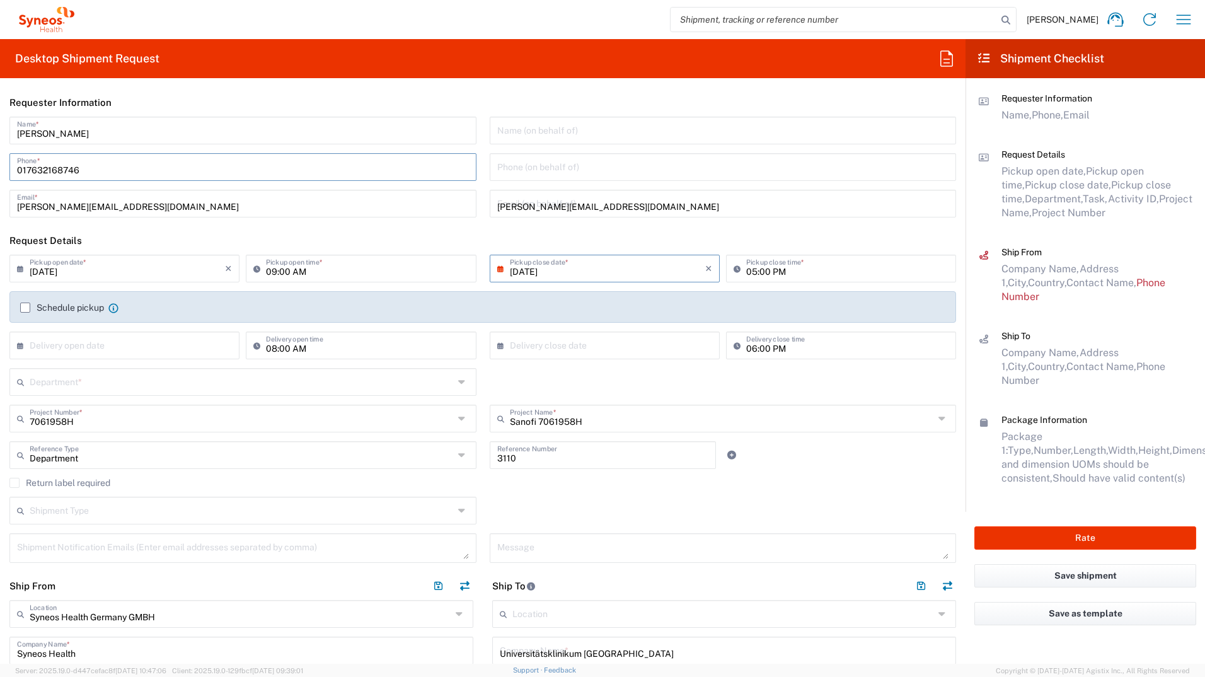
type input "Abteilung Neurologie mit Schwerpunkt Epileptologie"
type input "Hoppe-Seyler Str. 3"
type input "Tübingen"
type input "[GEOGRAPHIC_DATA]"
type input "72076"
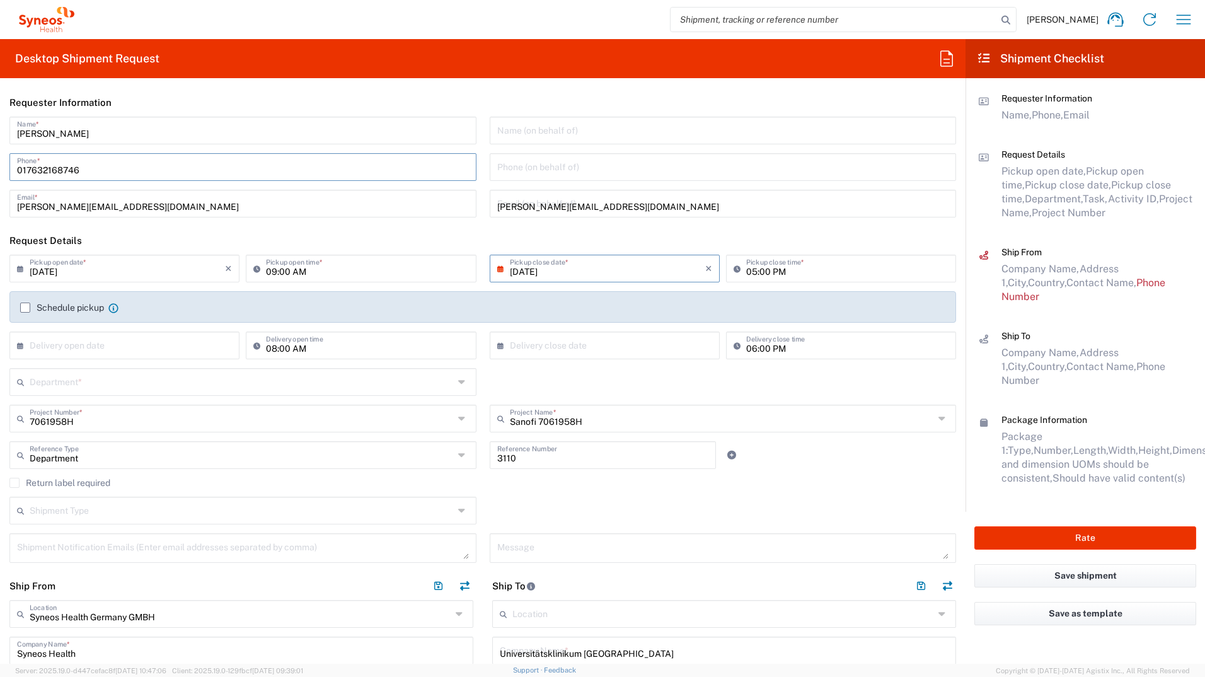
type input "07071 29 85711"
type input "christian.hengsbach@med.uni-tuebingen.de"
click at [233, 194] on input "[PERSON_NAME][EMAIL_ADDRESS][DOMAIN_NAME]" at bounding box center [243, 203] width 452 height 22
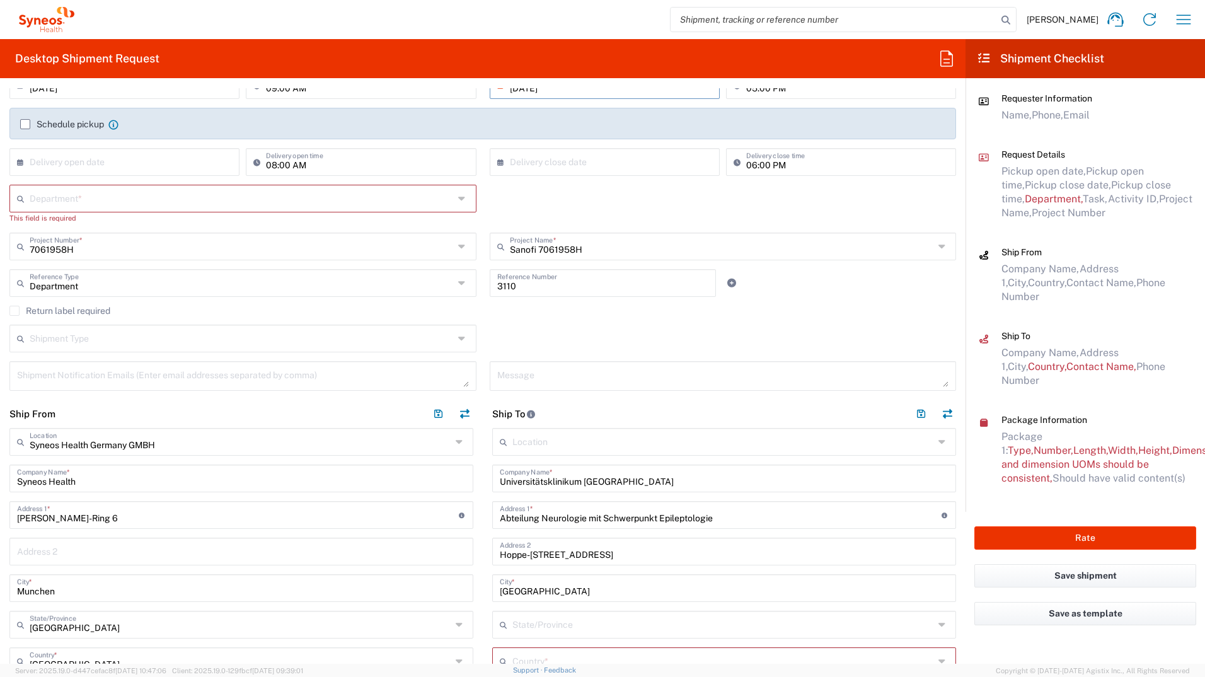
scroll to position [63, 0]
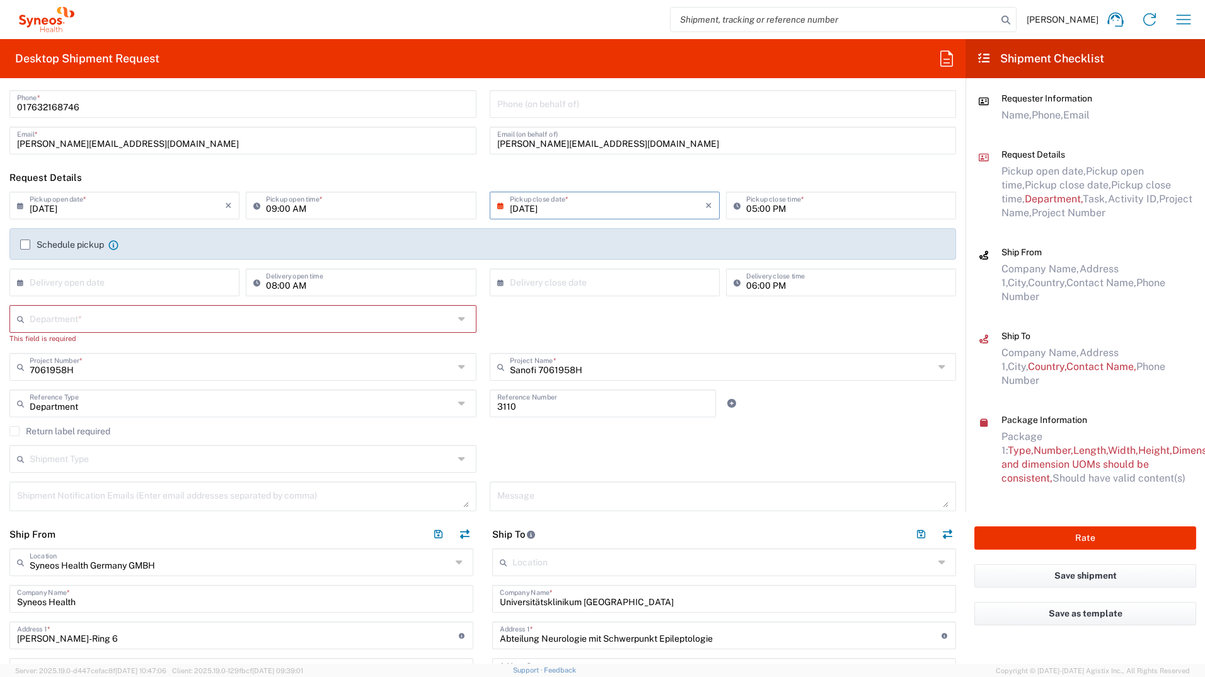
drag, startPoint x: 738, startPoint y: 327, endPoint x: 591, endPoint y: 322, distance: 146.3
click at [738, 327] on div "Department * 3000 3100 3109 3110 3111 3112 3125 3130 3135 3136 3150 3155 3165 3…" at bounding box center [483, 329] width 960 height 48
click at [63, 320] on input "text" at bounding box center [242, 318] width 424 height 22
click at [44, 402] on span "3110" at bounding box center [241, 408] width 460 height 20
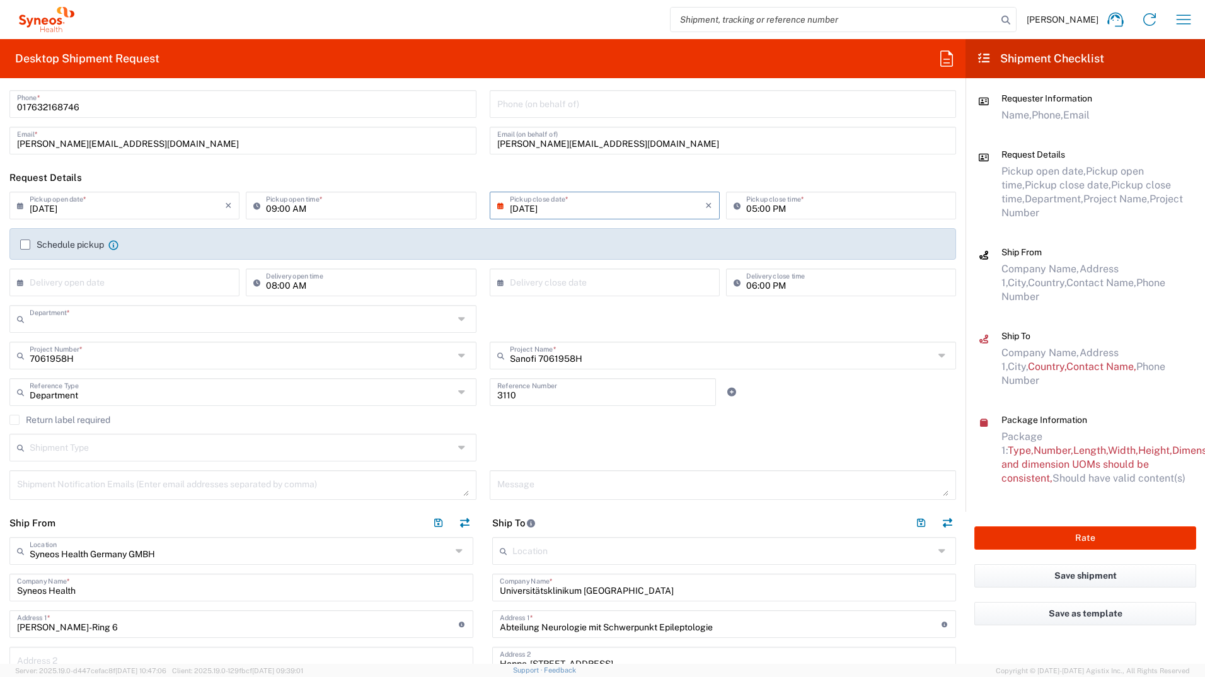
type input "3110"
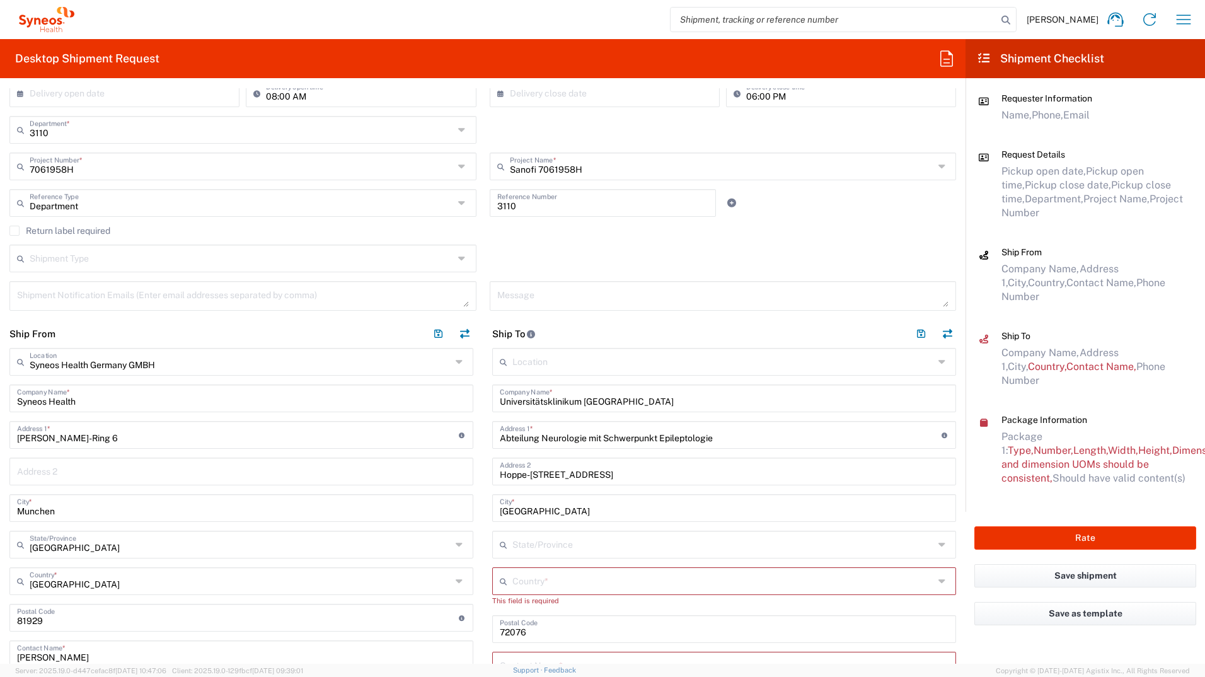
scroll to position [315, 0]
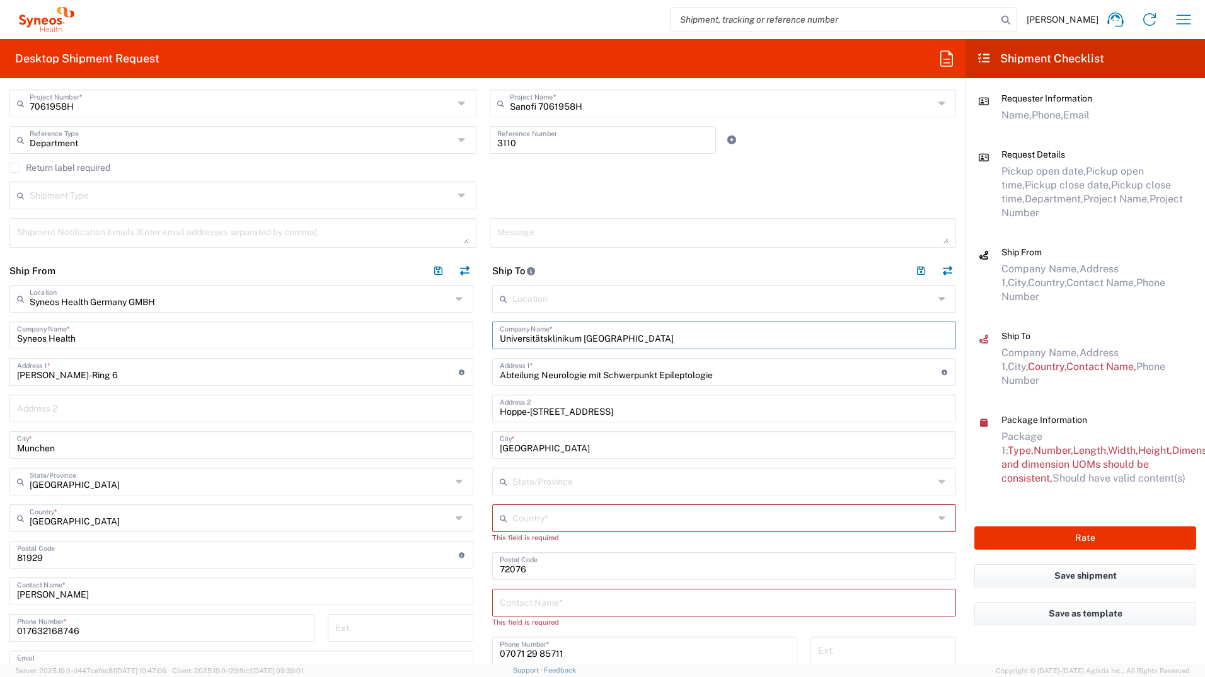
drag, startPoint x: 627, startPoint y: 338, endPoint x: 485, endPoint y: 337, distance: 141.2
click at [485, 337] on main "Location Addison Whitney LLC-Morrisvile NC US Barcelona-Syneos Health BioSector…" at bounding box center [724, 558] width 483 height 547
paste input "Neurologische Klinik"
click at [587, 335] on input "Neurologische Klinik" at bounding box center [724, 334] width 449 height 22
paste input "UKGM Standort Gießen"
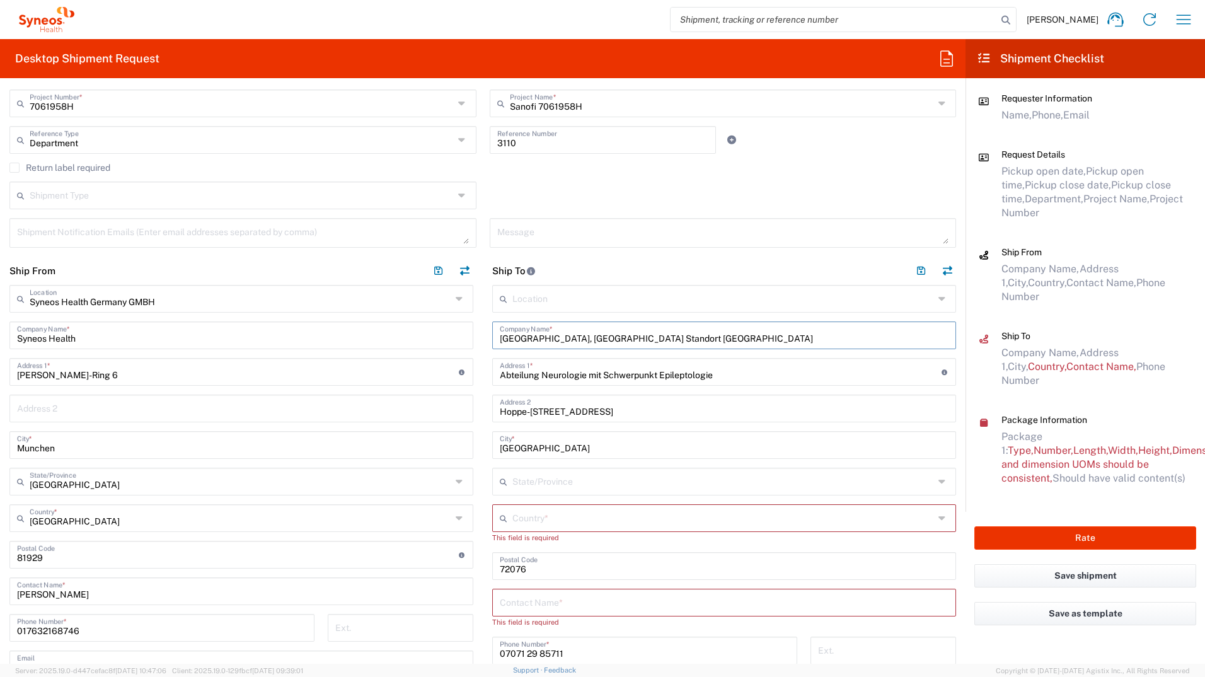
drag, startPoint x: 685, startPoint y: 339, endPoint x: 586, endPoint y: 340, distance: 99.0
click at [586, 340] on input "Neurologische Klinik, UKGM Standort Gießen" at bounding box center [724, 334] width 449 height 22
type input "Neurologische Klinik,"
drag, startPoint x: 714, startPoint y: 370, endPoint x: 494, endPoint y: 373, distance: 220.0
click at [494, 373] on div "Abteilung Neurologie mit Schwerpunkt Epileptologie Address 1 * For cross street…" at bounding box center [724, 372] width 464 height 28
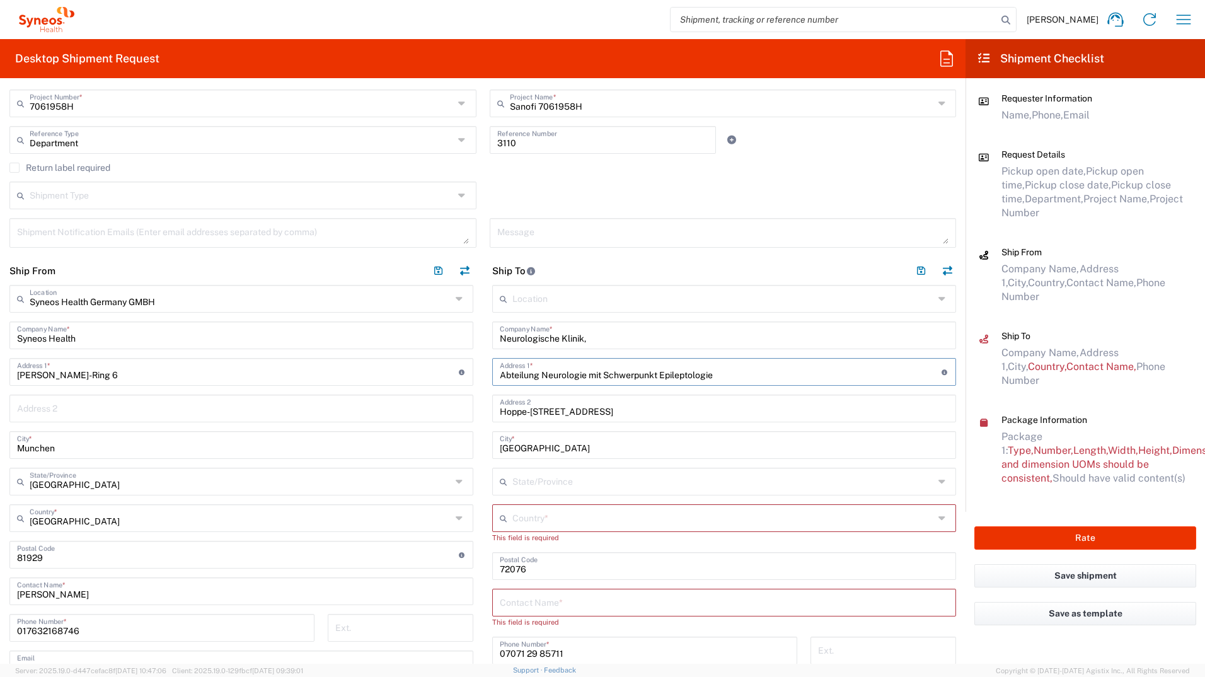
paste input "UKGM Standort Gießen"
type input "UKGM Standort Gießen"
drag, startPoint x: 588, startPoint y: 410, endPoint x: 481, endPoint y: 410, distance: 107.2
click at [483, 410] on main "Location Addison Whitney LLC-Morrisvile NC US Barcelona-Syneos Health BioSector…" at bounding box center [724, 558] width 483 height 547
paste input "Klinikstraße 3"
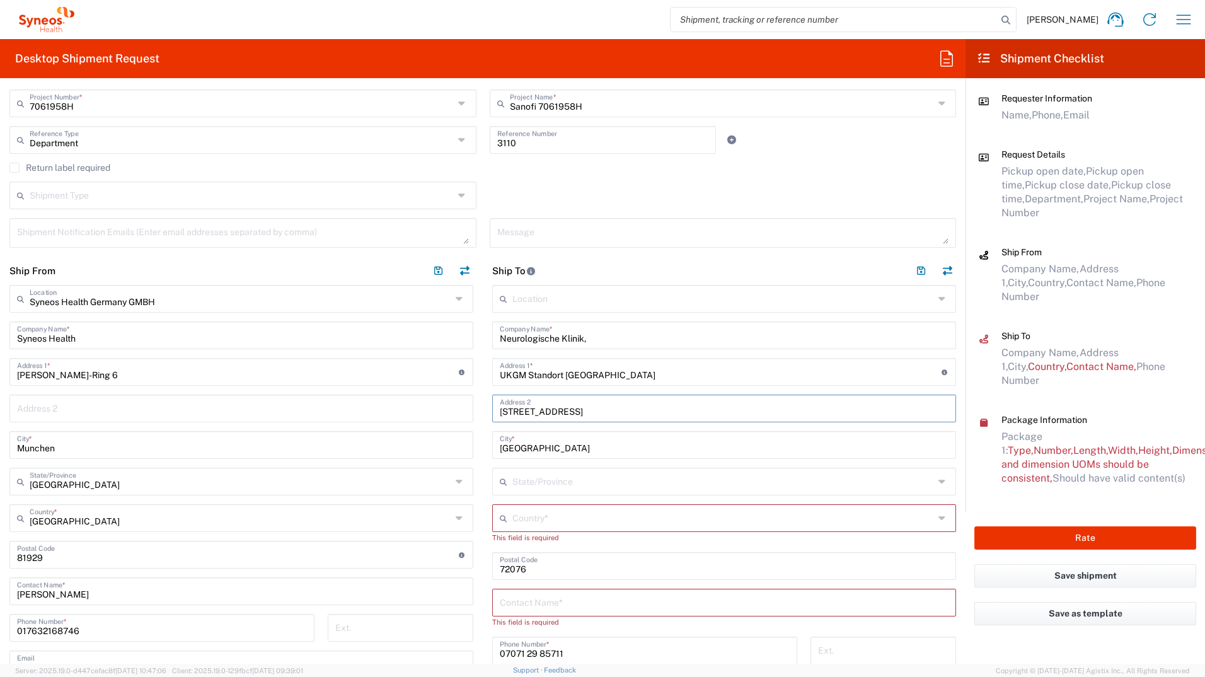
type input "Klinikstraße 33"
drag, startPoint x: 537, startPoint y: 448, endPoint x: 495, endPoint y: 445, distance: 41.7
click at [500, 445] on input "Tübingen" at bounding box center [724, 444] width 449 height 22
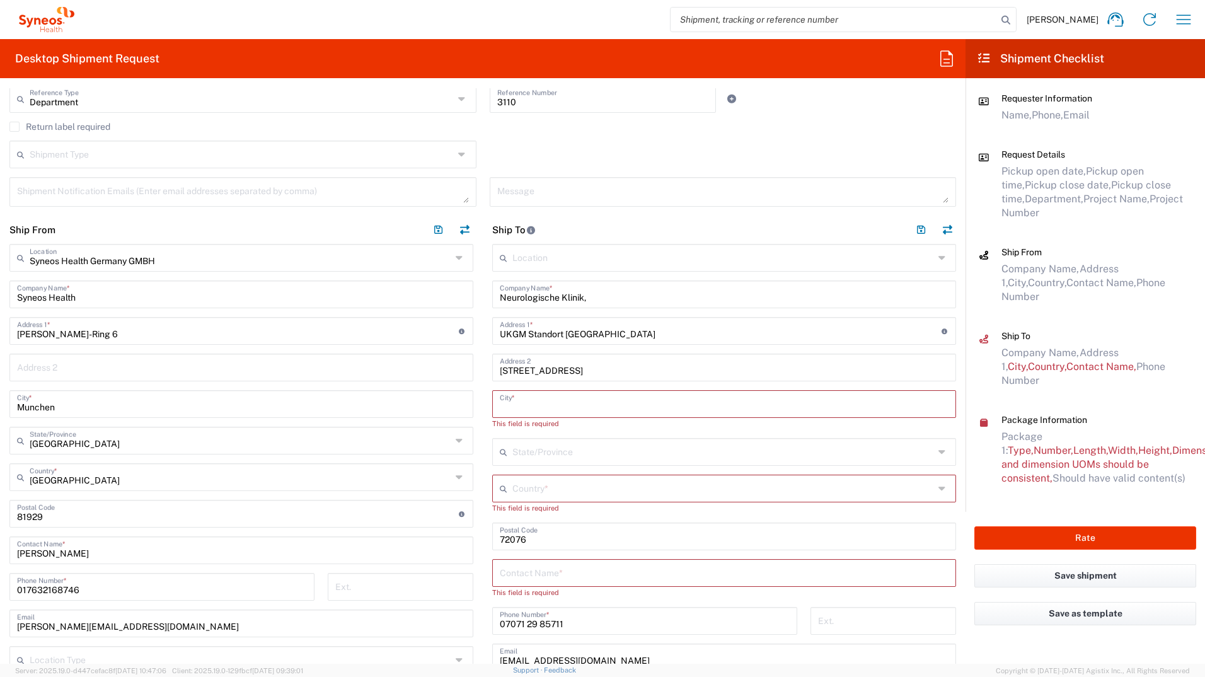
scroll to position [378, 0]
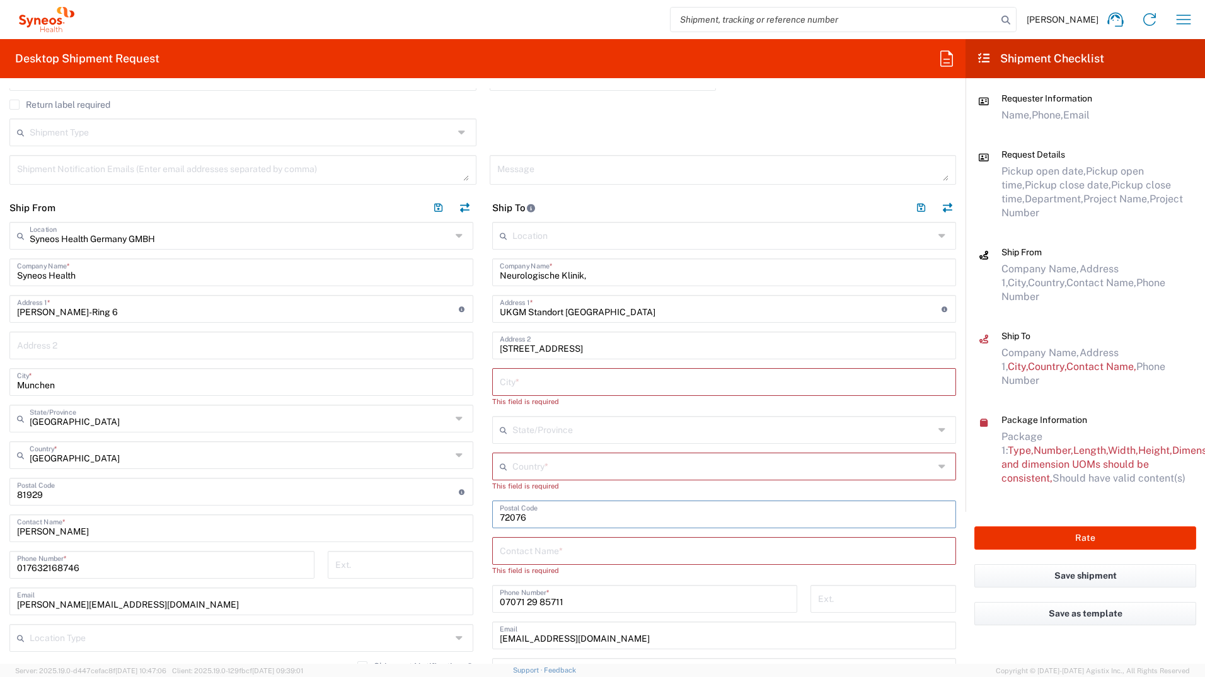
drag, startPoint x: 528, startPoint y: 514, endPoint x: 488, endPoint y: 515, distance: 40.3
click at [492, 515] on div "Postal Code" at bounding box center [724, 515] width 464 height 28
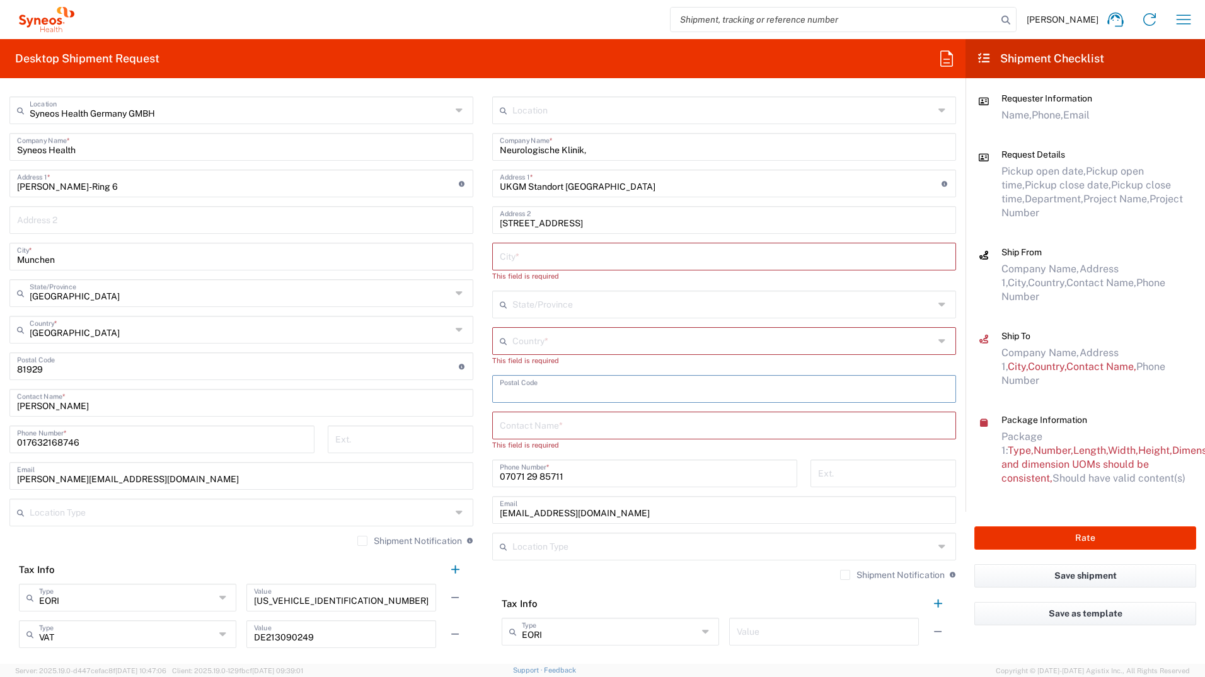
scroll to position [504, 0]
drag, startPoint x: 567, startPoint y: 473, endPoint x: 489, endPoint y: 473, distance: 78.8
click at [492, 473] on div "07071 29 85711 Phone Number *" at bounding box center [644, 473] width 305 height 28
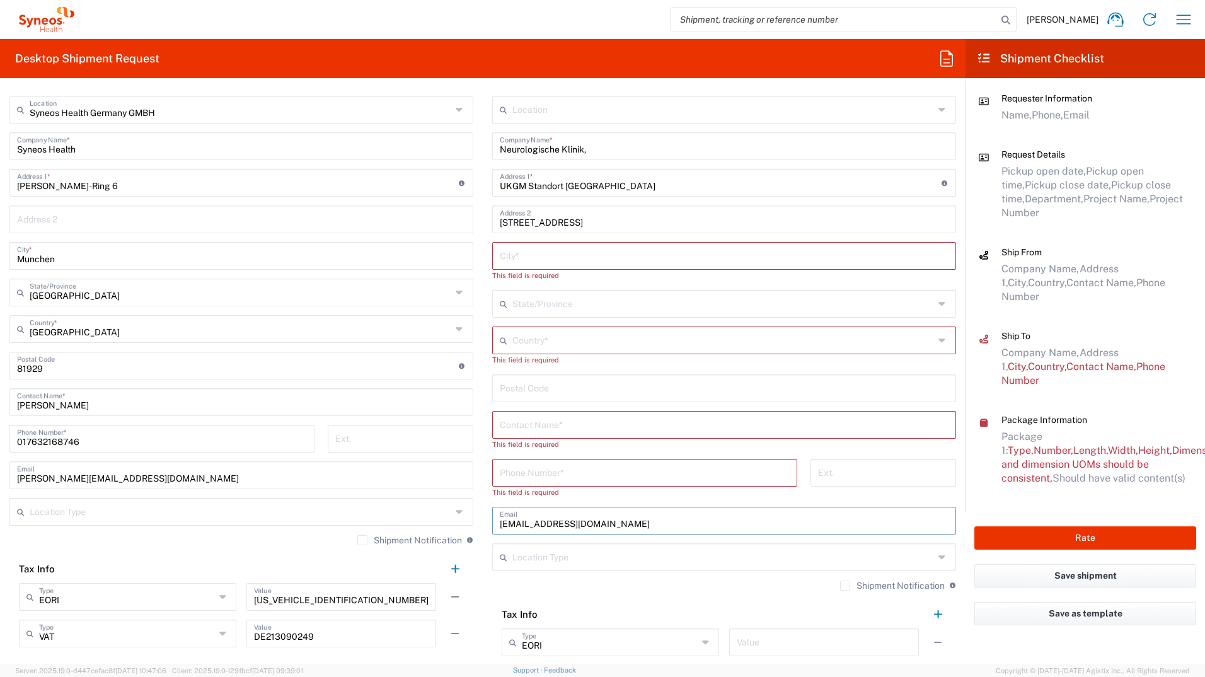
drag, startPoint x: 683, startPoint y: 521, endPoint x: 504, endPoint y: 523, distance: 179.0
click at [483, 522] on main "Location Addison Whitney LLC-Morrisvile NC US Barcelona-Syneos Health BioSector…" at bounding box center [724, 380] width 483 height 569
click at [528, 526] on input "text" at bounding box center [724, 520] width 449 height 22
paste input "Yvonne.Holderer@innere.med.uni-giessen.de"
type input "Yvonne.Holderer@innere.med.uni-giessen.de"
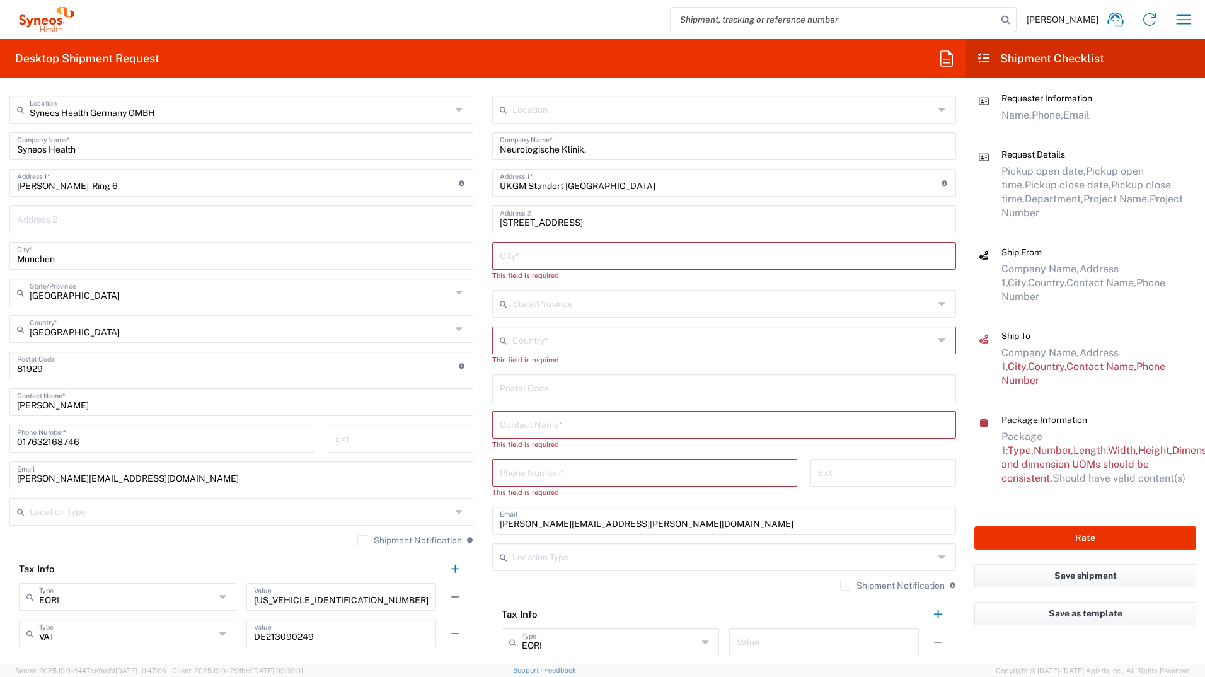
click at [526, 471] on input "tel" at bounding box center [645, 472] width 290 height 22
paste input "0641-985-45536"
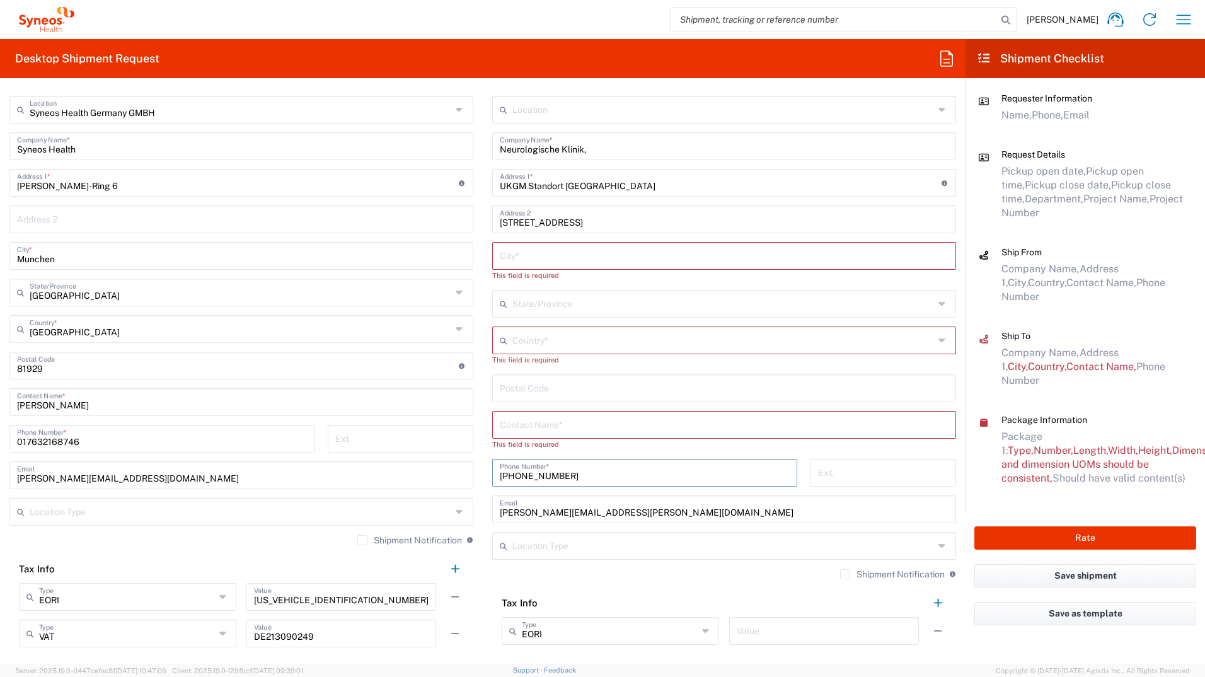
type input "0641-985-45536"
click at [551, 422] on input "text" at bounding box center [724, 424] width 449 height 22
paste input "Yvonne Holderer"
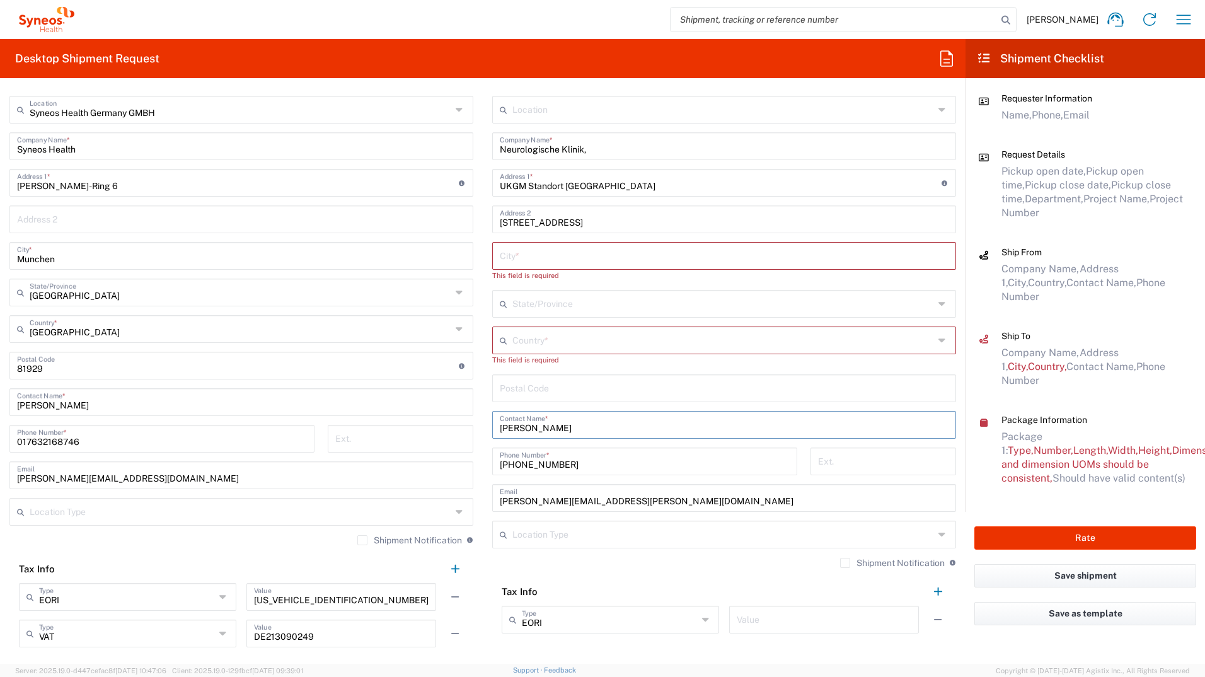
type input "Yvonne Holderer"
click at [535, 385] on input "undefined" at bounding box center [724, 387] width 449 height 22
paste input "35392"
type input "35392"
click at [528, 253] on input "text" at bounding box center [724, 255] width 449 height 22
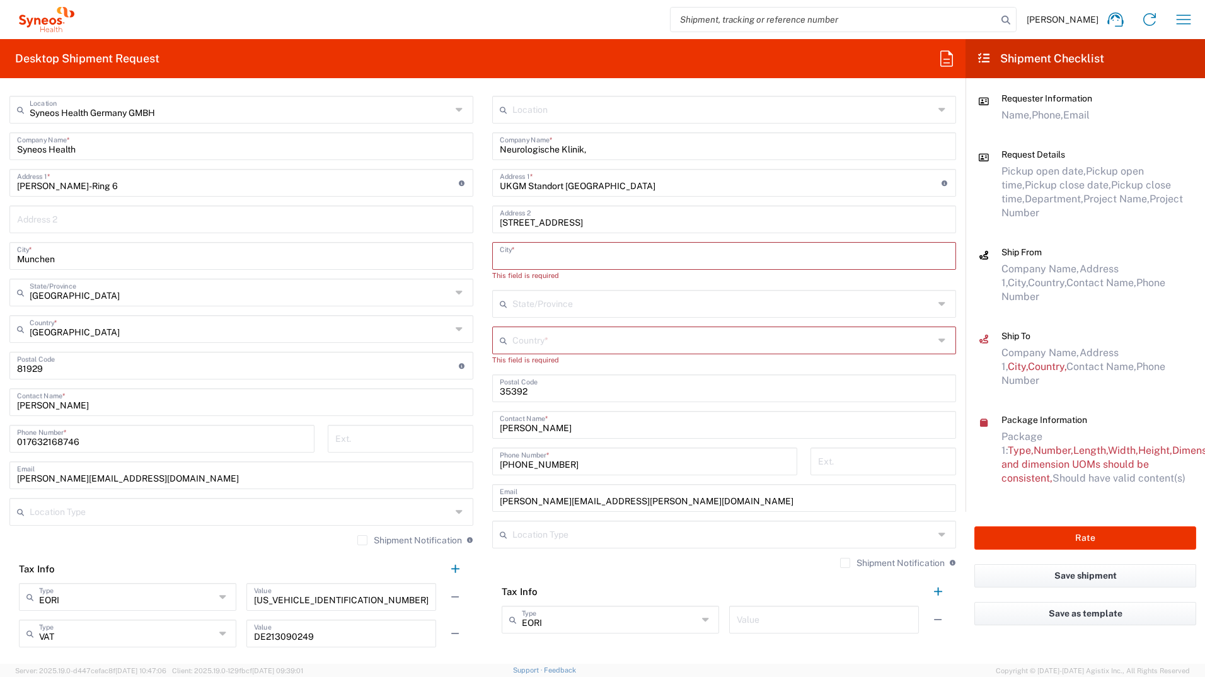
paste input "Gießen"
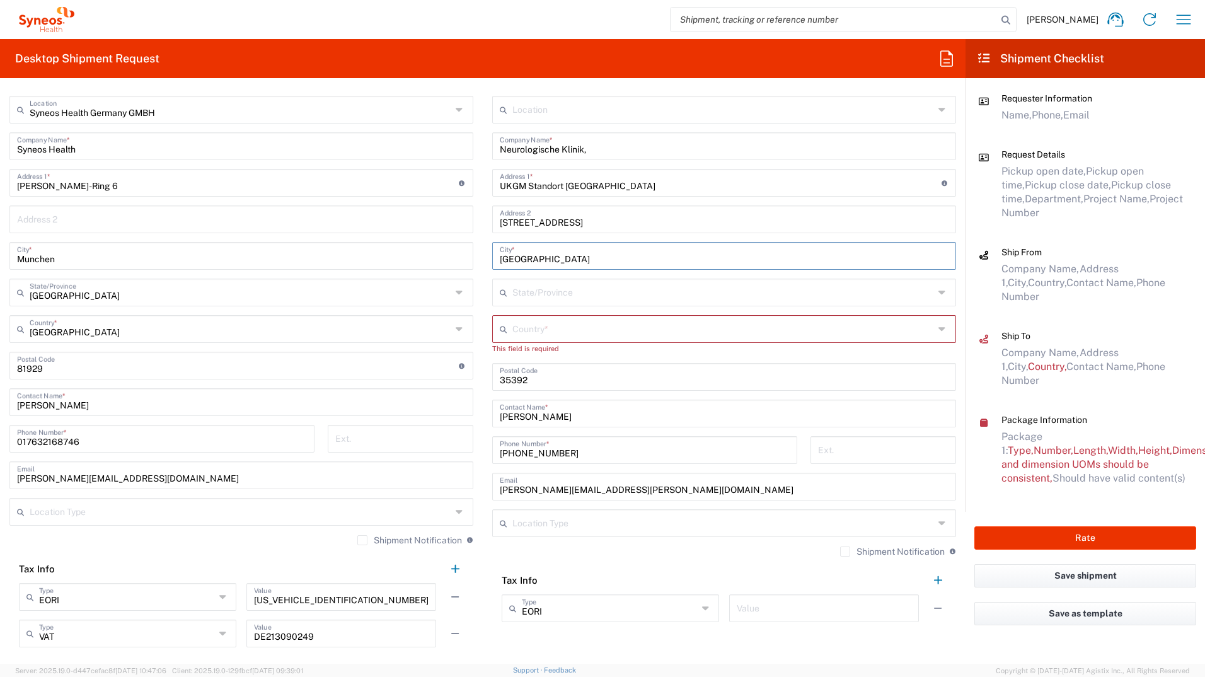
type input "Gießen"
click at [523, 328] on input "text" at bounding box center [724, 328] width 422 height 22
type input "[GEOGRAPHIC_DATA]"
click at [497, 354] on span "[GEOGRAPHIC_DATA]" at bounding box center [717, 357] width 457 height 20
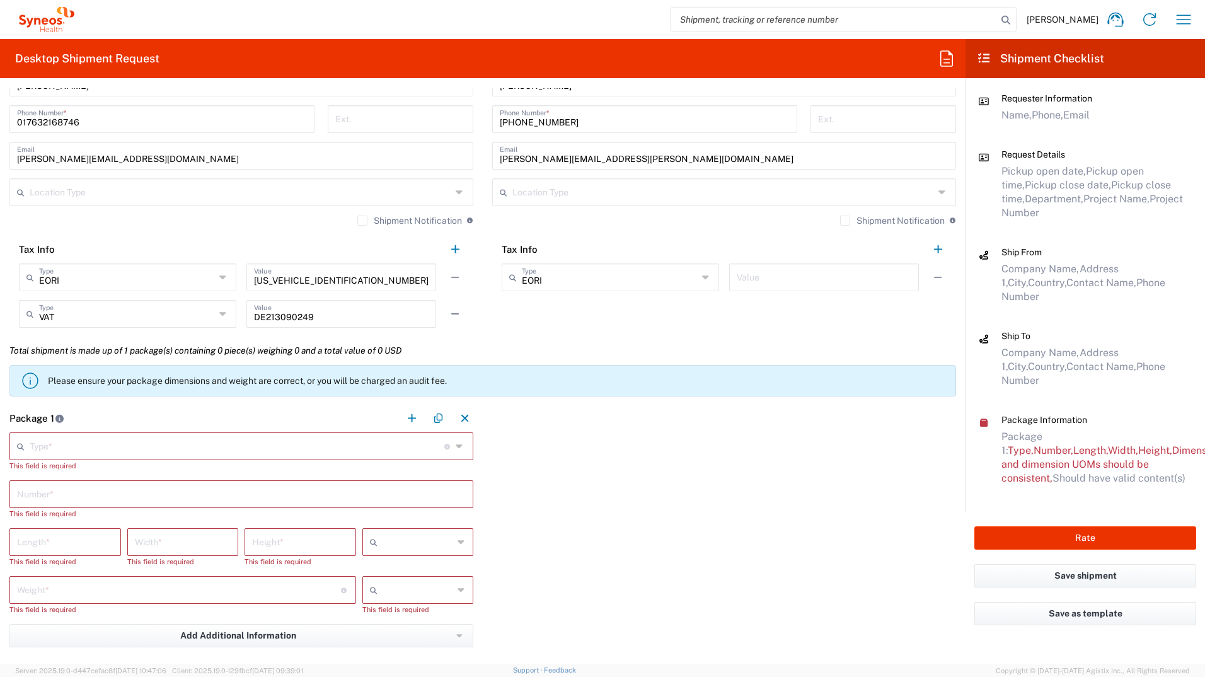
scroll to position [946, 0]
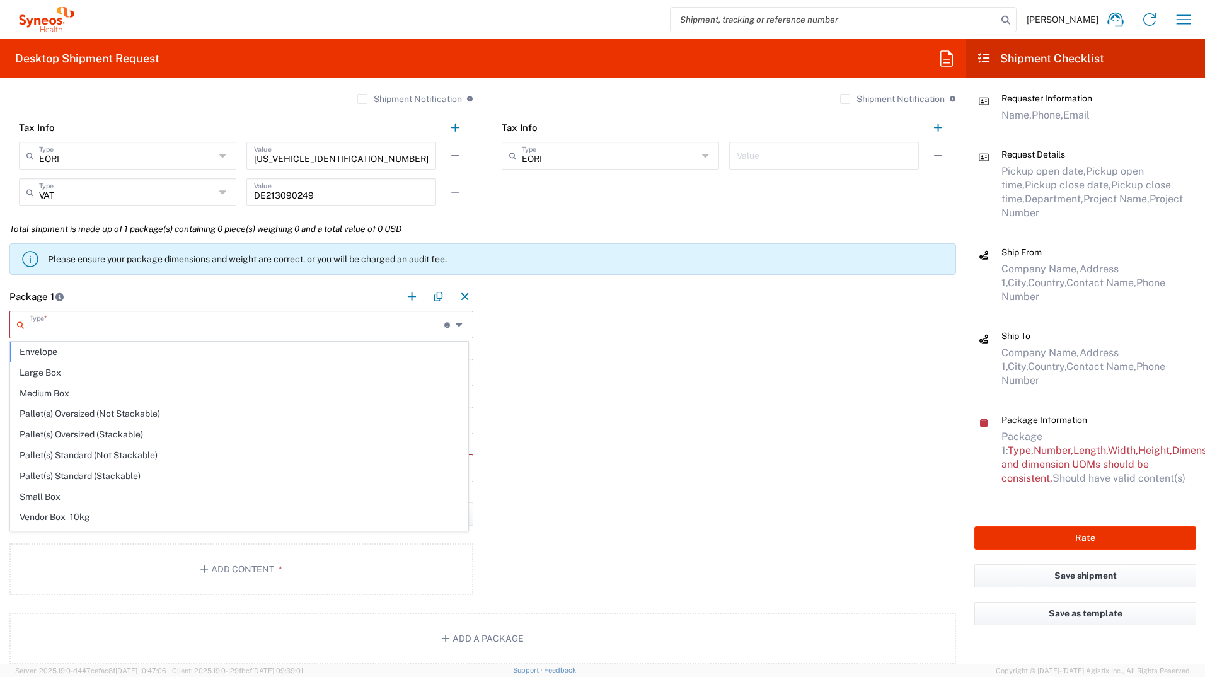
click at [339, 328] on input "text" at bounding box center [237, 324] width 415 height 22
click at [76, 492] on span "Small Box" at bounding box center [239, 497] width 457 height 20
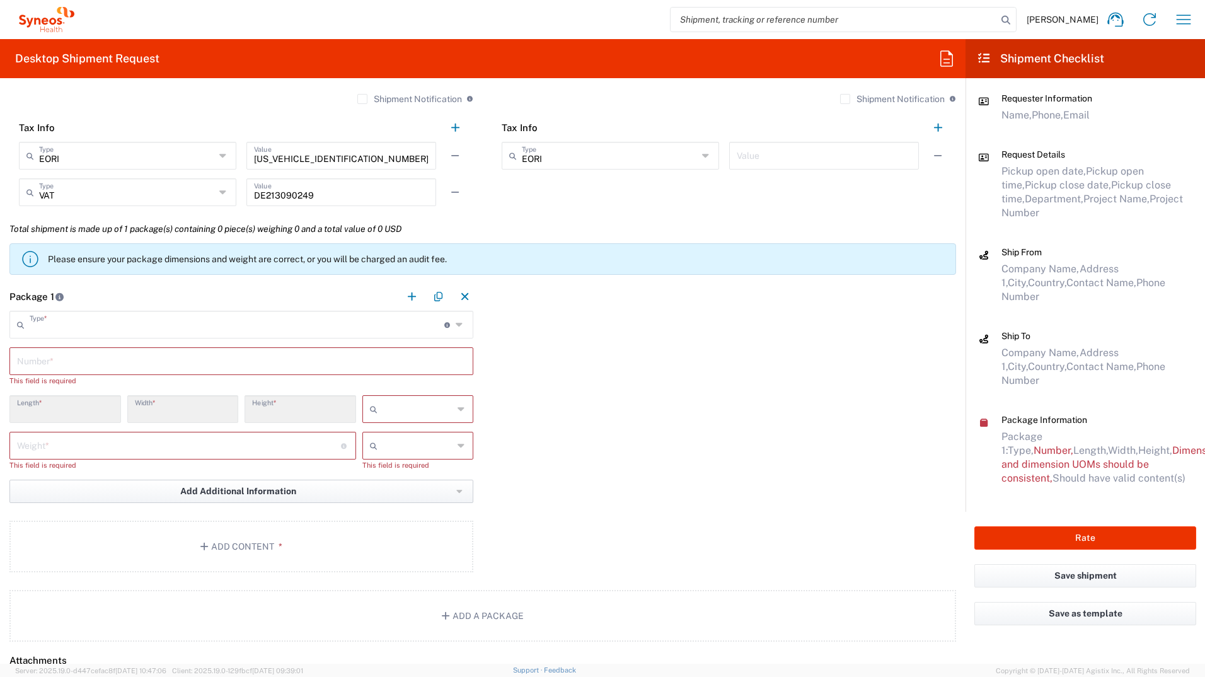
type input "Small Box"
type input "12.25"
type input "11"
type input "1.5"
type input "in"
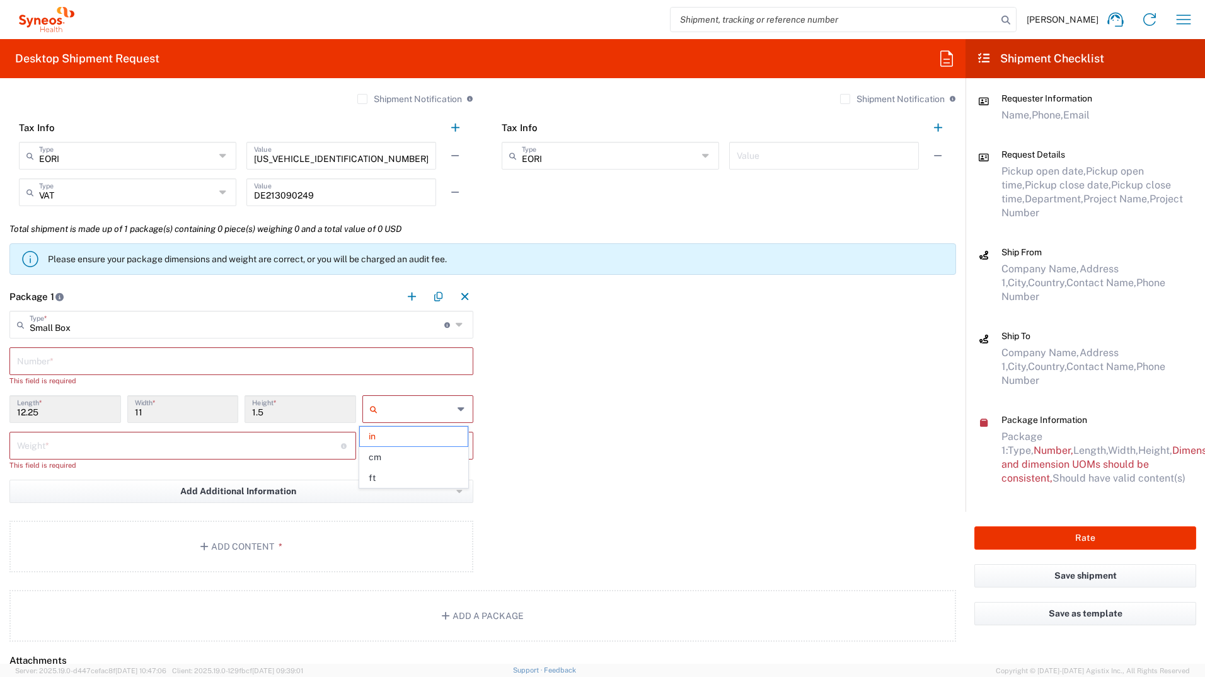
click at [425, 409] on input "text" at bounding box center [418, 409] width 71 height 20
click at [397, 457] on span "cm" at bounding box center [414, 458] width 108 height 20
type input "31.12"
type input "27.94"
type input "3.81"
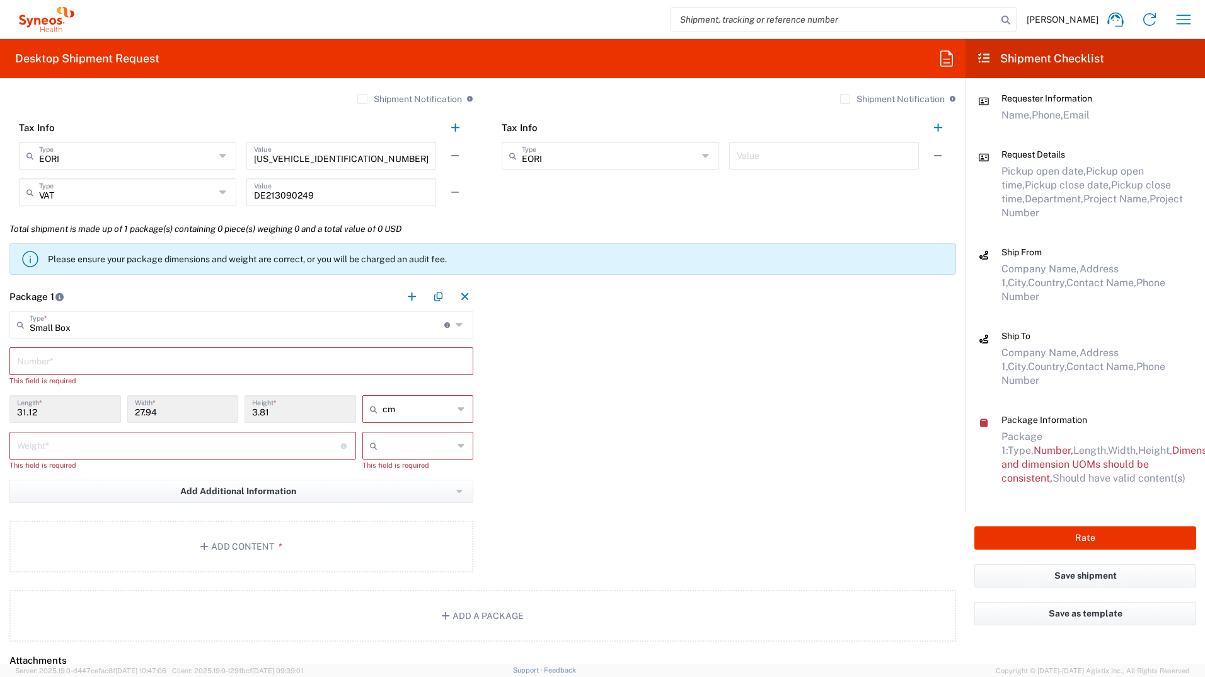
click at [177, 447] on input "number" at bounding box center [179, 445] width 324 height 22
click at [385, 441] on input "text" at bounding box center [418, 446] width 71 height 20
click at [390, 471] on span "kgs" at bounding box center [414, 473] width 108 height 20
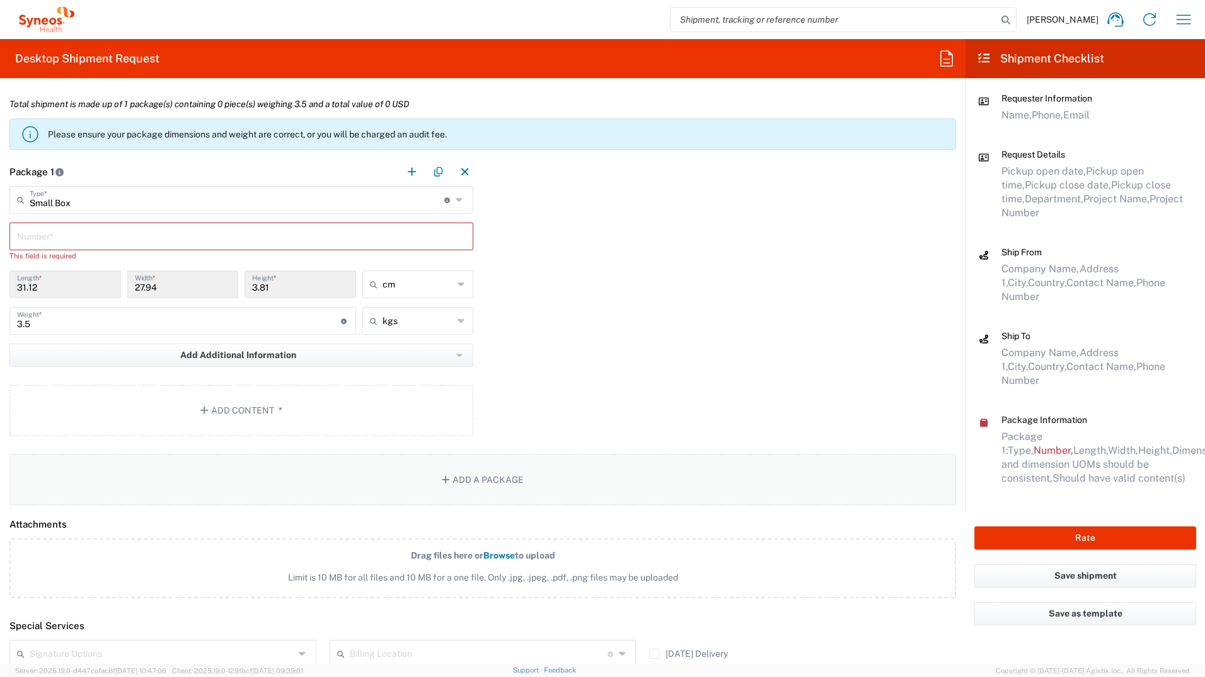
scroll to position [1072, 0]
click at [263, 413] on button "Add Content *" at bounding box center [241, 409] width 464 height 52
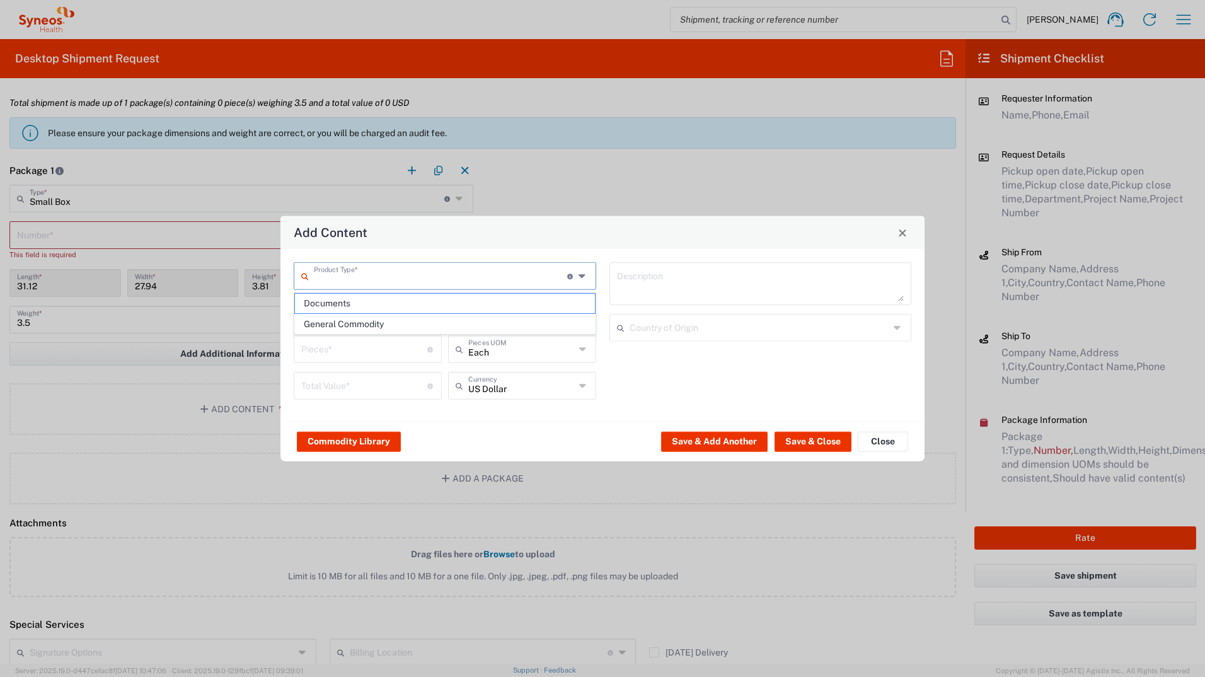
click at [398, 275] on input "text" at bounding box center [440, 275] width 253 height 22
click at [383, 301] on span "Documents" at bounding box center [445, 304] width 300 height 20
click at [649, 270] on textarea "Documents" at bounding box center [760, 283] width 287 height 35
click at [711, 282] on textarea "Documents" at bounding box center [760, 283] width 287 height 35
click at [815, 443] on button "Save & Close" at bounding box center [813, 441] width 77 height 20
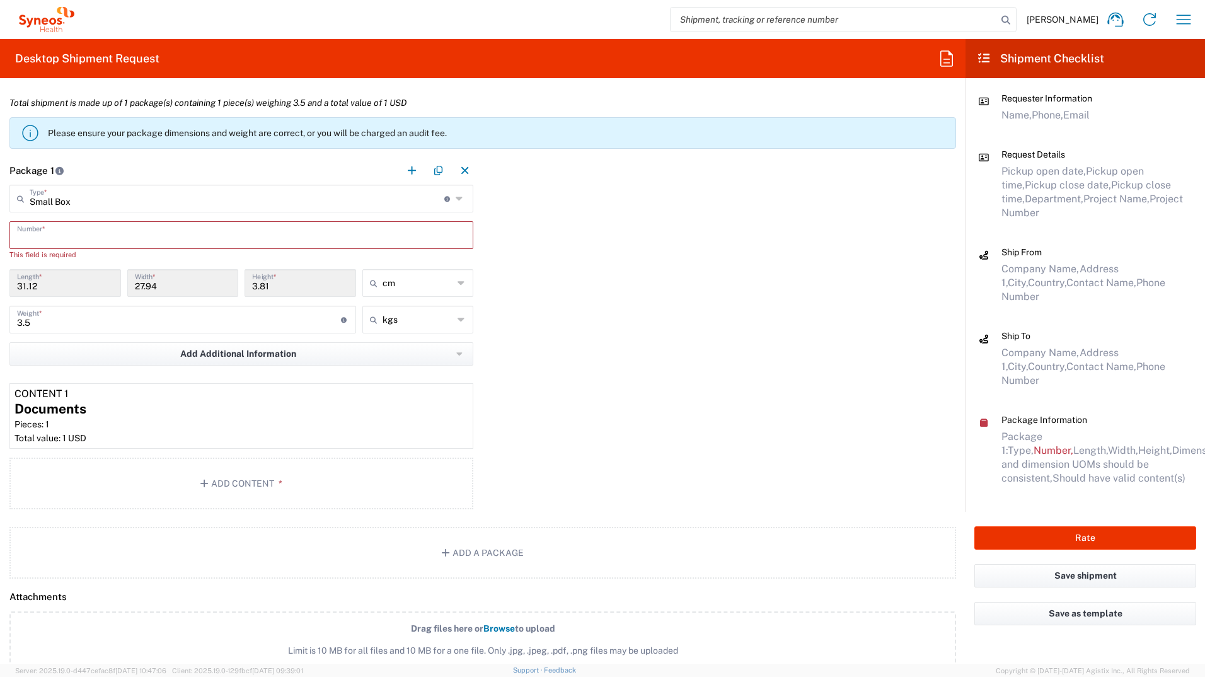
click at [79, 229] on input "text" at bounding box center [241, 234] width 449 height 22
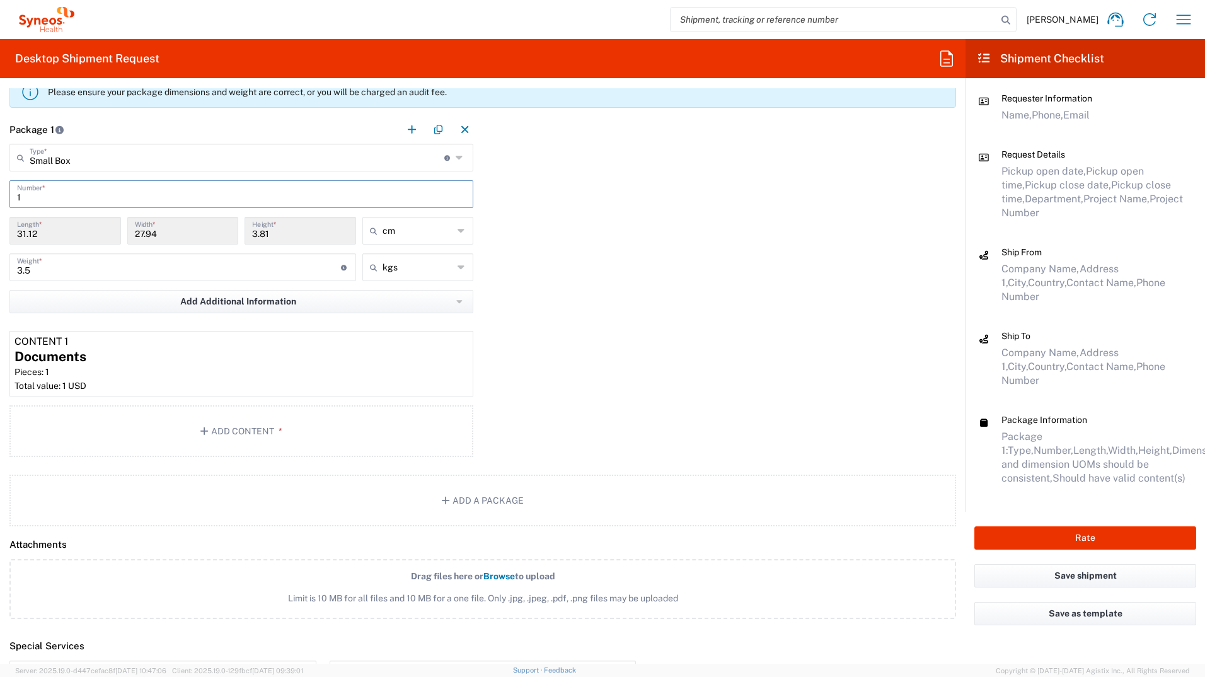
scroll to position [1135, 0]
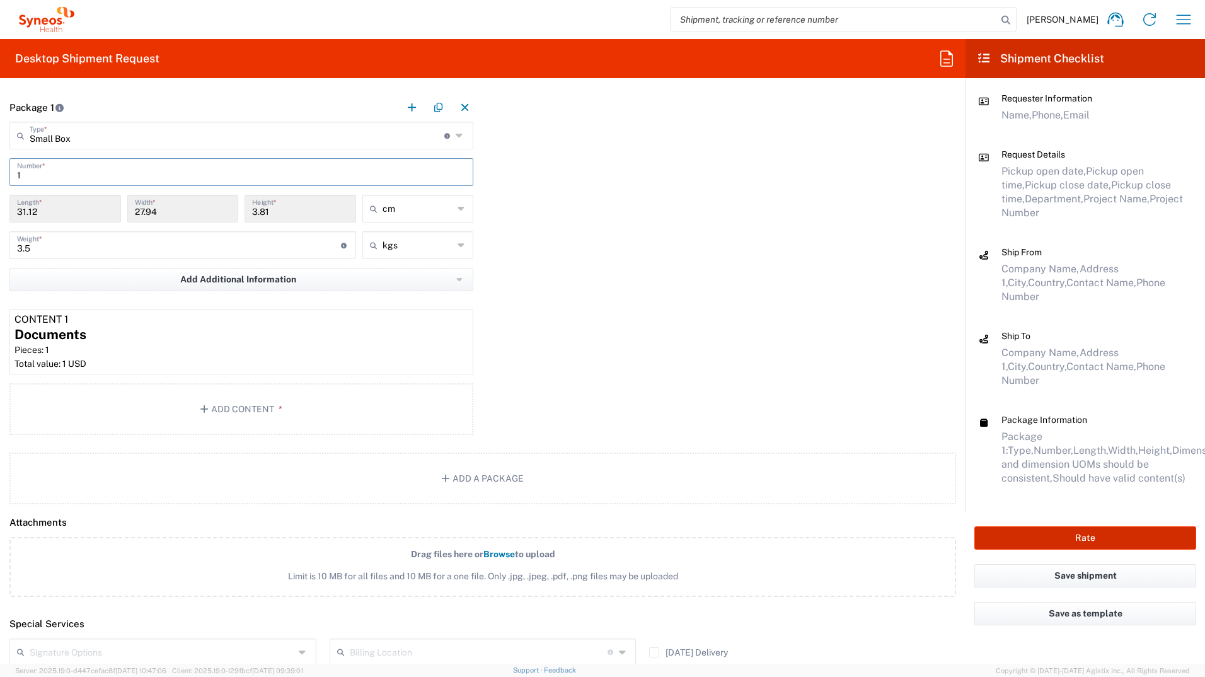
click at [1077, 526] on button "Rate" at bounding box center [1086, 537] width 222 height 23
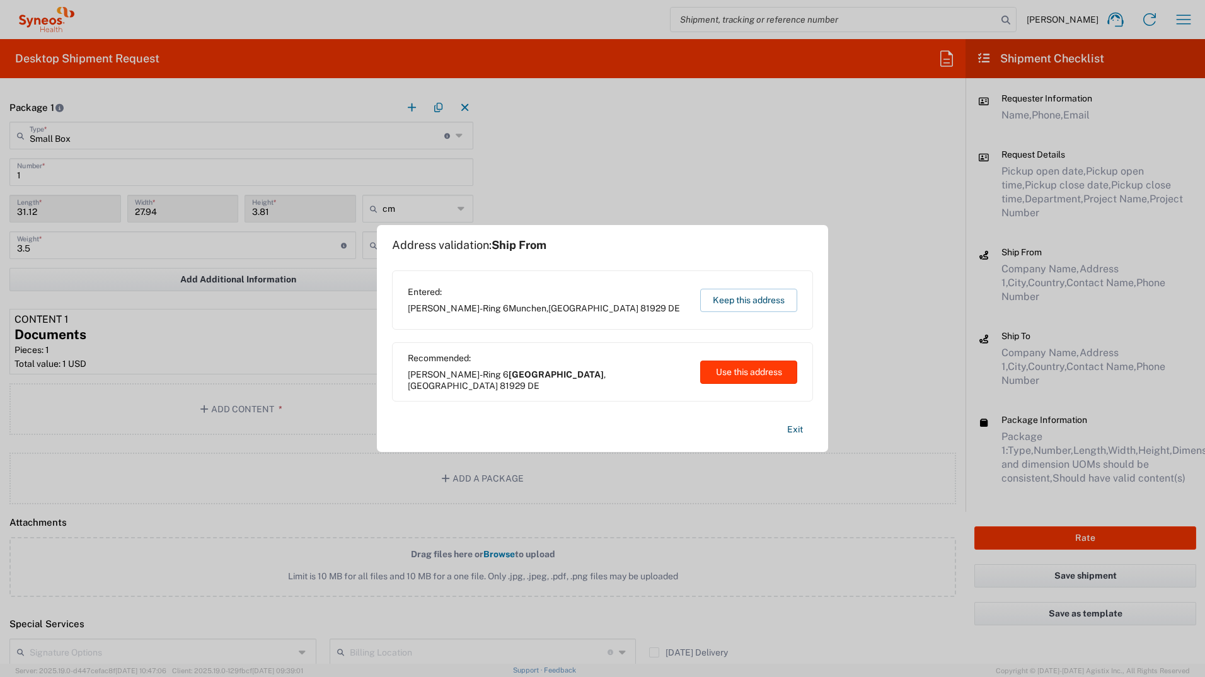
click at [739, 369] on button "Use this address" at bounding box center [748, 372] width 97 height 23
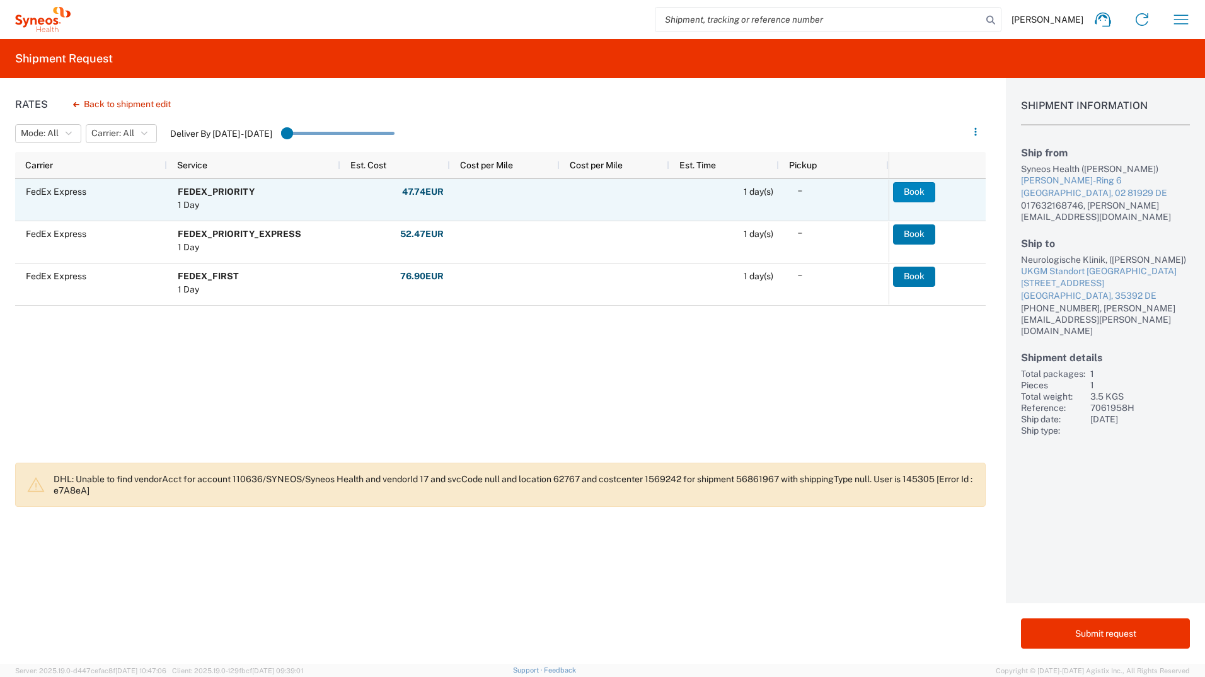
click at [908, 194] on button "Book" at bounding box center [914, 192] width 42 height 20
